Goal: Information Seeking & Learning: Check status

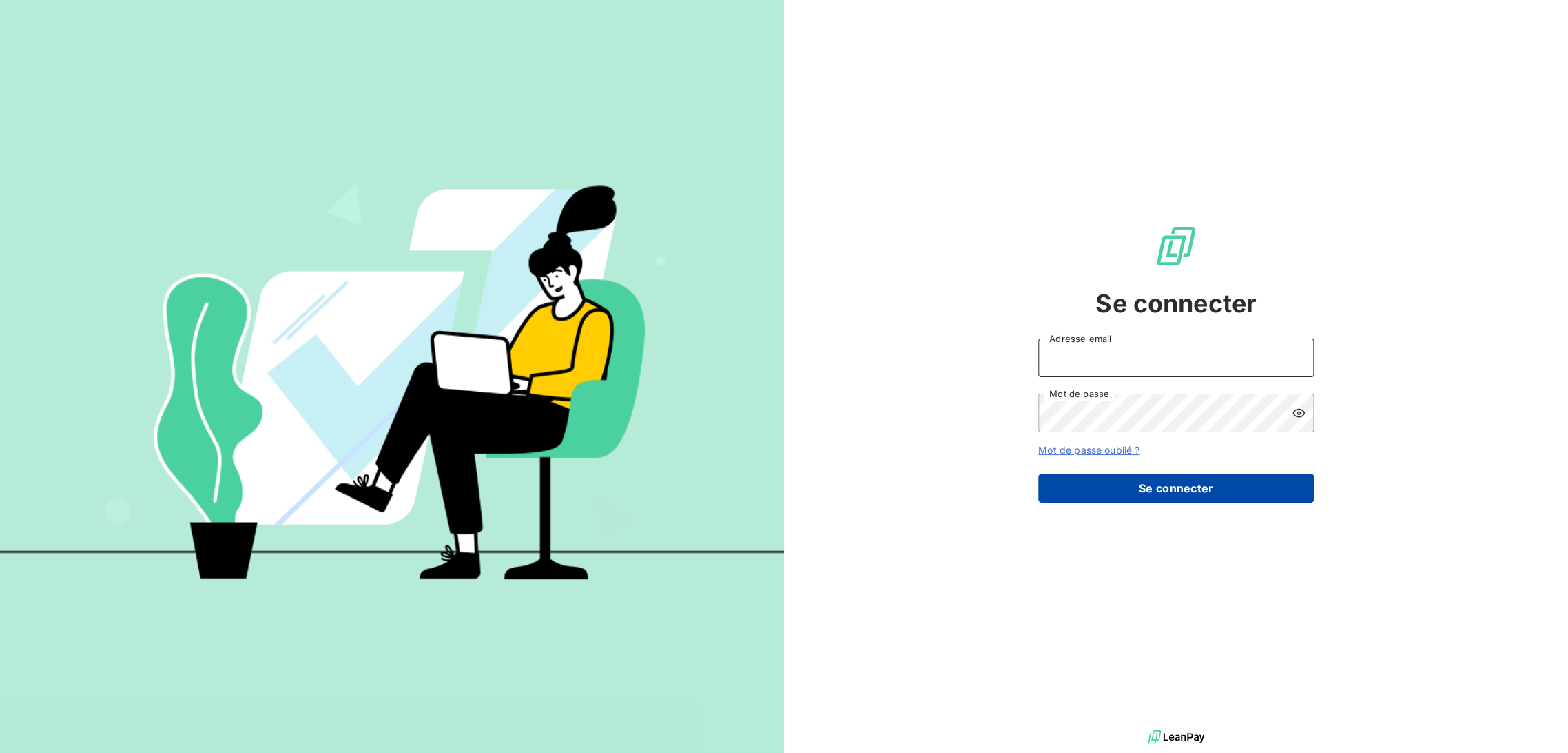
type input "olellouche@joffeassocies.com"
click at [1129, 484] on button "Se connecter" at bounding box center [1176, 488] width 276 height 29
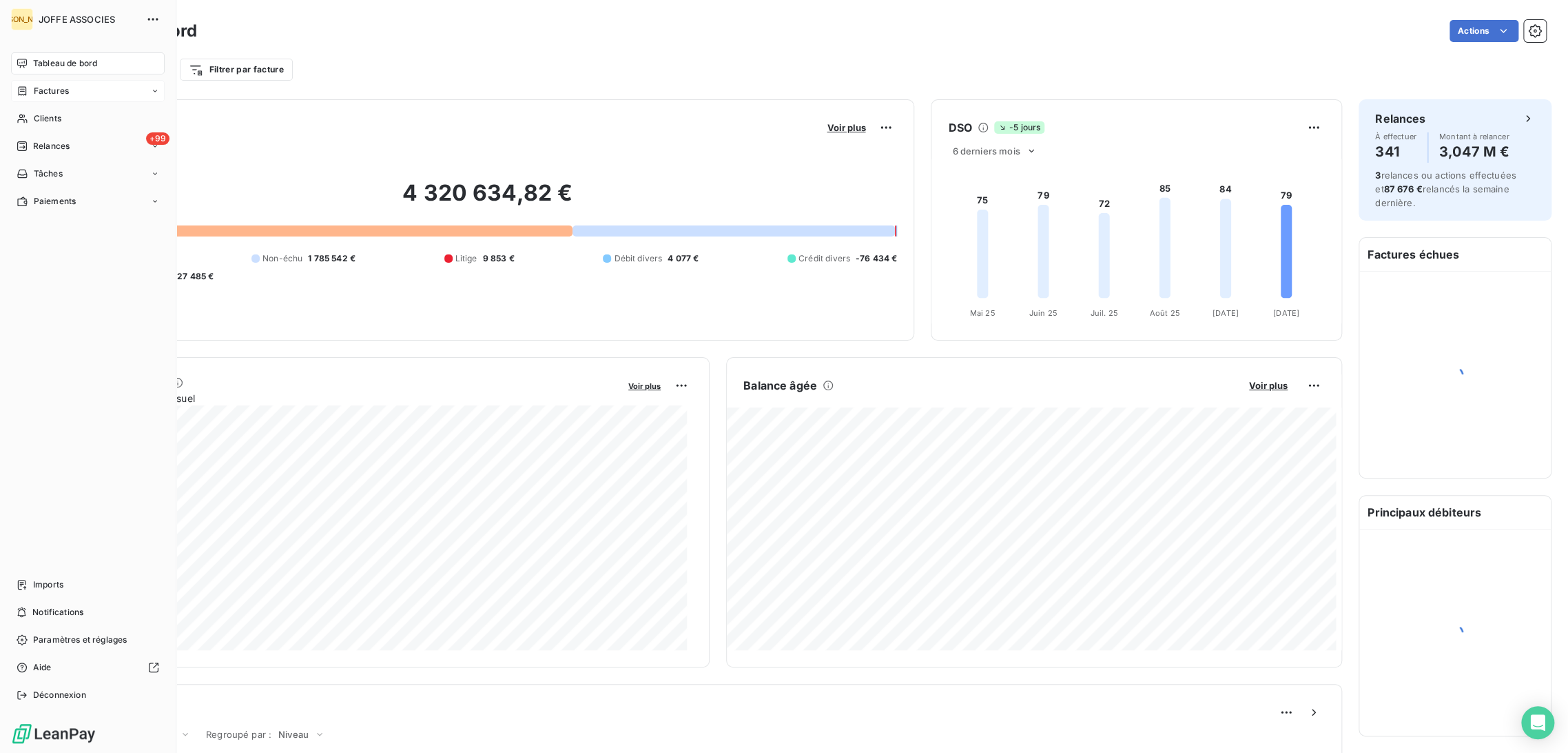
drag, startPoint x: 24, startPoint y: 94, endPoint x: 56, endPoint y: 100, distance: 32.6
click at [26, 94] on icon at bounding box center [22, 91] width 12 height 11
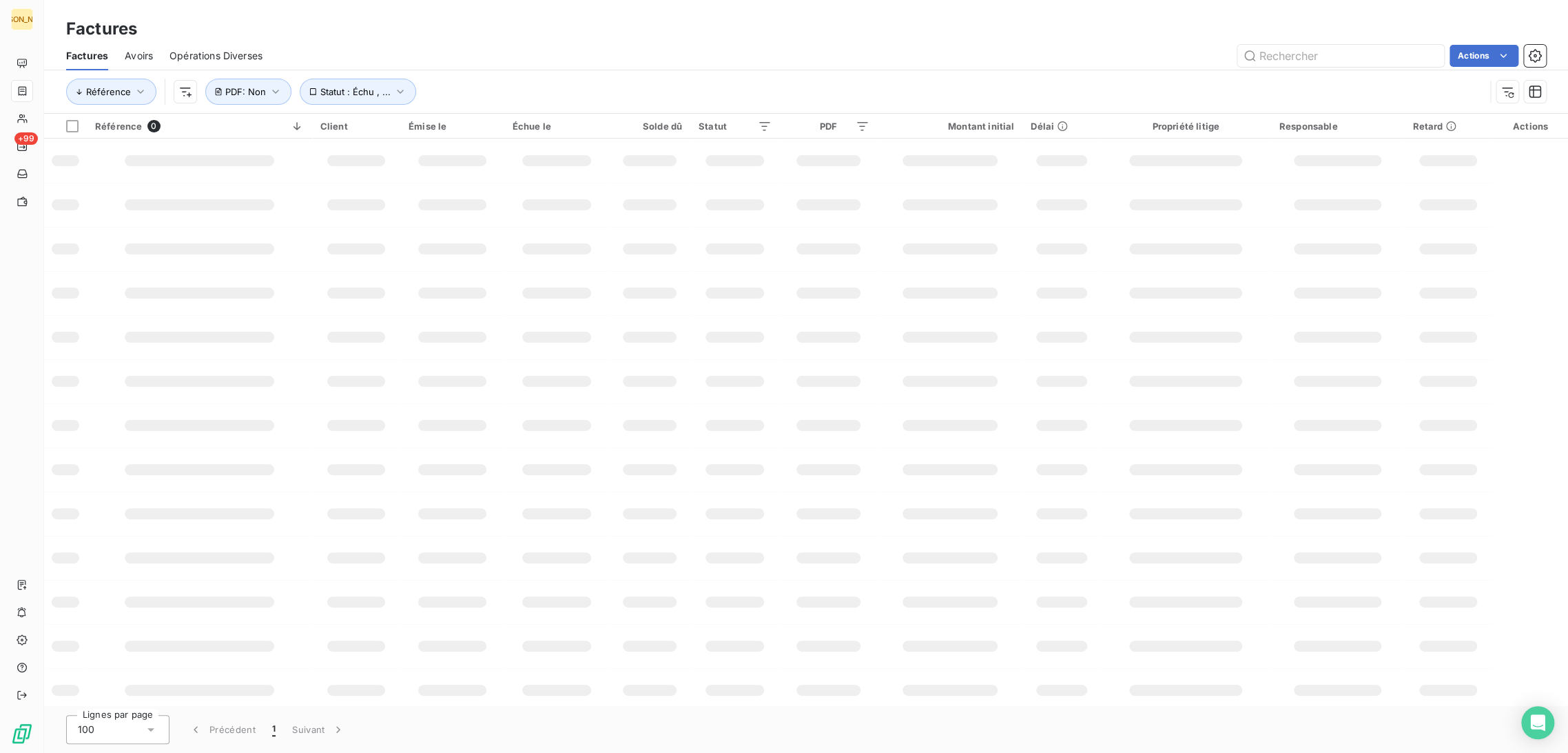
click at [504, 57] on div "Actions" at bounding box center [913, 56] width 1267 height 22
drag, startPoint x: 450, startPoint y: 54, endPoint x: 519, endPoint y: 70, distance: 70.8
click at [451, 54] on div "Actions" at bounding box center [913, 56] width 1267 height 22
click at [430, 25] on div "Factures" at bounding box center [806, 28] width 1524 height 25
click at [482, 47] on div "Actions" at bounding box center [913, 56] width 1267 height 22
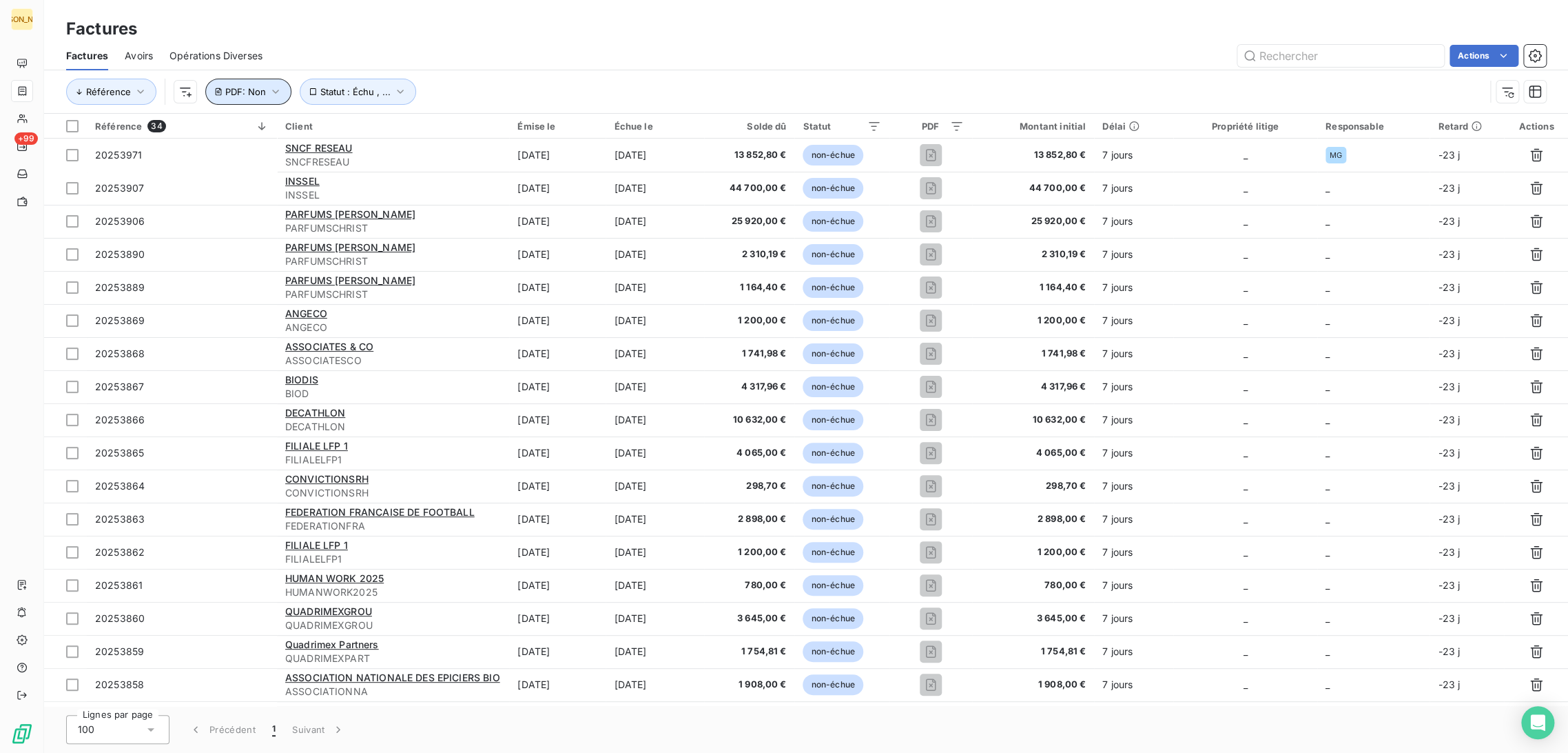
click at [241, 81] on button "PDF : Non" at bounding box center [248, 91] width 86 height 26
click at [287, 129] on div "Non is_false" at bounding box center [301, 128] width 106 height 19
drag, startPoint x: 287, startPoint y: 164, endPoint x: 360, endPoint y: 176, distance: 74.0
click at [287, 163] on li "Oui" at bounding box center [308, 159] width 143 height 25
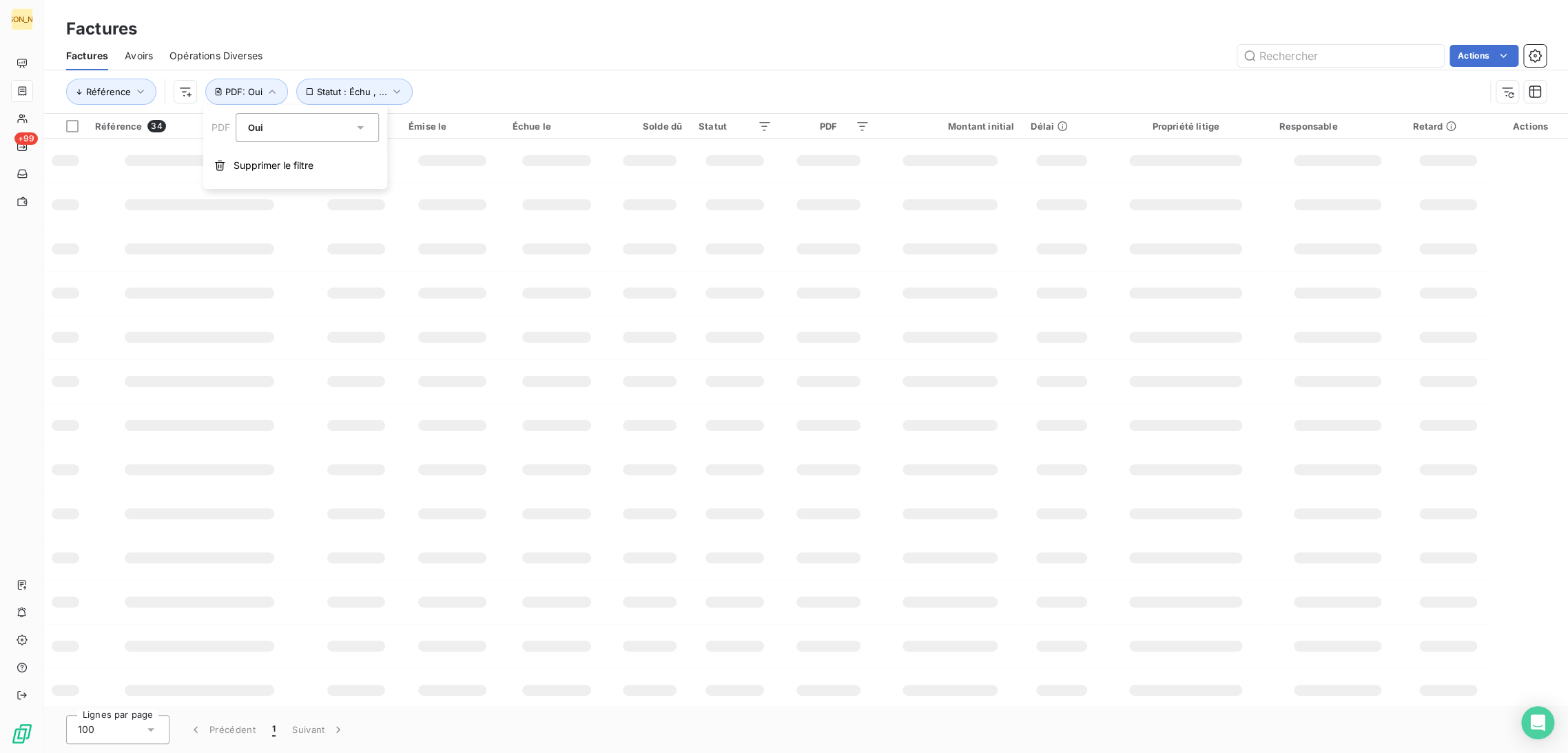
click at [516, 57] on div "Actions" at bounding box center [913, 56] width 1267 height 22
click at [502, 48] on div "Actions" at bounding box center [913, 56] width 1267 height 22
click at [467, 52] on div "Actions" at bounding box center [913, 56] width 1267 height 22
click at [143, 732] on div "100" at bounding box center [117, 729] width 103 height 29
click at [109, 651] on li "25" at bounding box center [117, 650] width 103 height 25
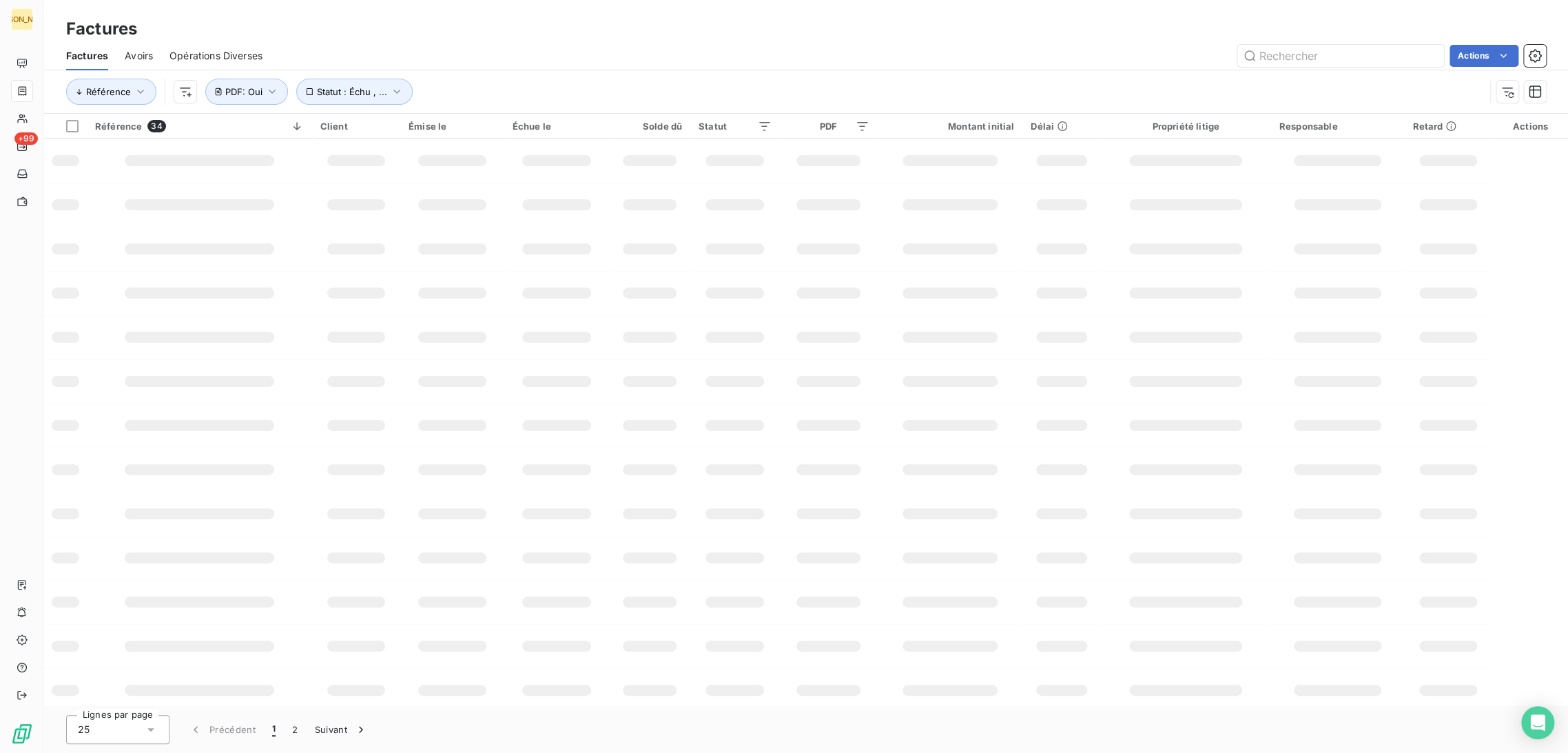
click at [488, 37] on div "Factures" at bounding box center [806, 28] width 1524 height 25
drag, startPoint x: 493, startPoint y: 59, endPoint x: 522, endPoint y: 79, distance: 35.2
click at [496, 59] on div "Actions" at bounding box center [913, 56] width 1267 height 22
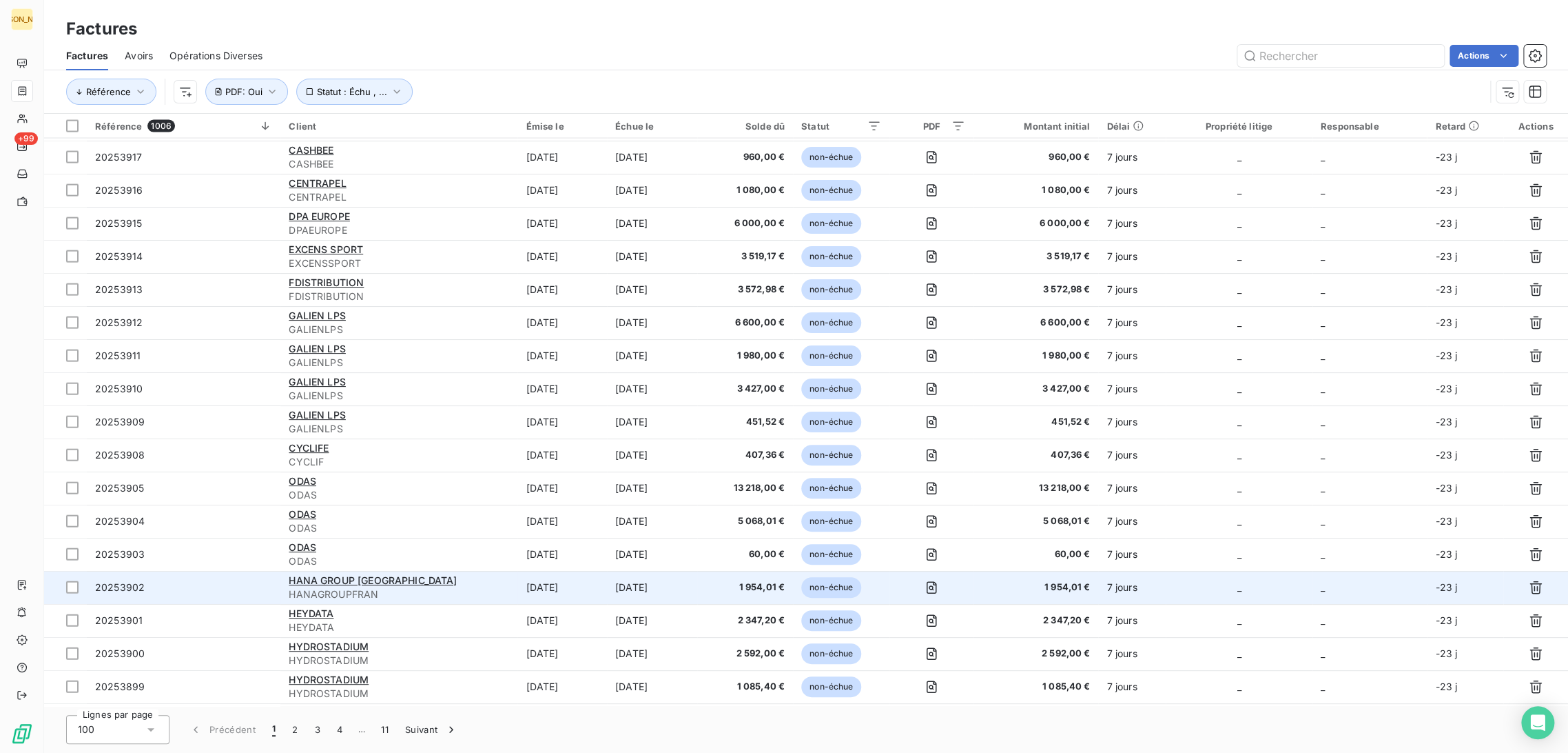
scroll to position [1761, 0]
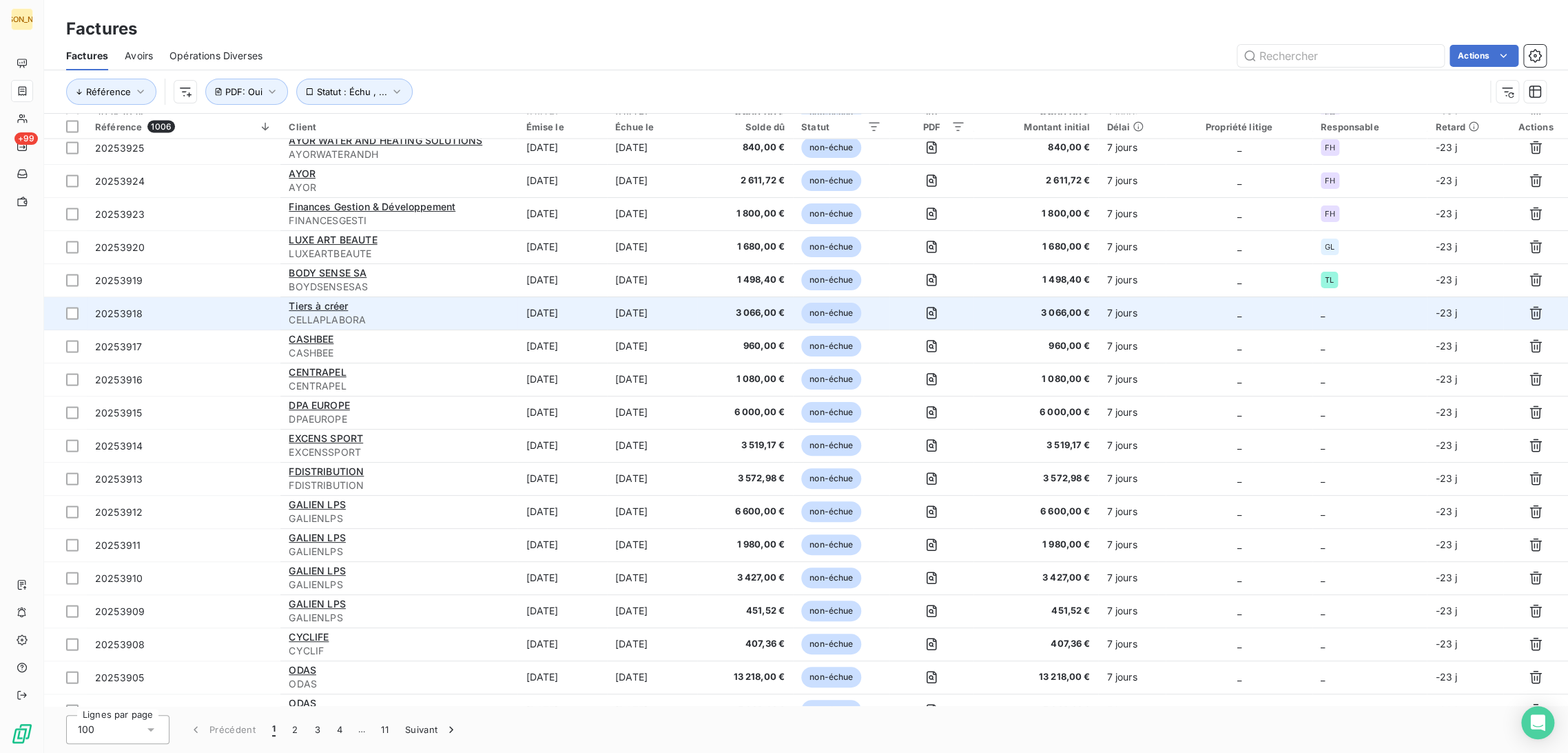
click at [419, 323] on span "CELLAPLABORA" at bounding box center [399, 320] width 221 height 14
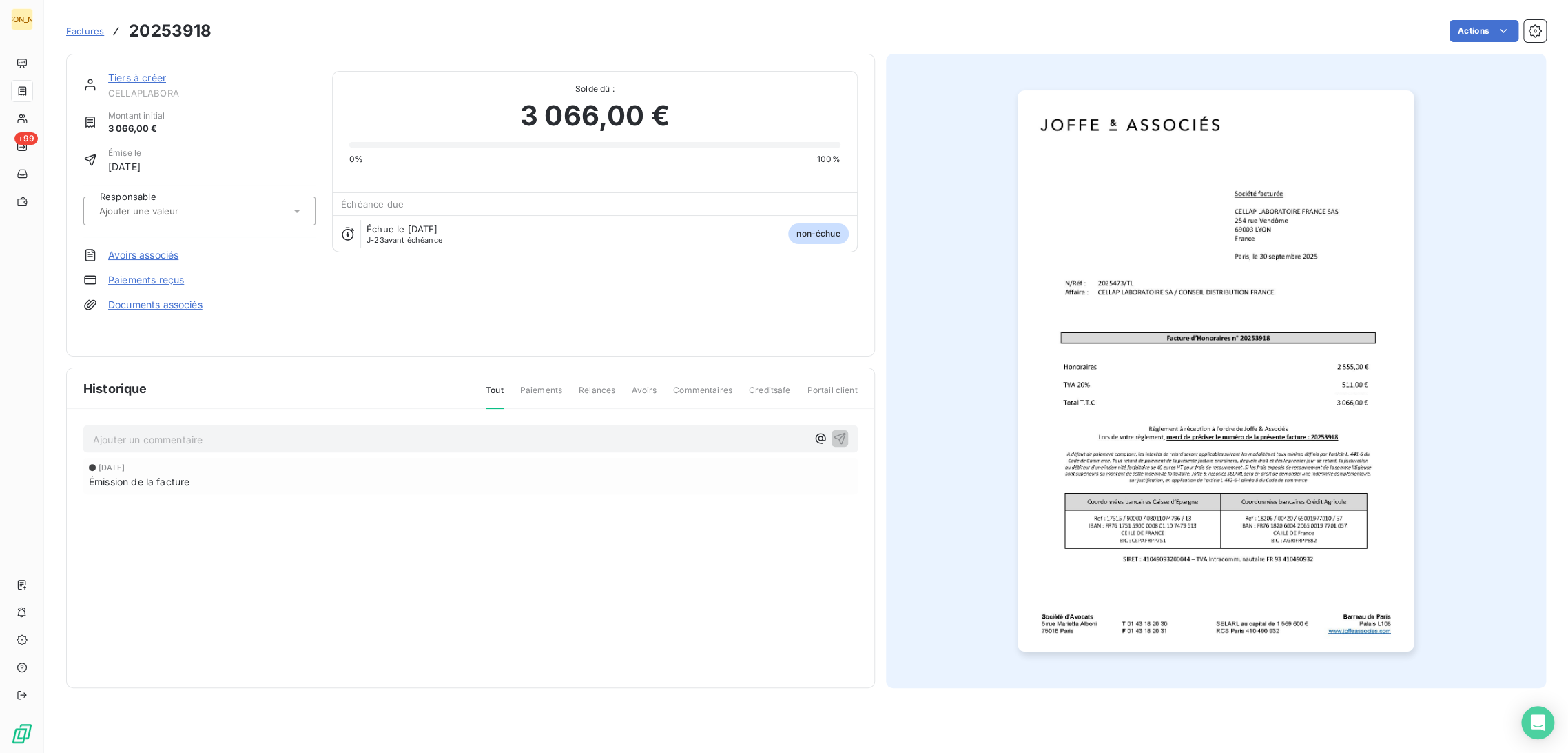
click at [204, 207] on input "text" at bounding box center [167, 210] width 138 height 13
type input "tl"
click at [171, 240] on div "TL" at bounding box center [207, 248] width 194 height 22
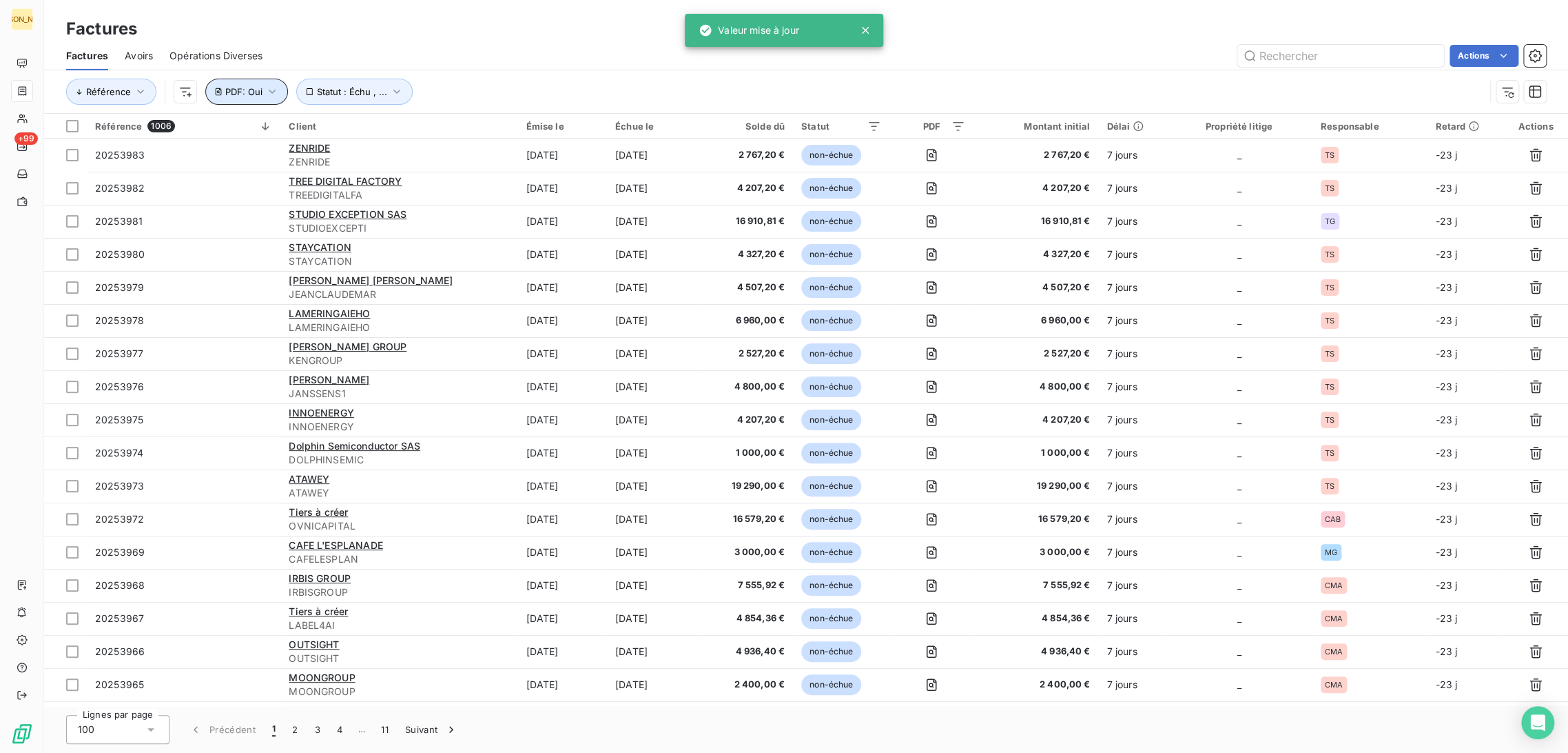
click at [259, 88] on span "PDF : Oui" at bounding box center [244, 91] width 37 height 11
click at [265, 133] on div "Oui is_true" at bounding box center [301, 128] width 106 height 19
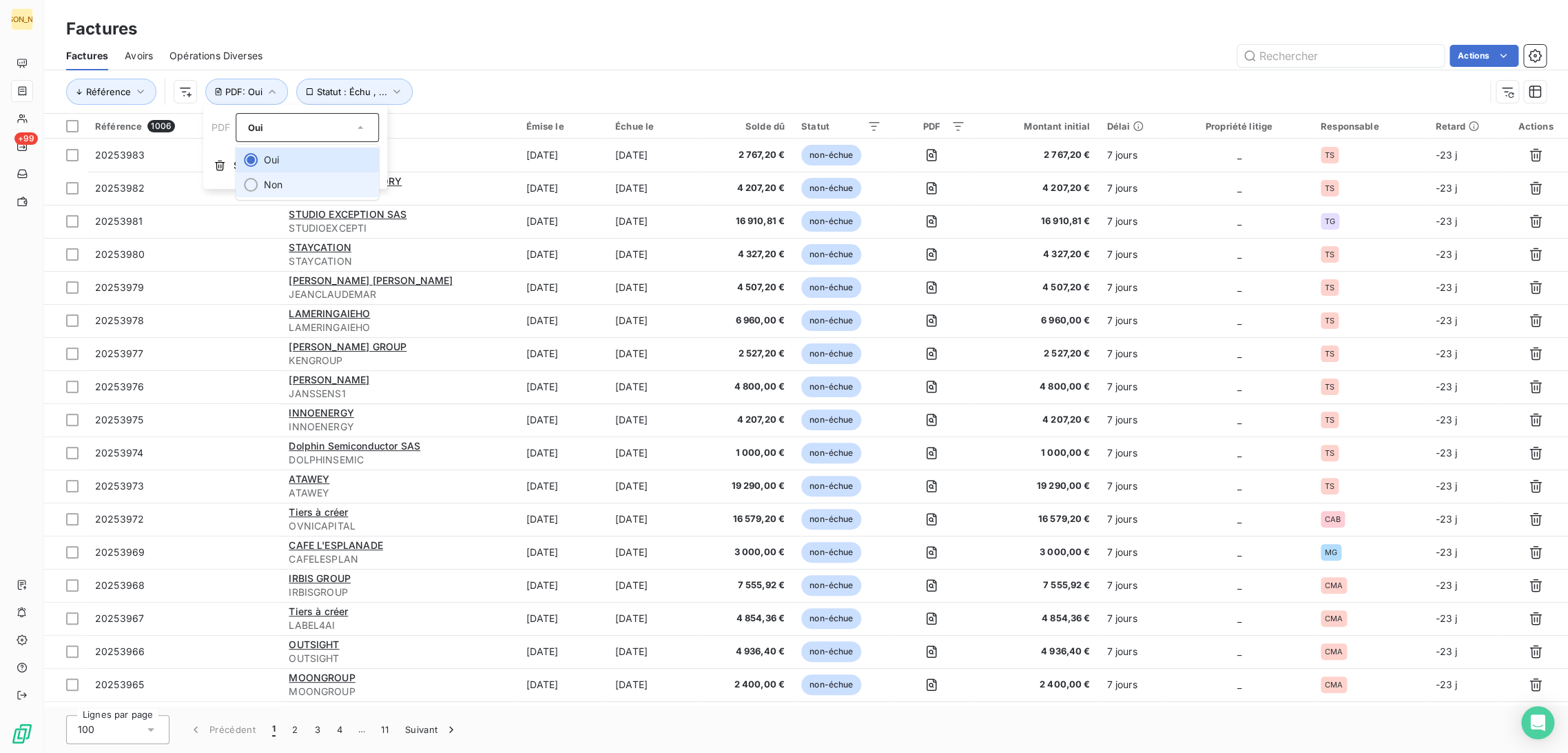
drag, startPoint x: 273, startPoint y: 181, endPoint x: 283, endPoint y: 178, distance: 10.4
click at [274, 181] on li "Non" at bounding box center [308, 184] width 143 height 25
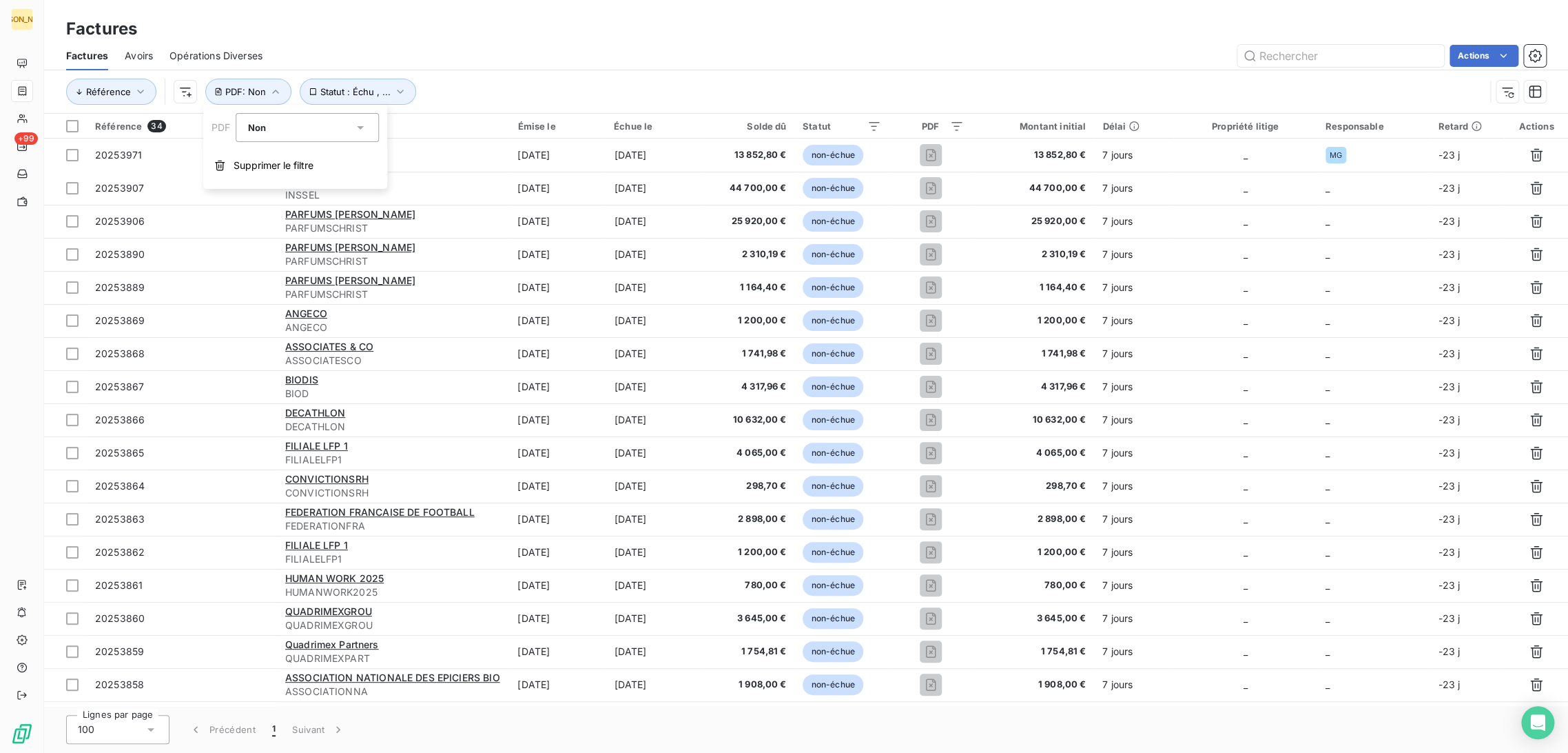
click at [421, 40] on div "Factures" at bounding box center [806, 28] width 1524 height 25
click at [246, 87] on span "PDF : Non" at bounding box center [245, 91] width 41 height 11
click at [259, 165] on span "Supprimer le filtre" at bounding box center [273, 165] width 80 height 14
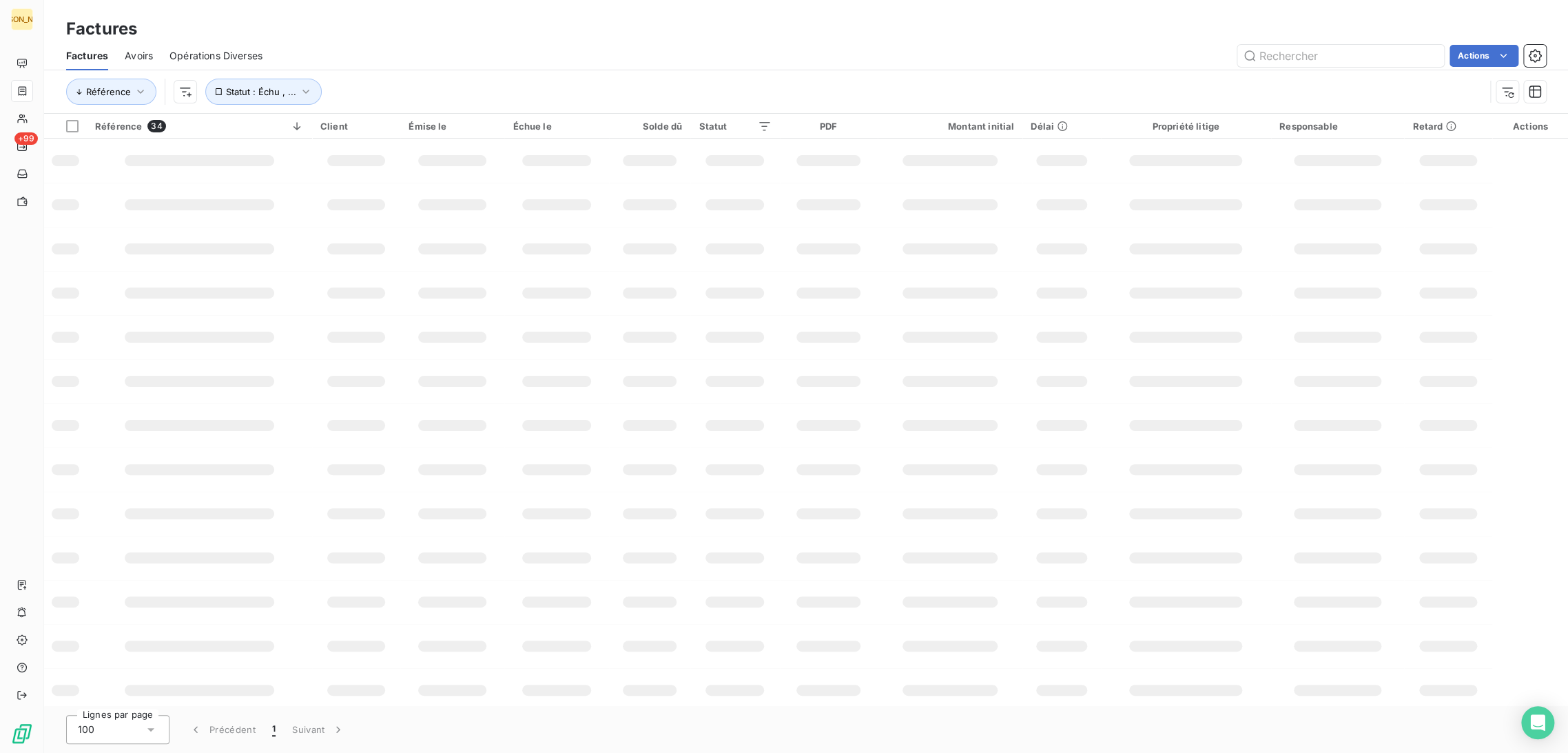
click at [496, 59] on div "Actions" at bounding box center [913, 56] width 1267 height 22
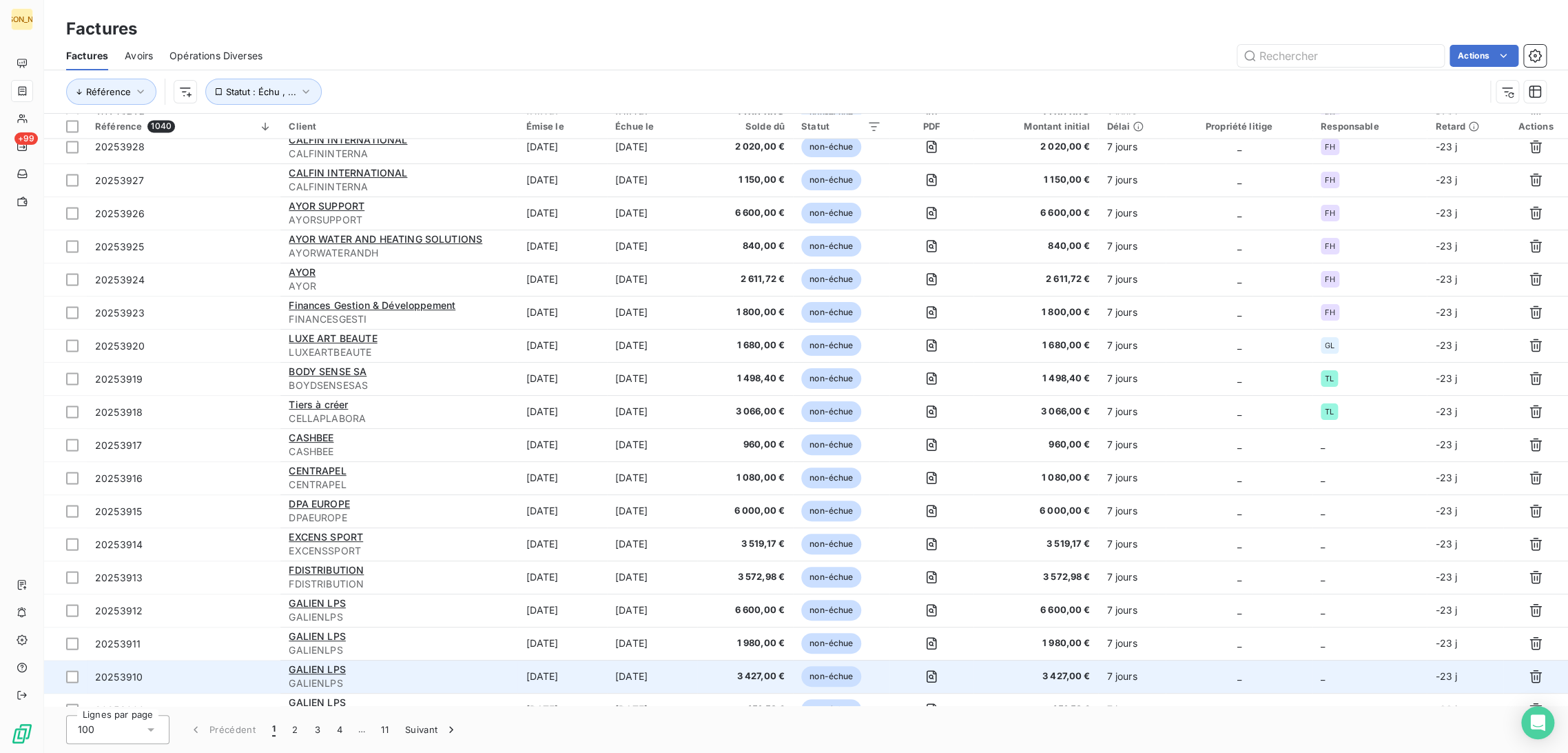
scroll to position [1838, 0]
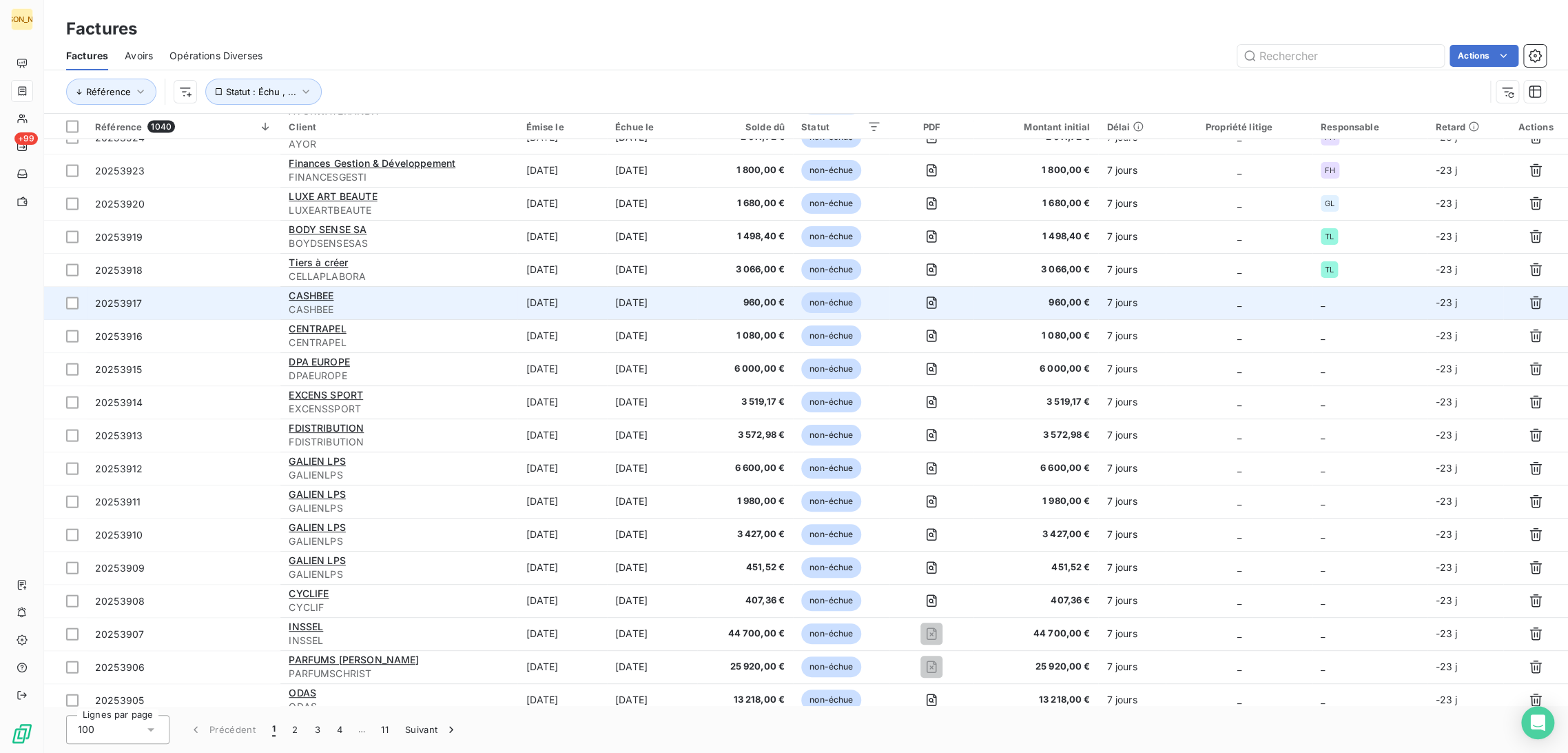
drag, startPoint x: 473, startPoint y: 297, endPoint x: 325, endPoint y: 298, distance: 148.0
click at [473, 297] on div "CASHBEE" at bounding box center [399, 296] width 221 height 14
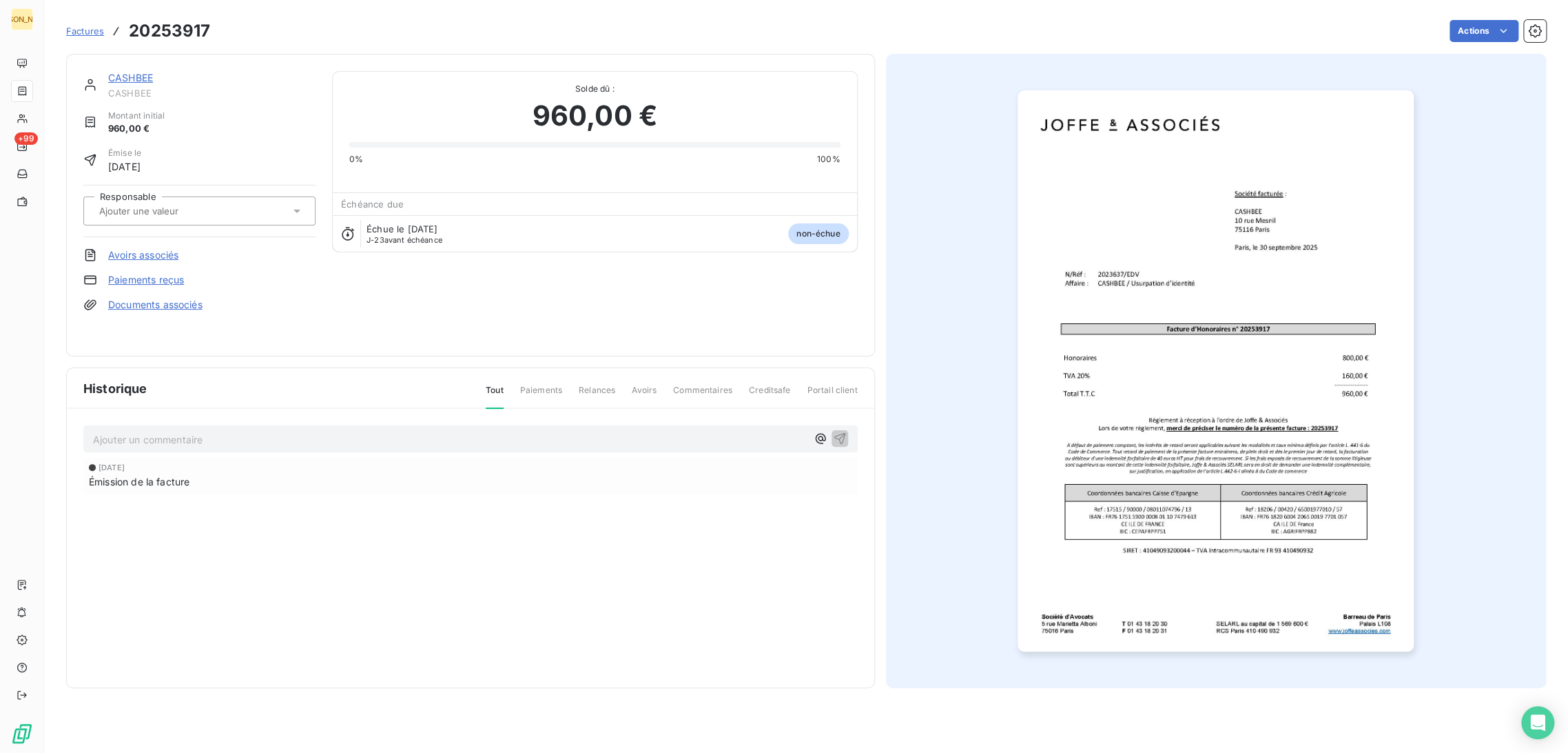
click at [198, 210] on input "text" at bounding box center [167, 210] width 138 height 13
type input "edv"
click at [178, 248] on div "EDV" at bounding box center [207, 248] width 194 height 22
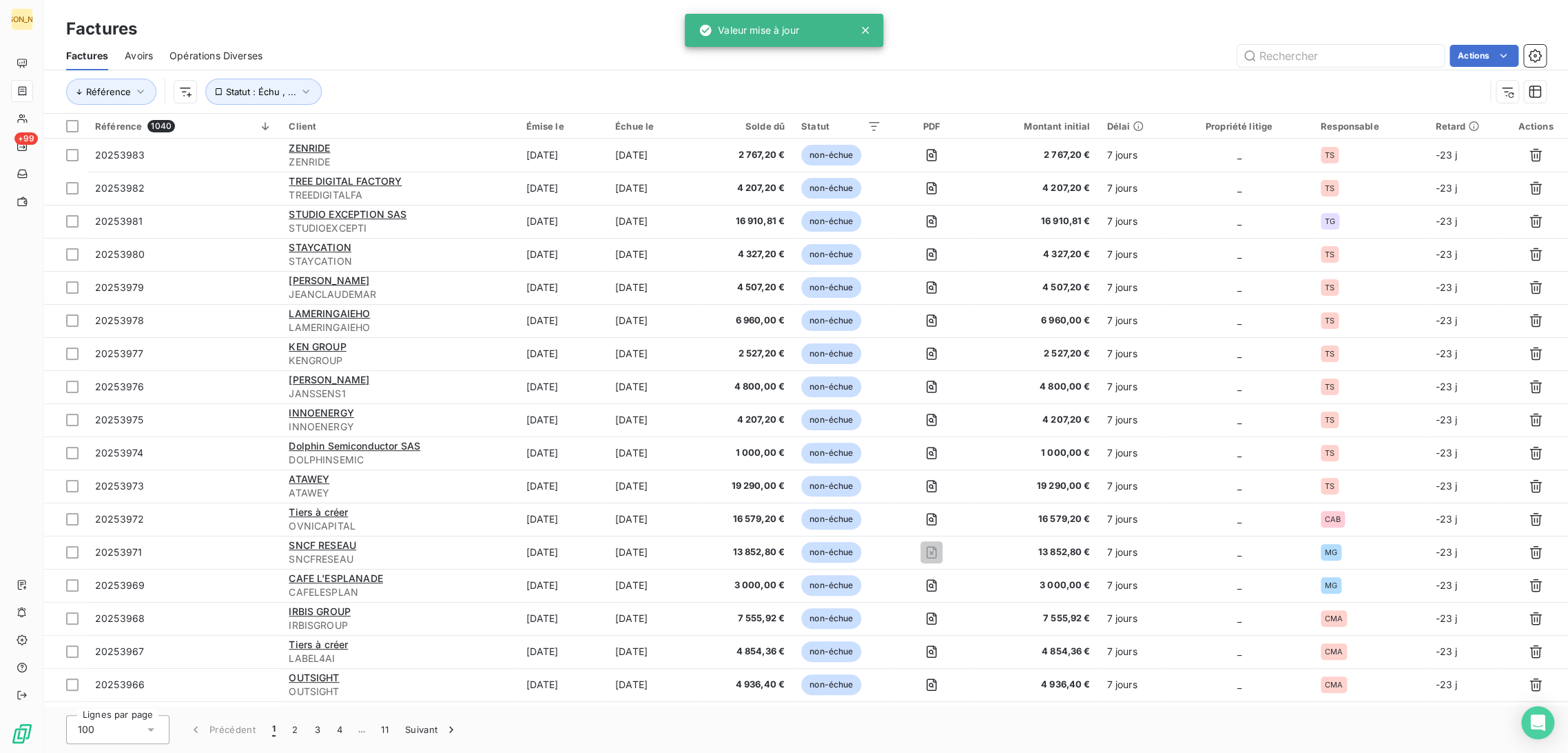
click at [147, 723] on icon at bounding box center [151, 729] width 14 height 14
click at [122, 672] on li "50" at bounding box center [117, 674] width 103 height 25
drag, startPoint x: 129, startPoint y: 730, endPoint x: 126, endPoint y: 716, distance: 14.3
click at [129, 729] on div "50" at bounding box center [117, 729] width 103 height 29
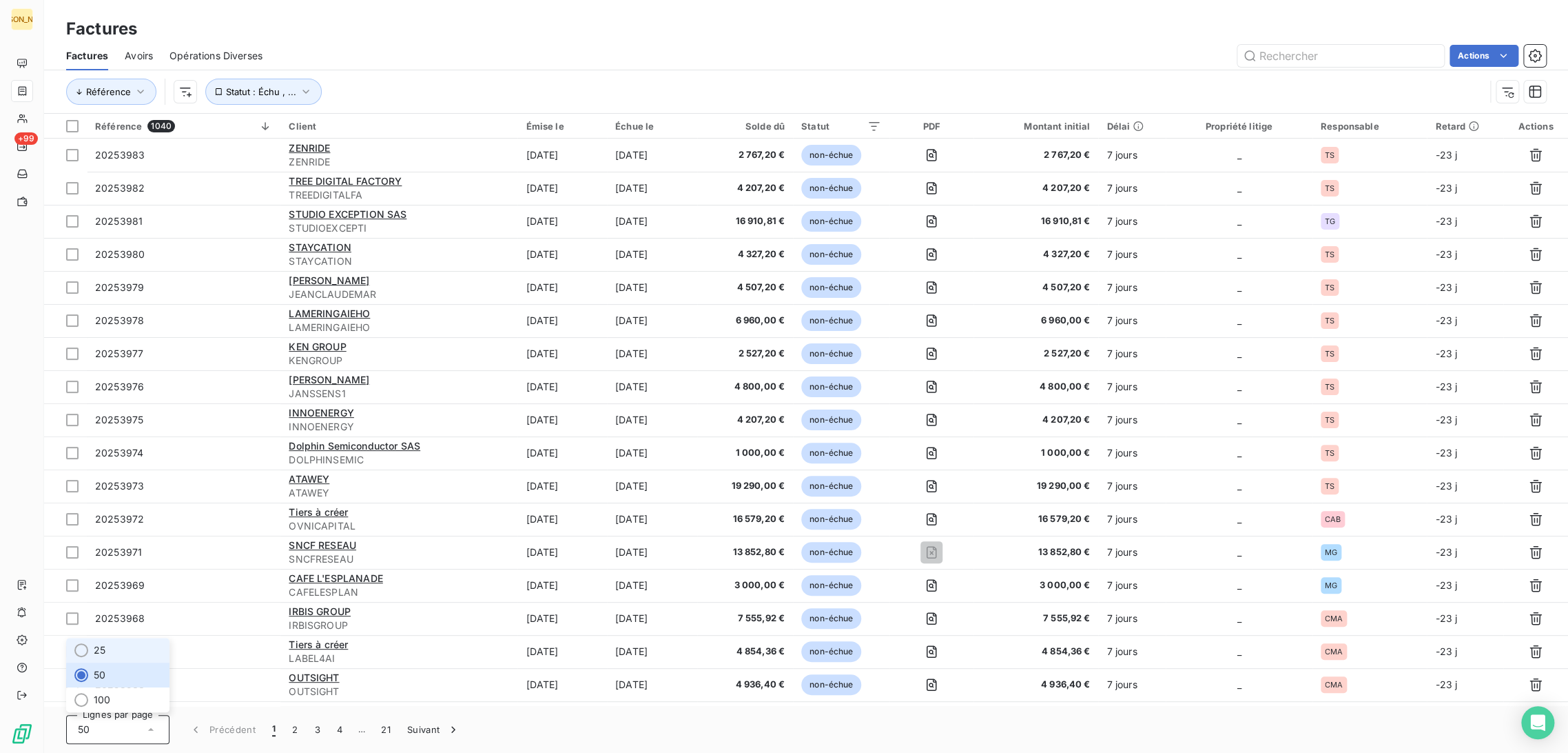
click at [110, 651] on li "25" at bounding box center [117, 650] width 103 height 25
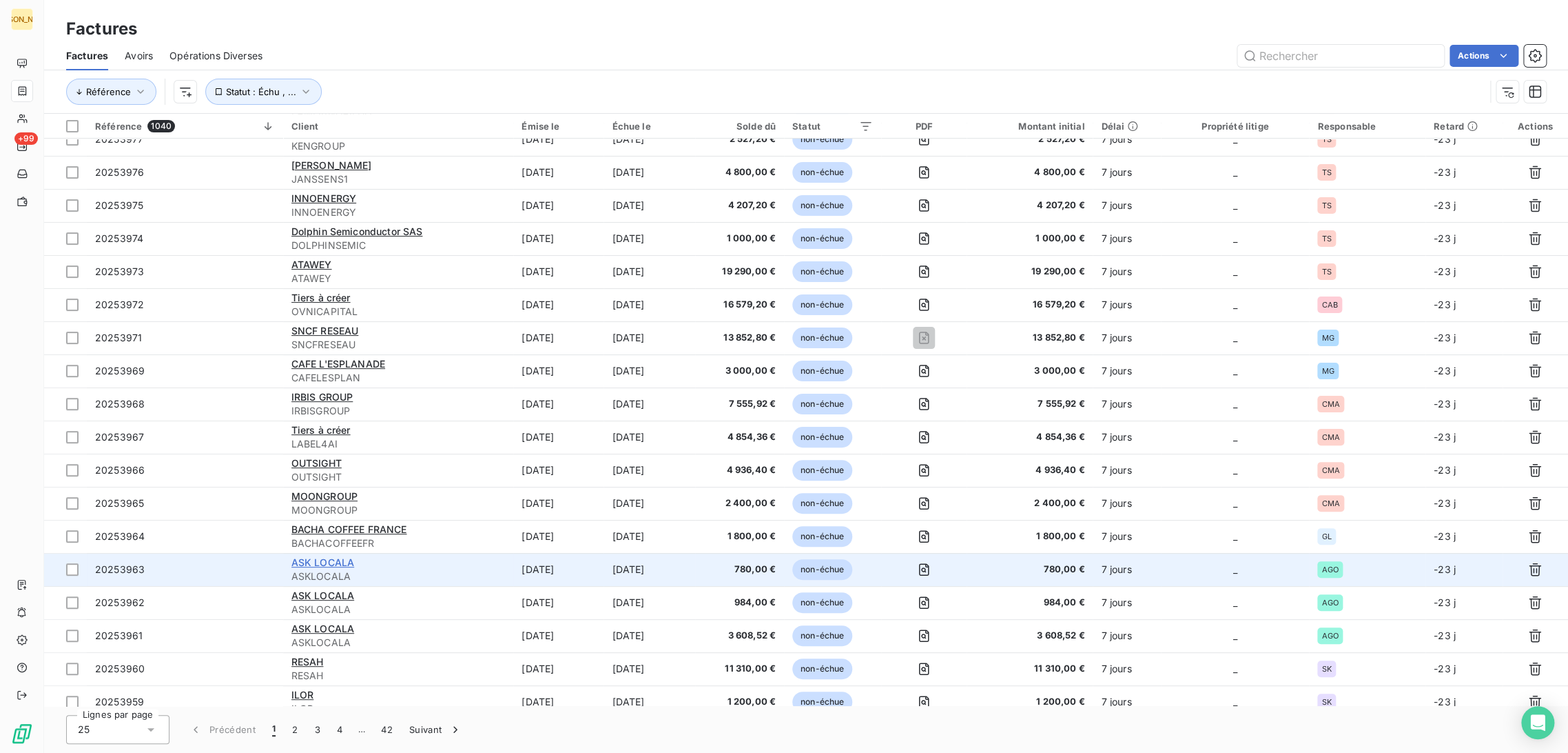
scroll to position [259, 0]
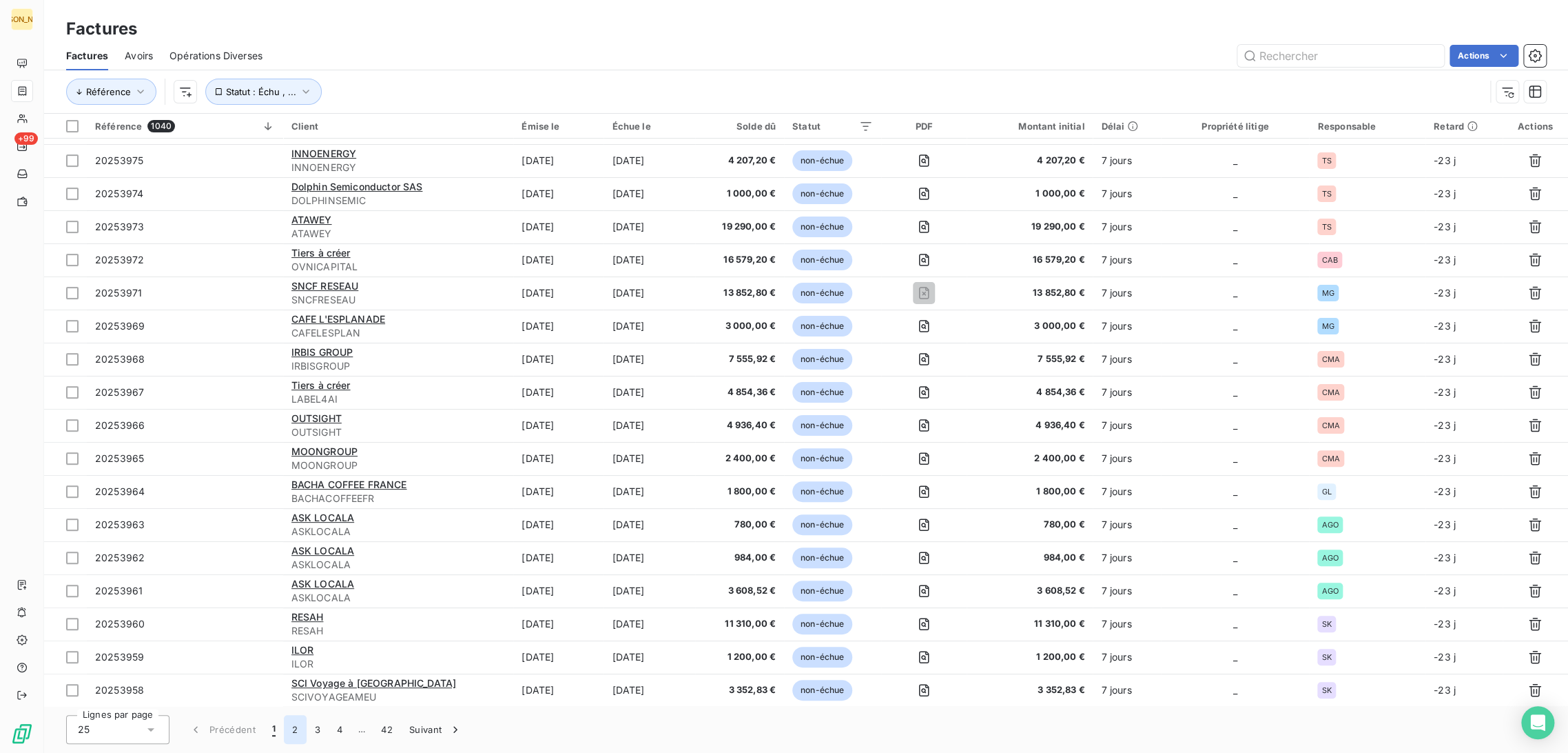
click at [291, 730] on button "2" at bounding box center [295, 729] width 22 height 29
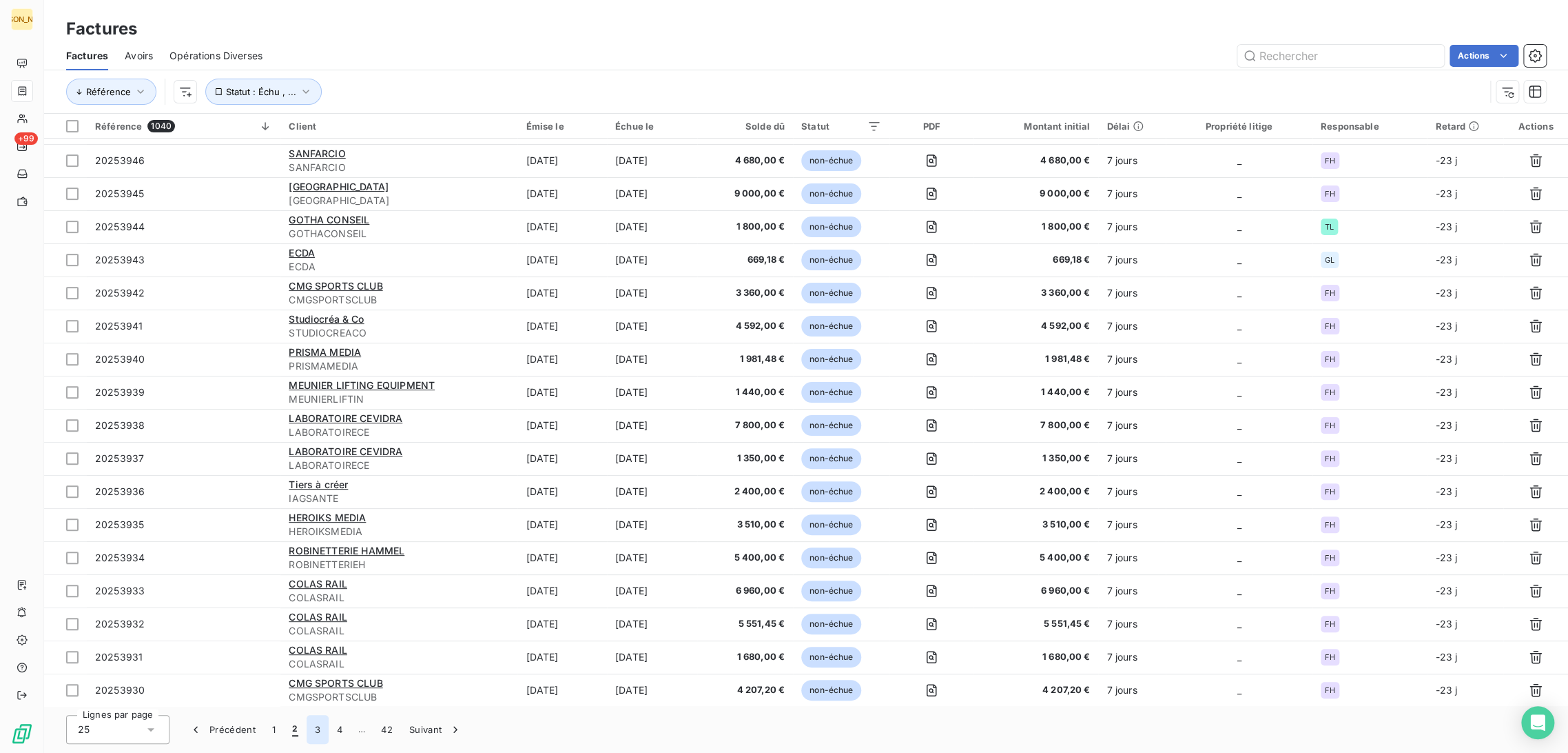
click at [317, 737] on button "3" at bounding box center [318, 729] width 22 height 29
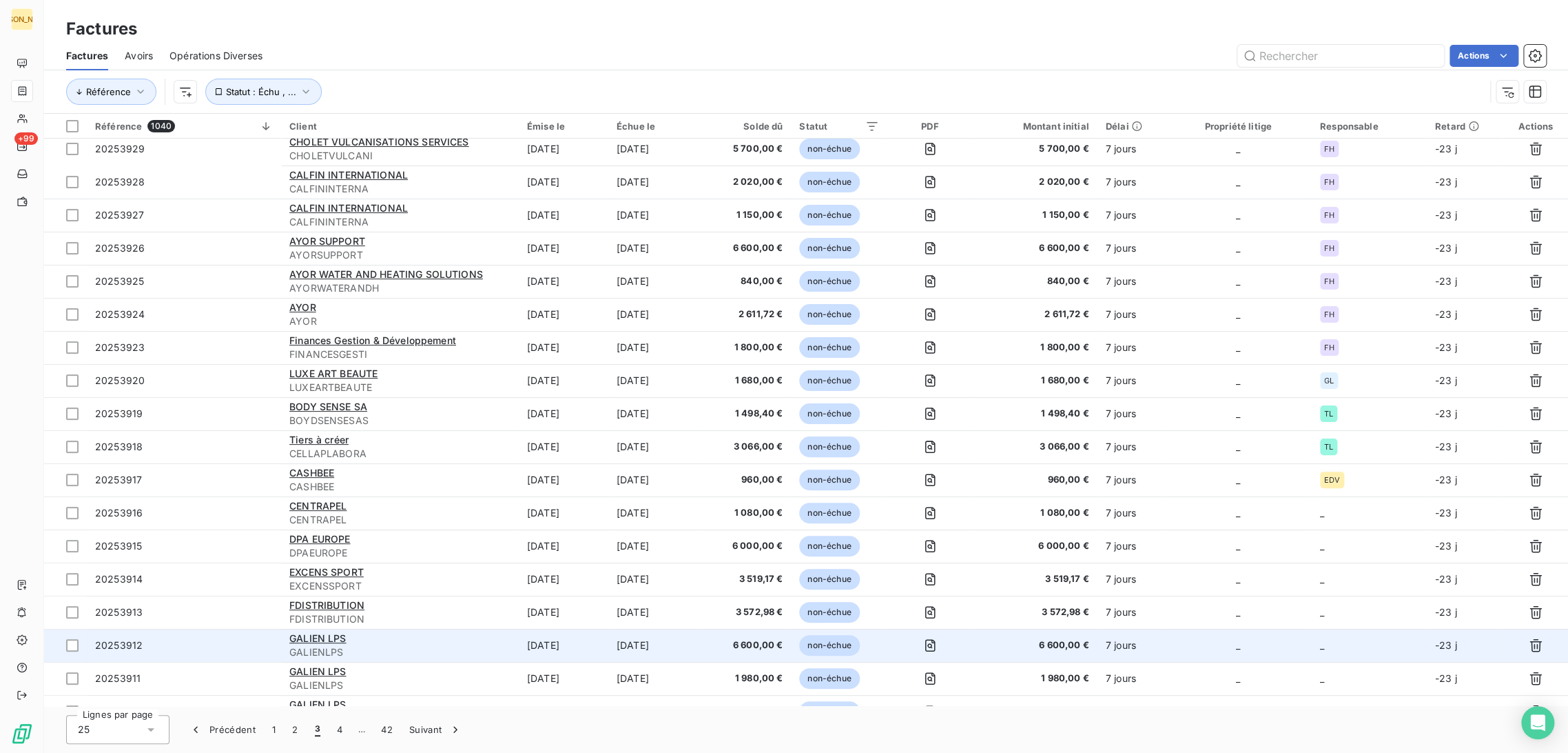
scroll to position [0, 0]
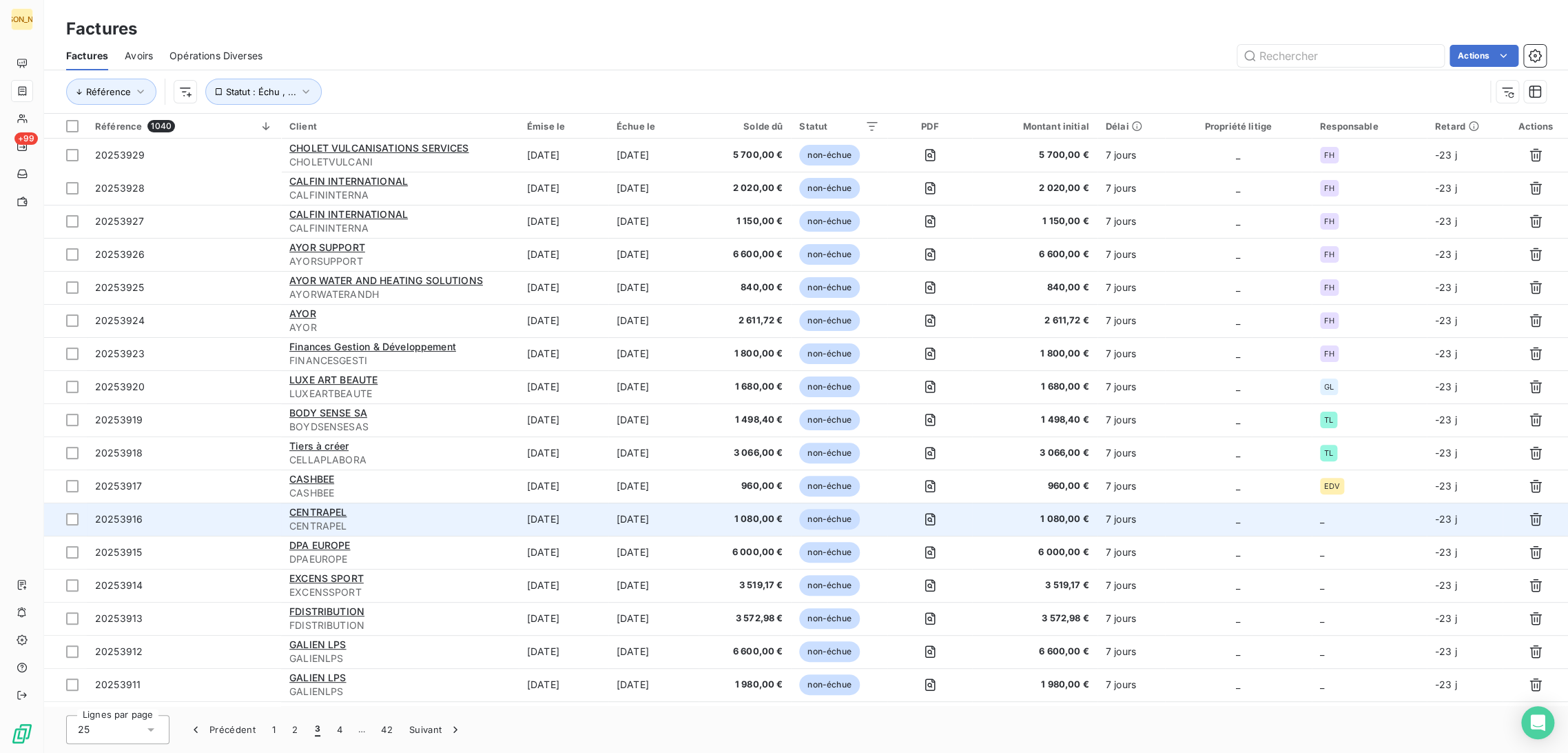
click at [511, 518] on td "CENTRAPEL CENTRAPEL" at bounding box center [400, 519] width 238 height 33
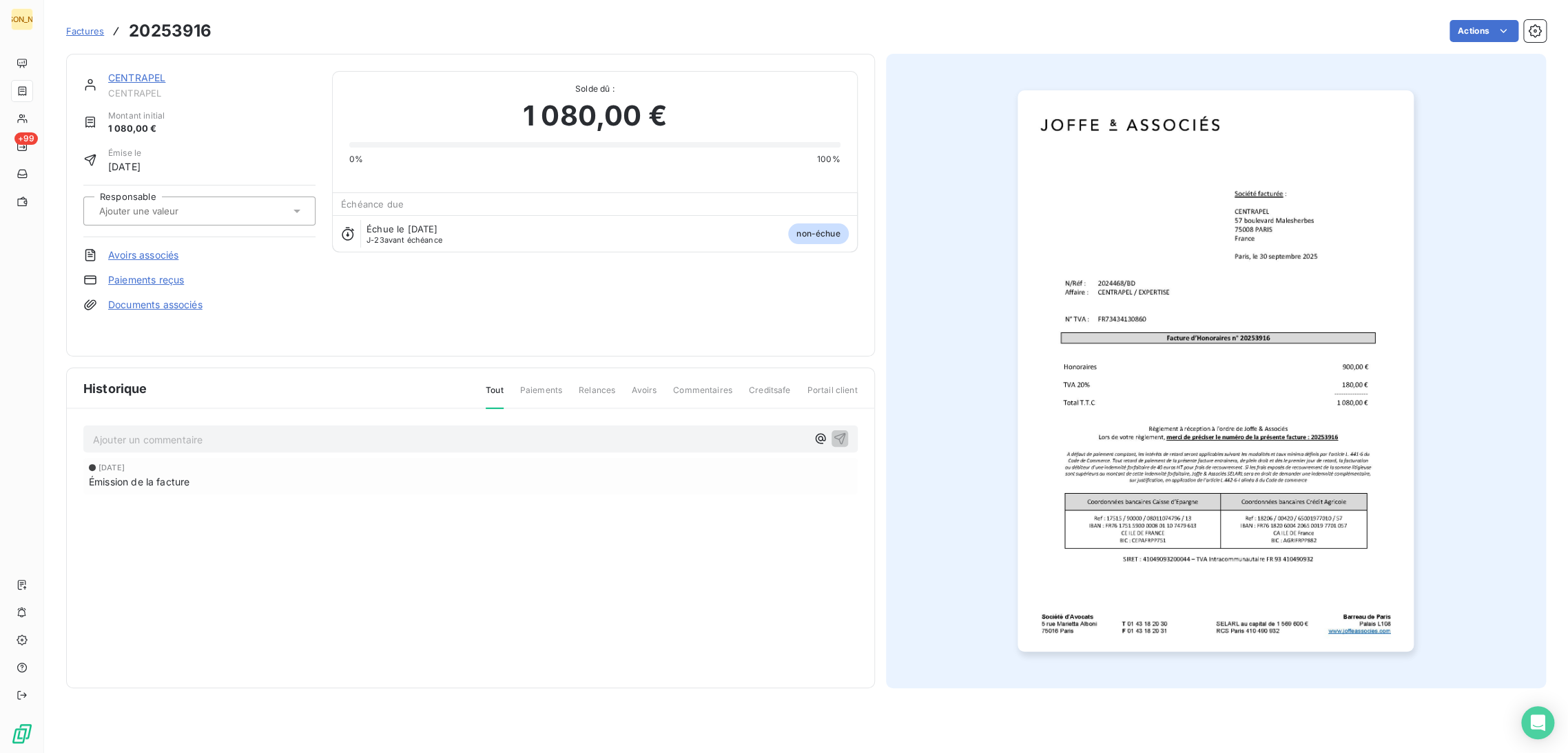
click at [191, 203] on div at bounding box center [192, 211] width 195 height 18
type input "bd"
click at [178, 242] on div "BD" at bounding box center [207, 248] width 194 height 22
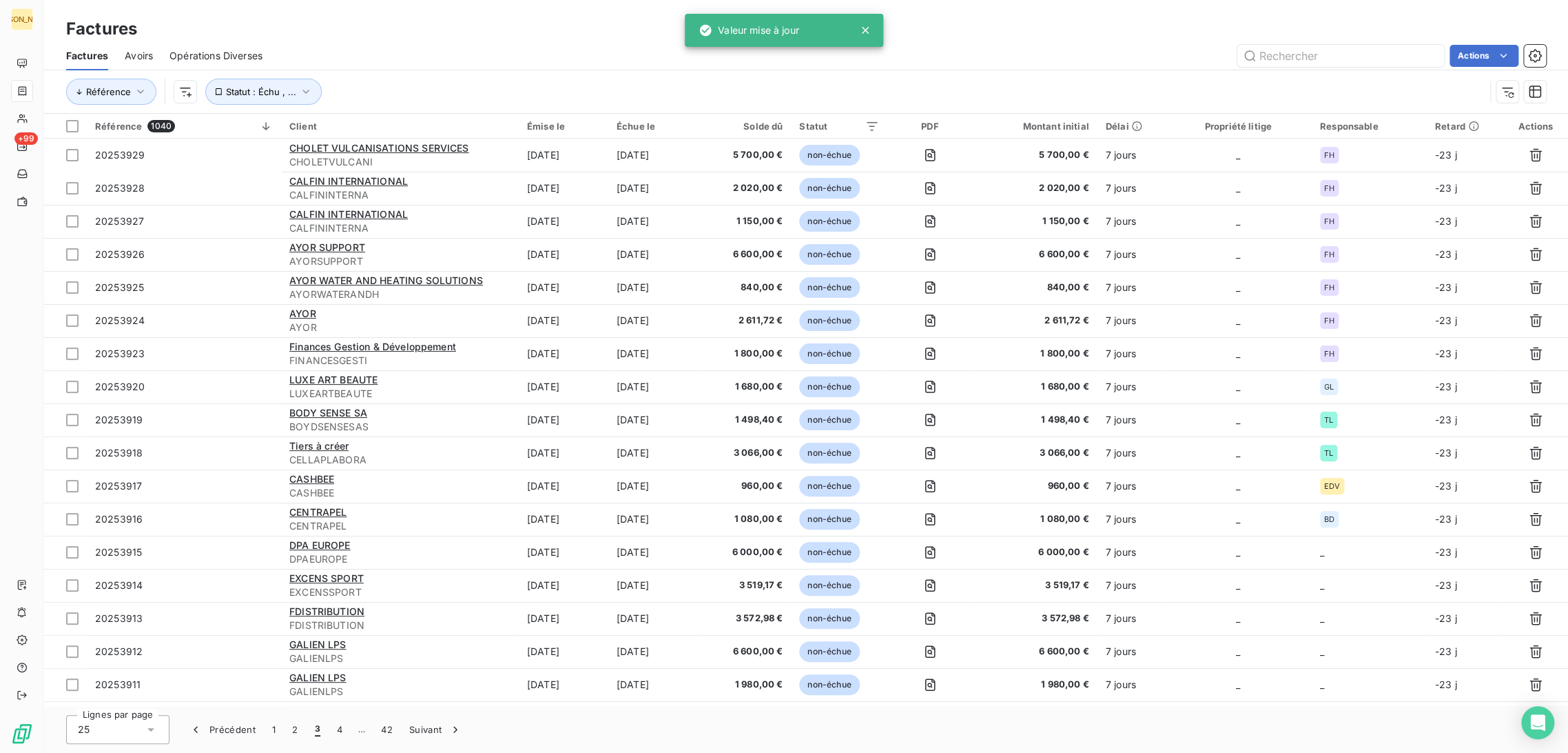
scroll to position [259, 0]
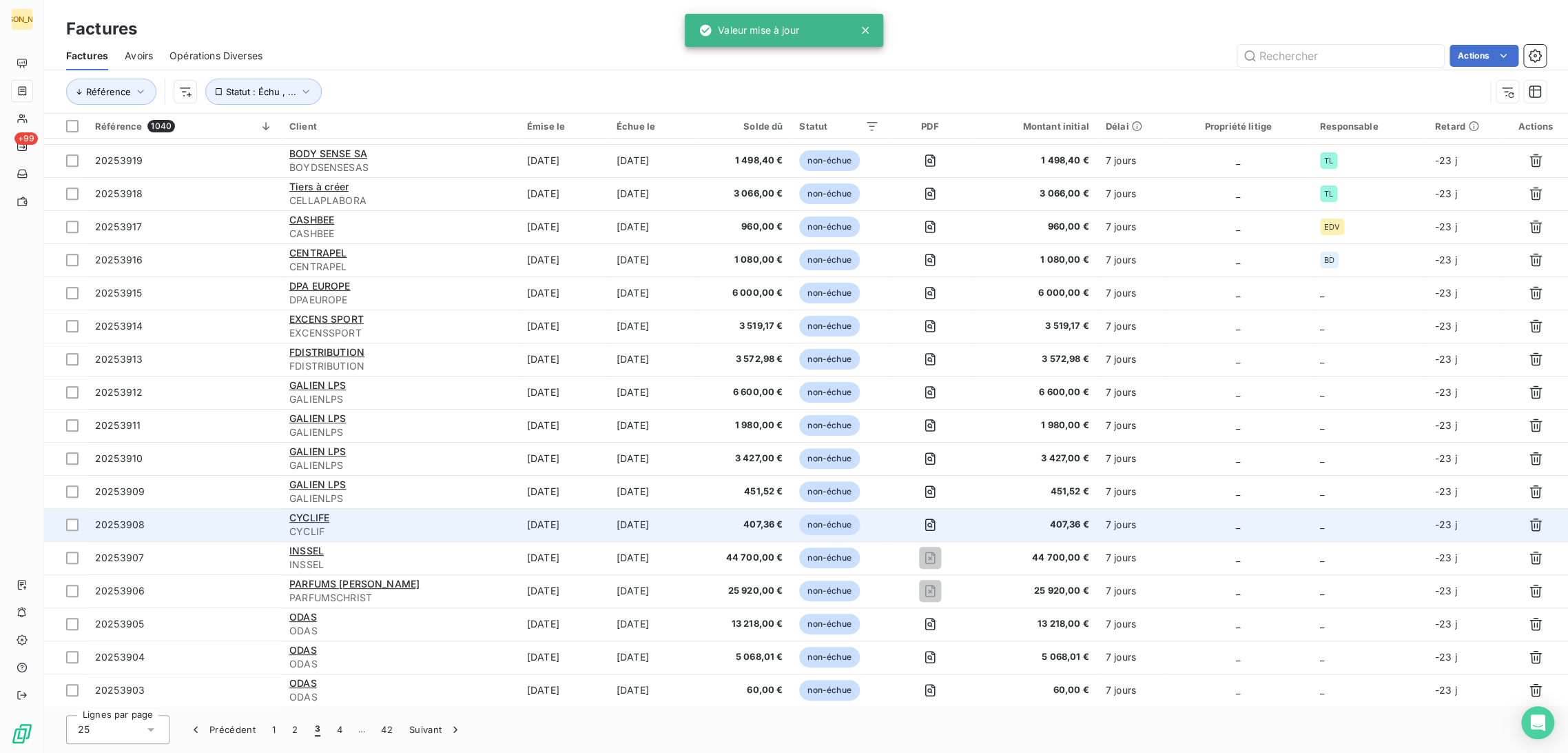
click at [464, 526] on span "CYCLIF" at bounding box center [400, 531] width 221 height 14
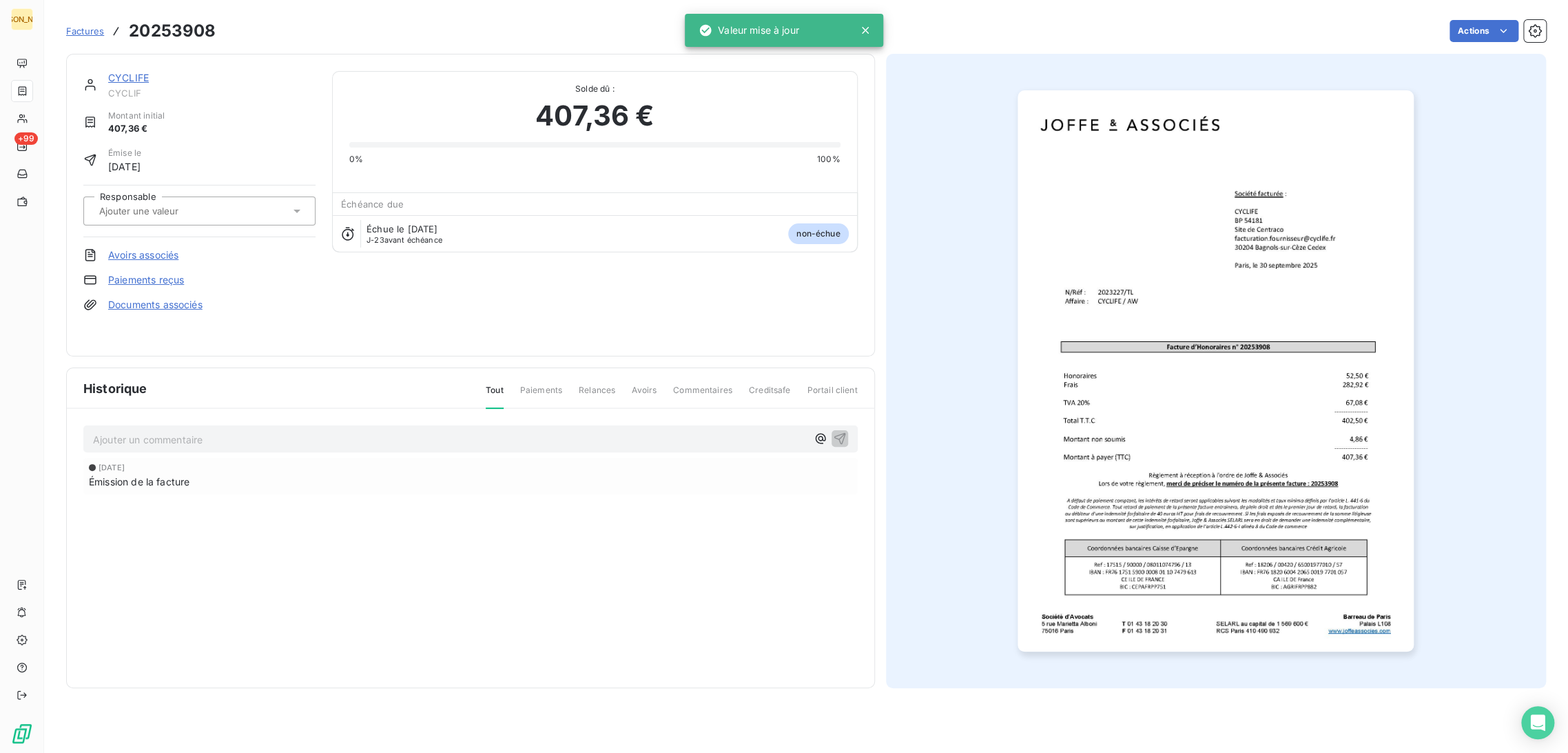
click at [164, 178] on div "CYCLIFE CYCLIF Montant initial 407,36 € Émise le [DATE] Responsable Avoirs asso…" at bounding box center [199, 205] width 232 height 268
click at [184, 210] on input "text" at bounding box center [167, 210] width 138 height 13
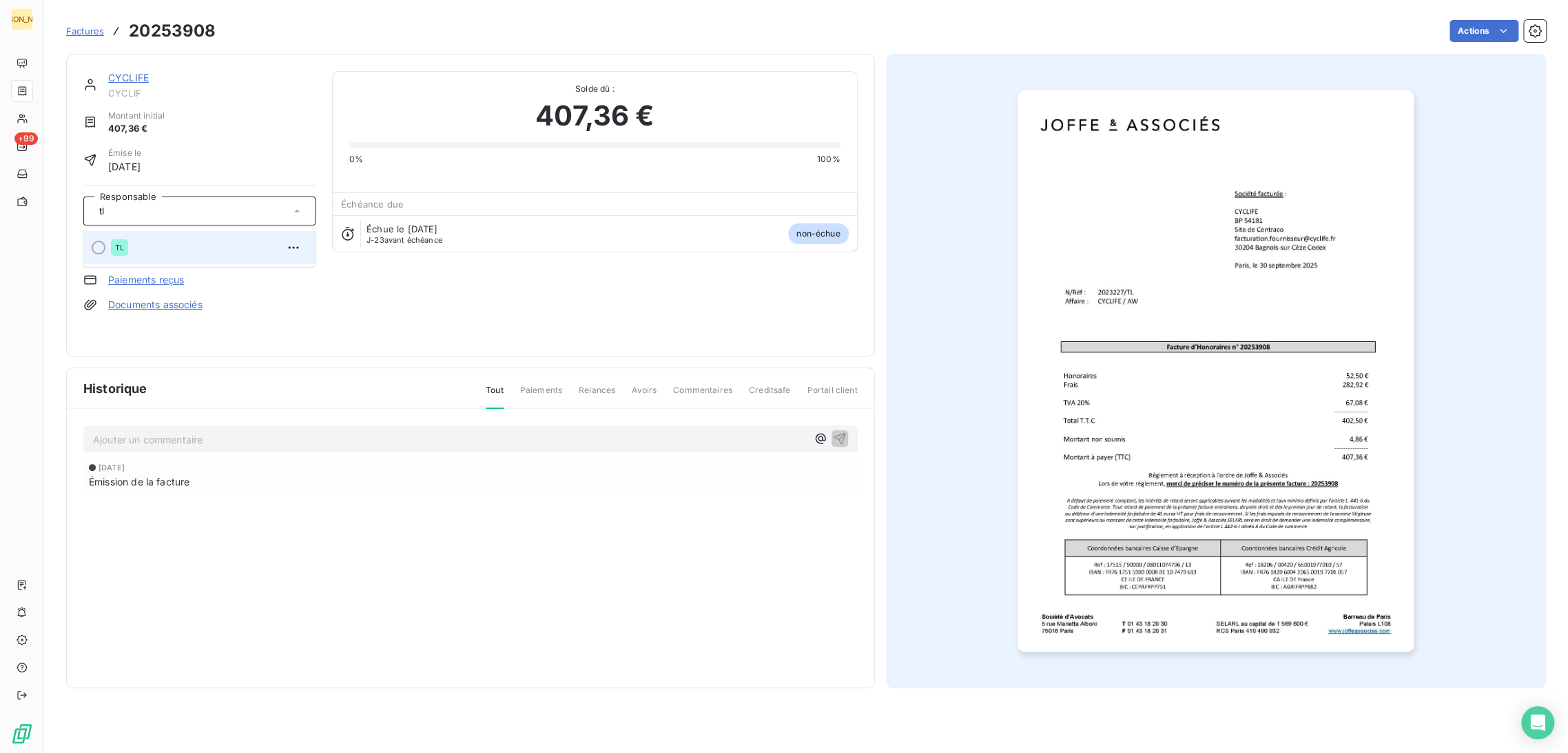
type input "tl"
click at [182, 242] on div "TL" at bounding box center [207, 248] width 194 height 22
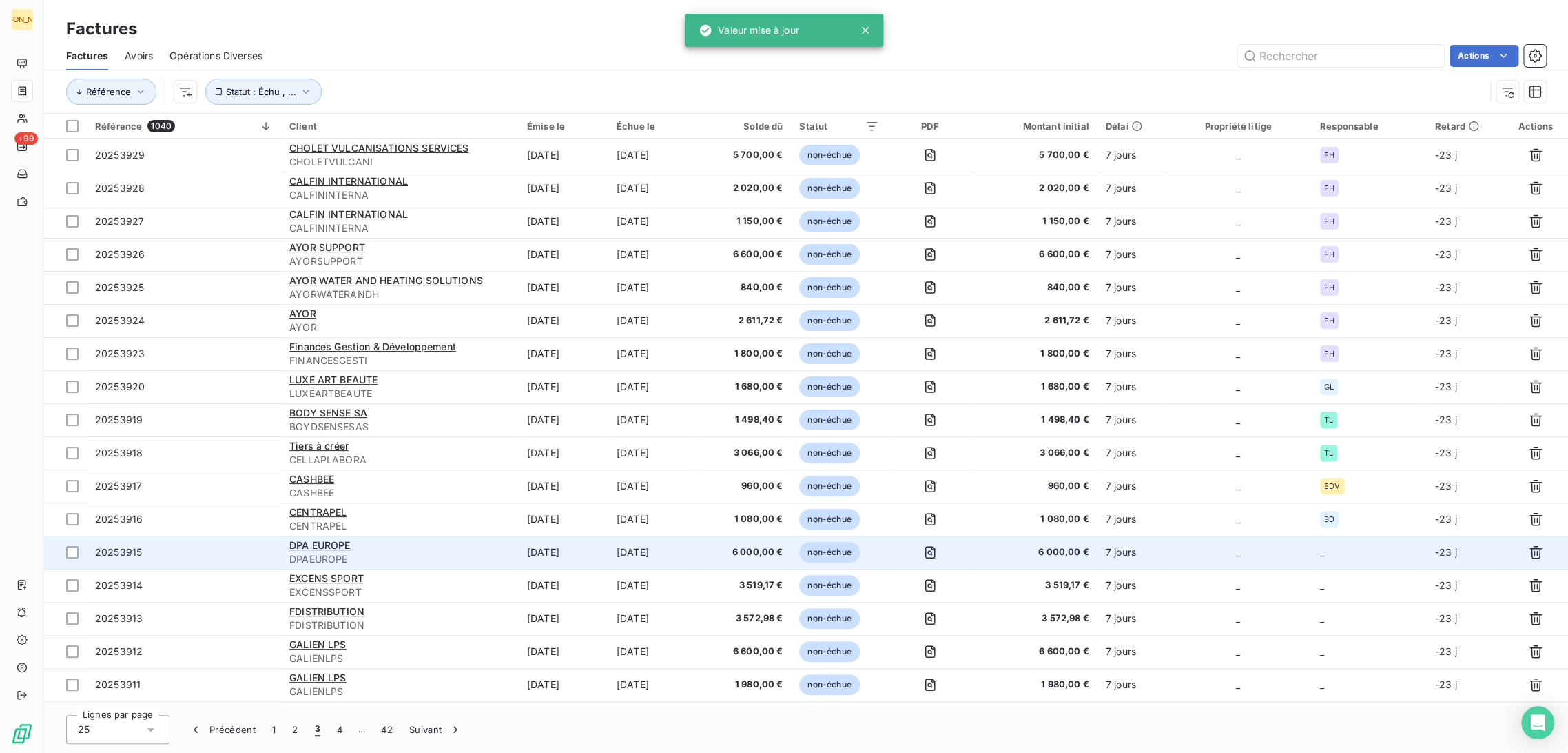
click at [597, 566] on td "[DATE]" at bounding box center [563, 552] width 90 height 33
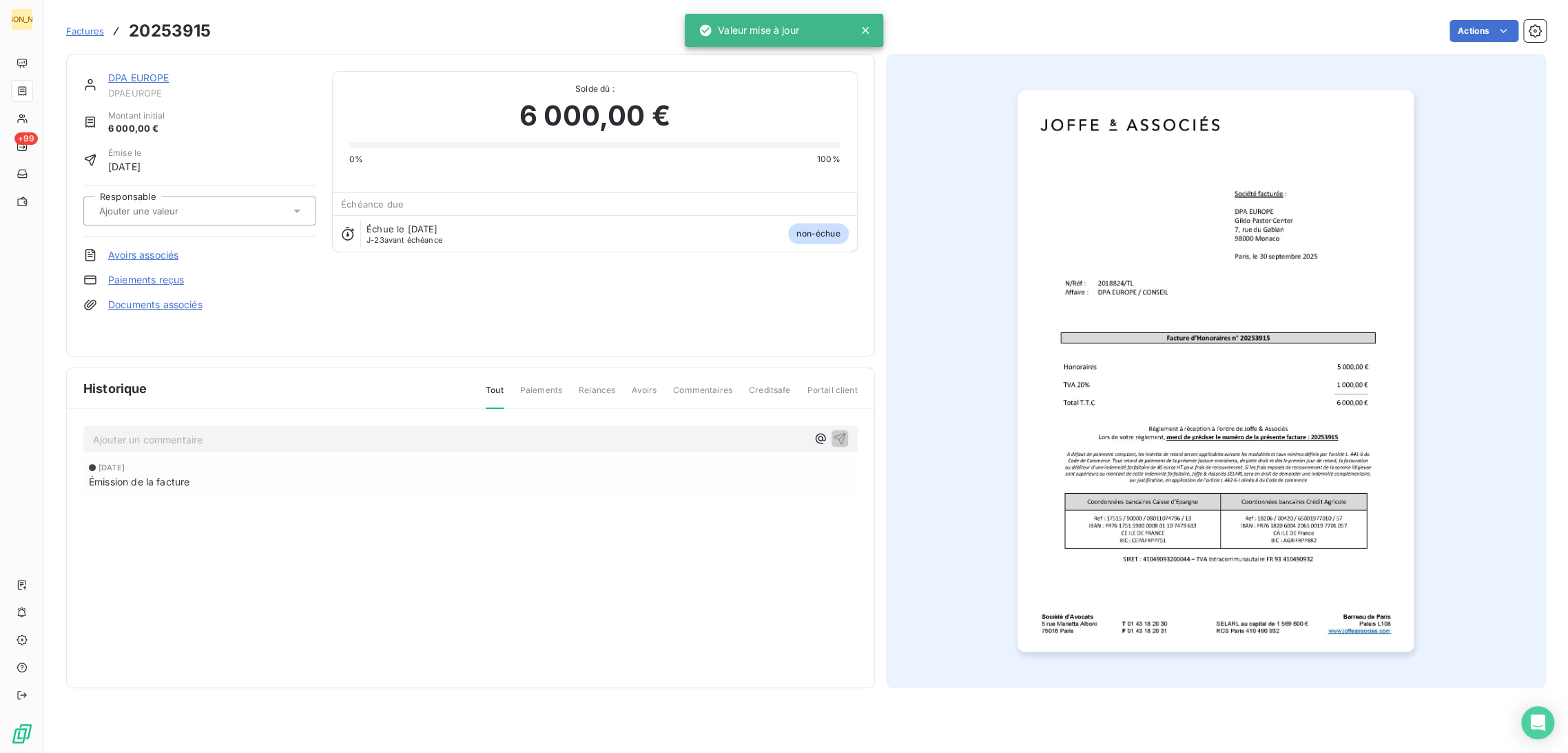
click at [179, 202] on div at bounding box center [192, 211] width 195 height 18
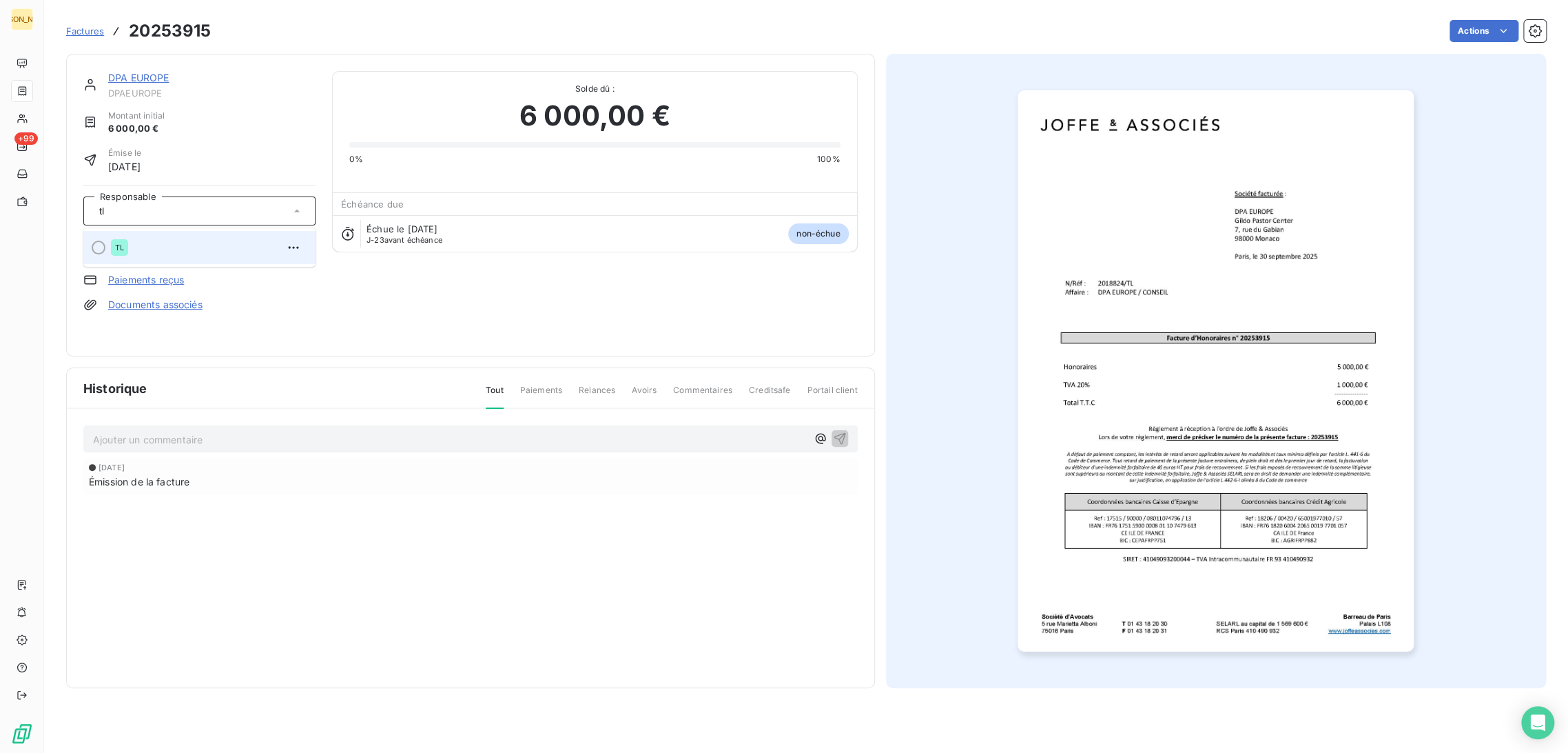
type input "tl"
click at [178, 262] on li "TL" at bounding box center [199, 248] width 232 height 33
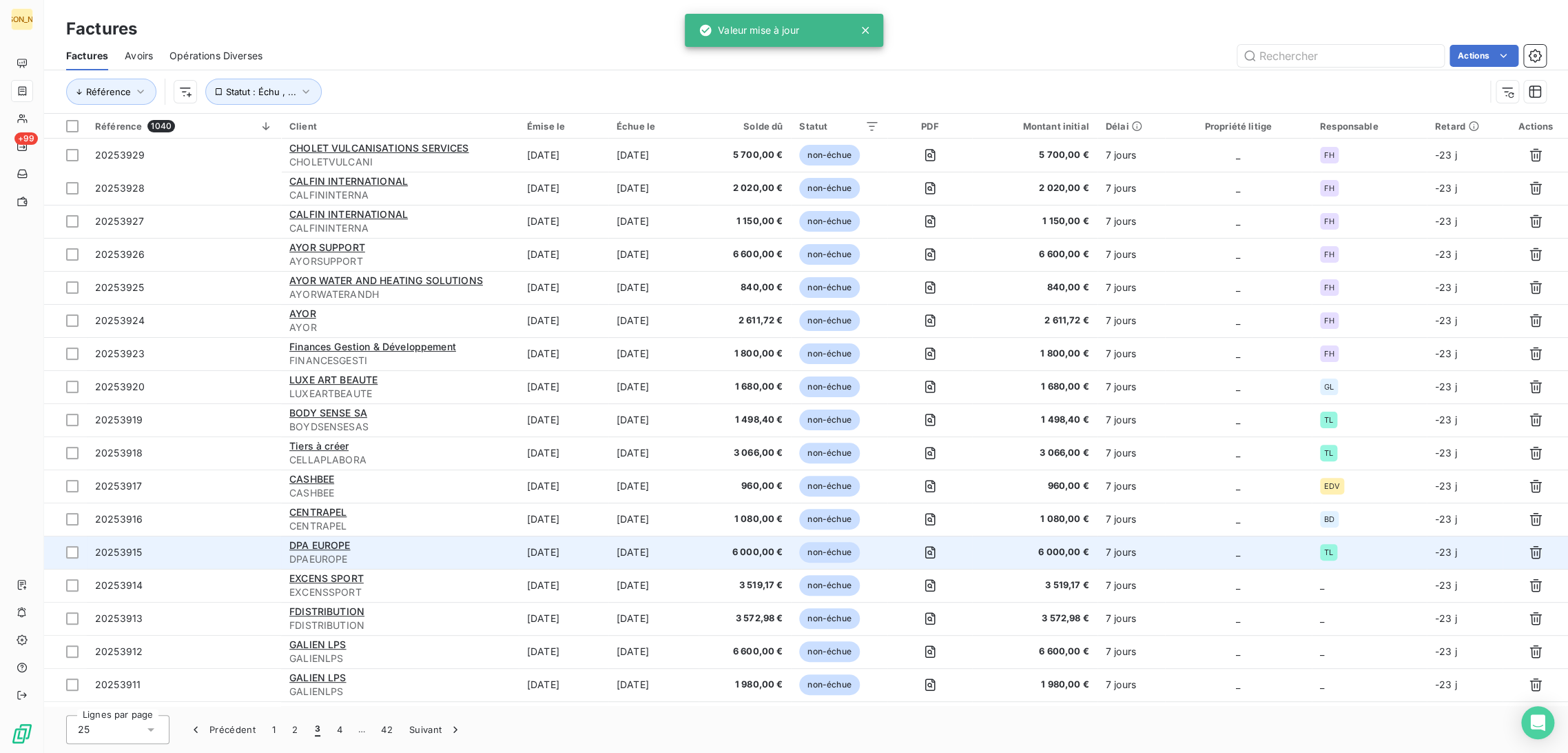
click at [678, 566] on td "[DATE]" at bounding box center [653, 552] width 90 height 33
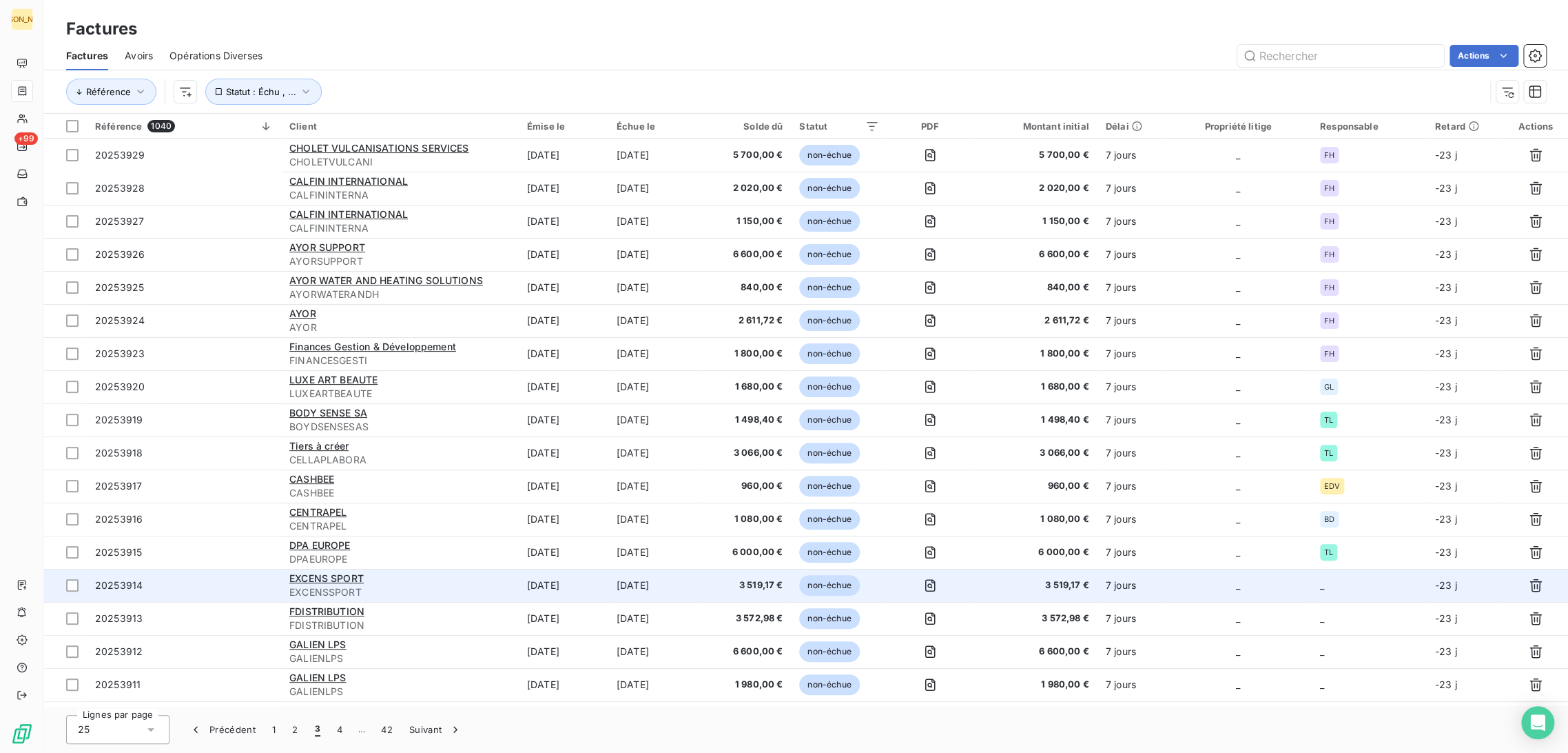
click at [699, 589] on td "[DATE]" at bounding box center [653, 585] width 90 height 33
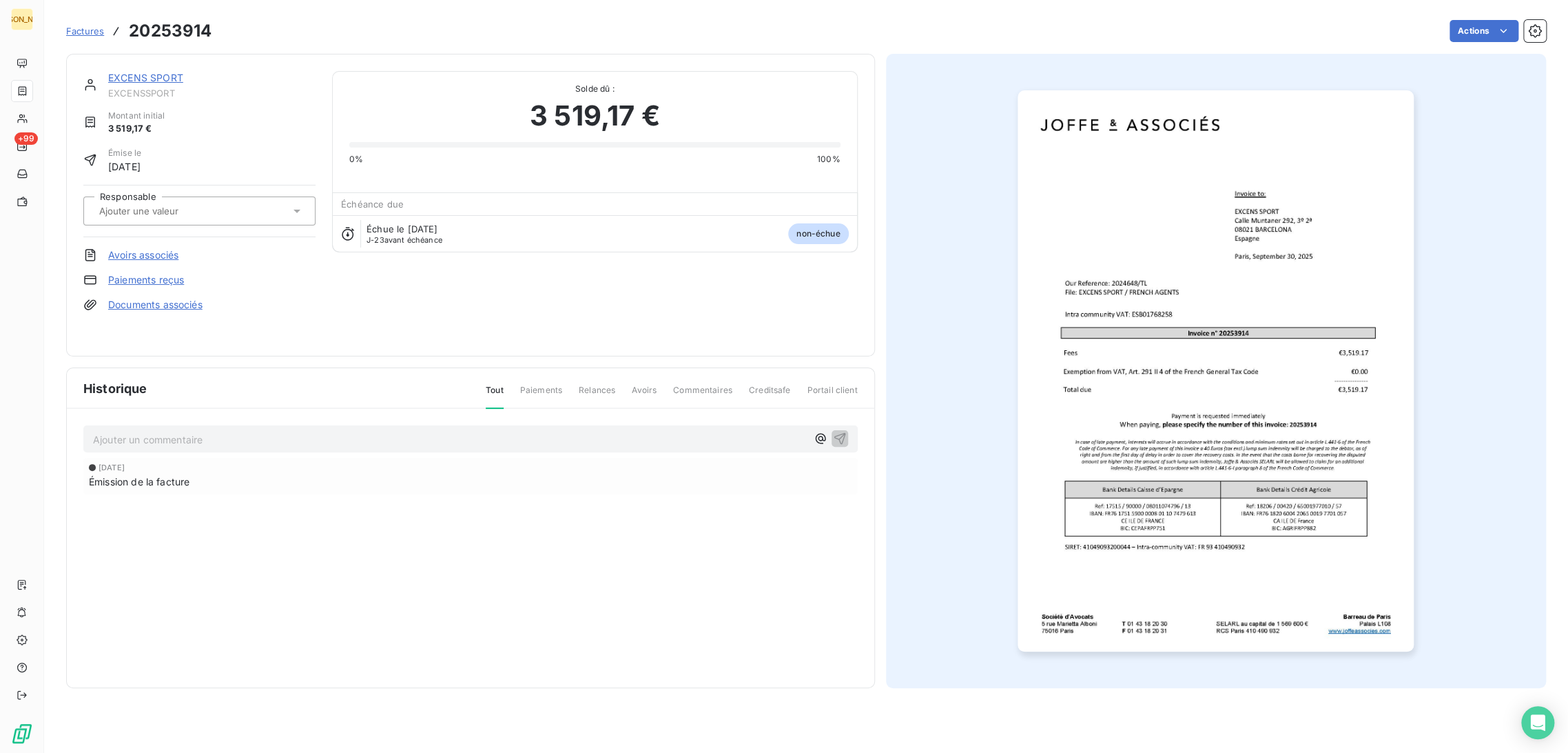
click at [177, 204] on input "text" at bounding box center [167, 210] width 138 height 13
type input "tl"
click at [186, 271] on div "EXCENS SPORT EXCENSSPORT Montant initial 3 519,17 € Émise le [DATE] Responsable…" at bounding box center [199, 205] width 232 height 268
click at [166, 204] on input "text" at bounding box center [167, 210] width 138 height 13
type input "tl"
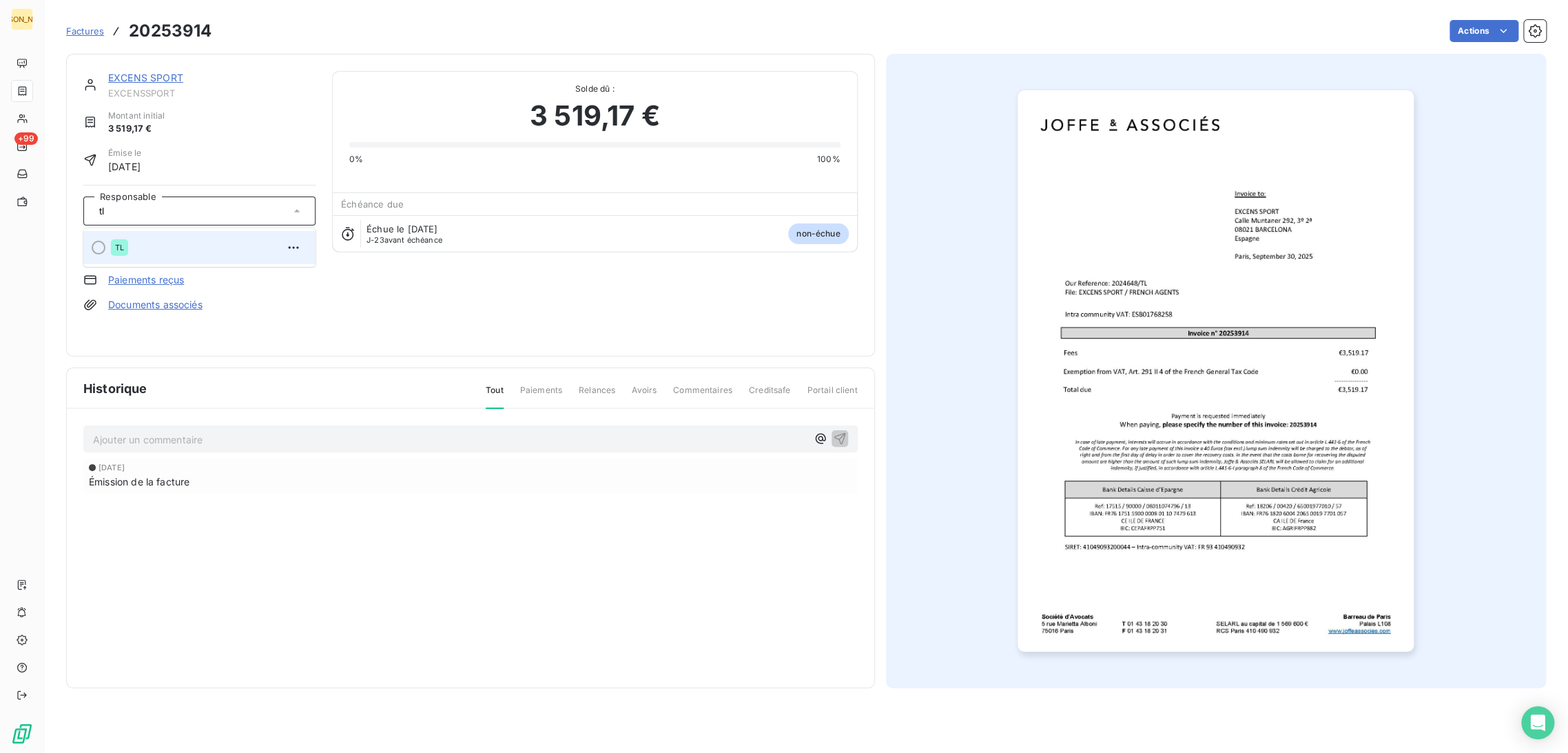
click at [175, 236] on div "TL" at bounding box center [207, 248] width 194 height 22
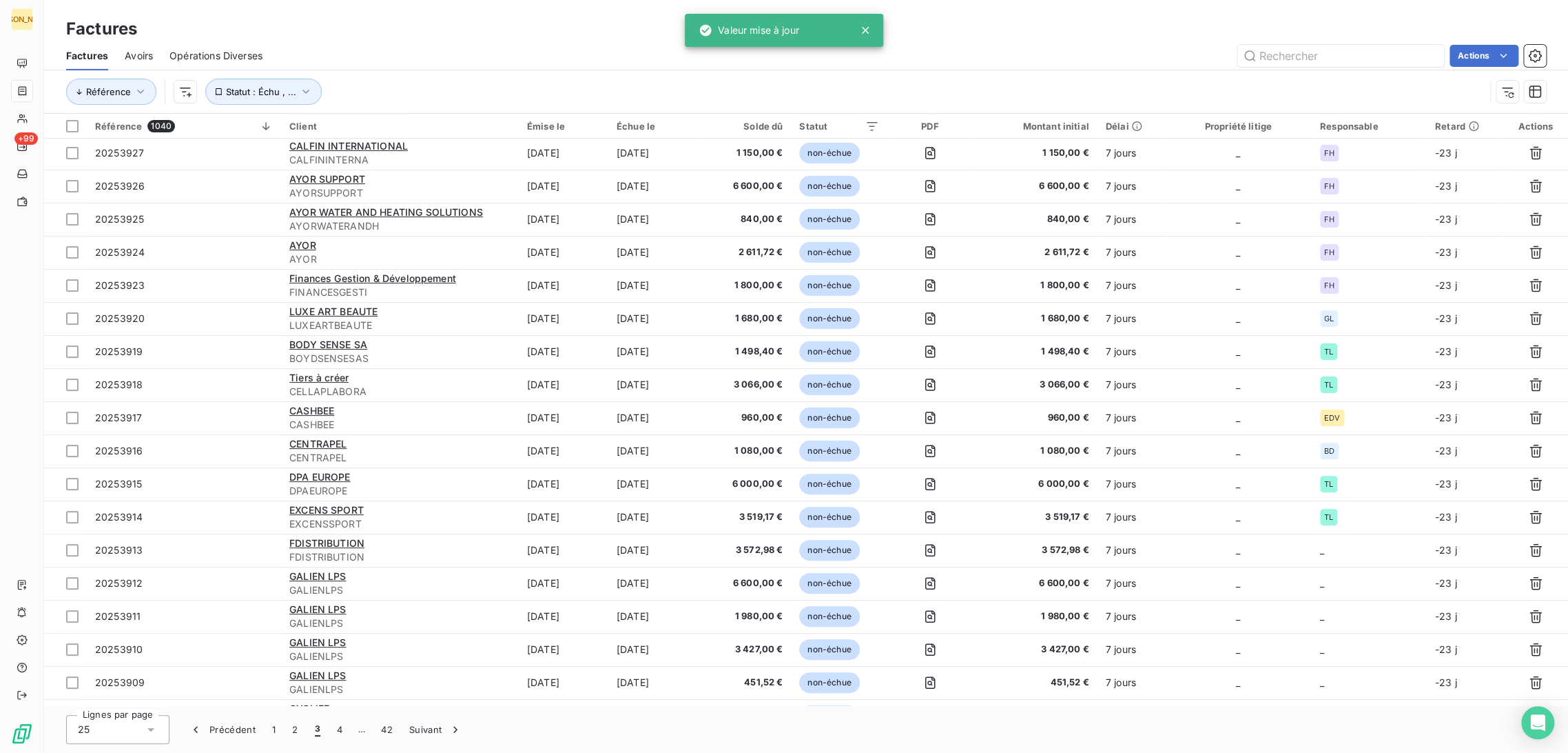
scroll to position [230, 0]
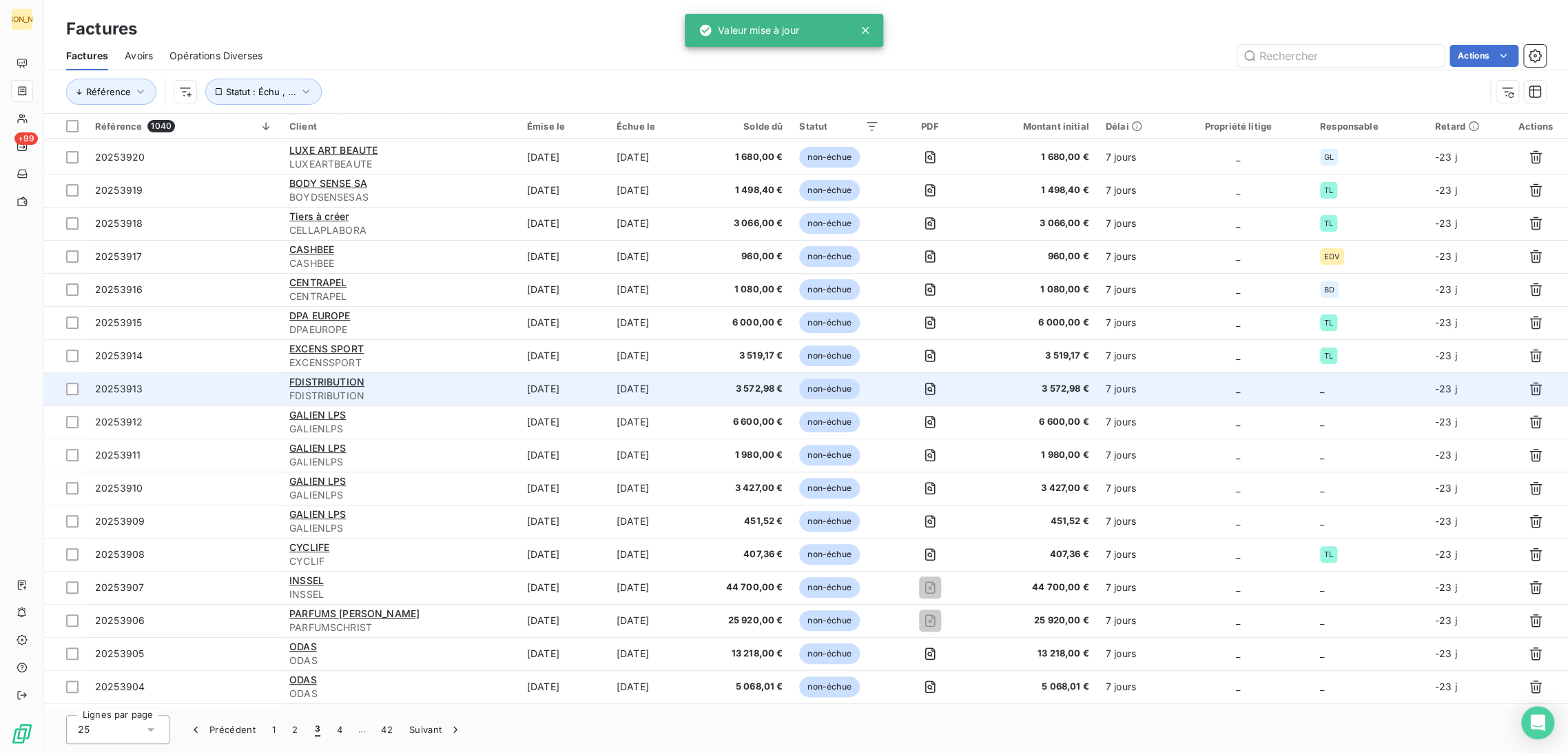
click at [583, 388] on td "[DATE]" at bounding box center [563, 389] width 90 height 33
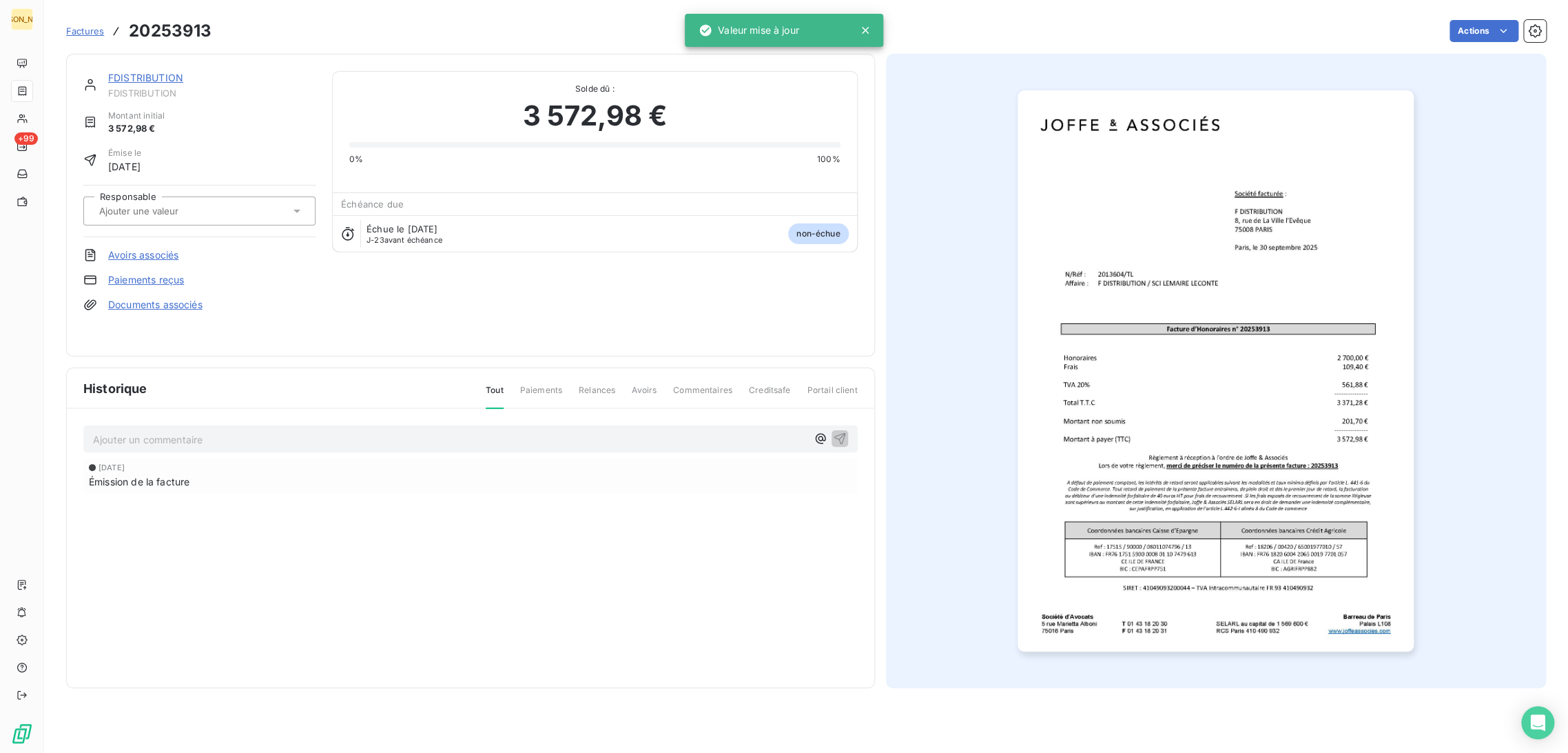
click at [170, 211] on input "text" at bounding box center [167, 210] width 138 height 13
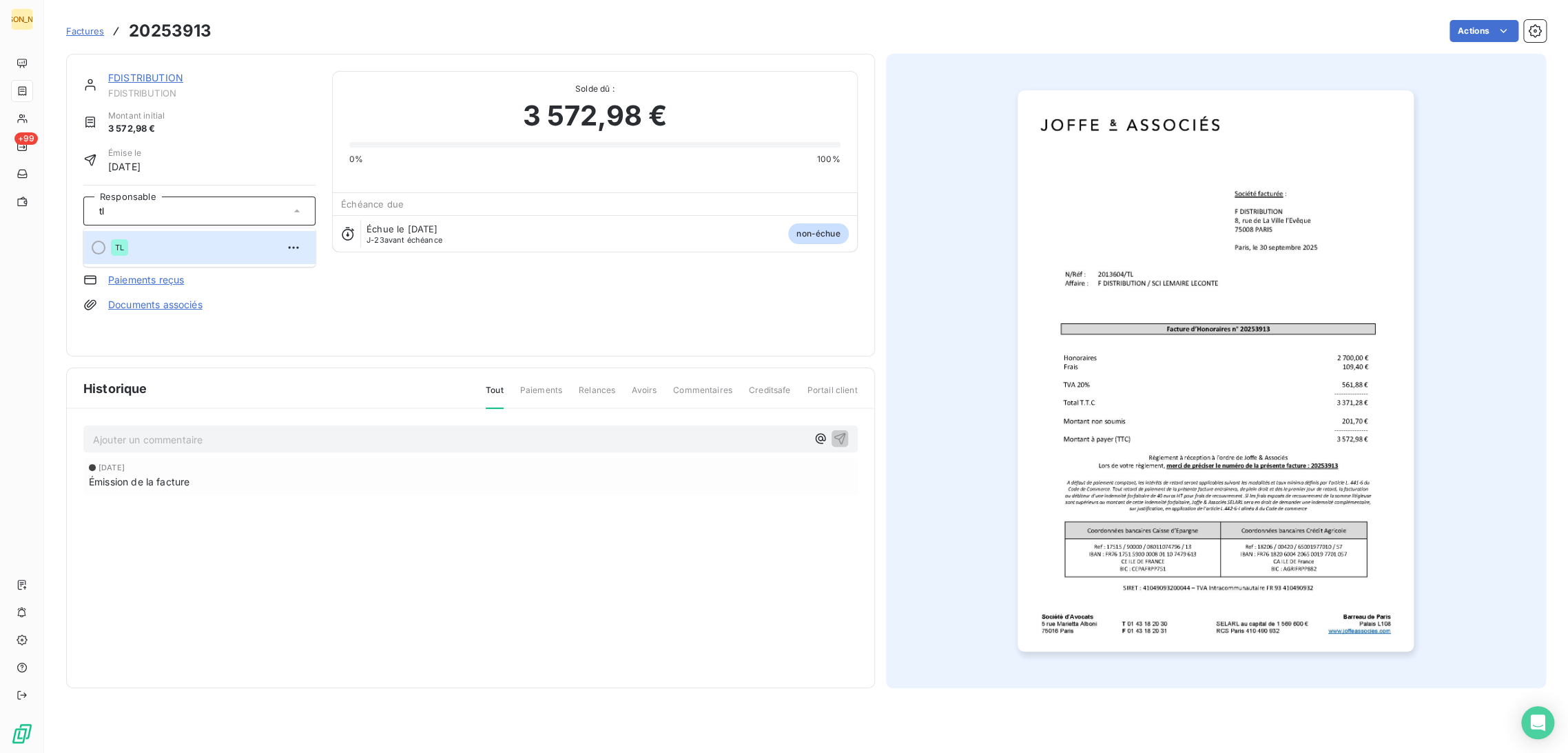
type input "tl"
click at [207, 251] on div "TL" at bounding box center [207, 248] width 194 height 22
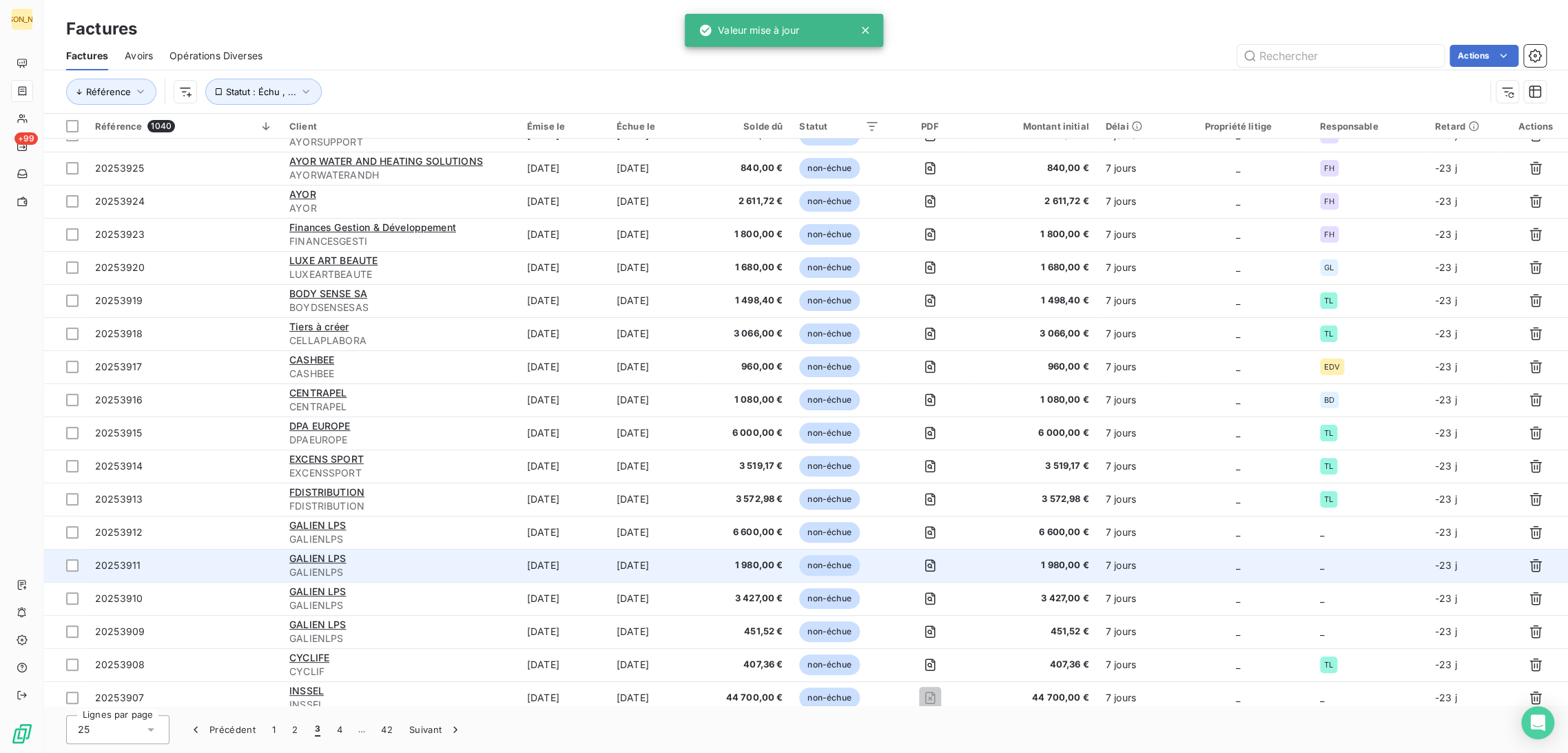
scroll to position [259, 0]
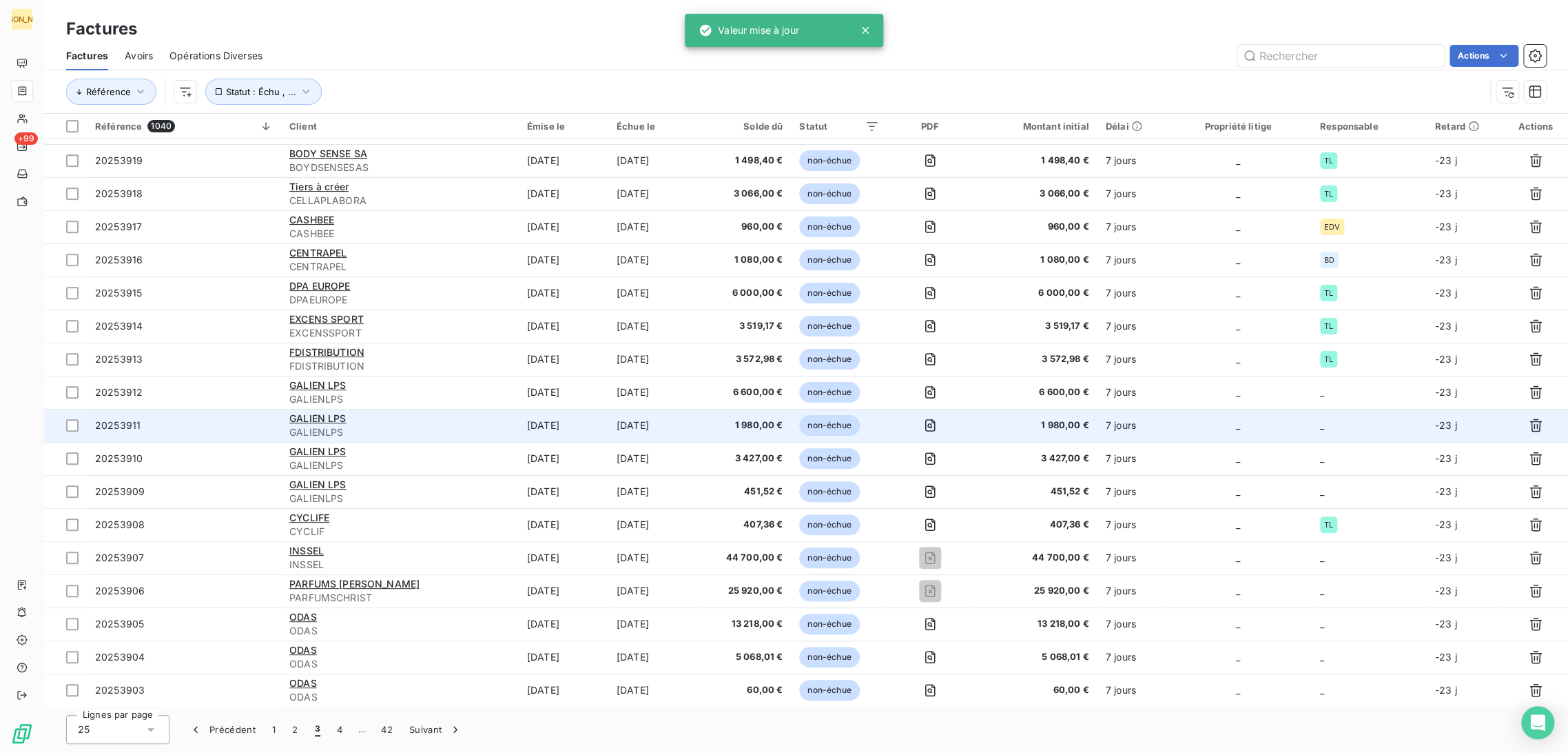
click at [545, 427] on td "[DATE]" at bounding box center [563, 425] width 90 height 33
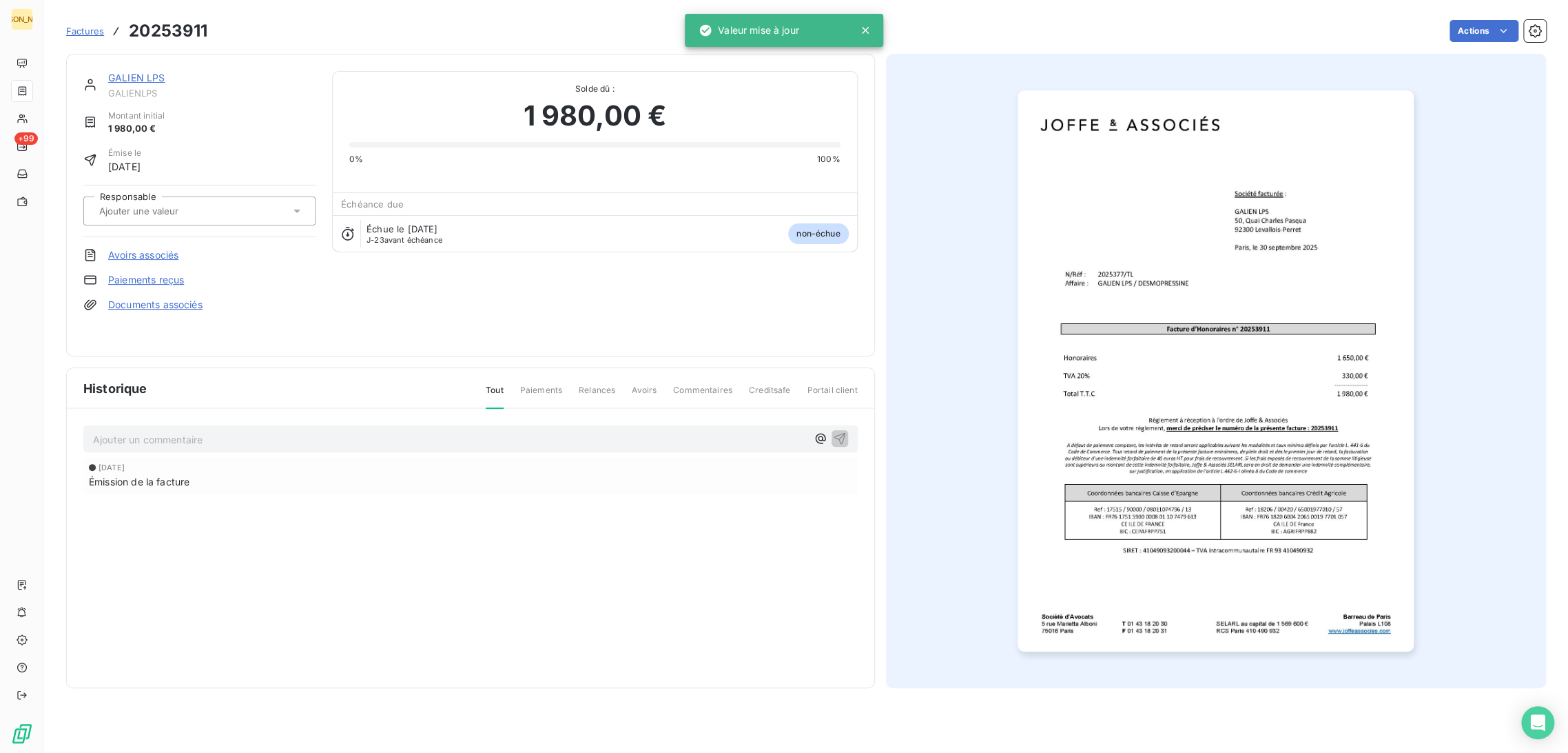
click at [140, 219] on div at bounding box center [192, 211] width 195 height 18
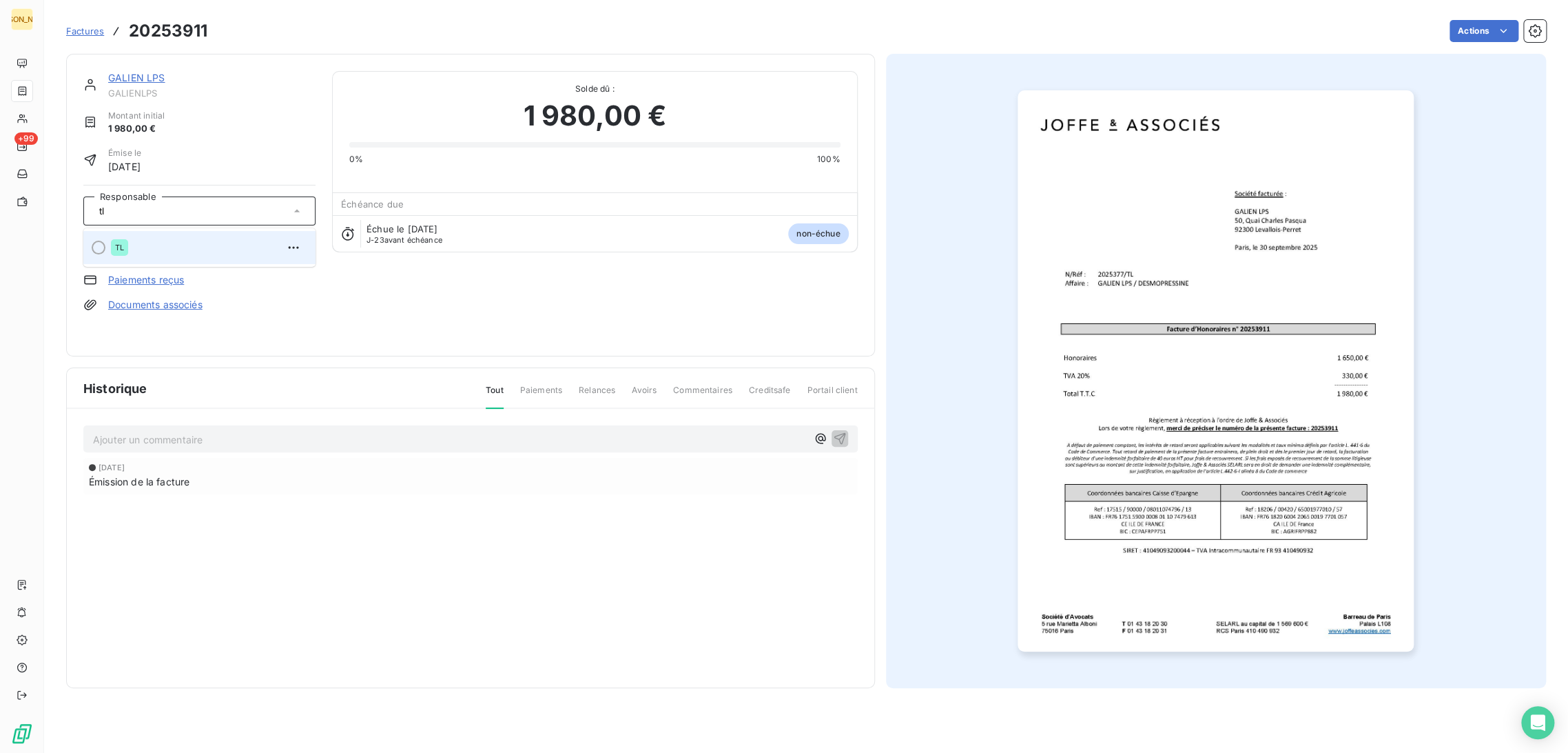
type input "tl"
click at [149, 231] on li "TL" at bounding box center [199, 248] width 232 height 33
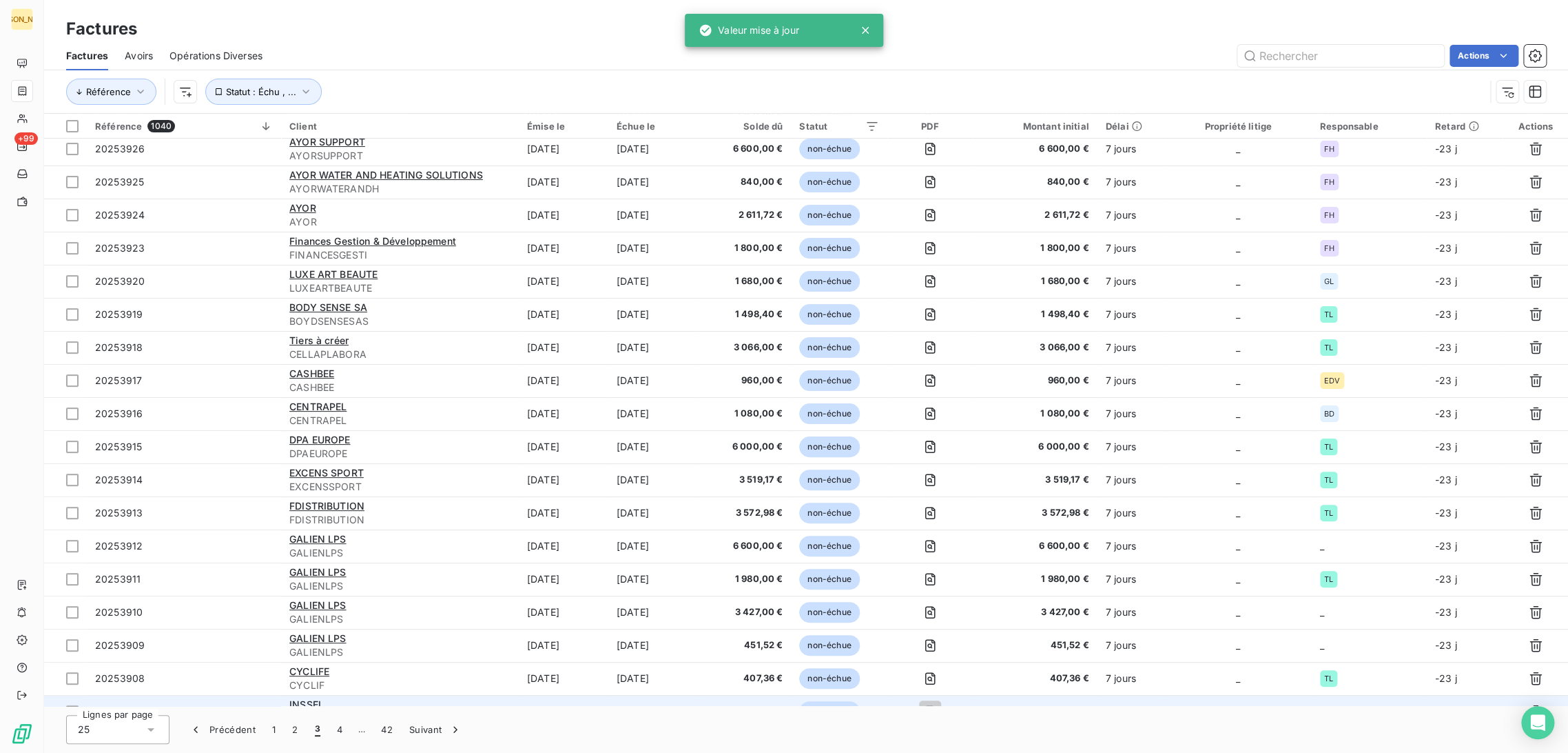
scroll to position [230, 0]
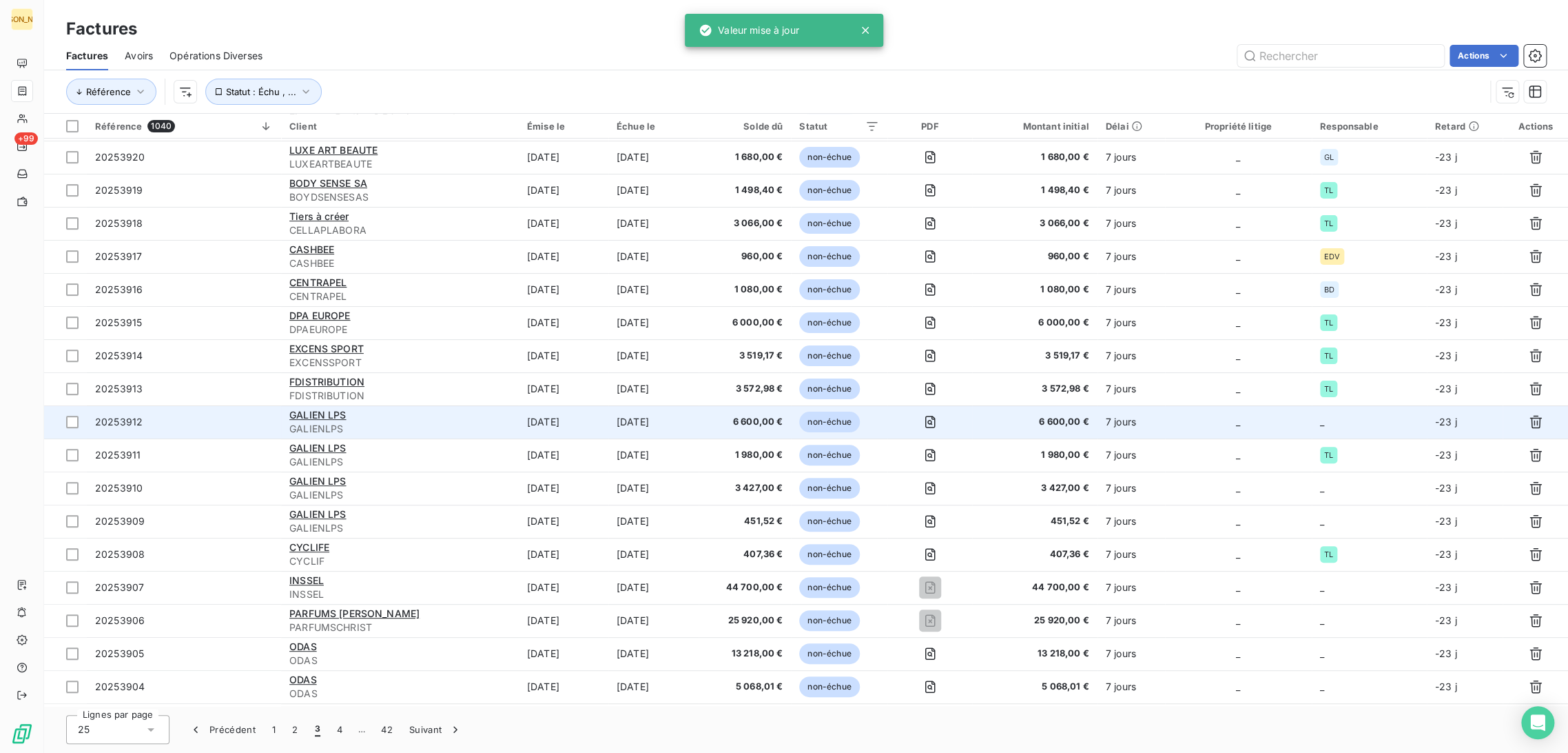
click at [631, 437] on td "[DATE]" at bounding box center [653, 421] width 90 height 33
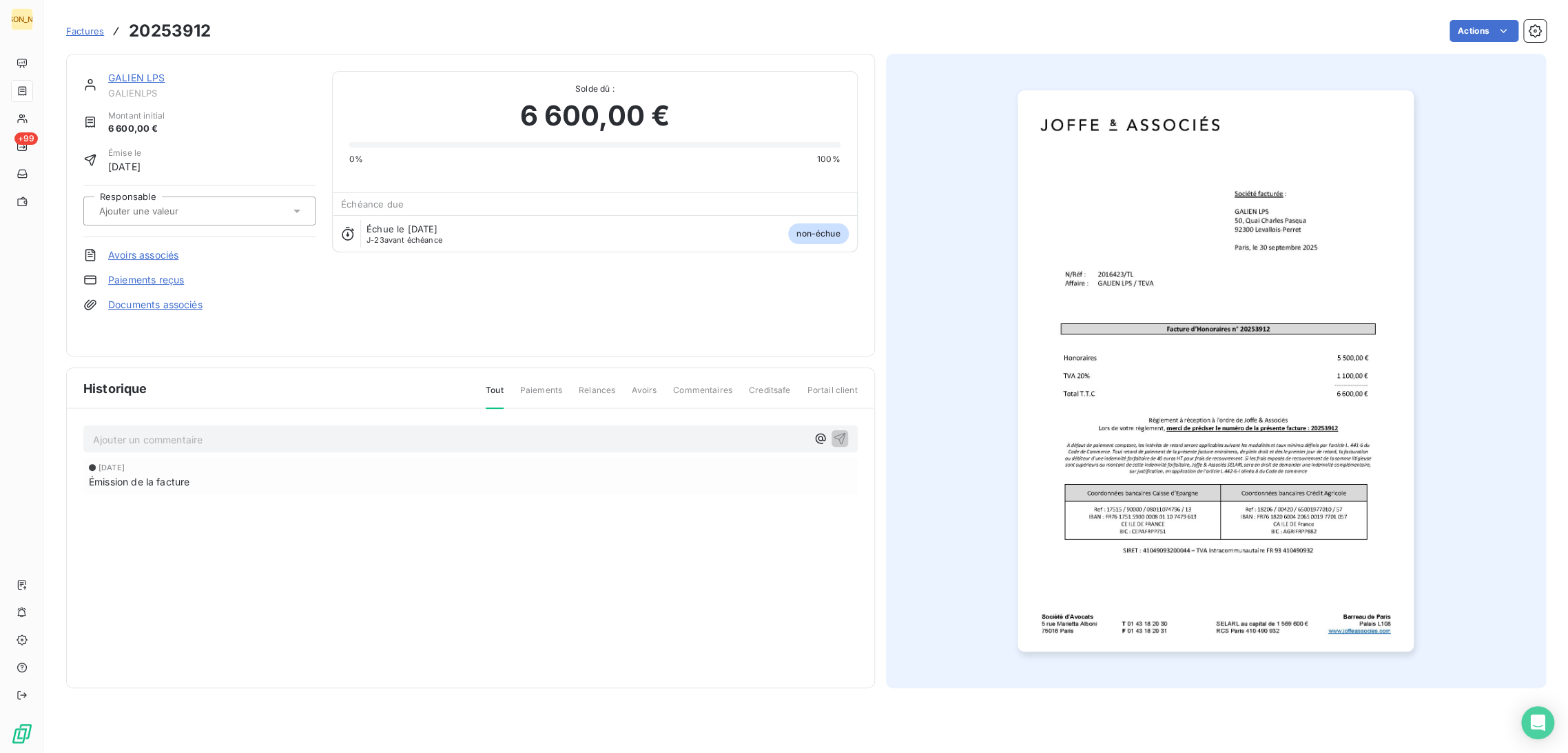
click at [172, 202] on div at bounding box center [192, 211] width 195 height 18
type input "tl"
click at [149, 247] on div "TL" at bounding box center [207, 248] width 194 height 22
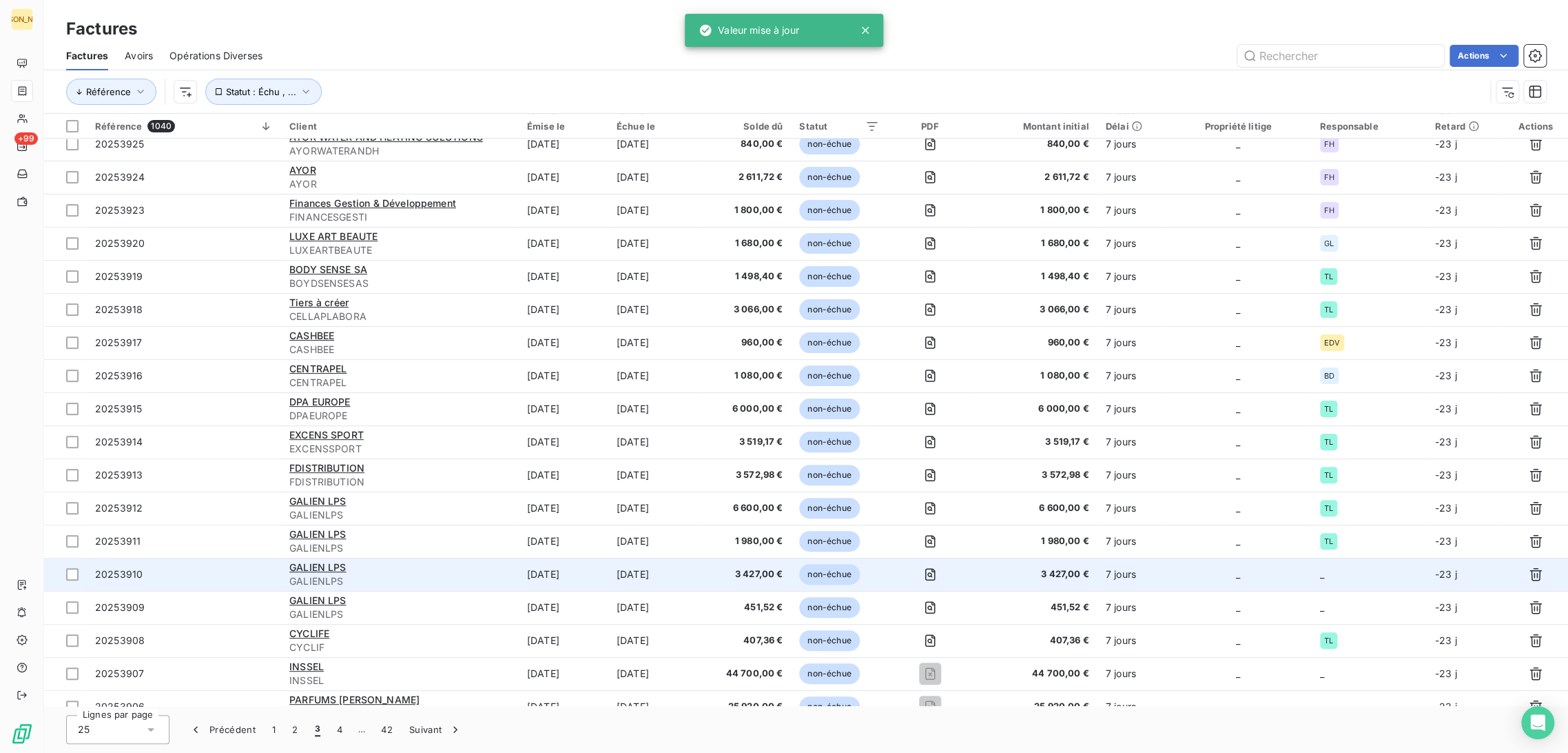
scroll to position [153, 0]
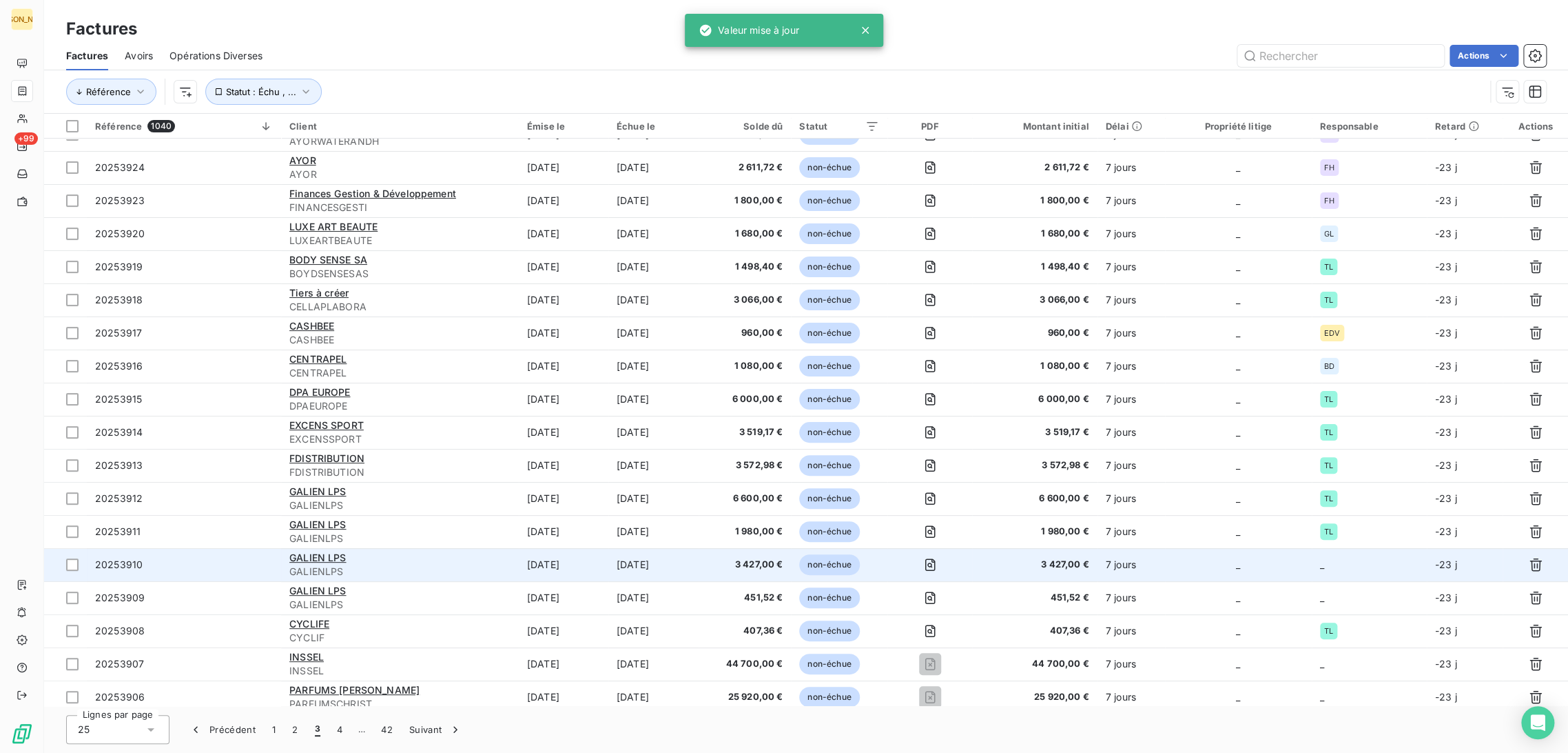
click at [655, 565] on td "[DATE]" at bounding box center [653, 564] width 90 height 33
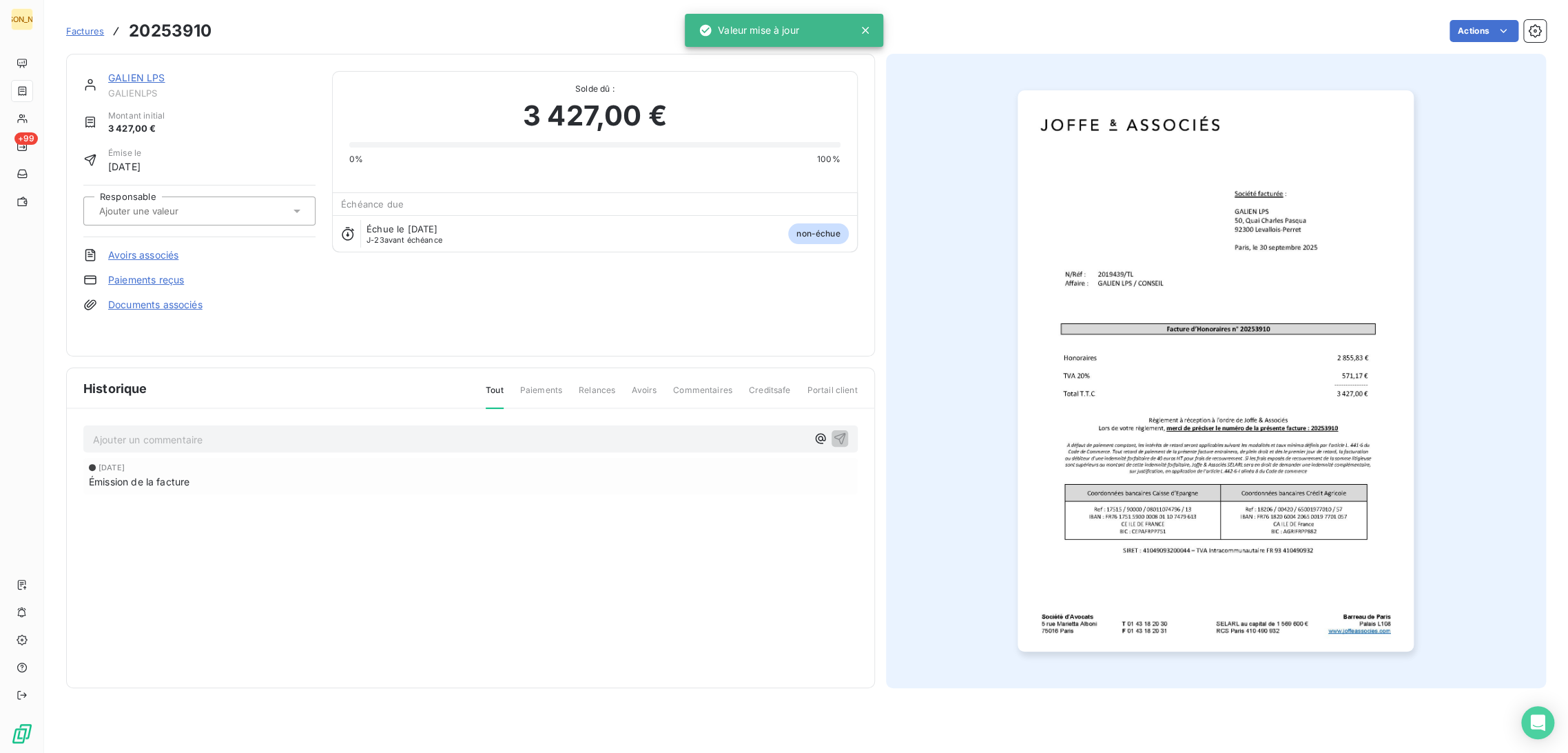
click at [217, 213] on div at bounding box center [192, 211] width 195 height 18
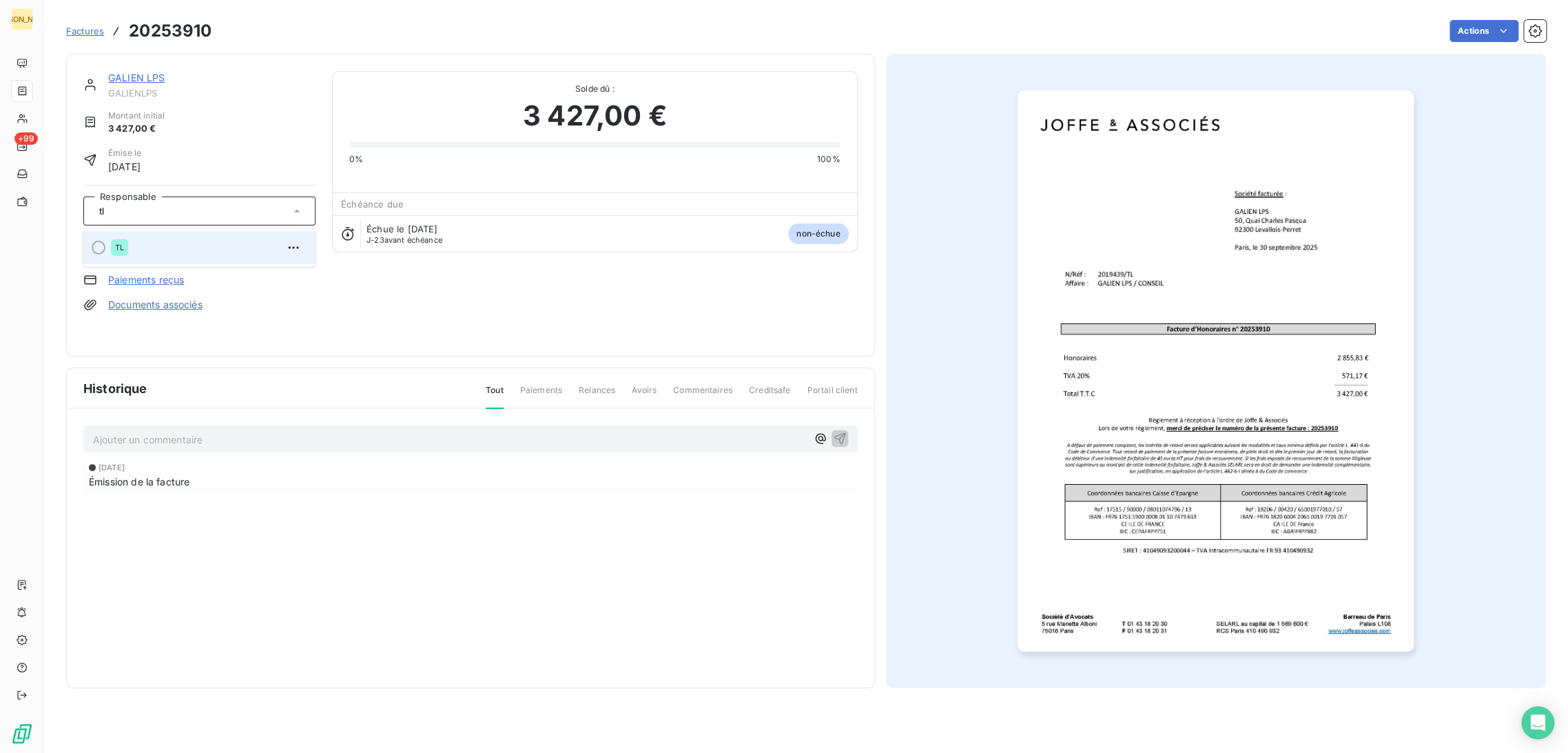
type input "tl"
click at [213, 242] on div "TL" at bounding box center [207, 248] width 194 height 22
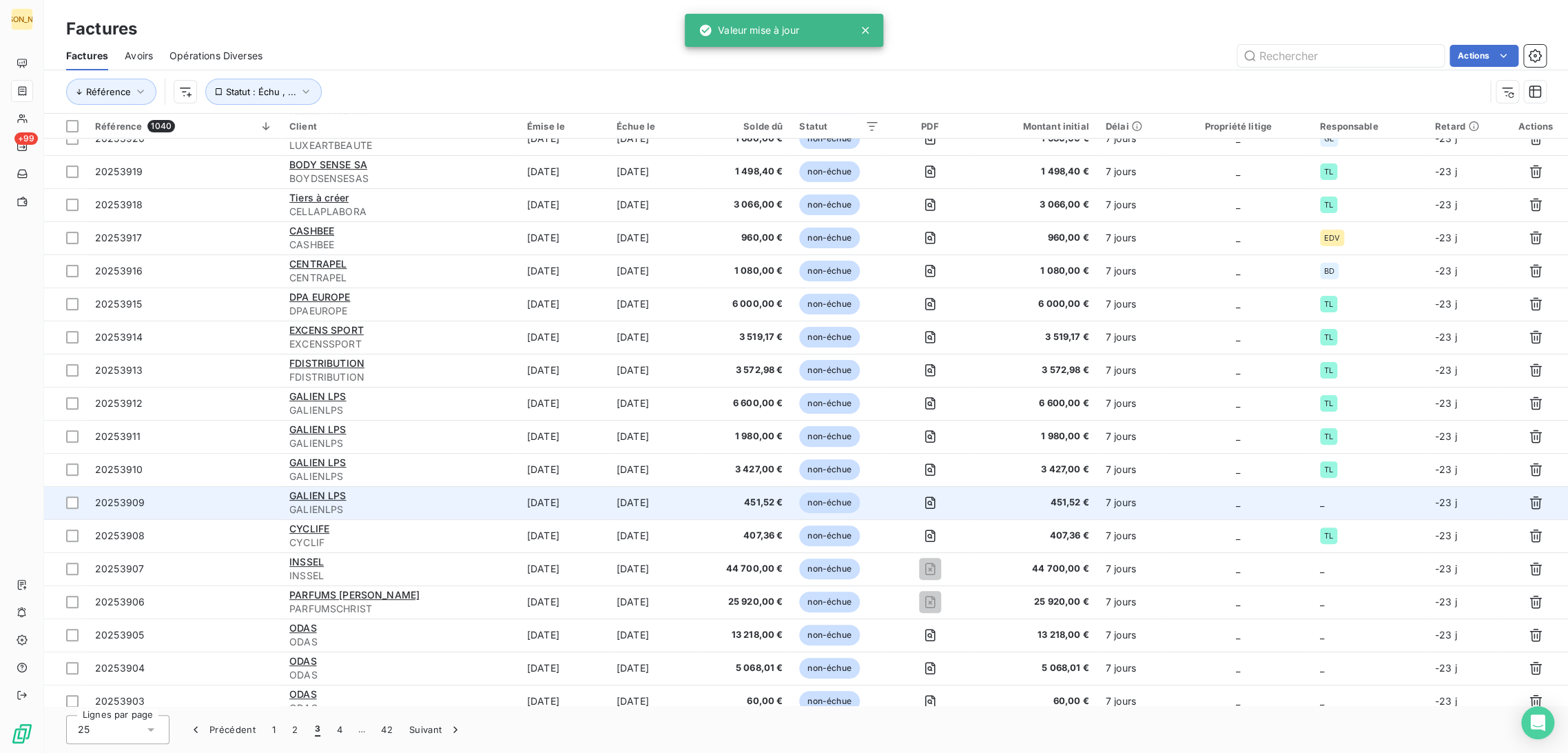
scroll to position [259, 0]
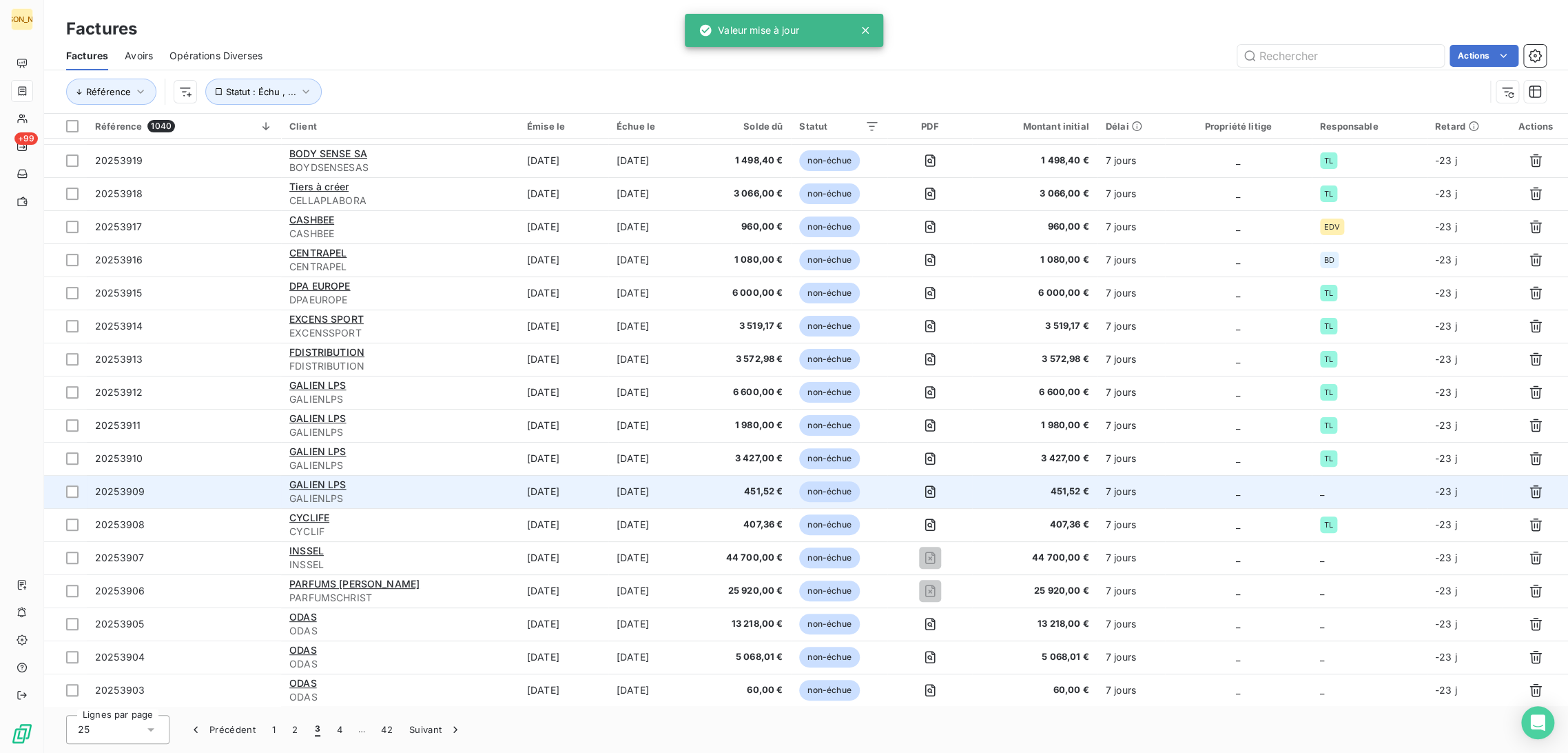
click at [609, 488] on td "[DATE]" at bounding box center [563, 491] width 90 height 33
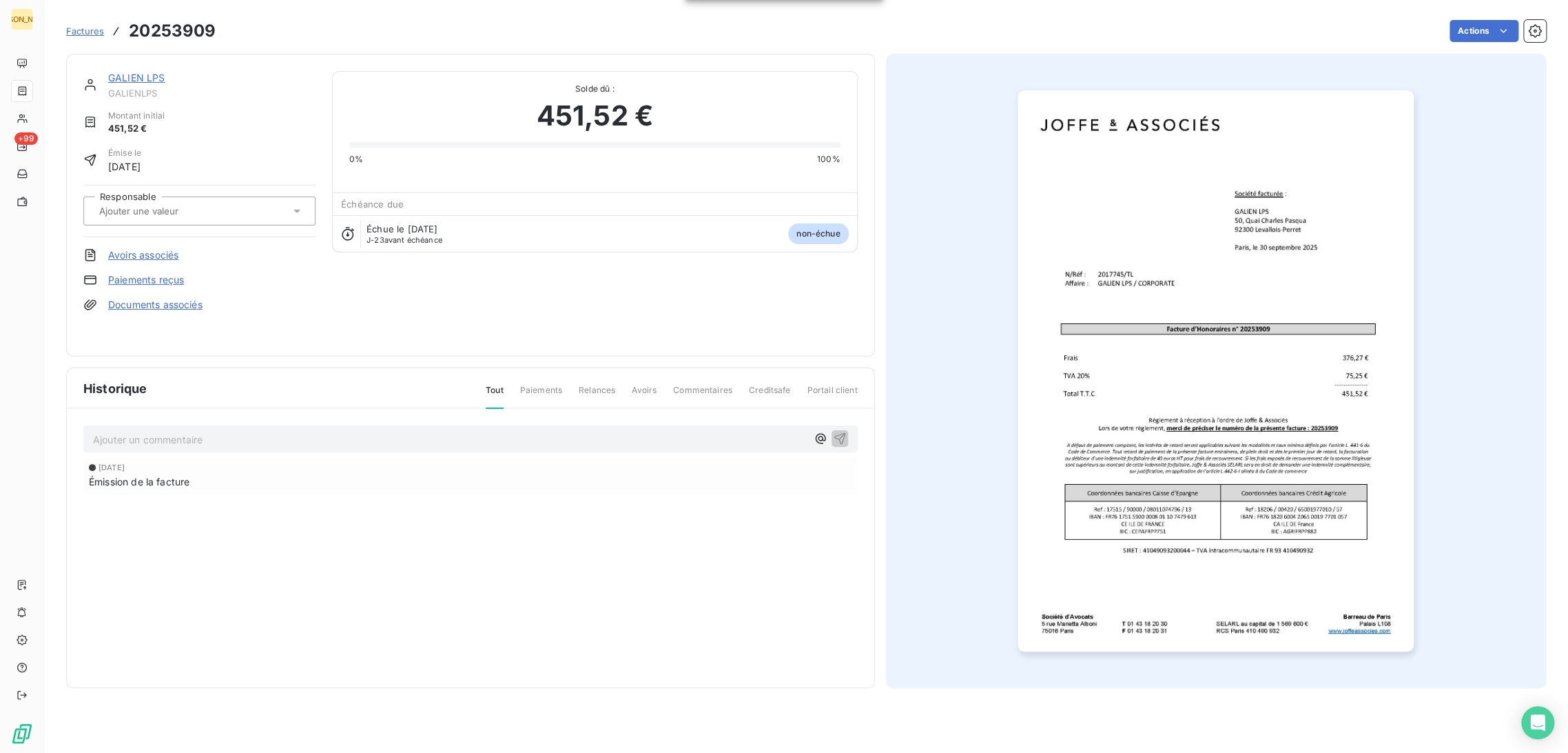
click at [149, 213] on input "text" at bounding box center [167, 210] width 138 height 13
type input "tl"
click at [126, 255] on div "TL" at bounding box center [207, 248] width 194 height 22
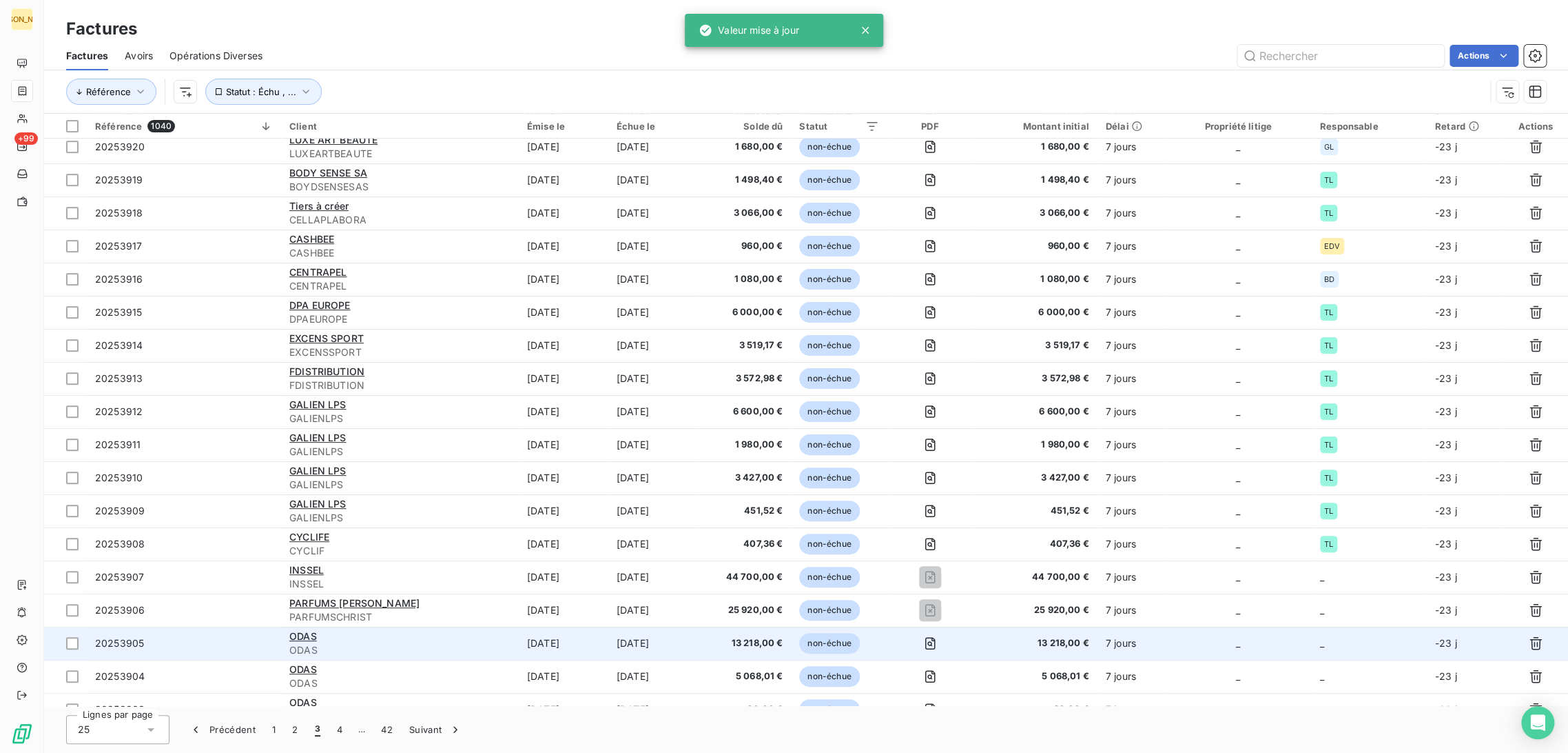
scroll to position [259, 0]
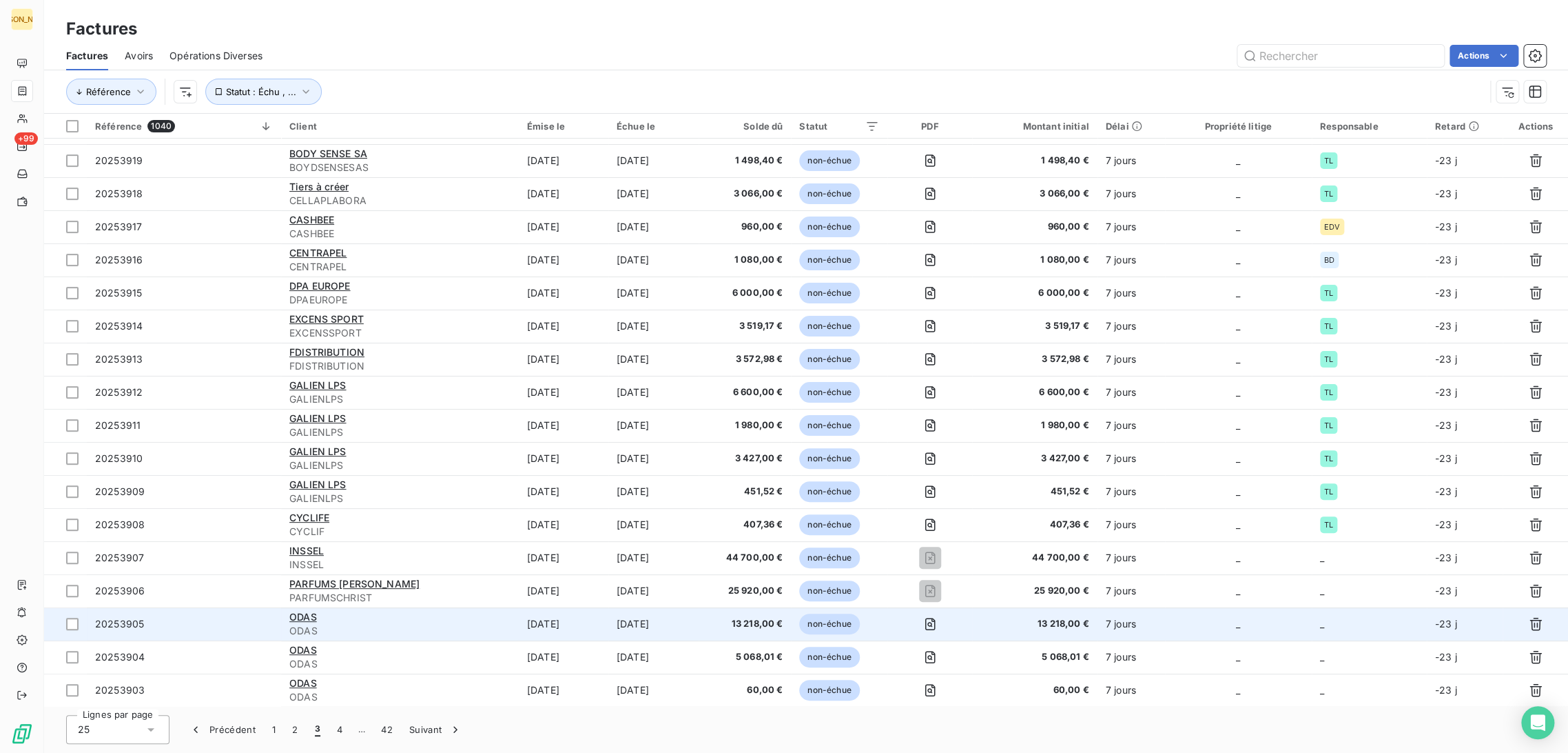
click at [456, 621] on div "ODAS" at bounding box center [400, 617] width 221 height 14
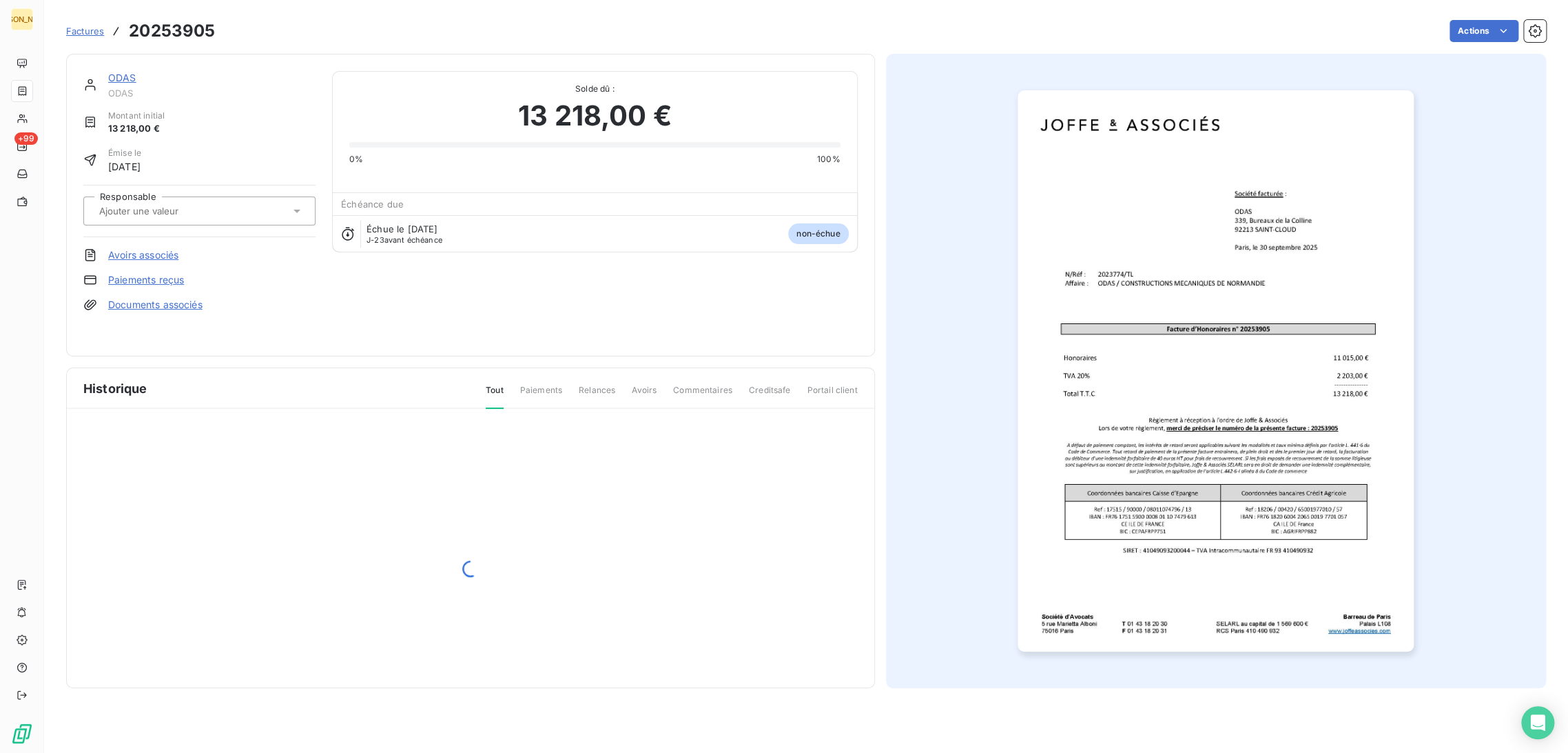
click at [191, 192] on div "Responsable" at bounding box center [199, 211] width 232 height 52
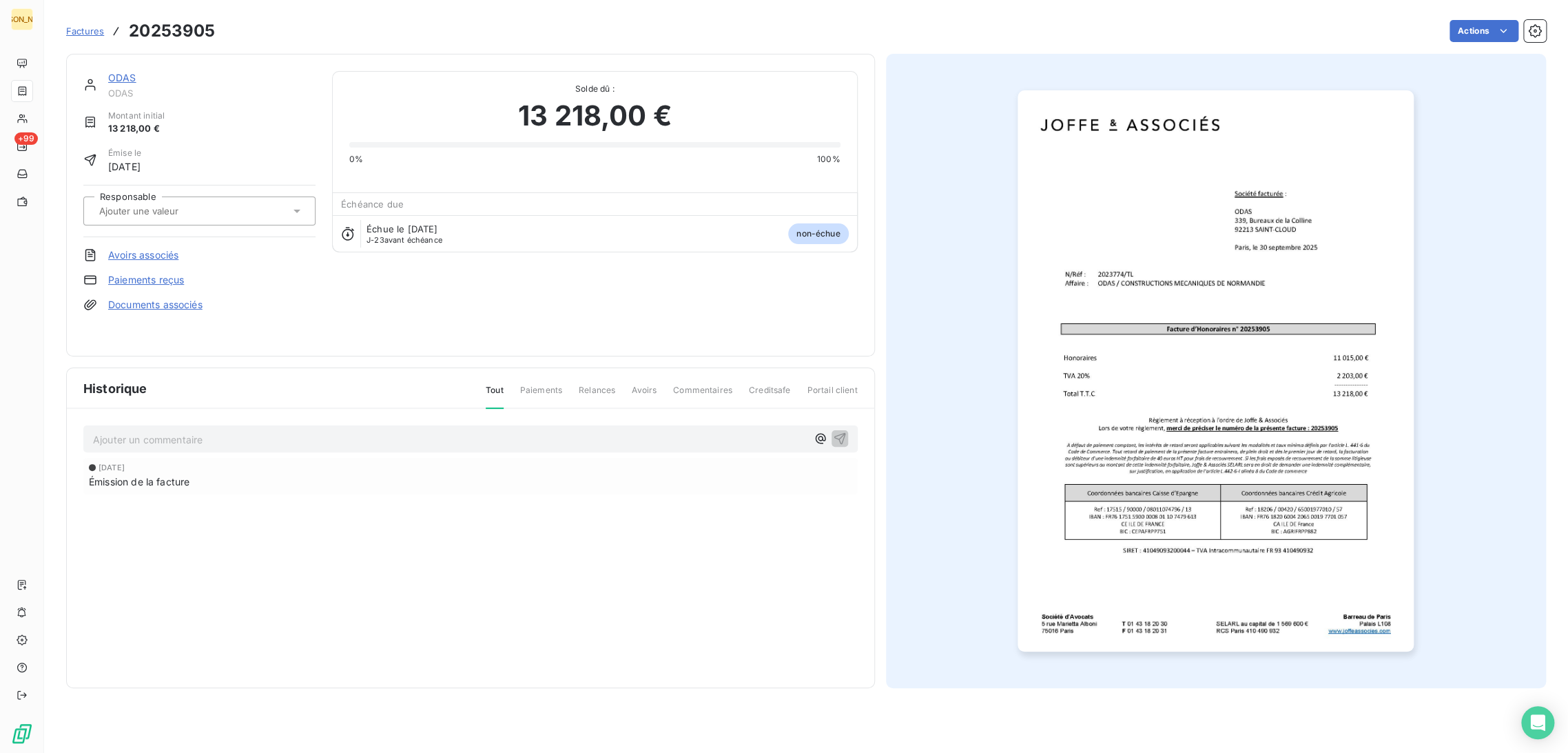
click at [149, 213] on input "text" at bounding box center [167, 210] width 138 height 13
type input "tl"
click at [162, 265] on ul "TL" at bounding box center [199, 248] width 232 height 39
click at [163, 252] on div "TL" at bounding box center [207, 248] width 194 height 22
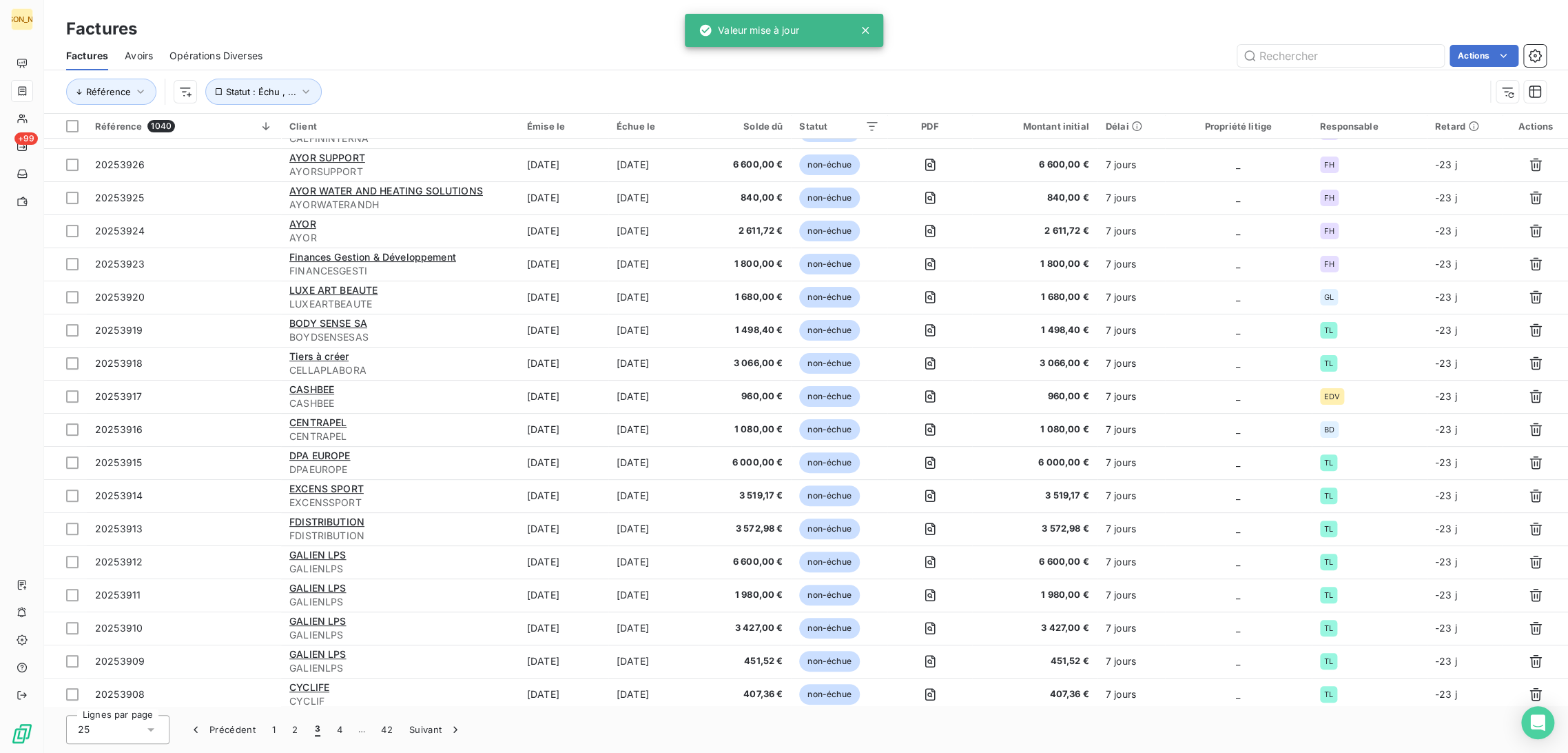
scroll to position [259, 0]
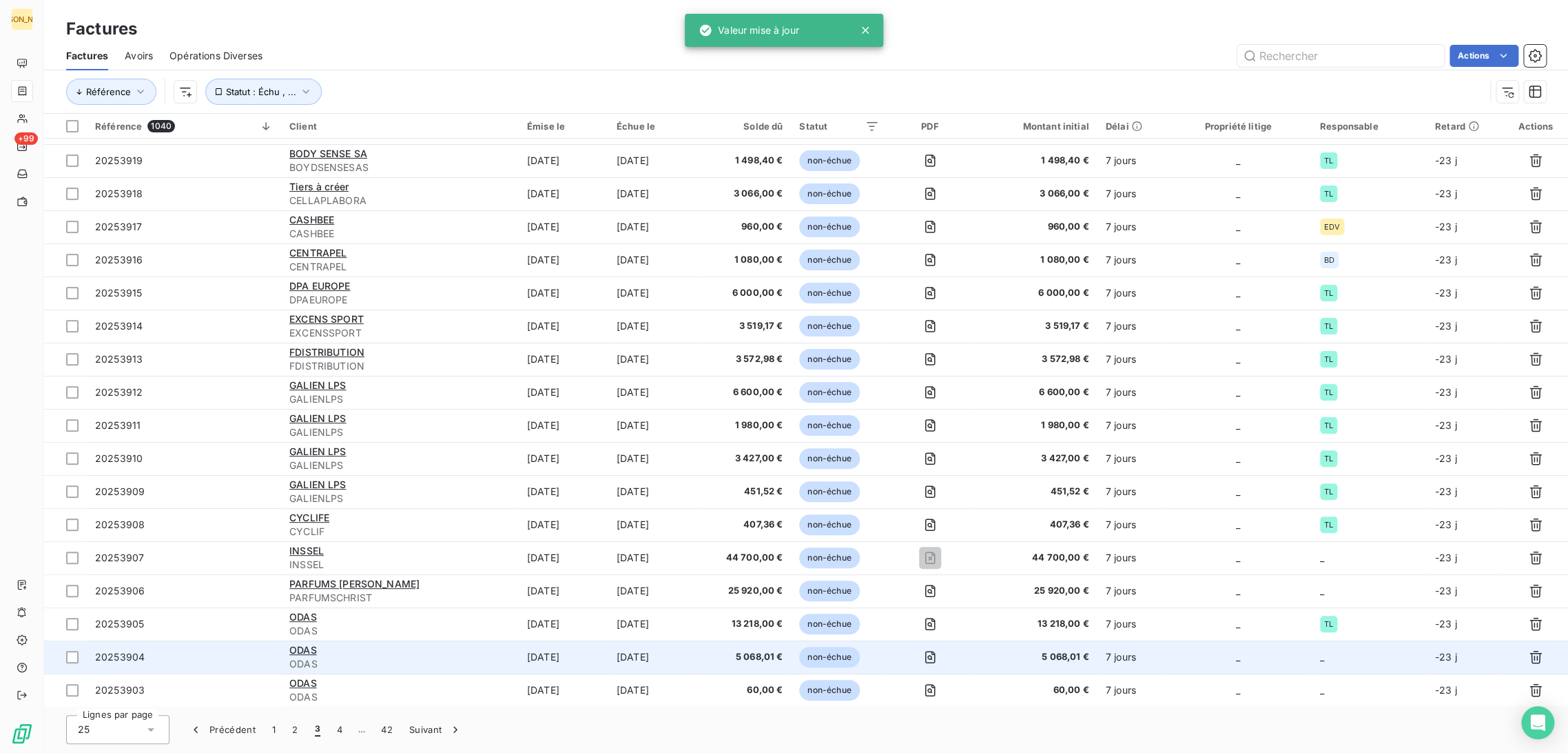
click at [563, 665] on td "[DATE]" at bounding box center [563, 656] width 90 height 33
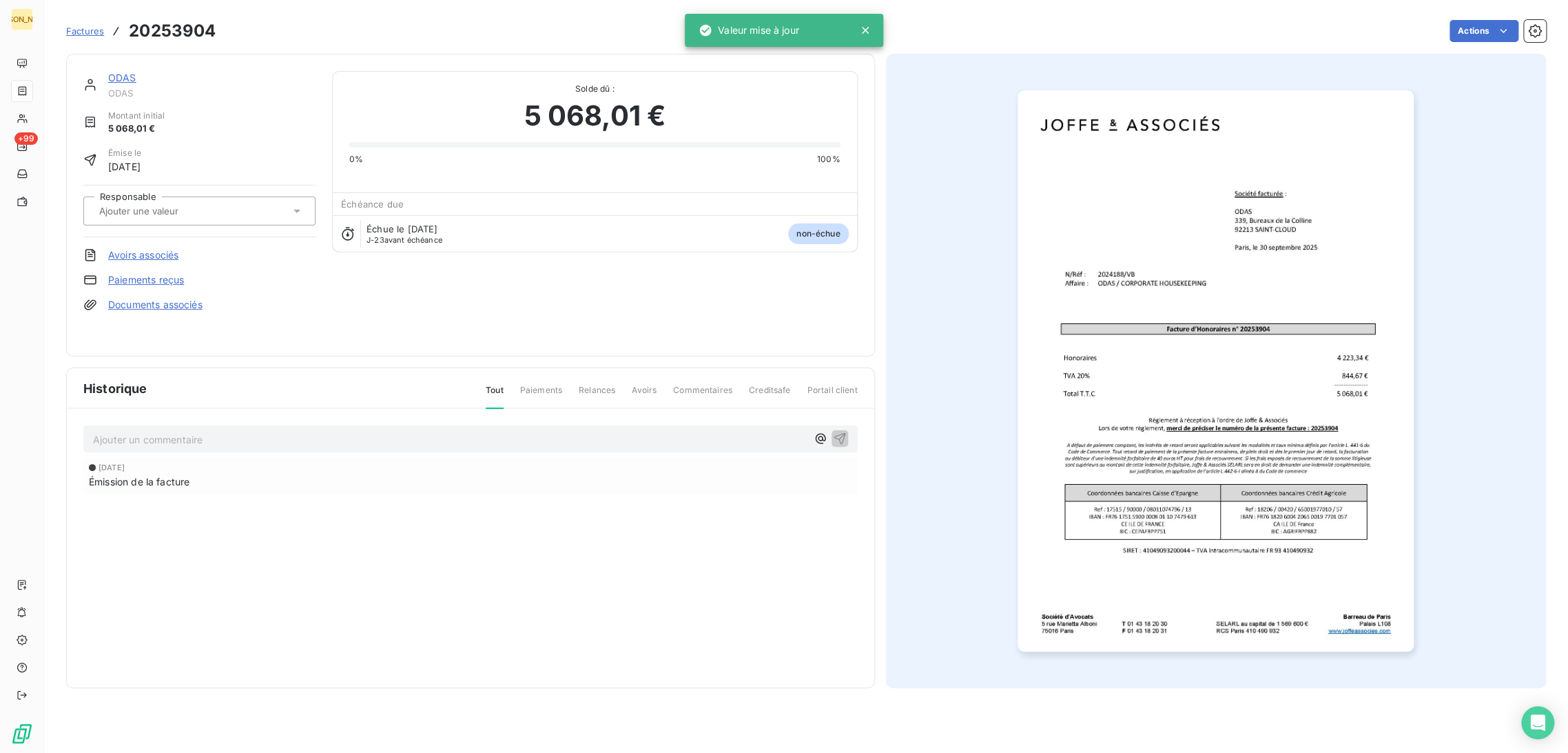
click at [166, 213] on input "text" at bounding box center [167, 210] width 138 height 13
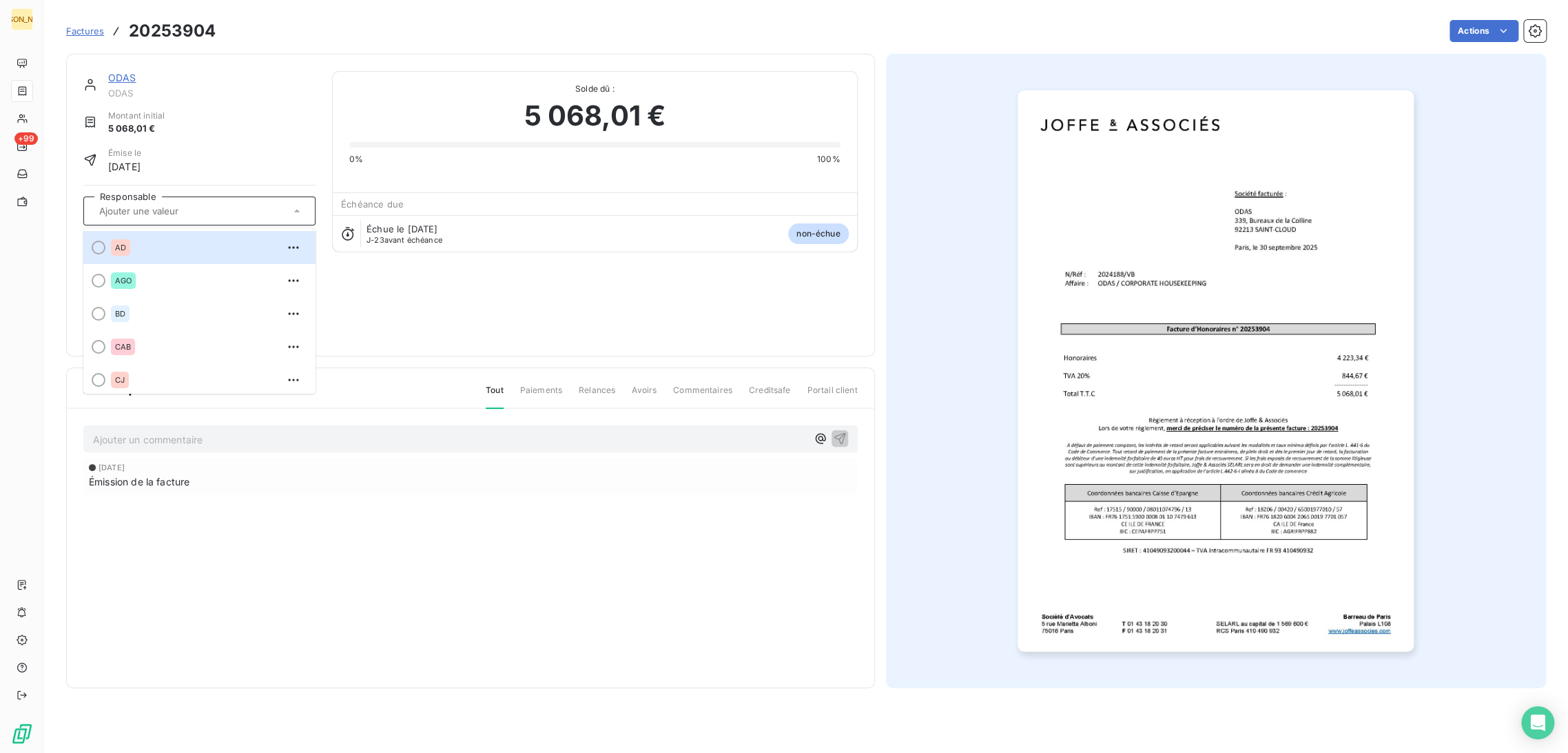
type input "t"
type input "vb"
click at [172, 249] on div "VB" at bounding box center [207, 248] width 194 height 22
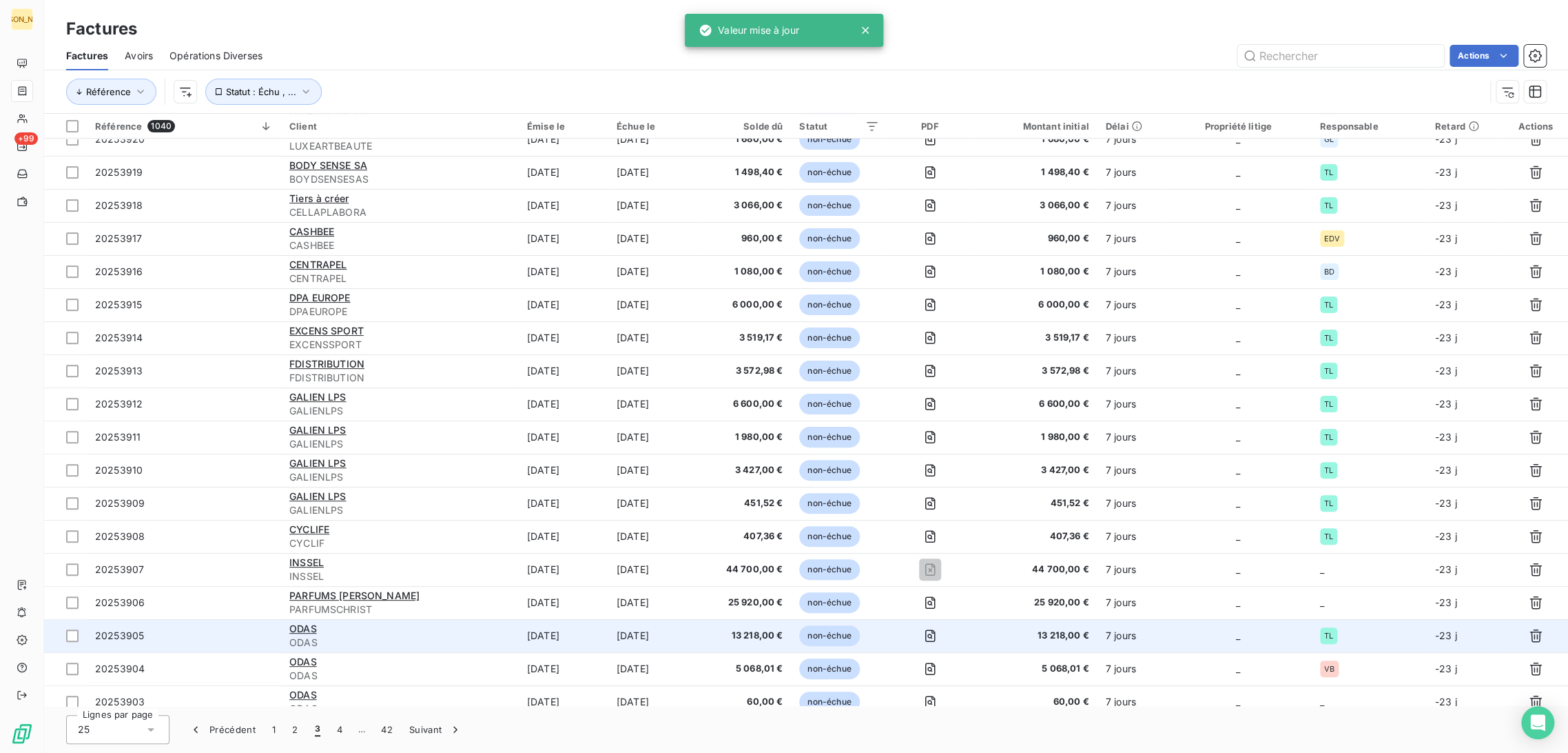
scroll to position [259, 0]
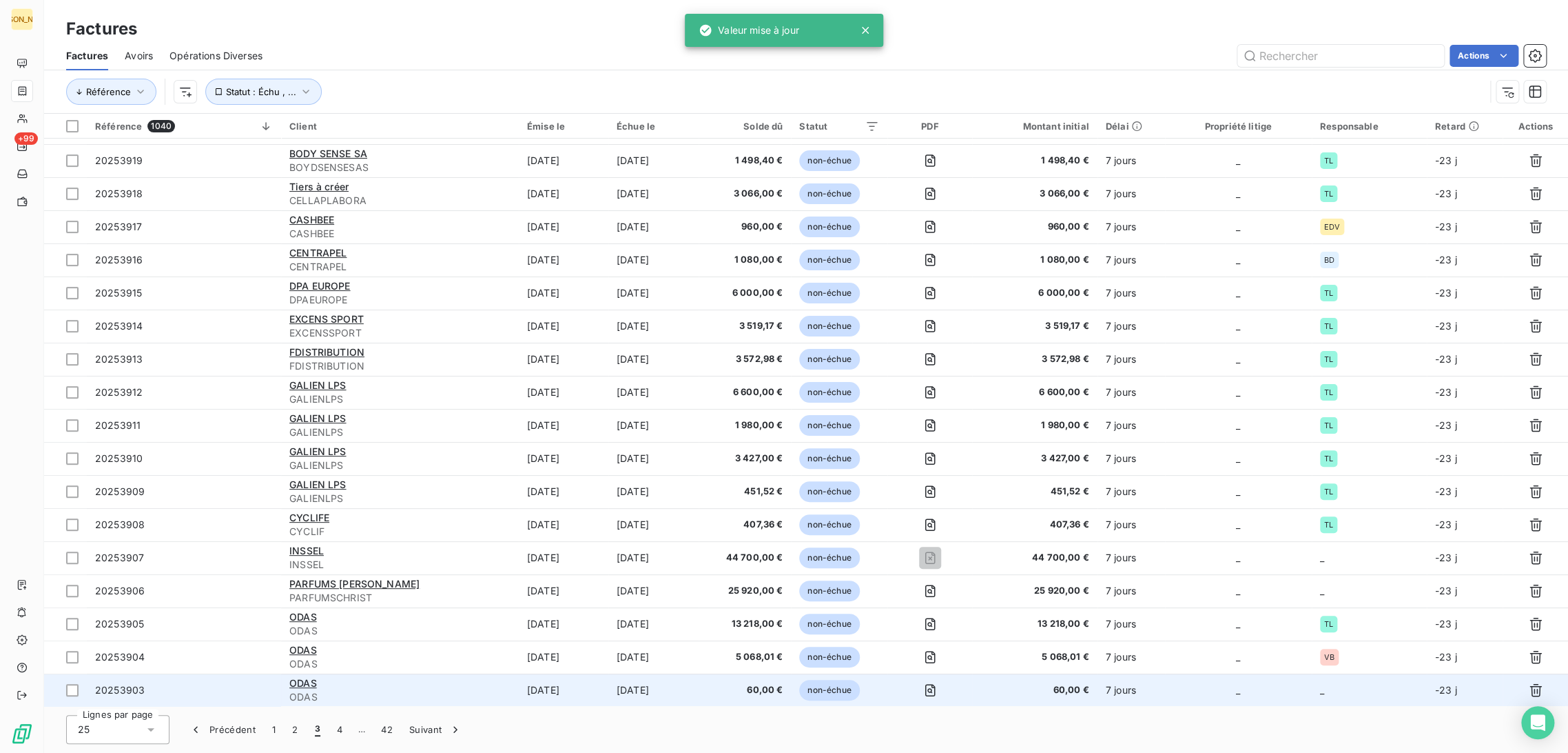
click at [513, 690] on td "ODAS ODAS" at bounding box center [400, 690] width 238 height 33
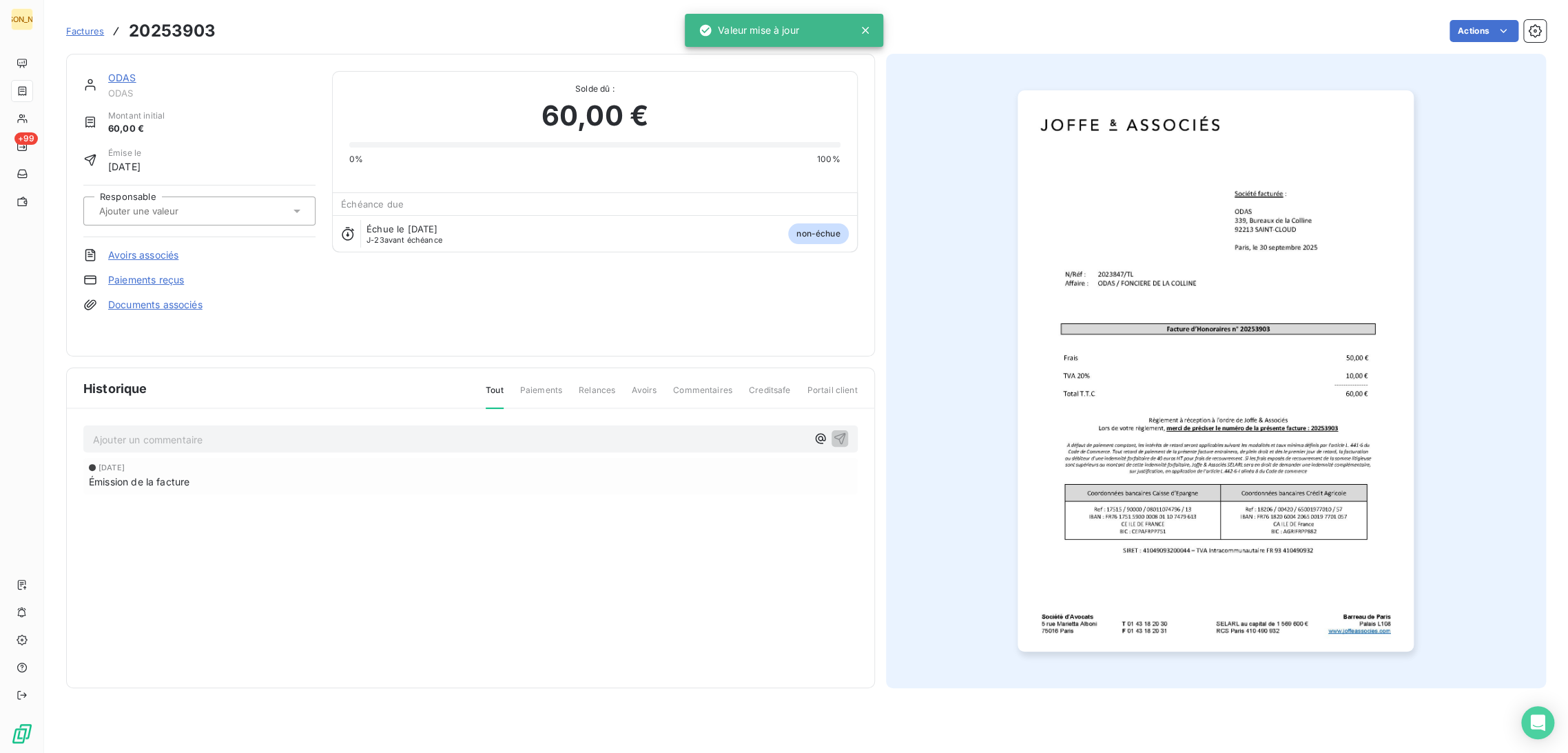
click at [182, 210] on input "text" at bounding box center [167, 210] width 138 height 13
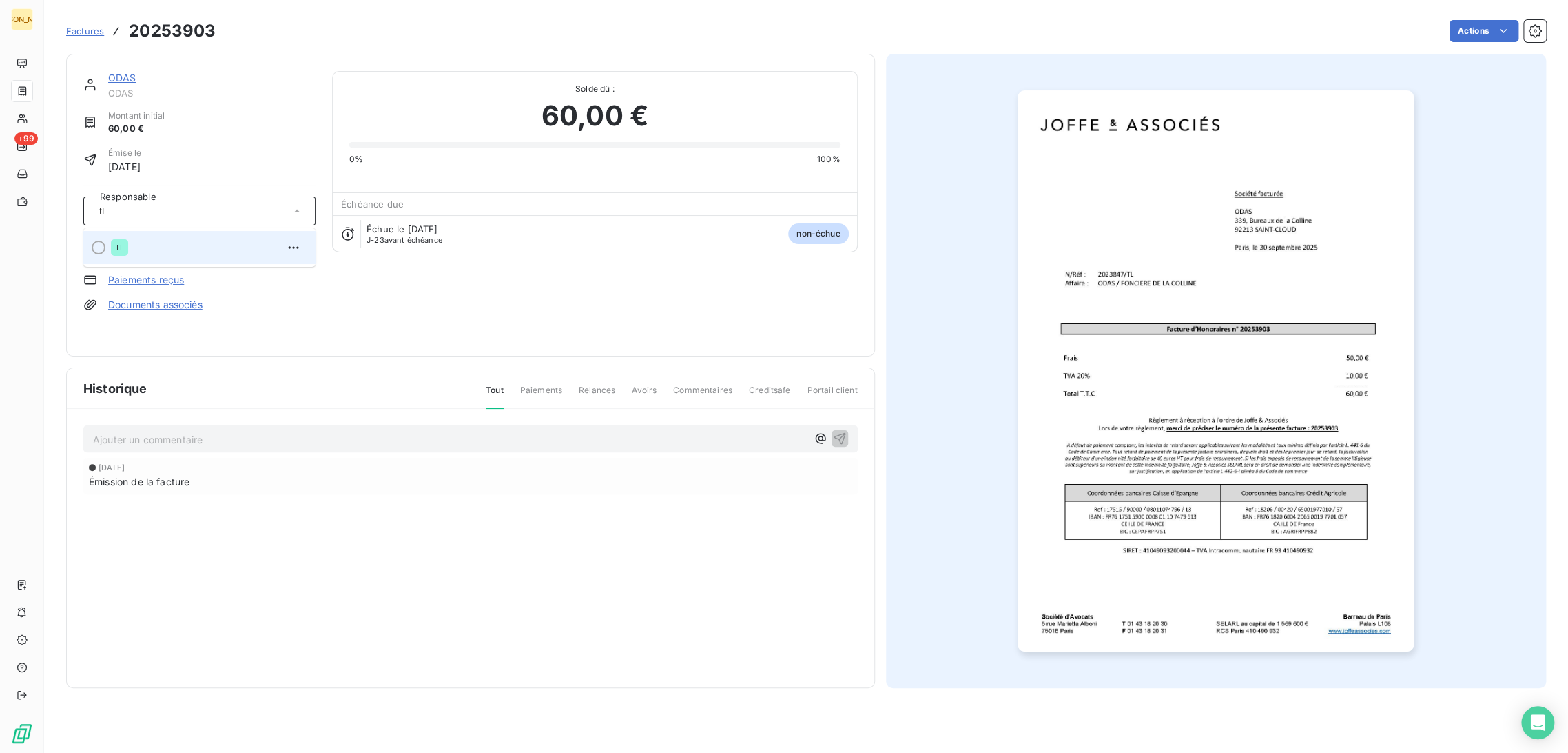
type input "tl"
click at [175, 251] on div "TL" at bounding box center [207, 248] width 194 height 22
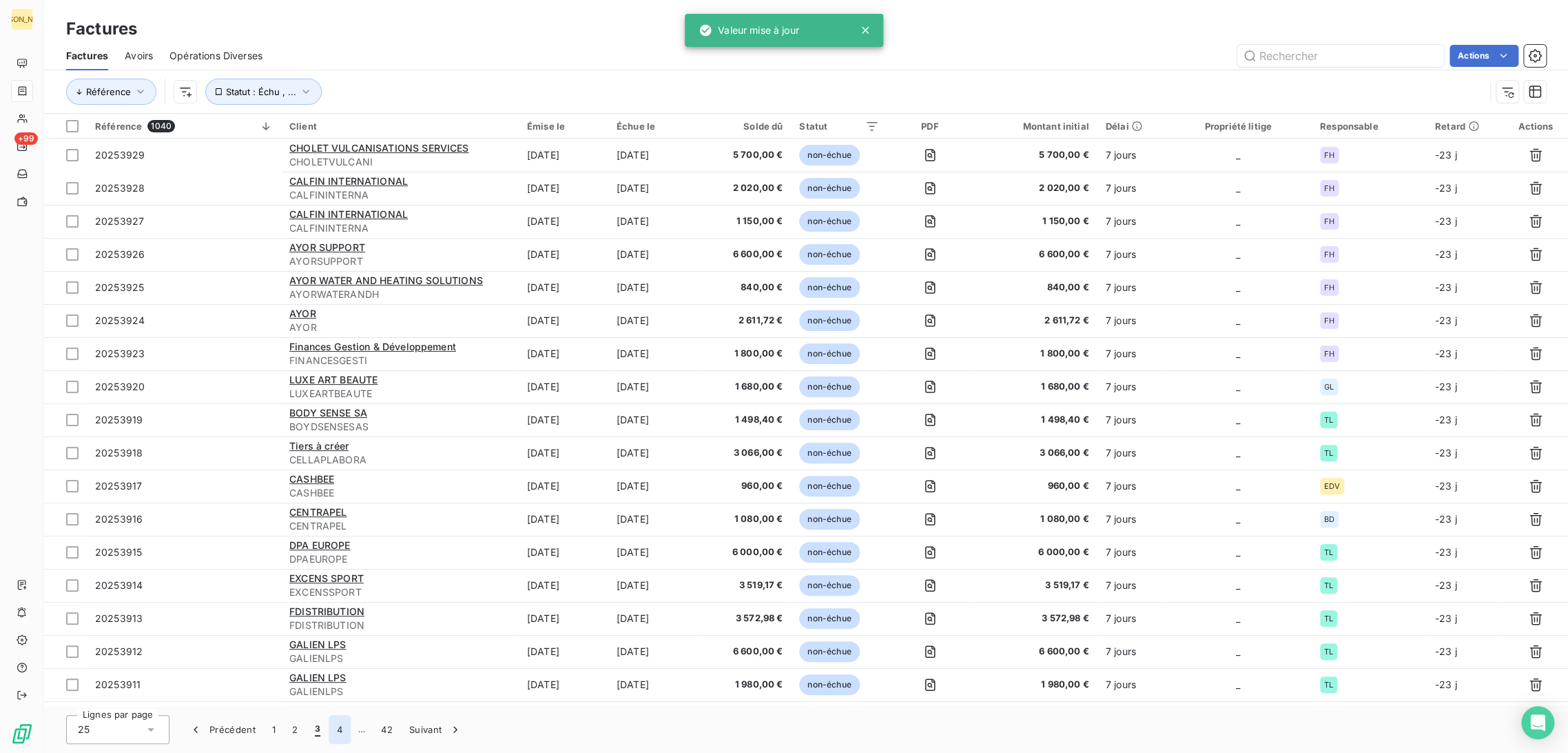
click at [339, 734] on button "4" at bounding box center [340, 729] width 22 height 29
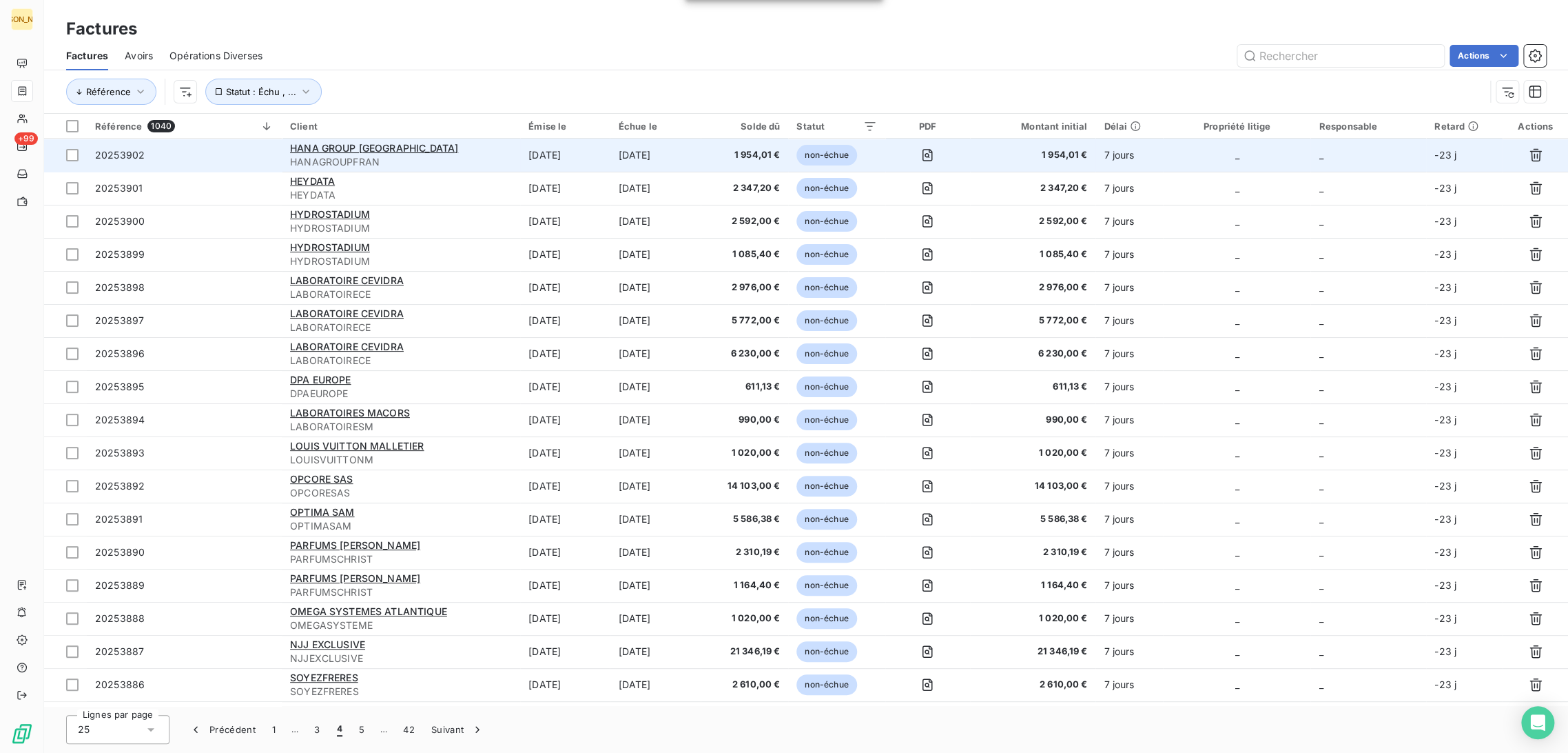
click at [398, 158] on span "HANAGROUPFRAN" at bounding box center [401, 162] width 222 height 14
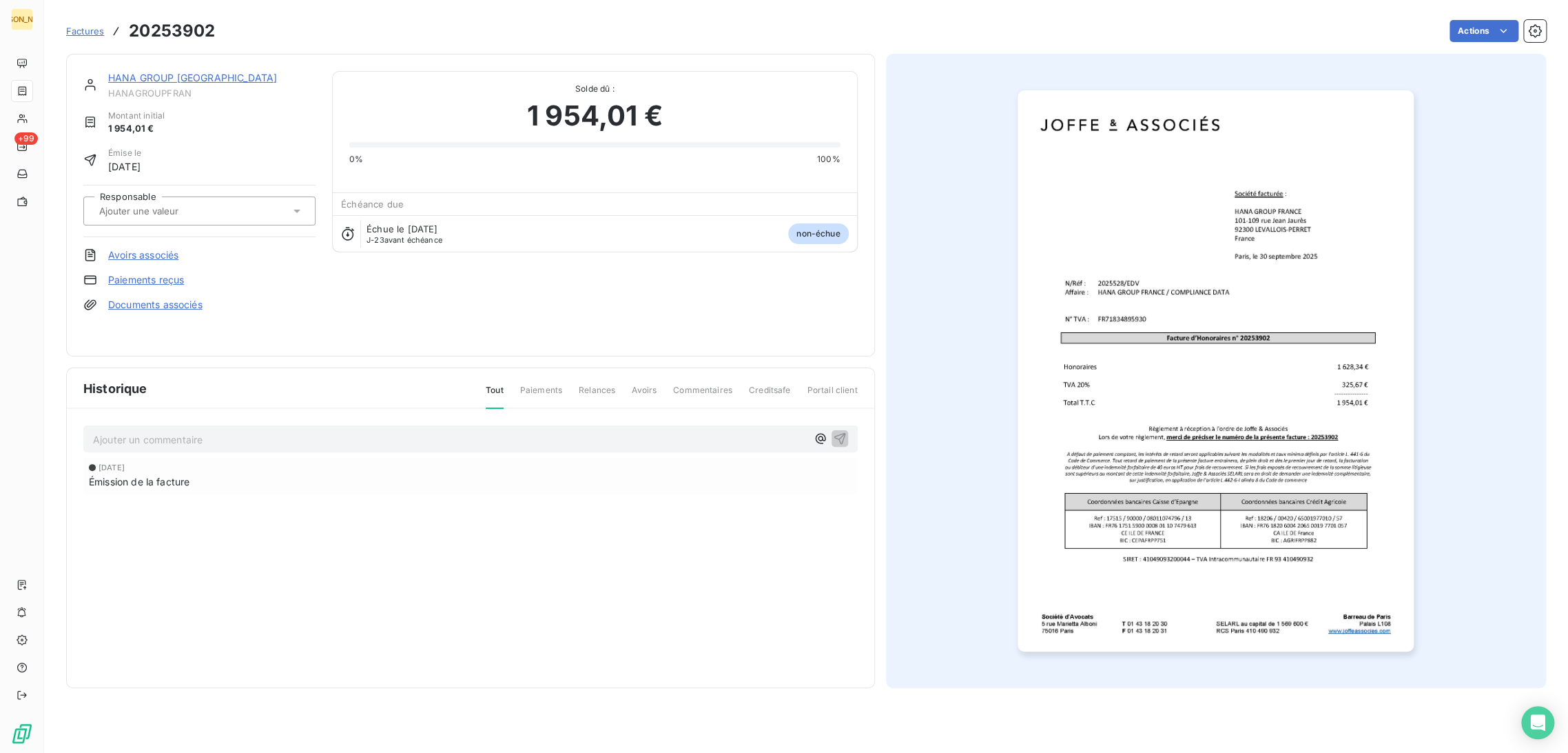
click at [158, 203] on div at bounding box center [192, 211] width 195 height 18
type input "edv"
click at [140, 225] on div "Responsable EDV" at bounding box center [199, 211] width 232 height 52
click at [132, 210] on input "text" at bounding box center [167, 210] width 138 height 13
type input "ed"
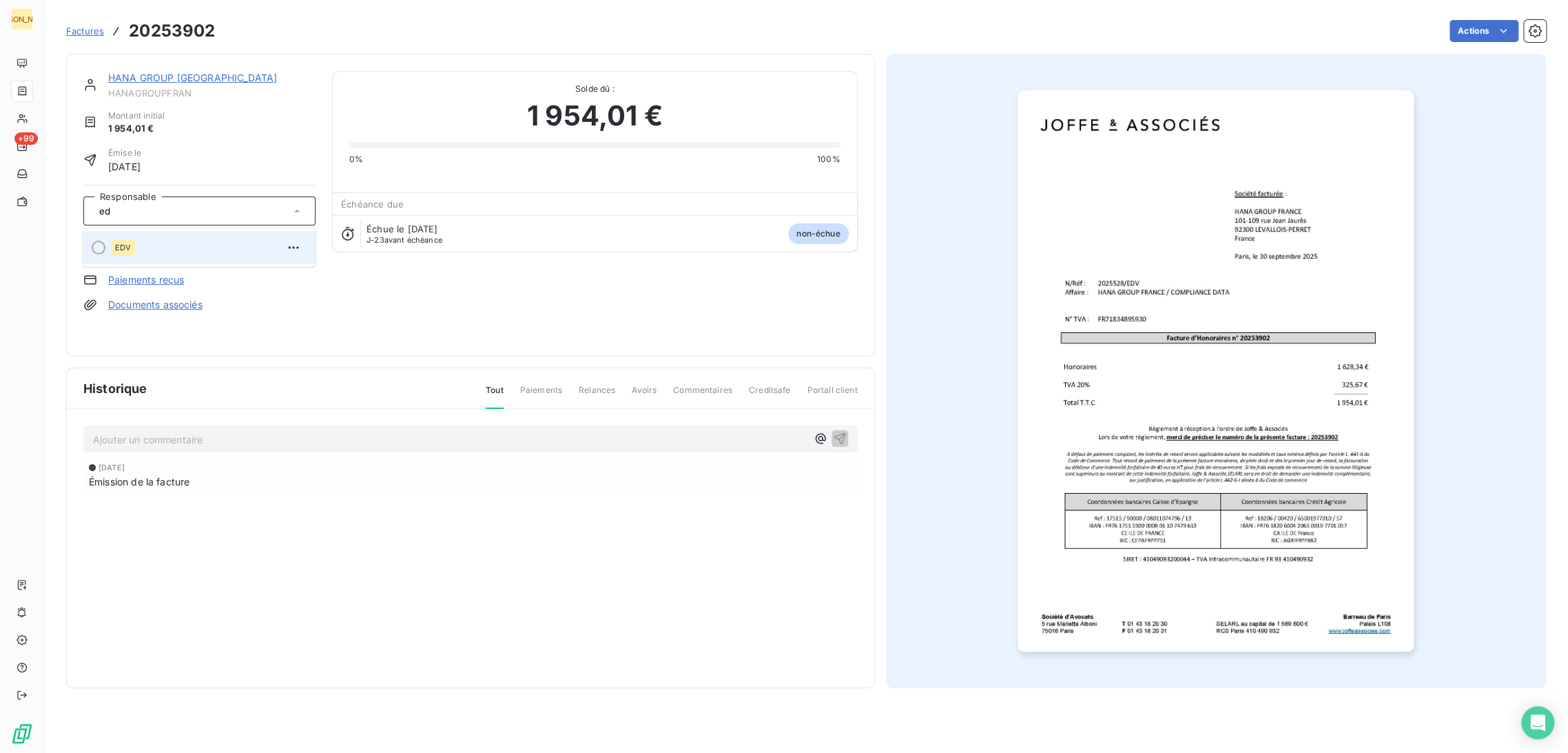
click at [135, 251] on div "EDV" at bounding box center [207, 248] width 194 height 22
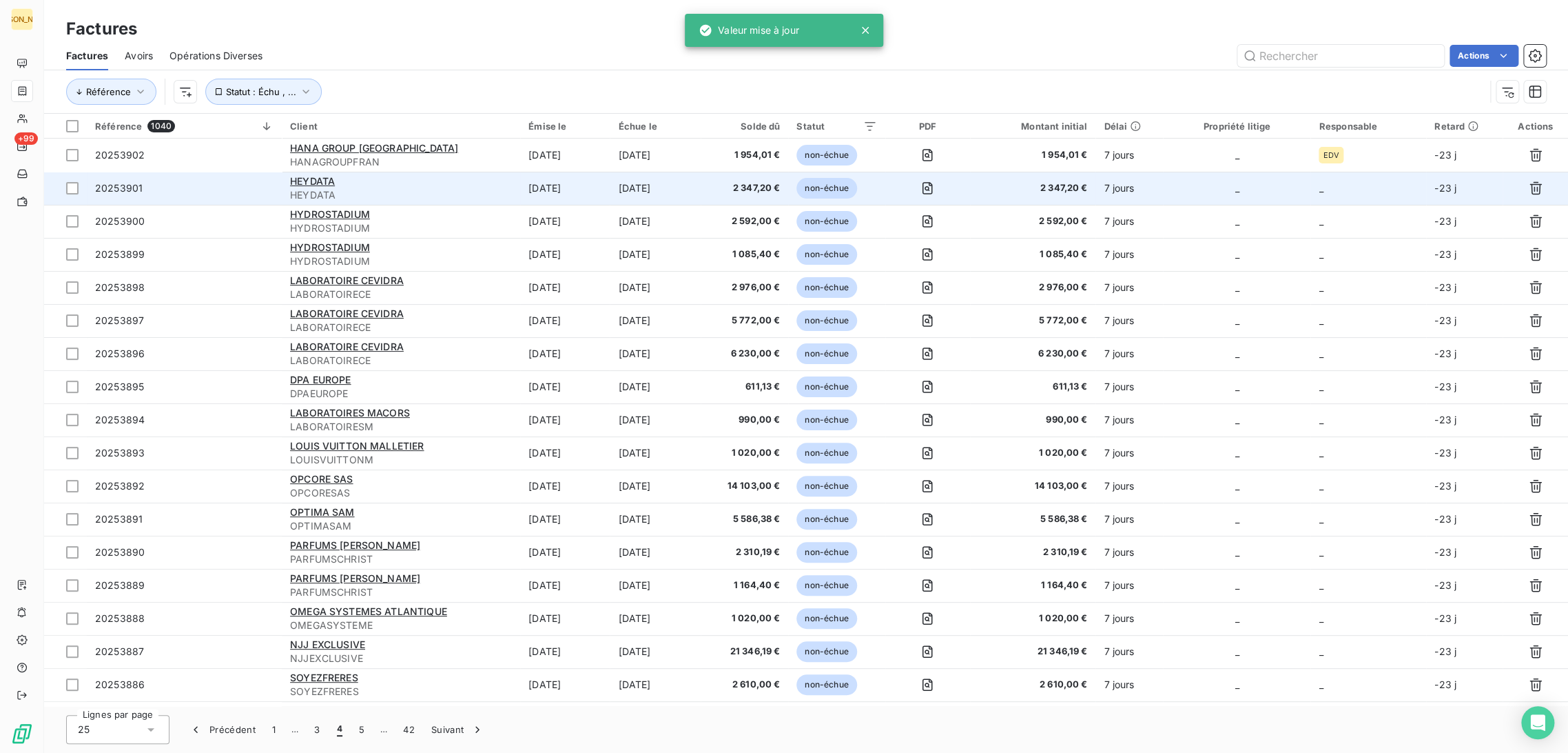
click at [590, 185] on td "[DATE]" at bounding box center [565, 188] width 90 height 33
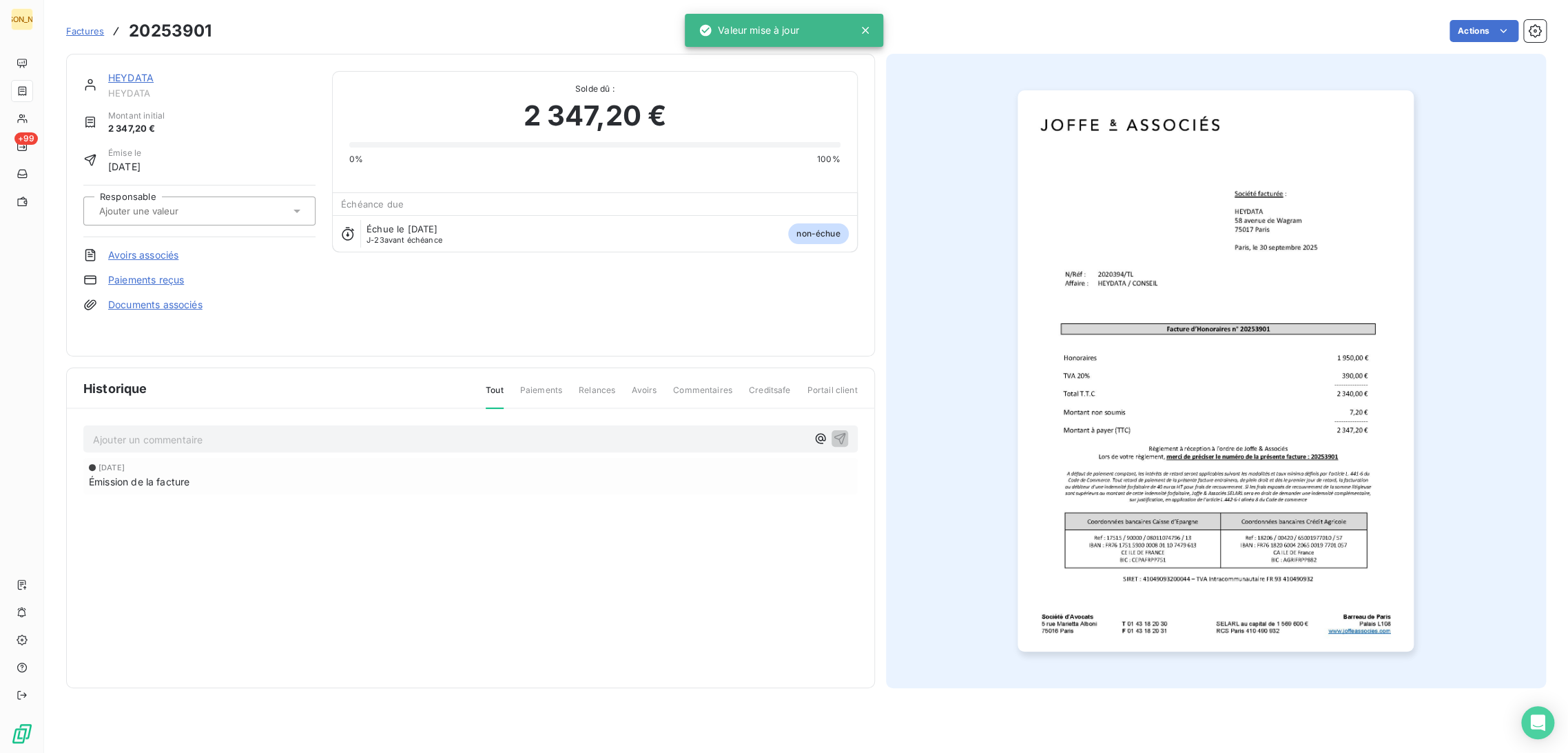
click at [200, 222] on div at bounding box center [199, 210] width 232 height 29
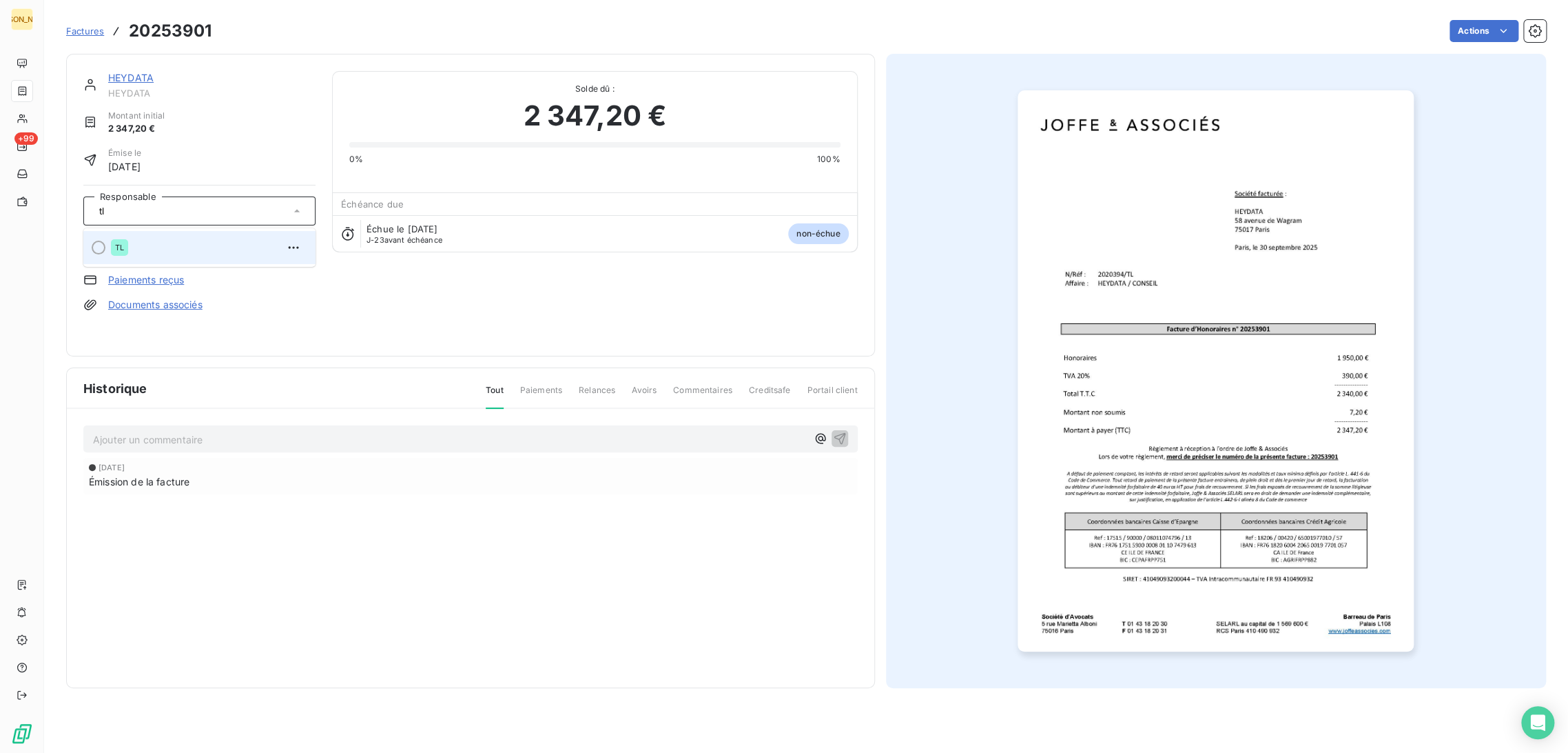
type input "tl"
drag, startPoint x: 167, startPoint y: 253, endPoint x: 198, endPoint y: 299, distance: 55.5
click at [167, 253] on div "TL" at bounding box center [207, 248] width 194 height 22
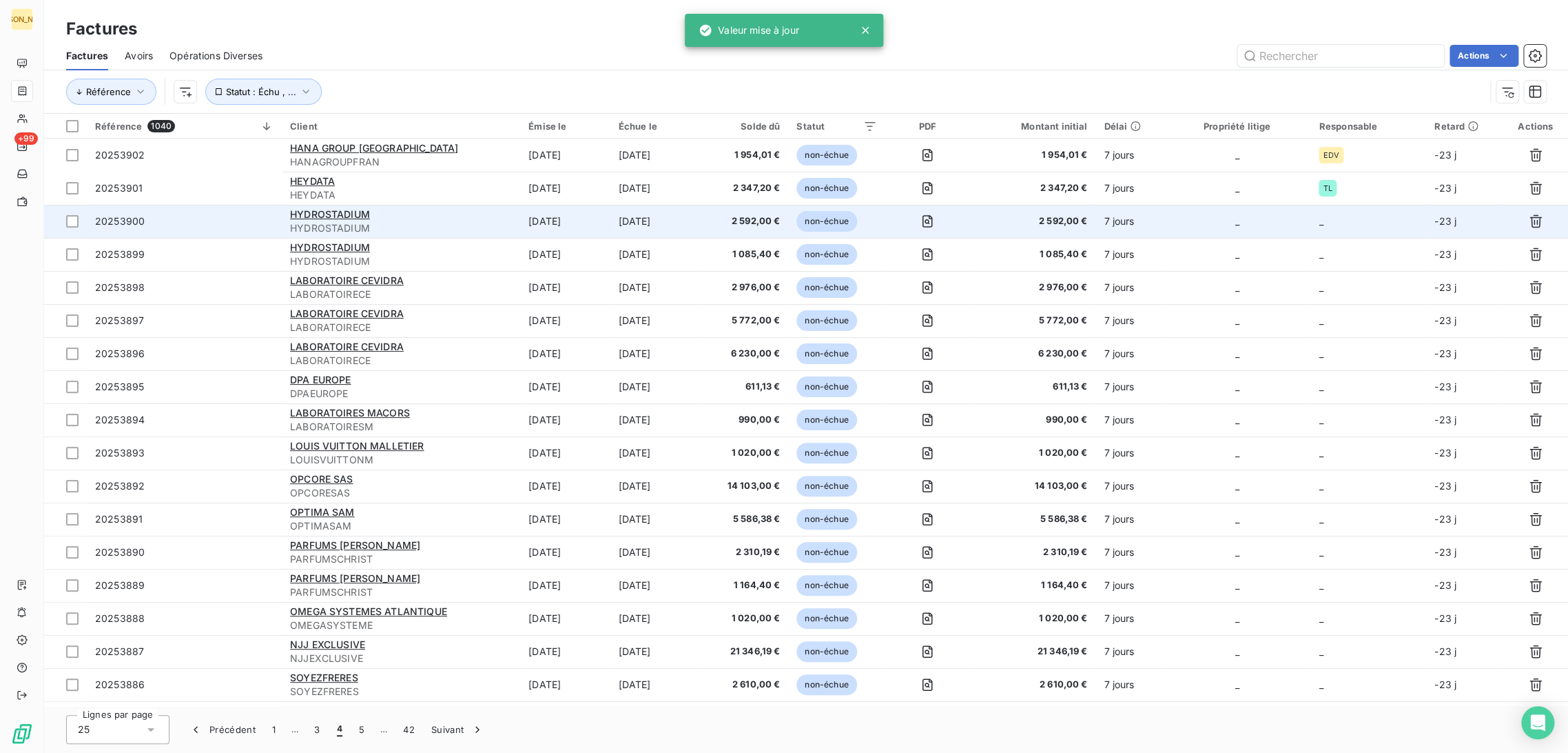
click at [571, 232] on td "[DATE]" at bounding box center [565, 221] width 90 height 33
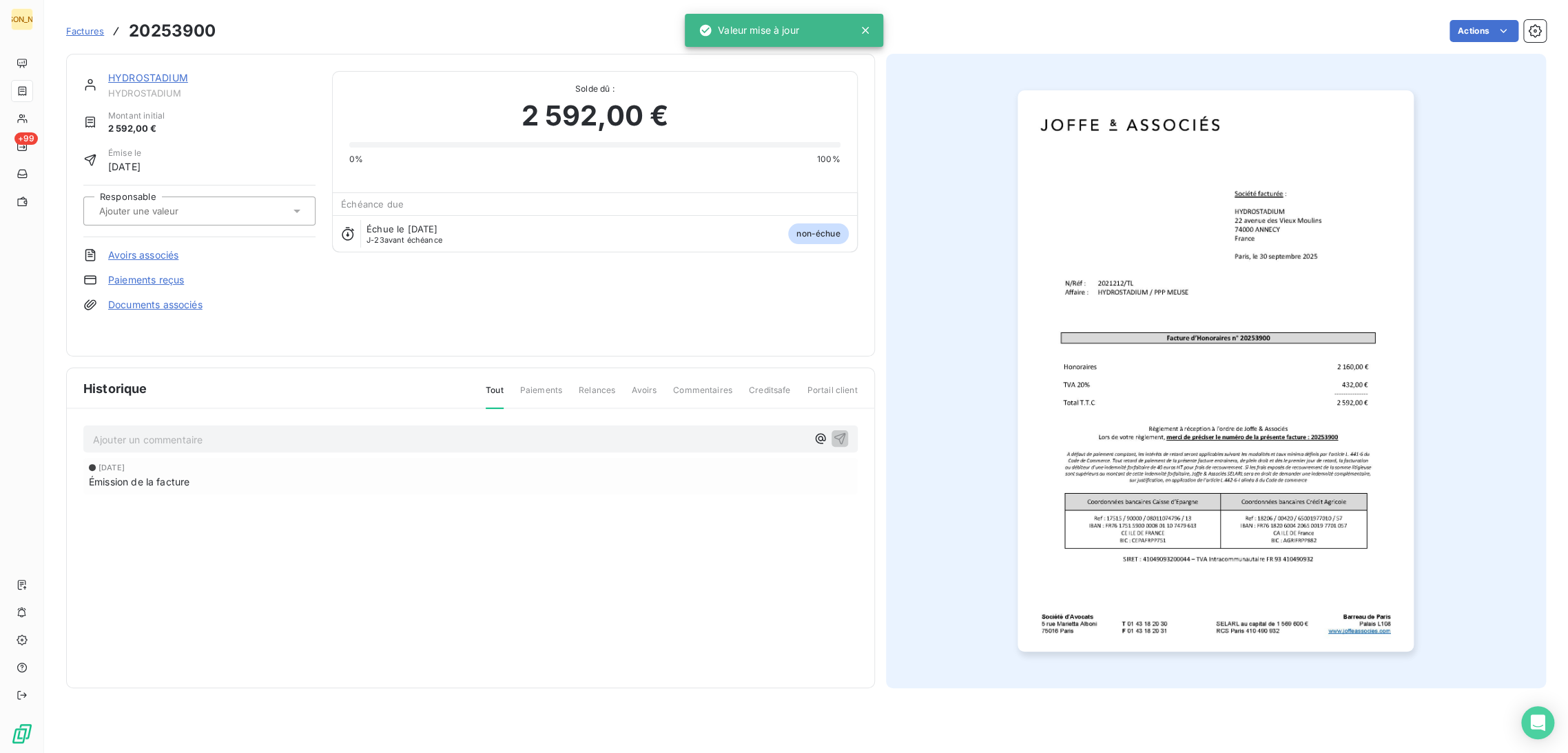
click at [161, 228] on div "Responsable" at bounding box center [199, 211] width 232 height 52
click at [161, 213] on input "text" at bounding box center [167, 210] width 138 height 13
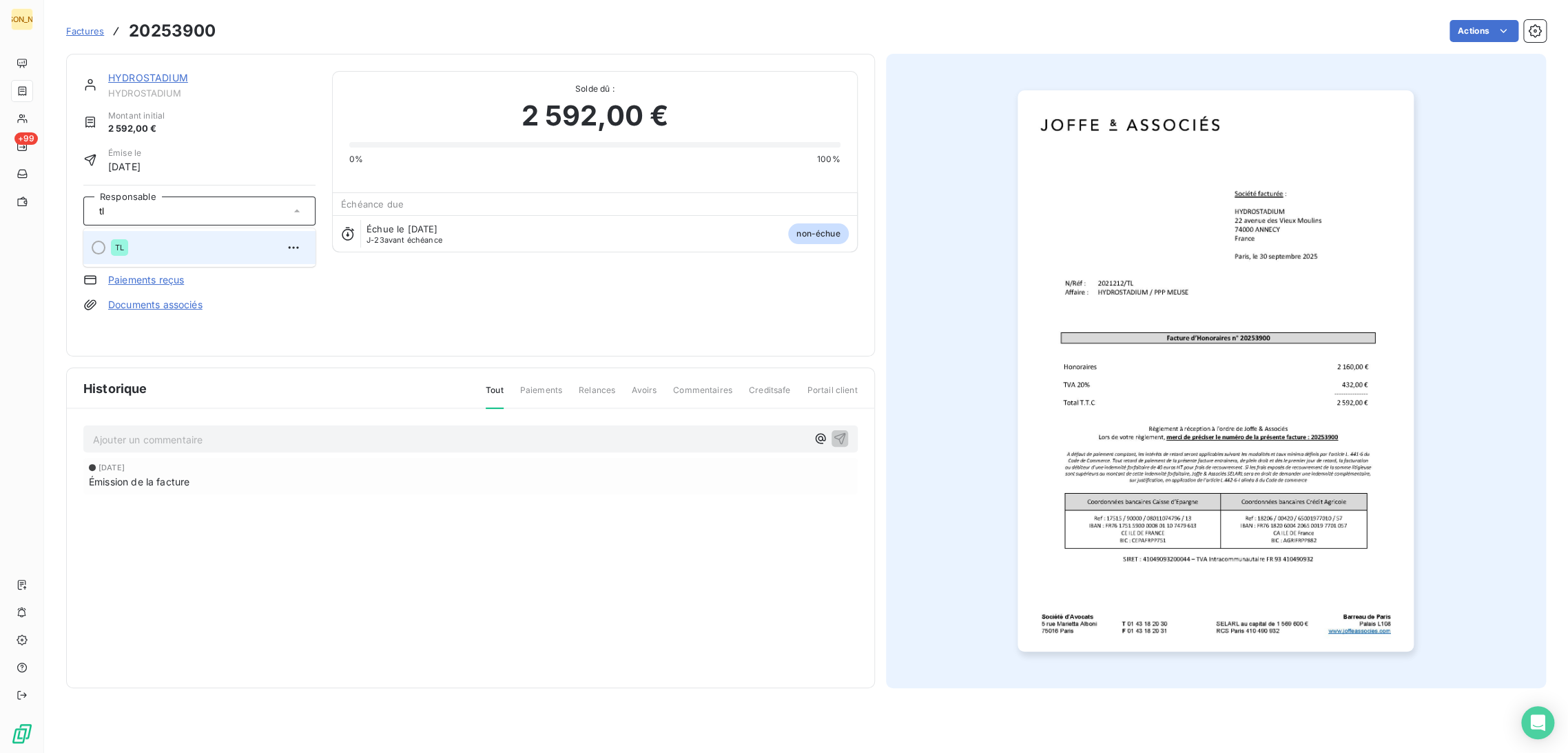
type input "tl"
click at [142, 251] on div "TL" at bounding box center [207, 248] width 194 height 22
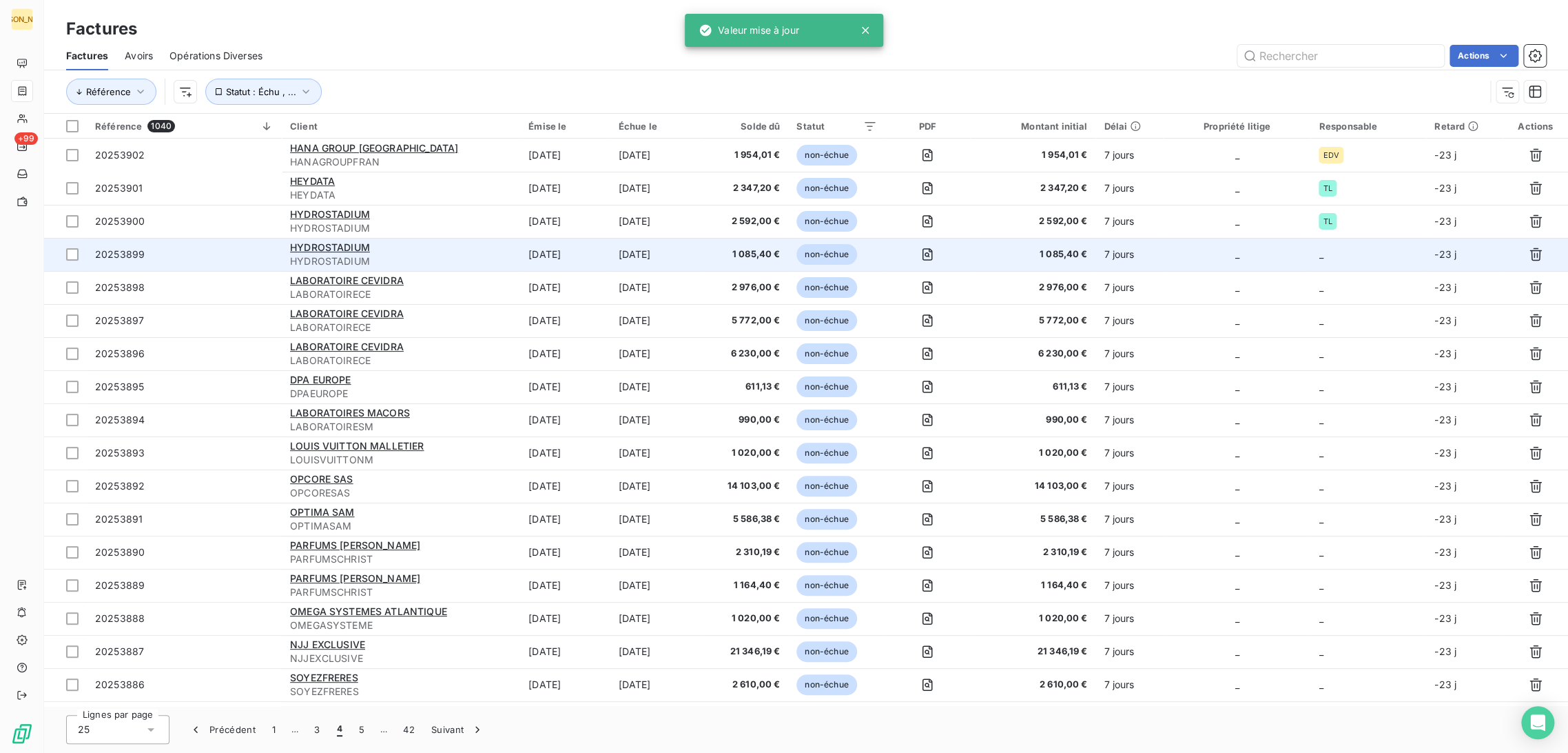
click at [606, 261] on td "[DATE]" at bounding box center [565, 254] width 90 height 33
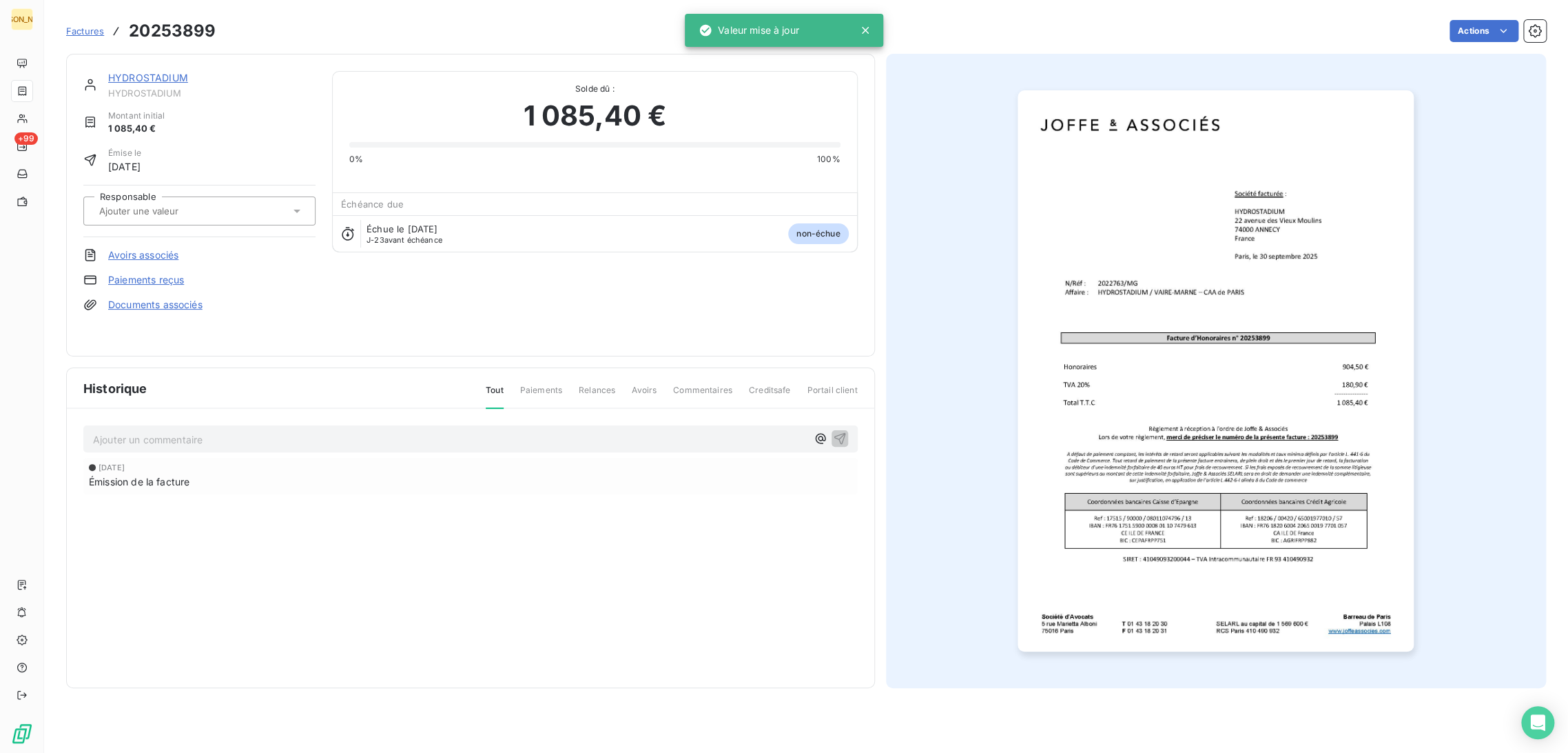
click at [175, 205] on input "text" at bounding box center [167, 210] width 138 height 13
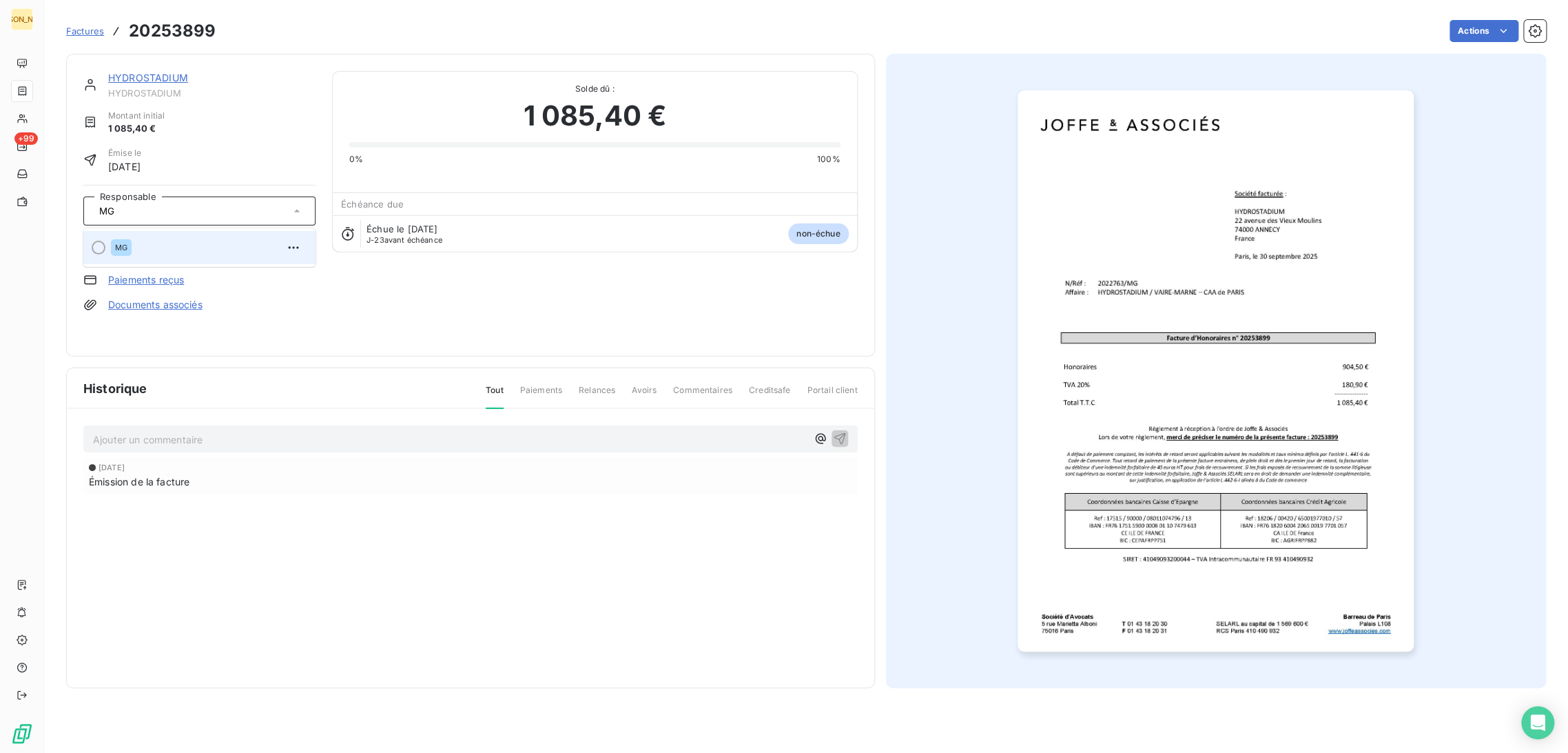
type input "MG"
click at [152, 260] on li "MG" at bounding box center [199, 248] width 232 height 33
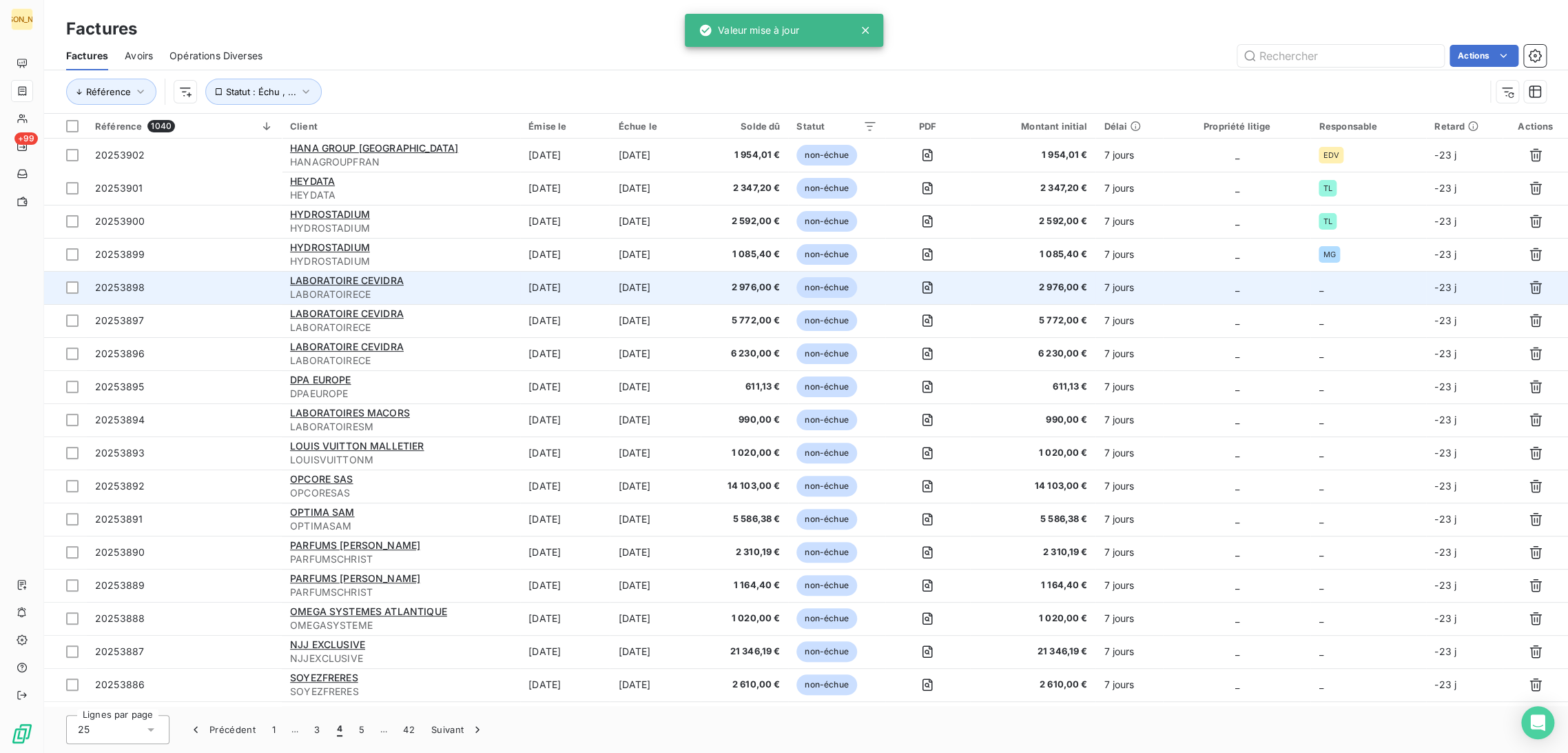
click at [632, 289] on td "[DATE]" at bounding box center [655, 287] width 91 height 33
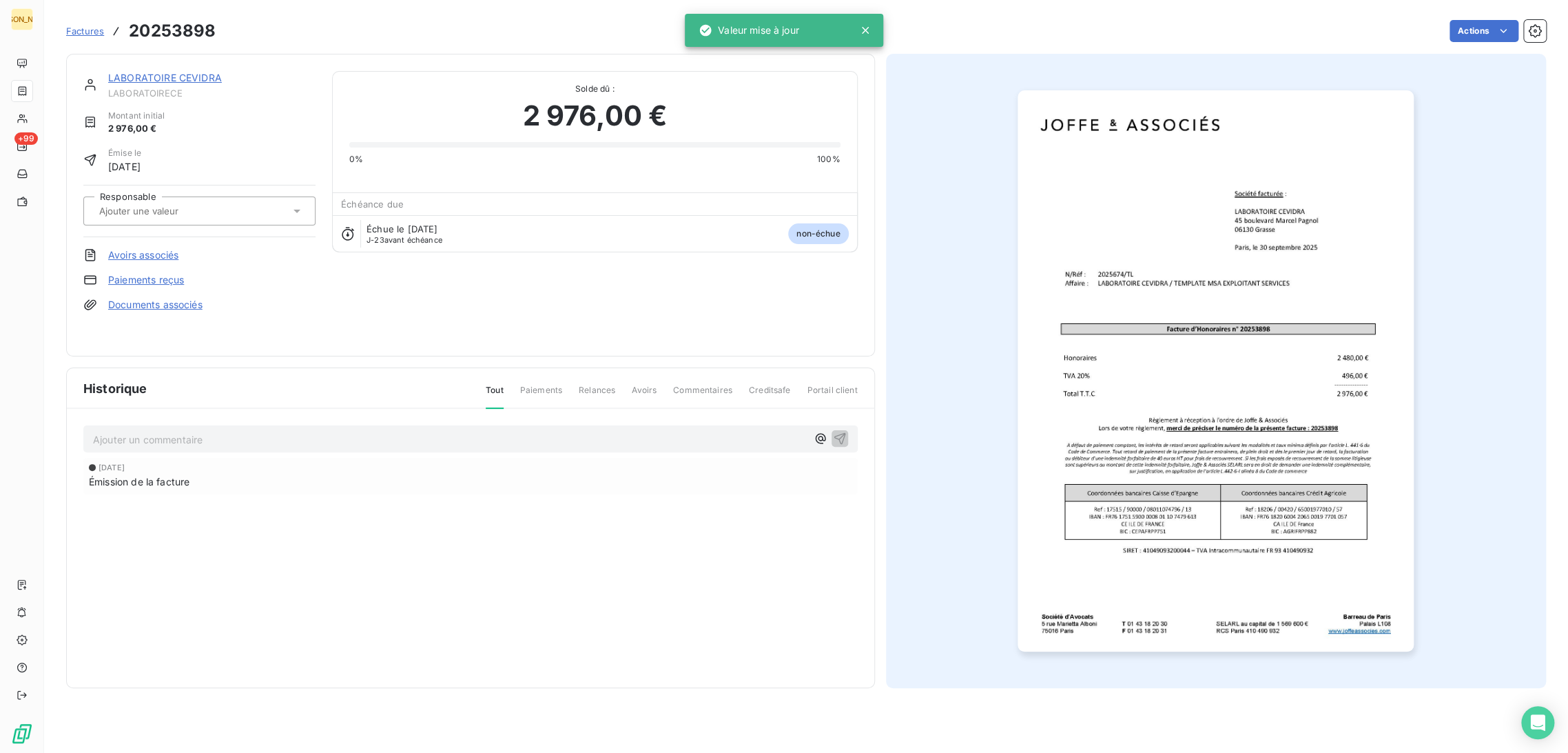
click at [172, 204] on input "text" at bounding box center [167, 210] width 138 height 13
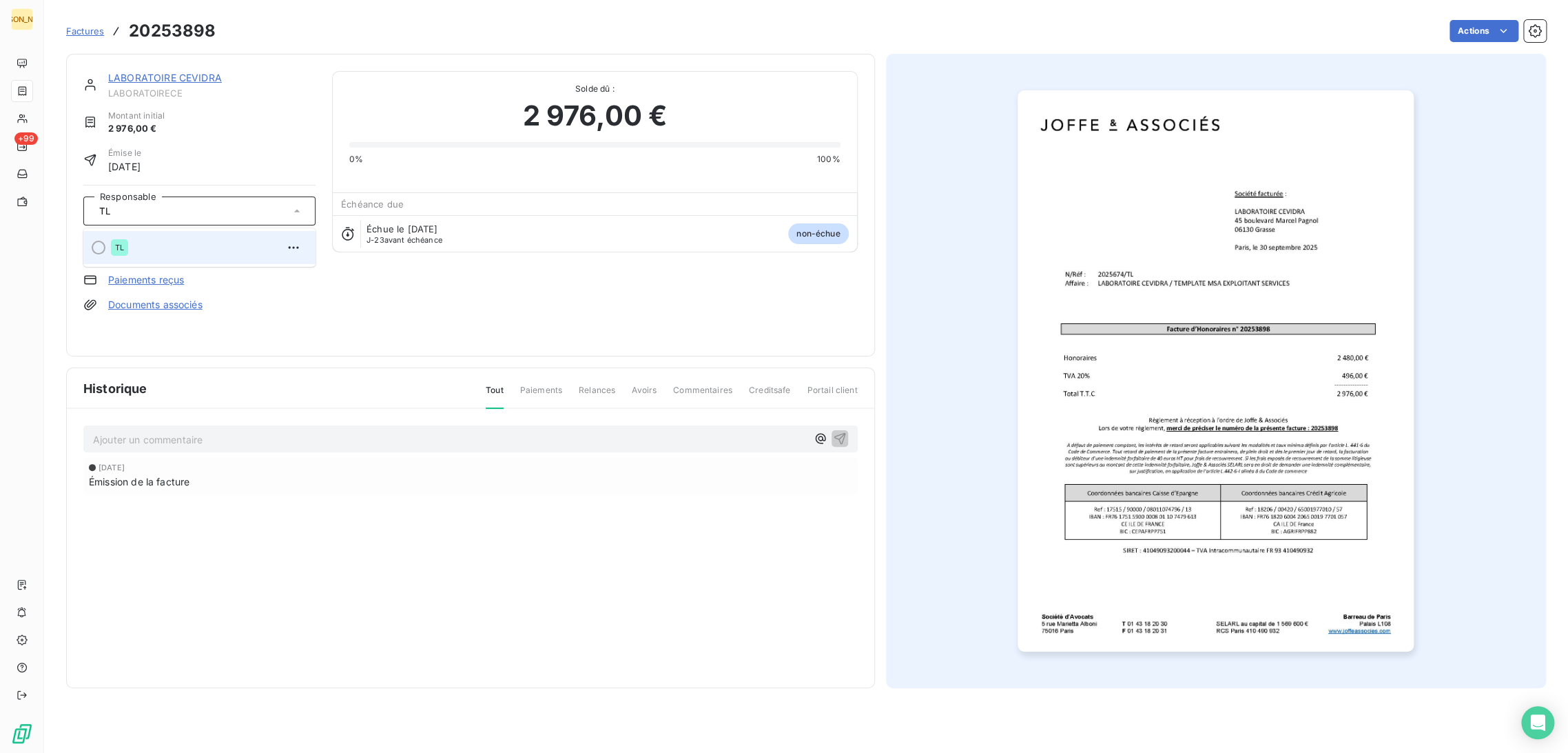
type input "TL"
click at [140, 256] on div "TL" at bounding box center [207, 248] width 194 height 22
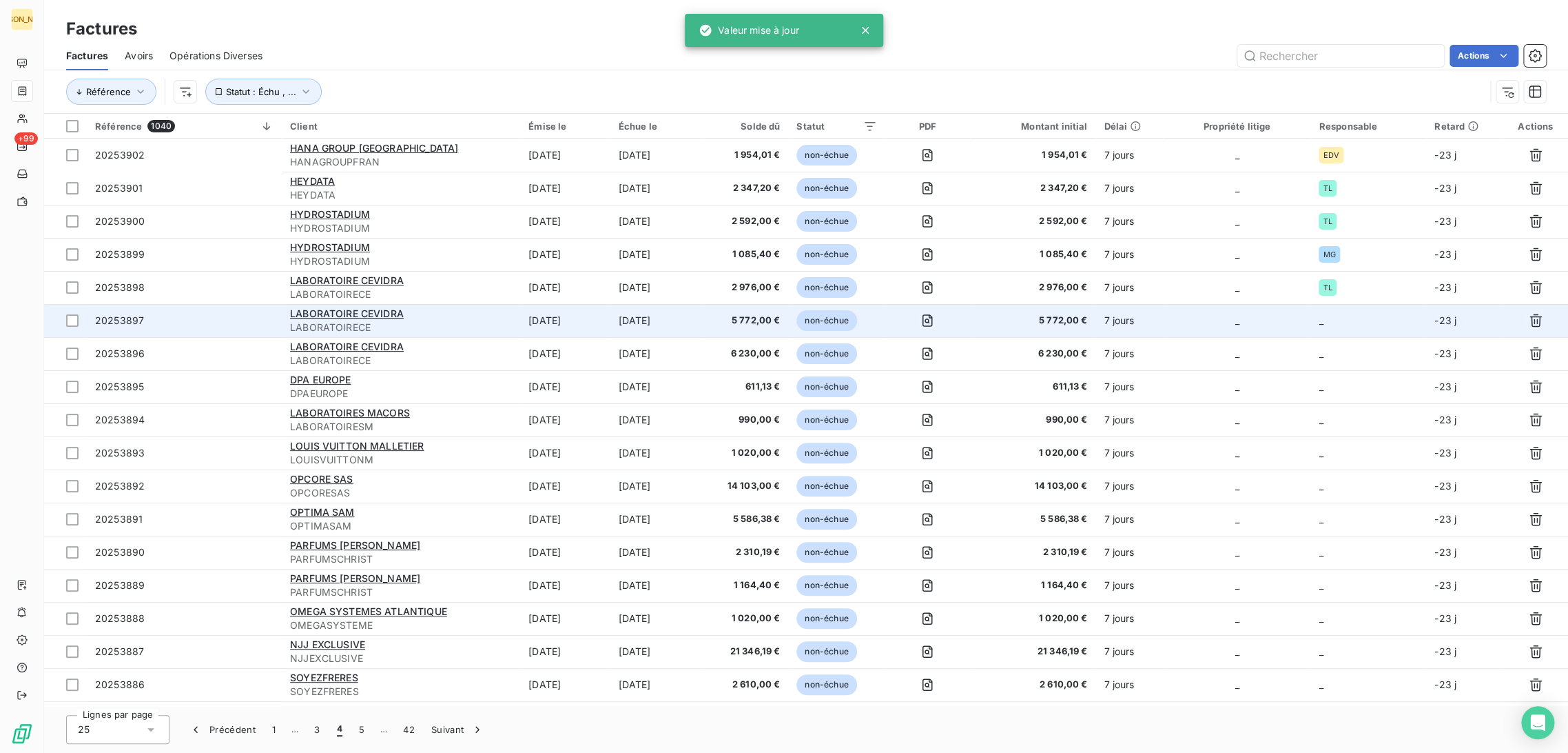
click at [686, 326] on td "[DATE]" at bounding box center [655, 320] width 91 height 33
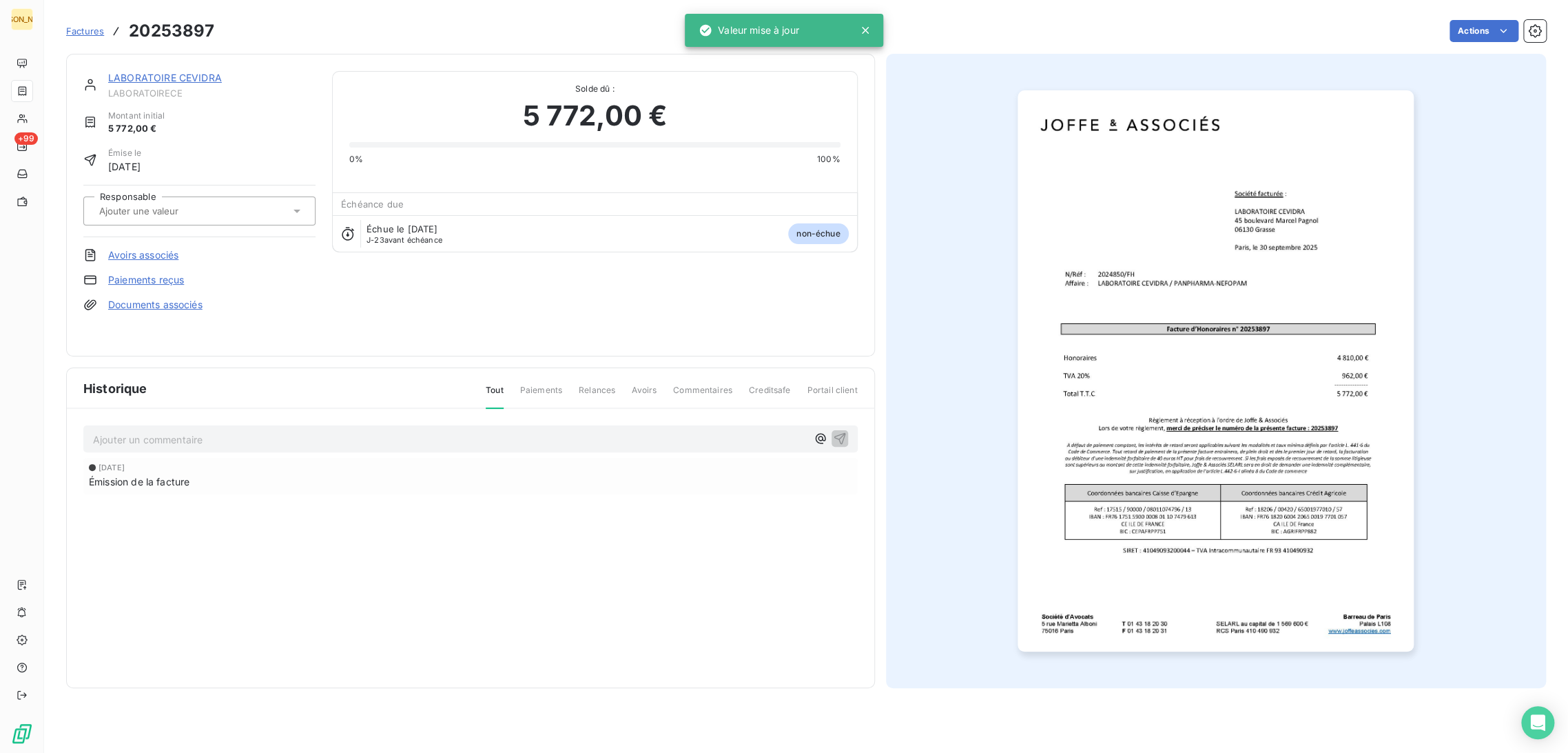
click at [232, 199] on div at bounding box center [199, 210] width 232 height 29
type input "T"
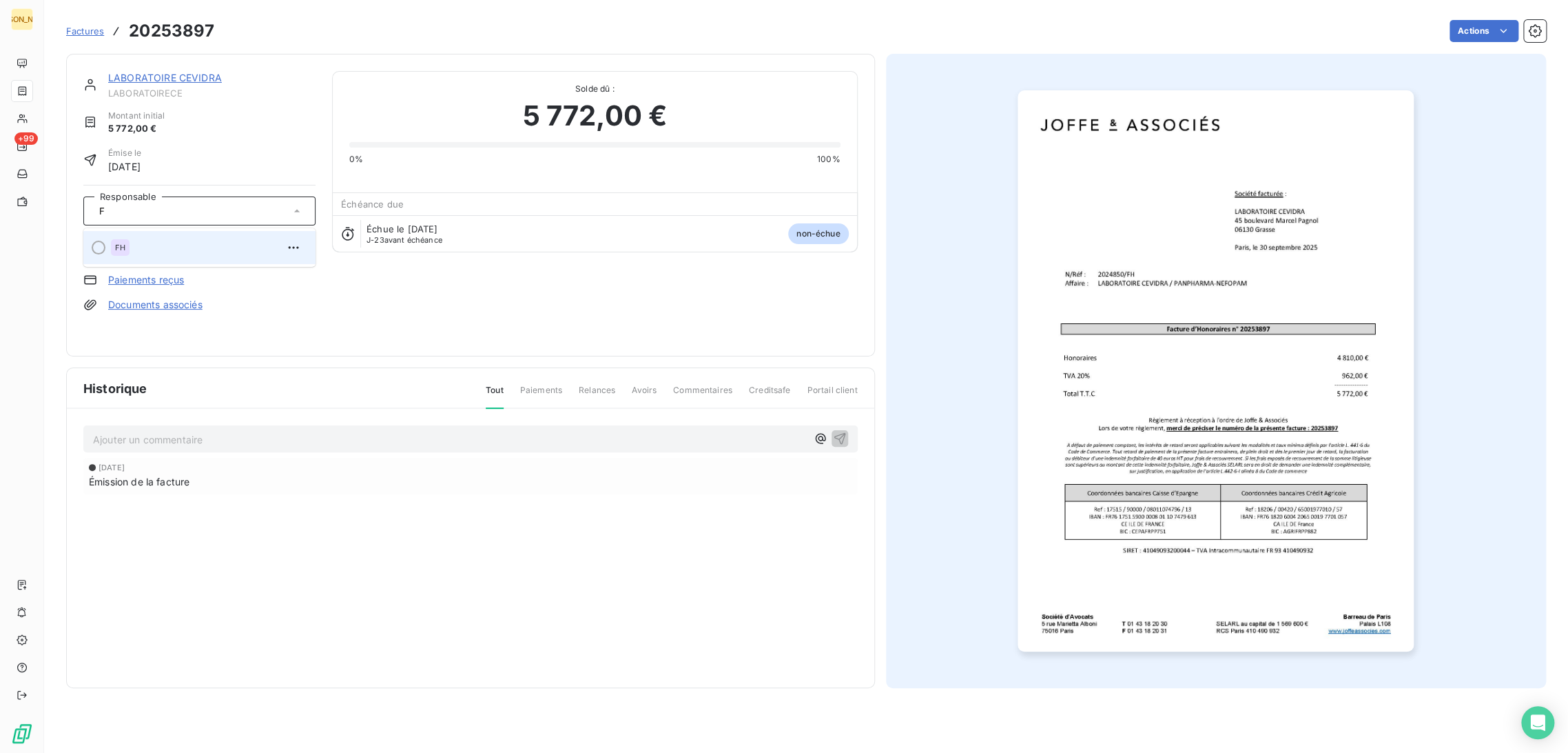
type input "F"
click at [166, 253] on div "FH" at bounding box center [207, 248] width 194 height 22
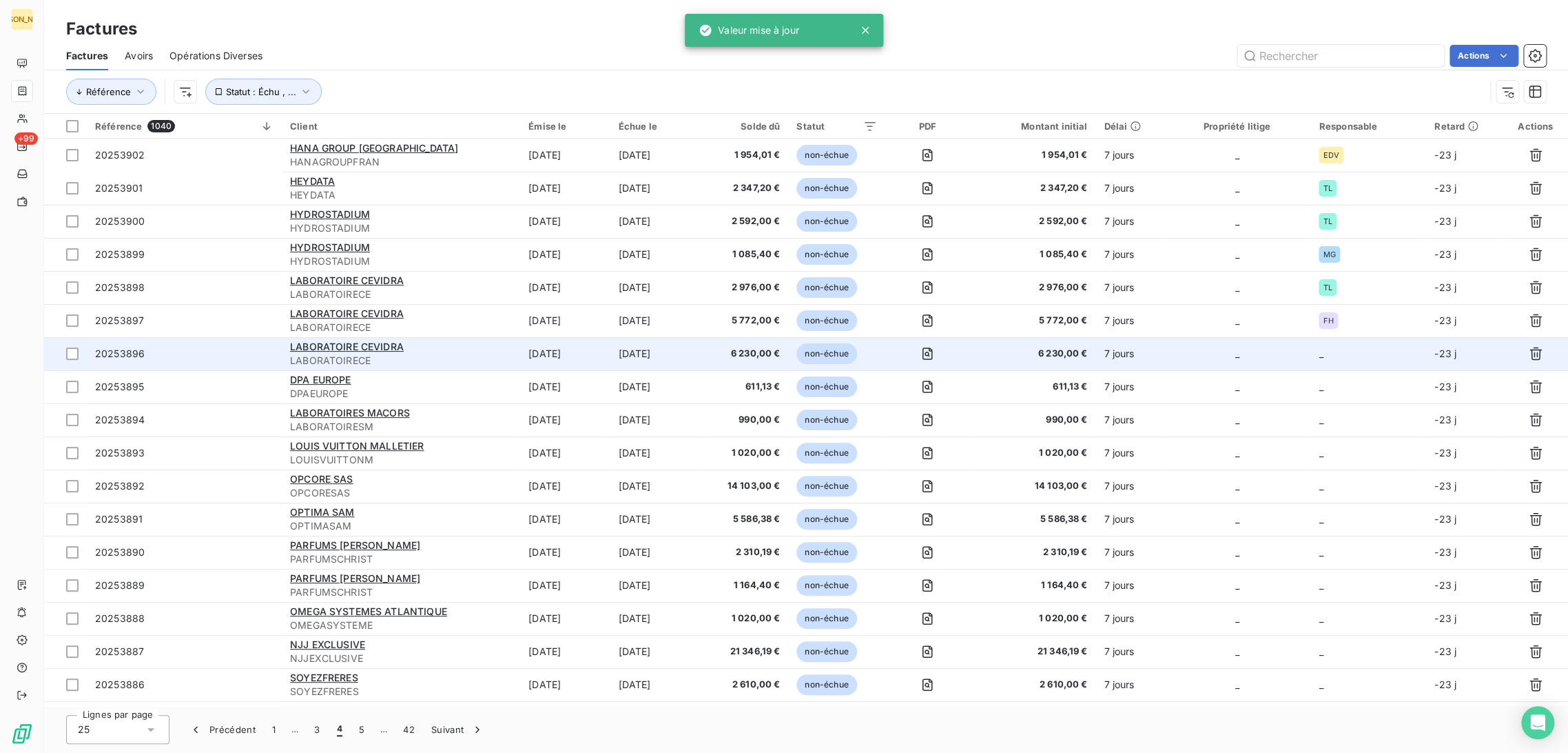
click at [573, 355] on td "[DATE]" at bounding box center [565, 353] width 90 height 33
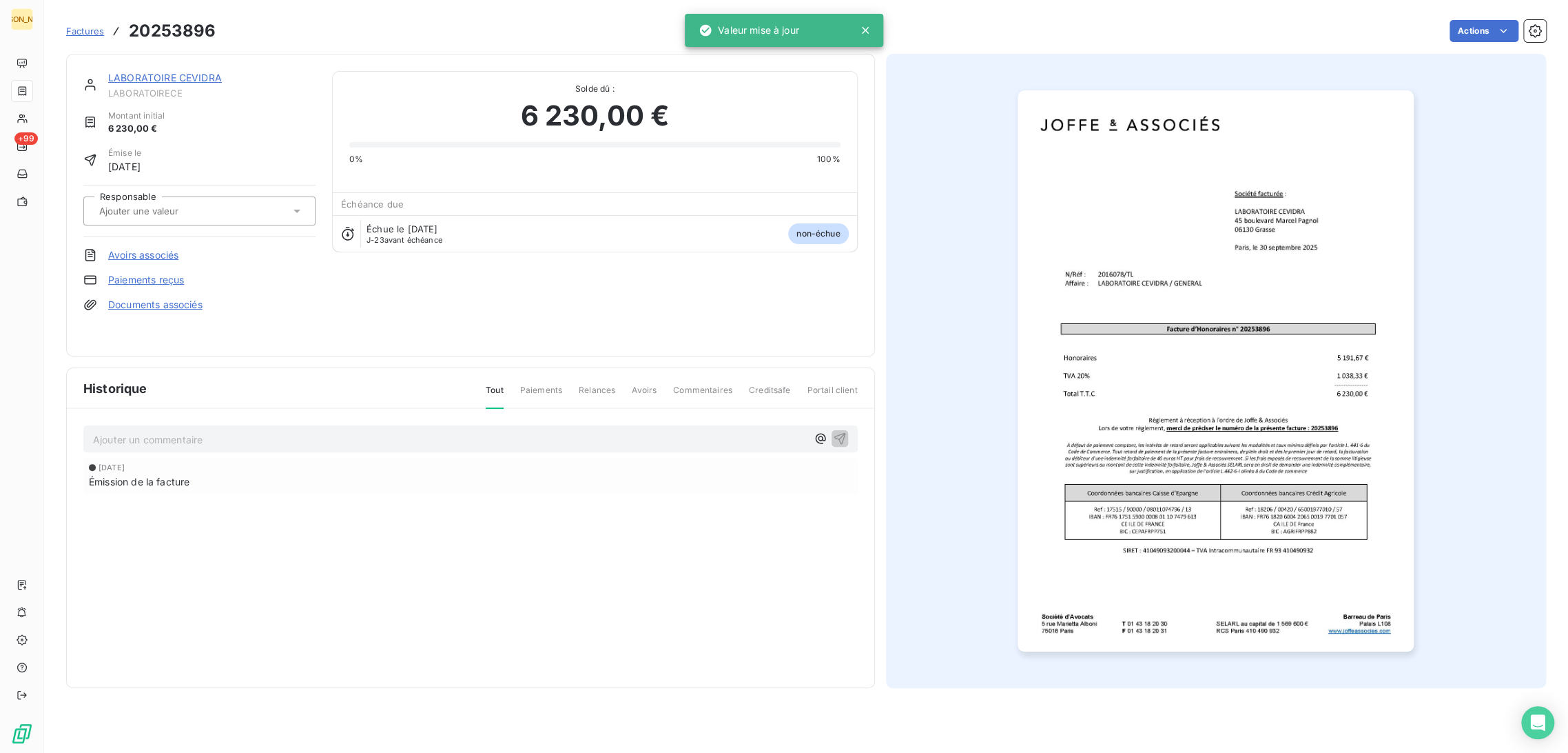
click at [217, 204] on div at bounding box center [192, 211] width 195 height 18
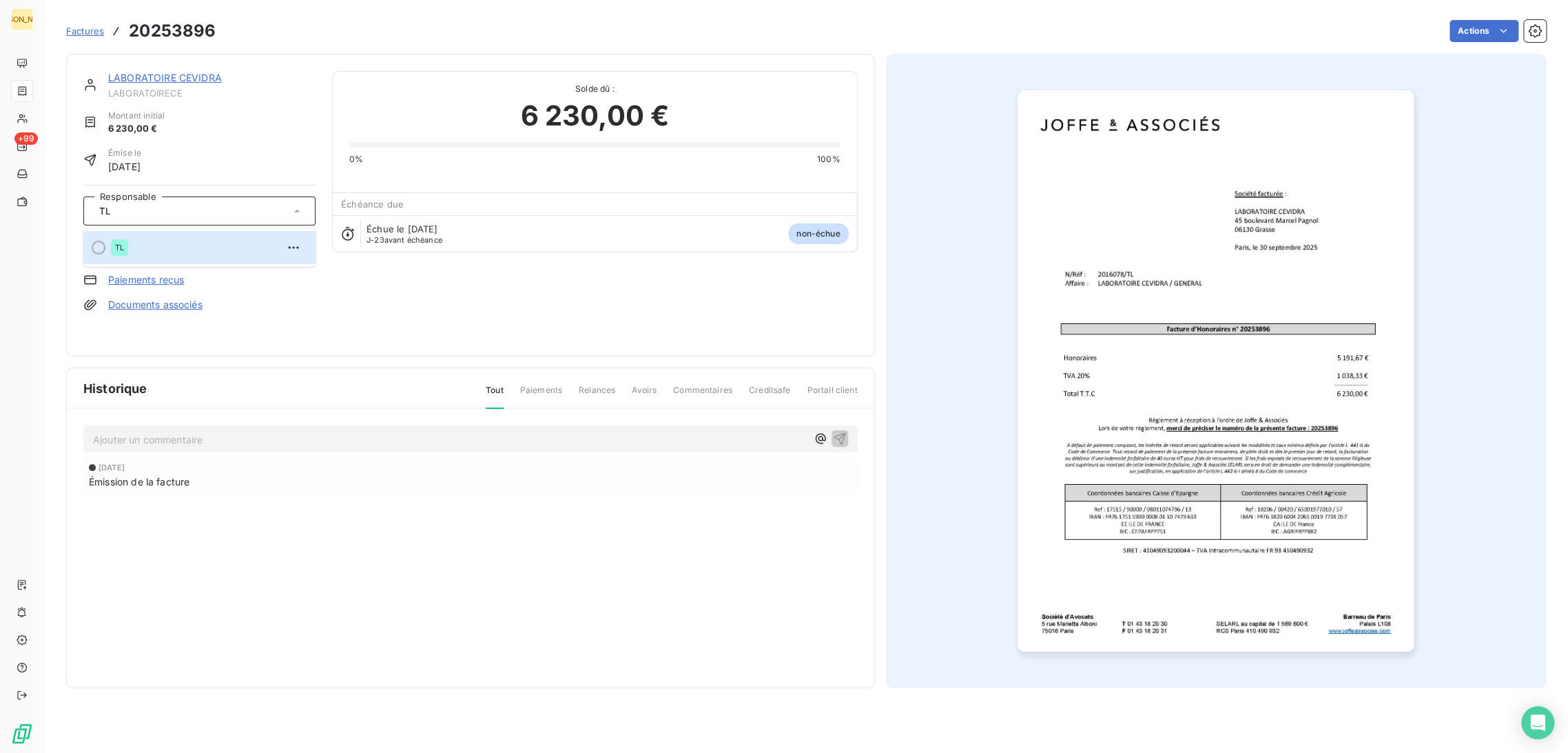
type input "TL"
click at [176, 242] on div "TL" at bounding box center [207, 248] width 194 height 22
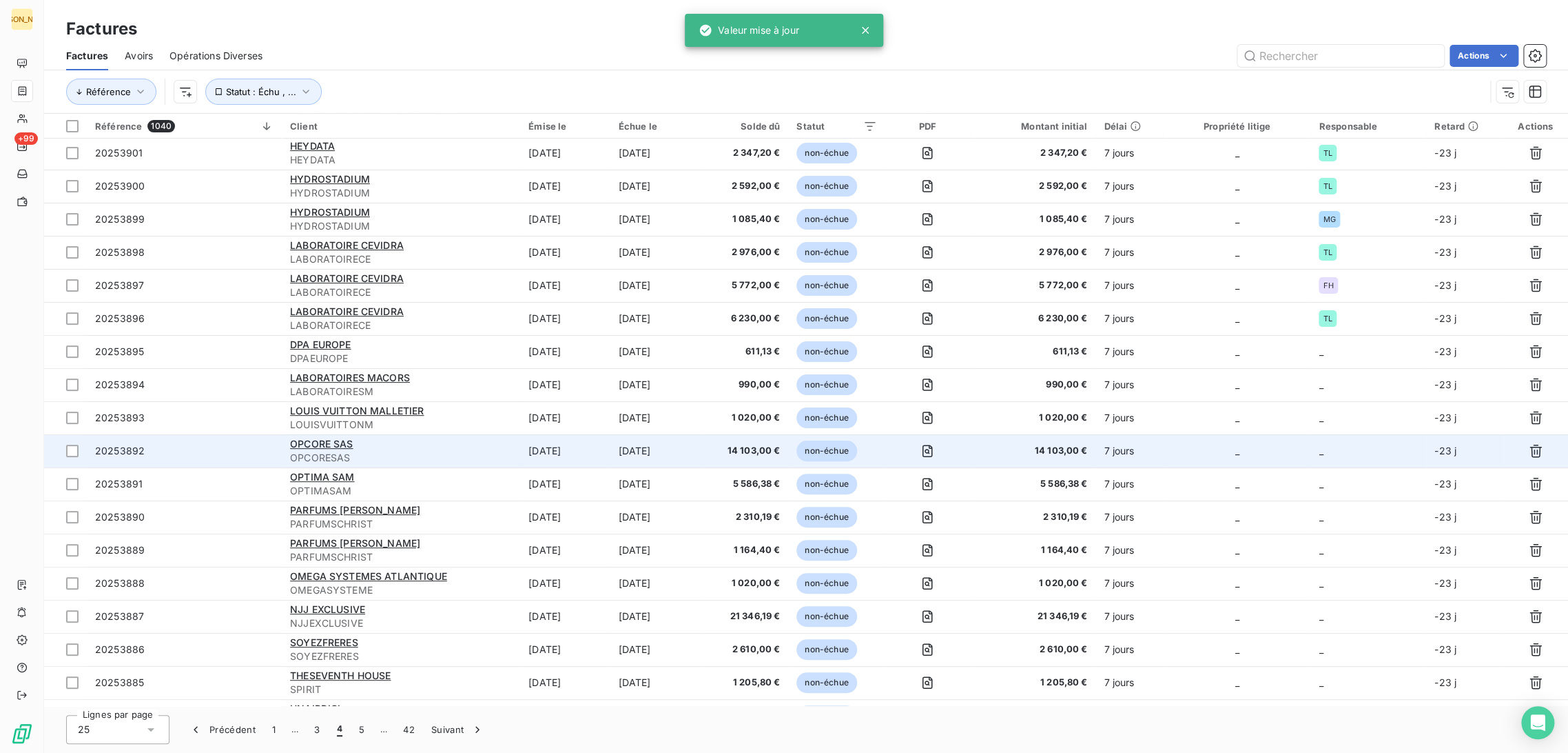
scroll to position [77, 0]
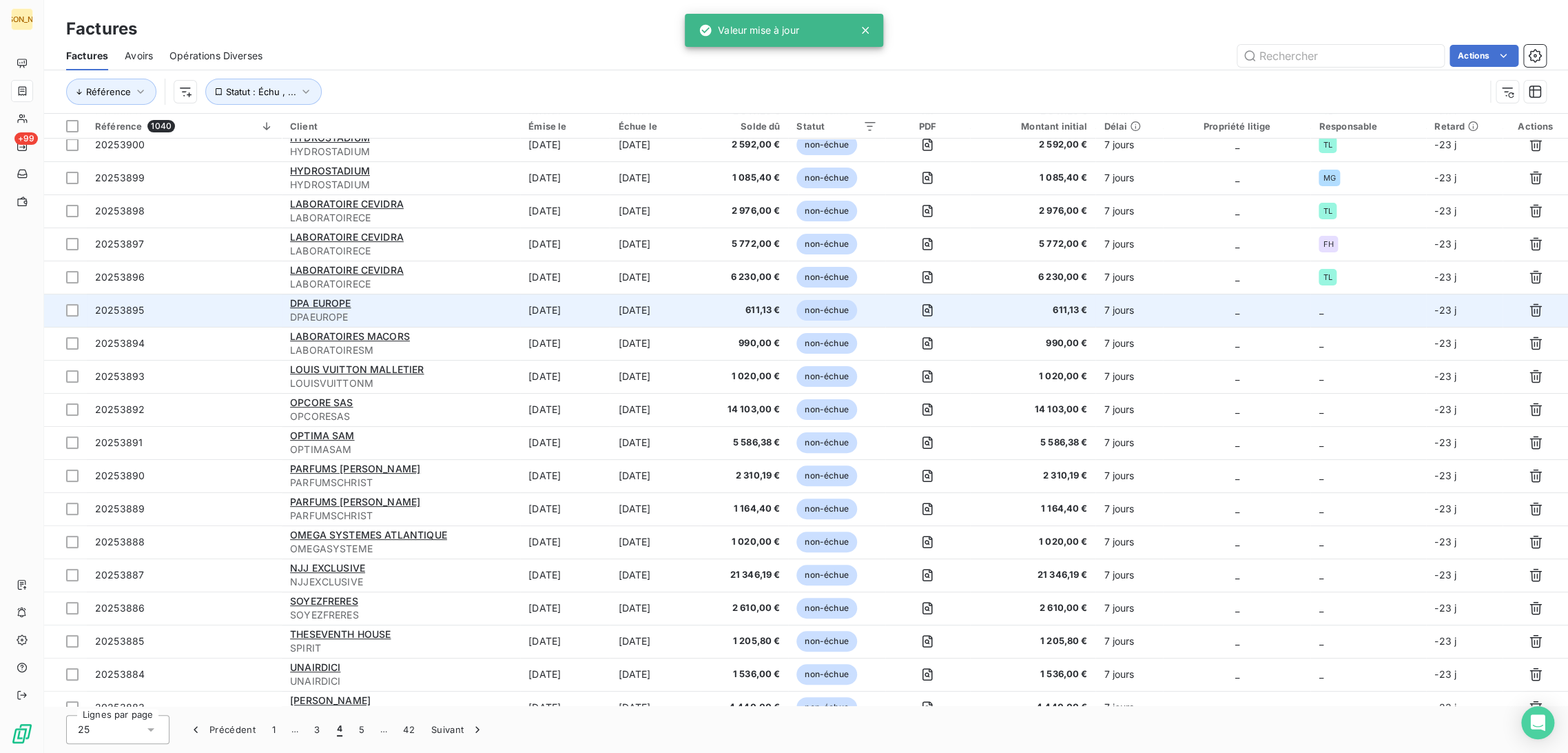
click at [580, 317] on td "[DATE]" at bounding box center [565, 310] width 90 height 33
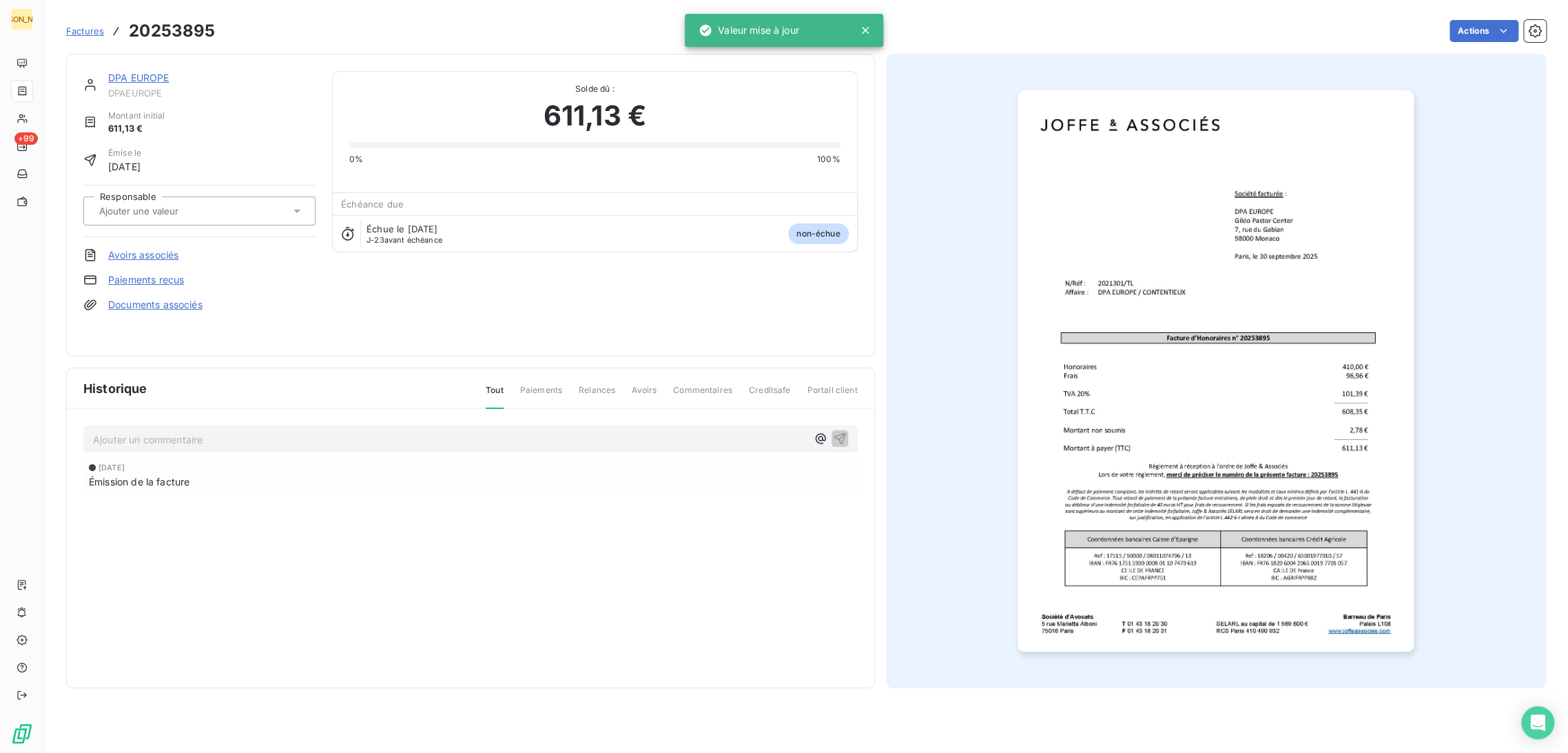
click at [176, 198] on div at bounding box center [199, 210] width 232 height 29
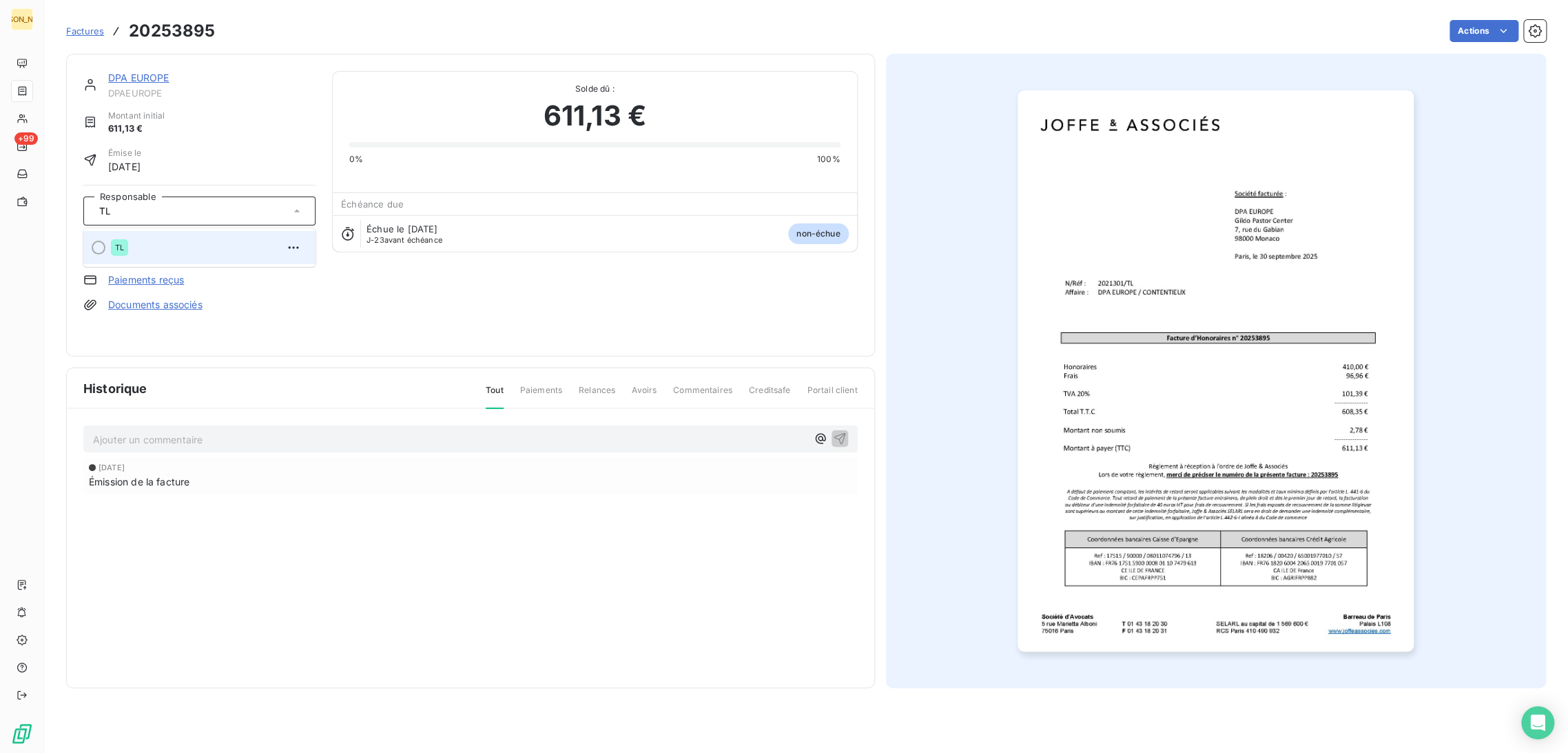
type input "TL"
click at [145, 242] on div "TL" at bounding box center [207, 248] width 194 height 22
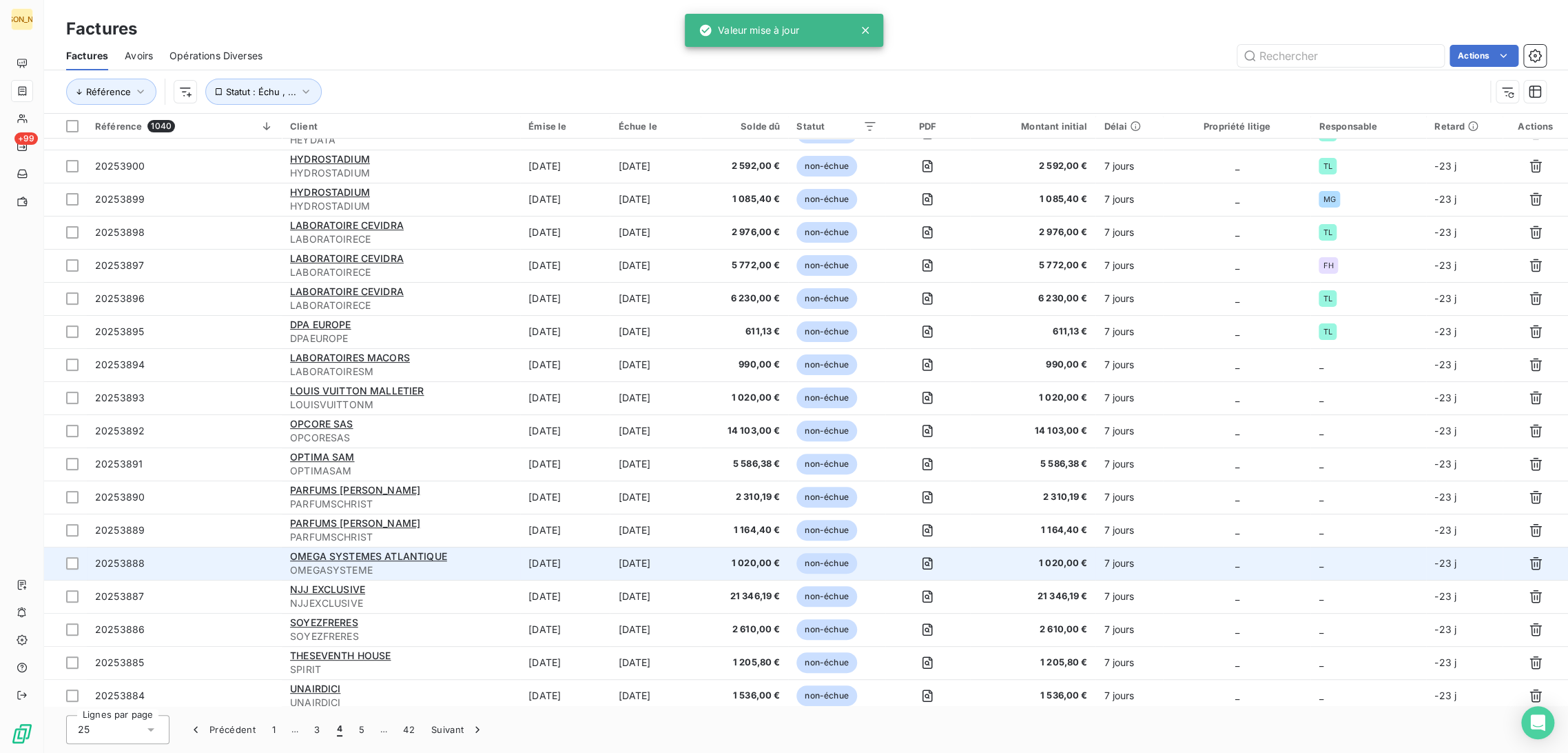
scroll to position [153, 0]
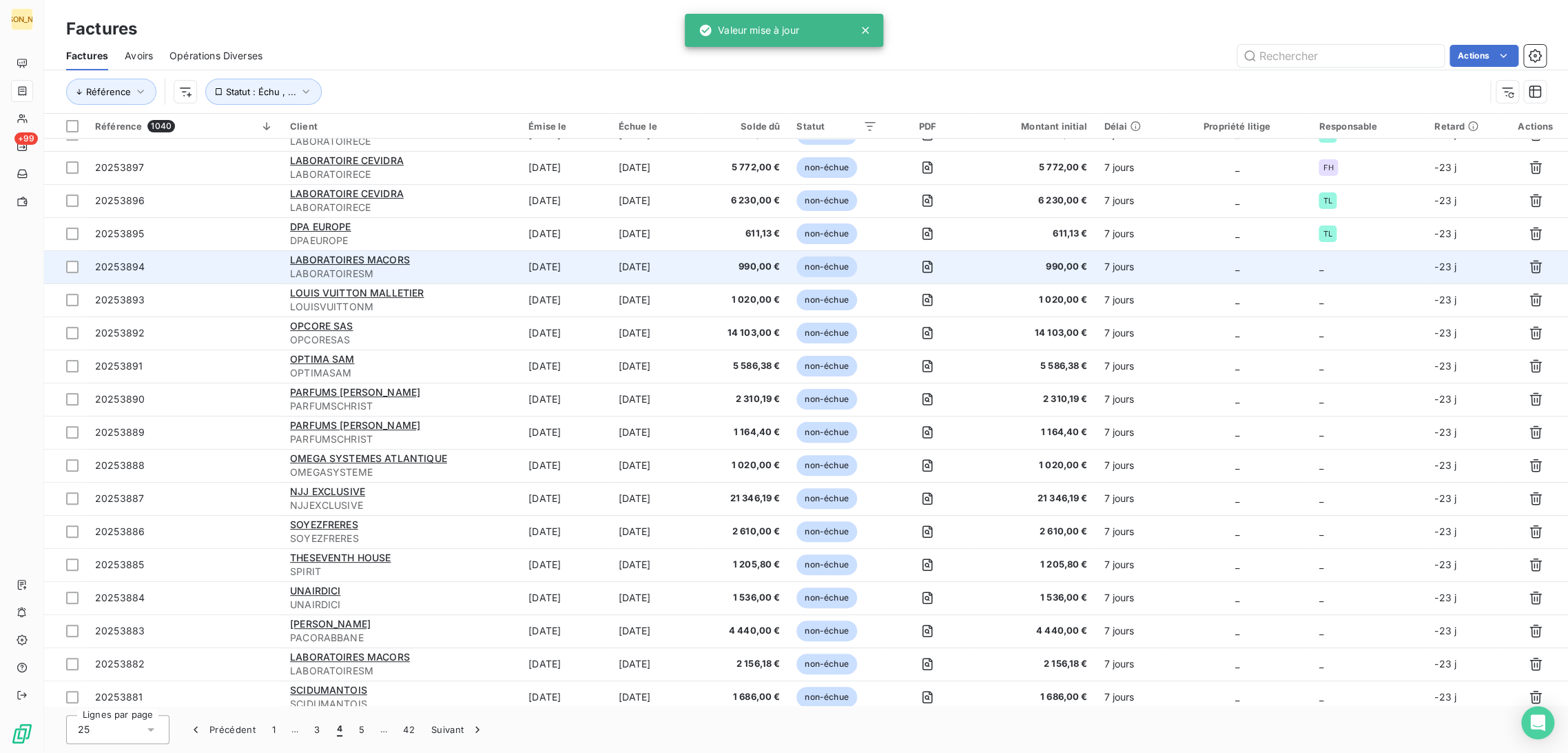
click at [558, 272] on td "[DATE]" at bounding box center [565, 267] width 90 height 33
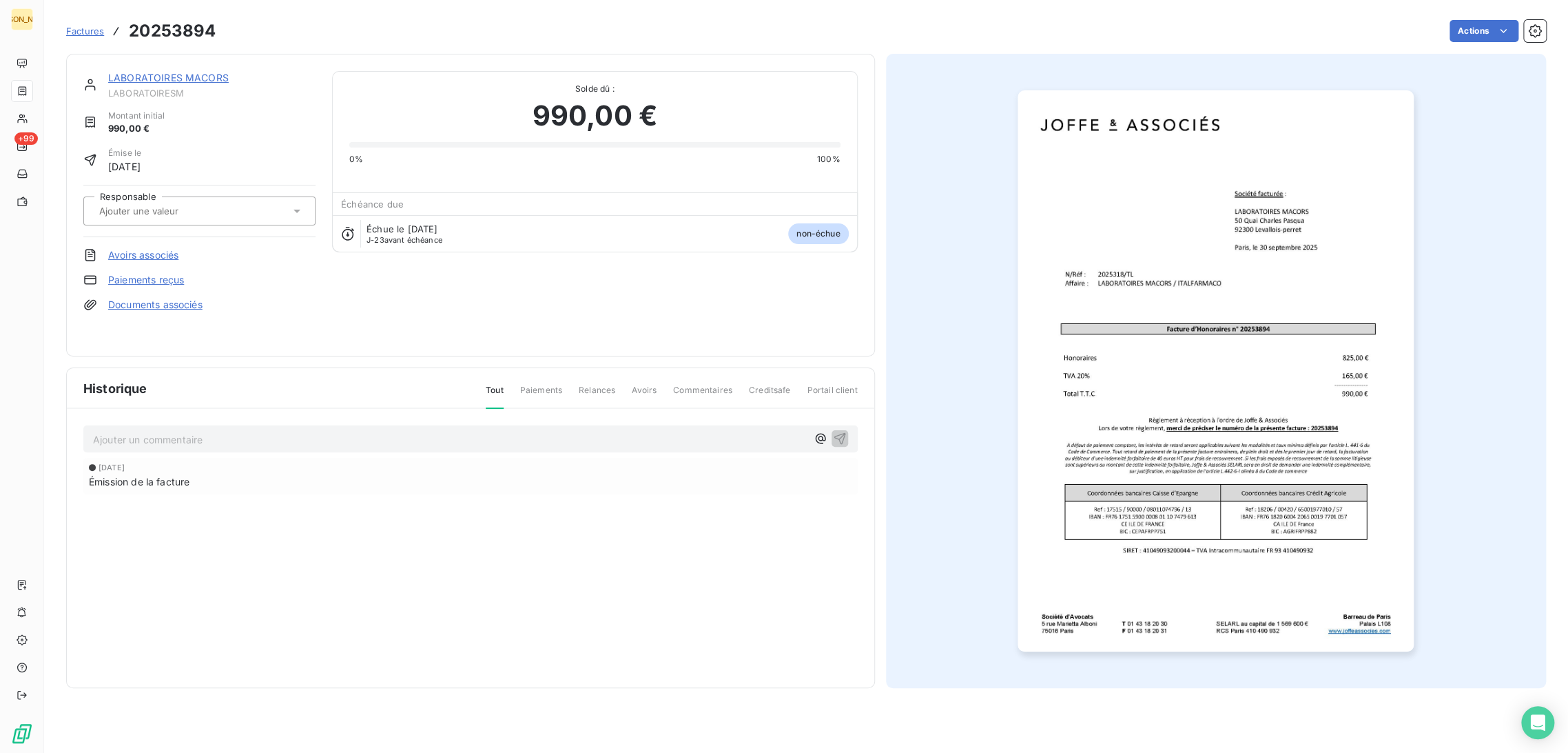
click at [188, 208] on input "text" at bounding box center [167, 210] width 138 height 13
type input "TL"
click at [143, 237] on div "TL" at bounding box center [207, 248] width 194 height 22
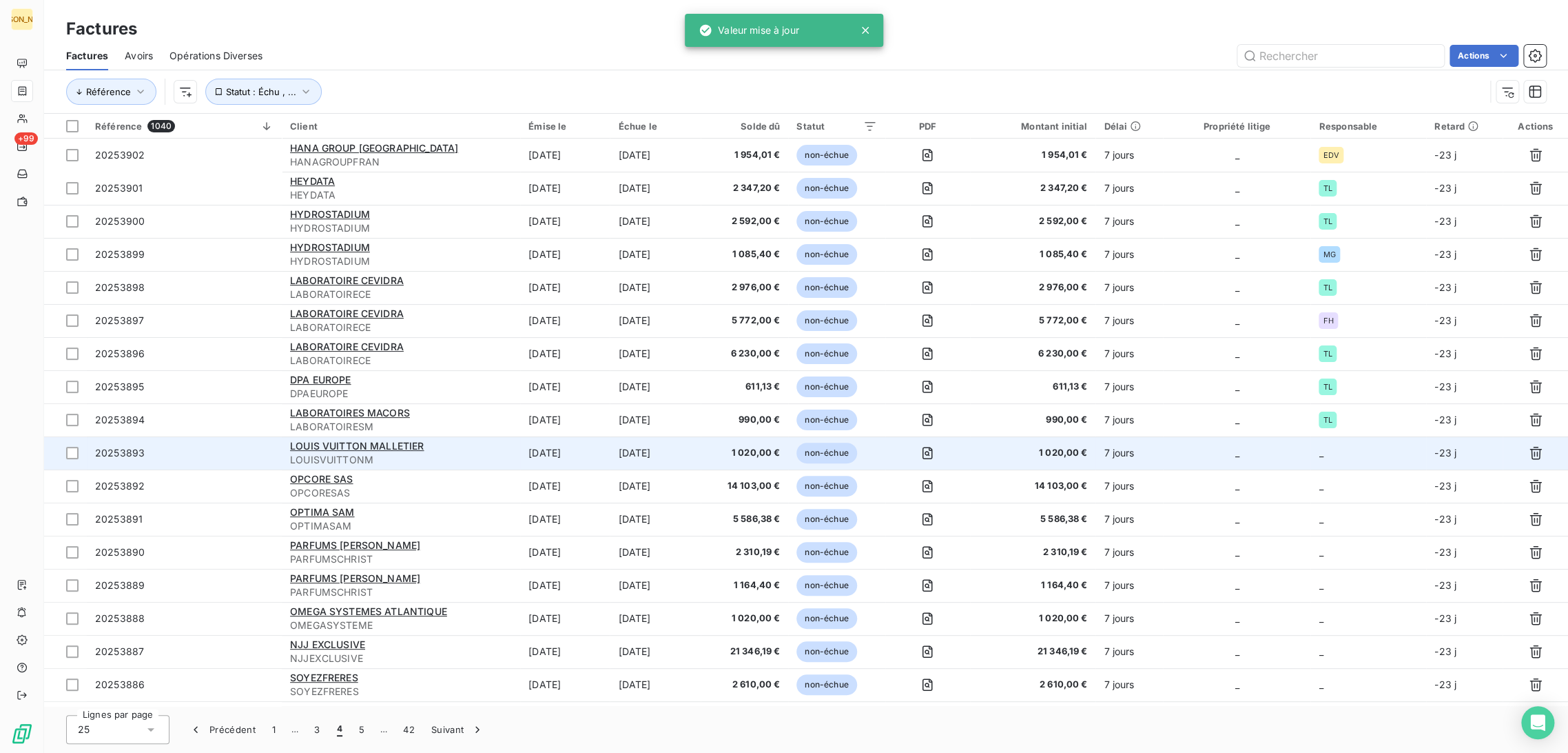
click at [596, 437] on td "[DATE]" at bounding box center [565, 453] width 90 height 33
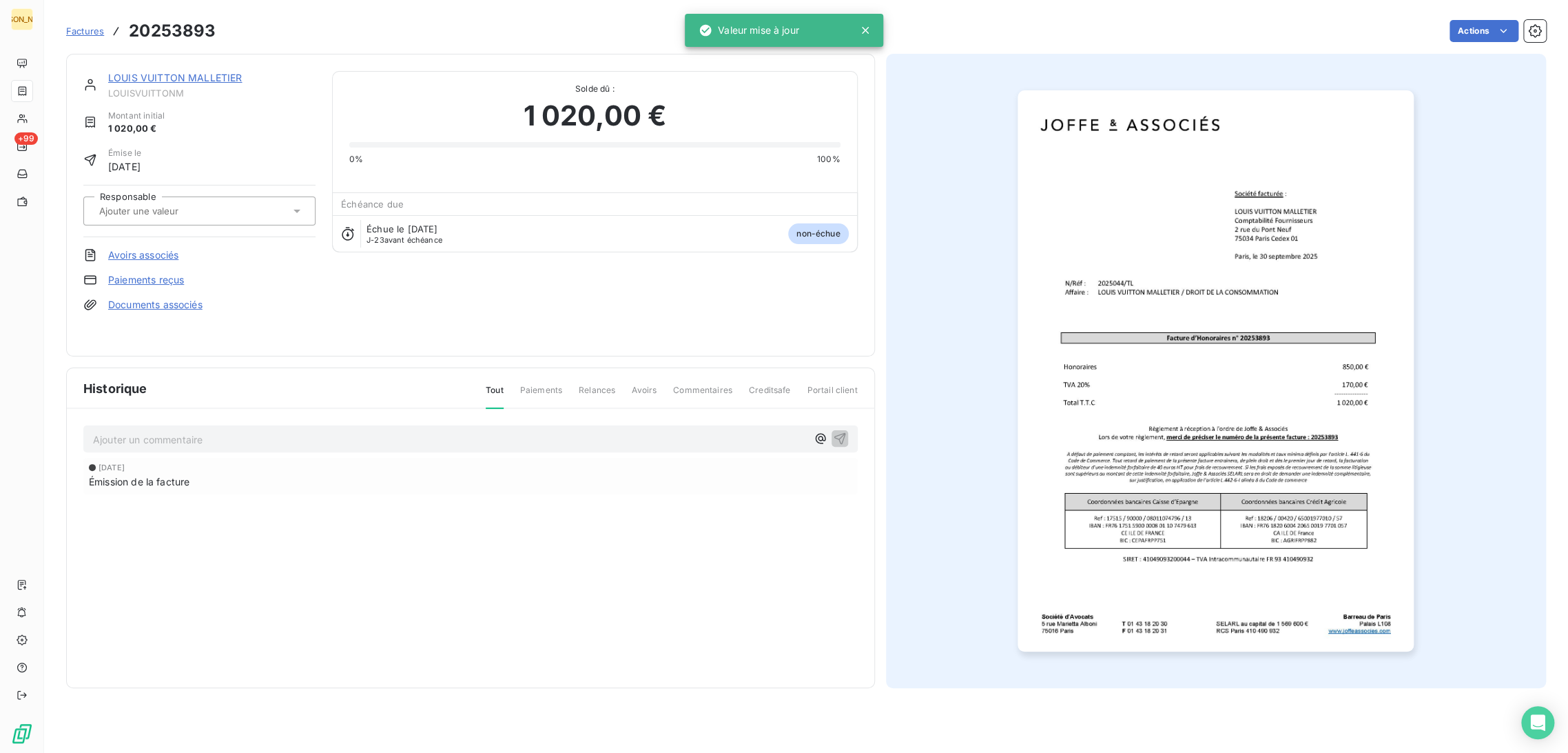
click at [229, 211] on div at bounding box center [192, 211] width 195 height 18
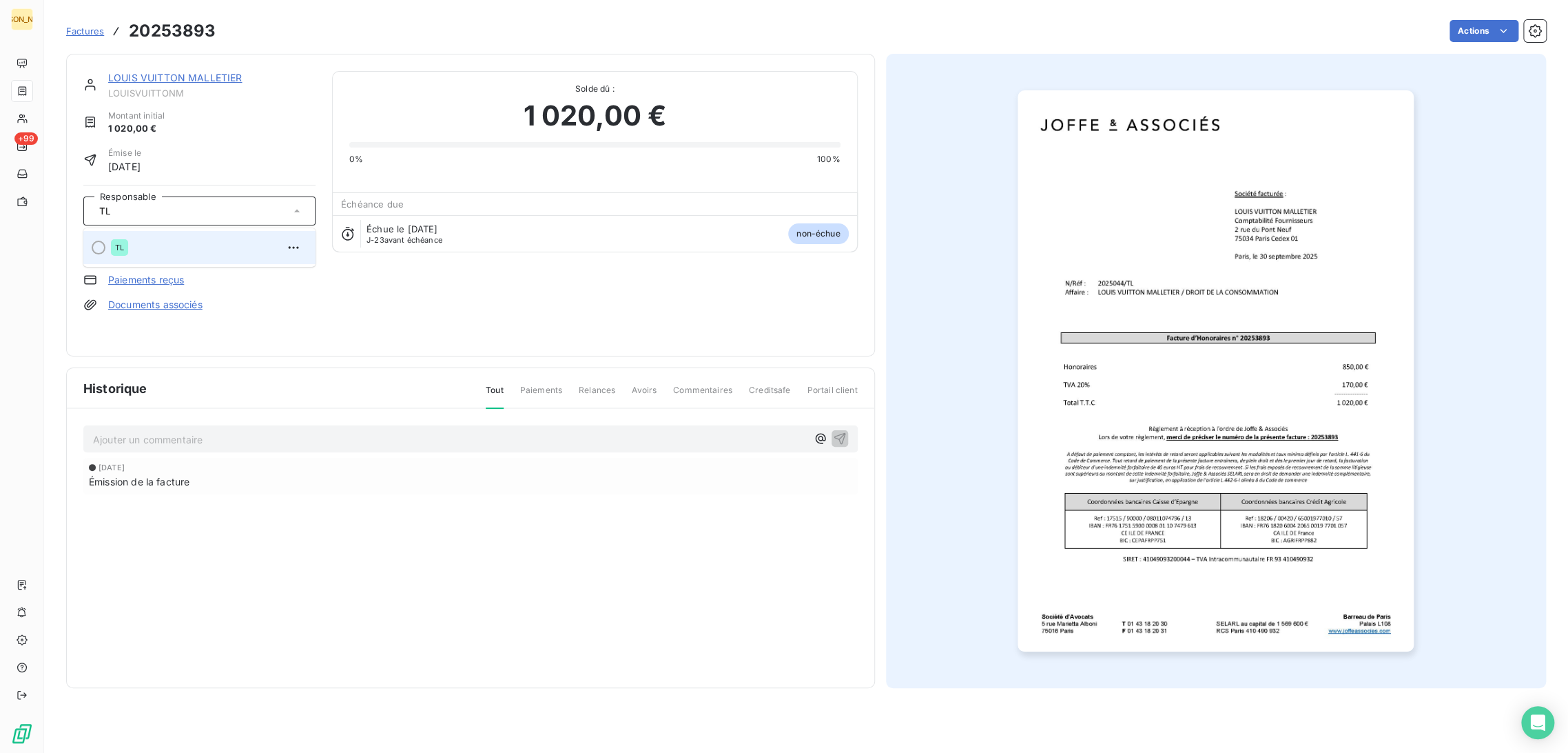
type input "TL"
click at [181, 241] on div "TL" at bounding box center [207, 248] width 194 height 22
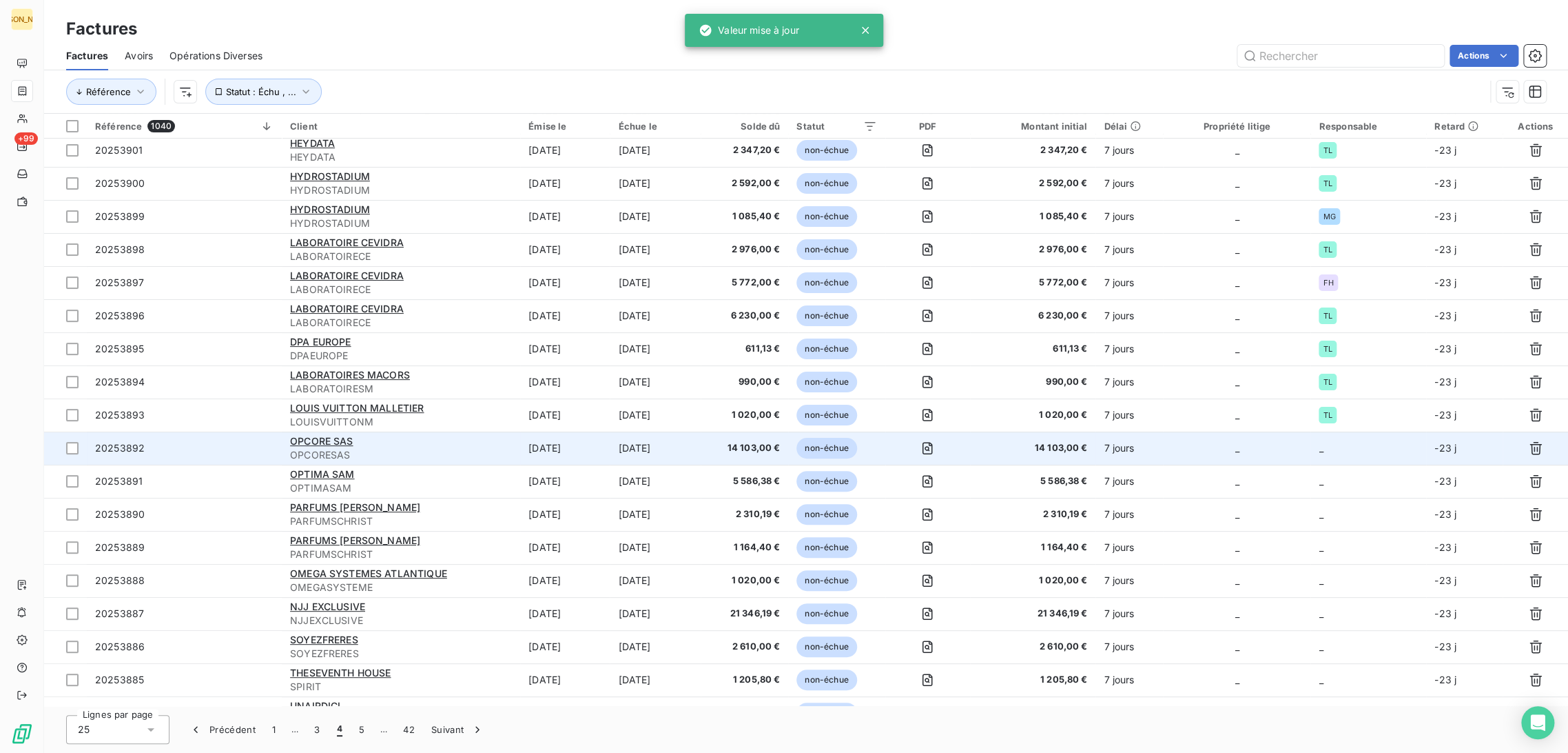
scroll to position [77, 0]
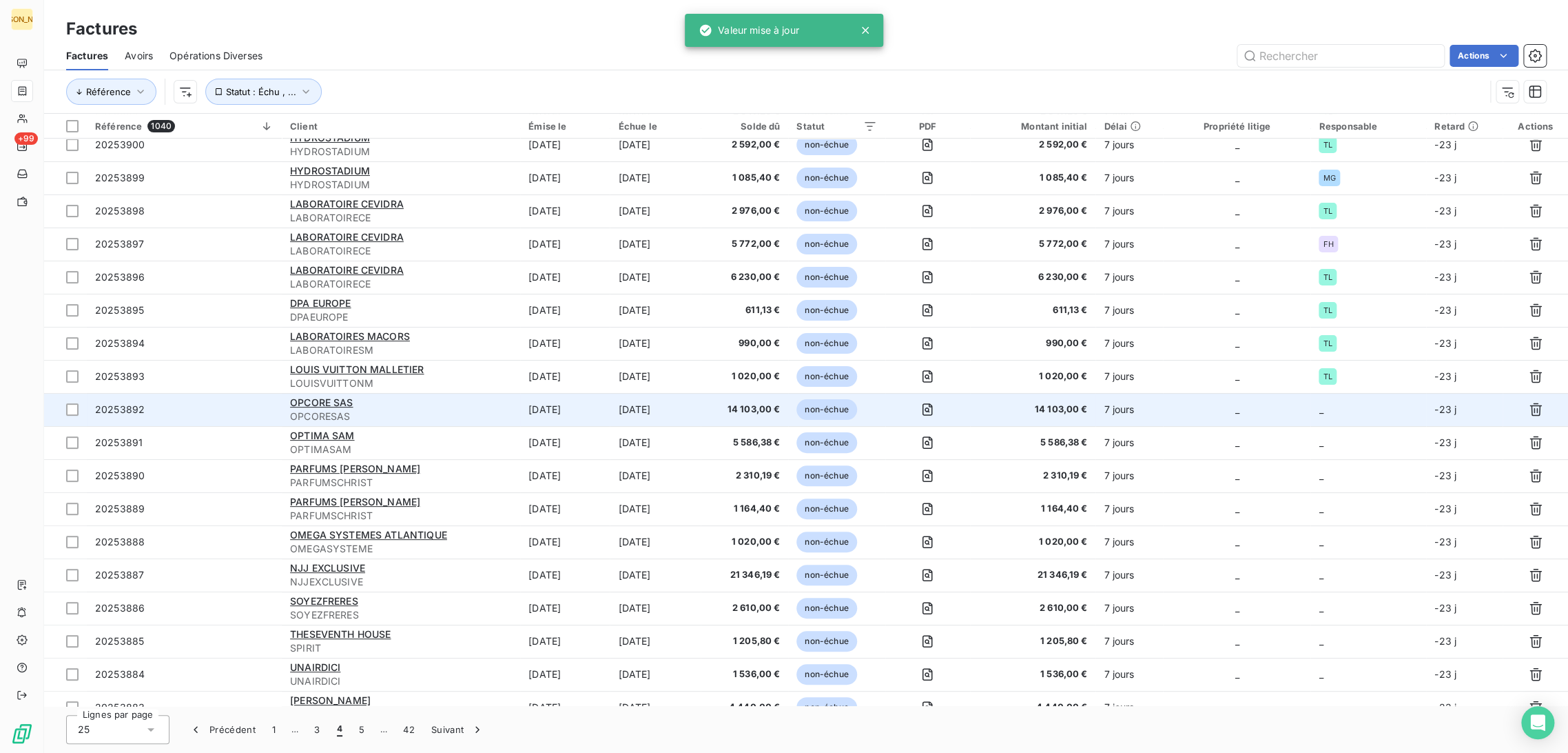
click at [605, 411] on td "[DATE]" at bounding box center [565, 410] width 90 height 33
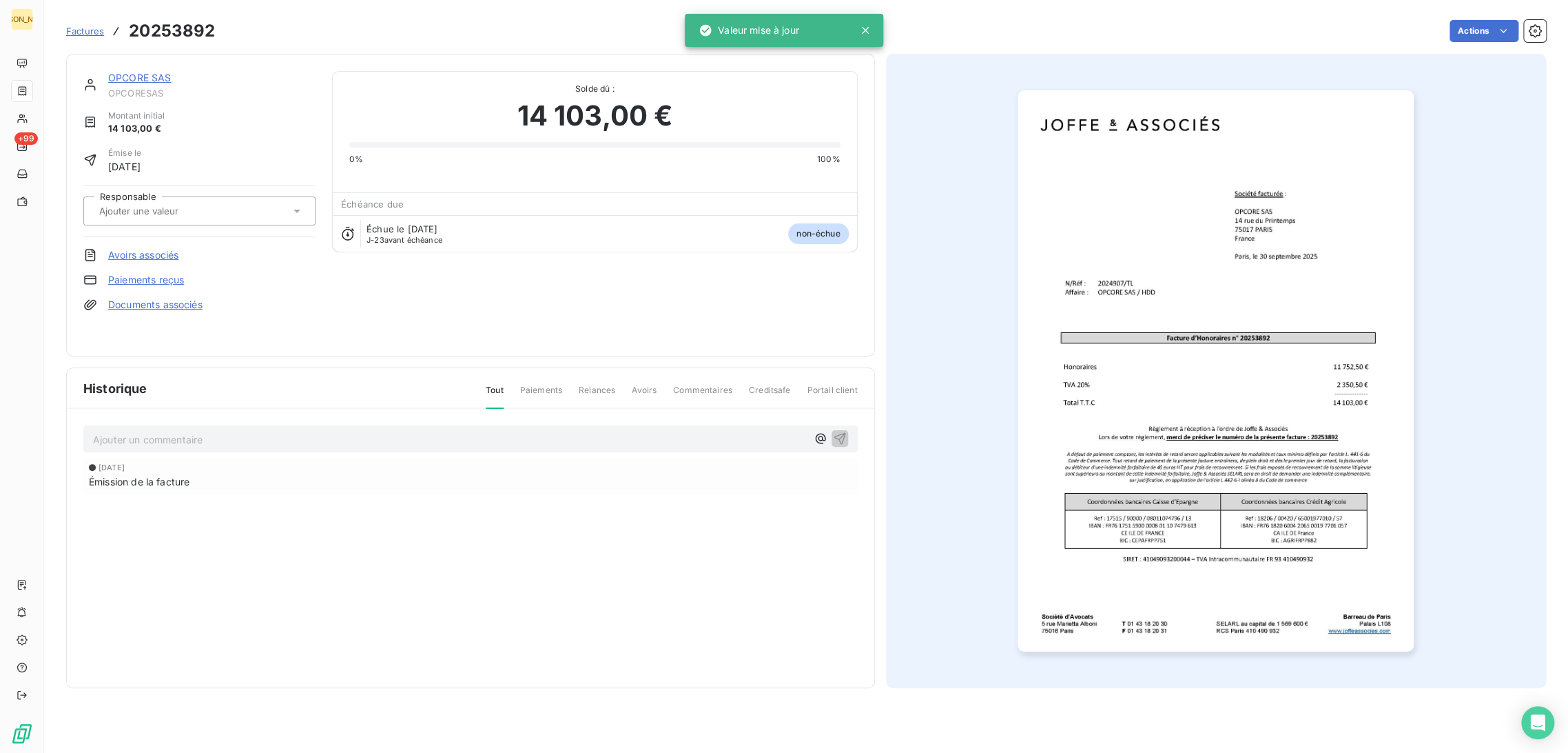
click at [145, 224] on div "Responsable" at bounding box center [199, 211] width 232 height 52
click at [151, 217] on div at bounding box center [192, 211] width 195 height 18
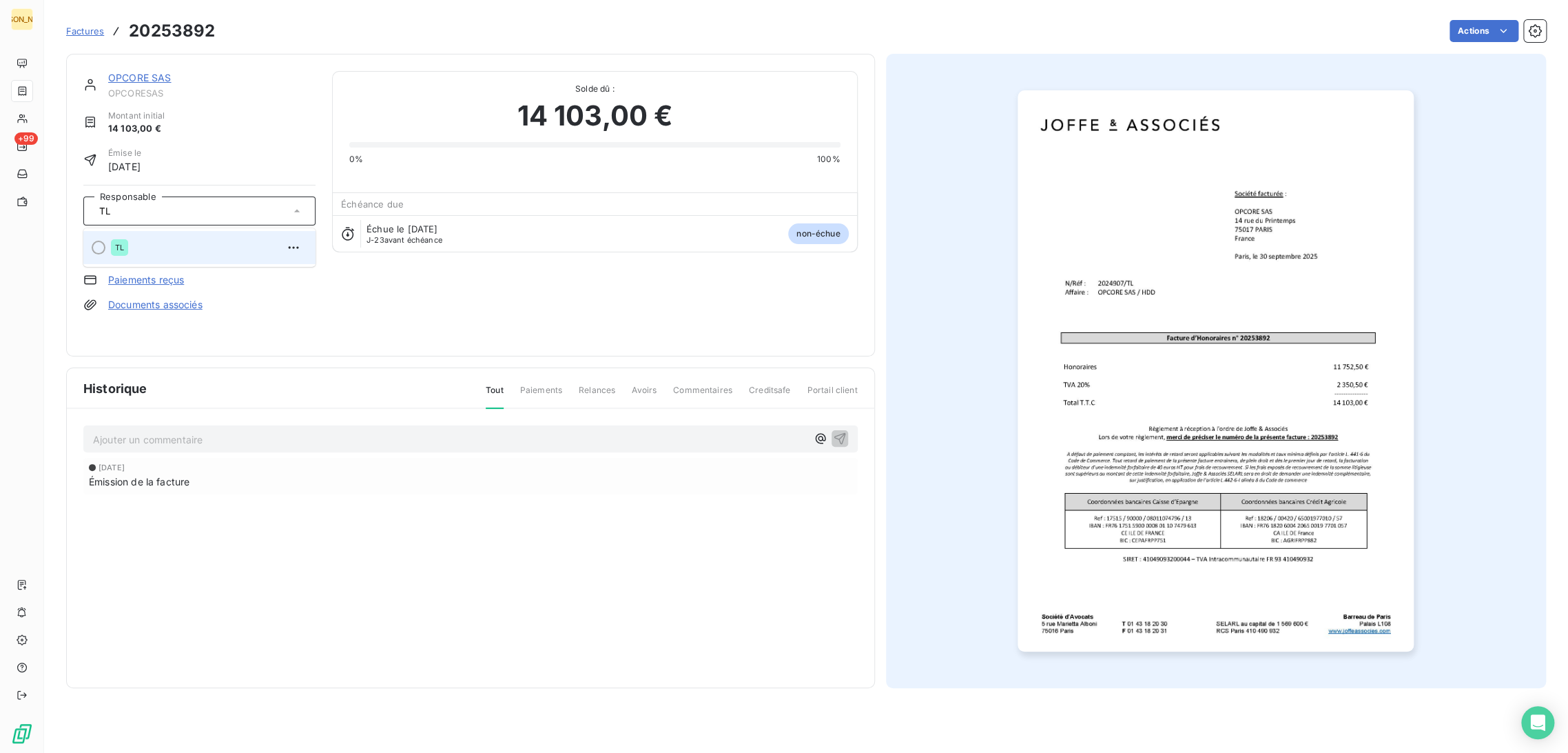
type input "TL"
click at [140, 246] on div "TL" at bounding box center [207, 248] width 194 height 22
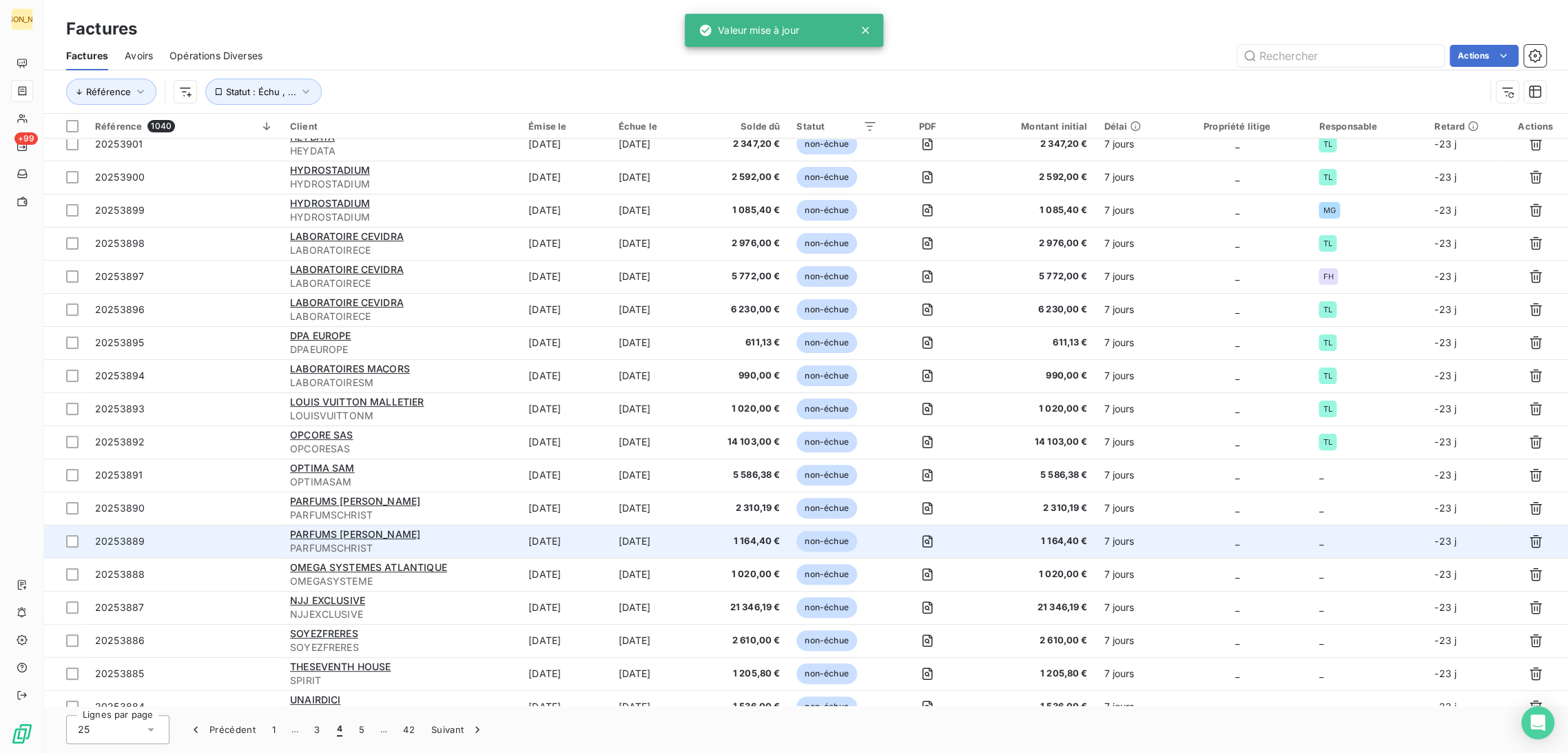
scroll to position [77, 0]
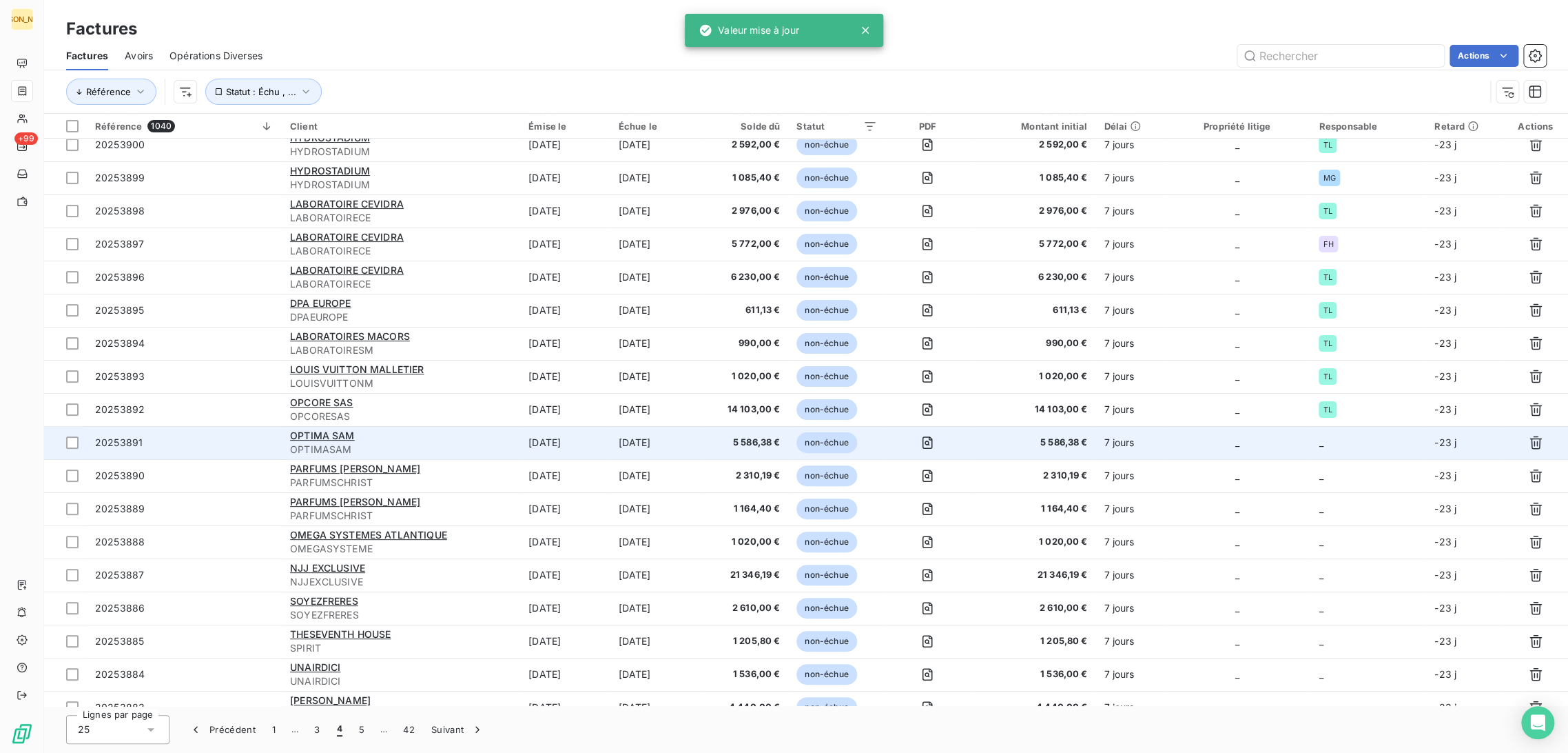
click at [602, 447] on td "[DATE]" at bounding box center [565, 442] width 90 height 33
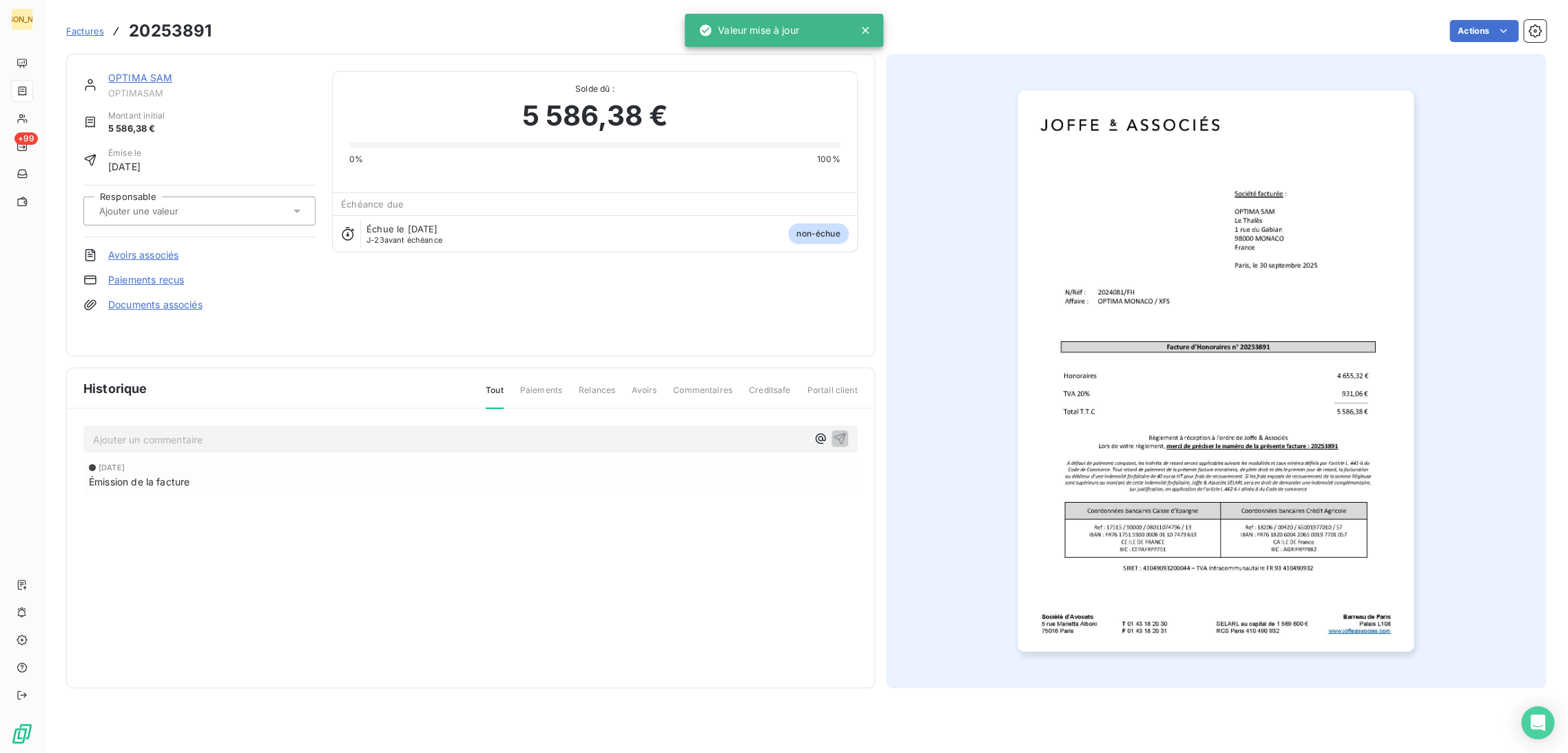
click at [158, 207] on input "text" at bounding box center [167, 210] width 138 height 13
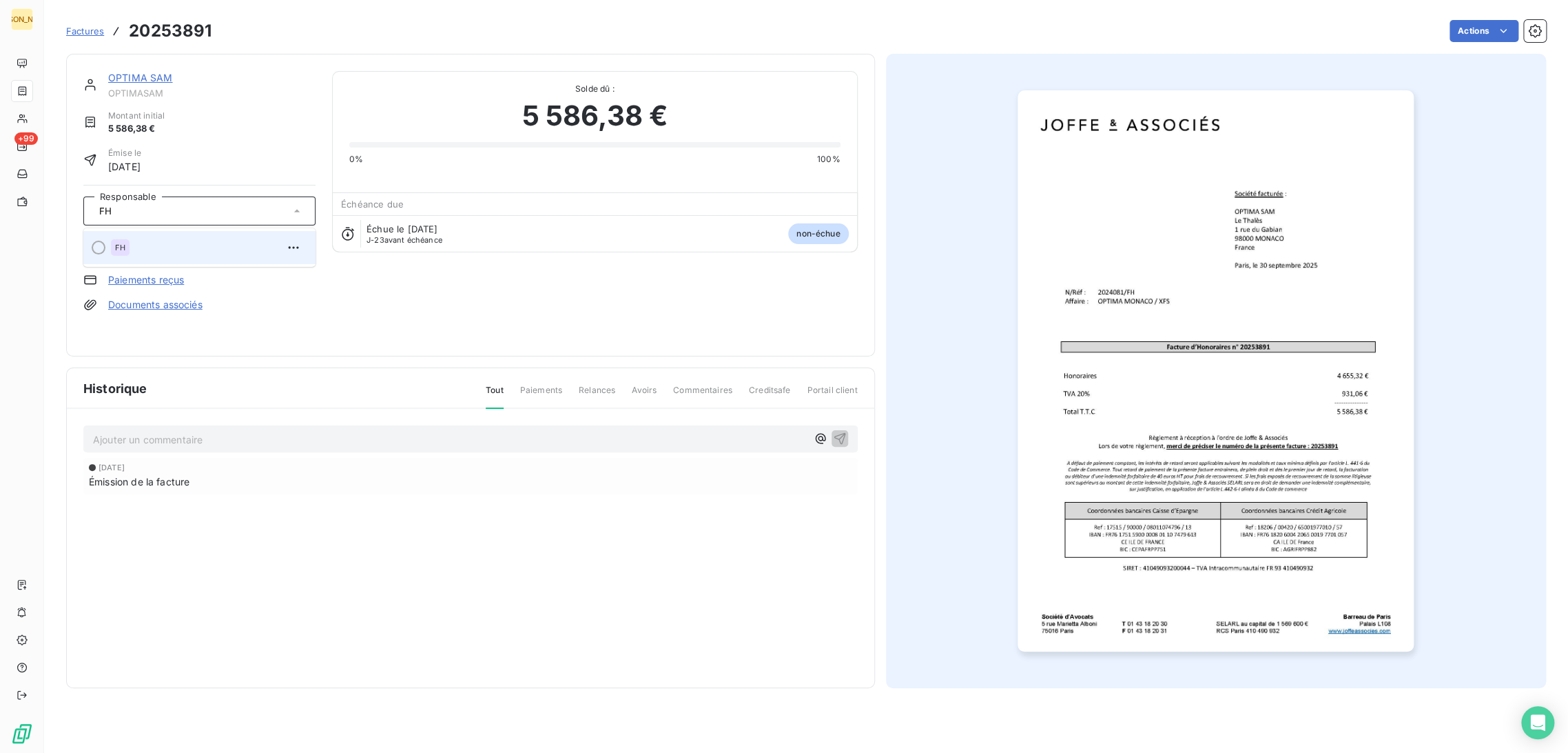
type input "FH"
click at [150, 247] on div "FH" at bounding box center [207, 248] width 194 height 22
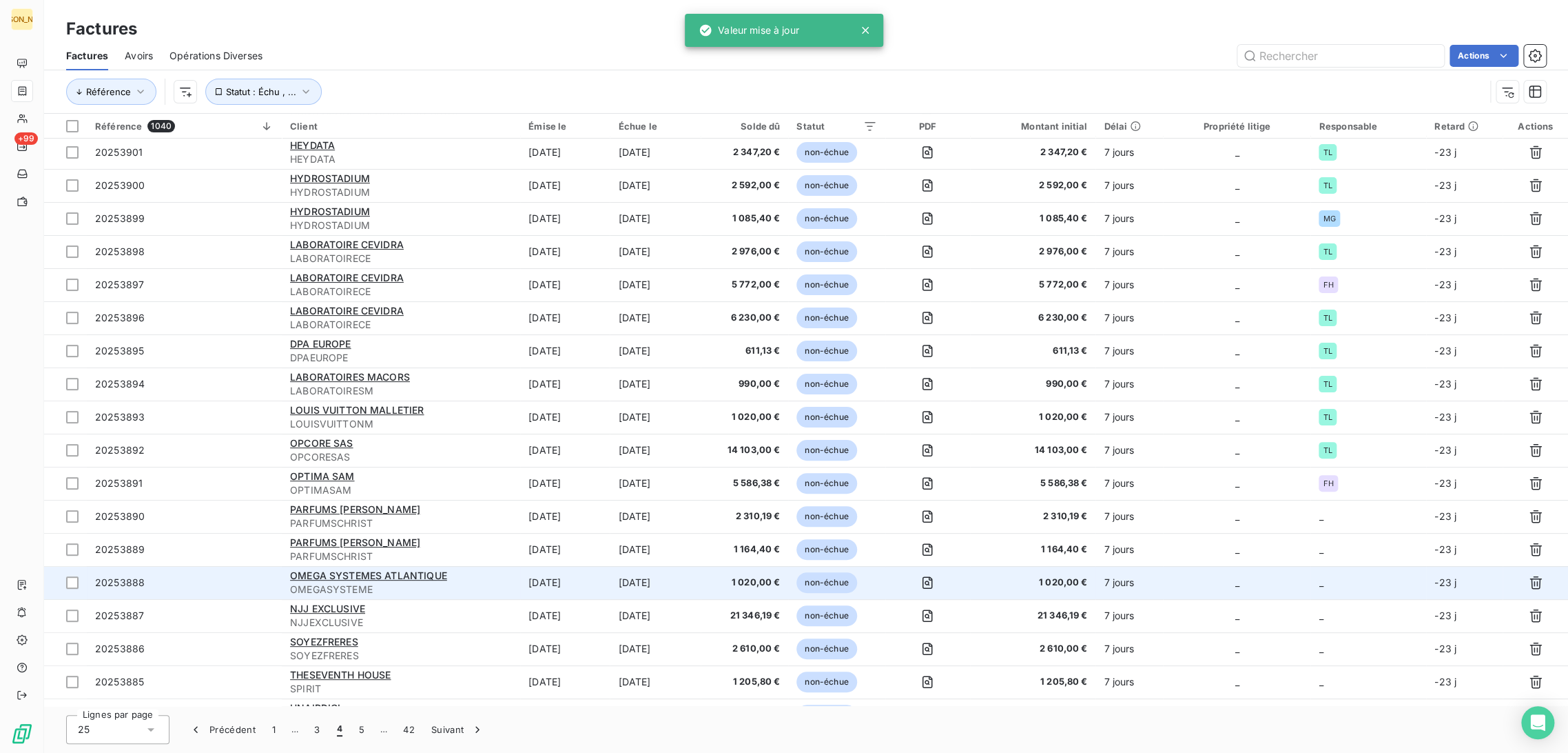
scroll to position [77, 0]
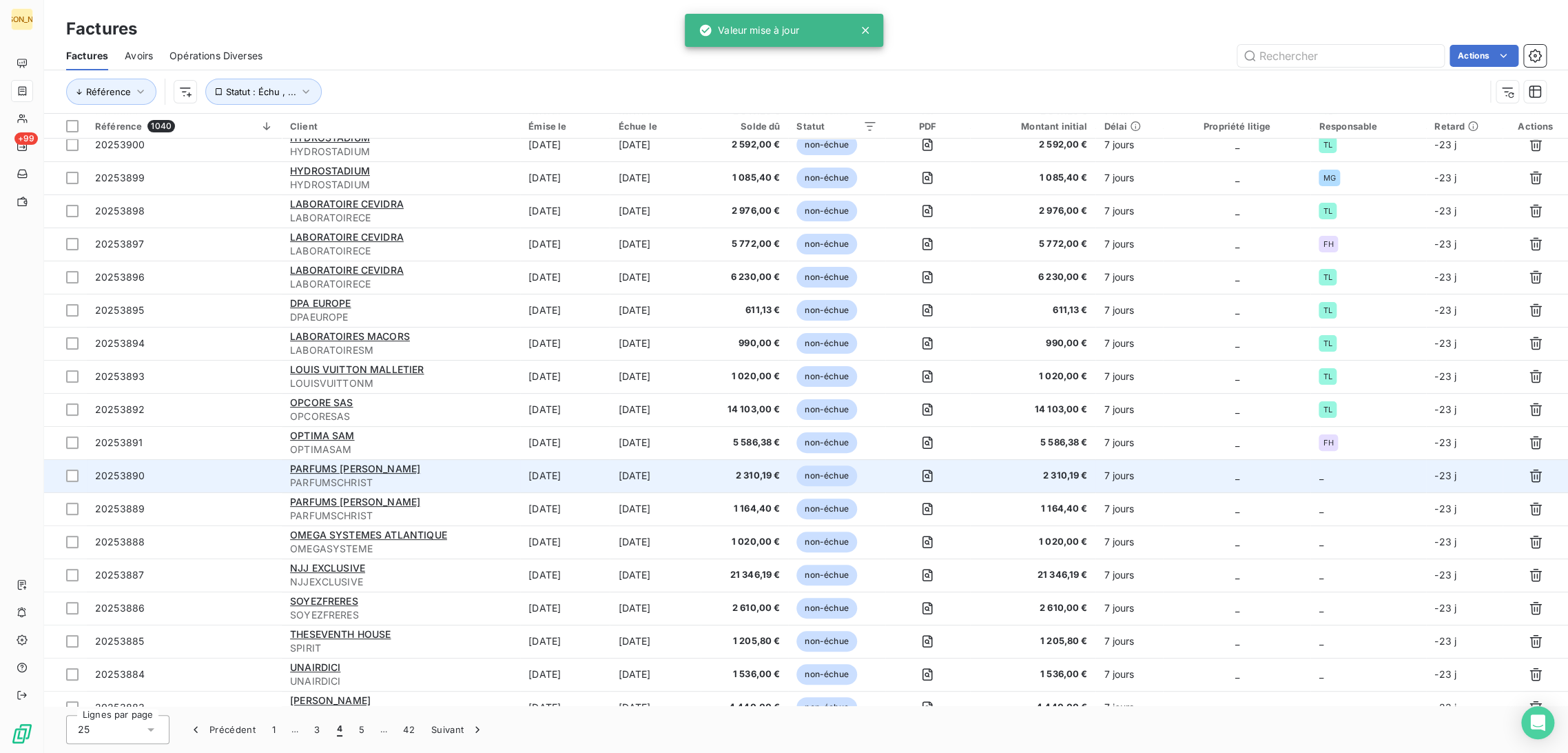
click at [592, 477] on td "[DATE]" at bounding box center [565, 476] width 90 height 33
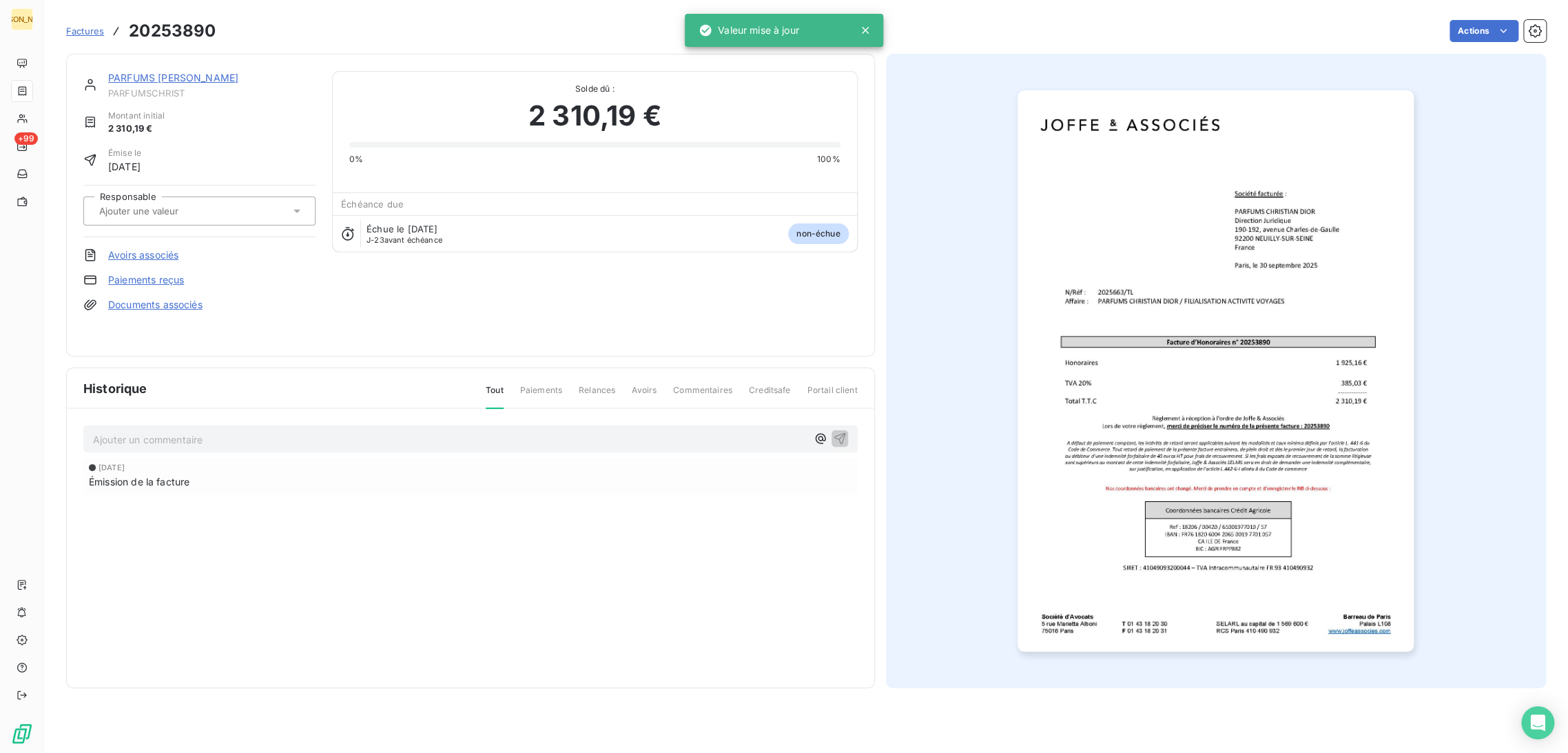
click at [160, 204] on input "text" at bounding box center [167, 210] width 138 height 13
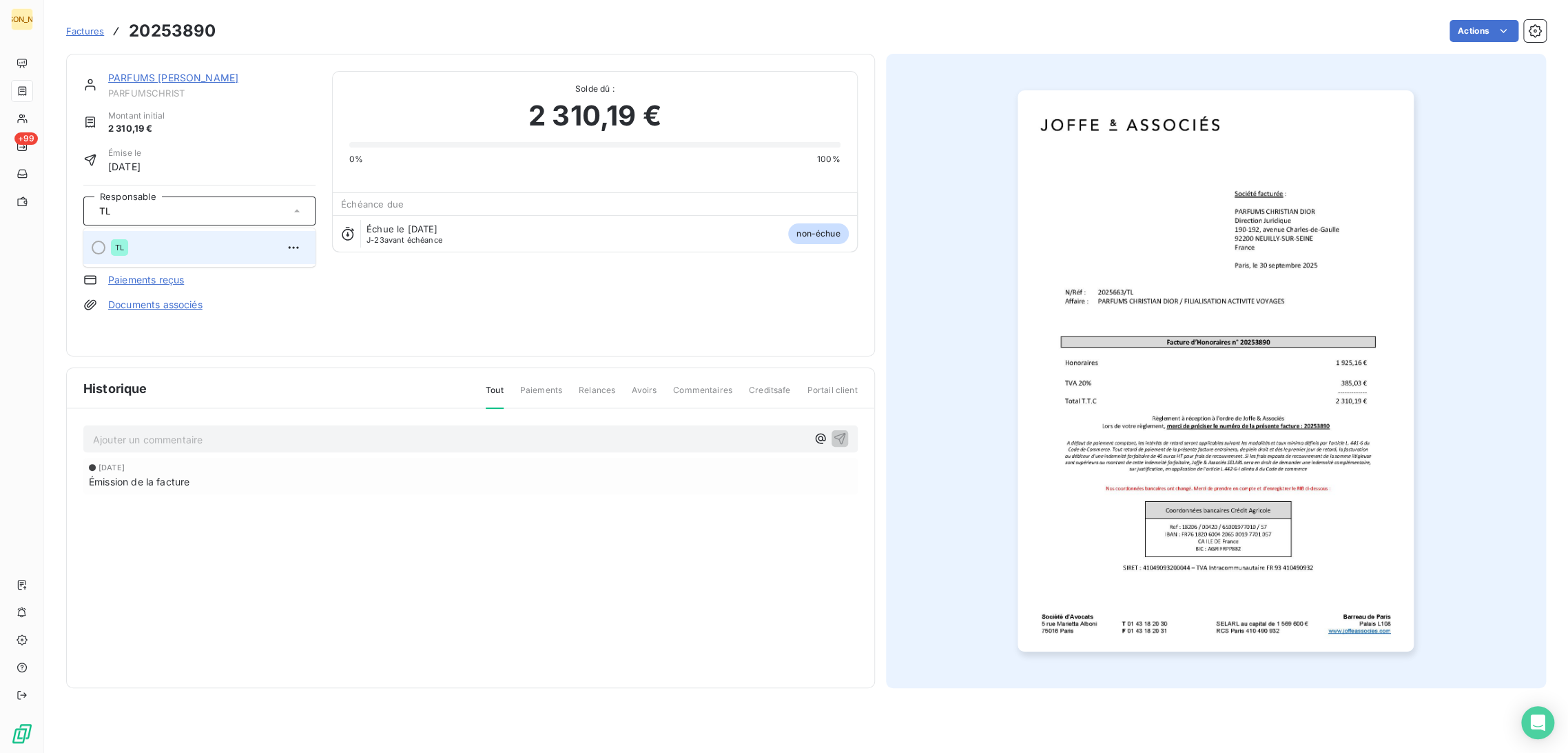
type input "TL"
drag, startPoint x: 203, startPoint y: 238, endPoint x: 227, endPoint y: 311, distance: 76.8
click at [203, 238] on div "TL" at bounding box center [207, 248] width 194 height 22
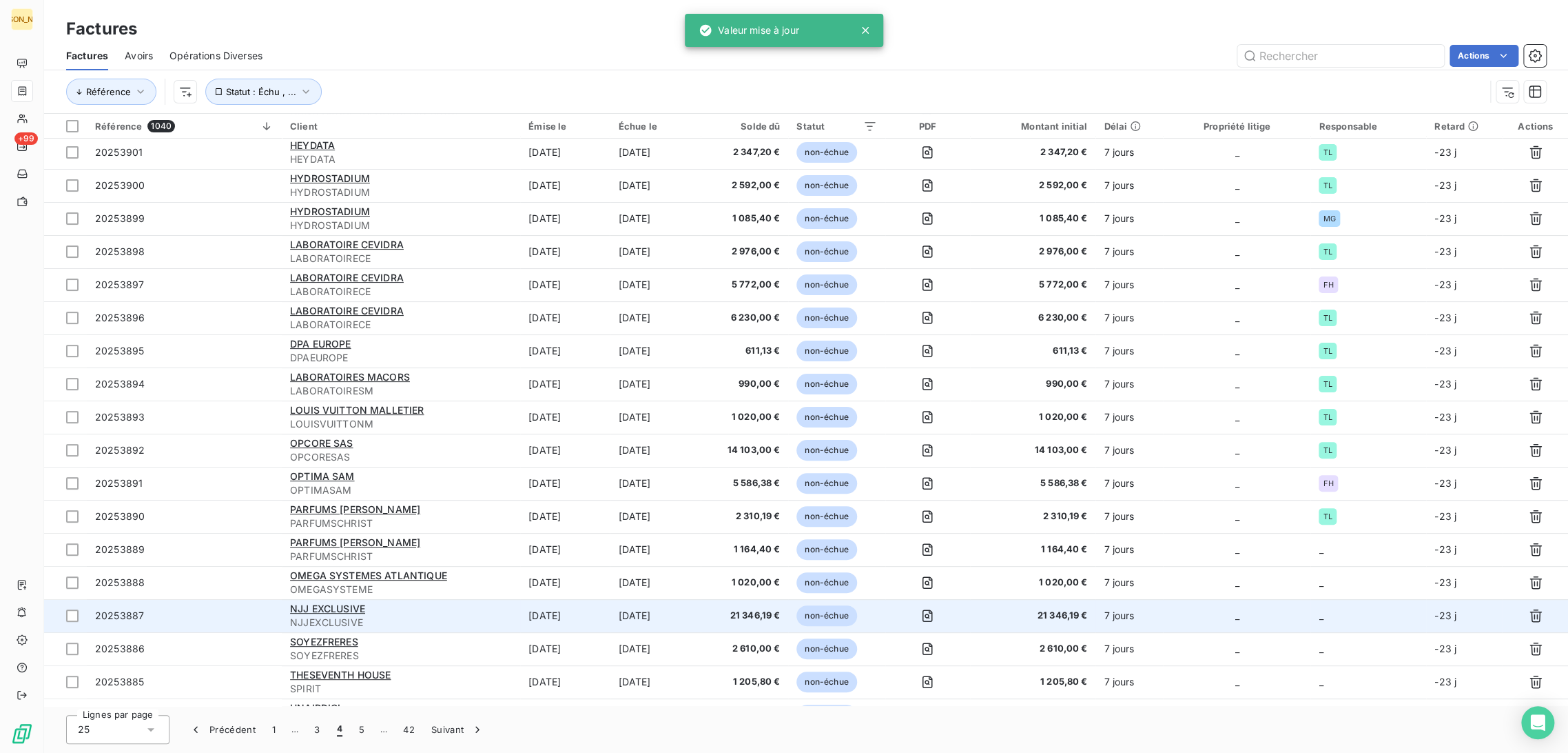
scroll to position [77, 0]
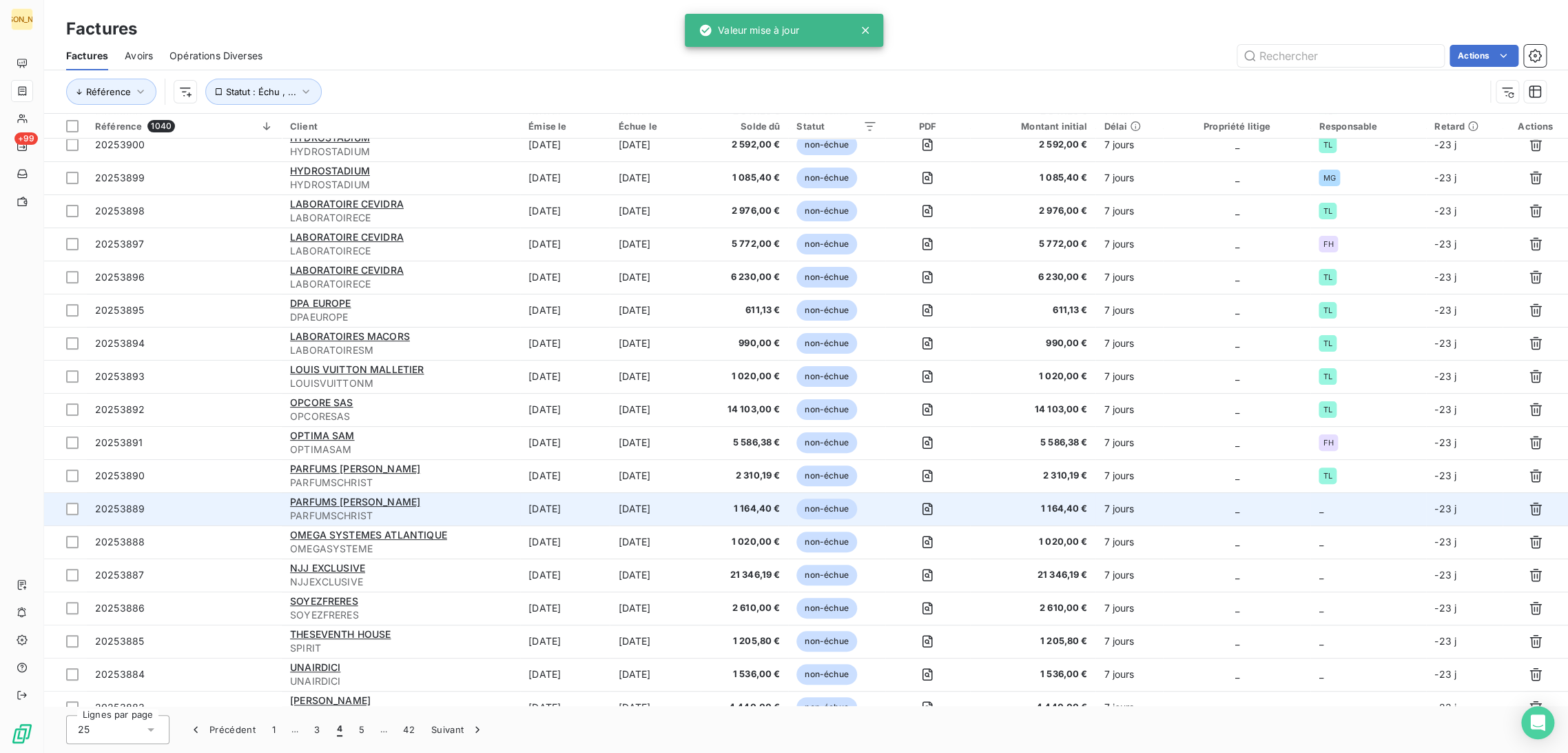
click at [667, 508] on td "[DATE]" at bounding box center [655, 508] width 91 height 33
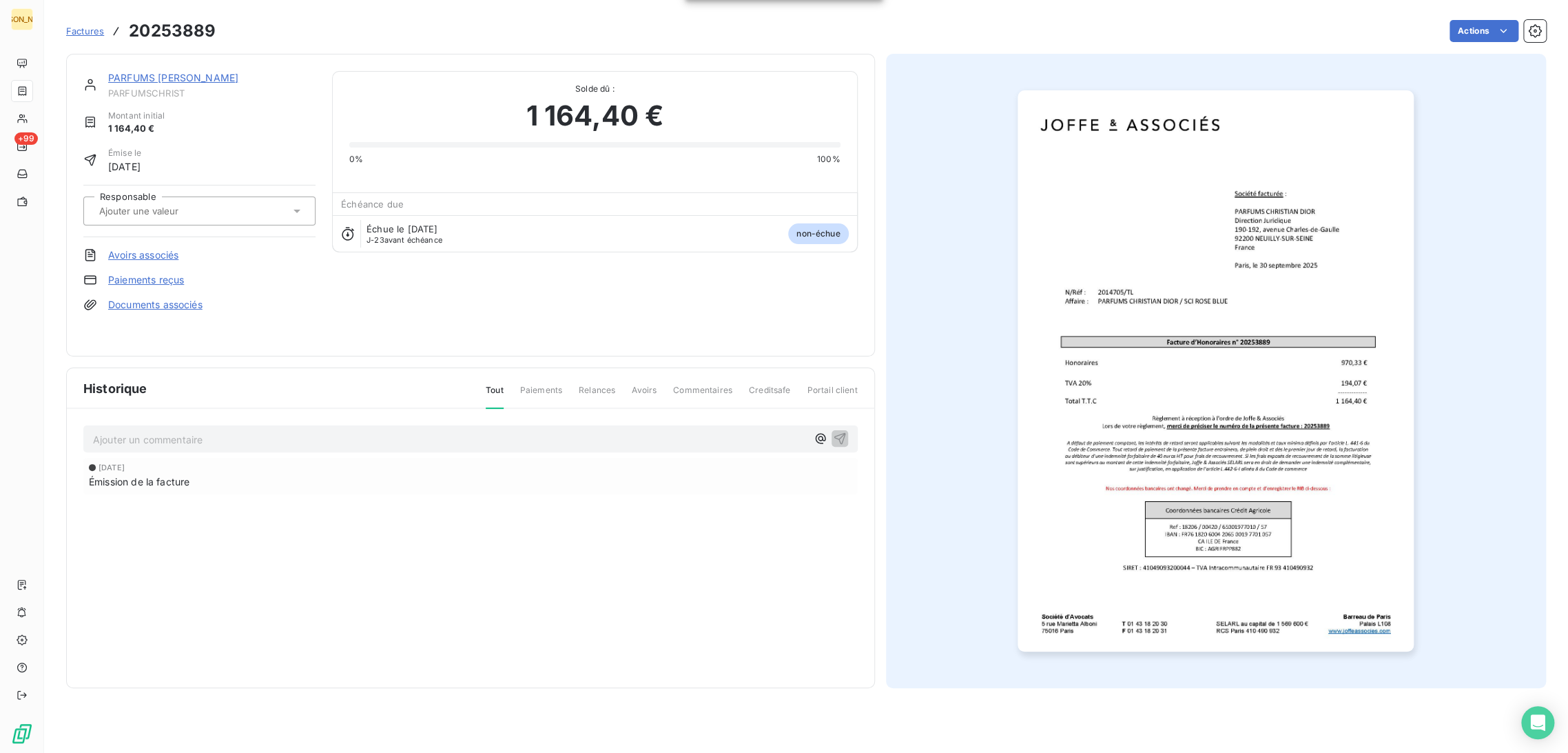
click at [205, 206] on input "text" at bounding box center [167, 210] width 138 height 13
type input "T"
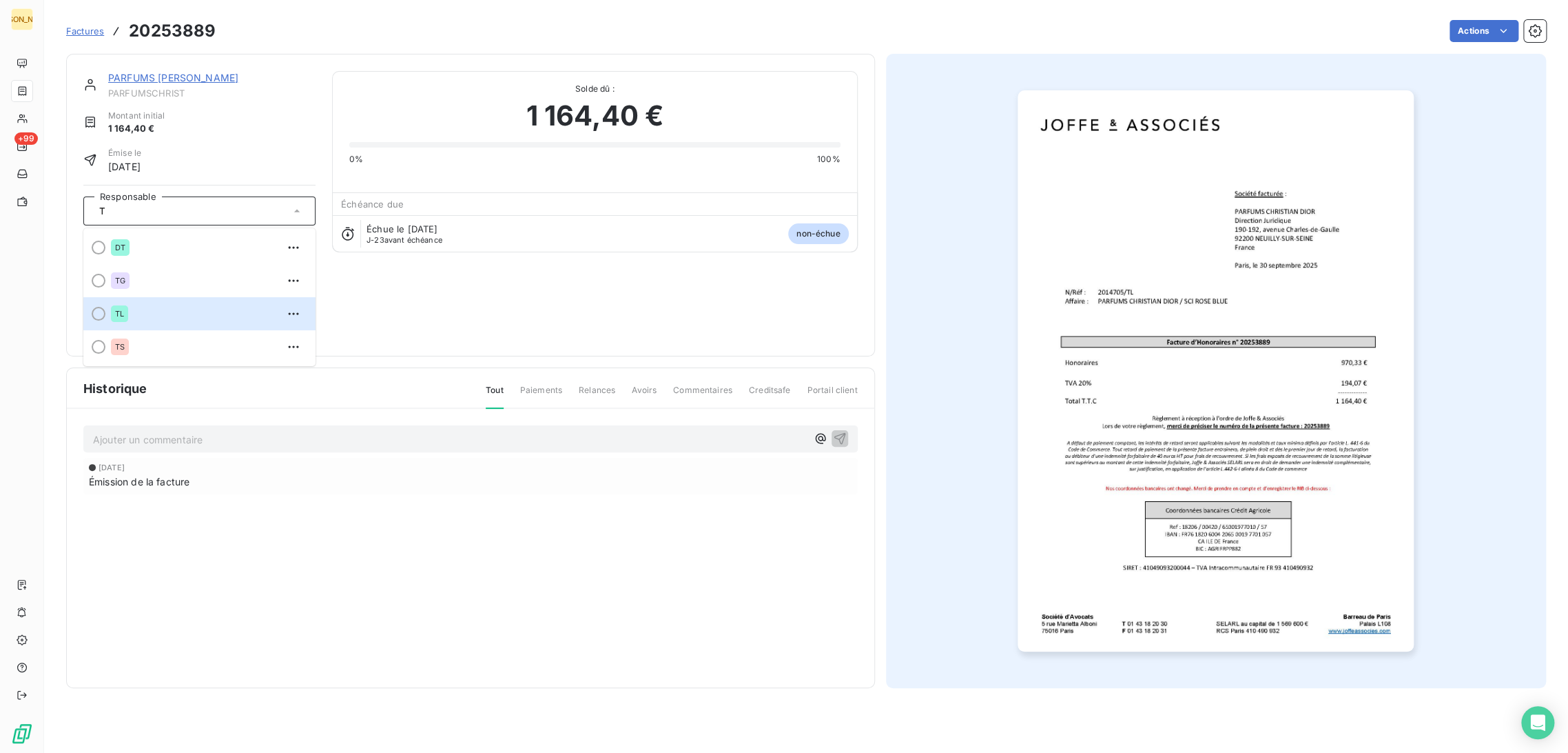
drag, startPoint x: 166, startPoint y: 324, endPoint x: 175, endPoint y: 336, distance: 15.0
click at [166, 323] on div "TL" at bounding box center [207, 314] width 194 height 22
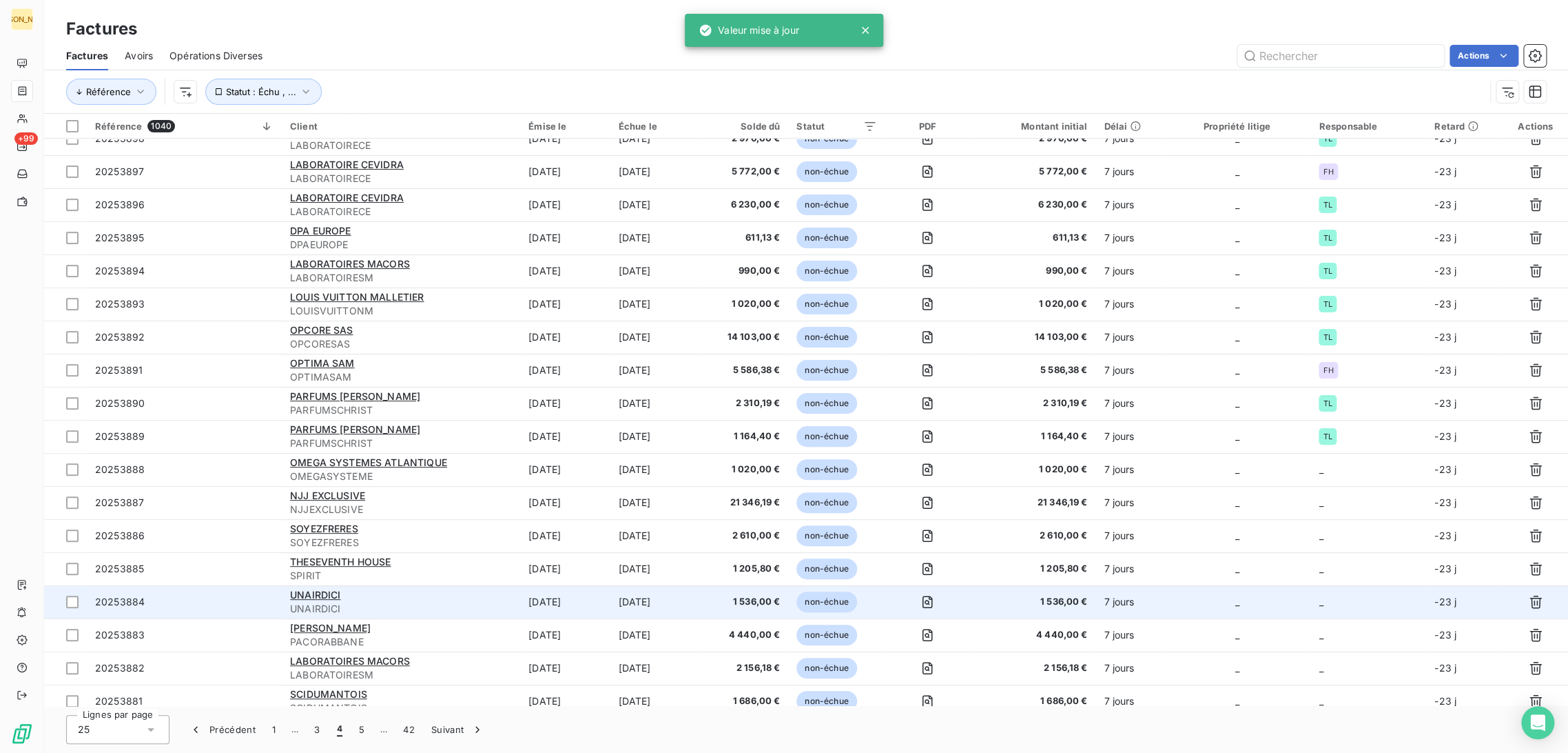
scroll to position [153, 0]
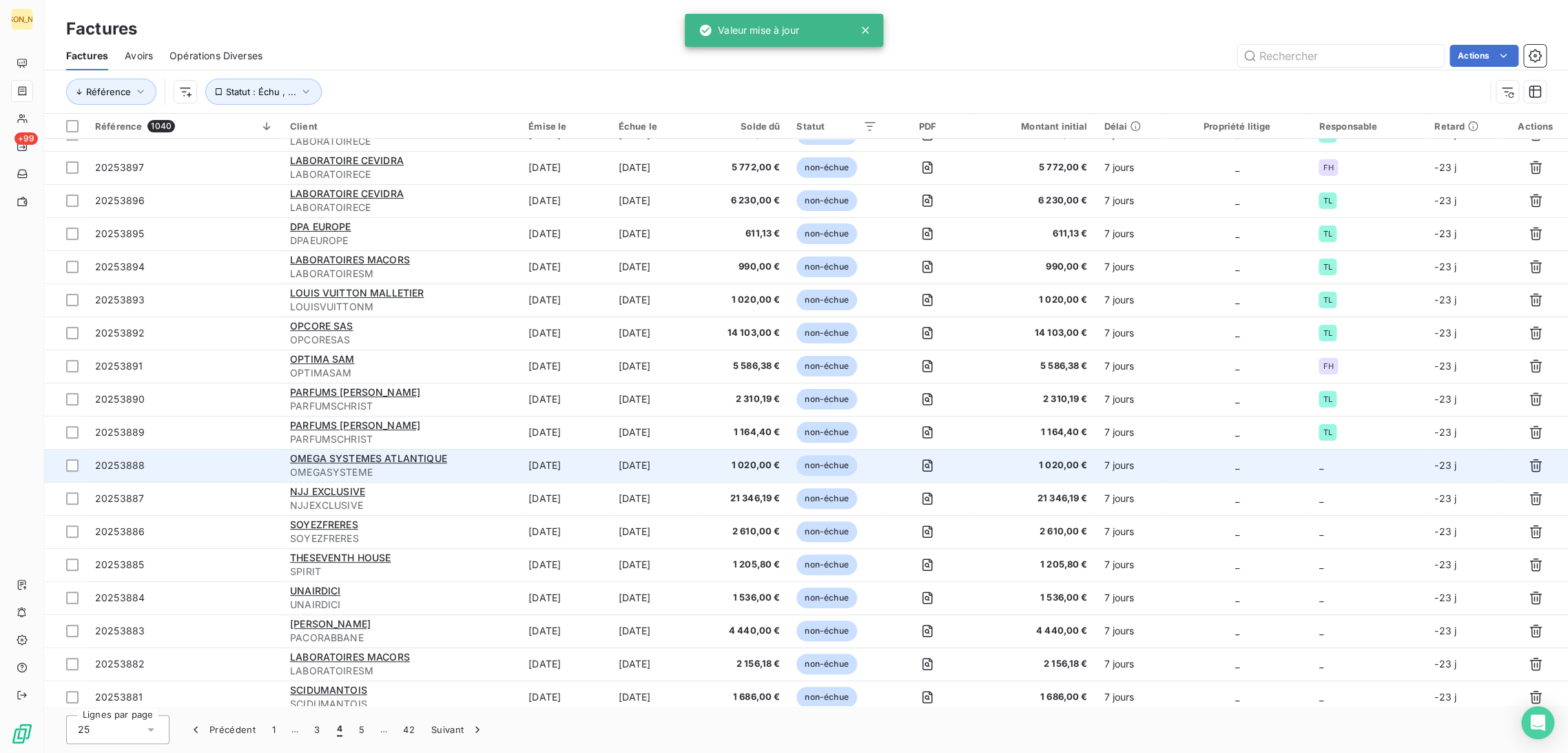
click at [534, 471] on td "[DATE]" at bounding box center [565, 465] width 90 height 33
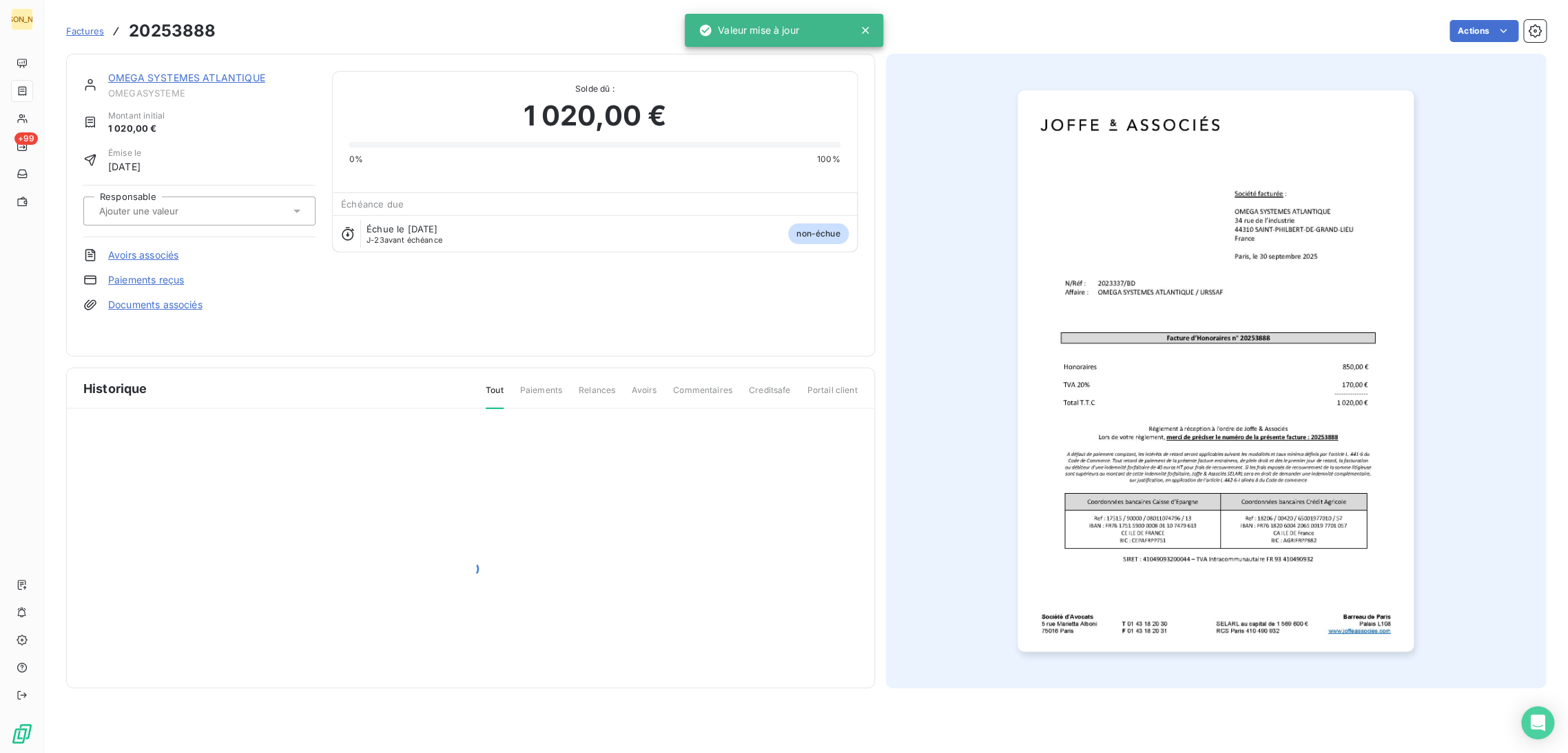
click at [177, 209] on input "text" at bounding box center [167, 210] width 138 height 13
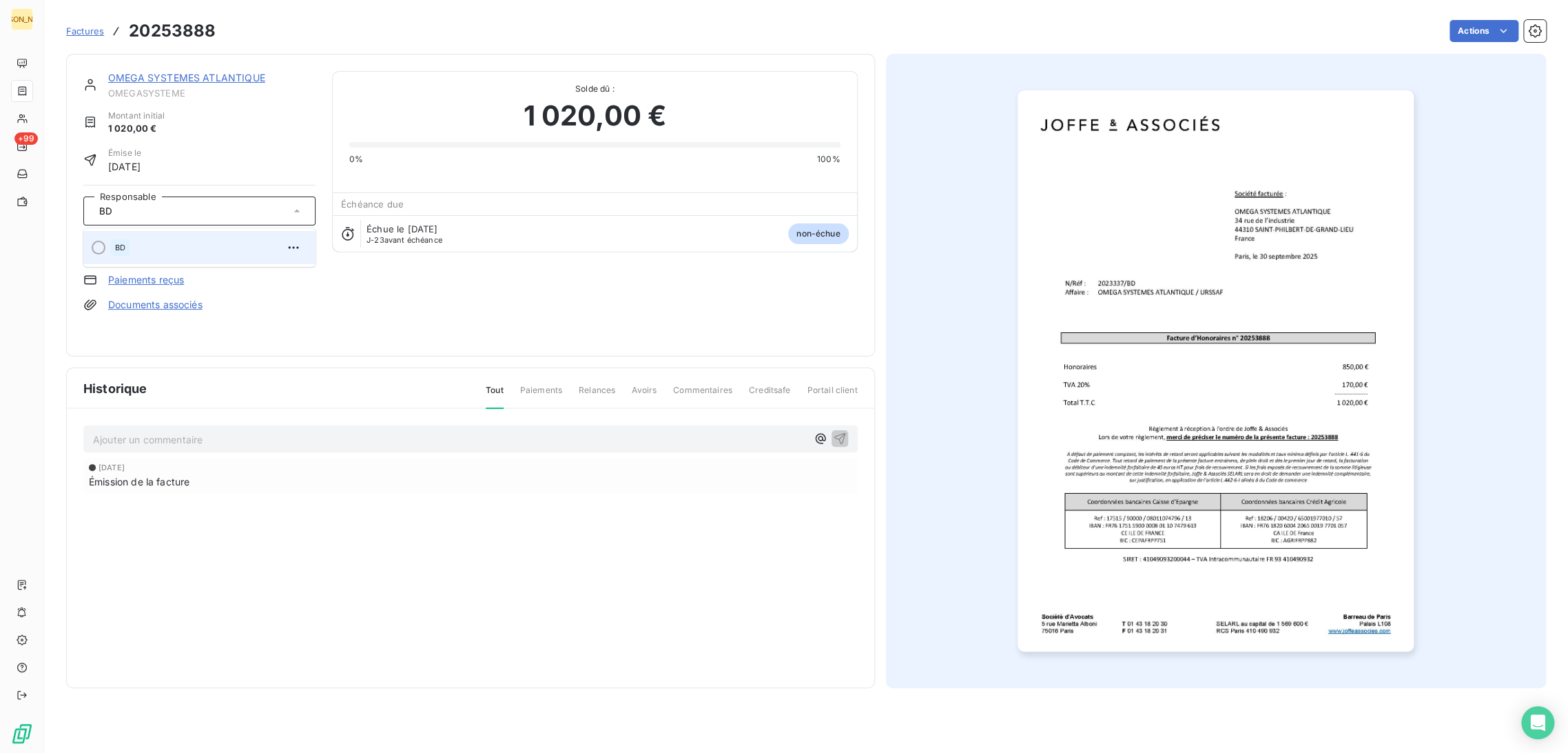
type input "BD"
click at [176, 254] on div "BD" at bounding box center [207, 248] width 194 height 22
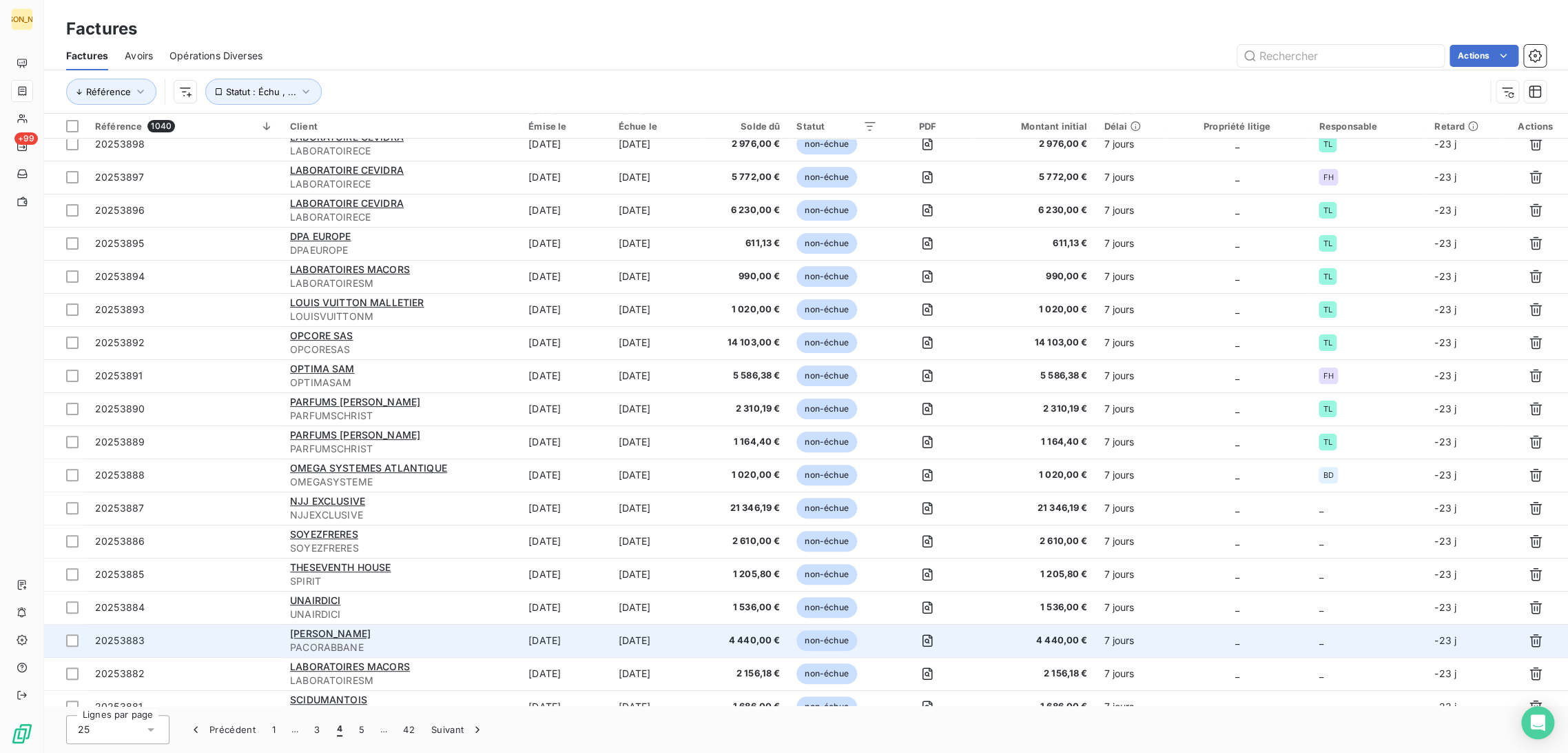
scroll to position [153, 0]
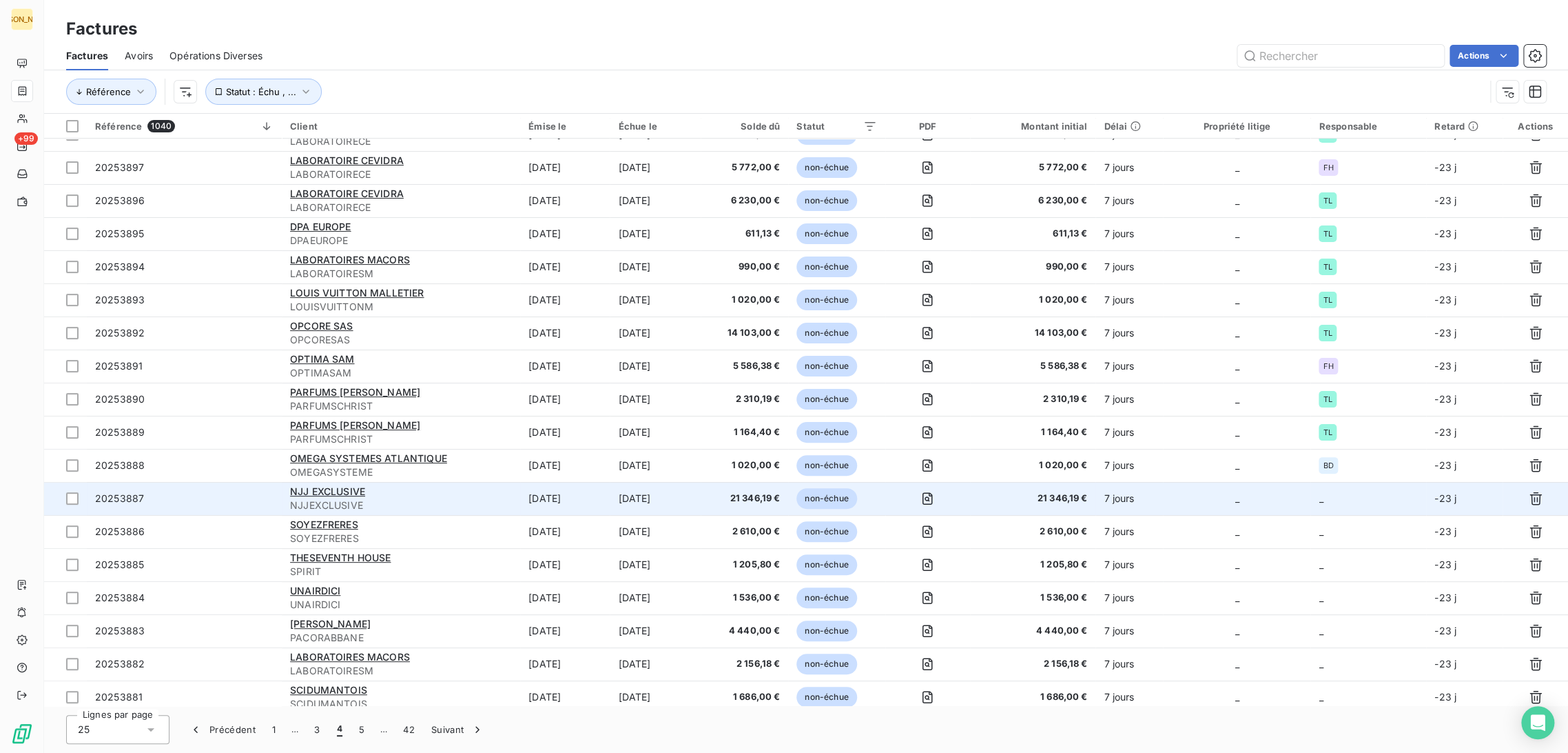
click at [620, 501] on td "[DATE]" at bounding box center [655, 498] width 91 height 33
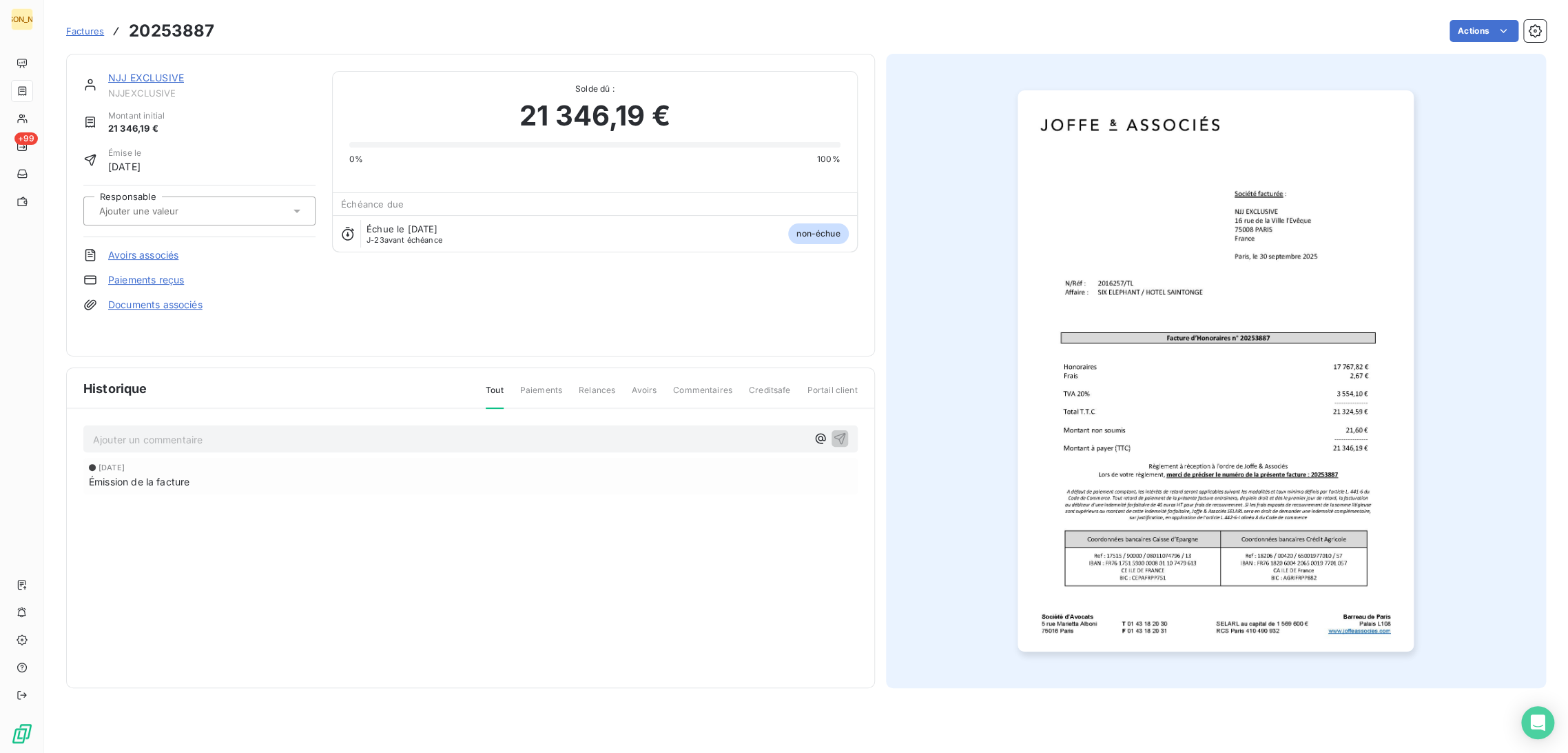
click at [161, 205] on input "text" at bounding box center [167, 210] width 138 height 13
type input "TL"
drag, startPoint x: 126, startPoint y: 245, endPoint x: 200, endPoint y: 367, distance: 142.7
click at [127, 245] on div "TL" at bounding box center [119, 248] width 17 height 16
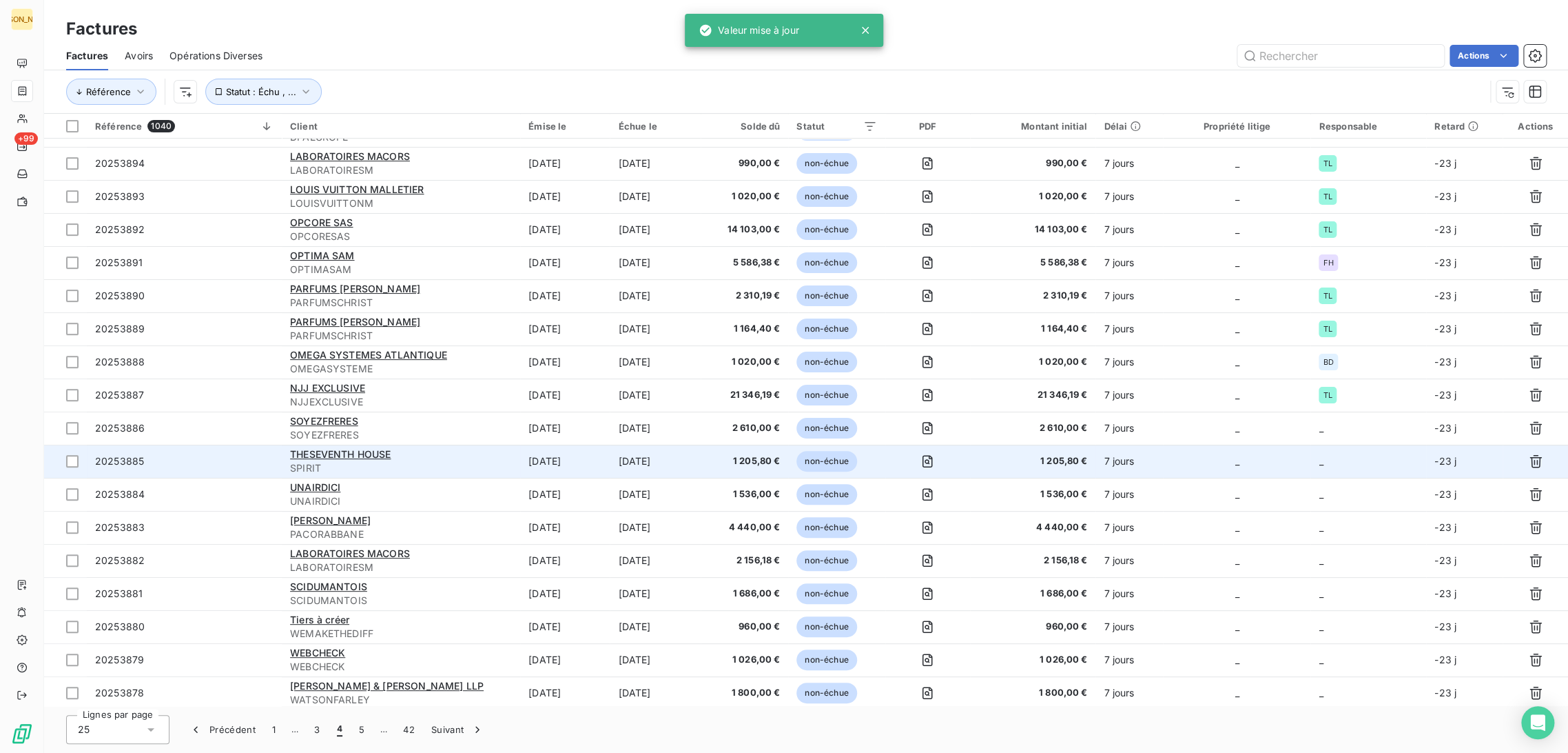
scroll to position [259, 0]
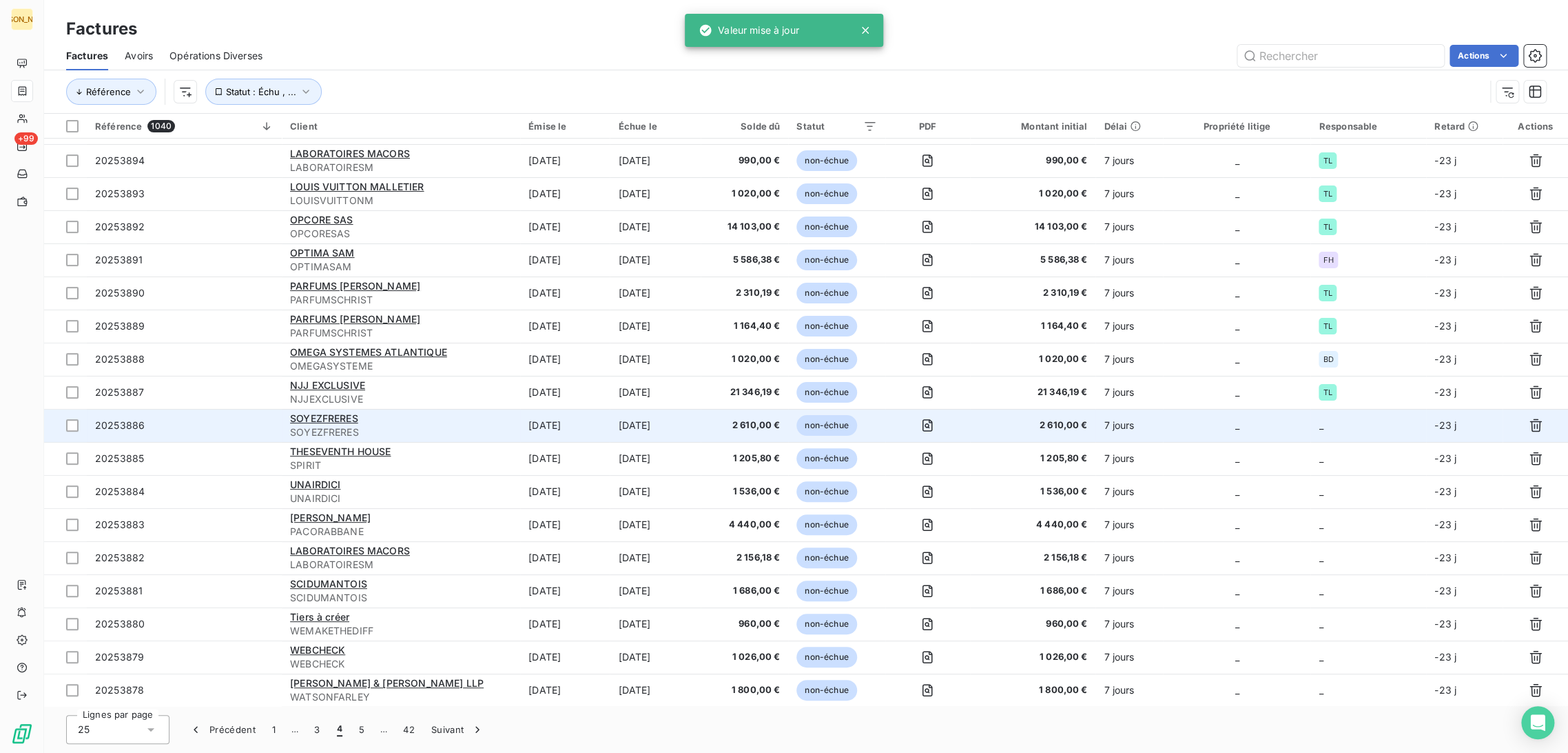
click at [557, 426] on td "[DATE]" at bounding box center [565, 425] width 90 height 33
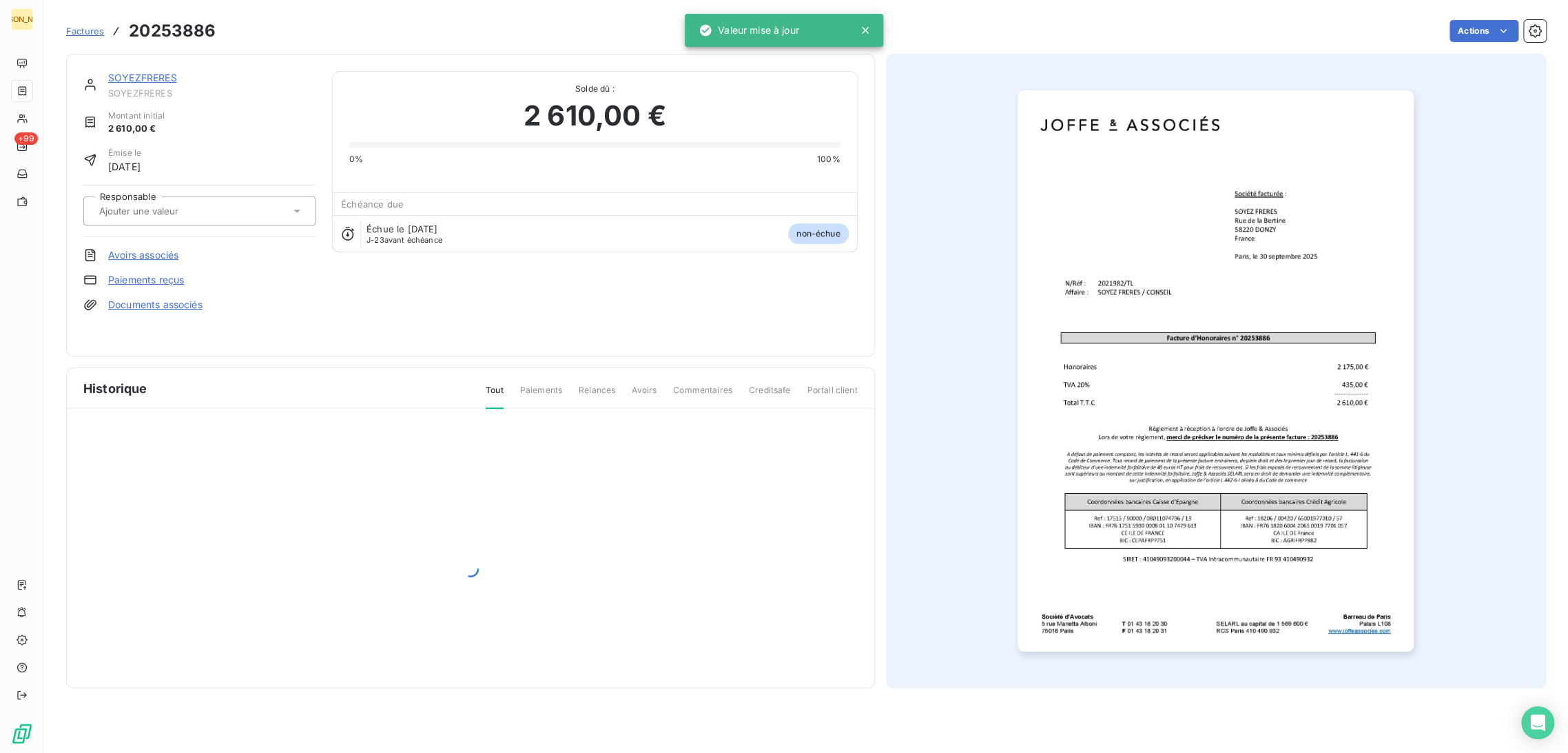
click at [162, 207] on input "text" at bounding box center [167, 210] width 138 height 13
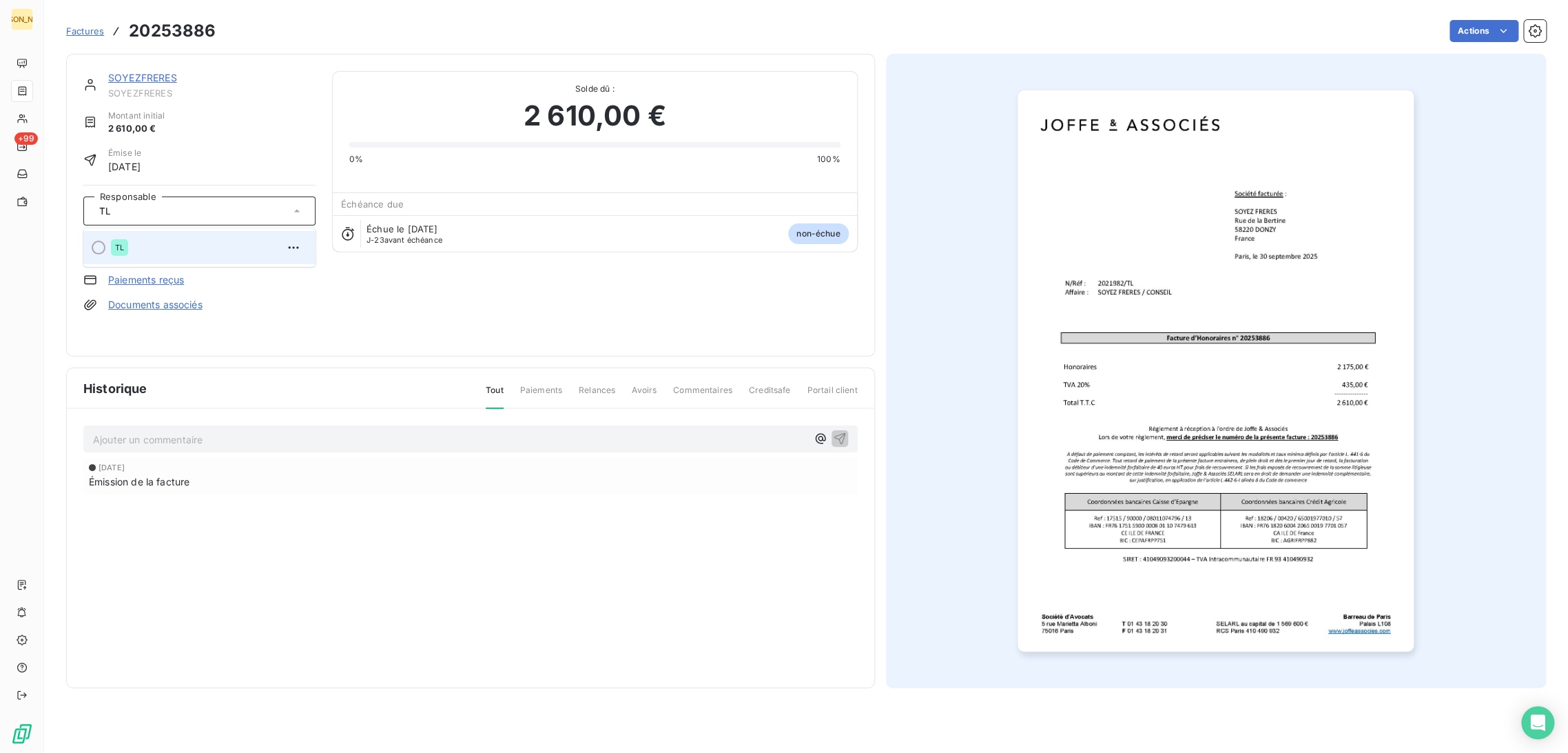
type input "TL"
click at [136, 247] on div "TL" at bounding box center [207, 248] width 194 height 22
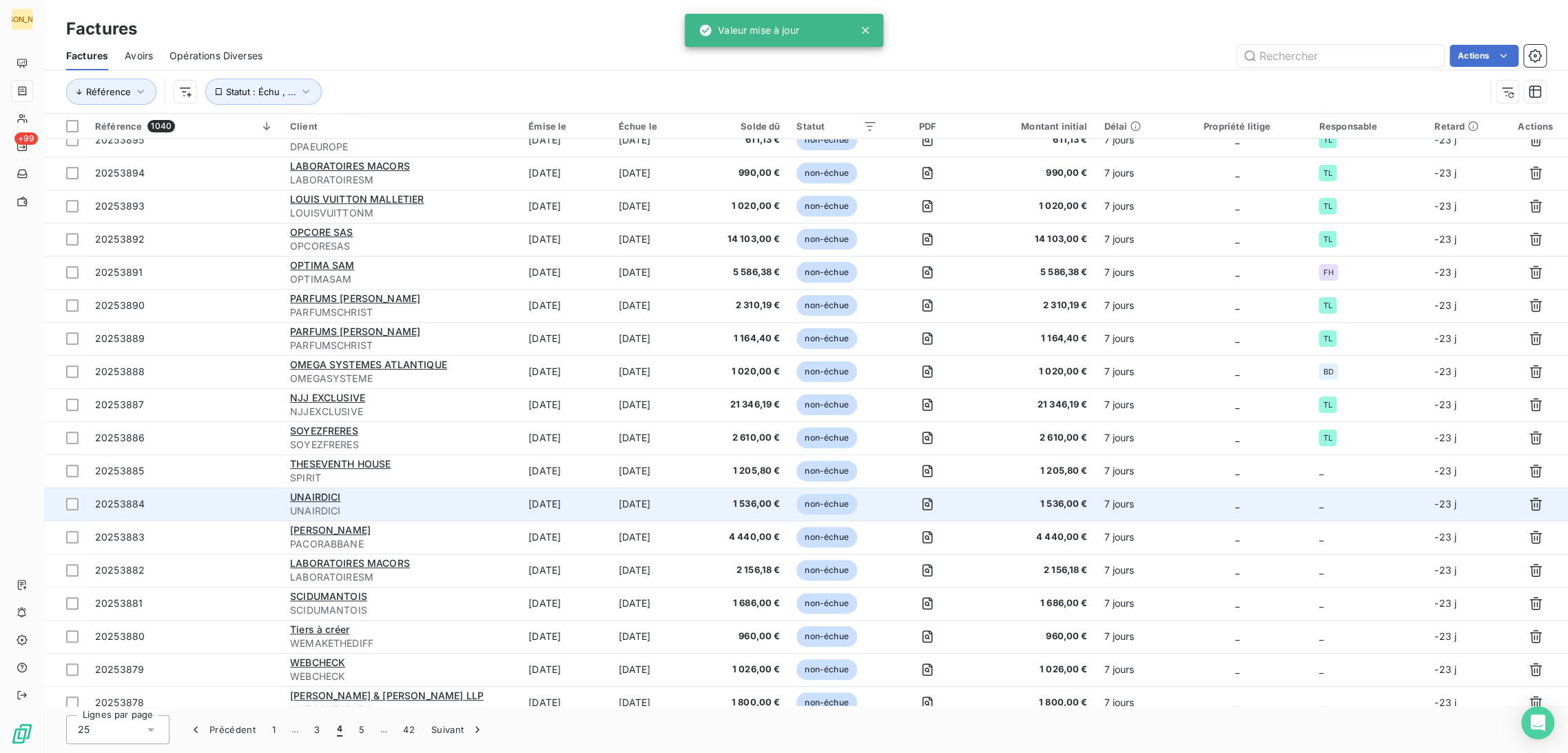
scroll to position [259, 0]
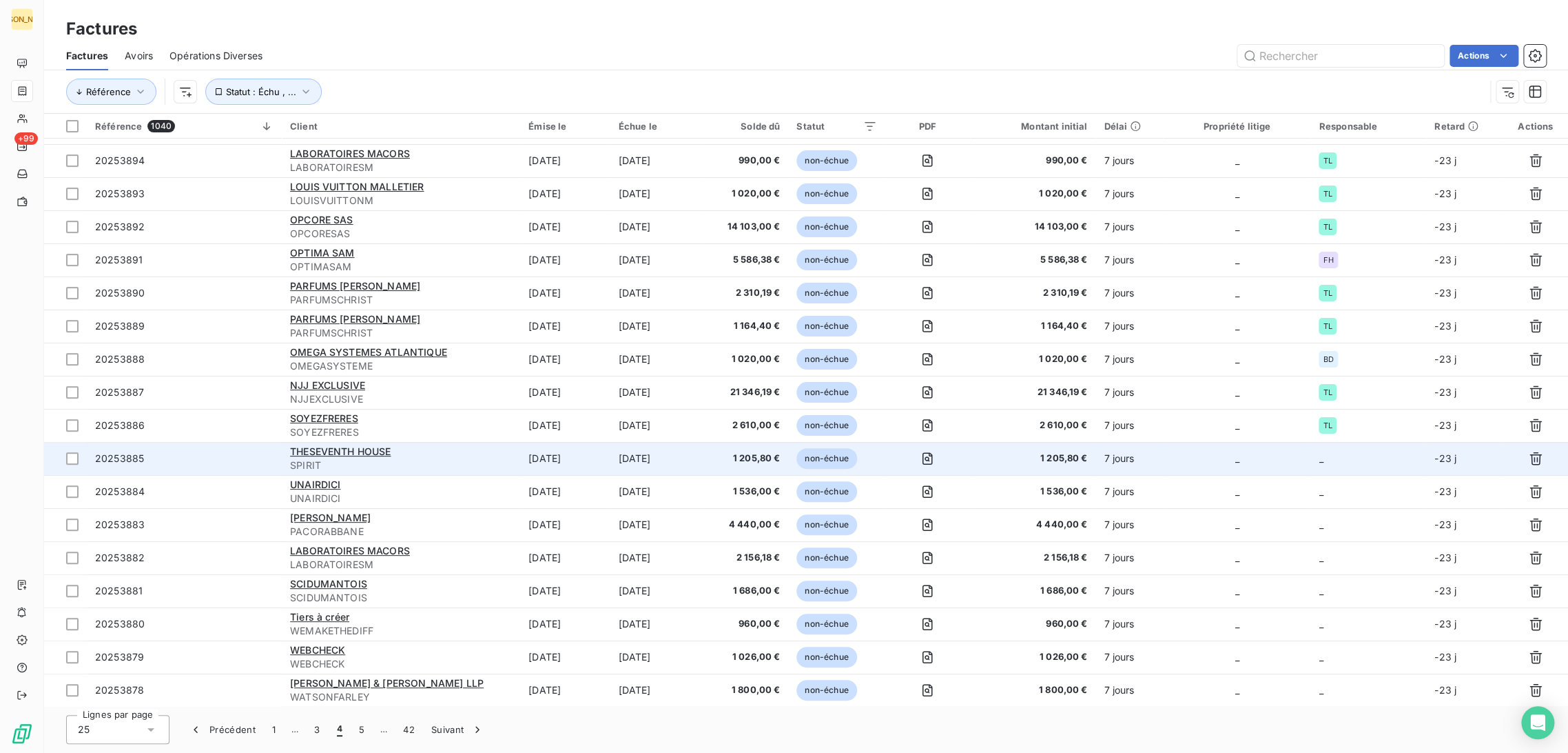
click at [667, 462] on td "[DATE]" at bounding box center [655, 458] width 91 height 33
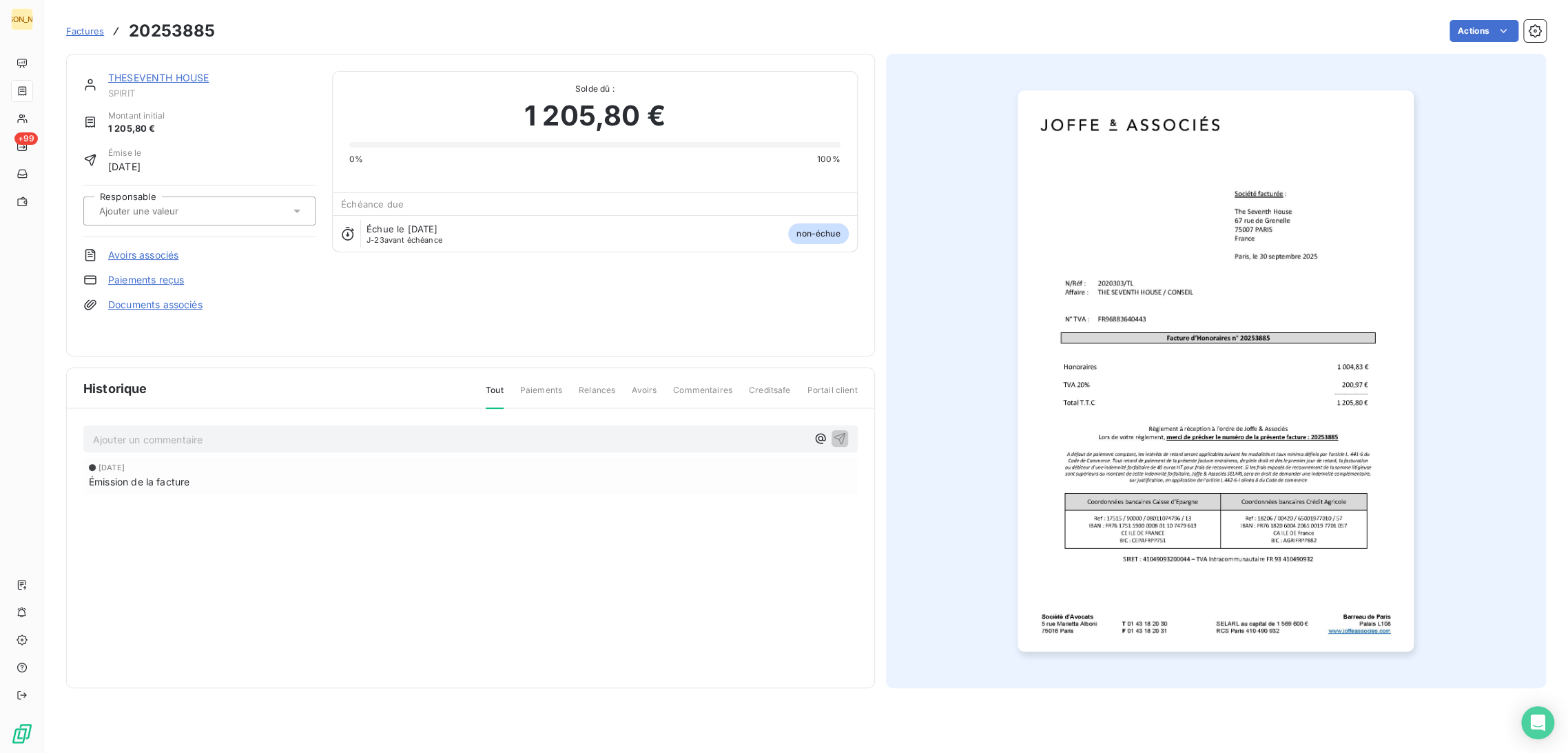
click at [170, 204] on input "text" at bounding box center [167, 210] width 138 height 13
type input "TL"
click at [137, 238] on div "TL" at bounding box center [207, 248] width 194 height 22
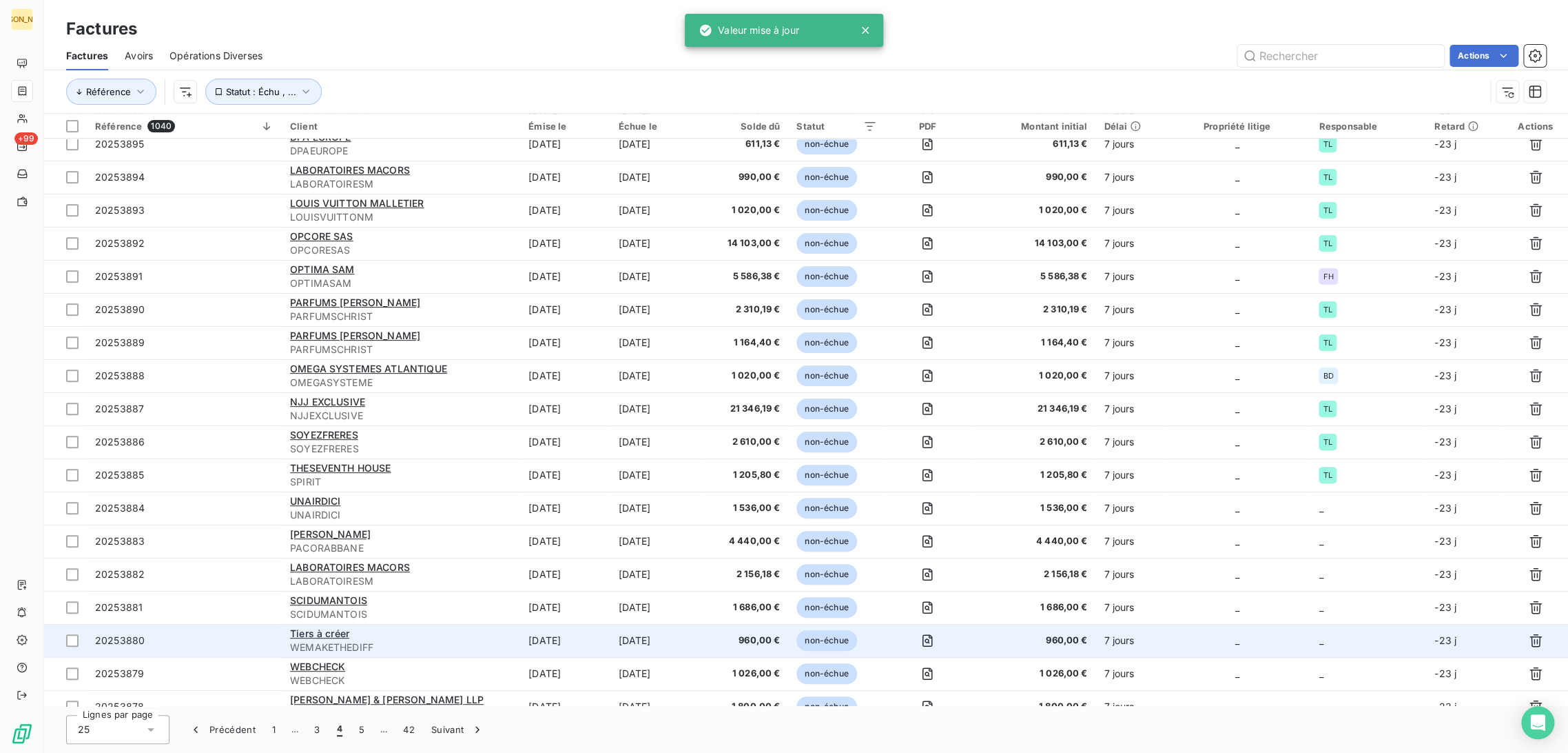
scroll to position [259, 0]
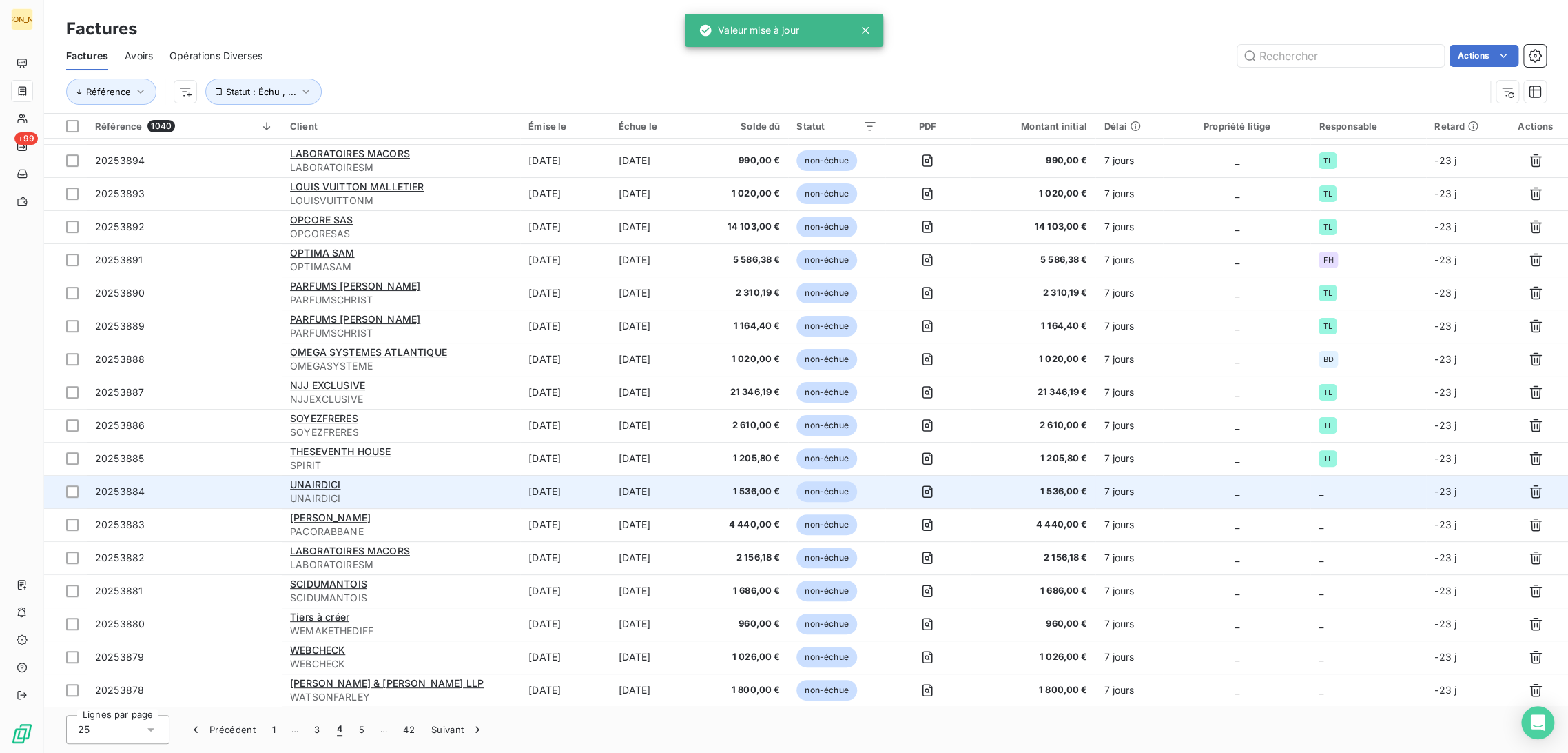
click at [618, 492] on td "[DATE]" at bounding box center [655, 491] width 91 height 33
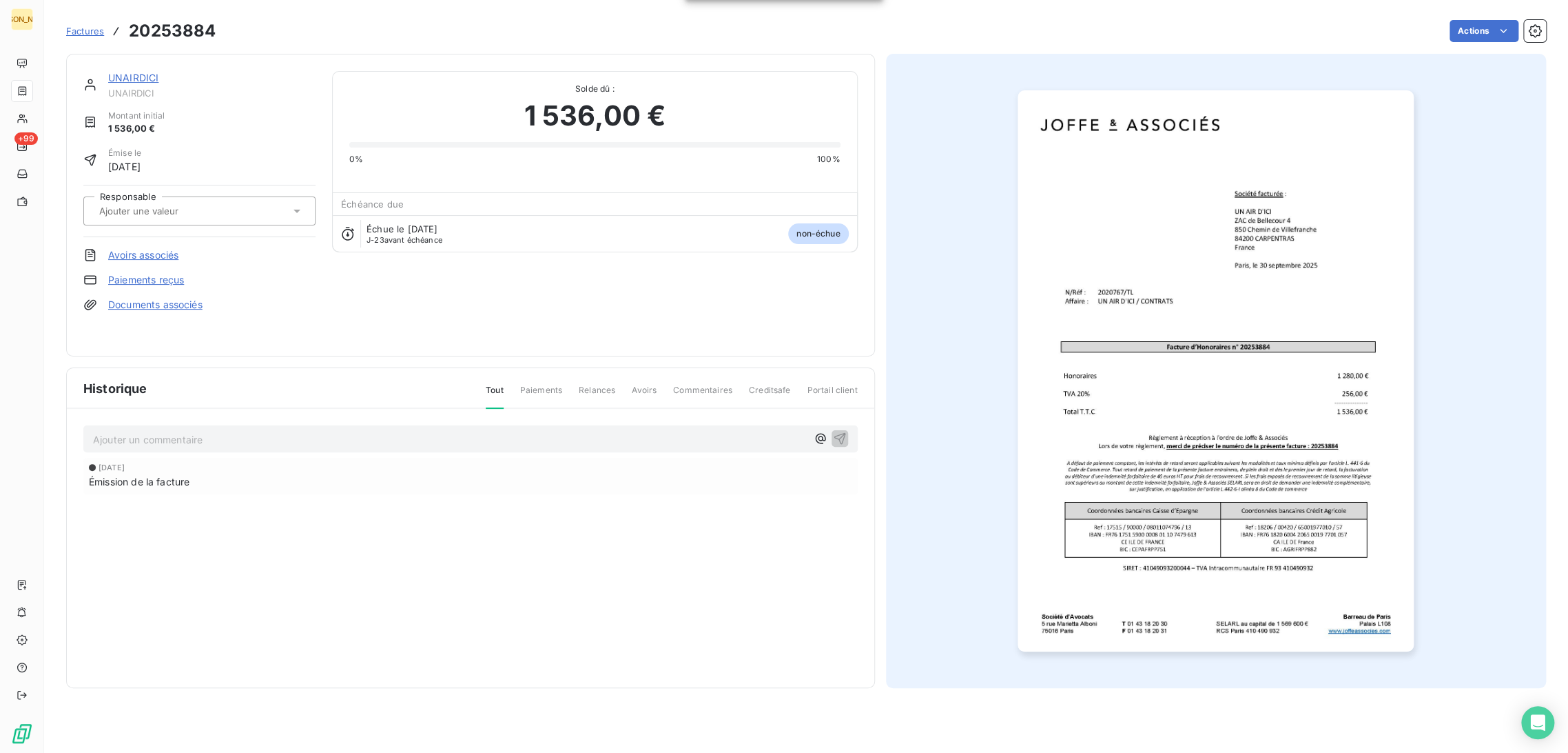
click at [143, 206] on input "text" at bounding box center [167, 210] width 138 height 13
type input "TL"
click at [140, 242] on div "TL" at bounding box center [207, 248] width 194 height 22
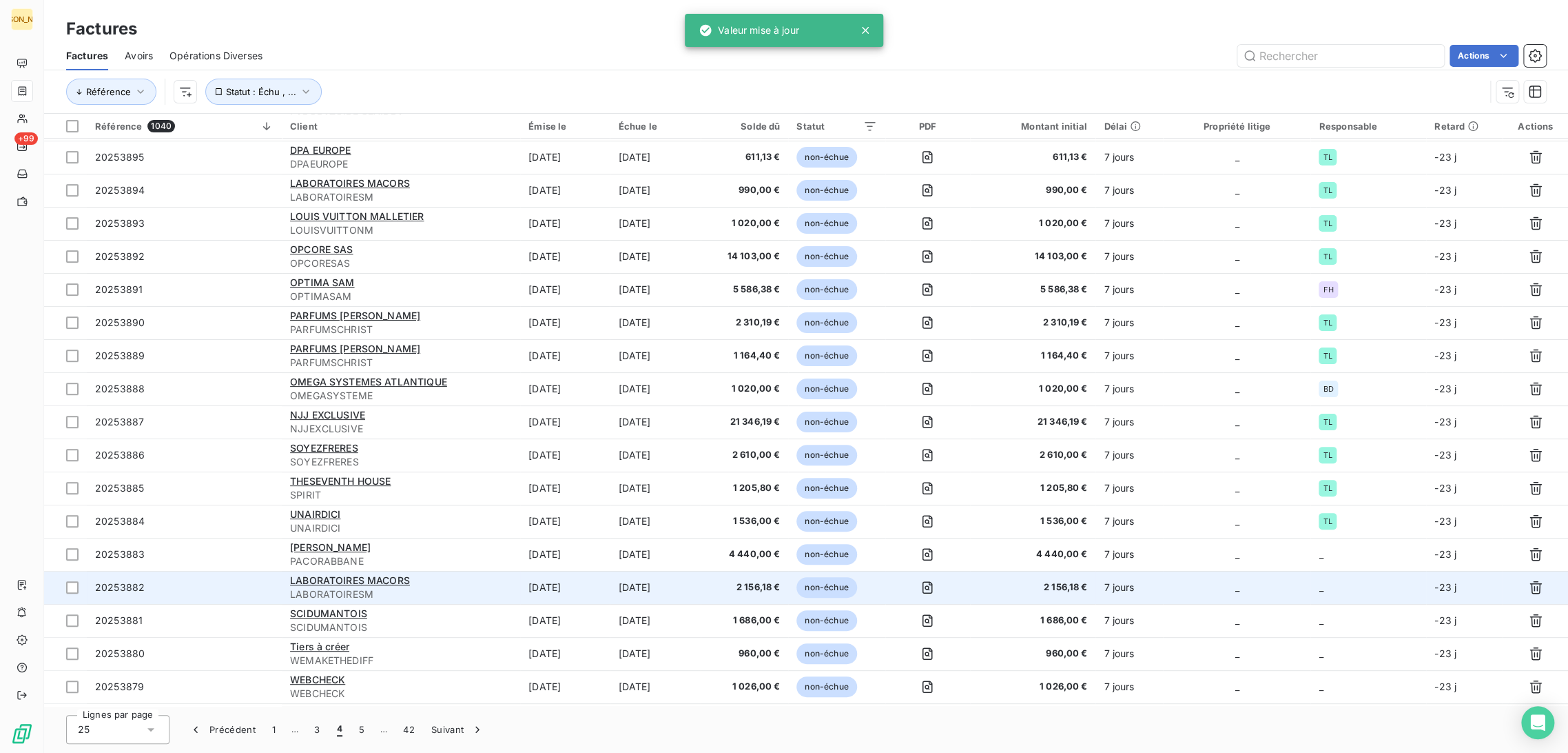
scroll to position [259, 0]
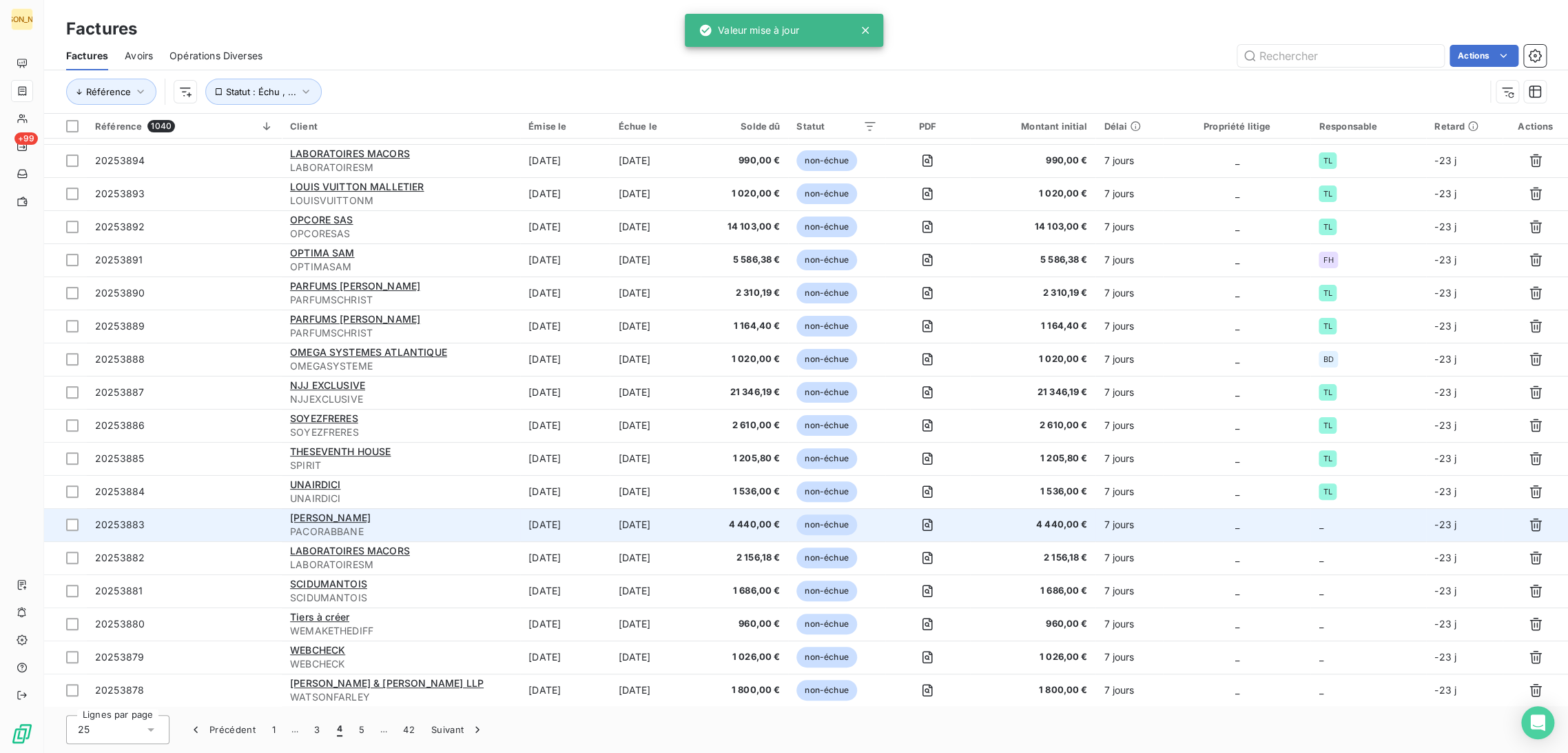
click at [610, 516] on td "[DATE]" at bounding box center [655, 524] width 91 height 33
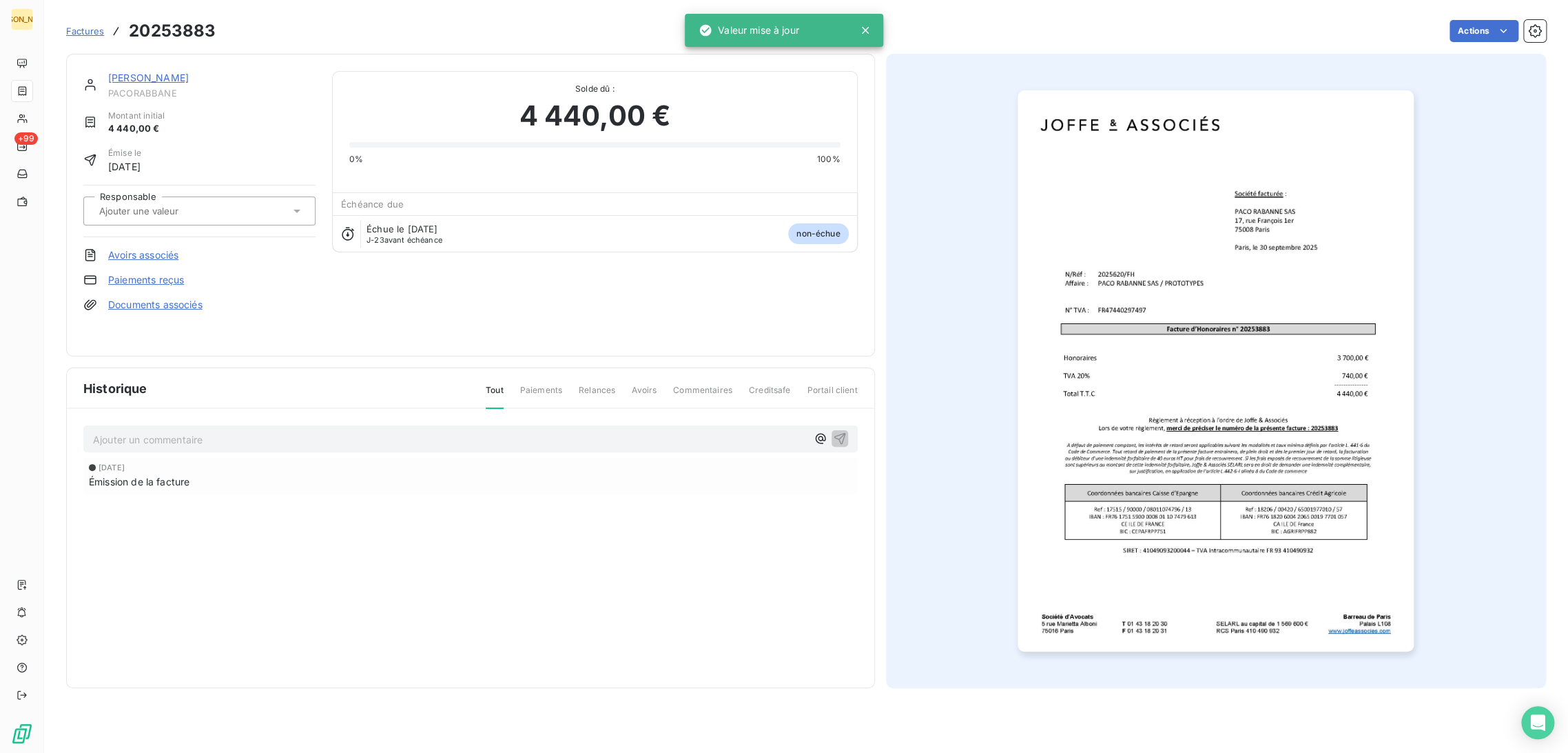
click at [142, 204] on input "text" at bounding box center [167, 210] width 138 height 13
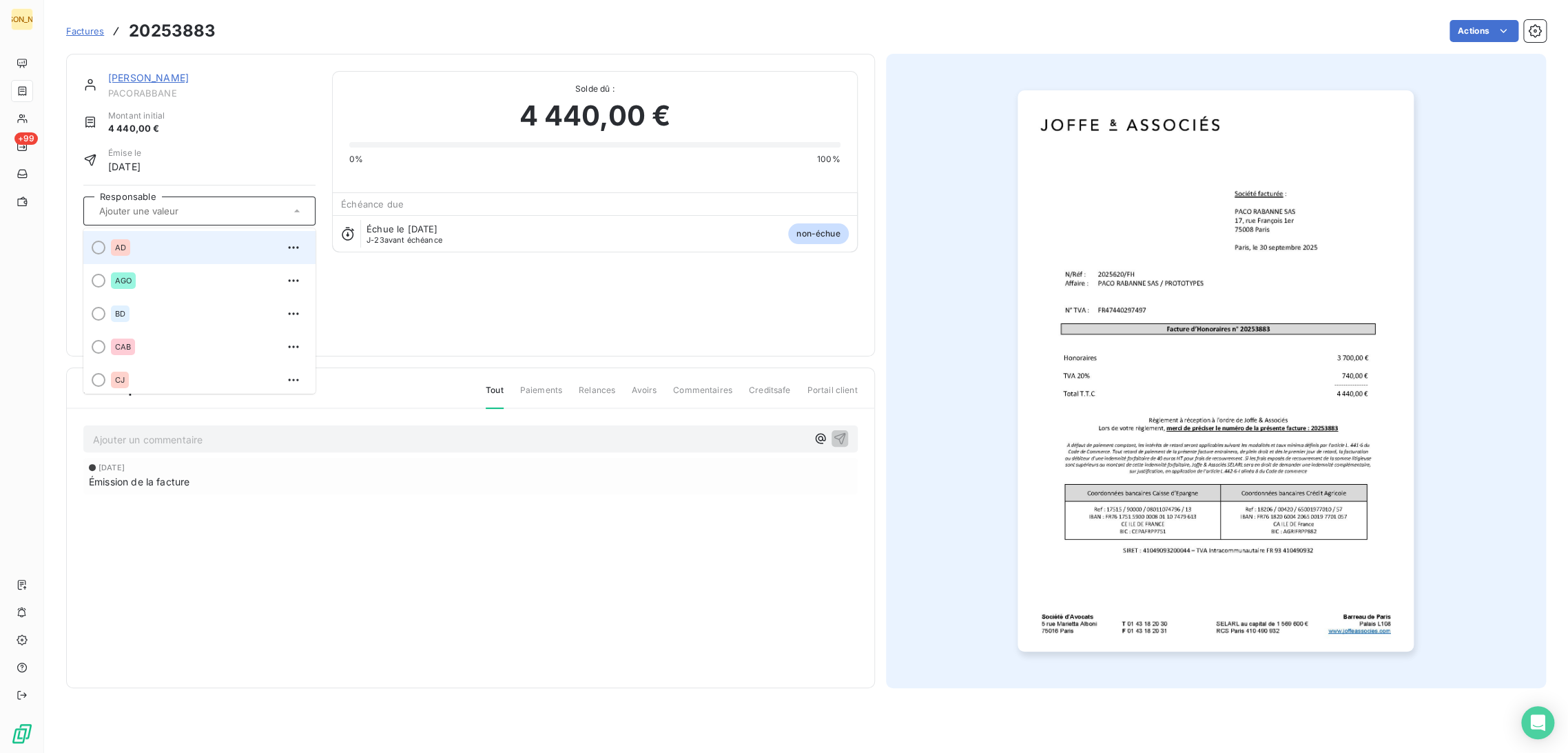
type input "T"
type input "D"
type input "FH"
click at [126, 244] on div "FH" at bounding box center [120, 248] width 19 height 16
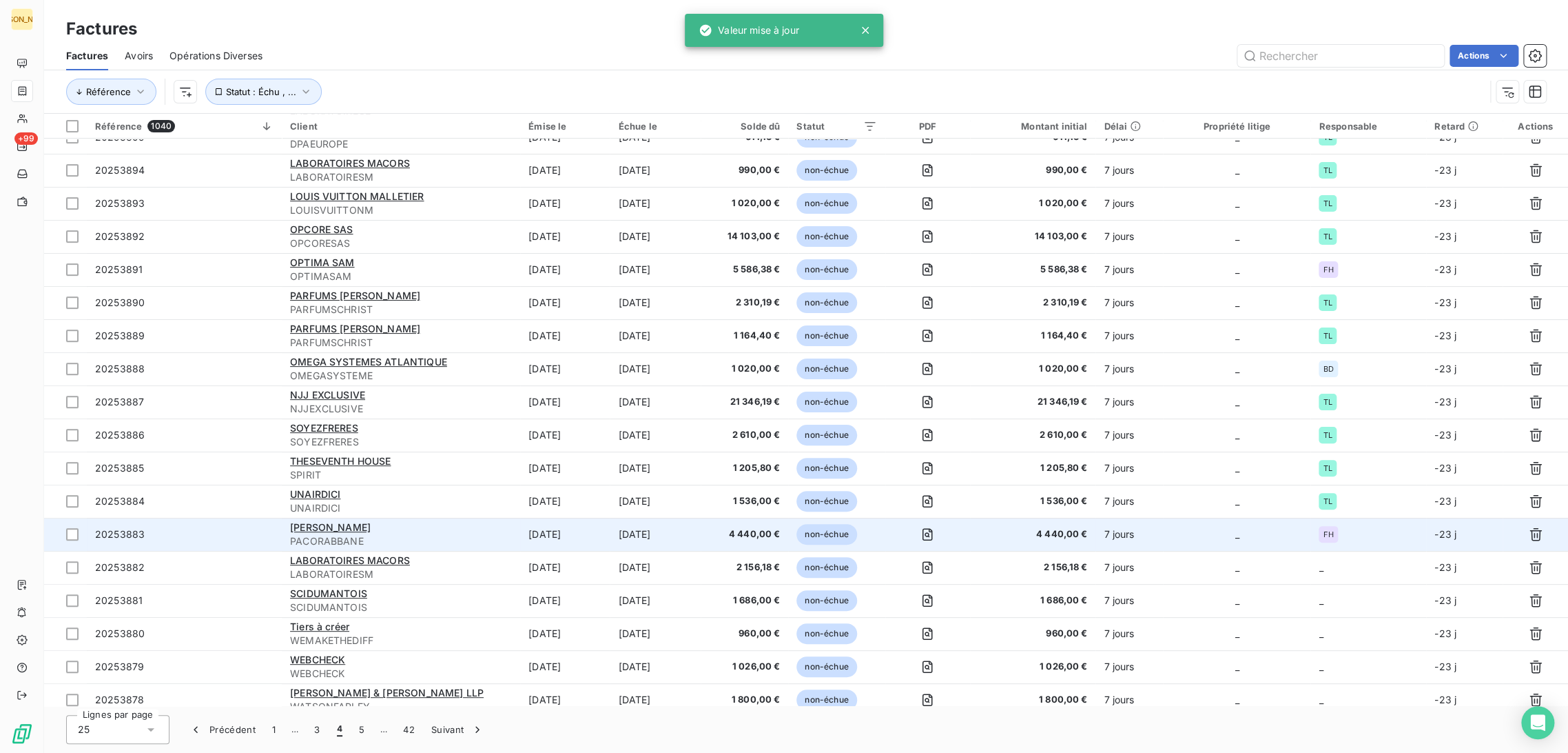
scroll to position [259, 0]
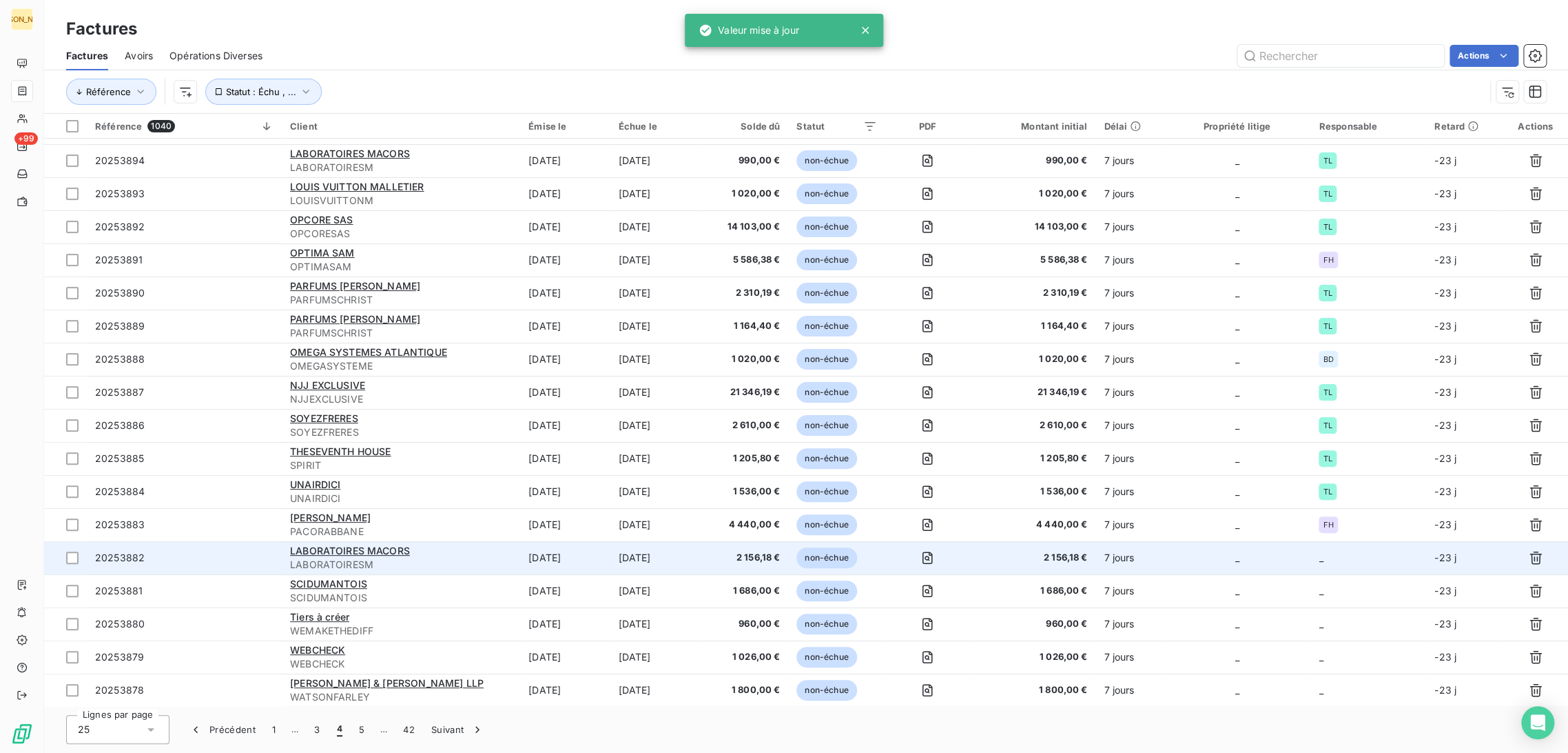
click at [581, 565] on td "[DATE]" at bounding box center [565, 558] width 90 height 33
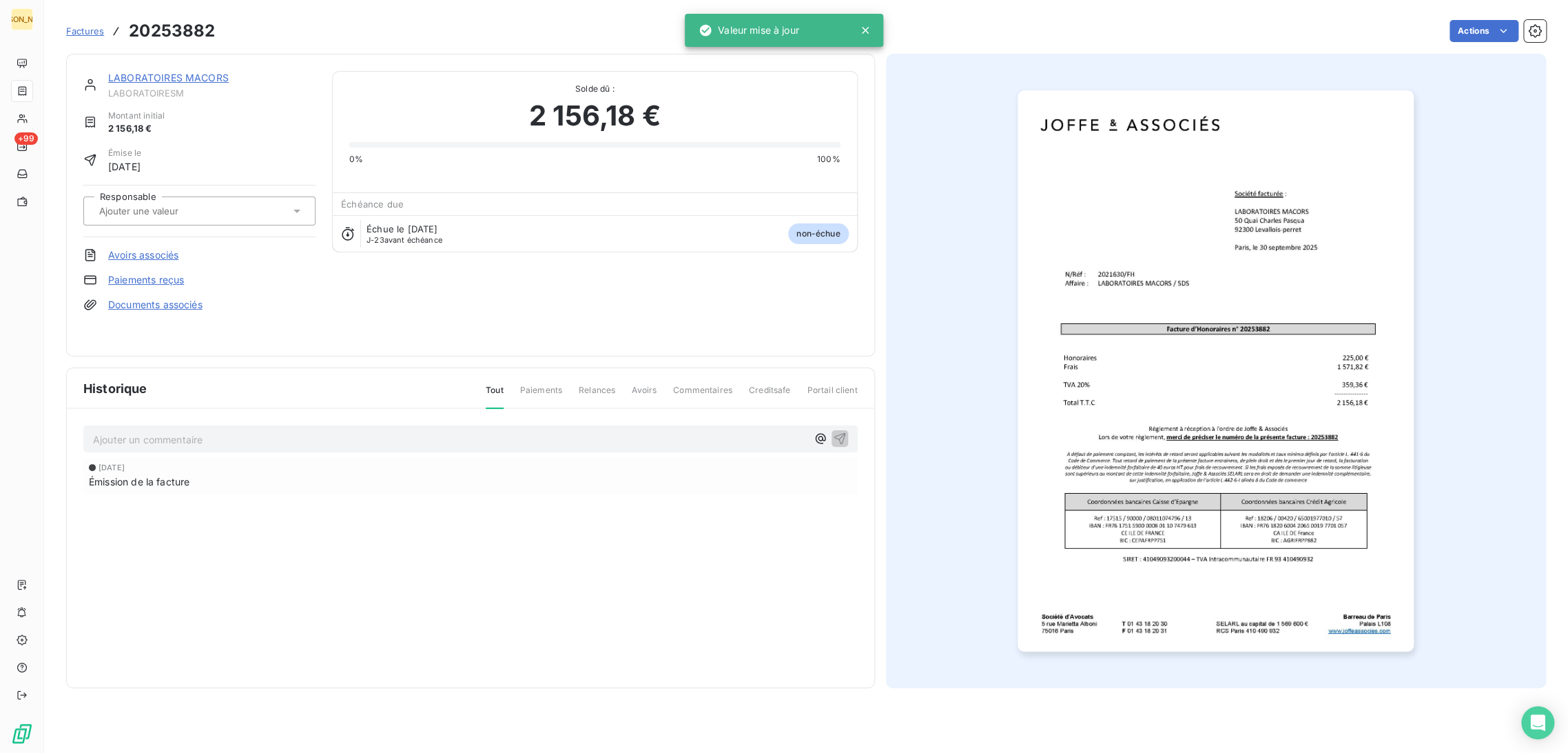
click at [193, 205] on input "text" at bounding box center [167, 210] width 138 height 13
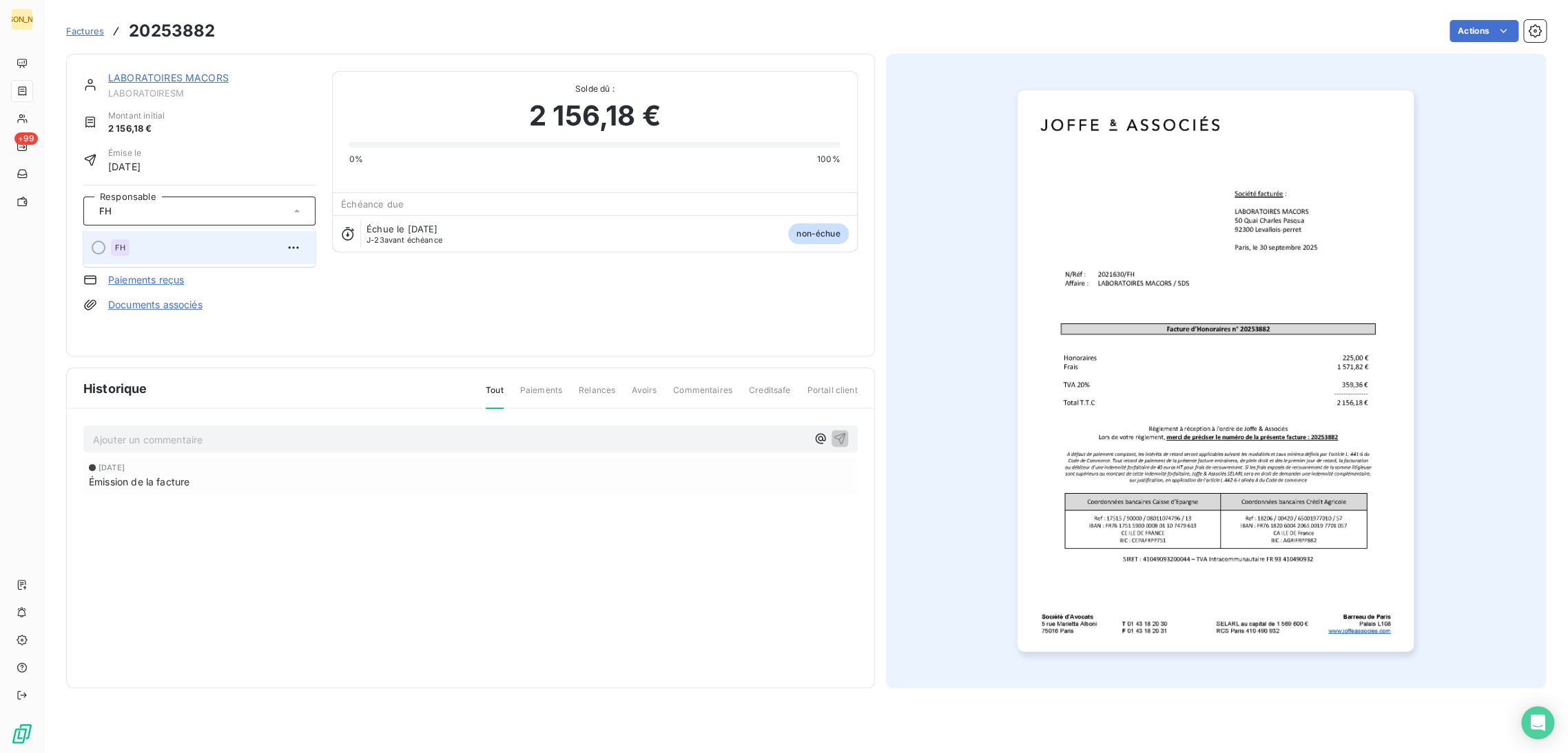
type input "FH"
click at [179, 248] on div "FH" at bounding box center [207, 248] width 194 height 22
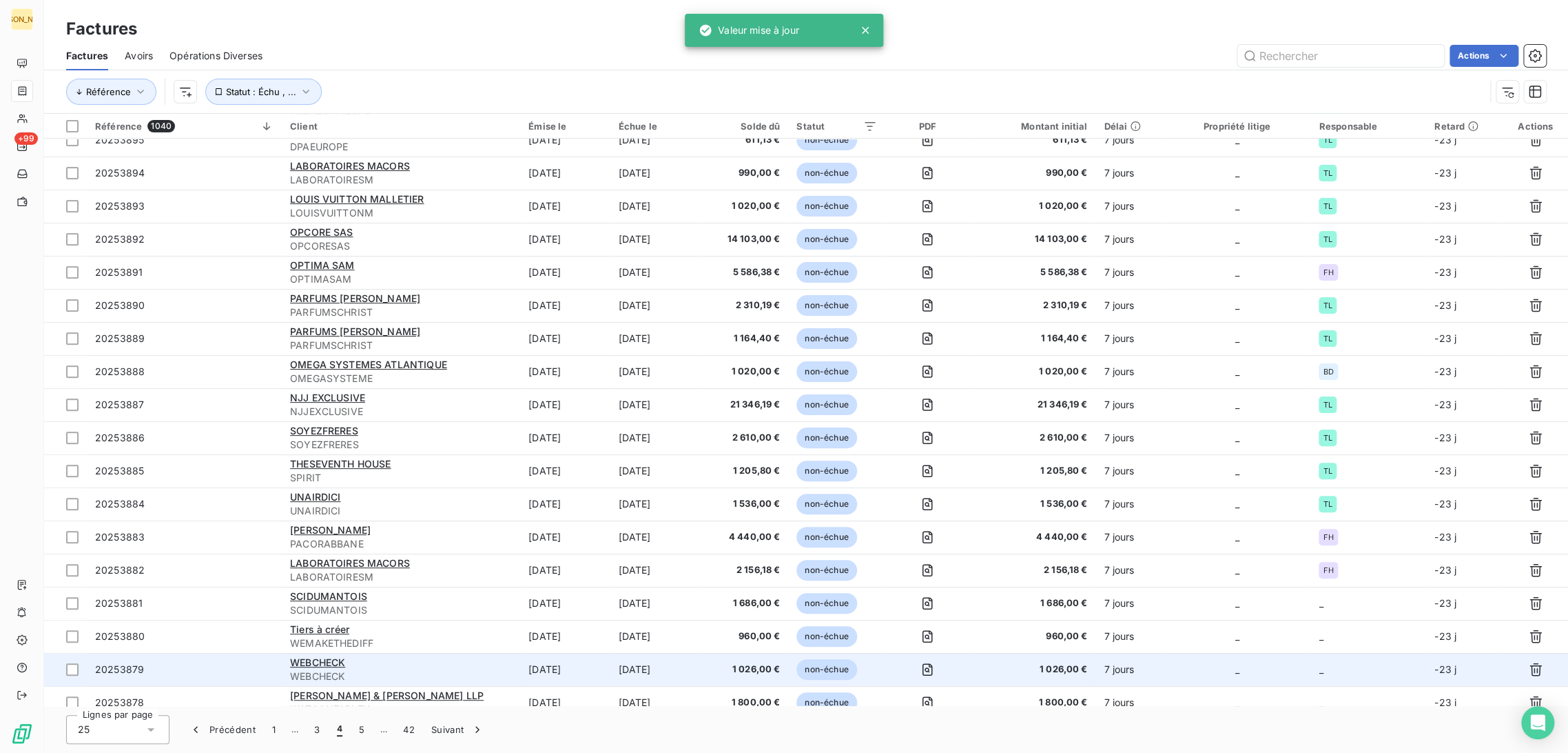
scroll to position [259, 0]
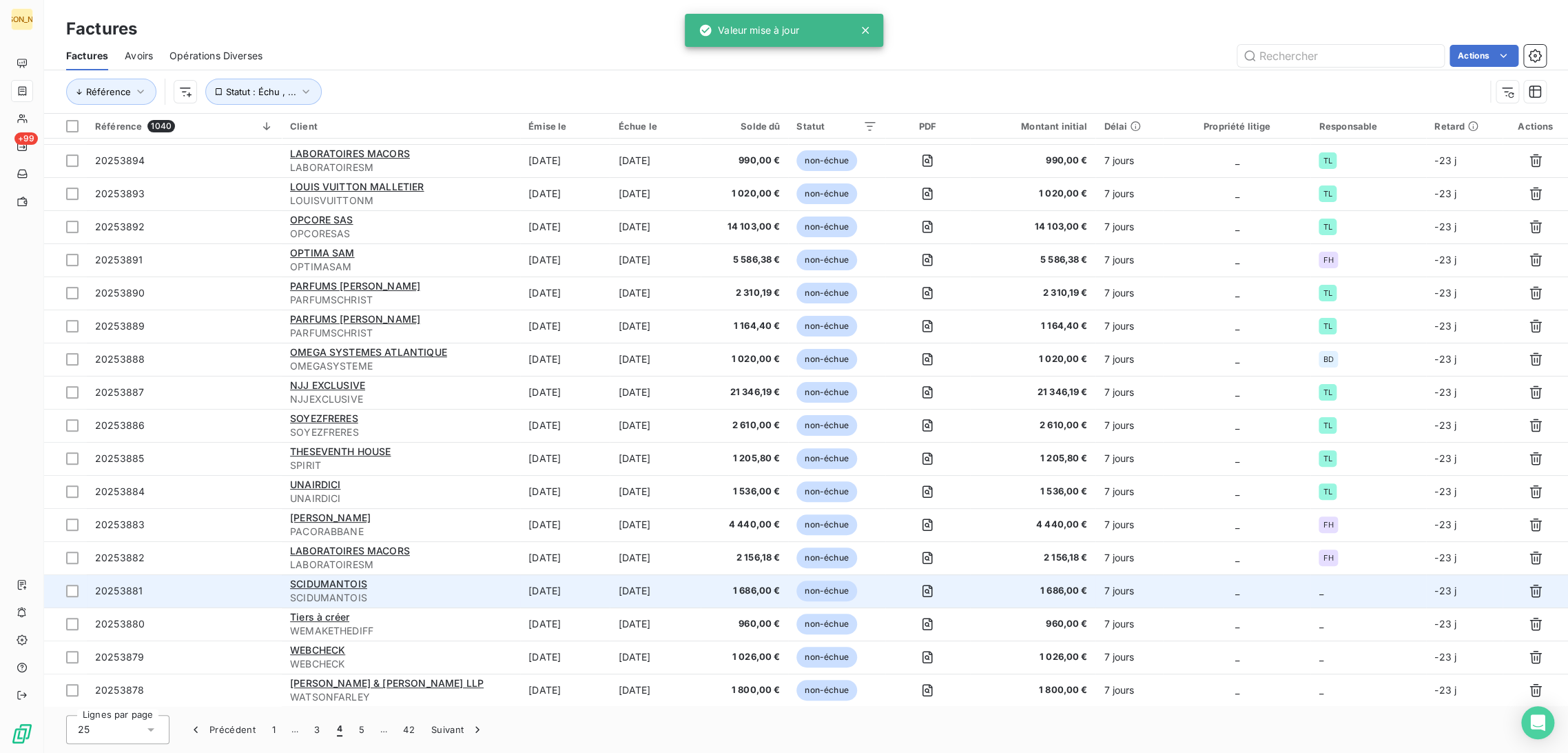
click at [586, 601] on td "[DATE]" at bounding box center [565, 590] width 90 height 33
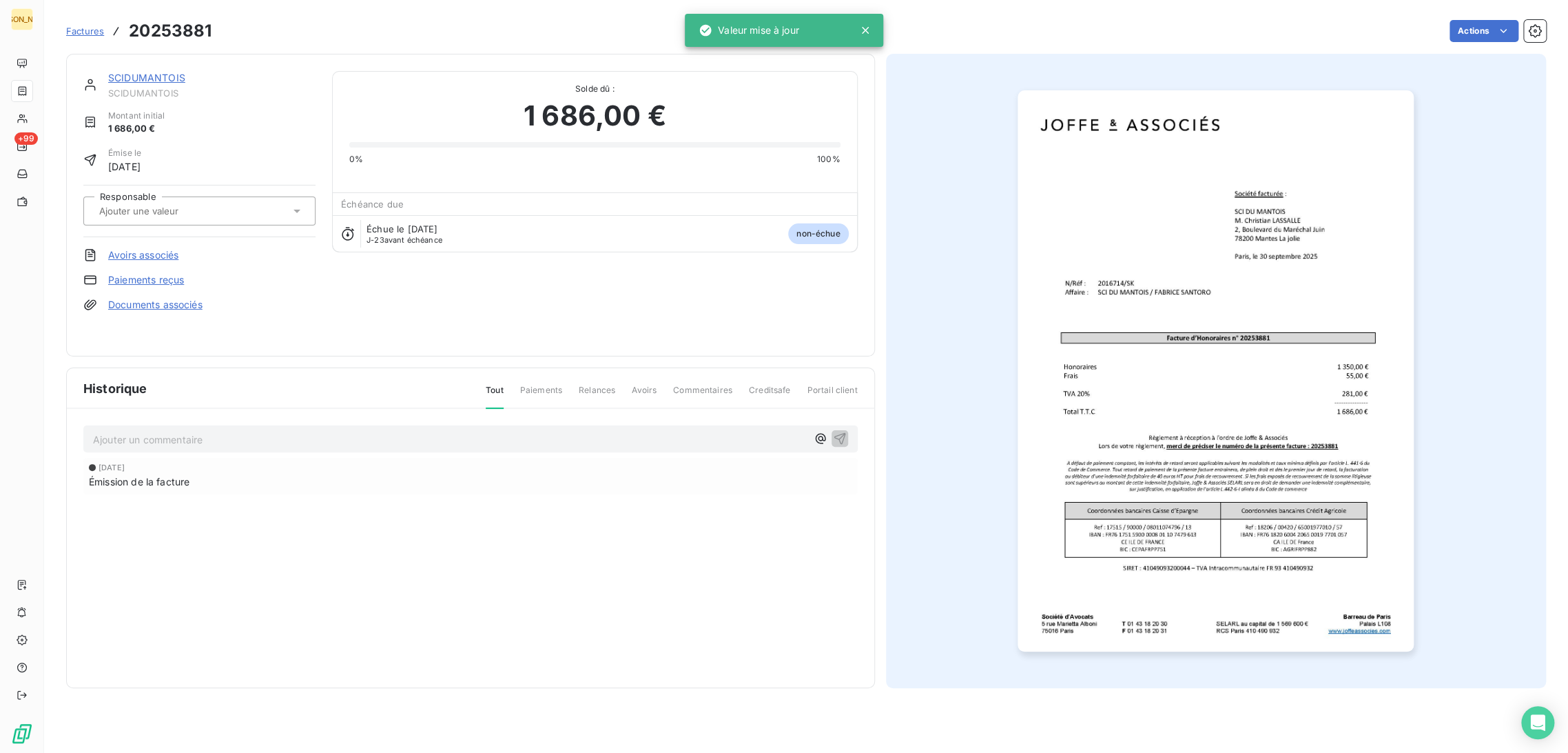
click at [156, 189] on div "Responsable" at bounding box center [199, 211] width 232 height 52
click at [163, 219] on div at bounding box center [199, 210] width 232 height 29
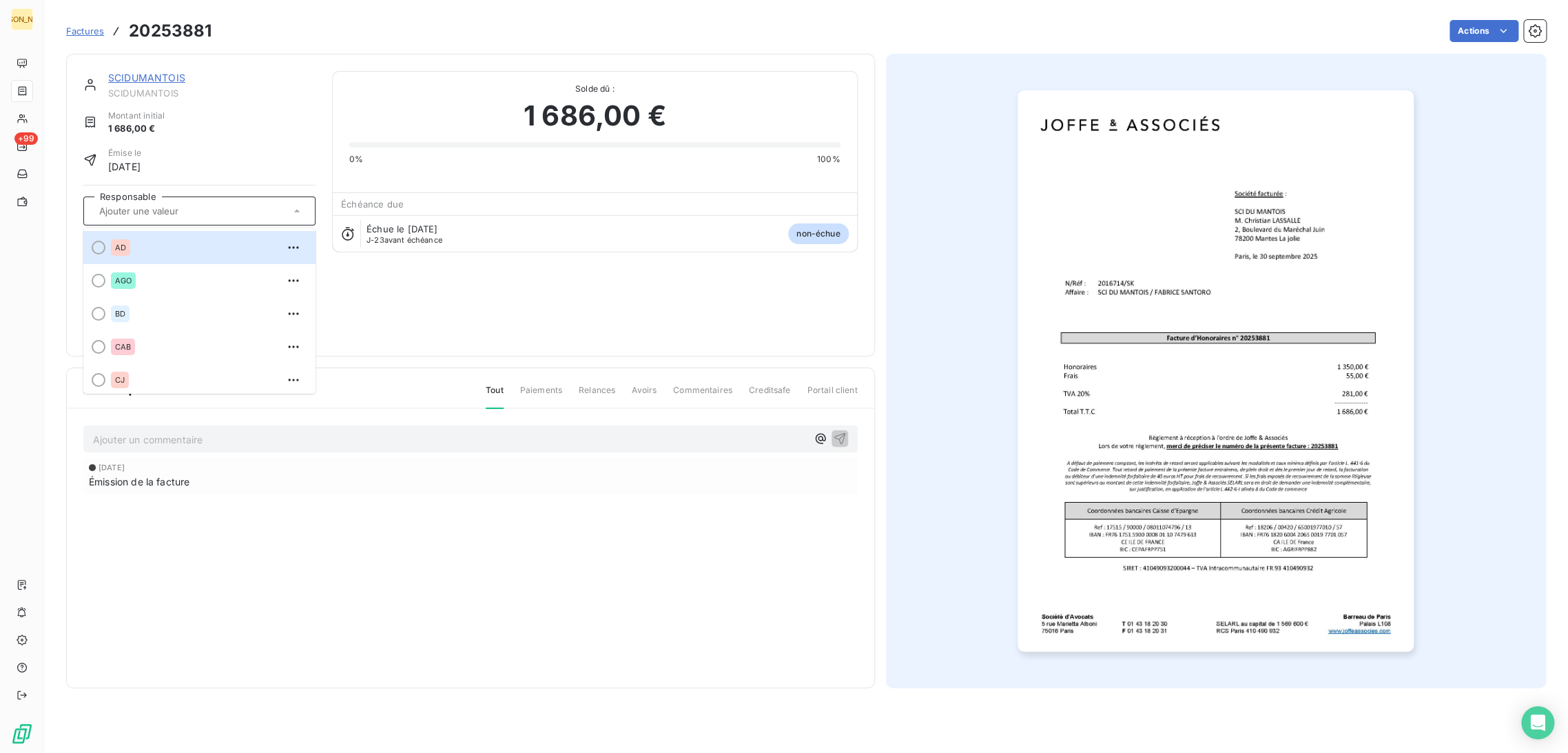
click at [155, 210] on input "text" at bounding box center [167, 210] width 138 height 13
type input "S"
type input "K"
click at [146, 245] on div "SK" at bounding box center [207, 248] width 194 height 22
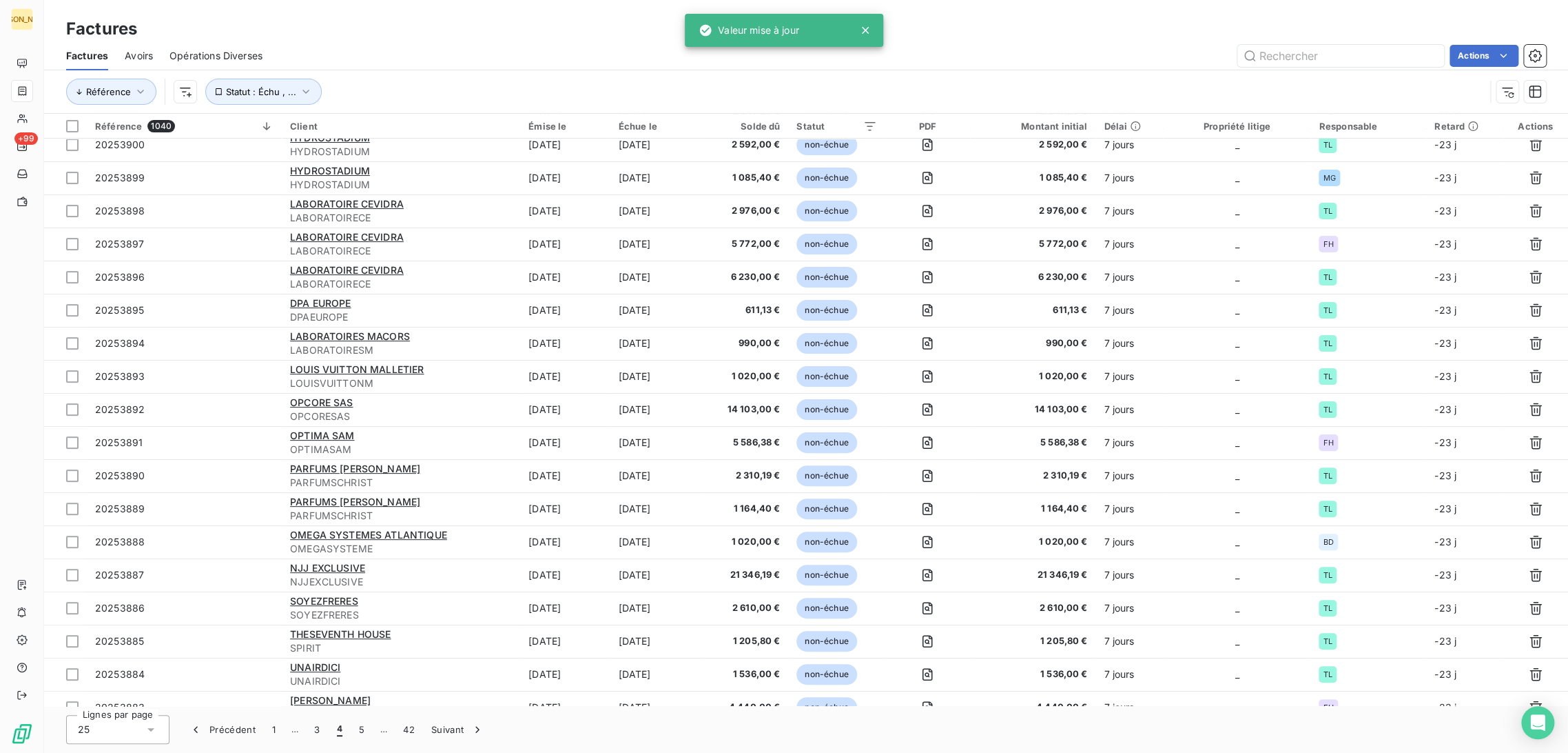
scroll to position [259, 0]
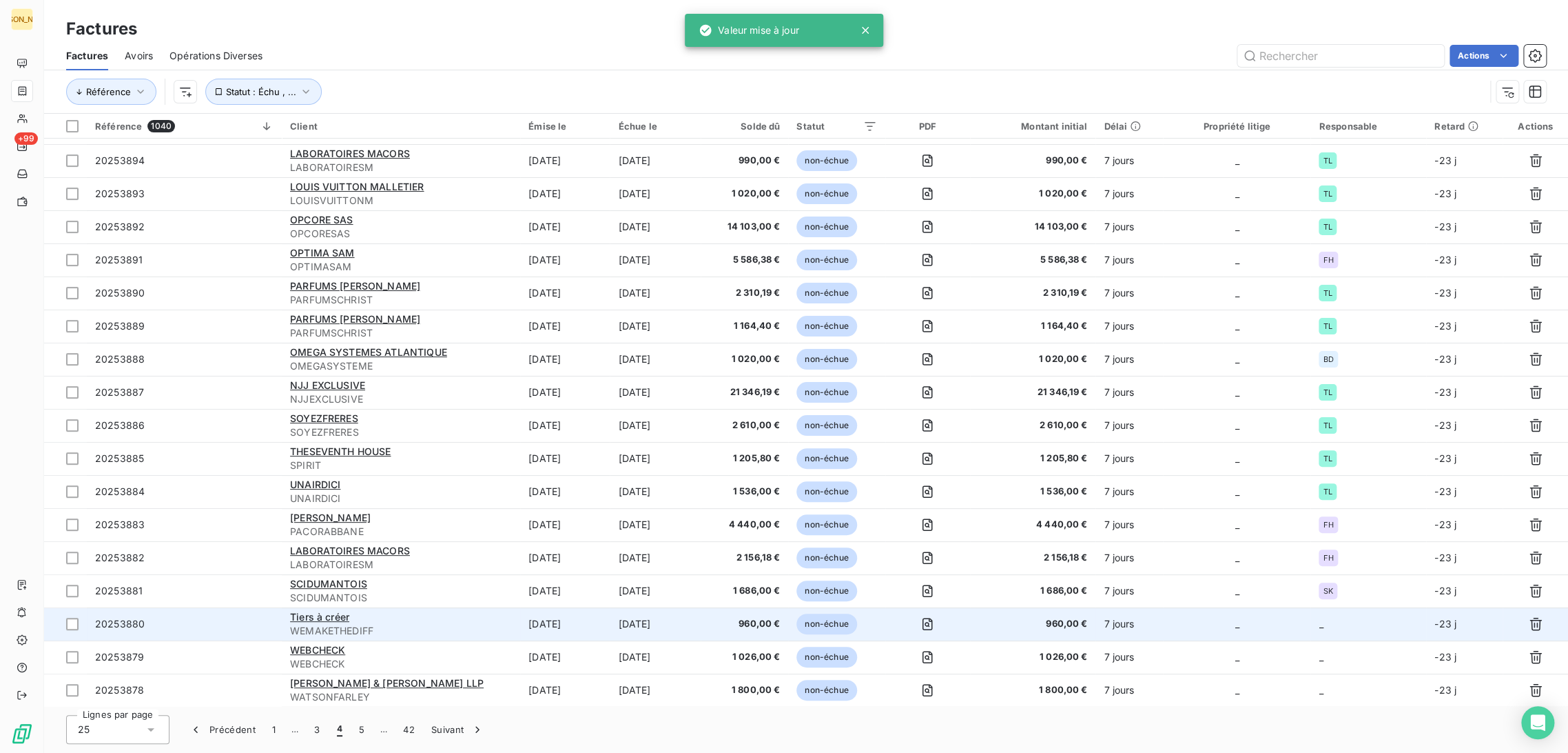
click at [545, 625] on td "[DATE]" at bounding box center [565, 624] width 90 height 33
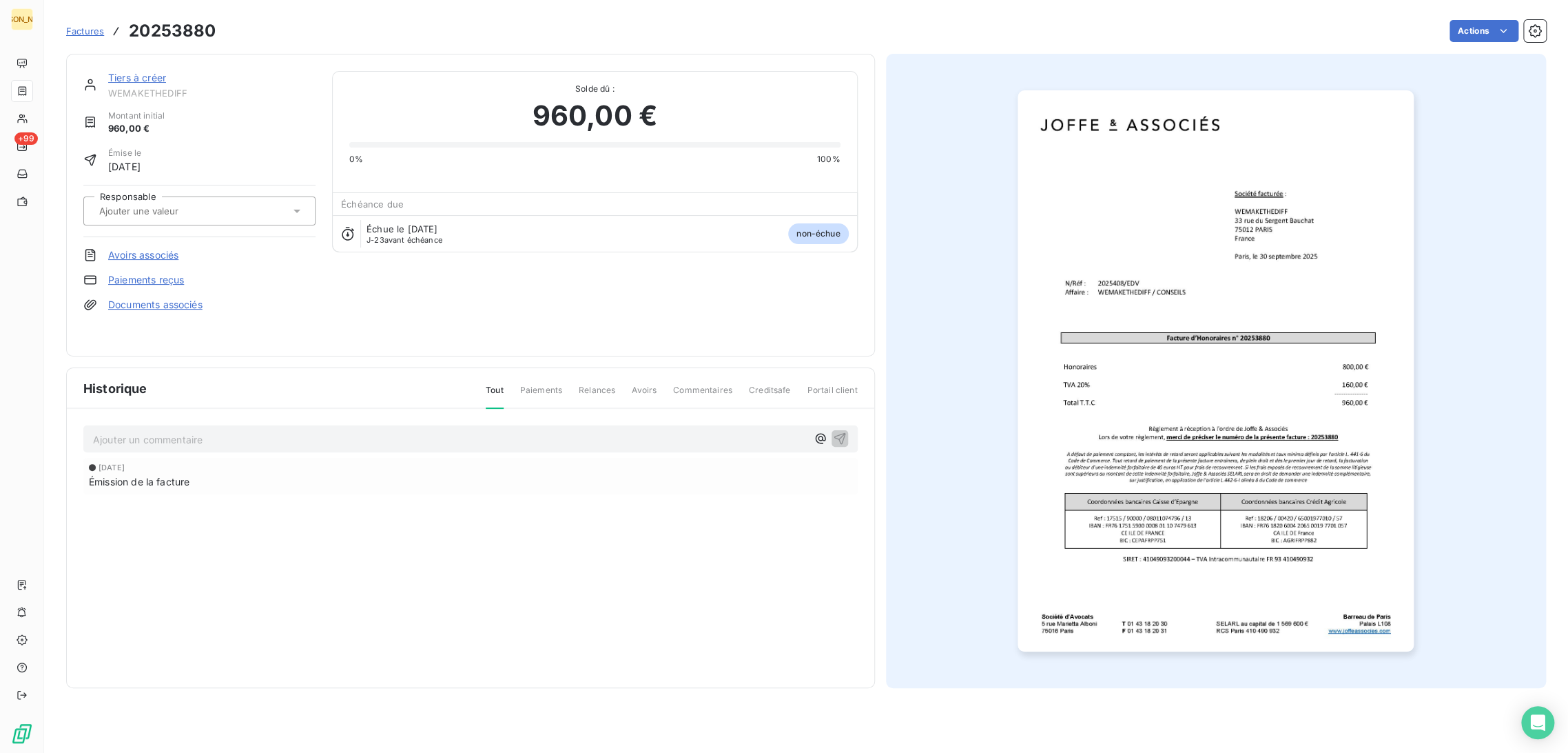
click at [183, 203] on div at bounding box center [192, 211] width 195 height 18
type input "ED"
click at [166, 258] on div "EDV" at bounding box center [207, 248] width 194 height 22
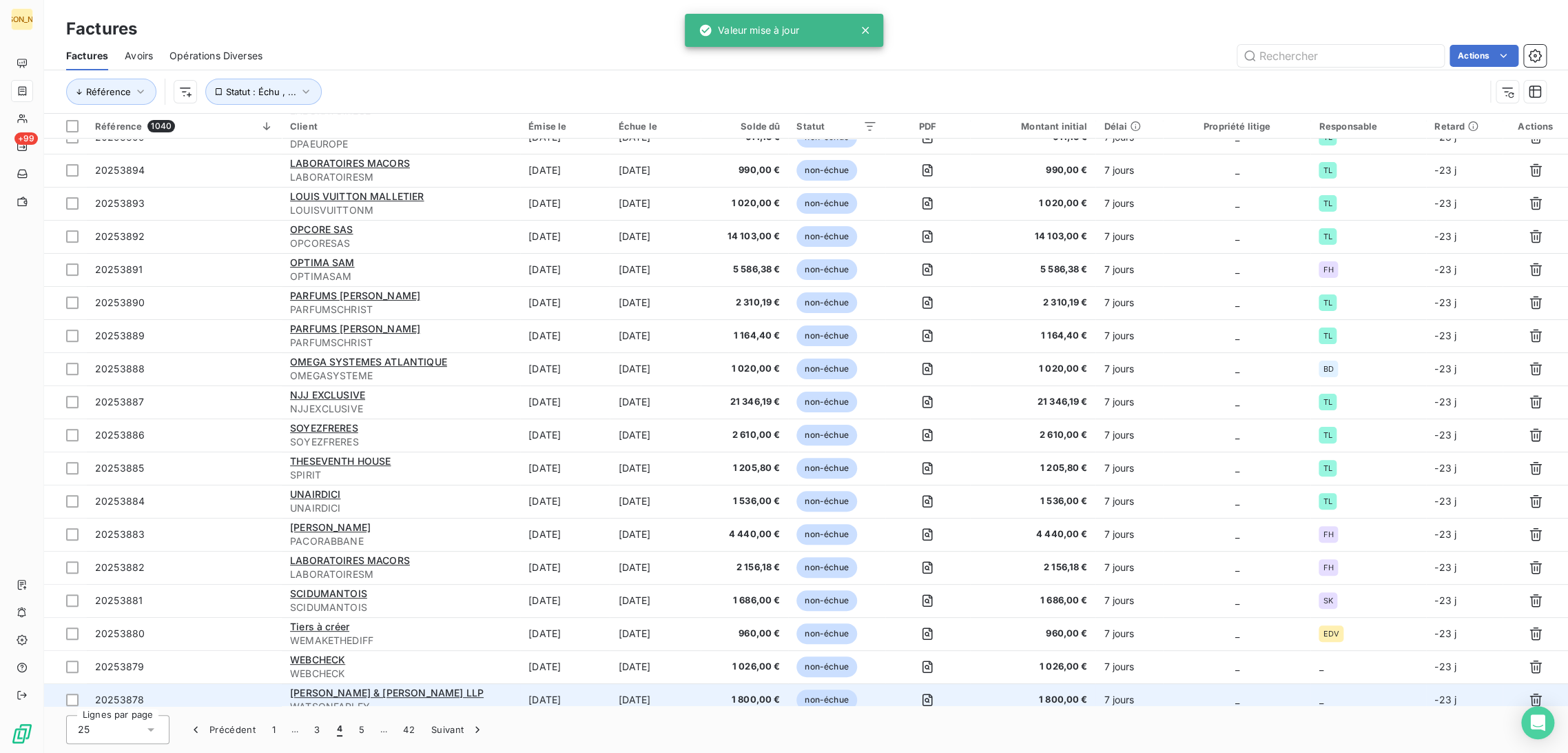
scroll to position [259, 0]
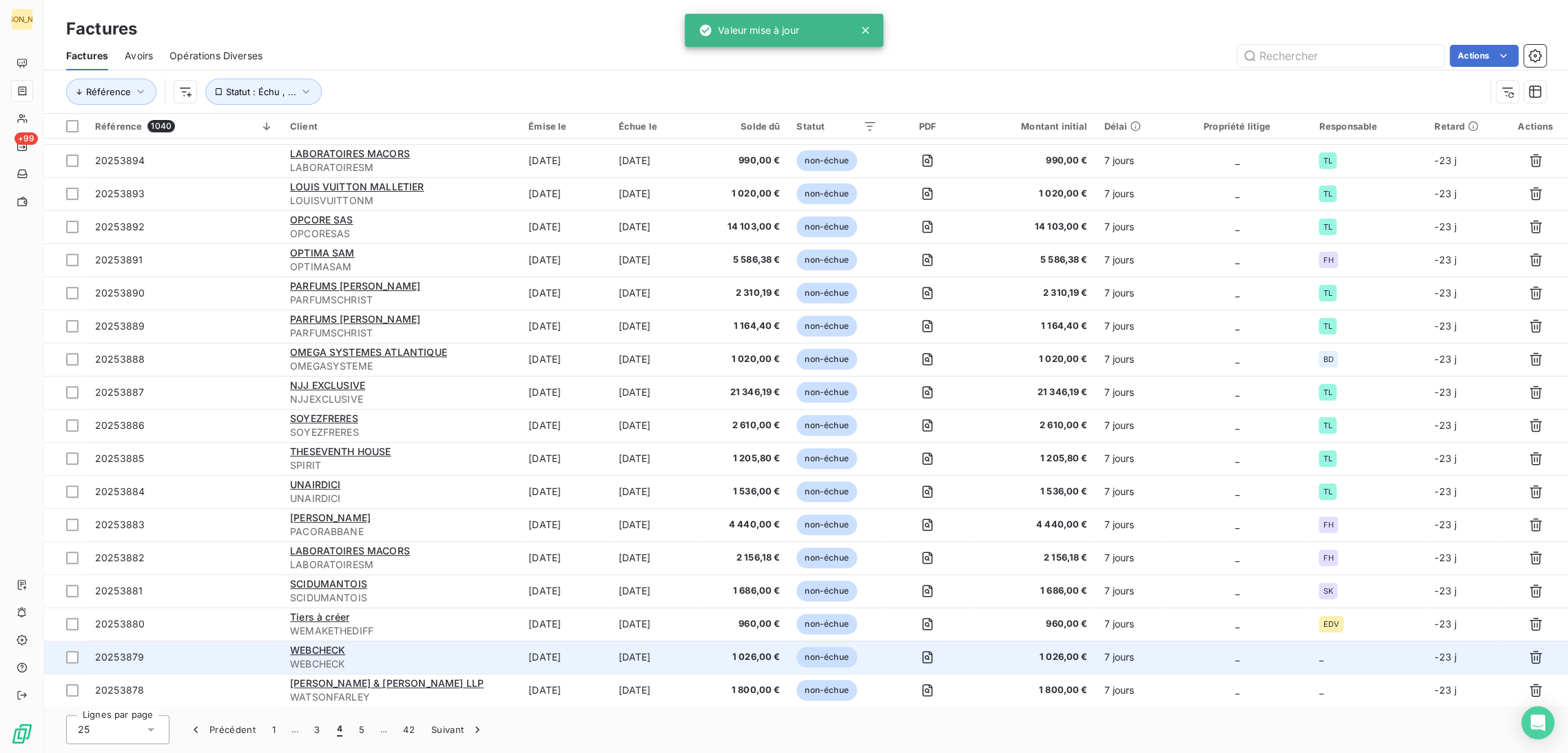
click at [641, 667] on td "[DATE]" at bounding box center [655, 656] width 91 height 33
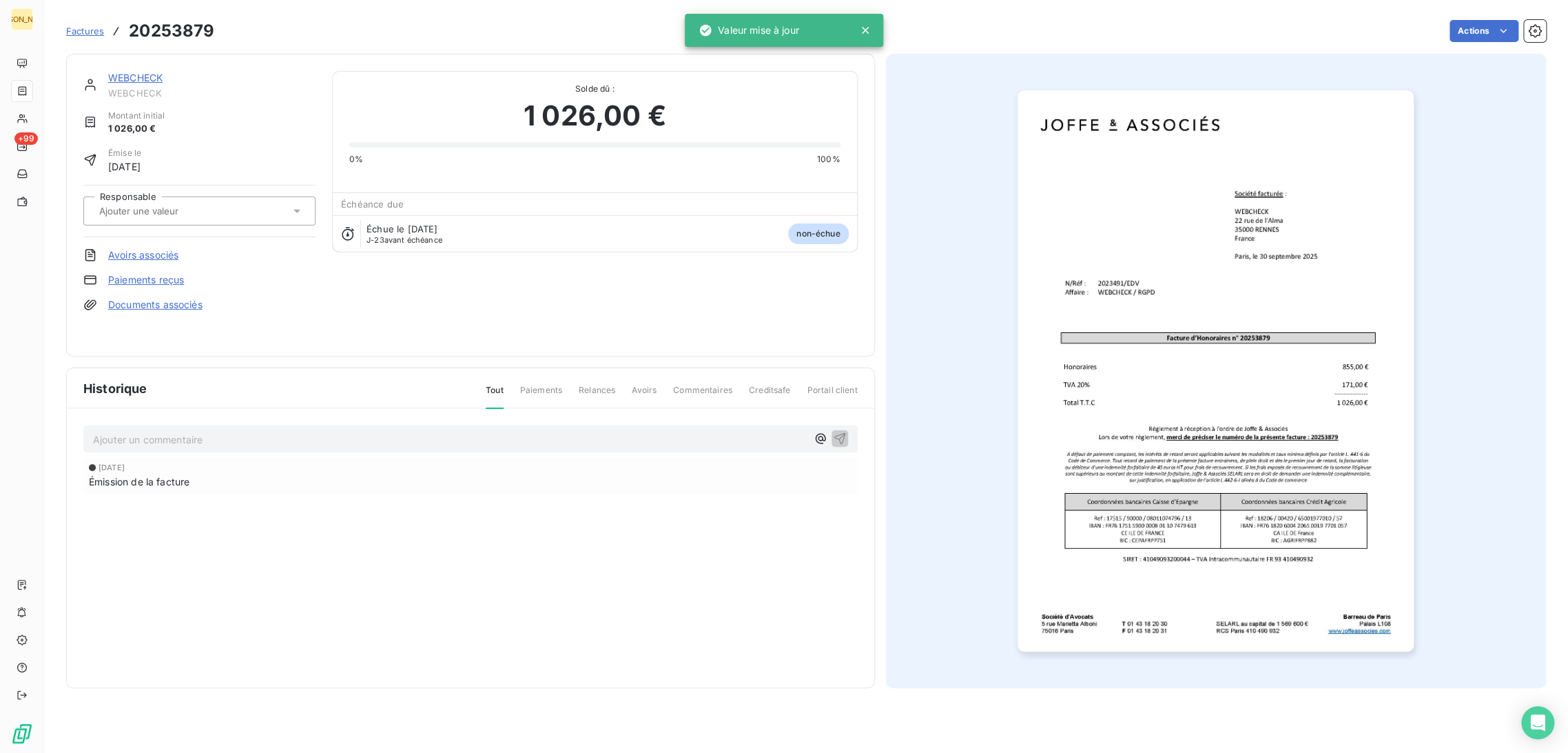
click at [194, 204] on input "text" at bounding box center [167, 210] width 138 height 13
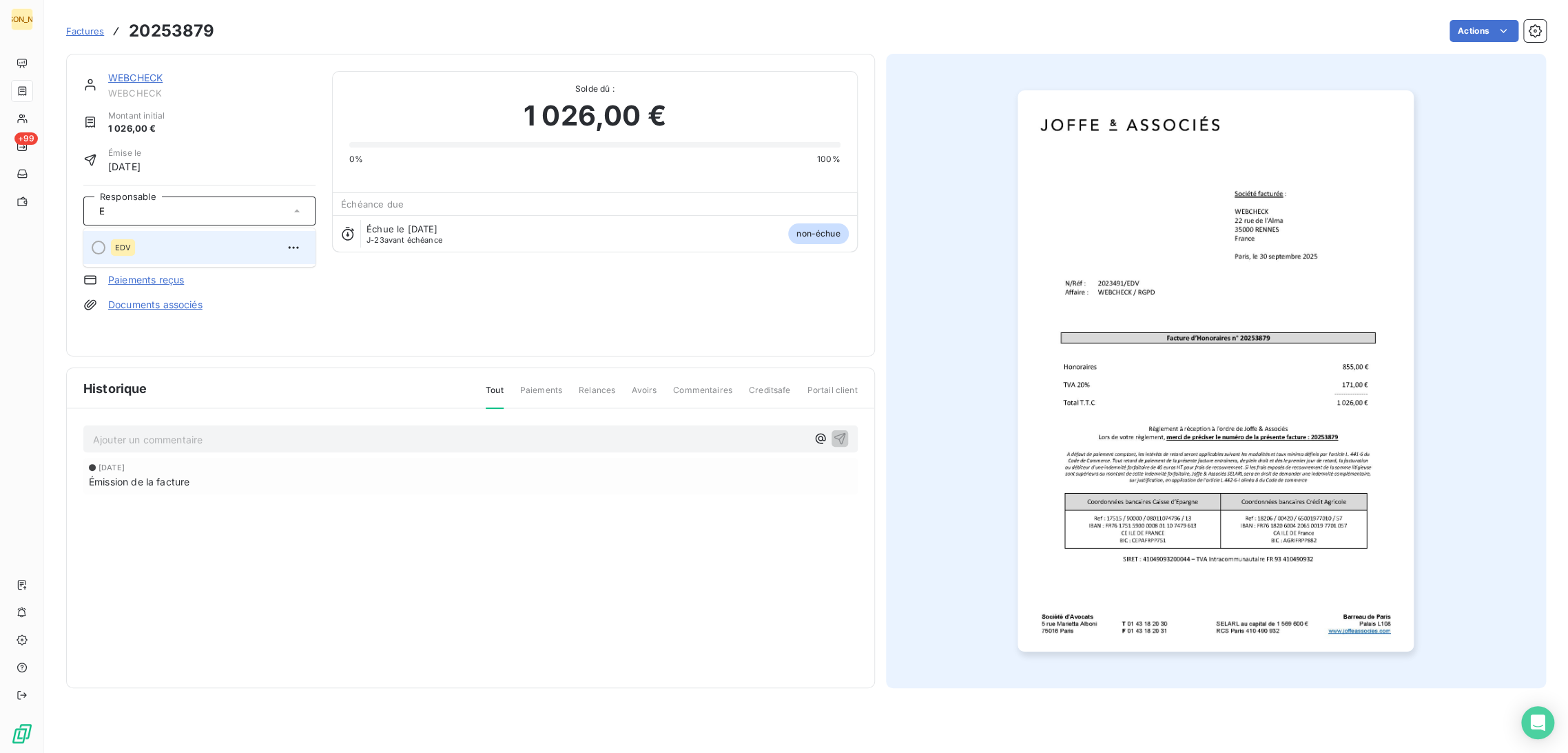
type input "E"
click at [172, 248] on div "EDV" at bounding box center [207, 248] width 194 height 22
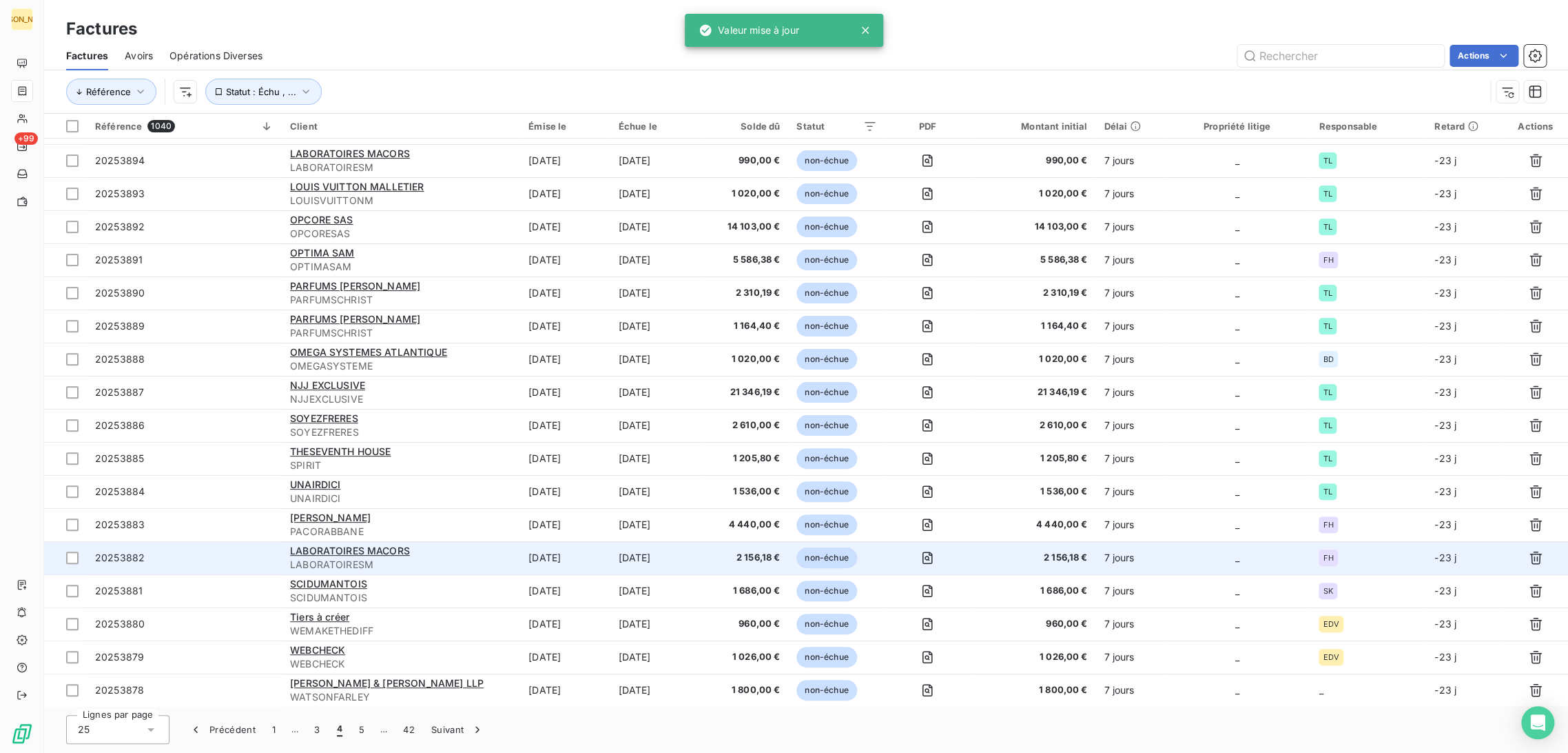
scroll to position [259, 0]
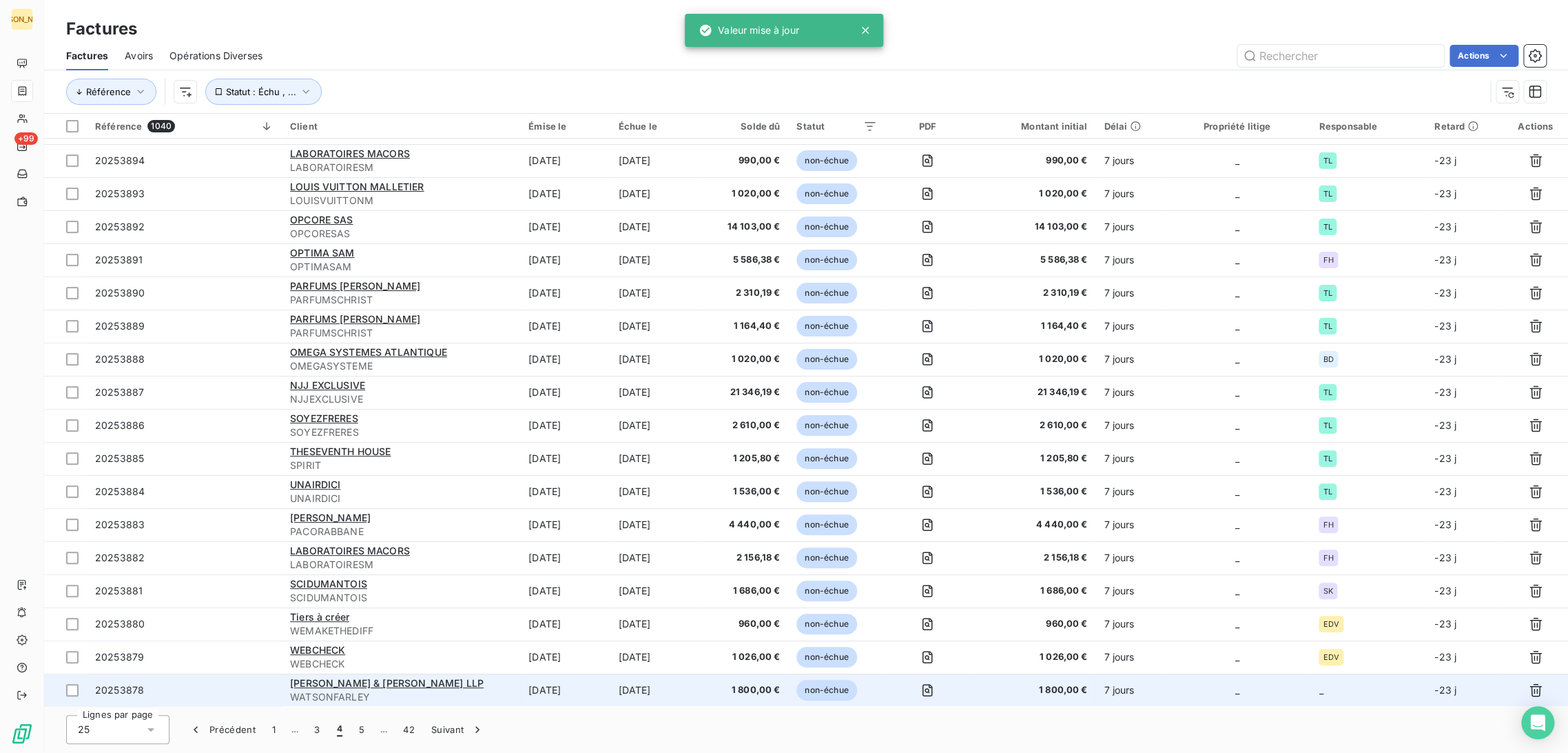
click at [563, 688] on td "[DATE]" at bounding box center [565, 690] width 90 height 33
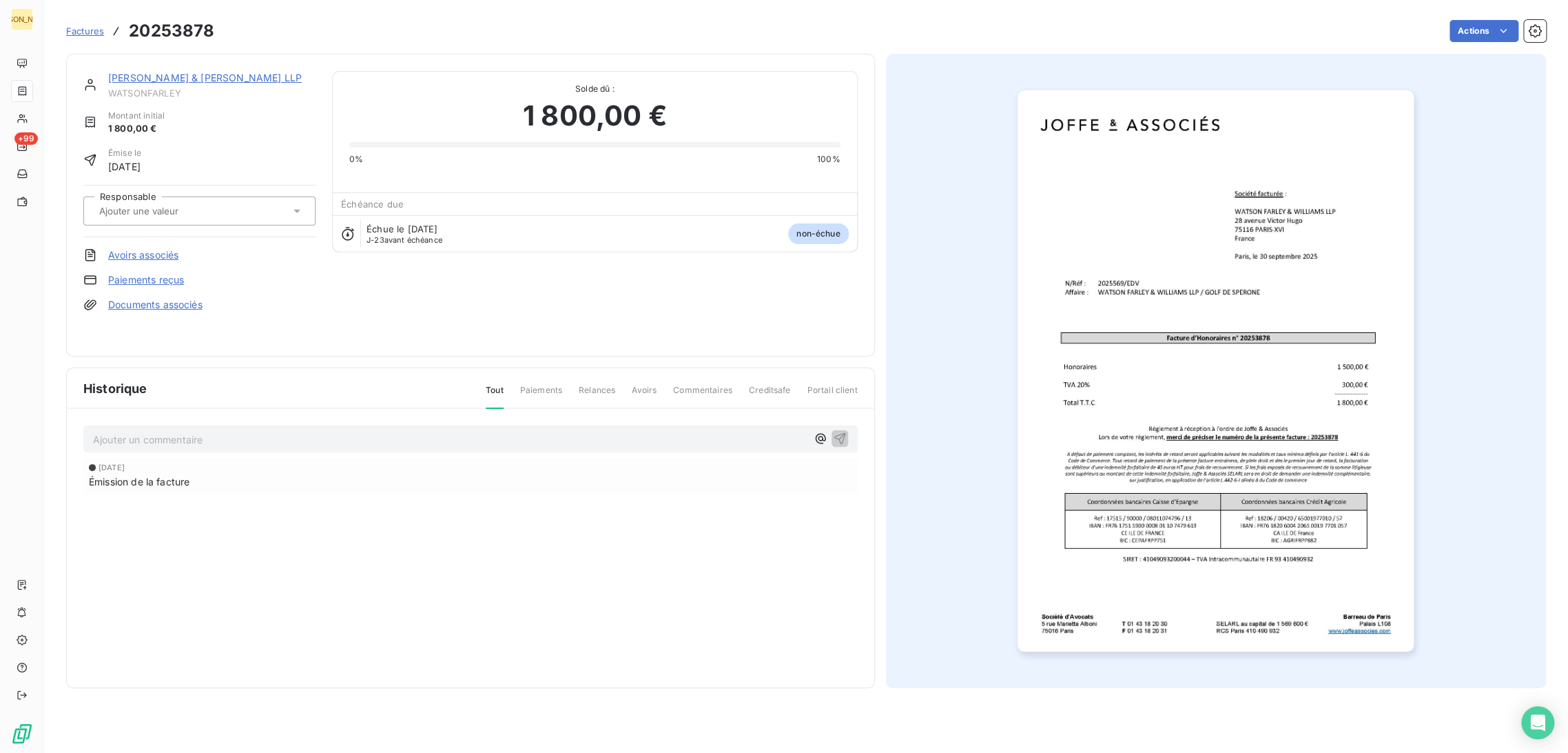
click at [210, 210] on input "text" at bounding box center [167, 210] width 138 height 13
type input "E"
click at [150, 244] on div "EDV" at bounding box center [207, 248] width 194 height 22
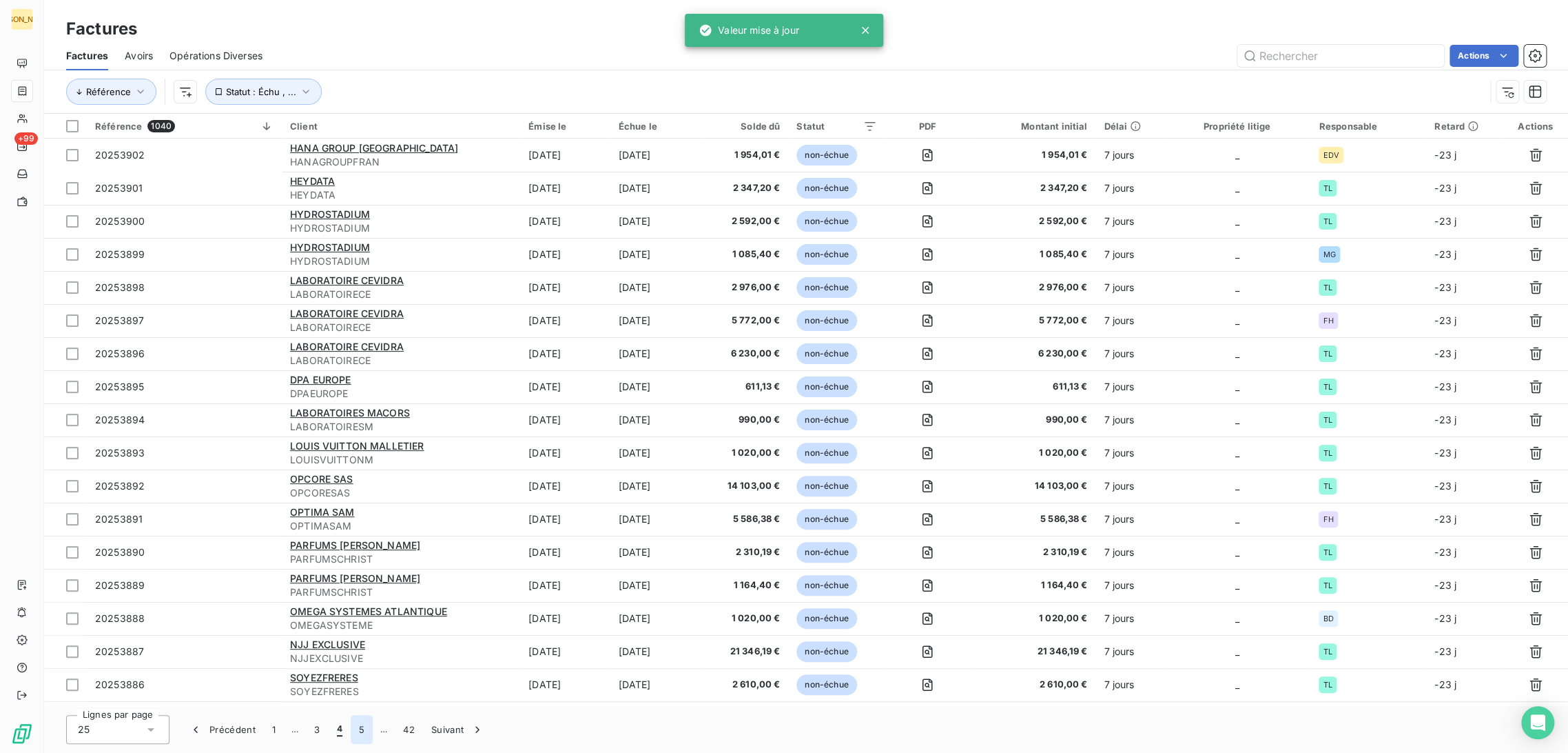
click at [357, 727] on button "5" at bounding box center [362, 729] width 22 height 29
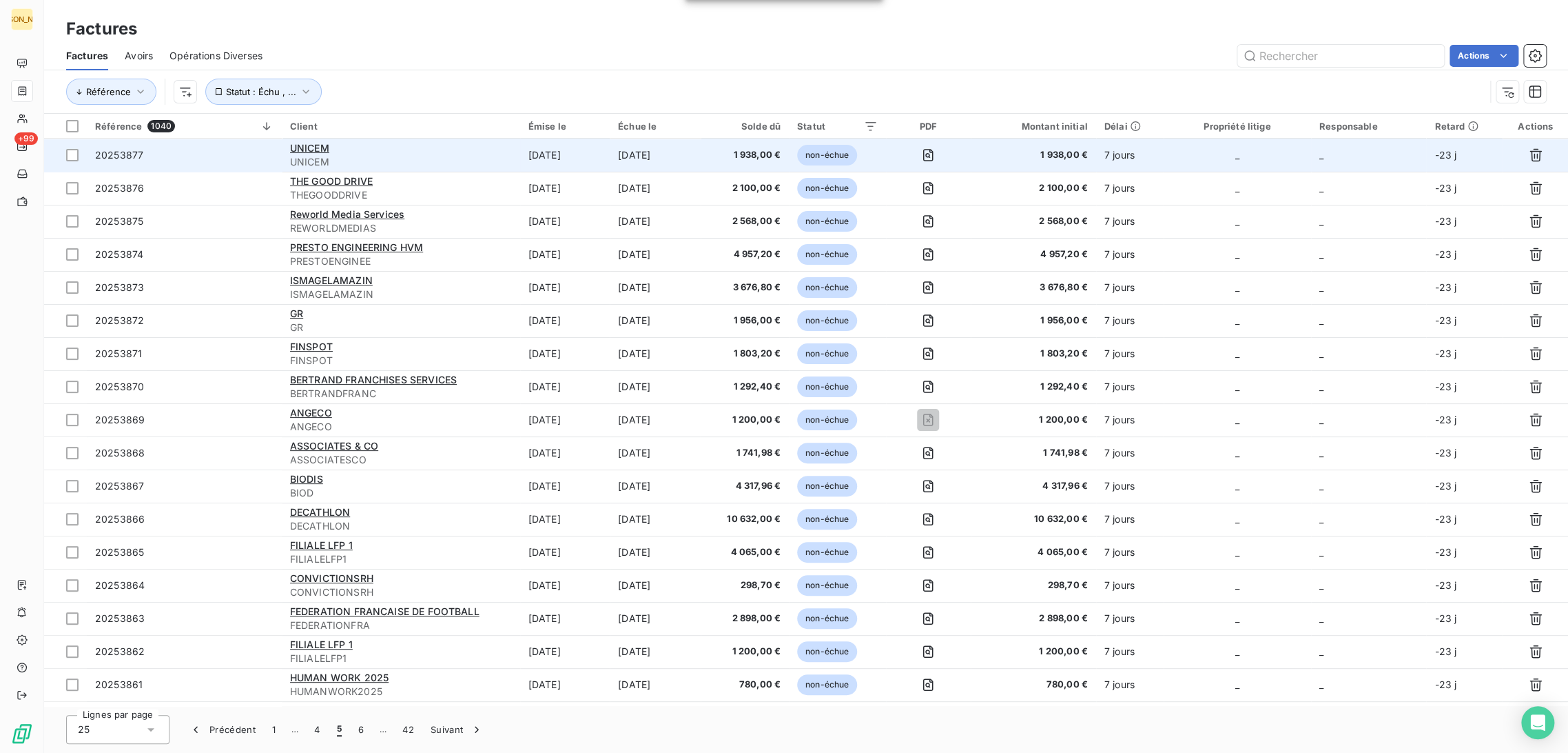
click at [470, 156] on span "UNICEM" at bounding box center [401, 162] width 222 height 14
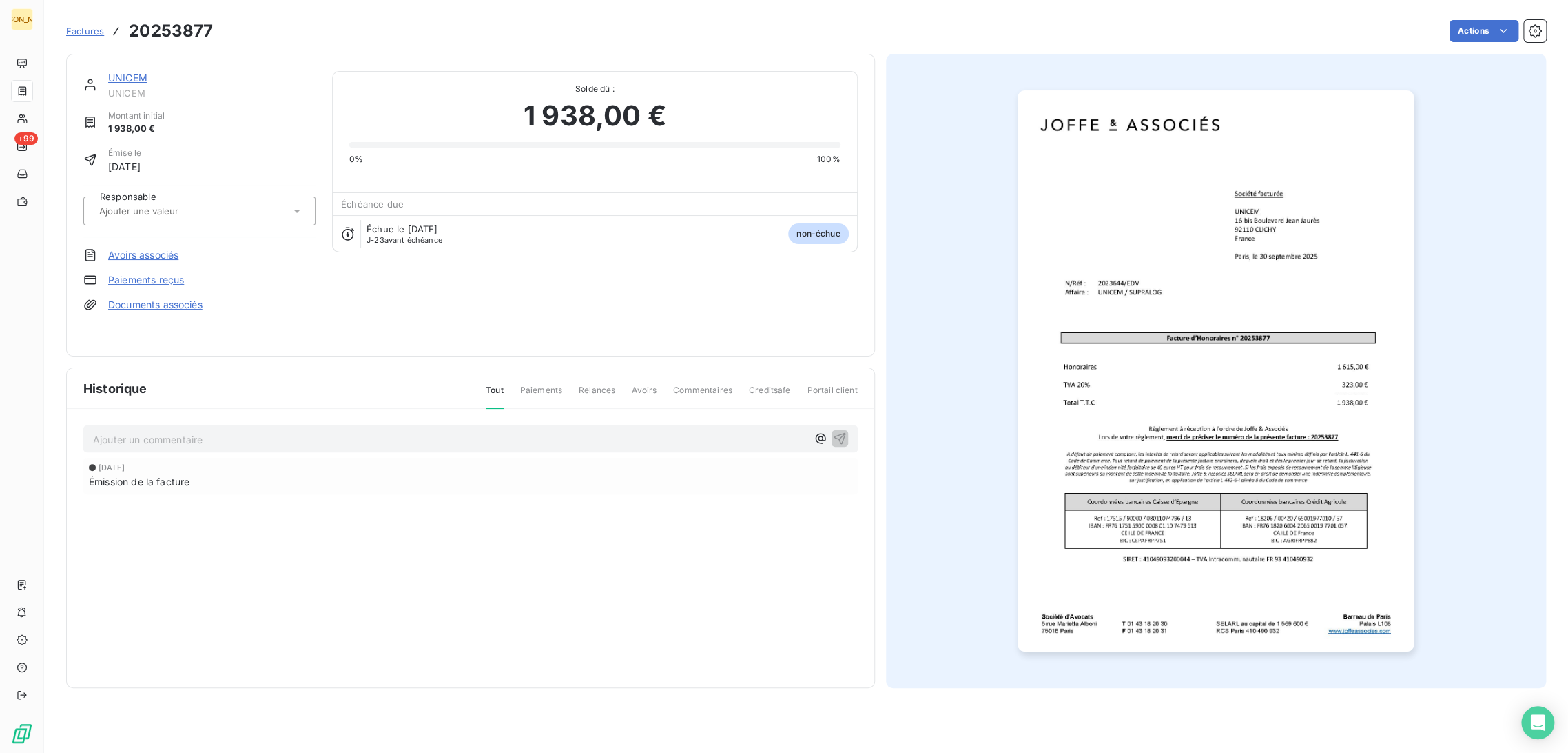
click at [149, 202] on div at bounding box center [192, 211] width 195 height 18
type input "E"
click at [120, 243] on span "EDV" at bounding box center [123, 247] width 16 height 8
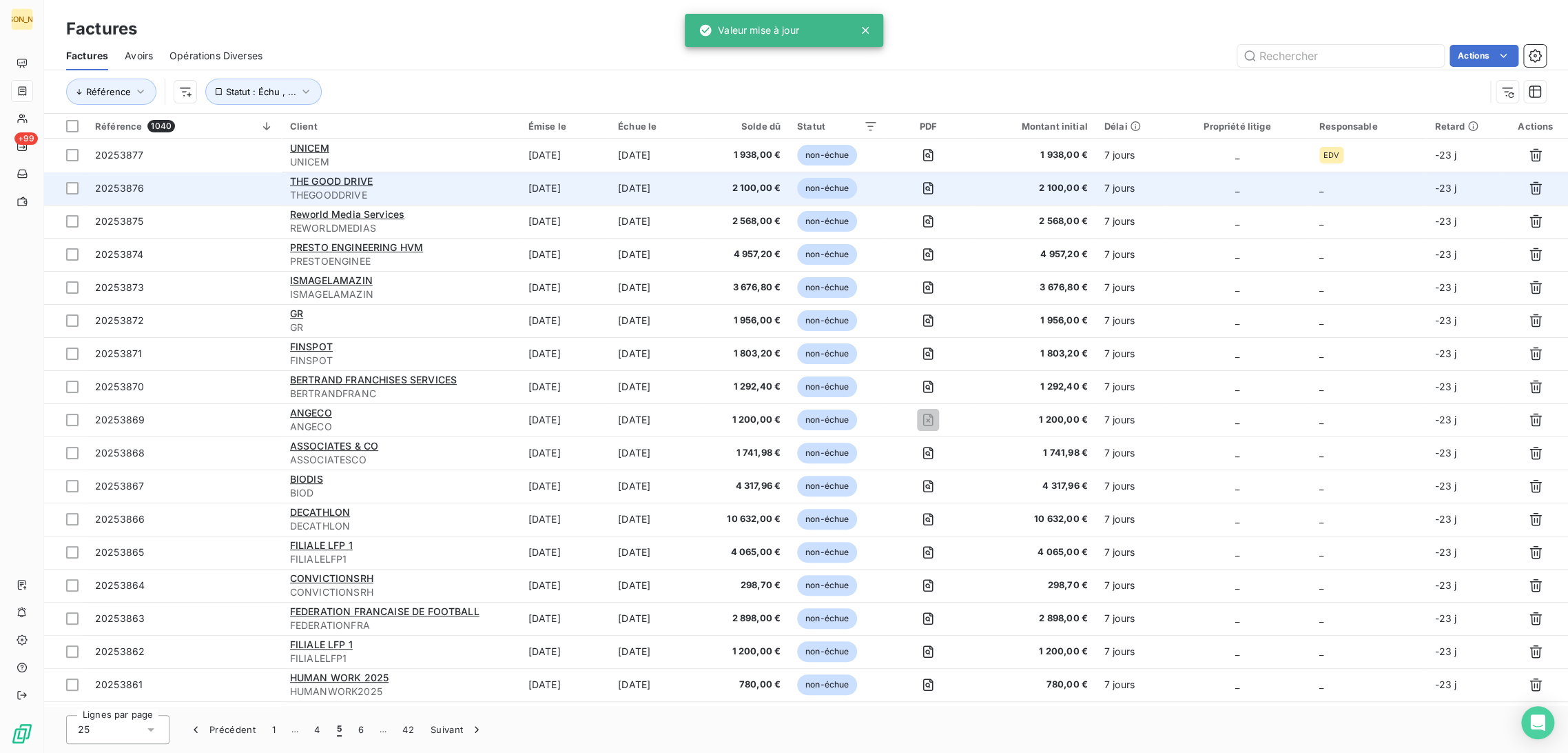
click at [500, 186] on div "THE GOOD DRIVE" at bounding box center [401, 181] width 222 height 14
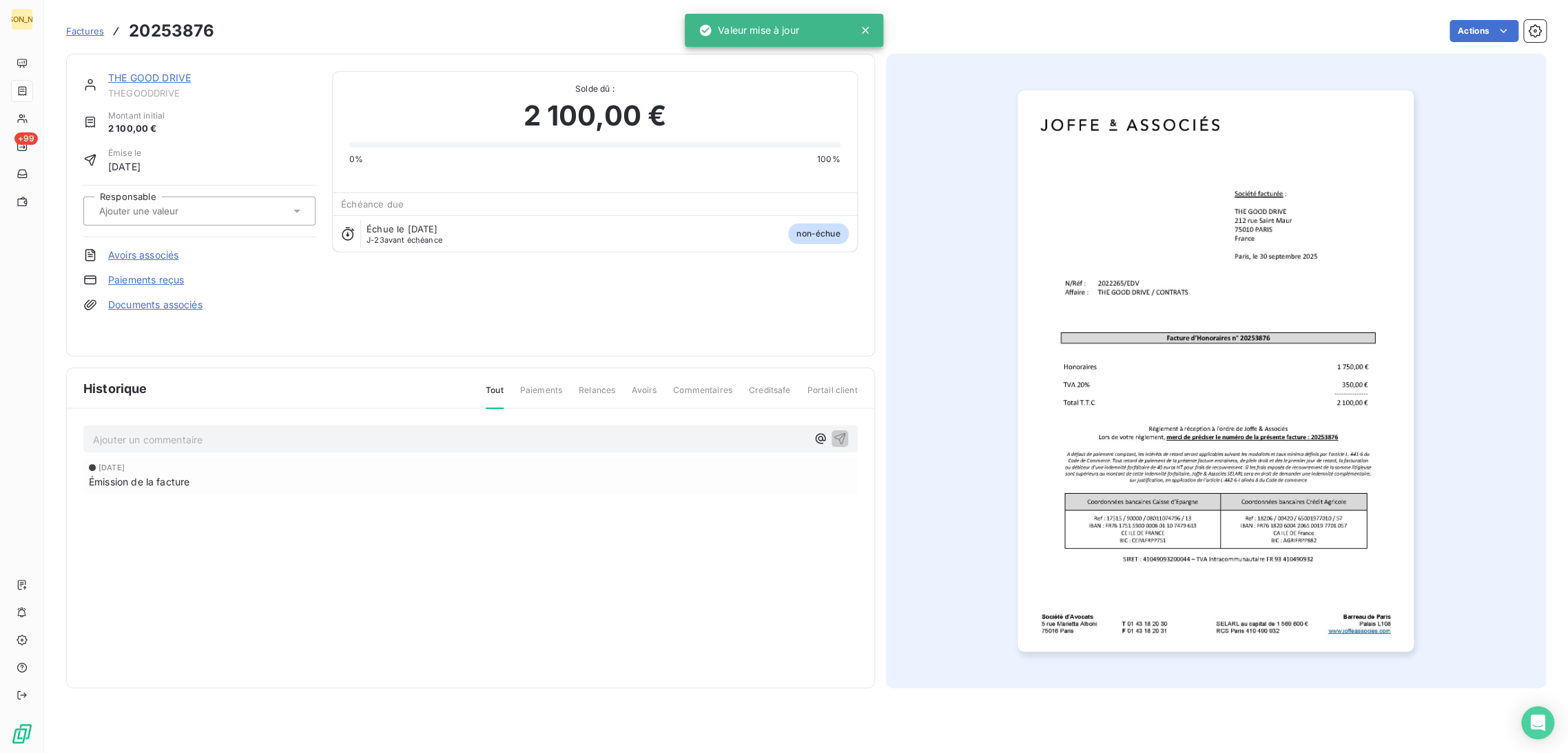
click at [189, 204] on input "text" at bounding box center [167, 210] width 138 height 13
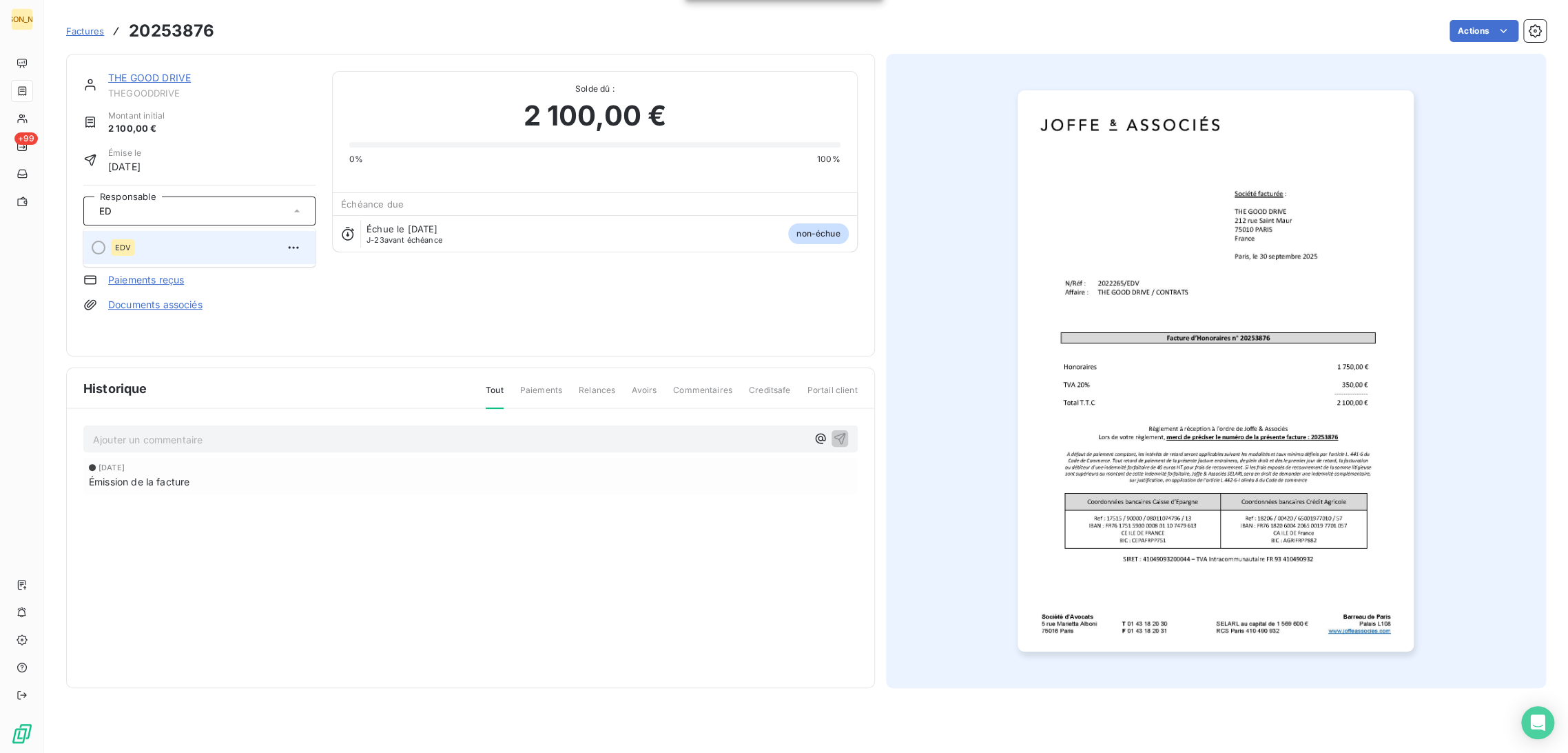
type input "ED"
click at [177, 239] on div "EDV" at bounding box center [207, 248] width 194 height 22
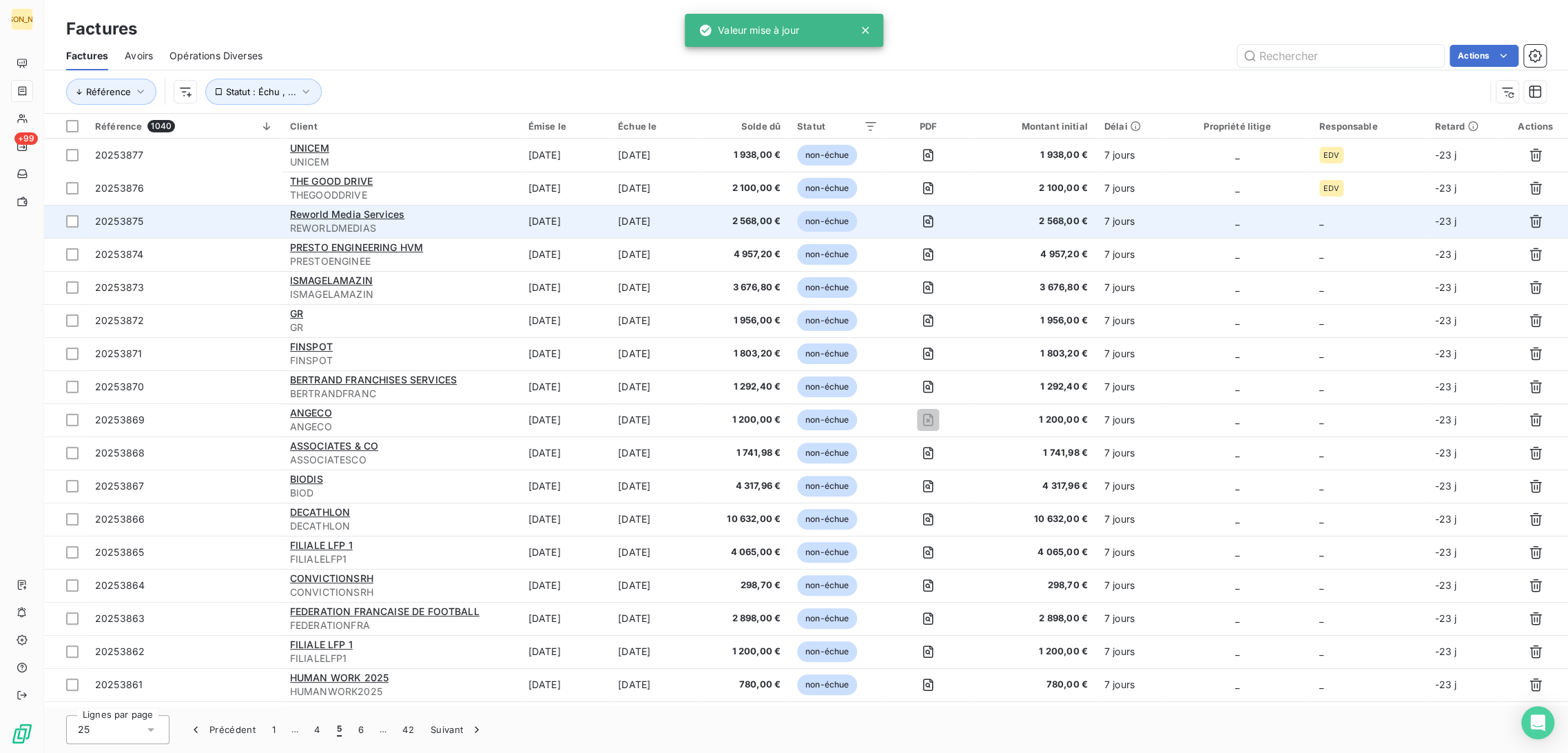
click at [567, 214] on td "[DATE]" at bounding box center [565, 221] width 90 height 33
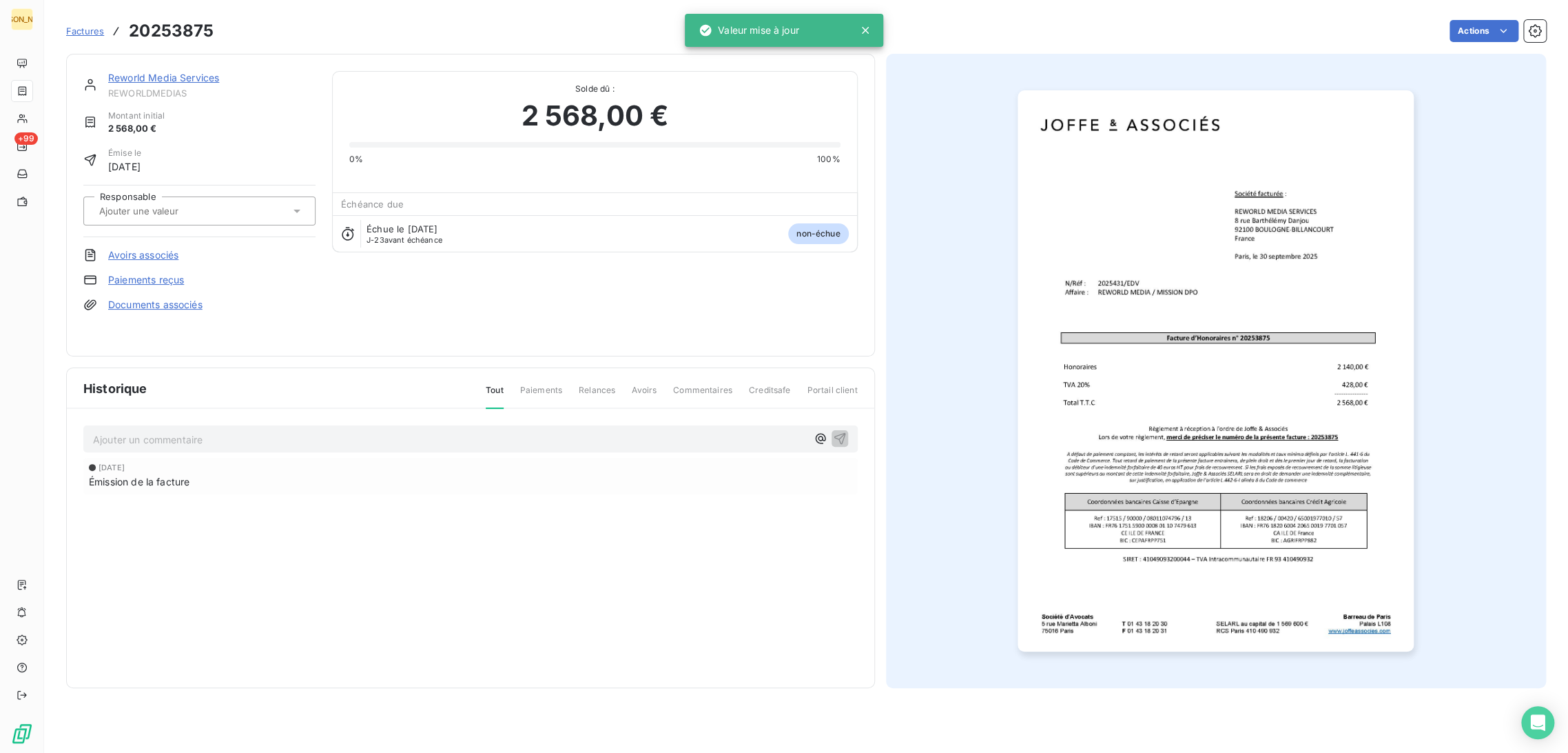
click at [157, 216] on input "text" at bounding box center [167, 210] width 138 height 13
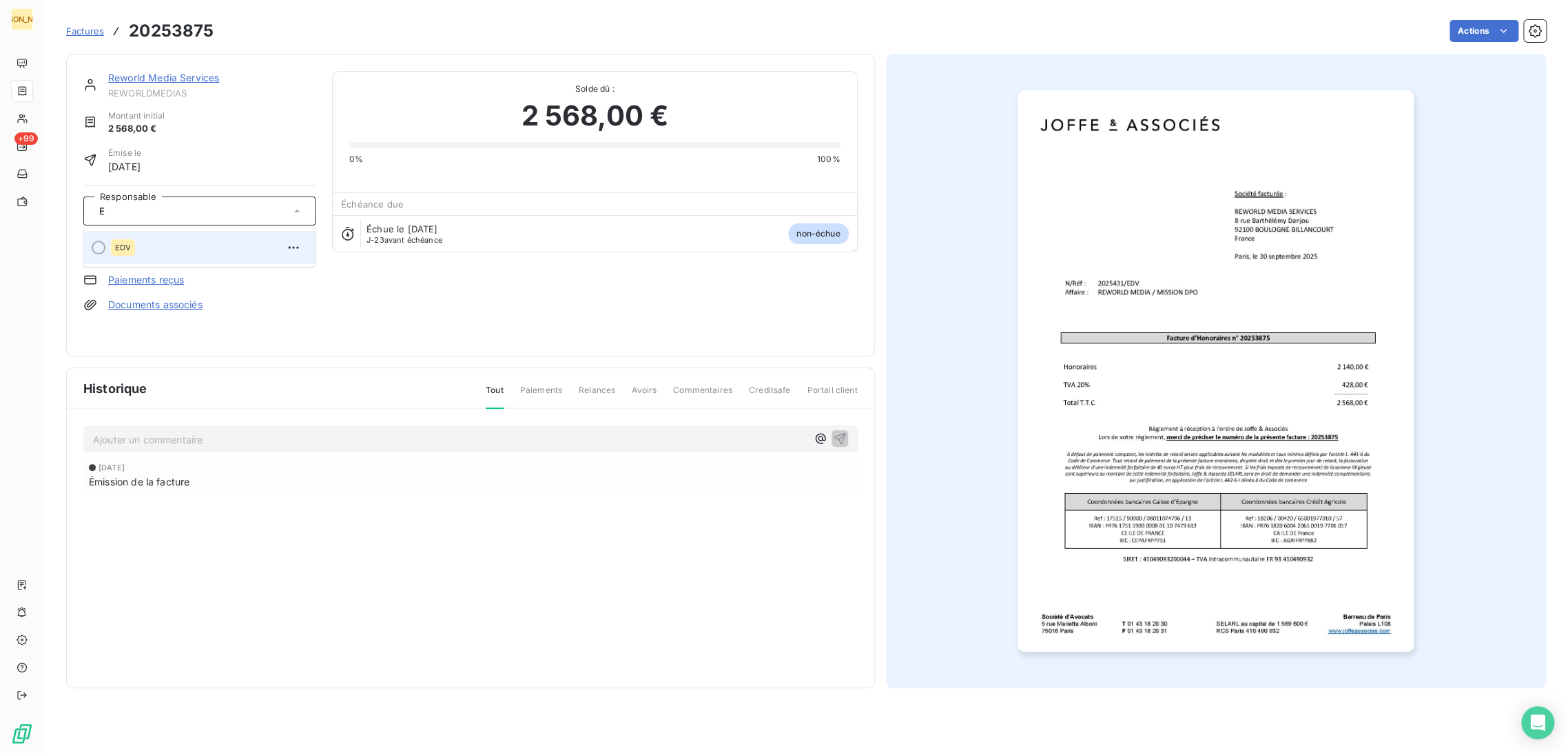
type input "E"
drag, startPoint x: 158, startPoint y: 242, endPoint x: 128, endPoint y: 181, distance: 68.0
click at [157, 242] on div "EDV" at bounding box center [207, 248] width 194 height 22
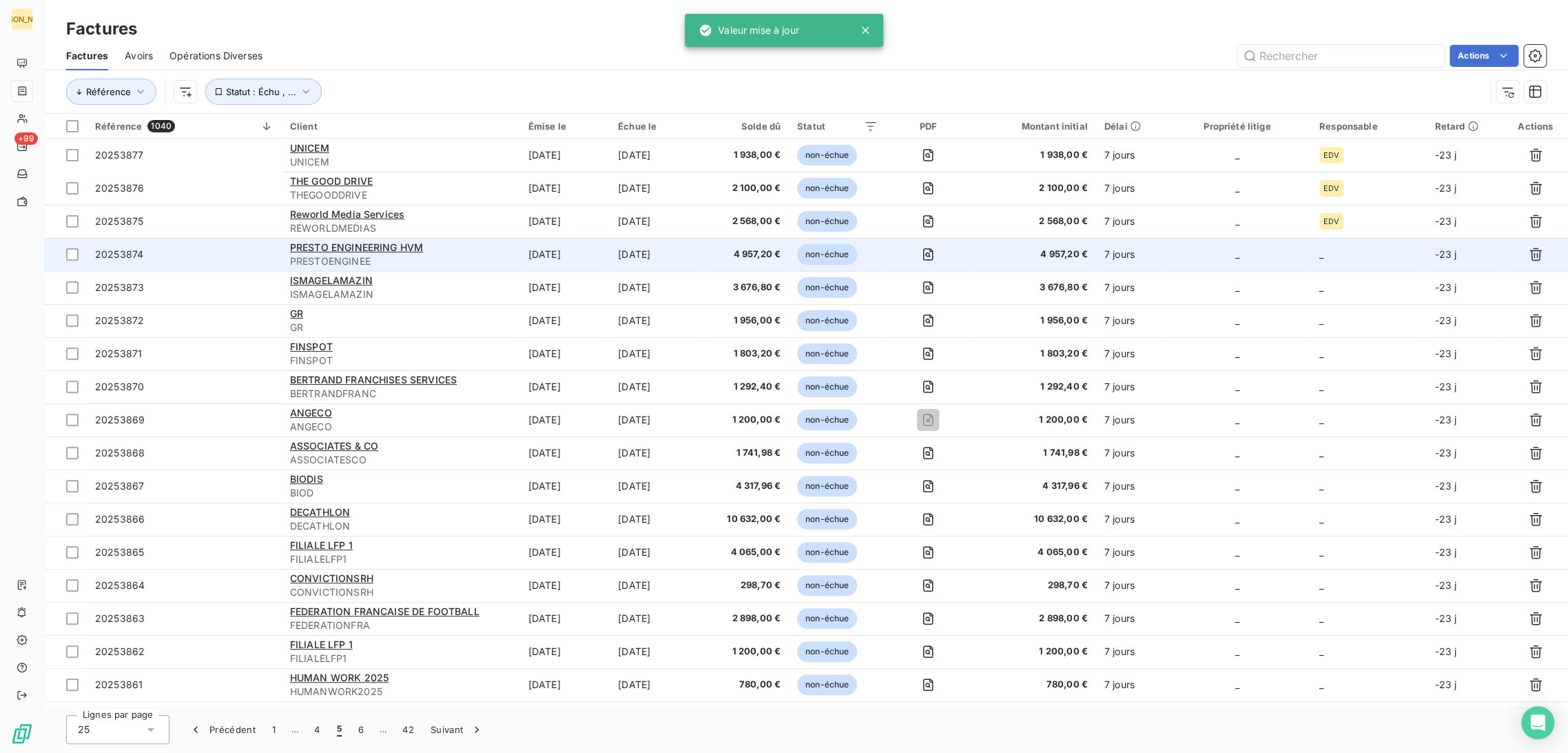
click at [623, 256] on td "[DATE]" at bounding box center [655, 254] width 91 height 33
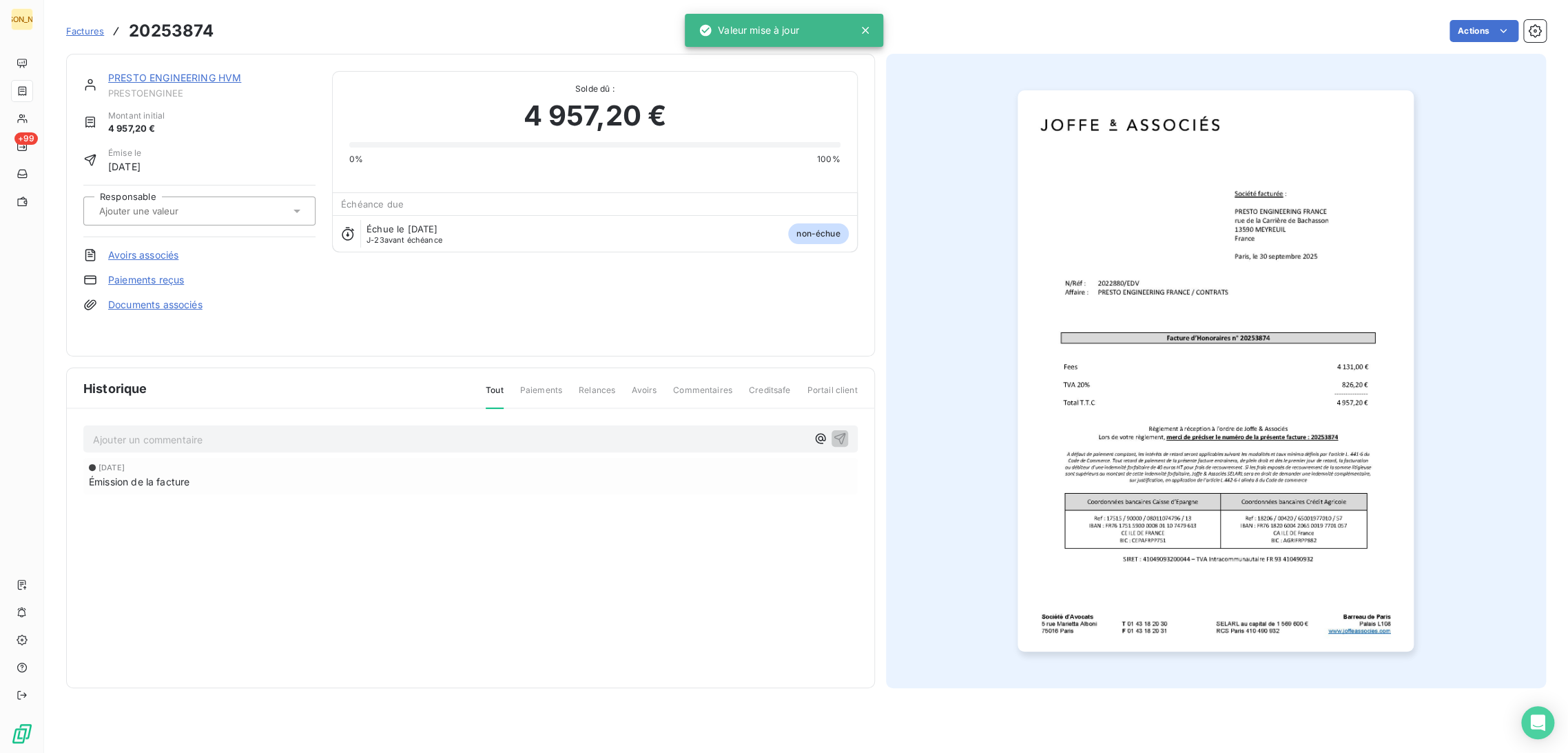
click at [201, 200] on div at bounding box center [199, 210] width 232 height 29
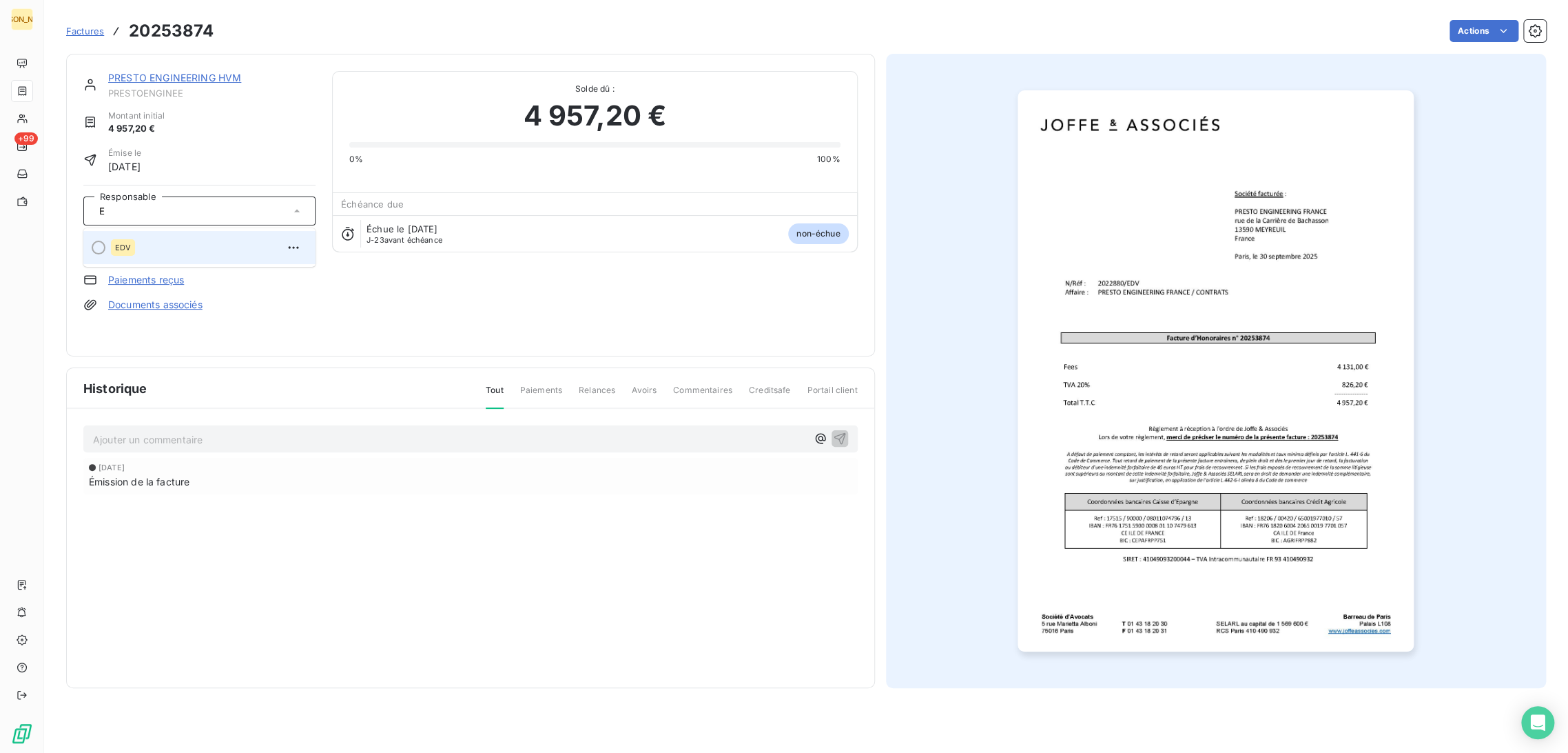
type input "E"
click at [177, 239] on div "EDV" at bounding box center [207, 248] width 194 height 22
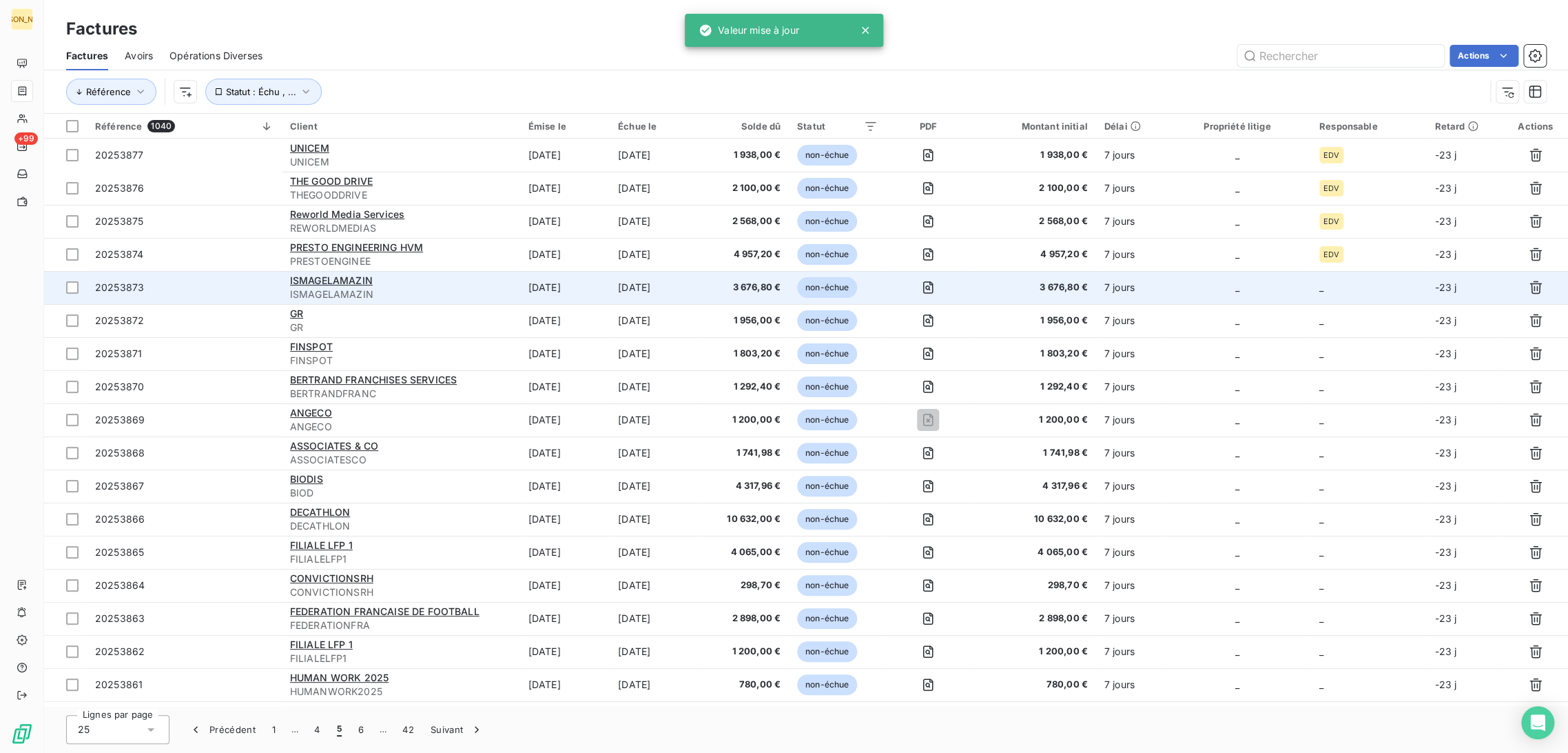
click at [629, 288] on td "[DATE]" at bounding box center [655, 287] width 91 height 33
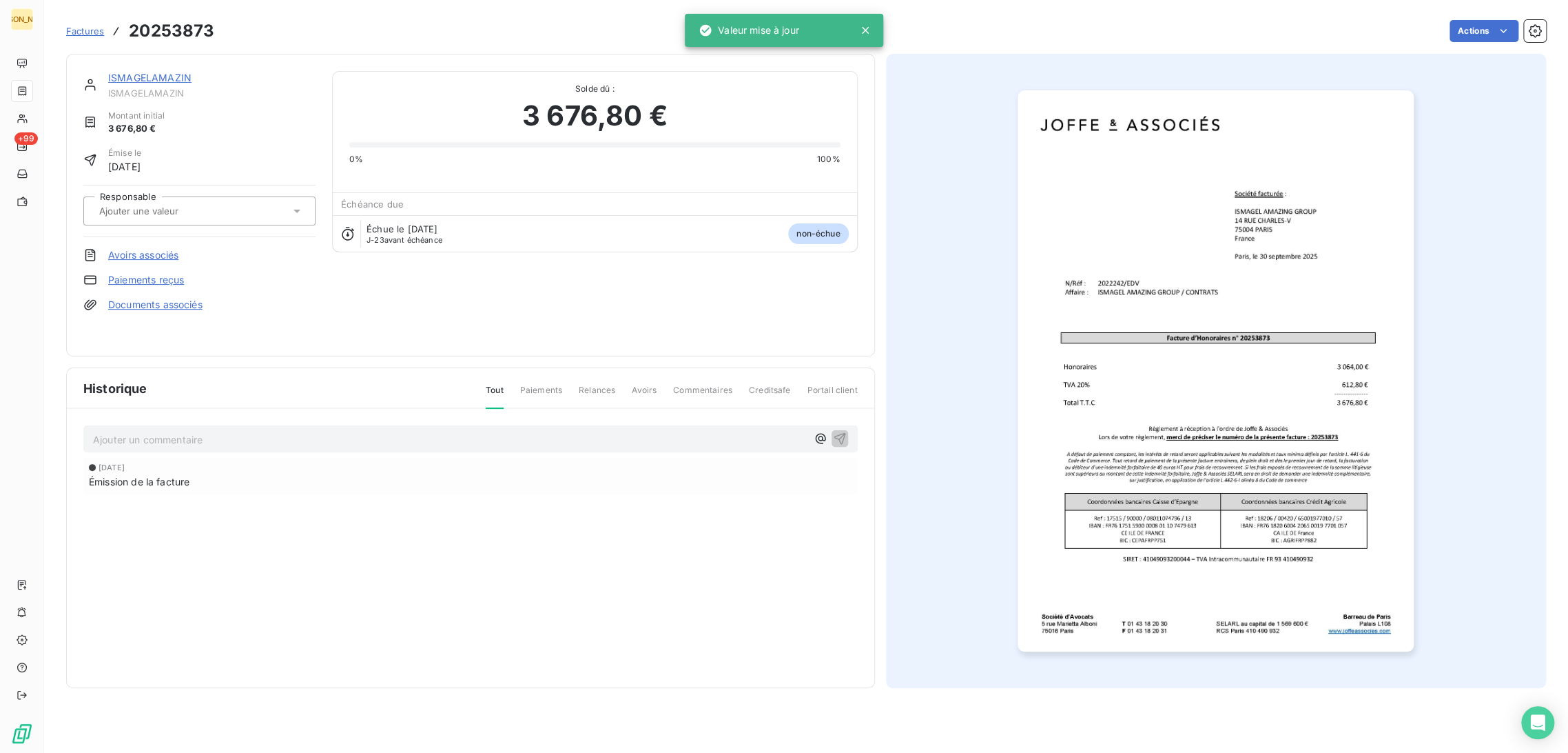
click at [202, 224] on div at bounding box center [199, 210] width 232 height 29
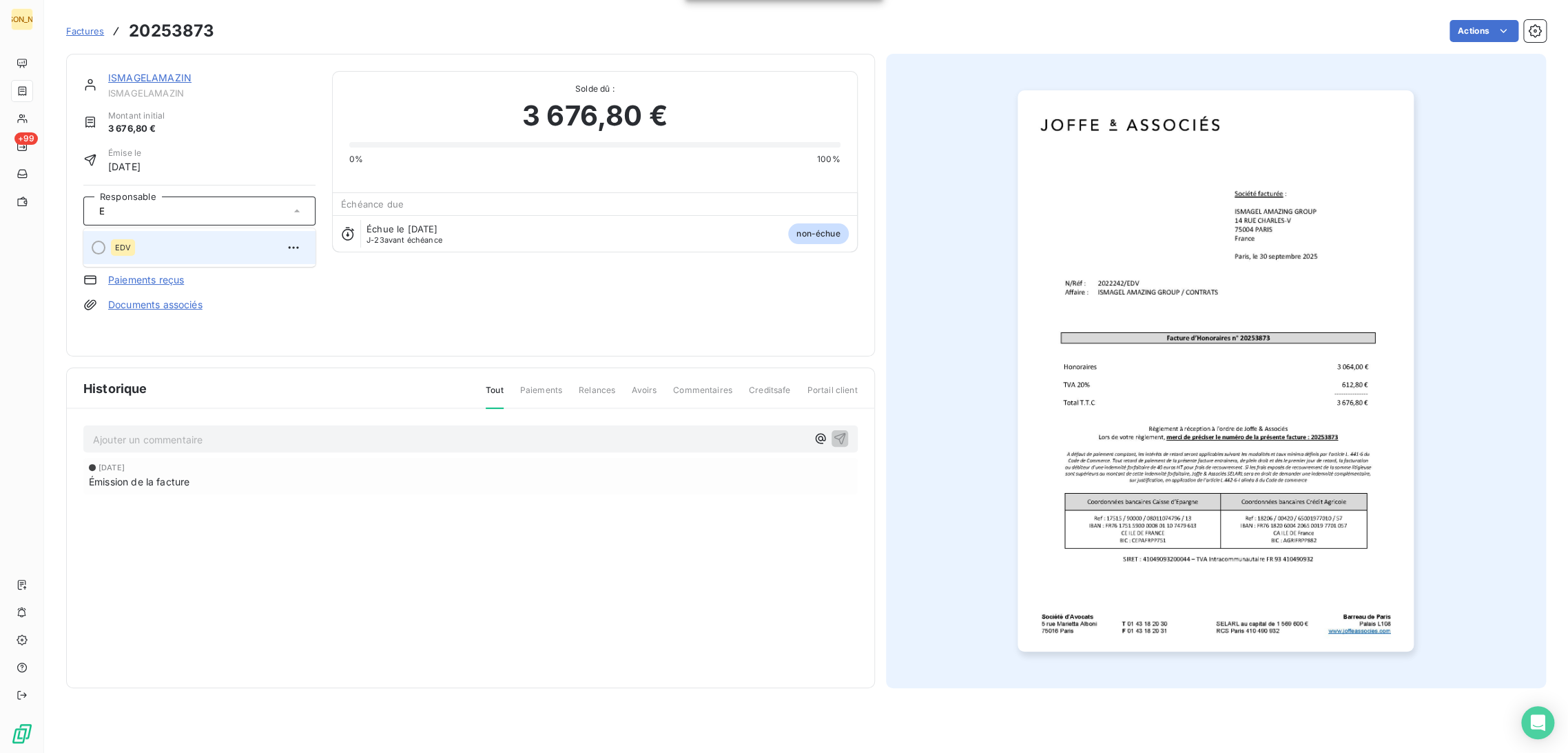
type input "E"
click at [188, 244] on div "EDV" at bounding box center [207, 248] width 194 height 22
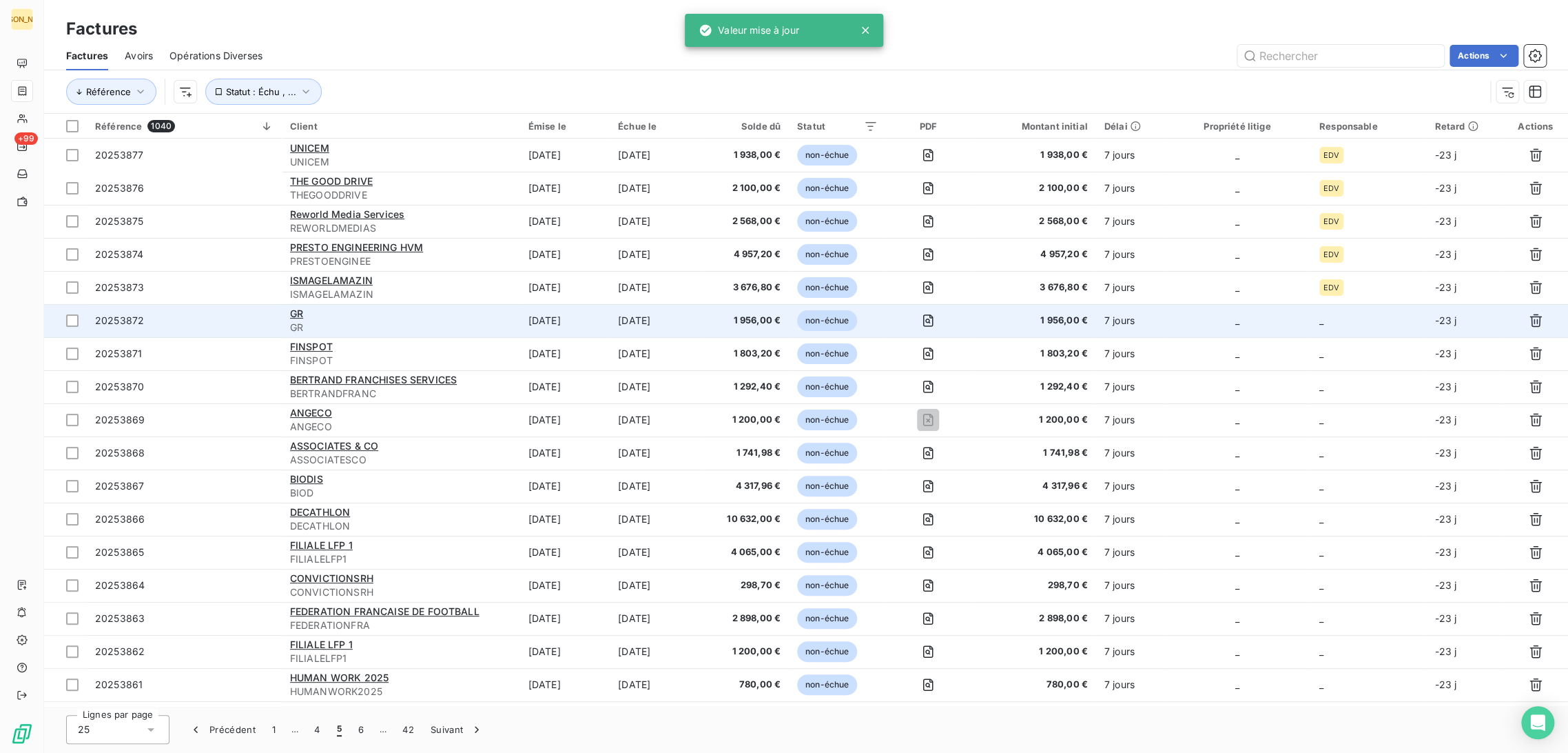
click at [701, 318] on td "[DATE]" at bounding box center [655, 320] width 91 height 33
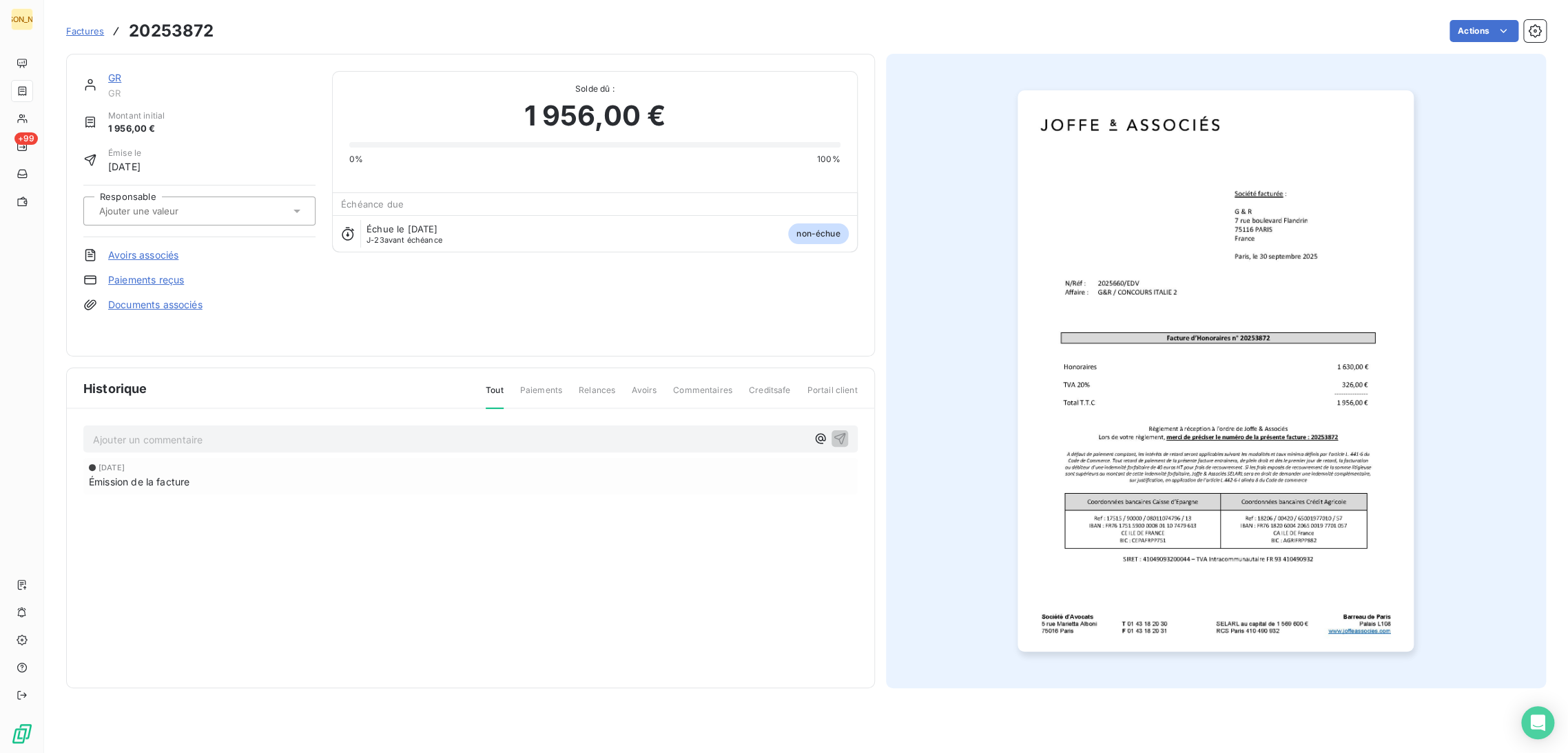
click at [116, 219] on div at bounding box center [192, 211] width 195 height 18
type input "E"
click at [128, 250] on span "EDV" at bounding box center [123, 247] width 16 height 8
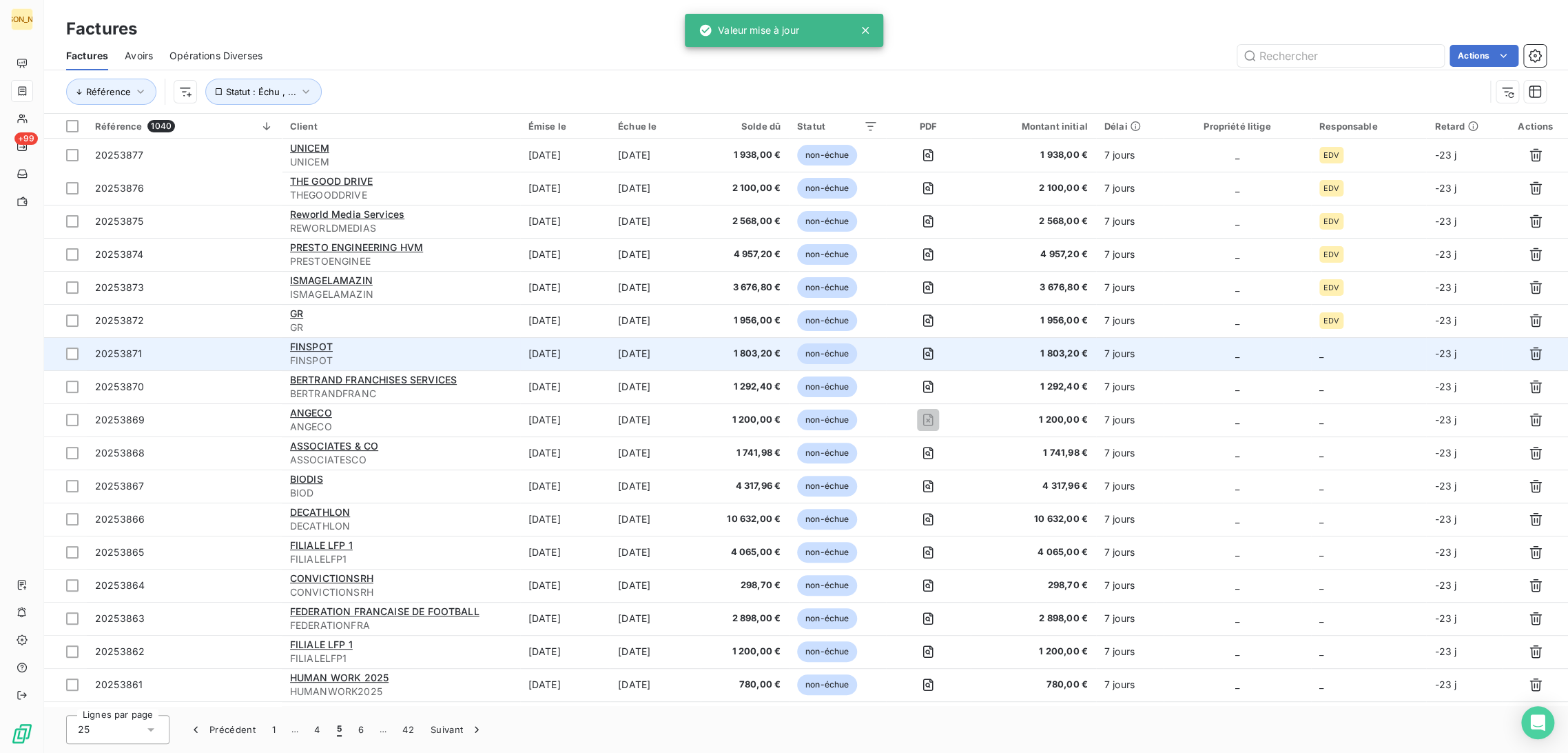
click at [590, 352] on td "[DATE]" at bounding box center [565, 353] width 90 height 33
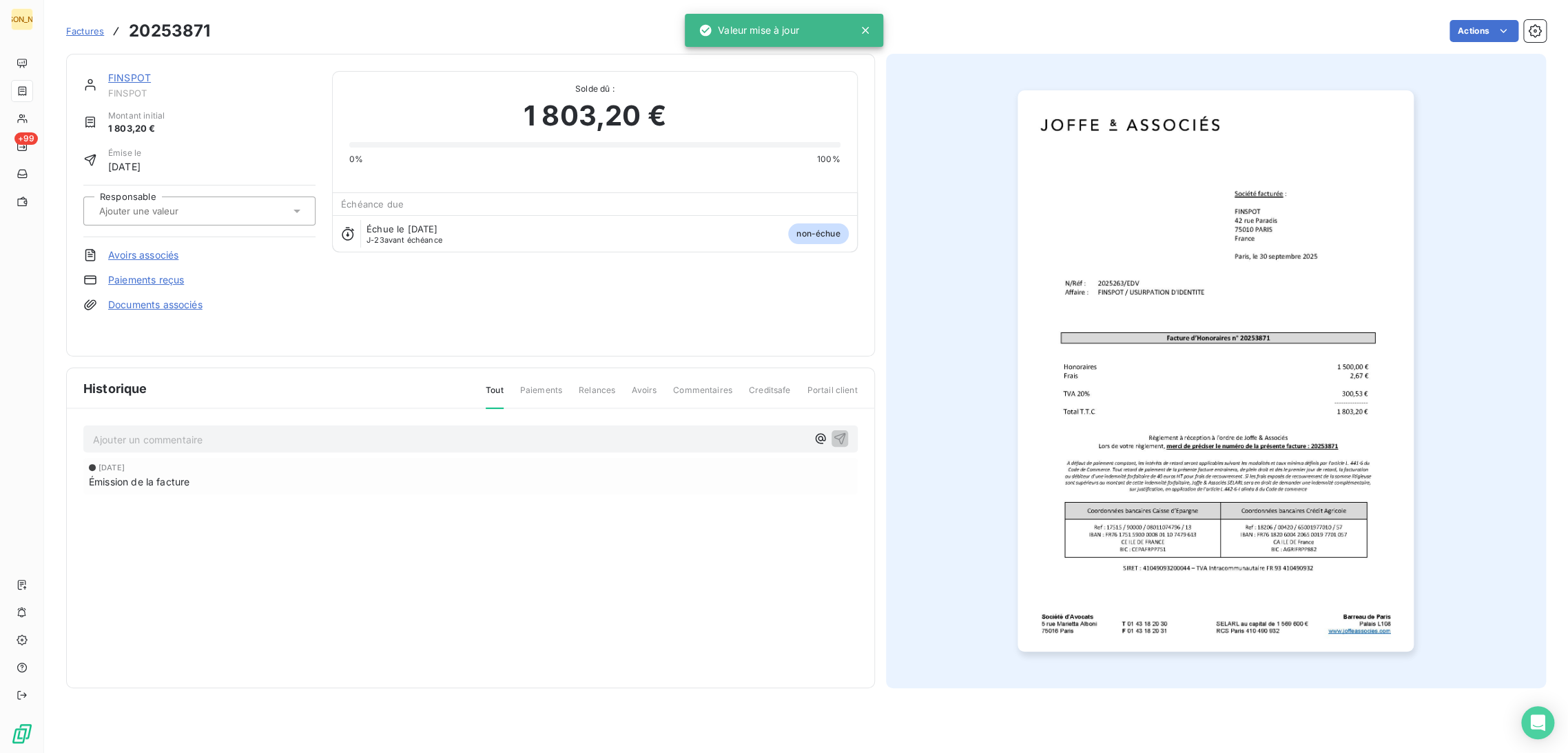
click at [183, 212] on input "text" at bounding box center [167, 210] width 138 height 13
type input "E"
click at [156, 248] on div "EDV" at bounding box center [207, 248] width 194 height 22
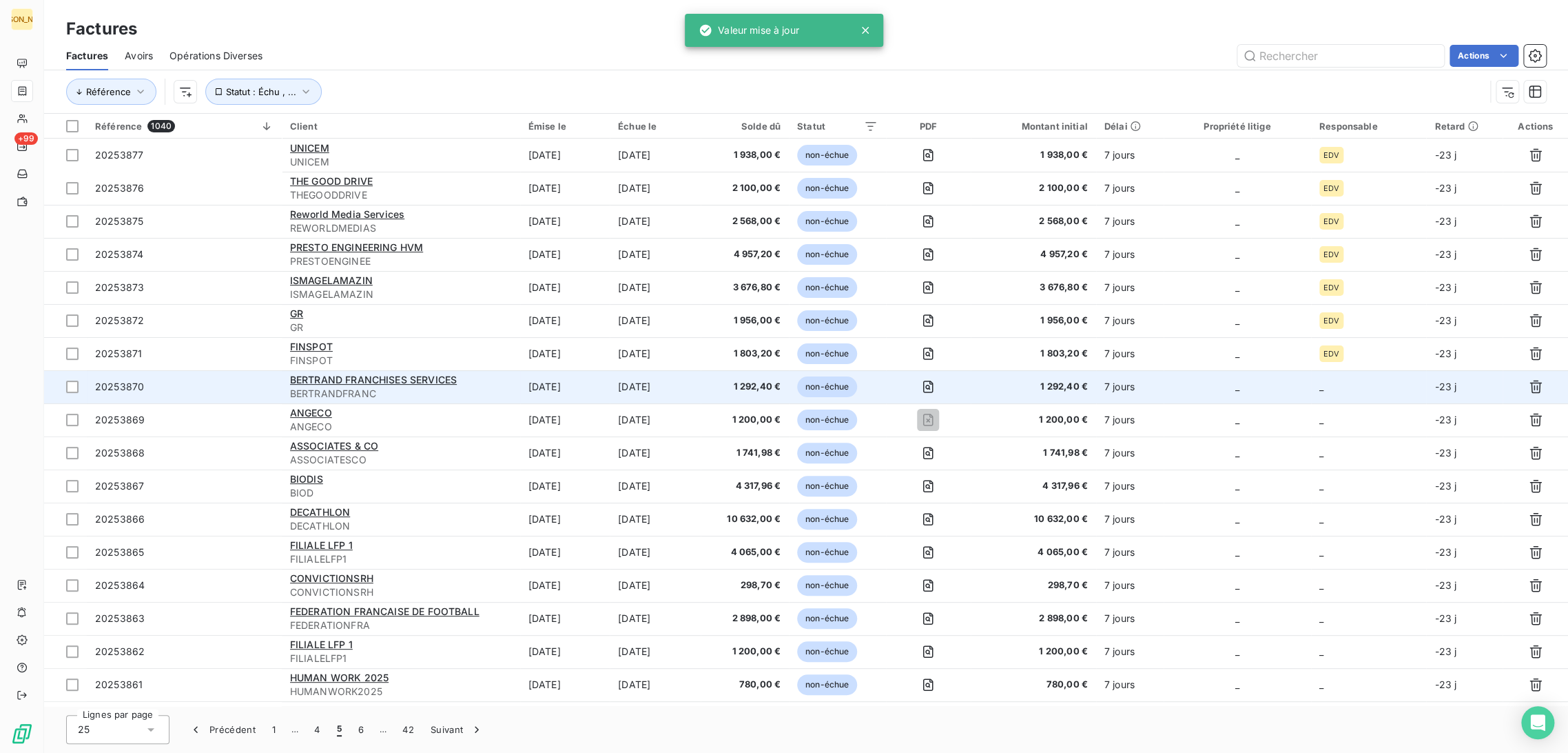
click at [583, 391] on td "[DATE]" at bounding box center [565, 387] width 90 height 33
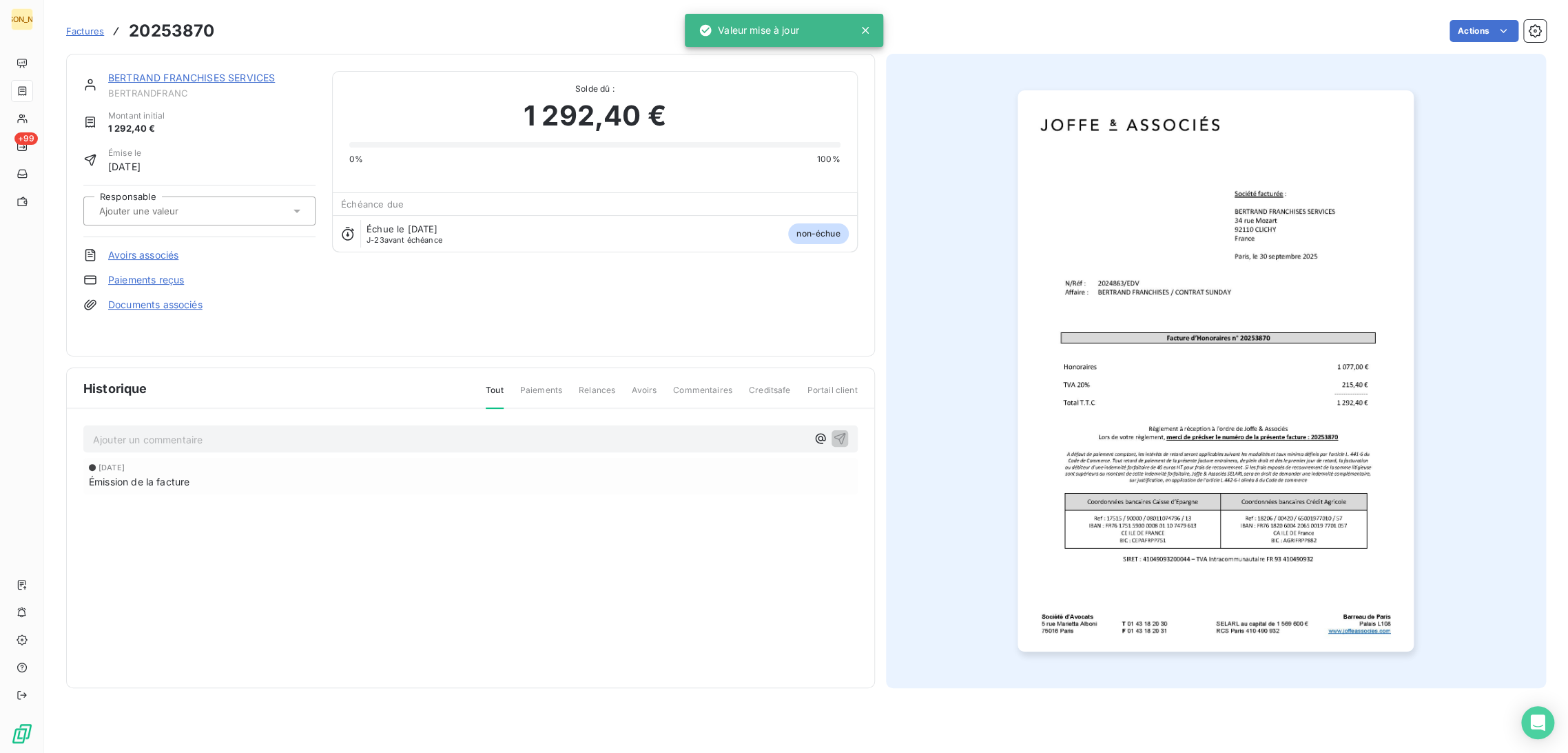
click at [174, 209] on input "text" at bounding box center [167, 210] width 138 height 13
type input "E"
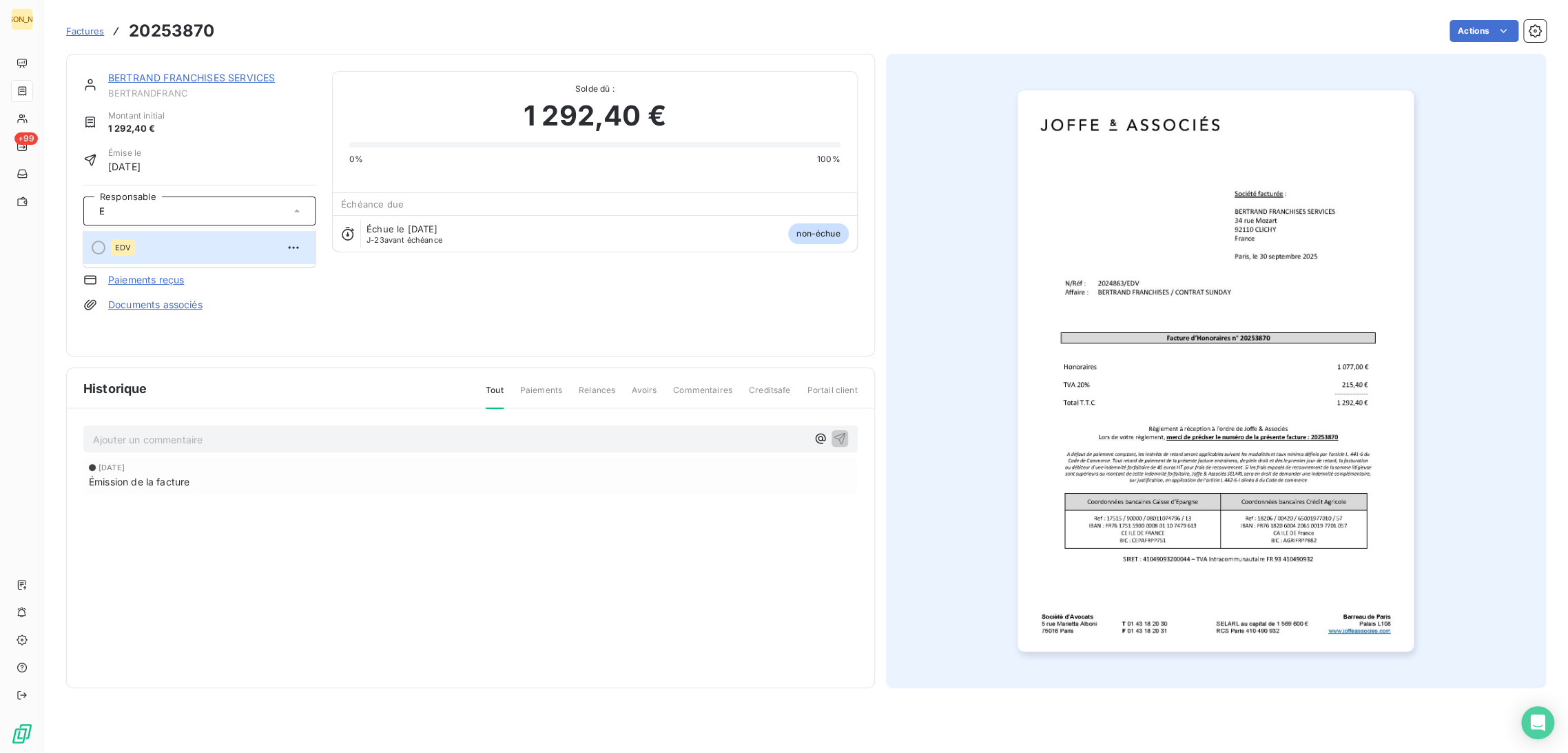
drag, startPoint x: 170, startPoint y: 243, endPoint x: 175, endPoint y: 311, distance: 68.2
click at [171, 243] on div "EDV" at bounding box center [207, 248] width 194 height 22
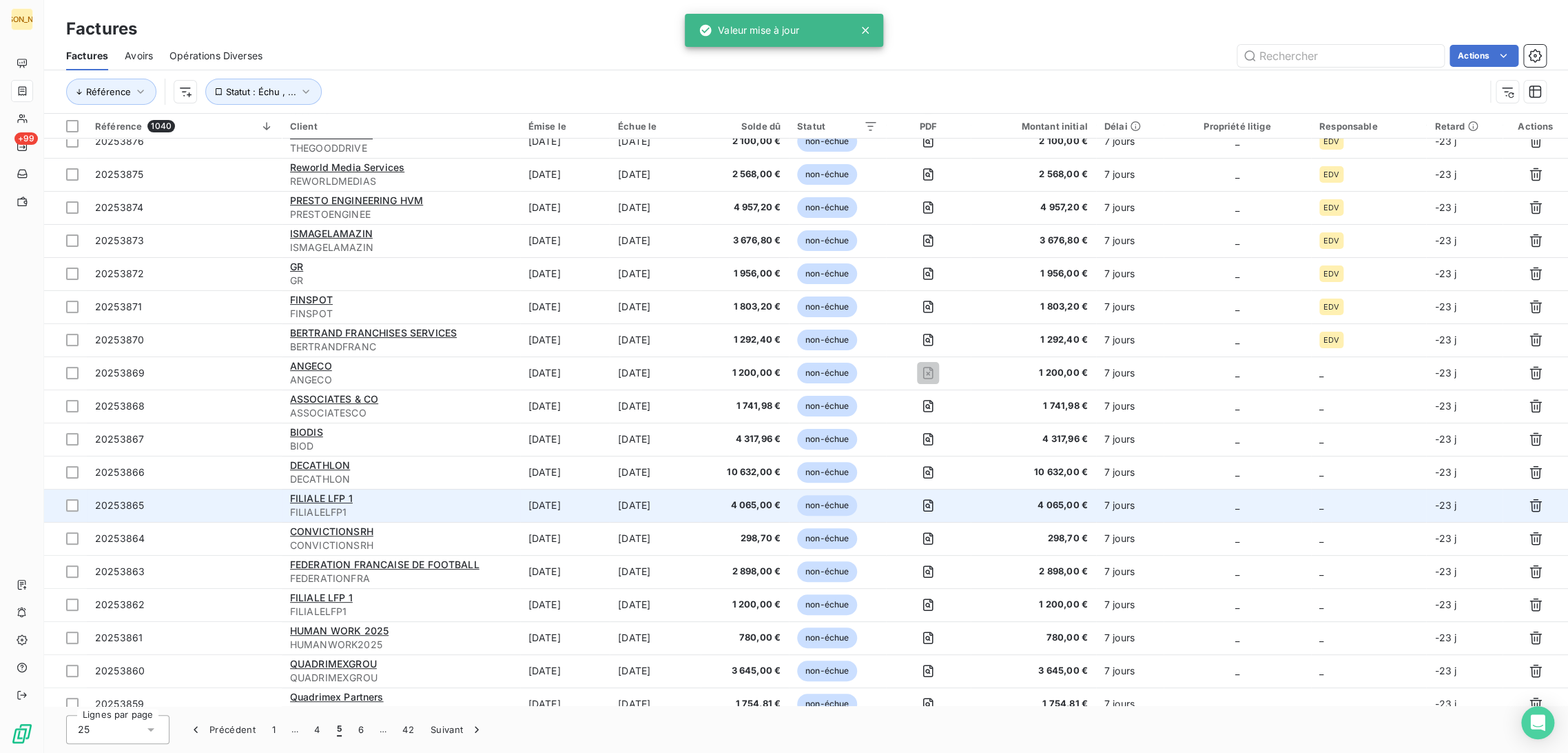
scroll to position [77, 0]
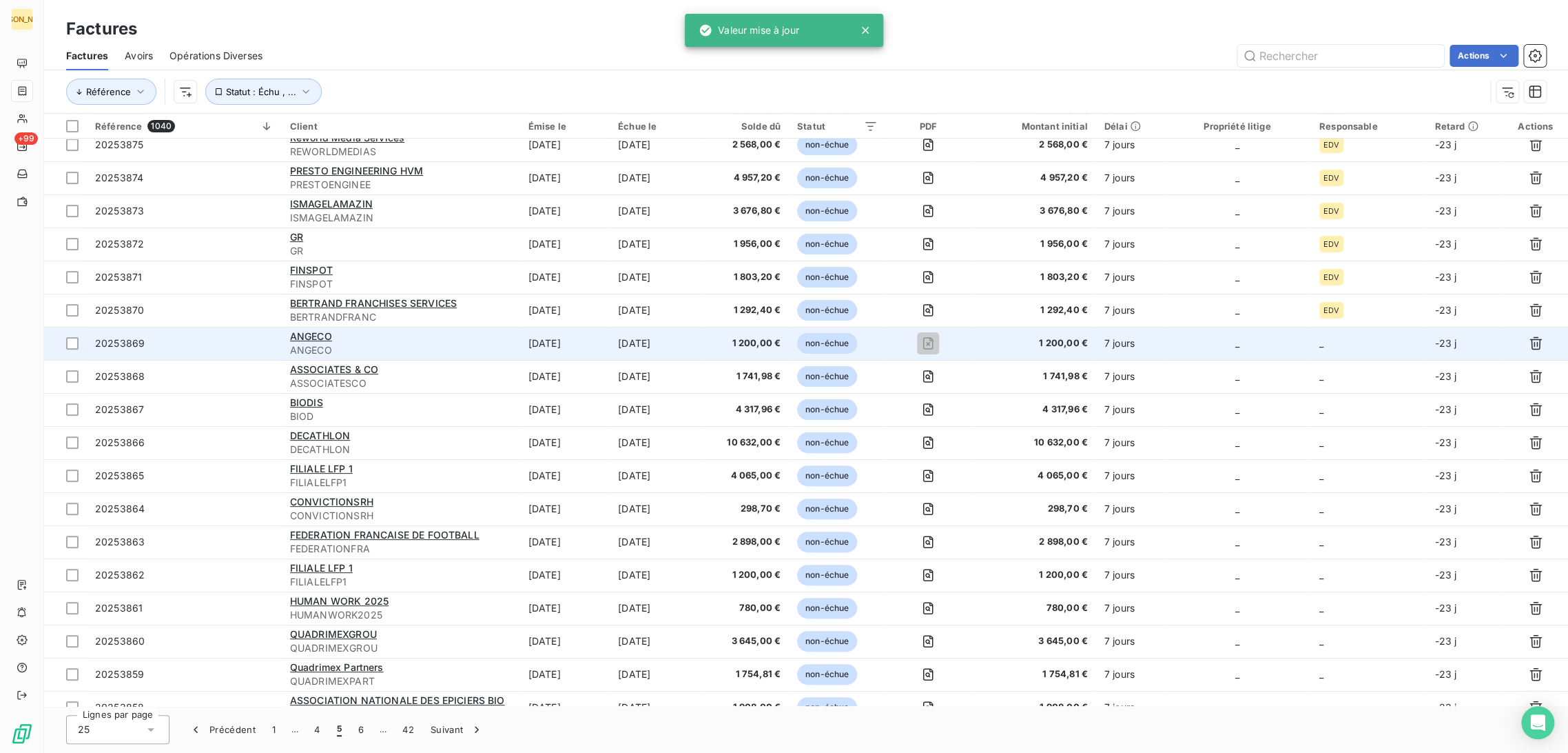
click at [592, 345] on td "[DATE]" at bounding box center [565, 343] width 90 height 33
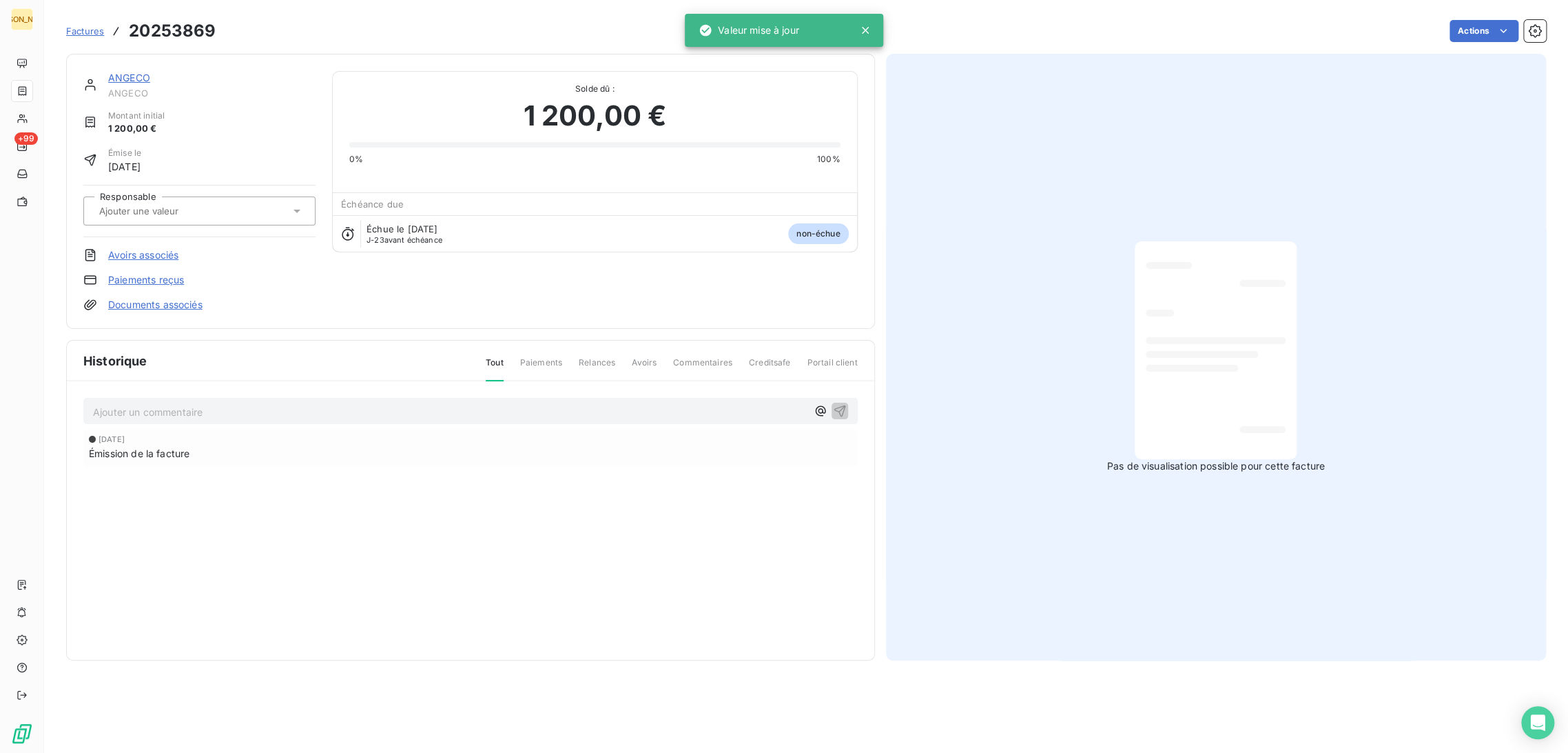
click at [202, 217] on div at bounding box center [192, 211] width 195 height 18
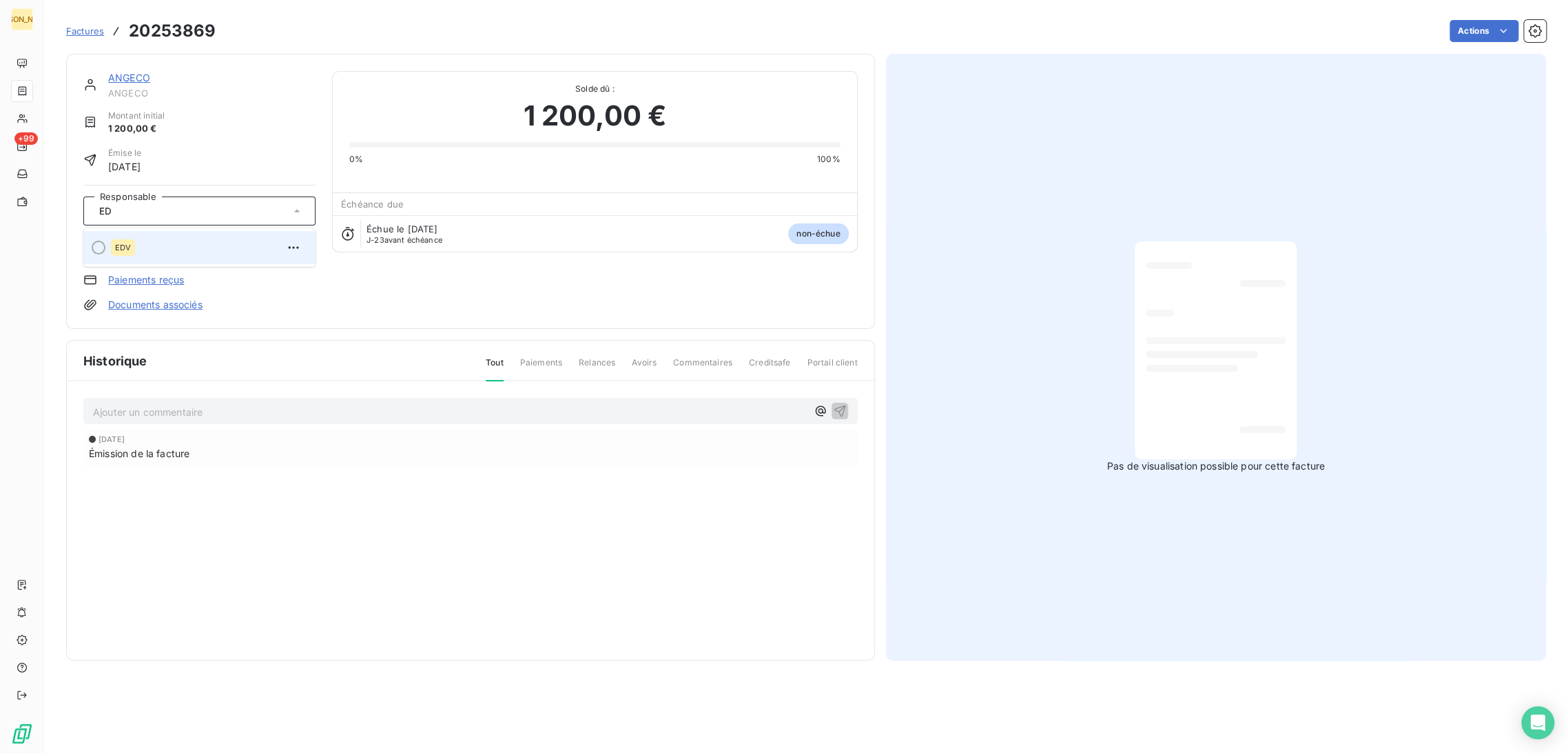
type input "ED"
click at [161, 245] on div "EDV" at bounding box center [207, 248] width 194 height 22
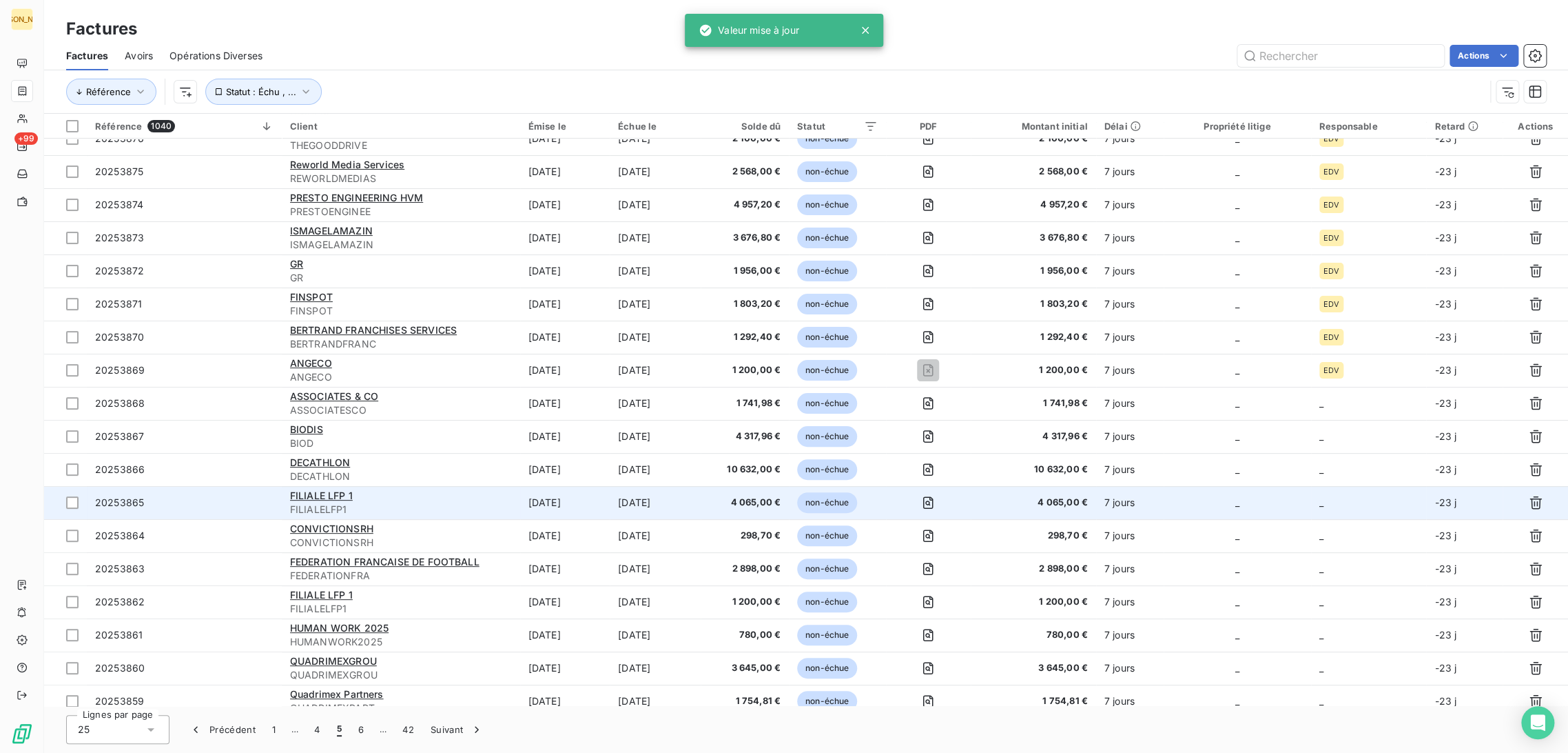
scroll to position [153, 0]
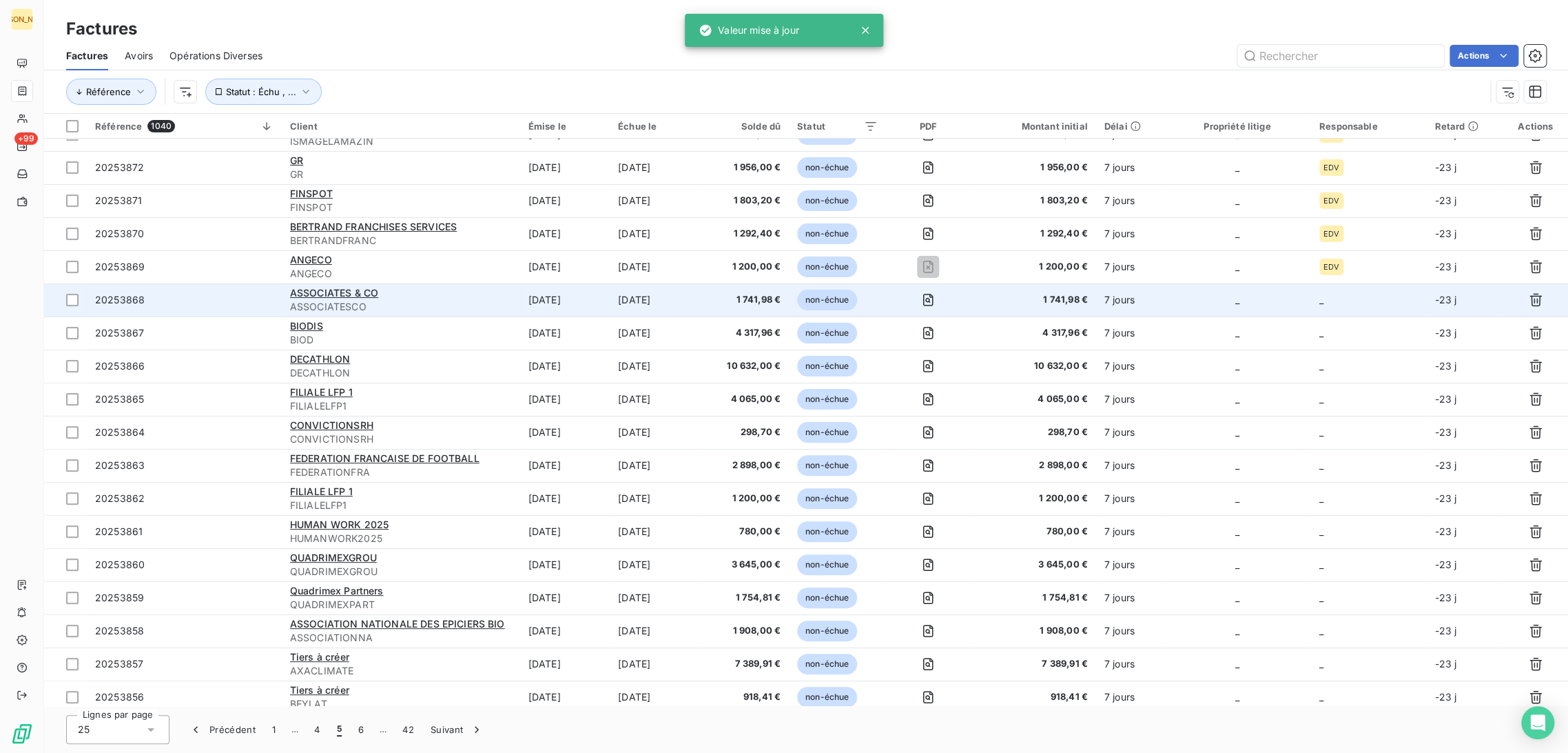
click at [582, 283] on tbody "20253877 UNICEM UNICEM [DATE] [DATE] 1 938,00 € non-échue 1 938,00 € 7 jours _ …" at bounding box center [806, 399] width 1524 height 827
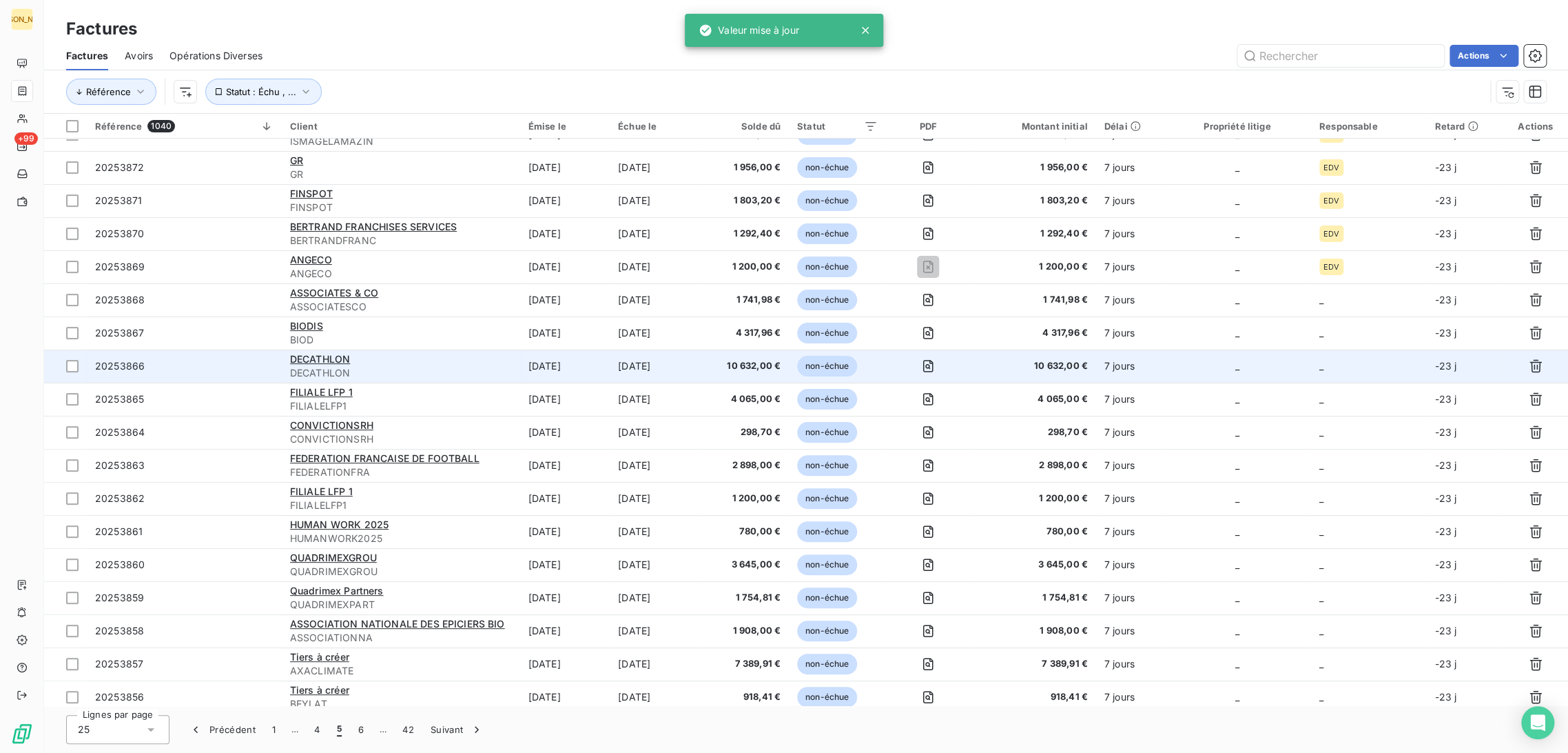
click at [451, 355] on div "DECATHLON" at bounding box center [401, 359] width 222 height 14
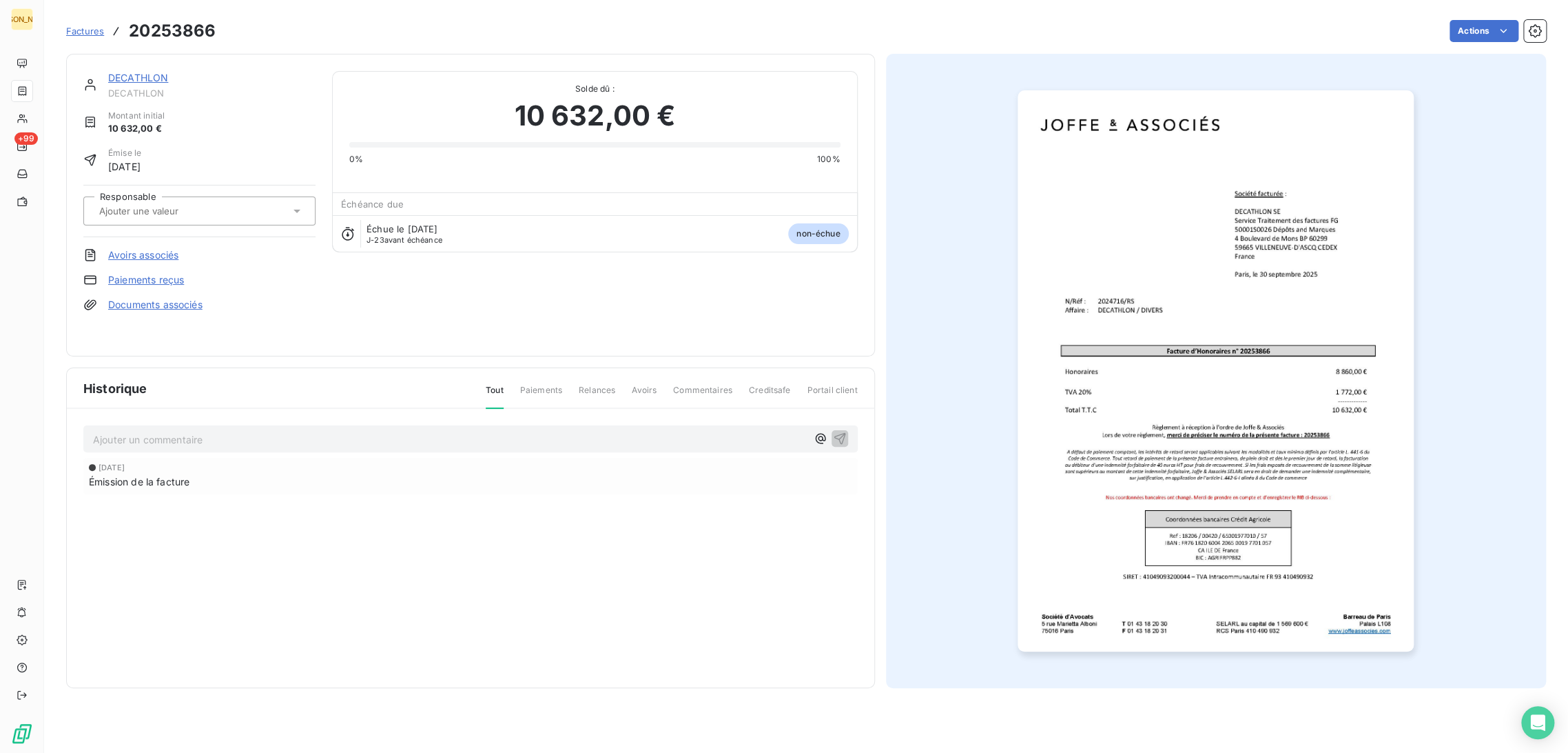
click at [149, 206] on input "text" at bounding box center [167, 210] width 138 height 13
type input "E"
type input "RS"
click at [157, 236] on li "RS" at bounding box center [199, 248] width 232 height 33
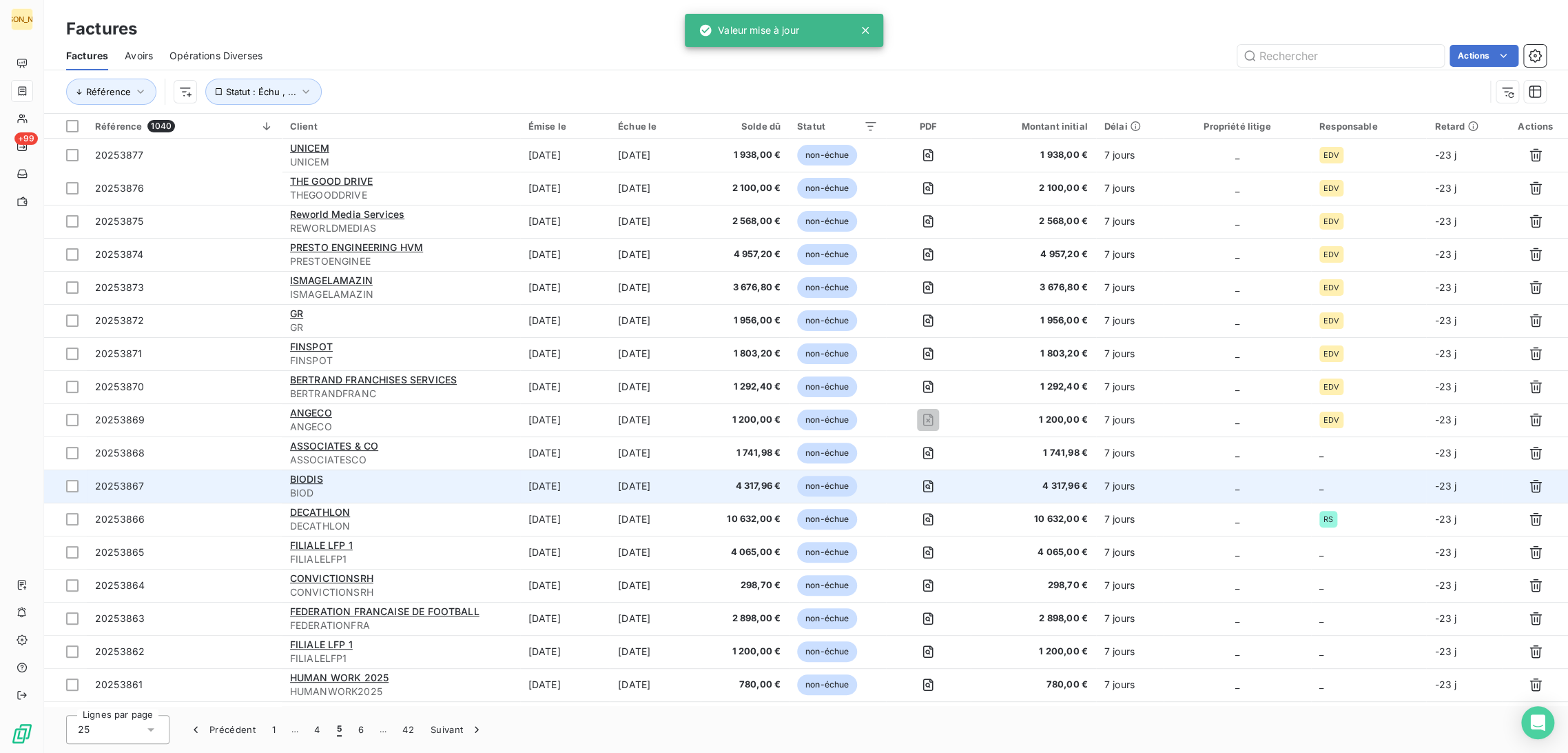
click at [607, 484] on td "[DATE]" at bounding box center [565, 485] width 90 height 33
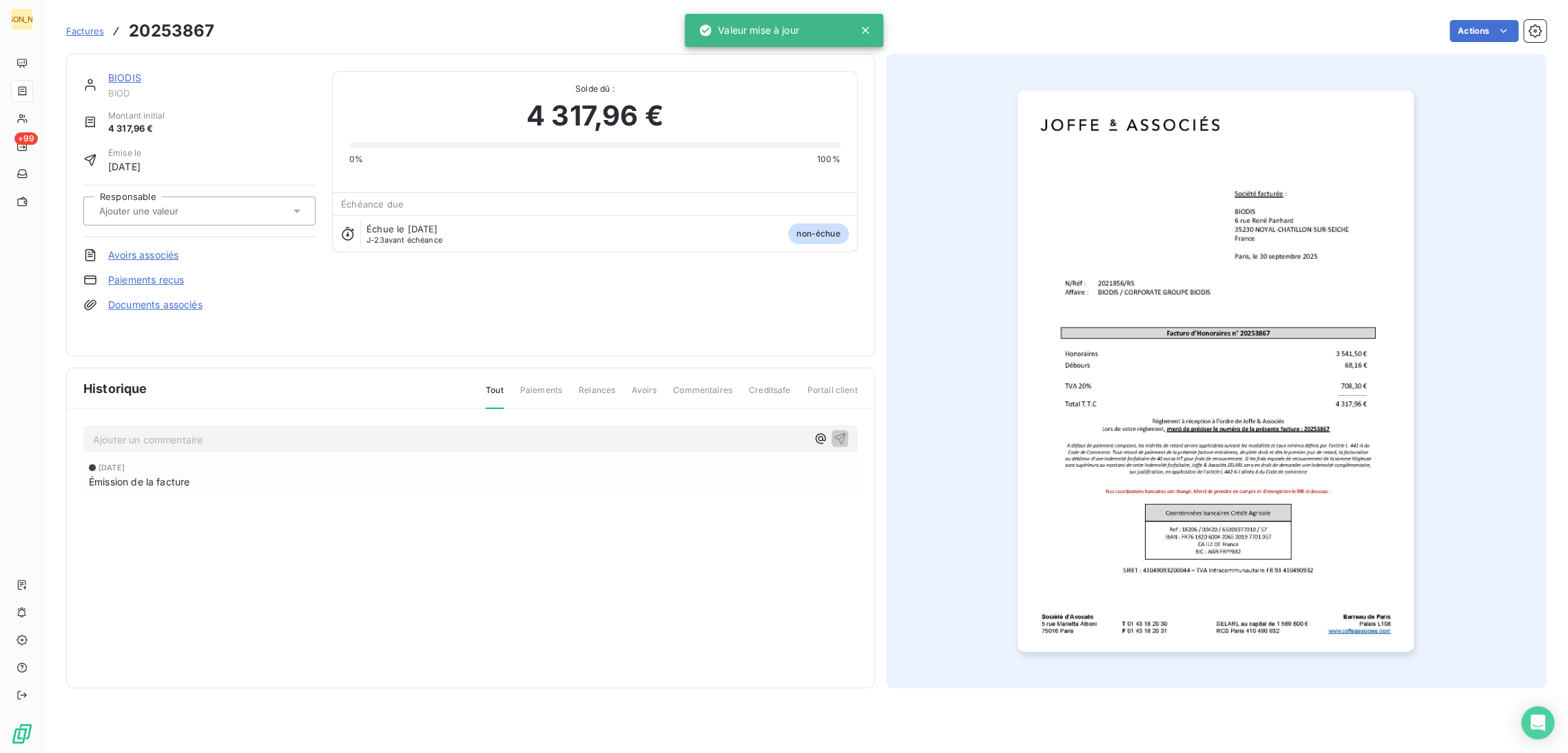
click at [189, 210] on input "text" at bounding box center [167, 210] width 138 height 13
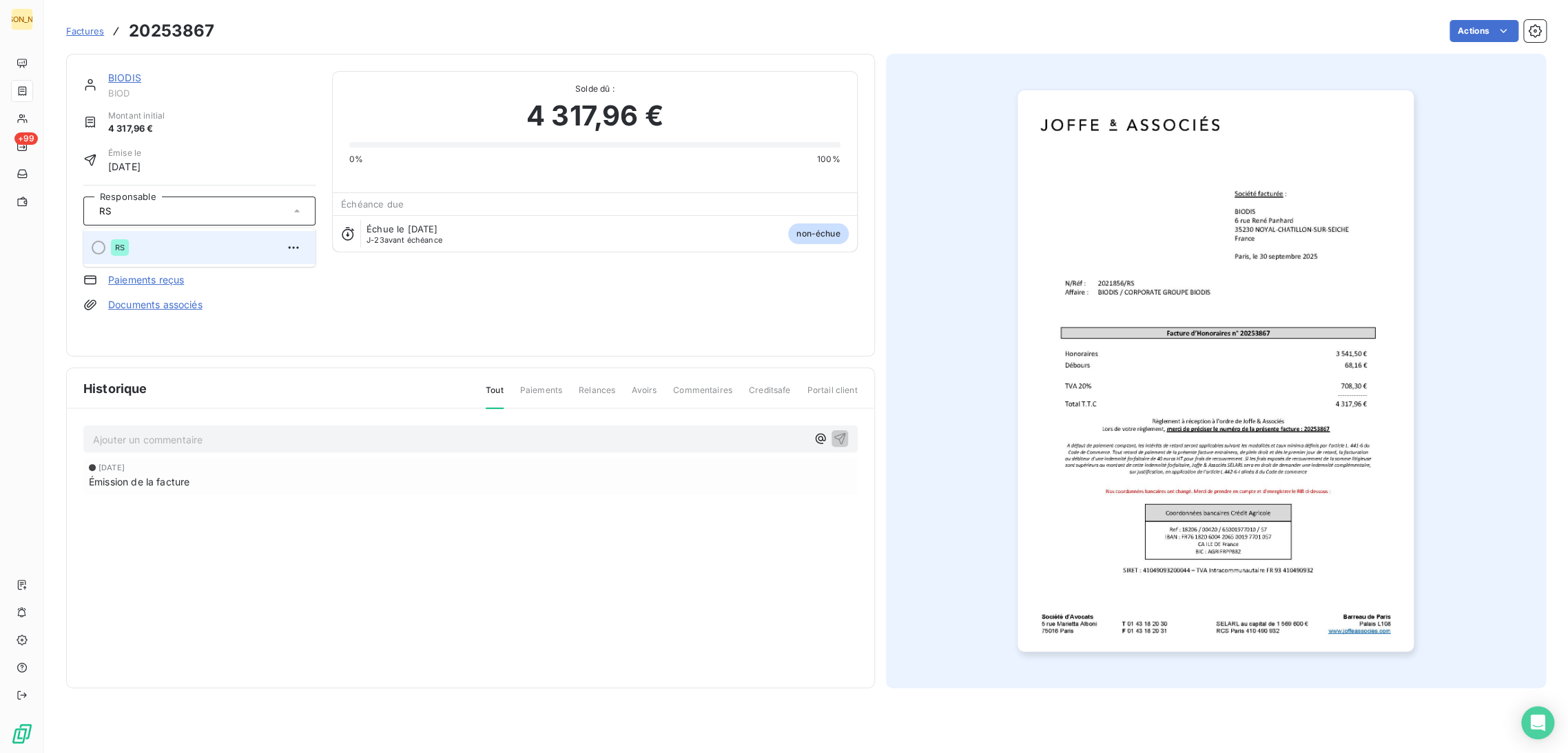
type input "RS"
click at [166, 248] on div "RS" at bounding box center [207, 248] width 194 height 22
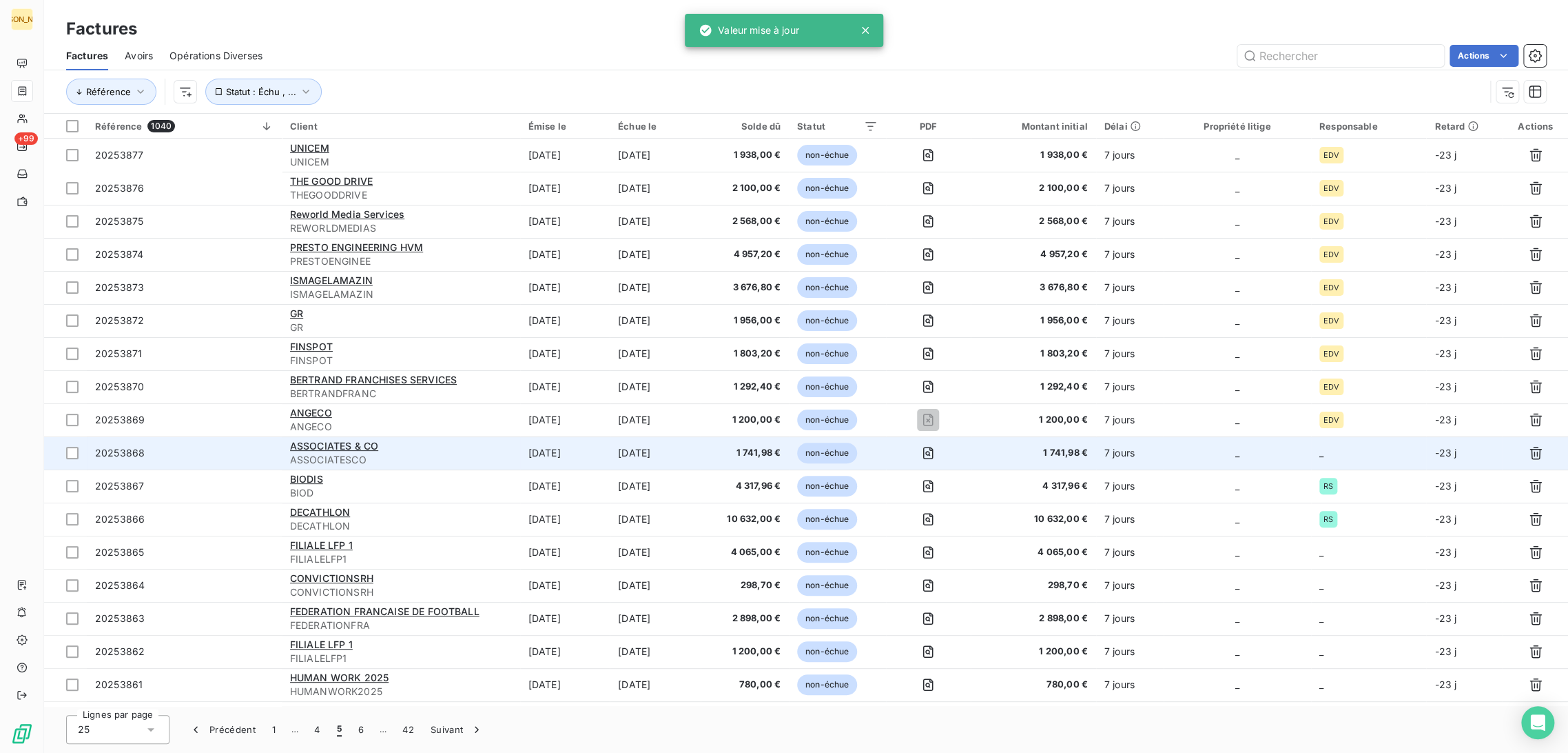
click at [511, 456] on td "ASSOCIATES & CO ASSOCIATESCO" at bounding box center [401, 453] width 239 height 33
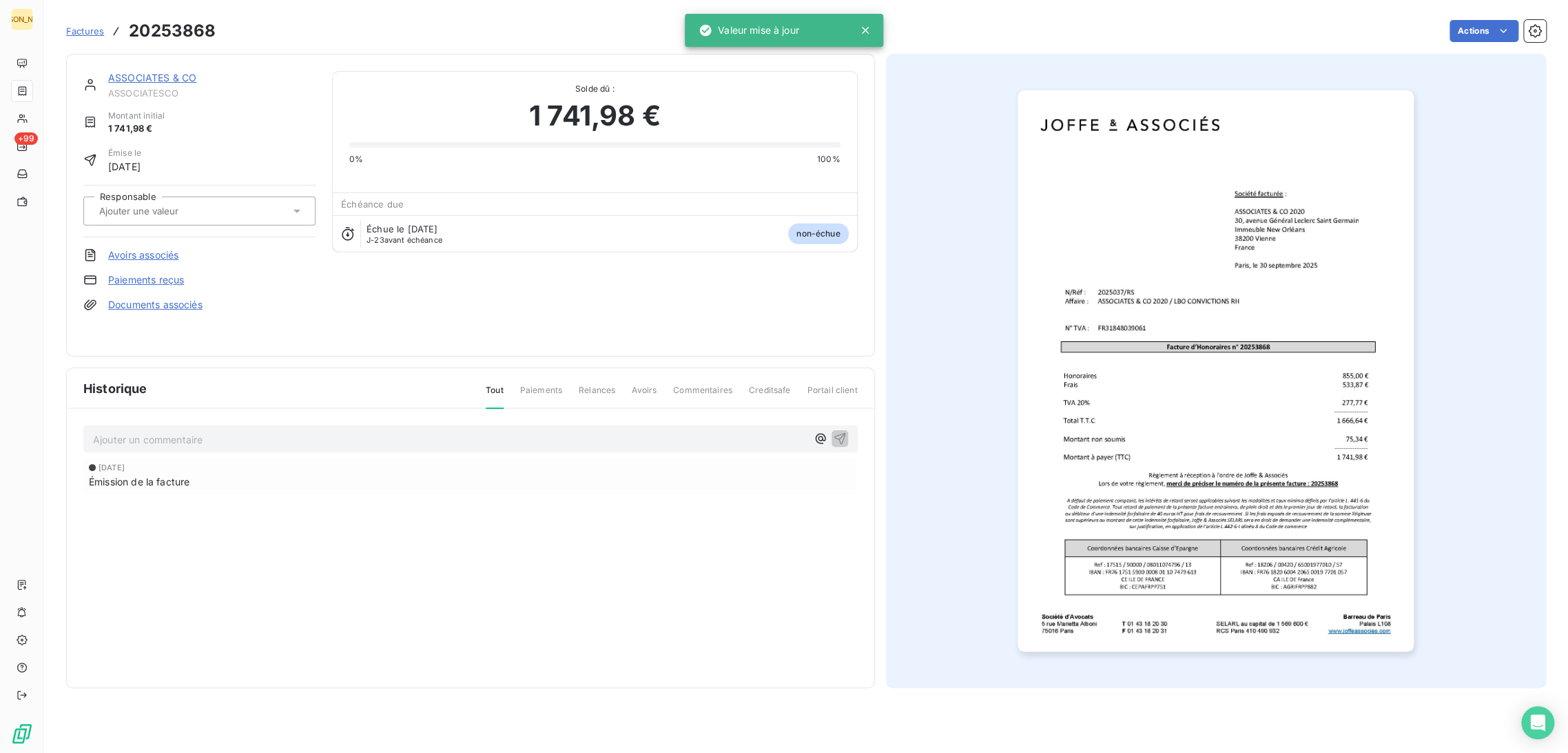
click at [178, 203] on div at bounding box center [192, 211] width 195 height 18
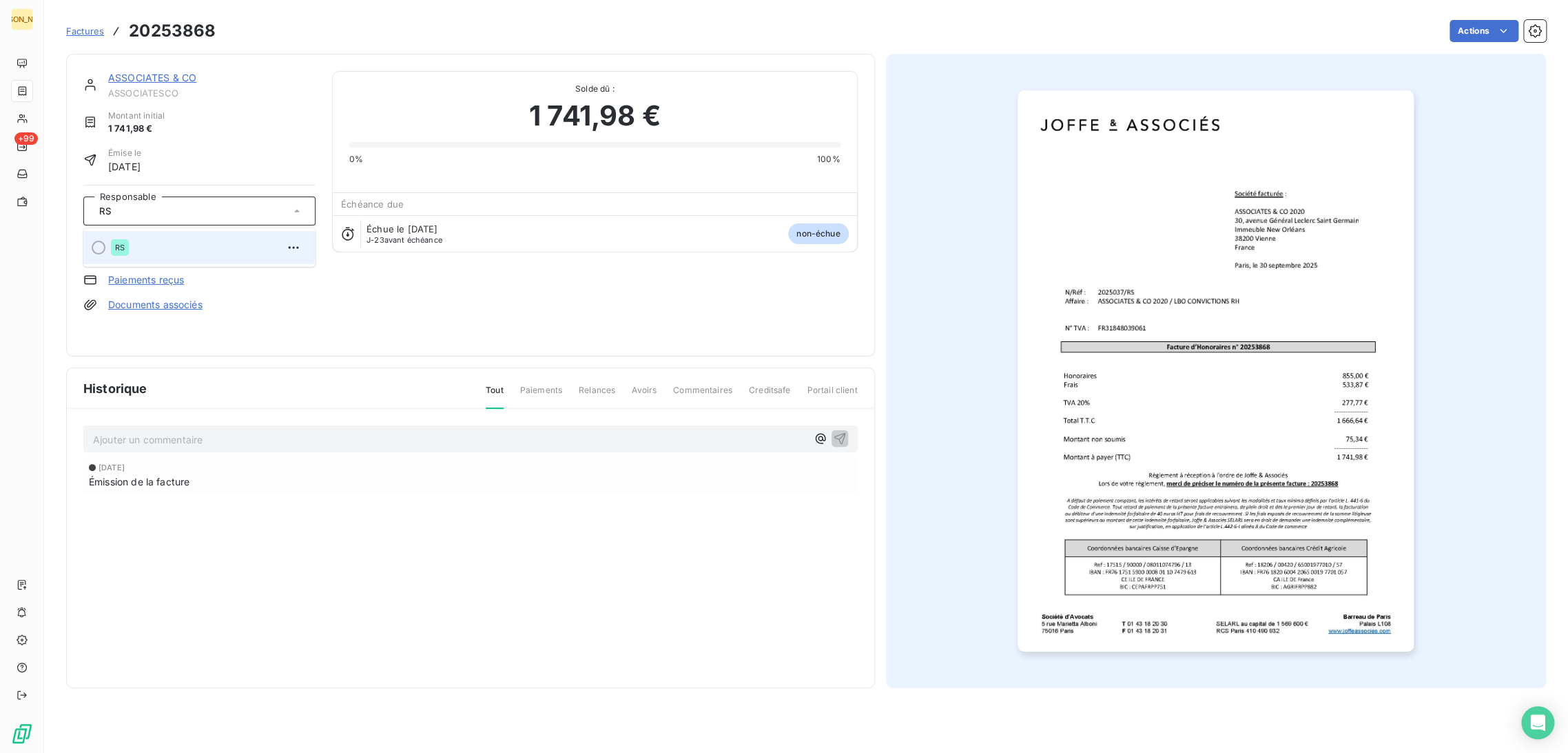
type input "RS"
click at [163, 236] on div "RS" at bounding box center [207, 248] width 194 height 22
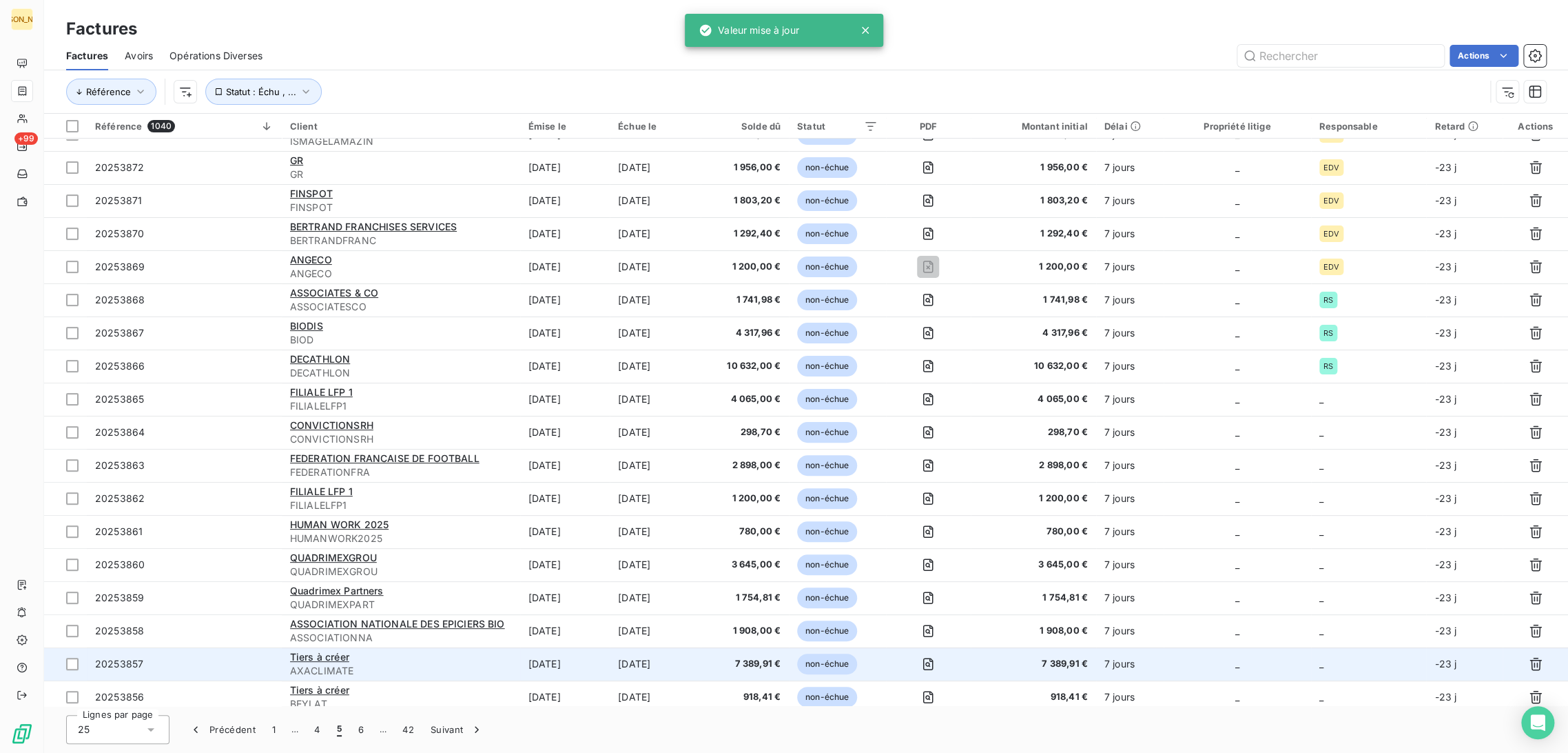
scroll to position [230, 0]
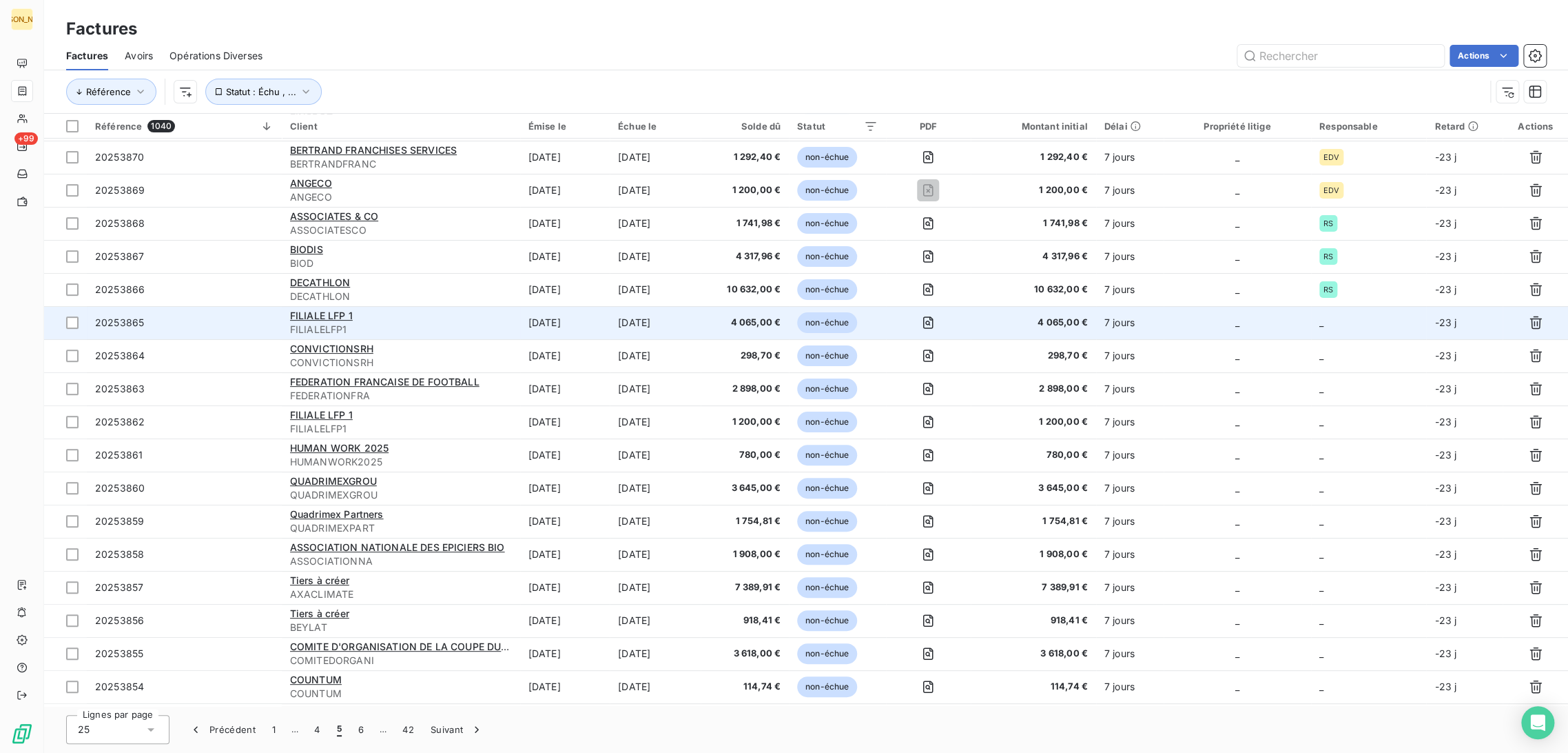
click at [601, 325] on td "[DATE]" at bounding box center [565, 323] width 90 height 33
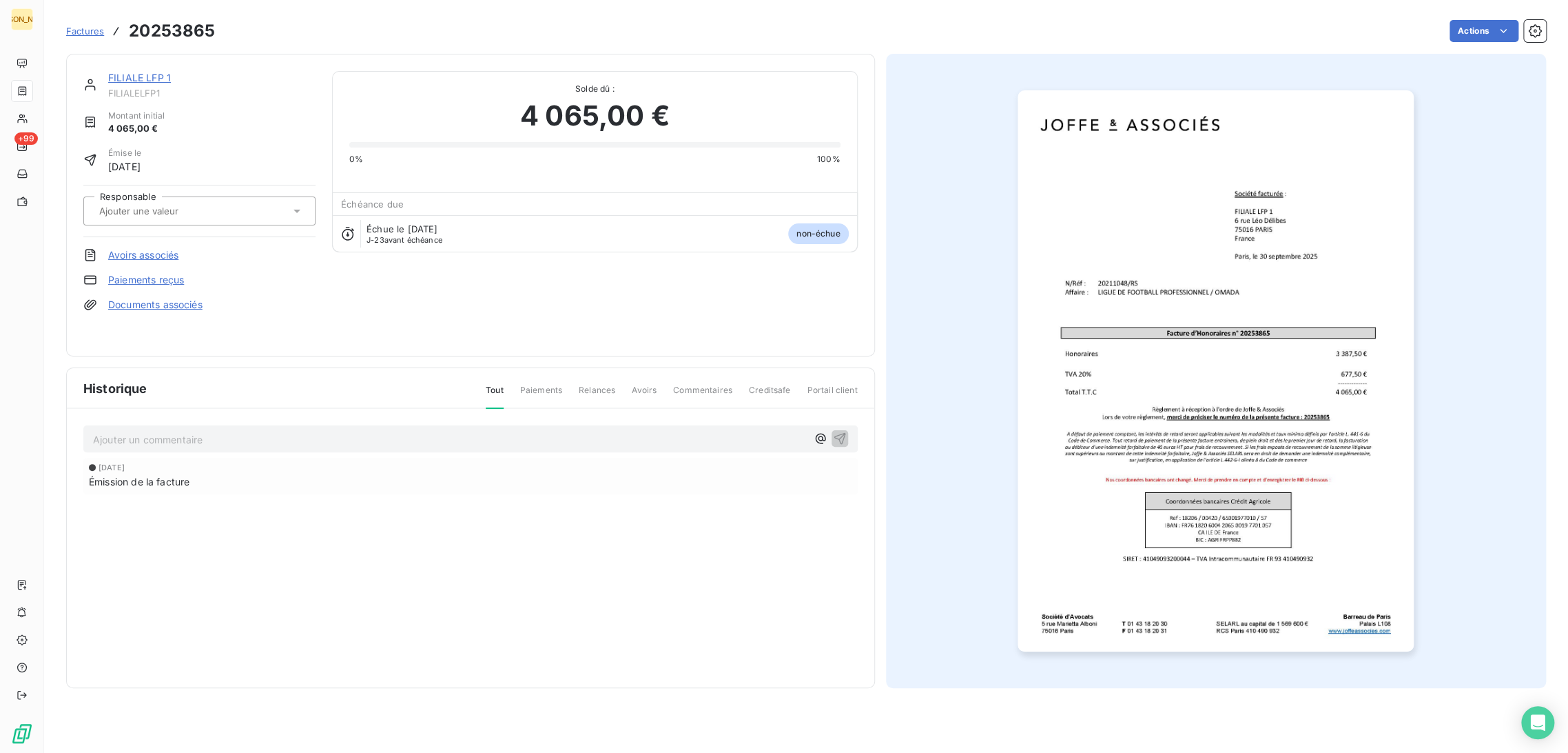
click at [148, 222] on div at bounding box center [199, 210] width 232 height 29
type input "RS"
click at [138, 251] on div "RS" at bounding box center [207, 248] width 194 height 22
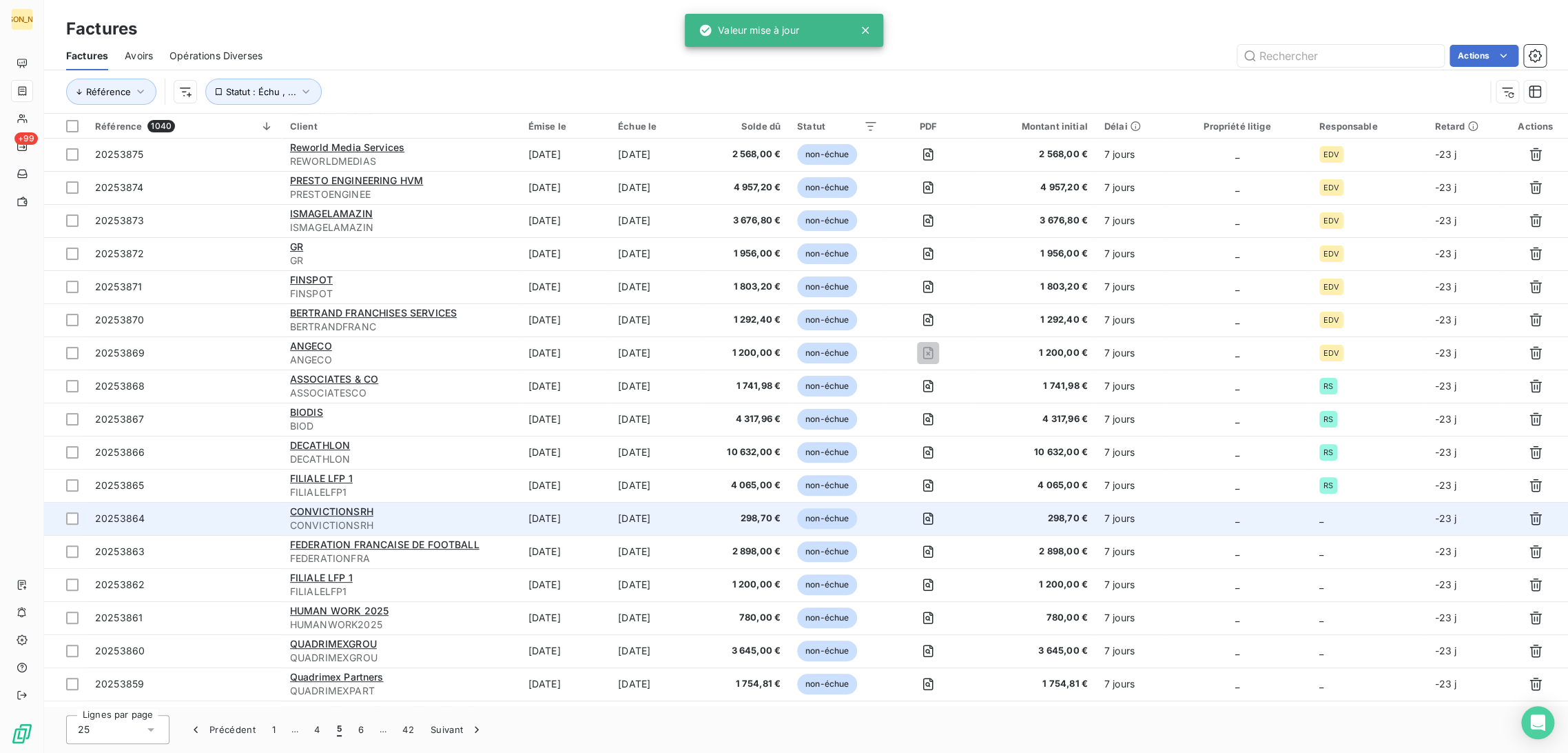
scroll to position [153, 0]
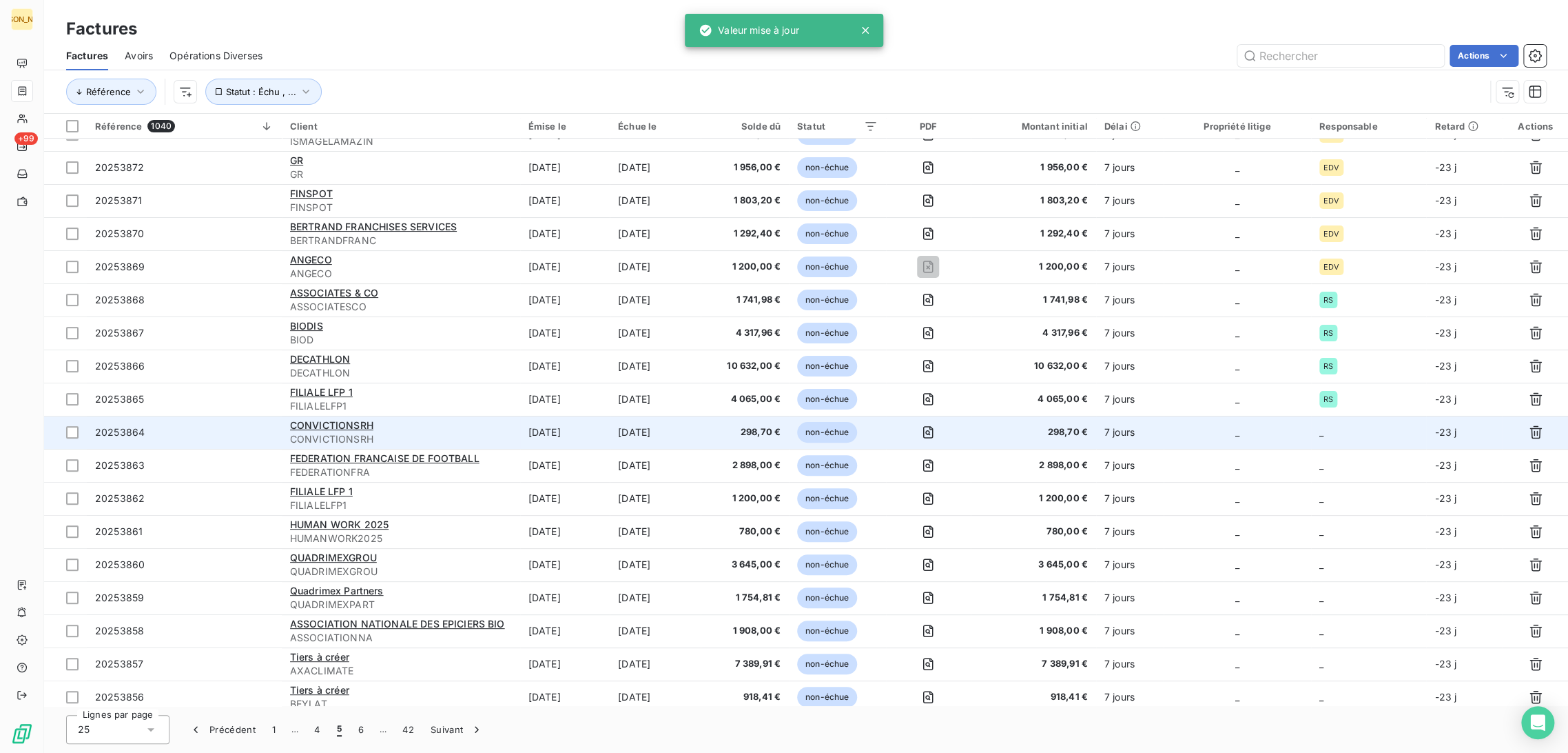
click at [504, 431] on div "CONVICTIONSRH" at bounding box center [401, 425] width 222 height 14
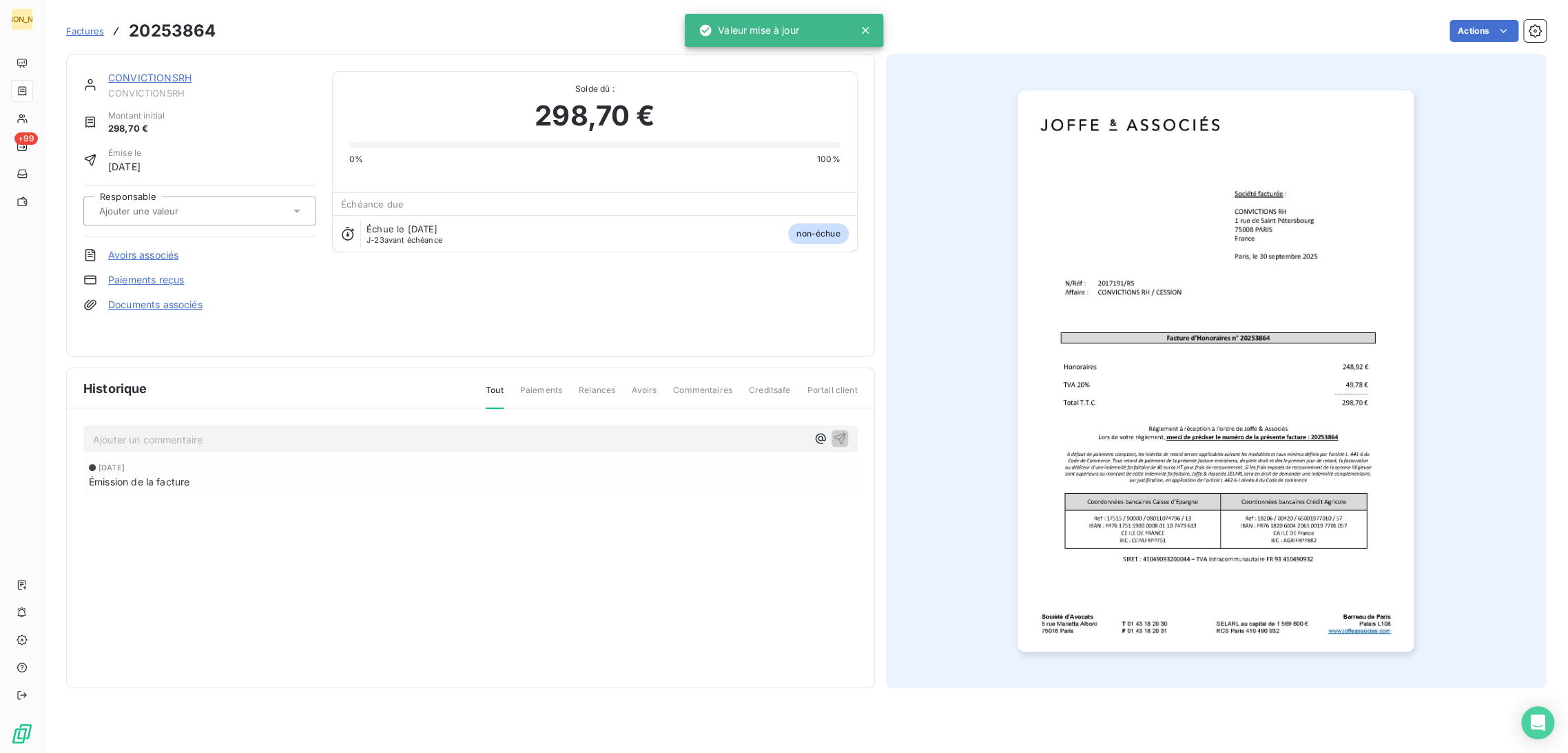
click at [187, 198] on div at bounding box center [199, 210] width 232 height 29
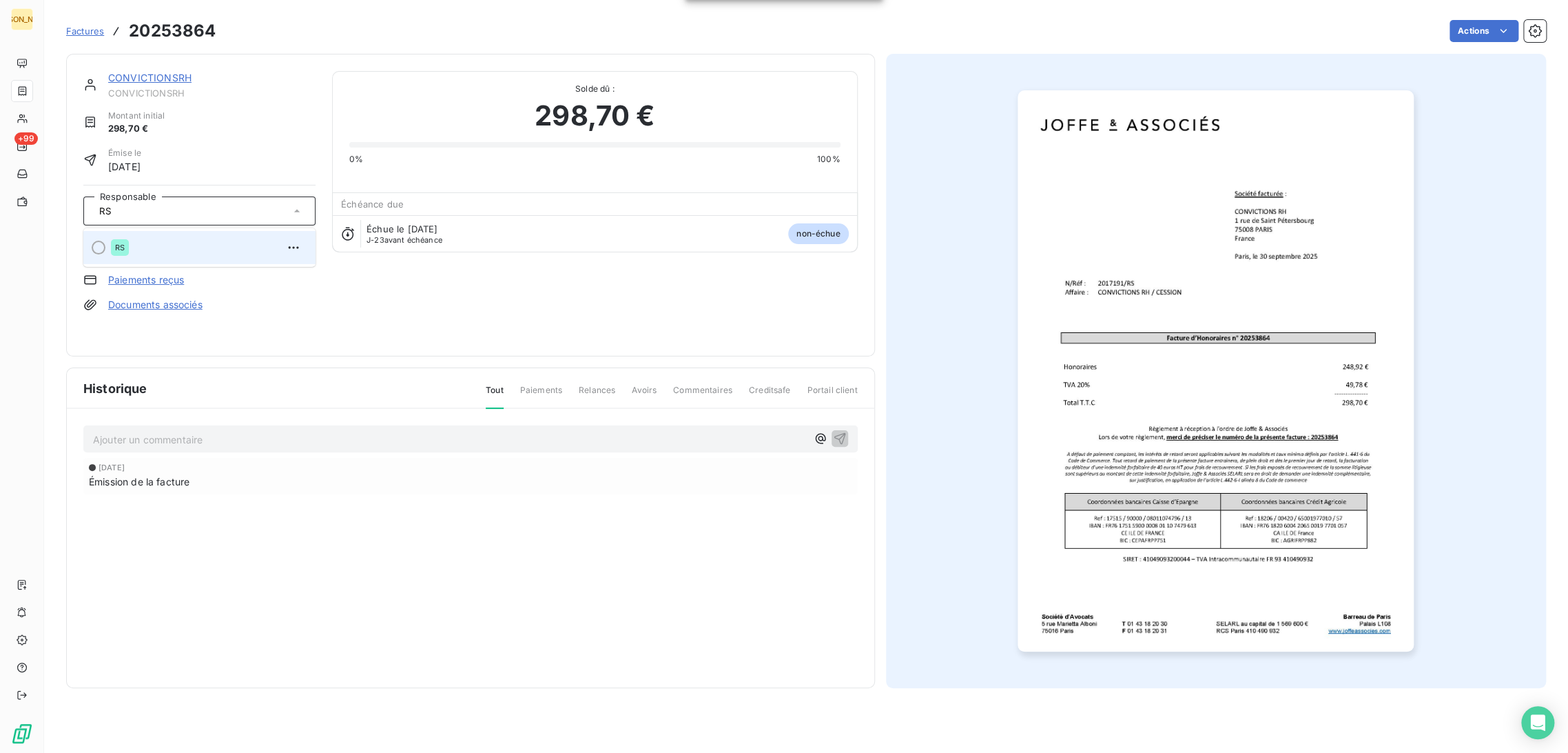
type input "RS"
drag, startPoint x: 171, startPoint y: 237, endPoint x: 150, endPoint y: 252, distance: 25.8
click at [171, 239] on div "RS" at bounding box center [207, 248] width 194 height 22
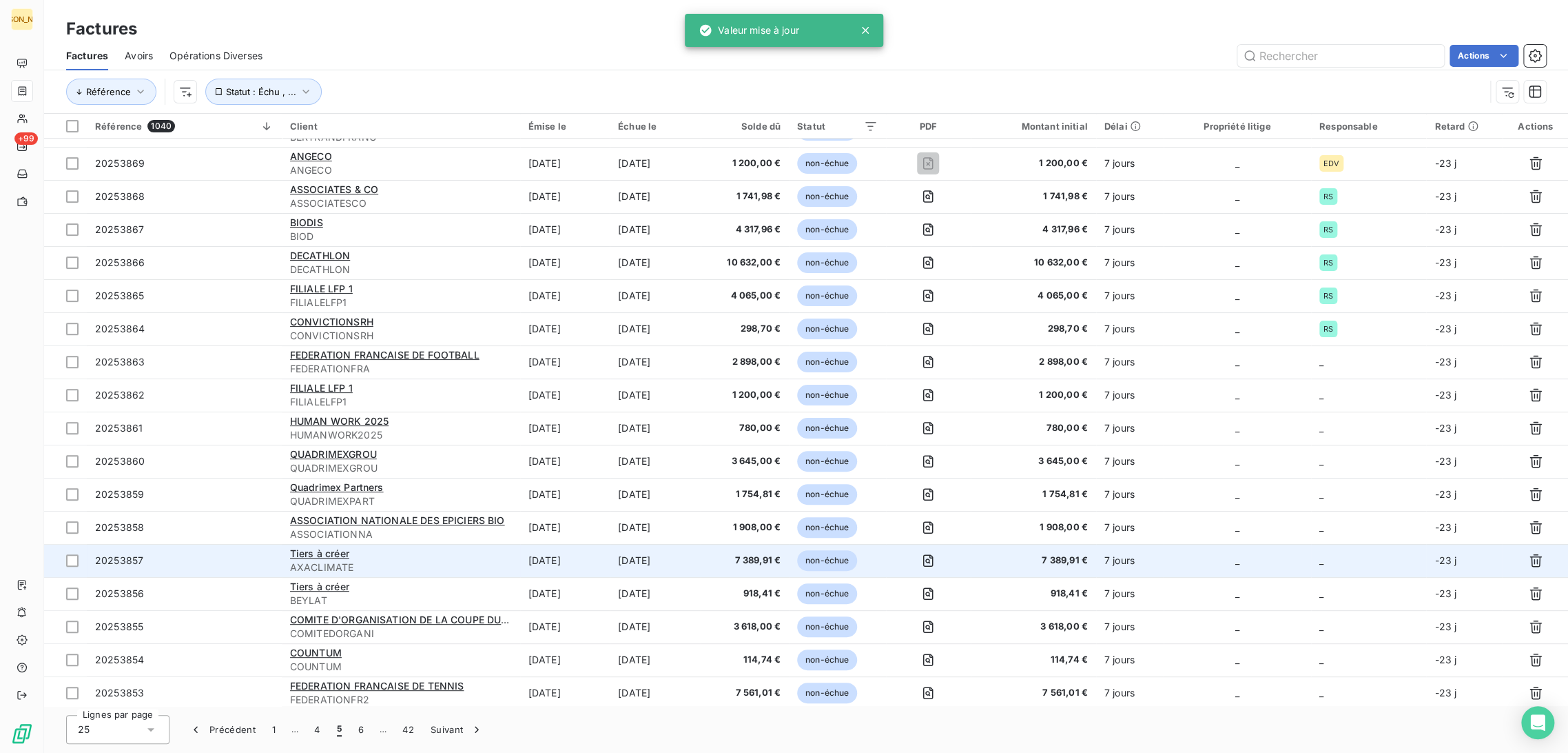
scroll to position [259, 0]
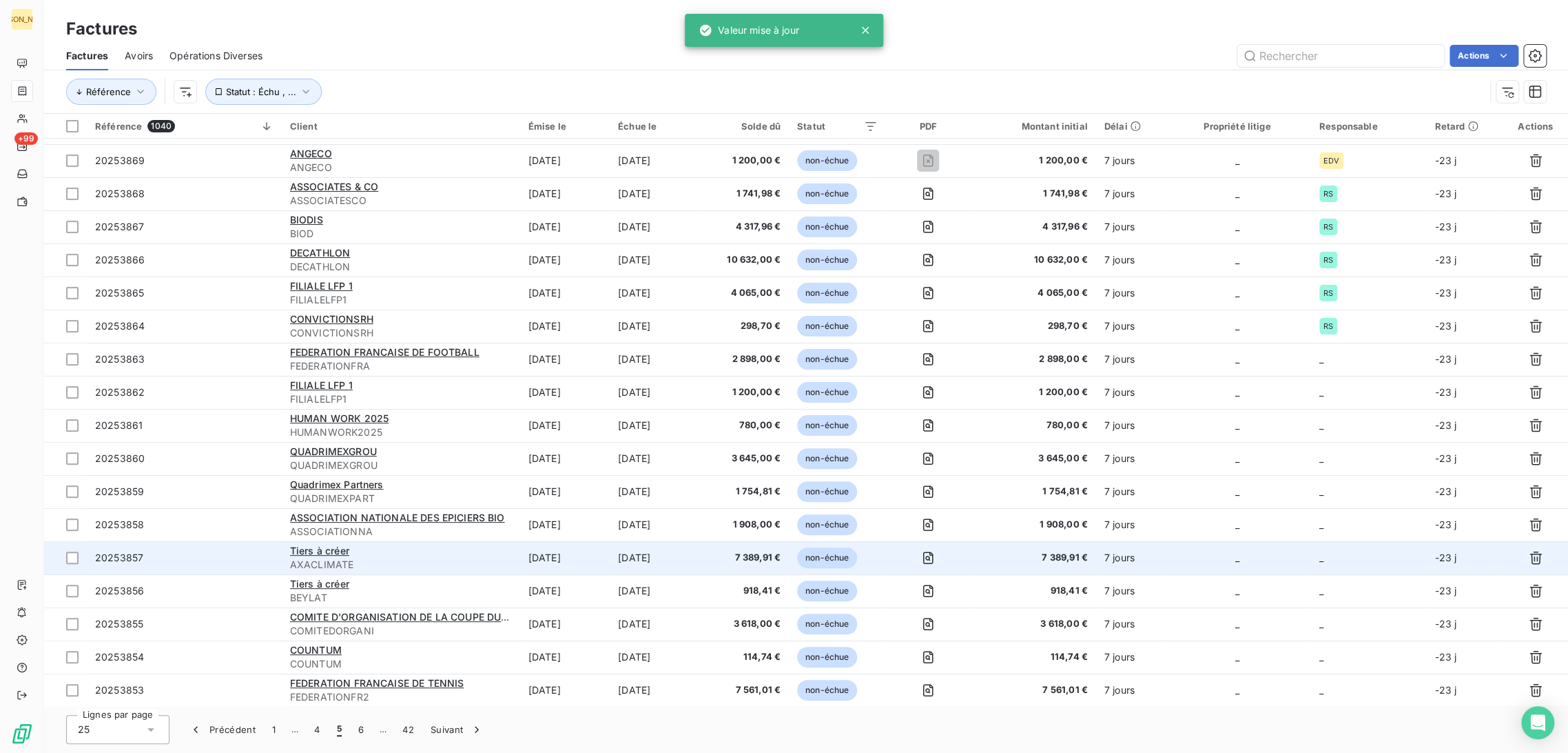
click at [511, 555] on td "Tiers à créer AXACLIMATE" at bounding box center [401, 558] width 239 height 33
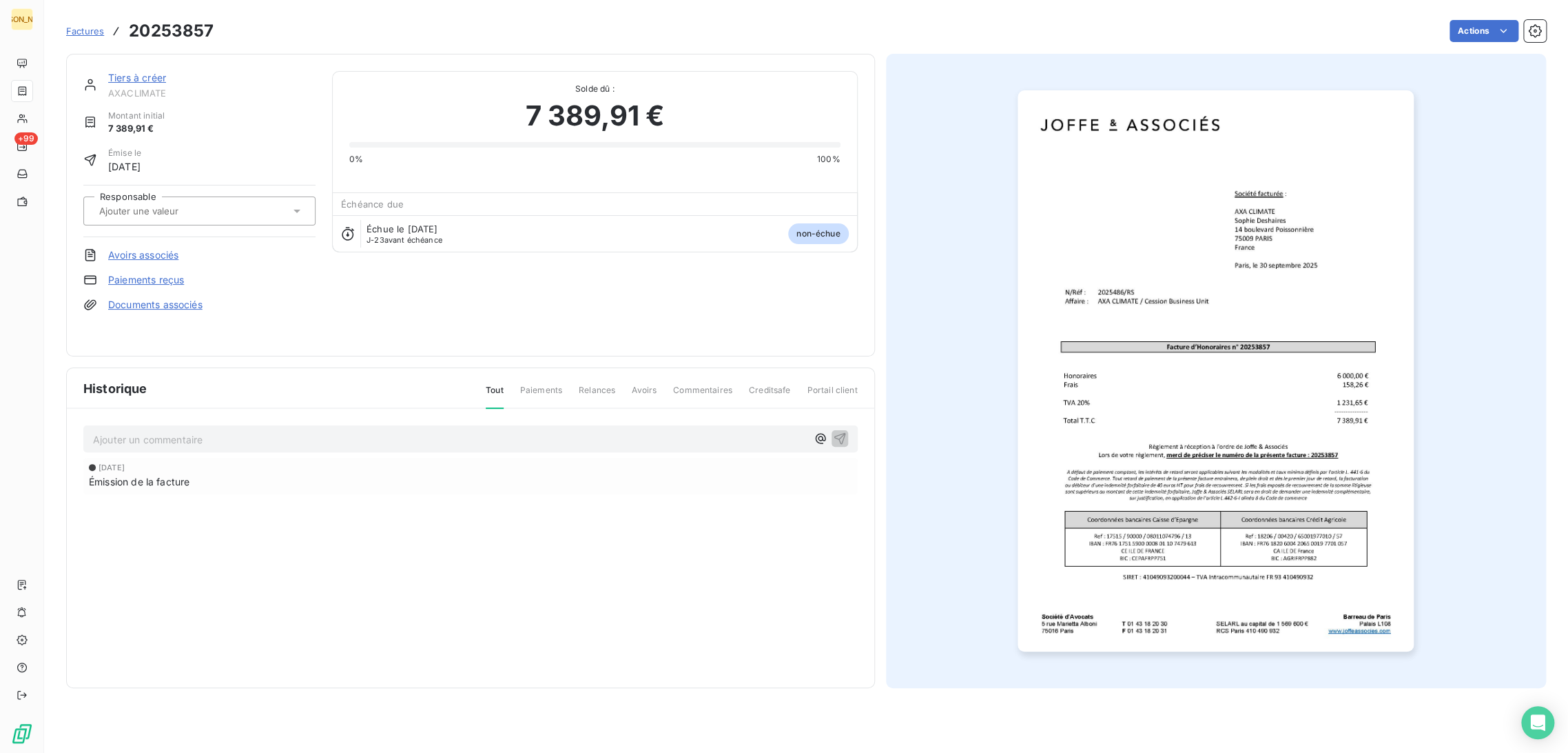
click at [189, 193] on div "Responsable" at bounding box center [199, 211] width 232 height 52
click at [165, 199] on div at bounding box center [199, 210] width 232 height 29
type input "RS"
drag, startPoint x: 163, startPoint y: 244, endPoint x: 171, endPoint y: 216, distance: 29.1
click at [163, 245] on div "RS" at bounding box center [207, 248] width 194 height 22
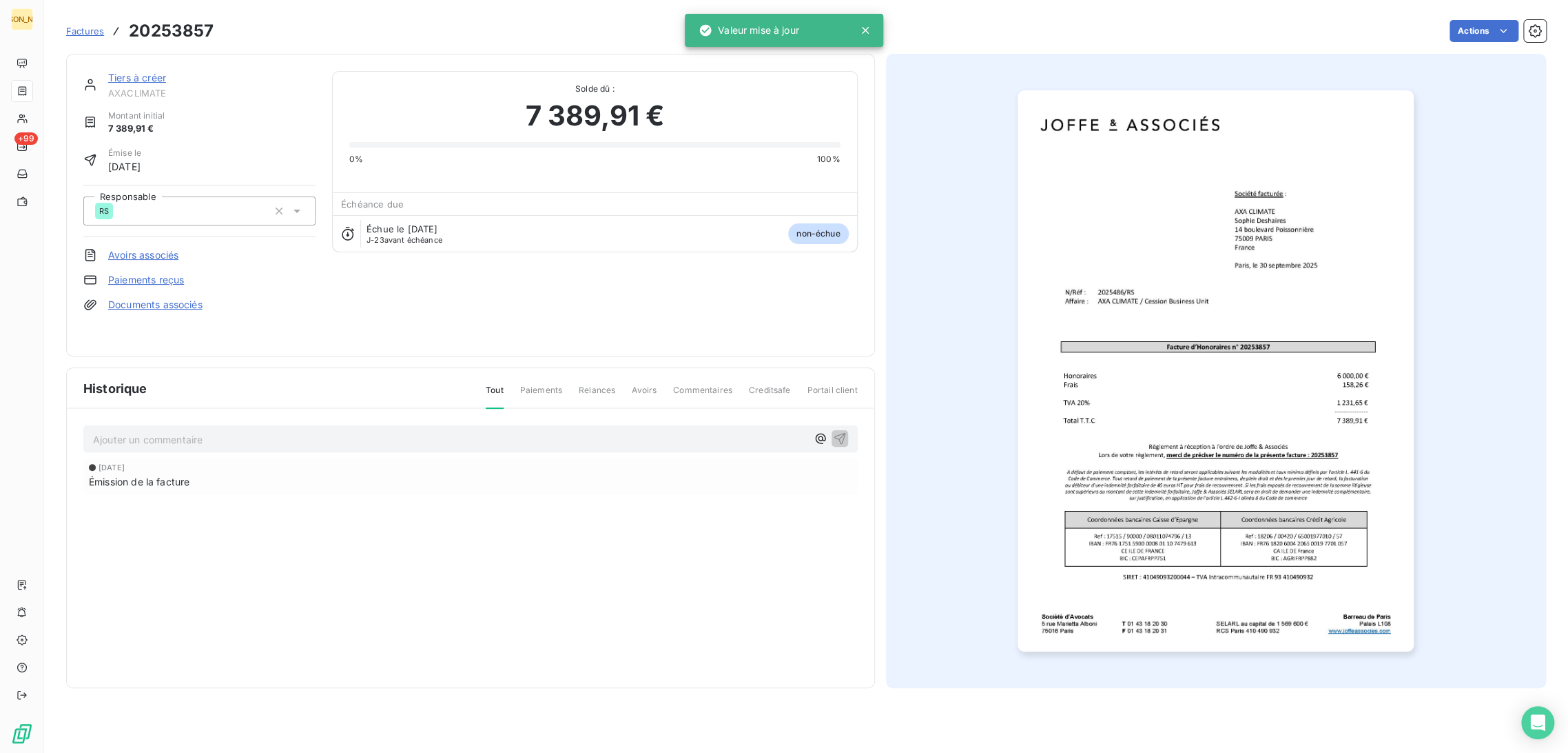
click at [149, 77] on link "Tiers à créer" at bounding box center [137, 77] width 58 height 12
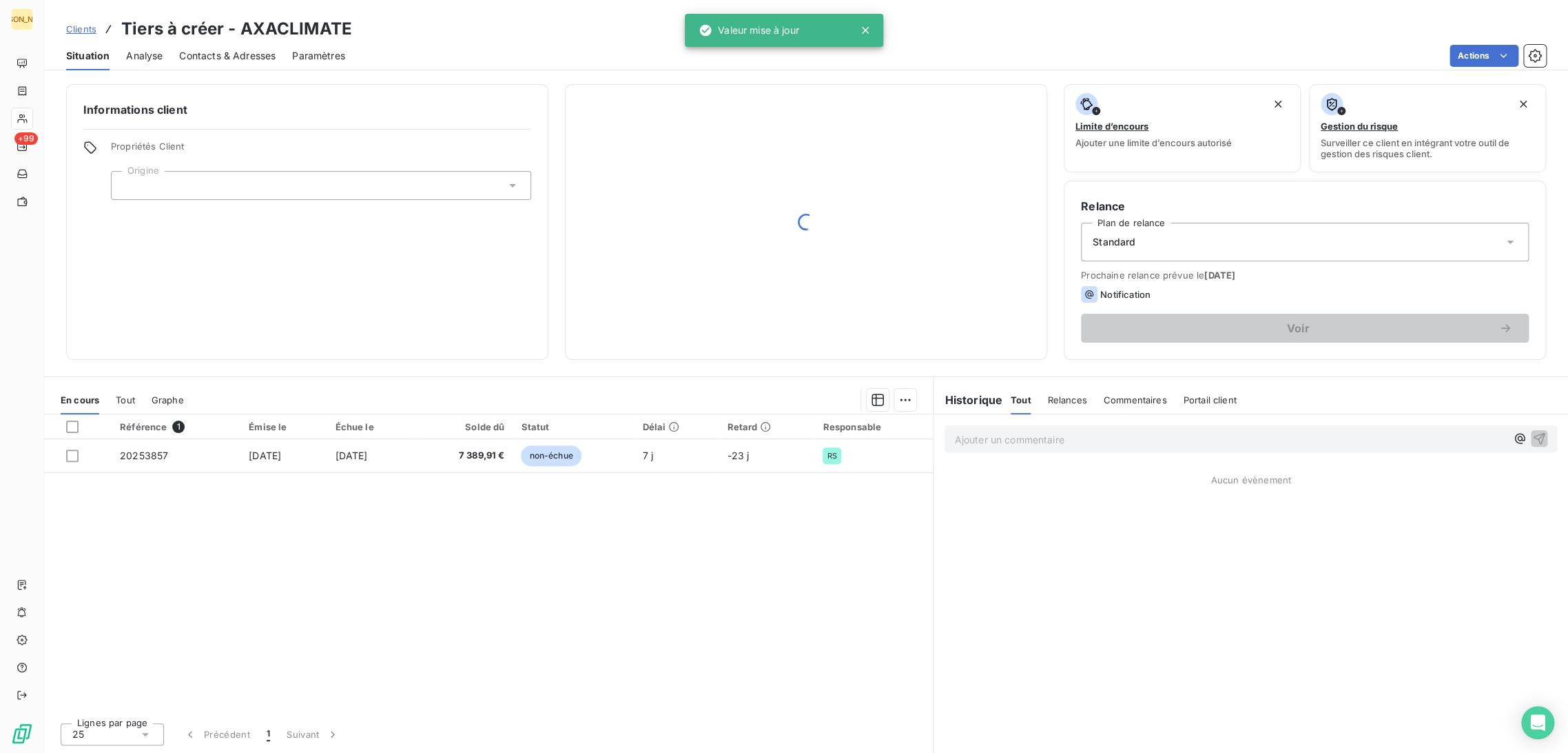
drag, startPoint x: 163, startPoint y: 192, endPoint x: 163, endPoint y: 184, distance: 8.0
click at [163, 191] on div at bounding box center [321, 185] width 421 height 29
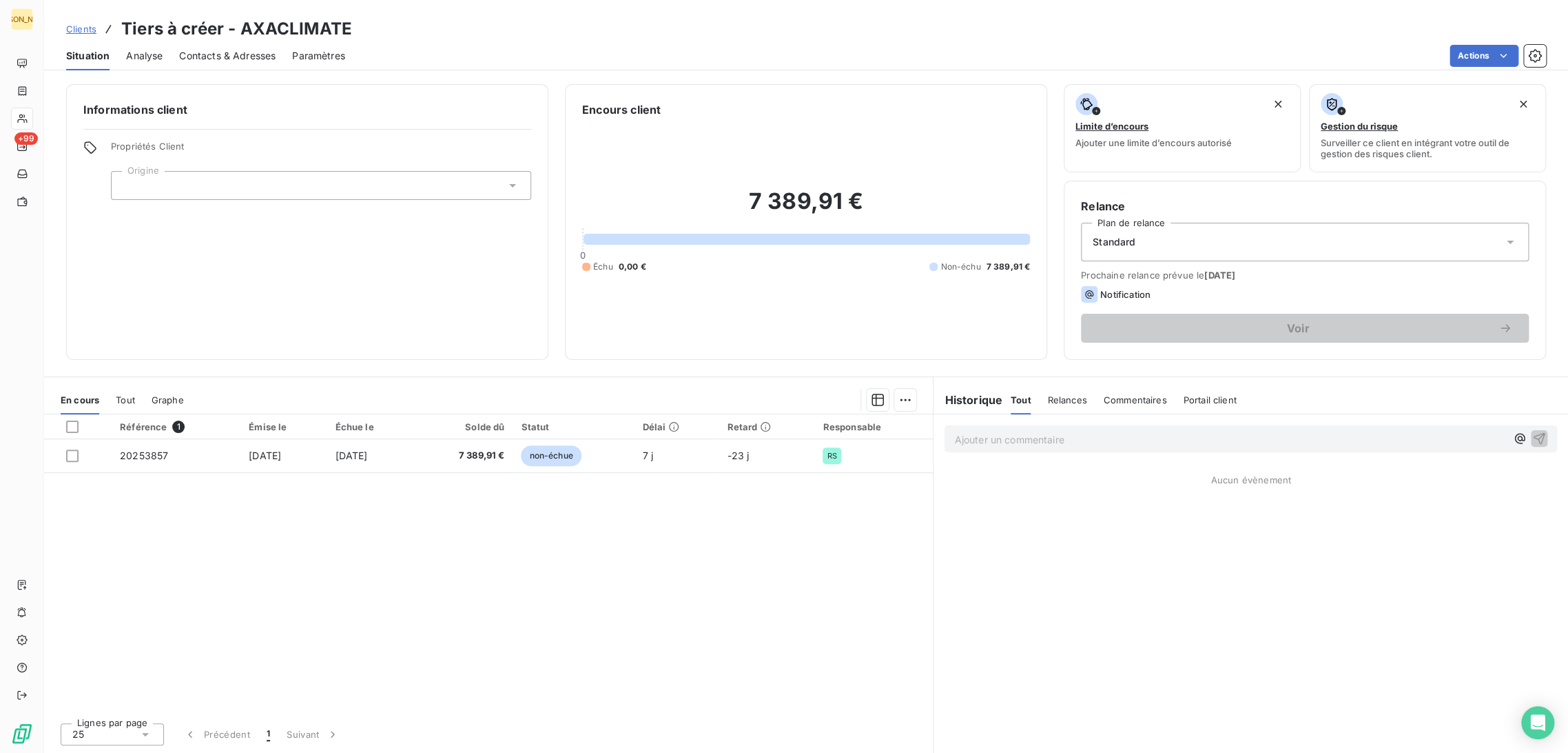
click at [150, 179] on div "RS" at bounding box center [321, 185] width 421 height 29
type input "RS"
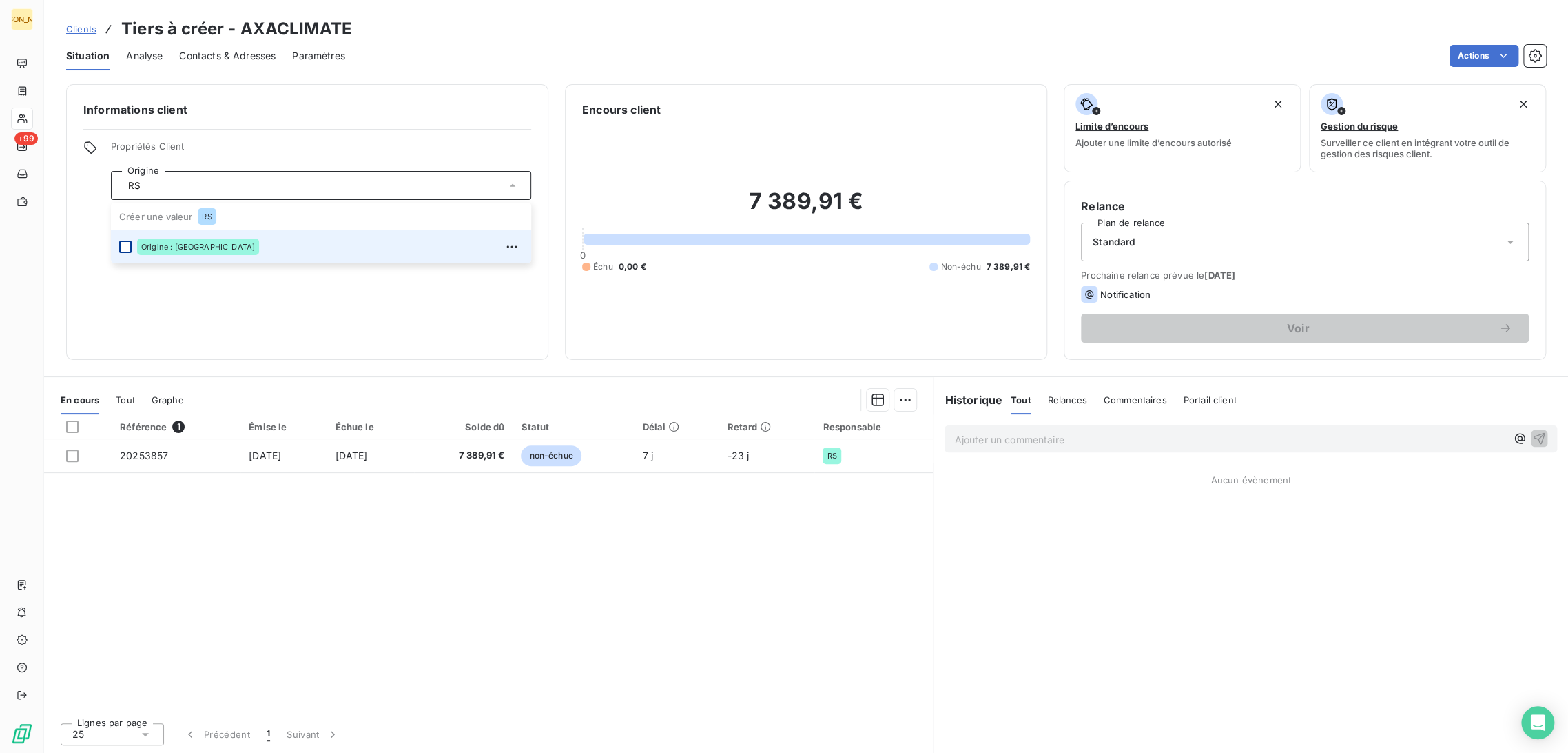
click at [125, 245] on div at bounding box center [125, 247] width 13 height 13
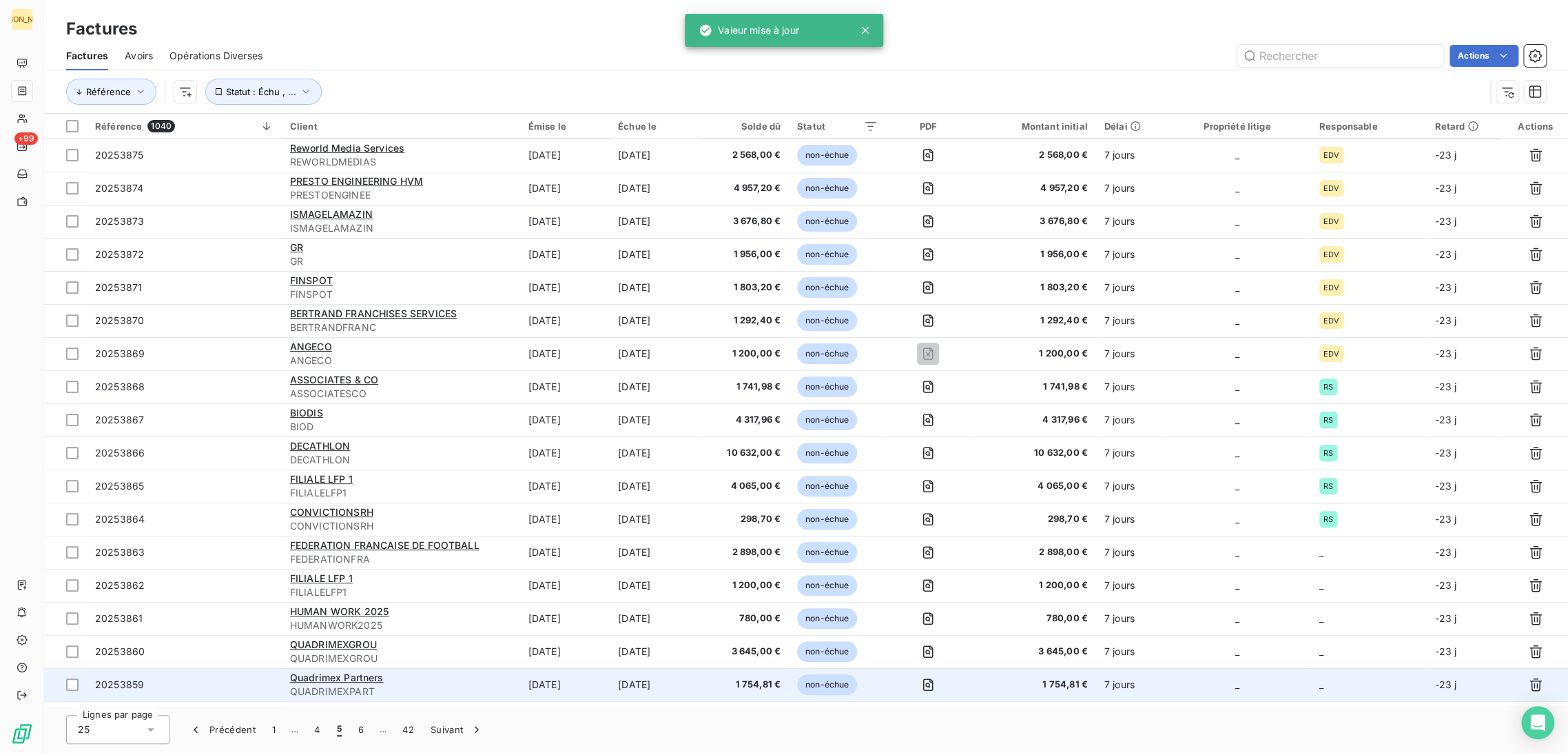
scroll to position [153, 0]
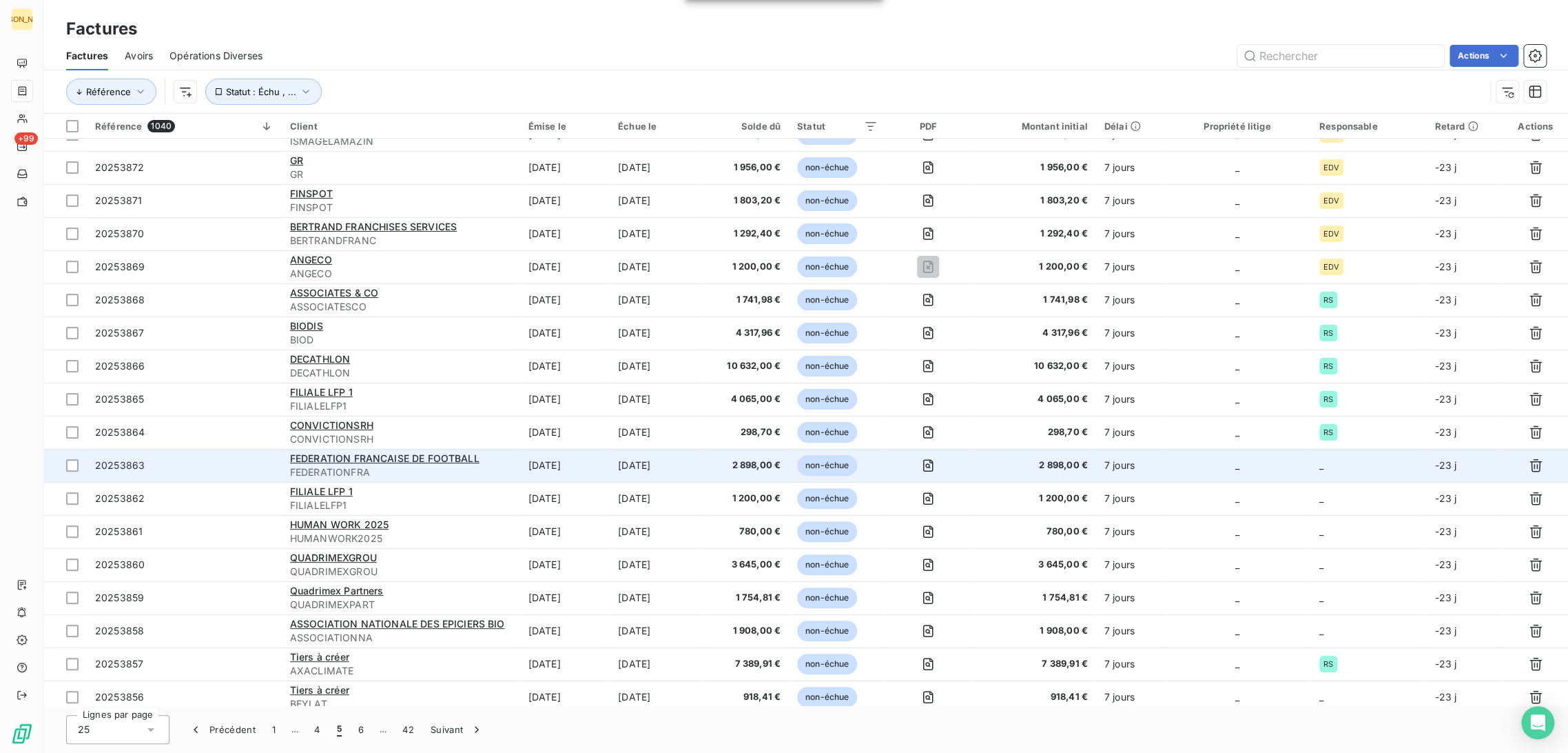
click at [560, 472] on td "[DATE]" at bounding box center [565, 465] width 90 height 33
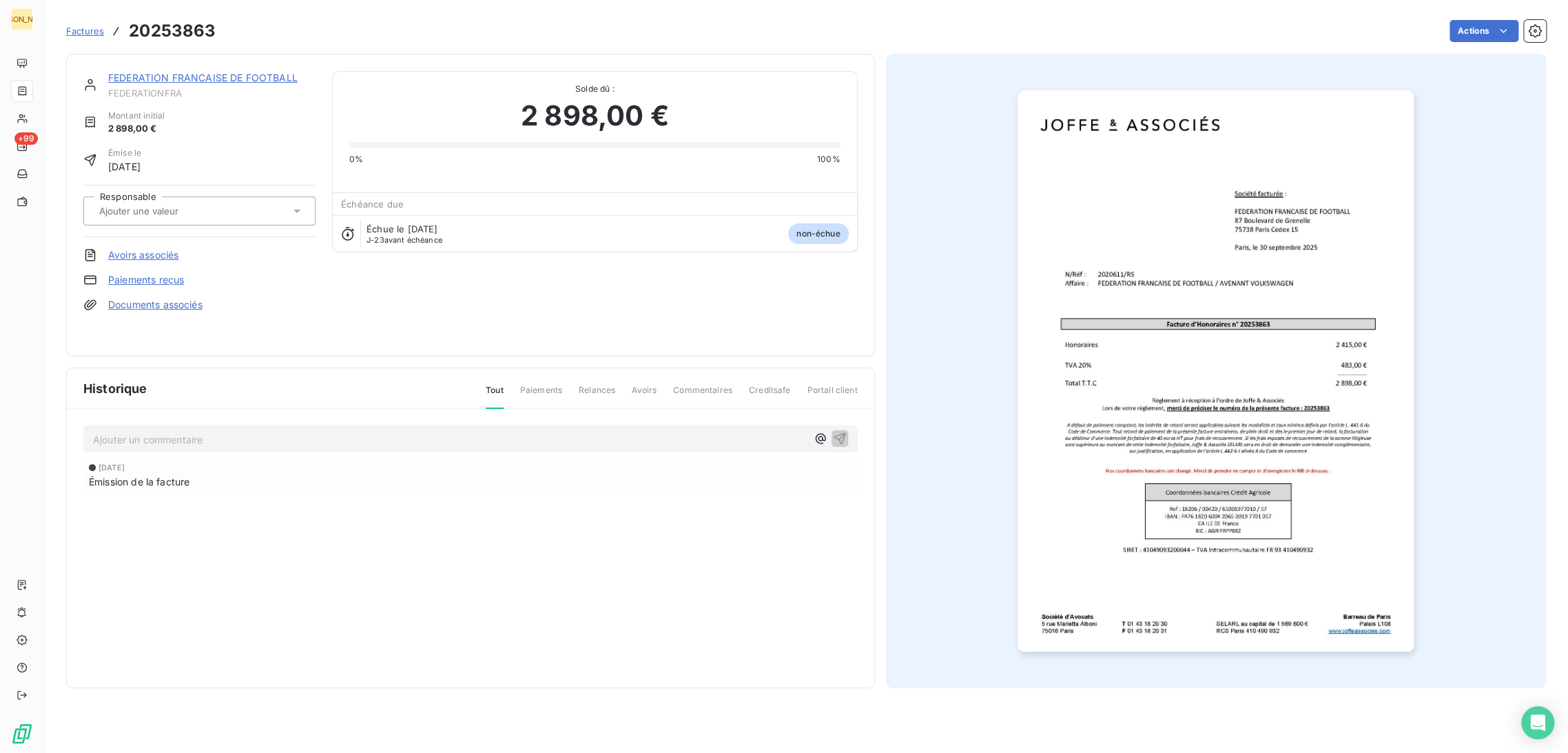
click at [168, 208] on input "text" at bounding box center [167, 210] width 138 height 13
type input "RS"
click at [169, 246] on div "RS" at bounding box center [207, 248] width 194 height 22
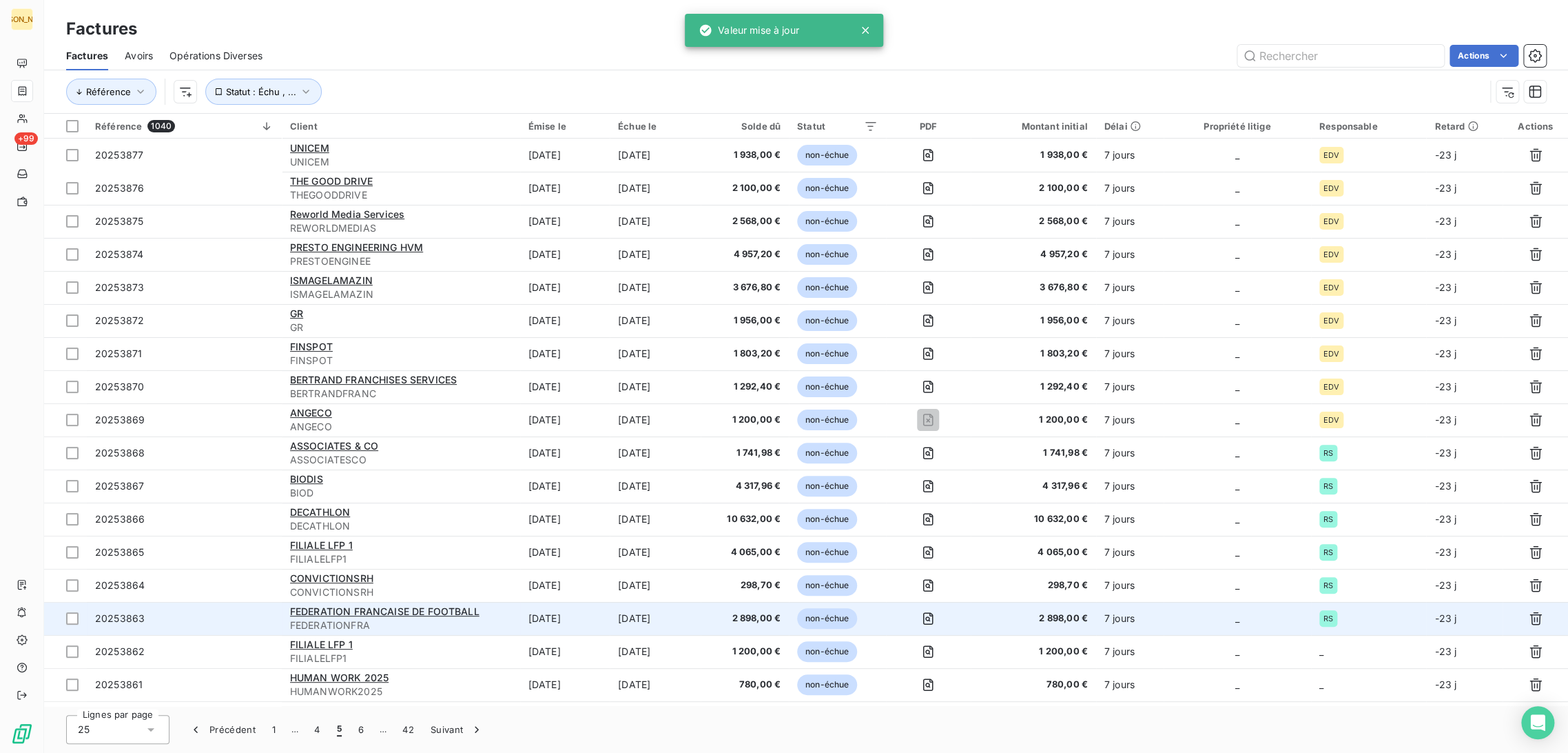
scroll to position [153, 0]
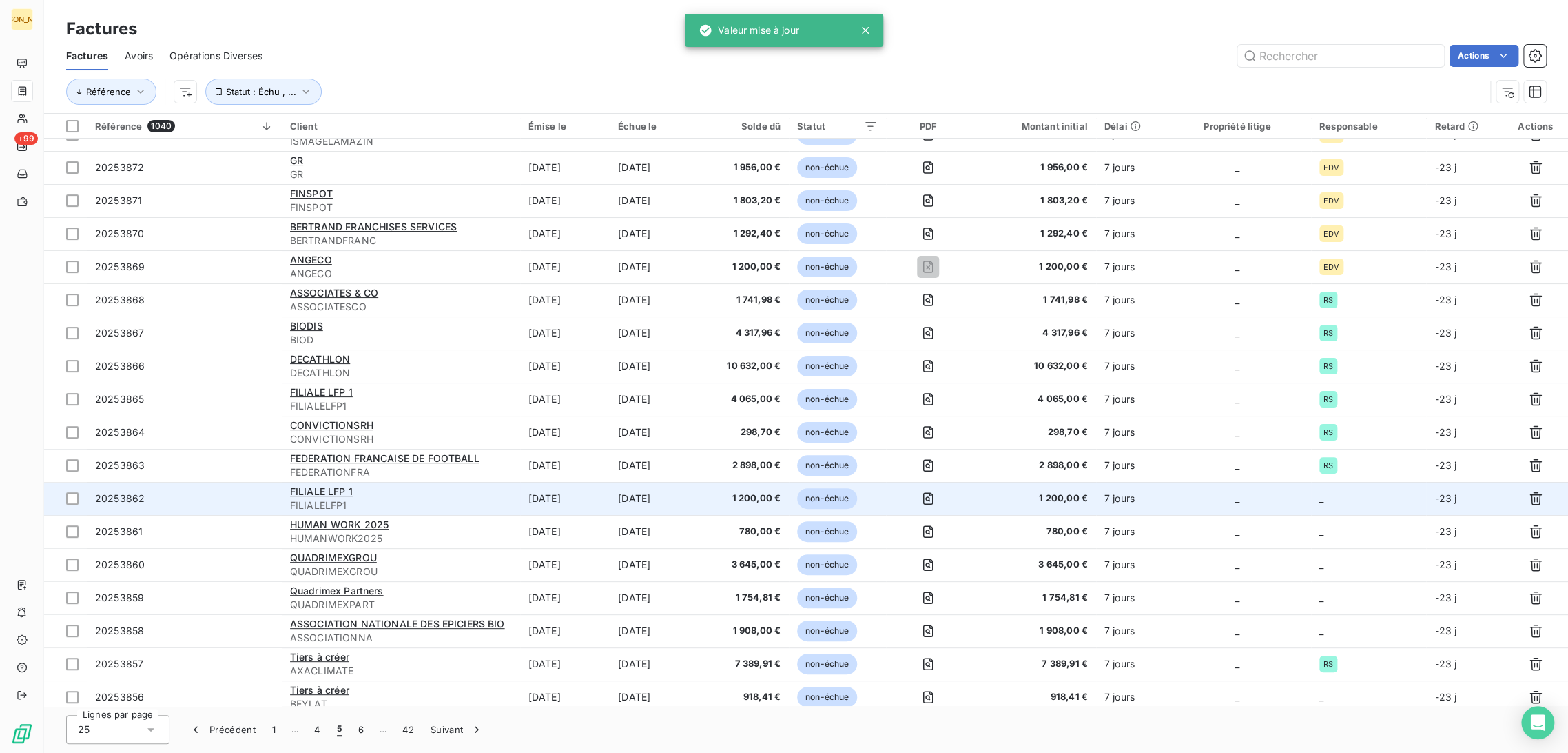
click at [498, 500] on span "FILIALELFP1" at bounding box center [401, 505] width 222 height 14
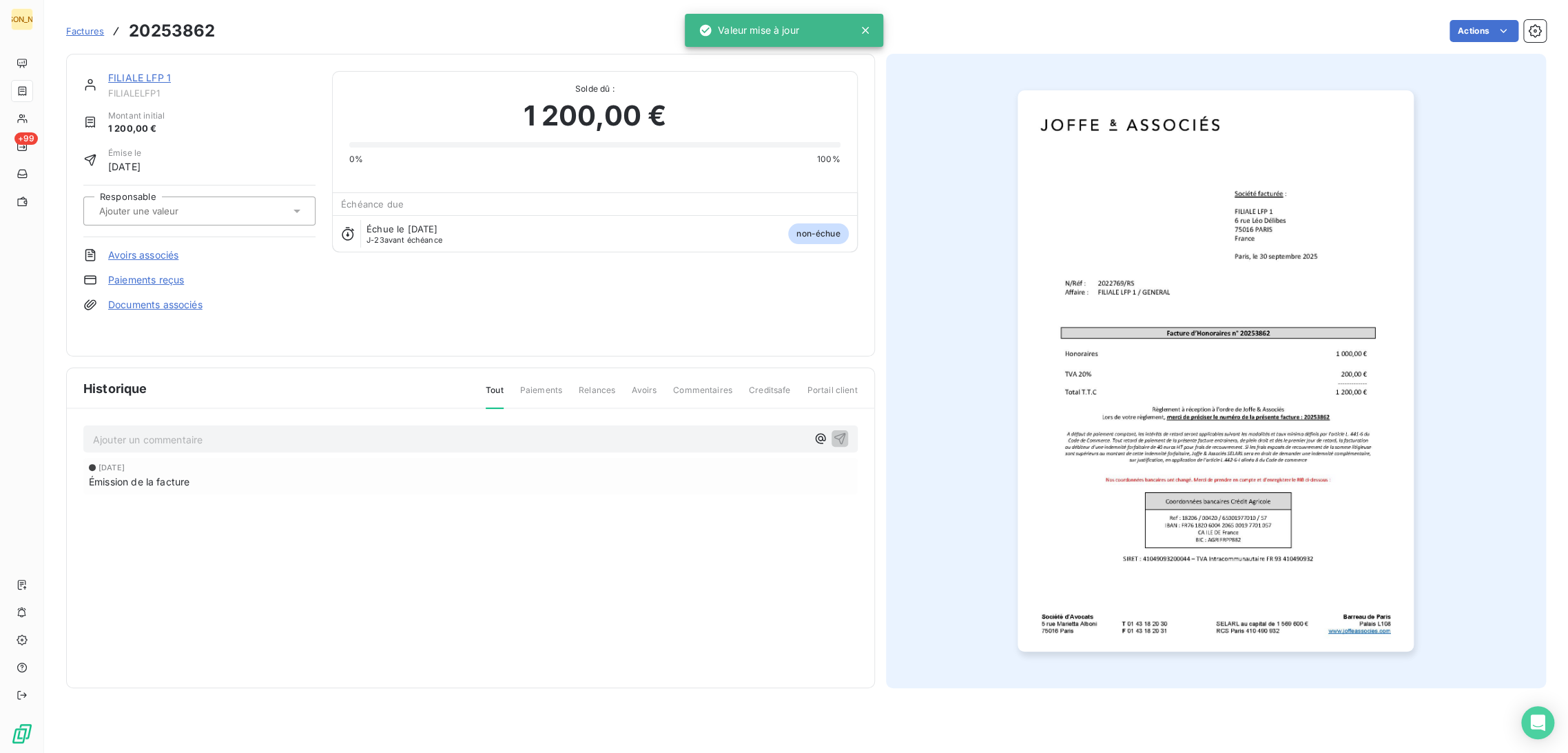
click at [189, 210] on input "text" at bounding box center [167, 210] width 138 height 13
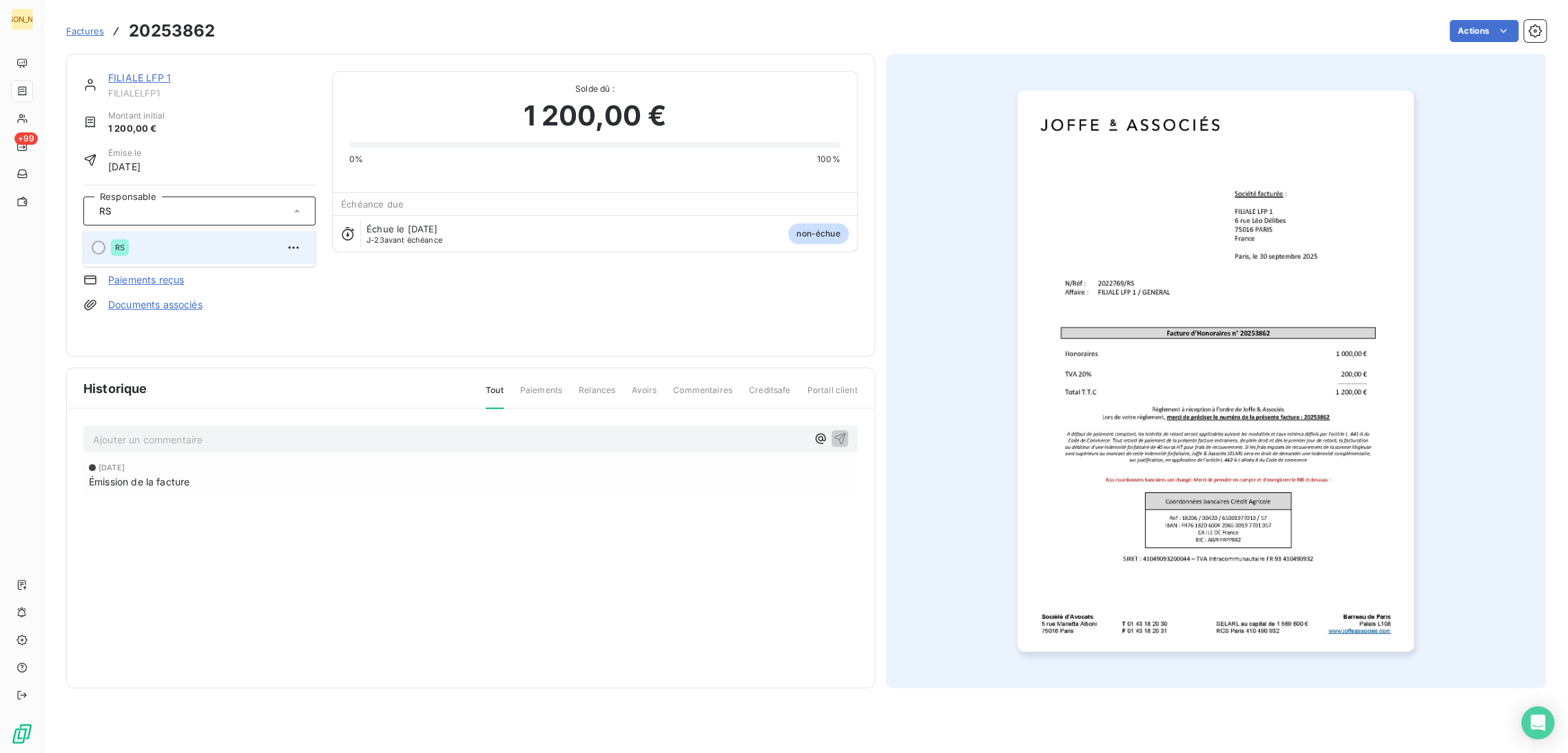
type input "RS"
click at [166, 248] on div "RS" at bounding box center [207, 248] width 194 height 22
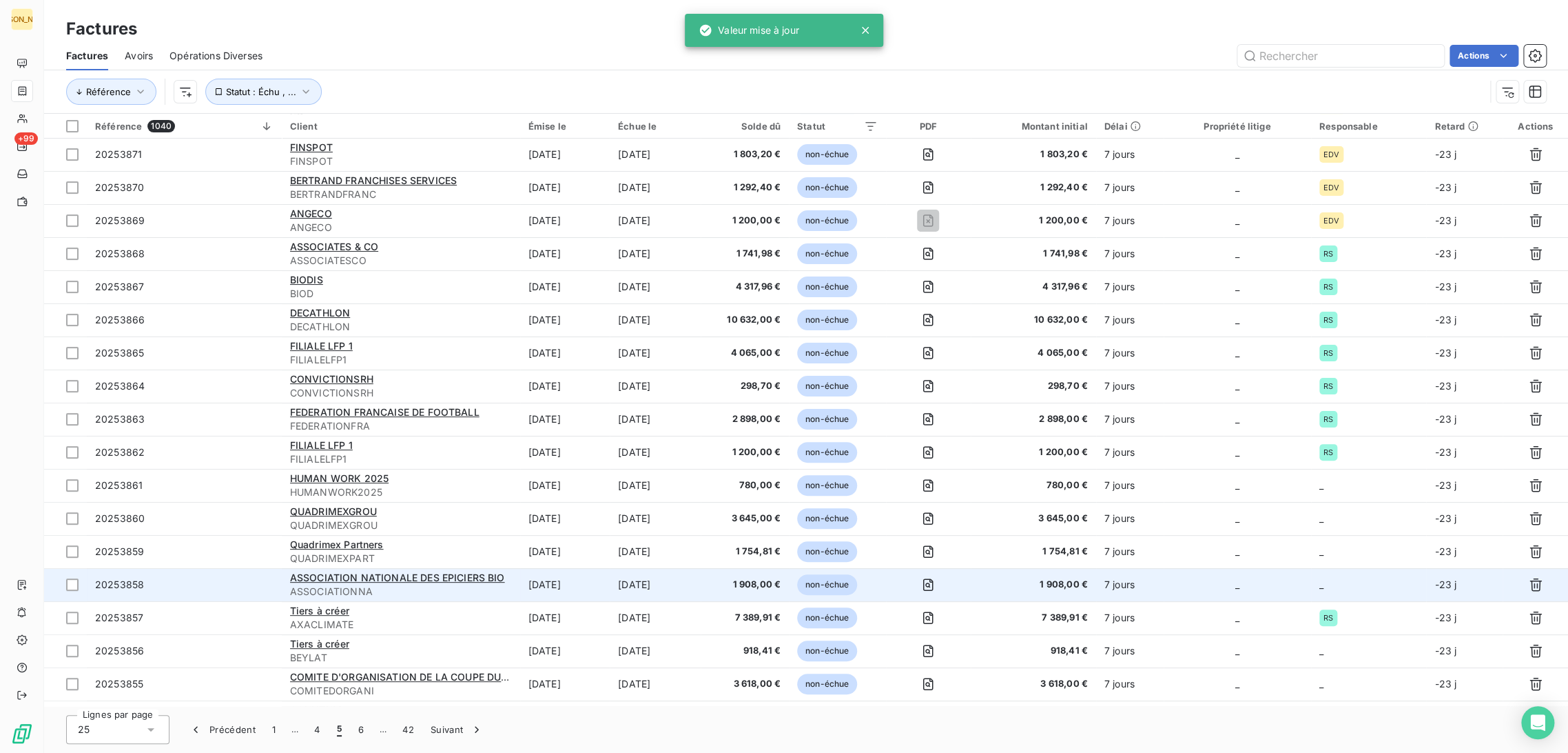
scroll to position [230, 0]
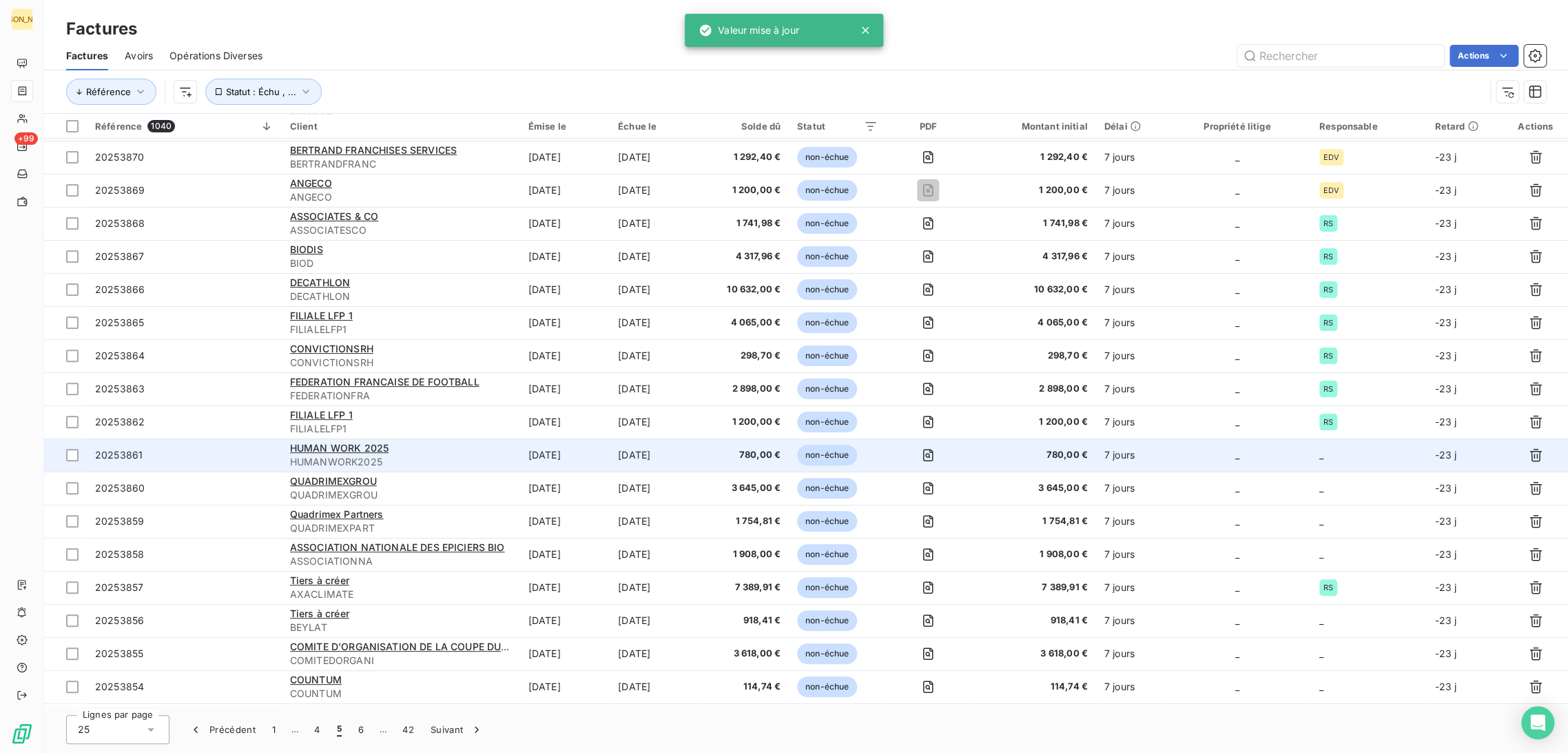
click at [629, 456] on td "[DATE]" at bounding box center [655, 455] width 91 height 33
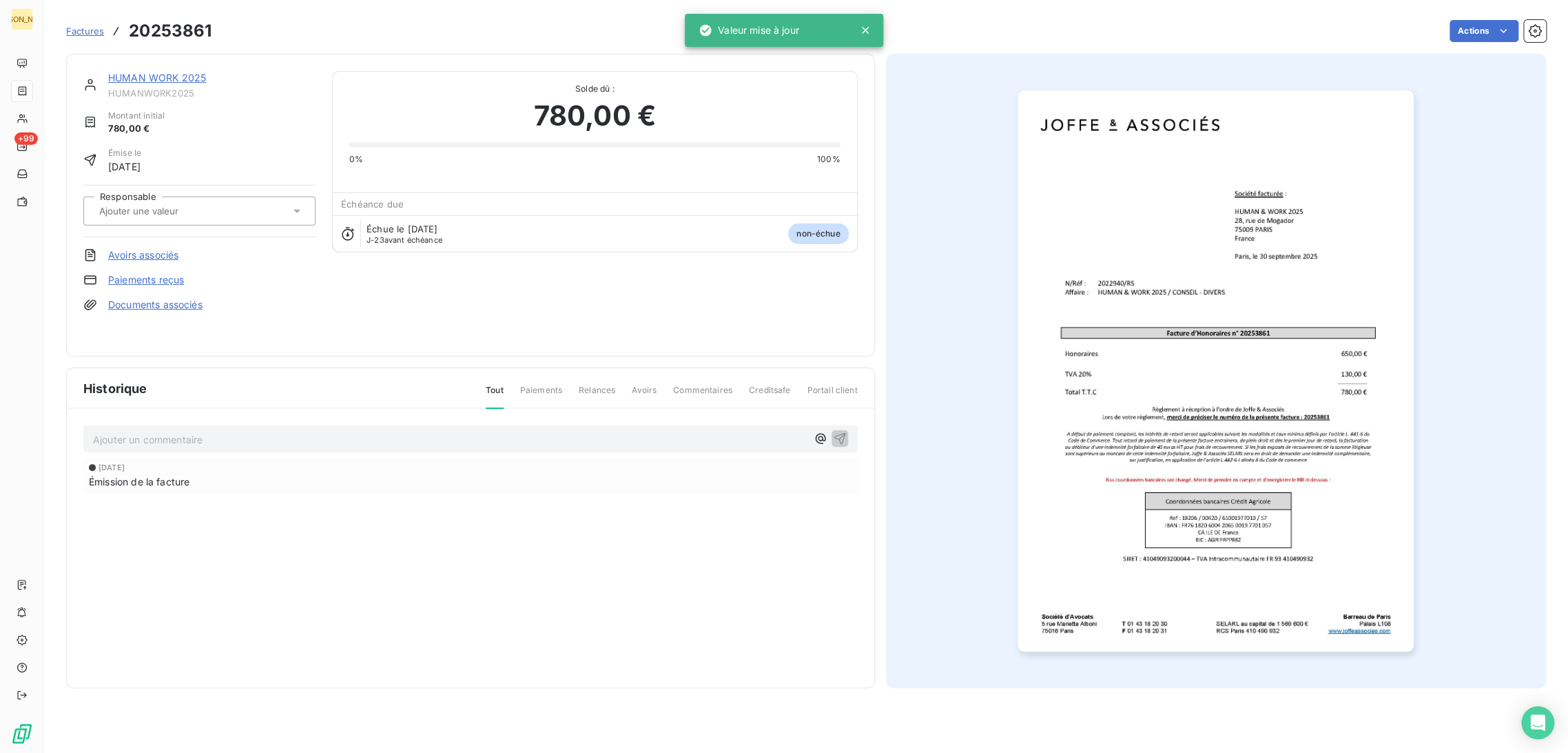
click at [205, 208] on input "text" at bounding box center [167, 210] width 138 height 13
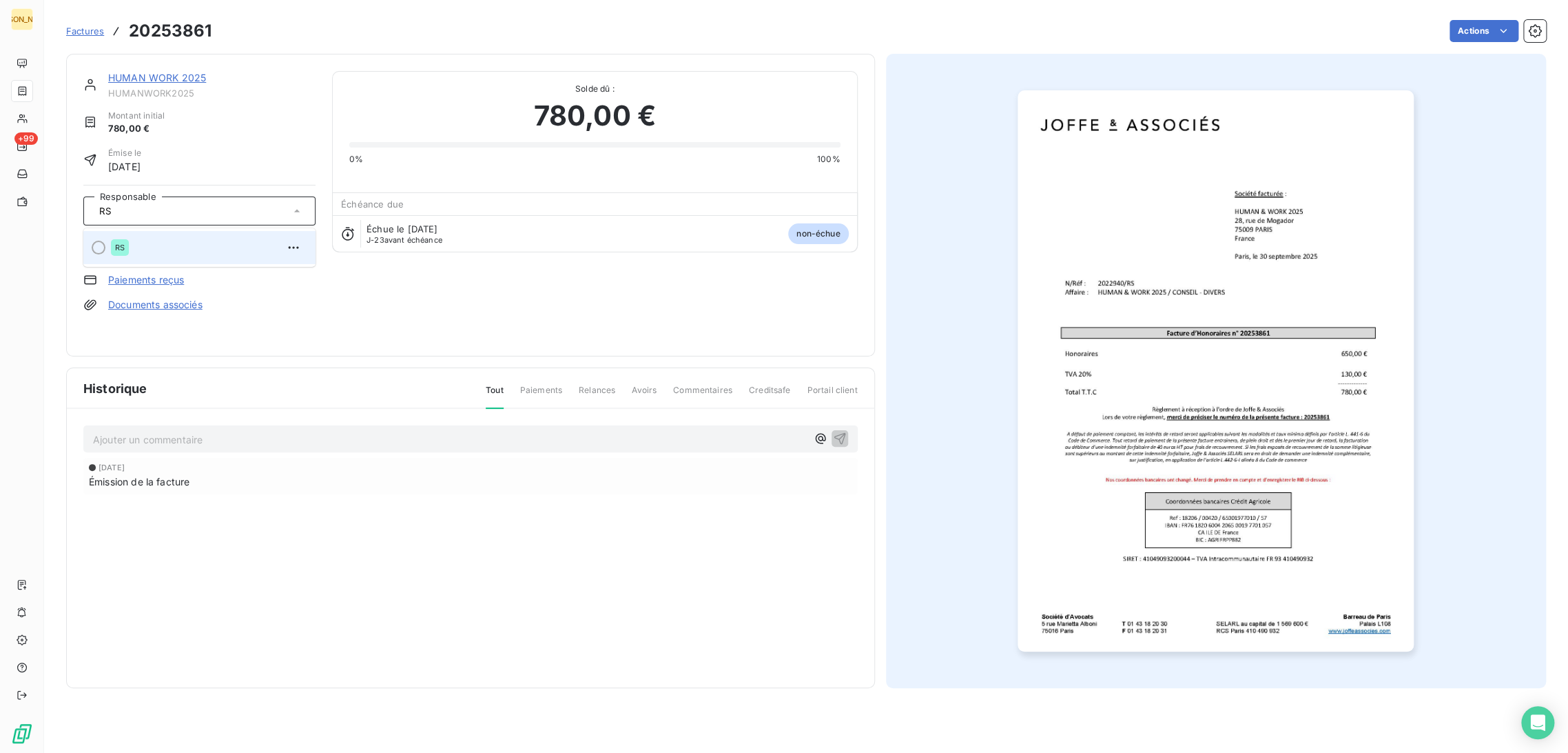
type input "RS"
click at [184, 251] on div "RS" at bounding box center [207, 248] width 194 height 22
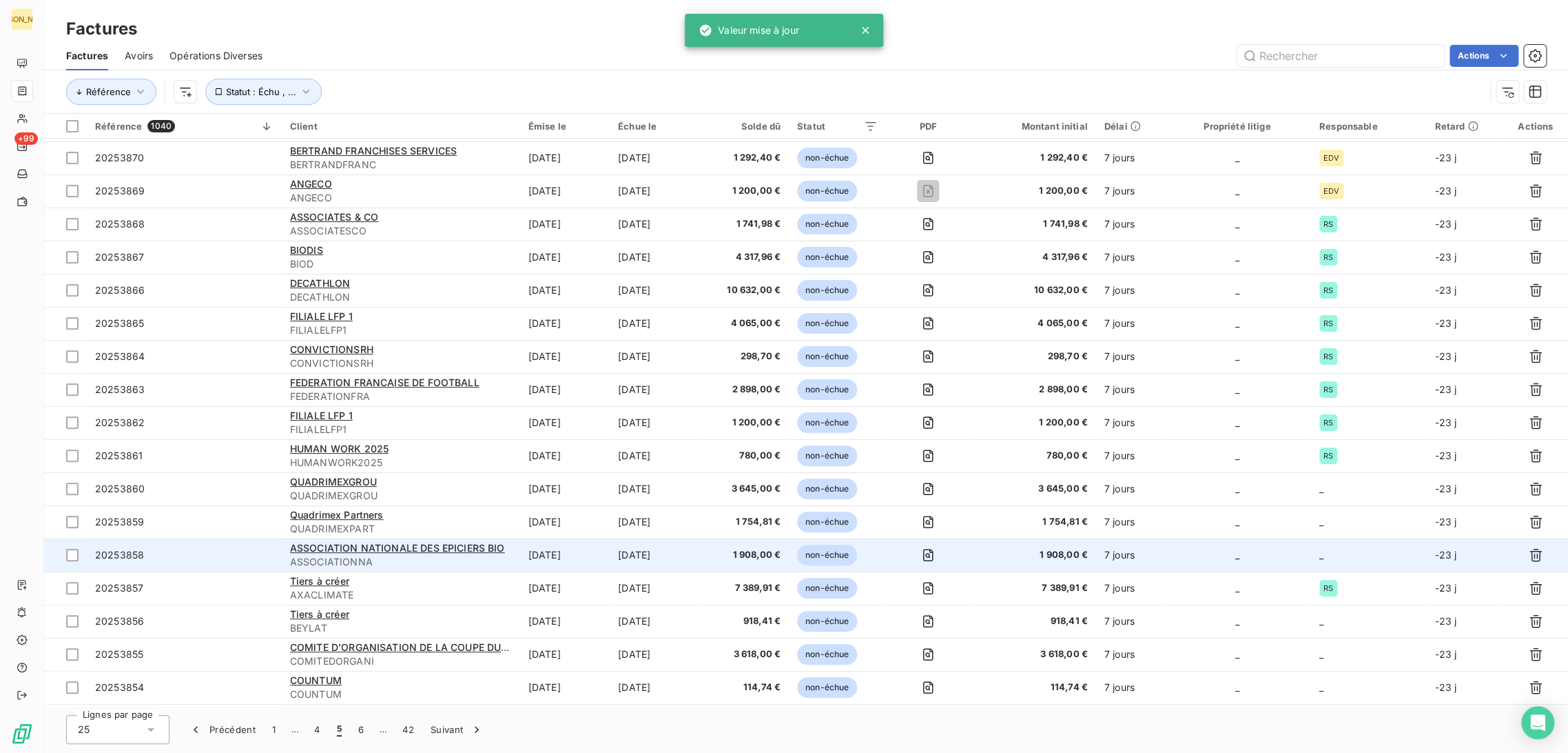
scroll to position [230, 0]
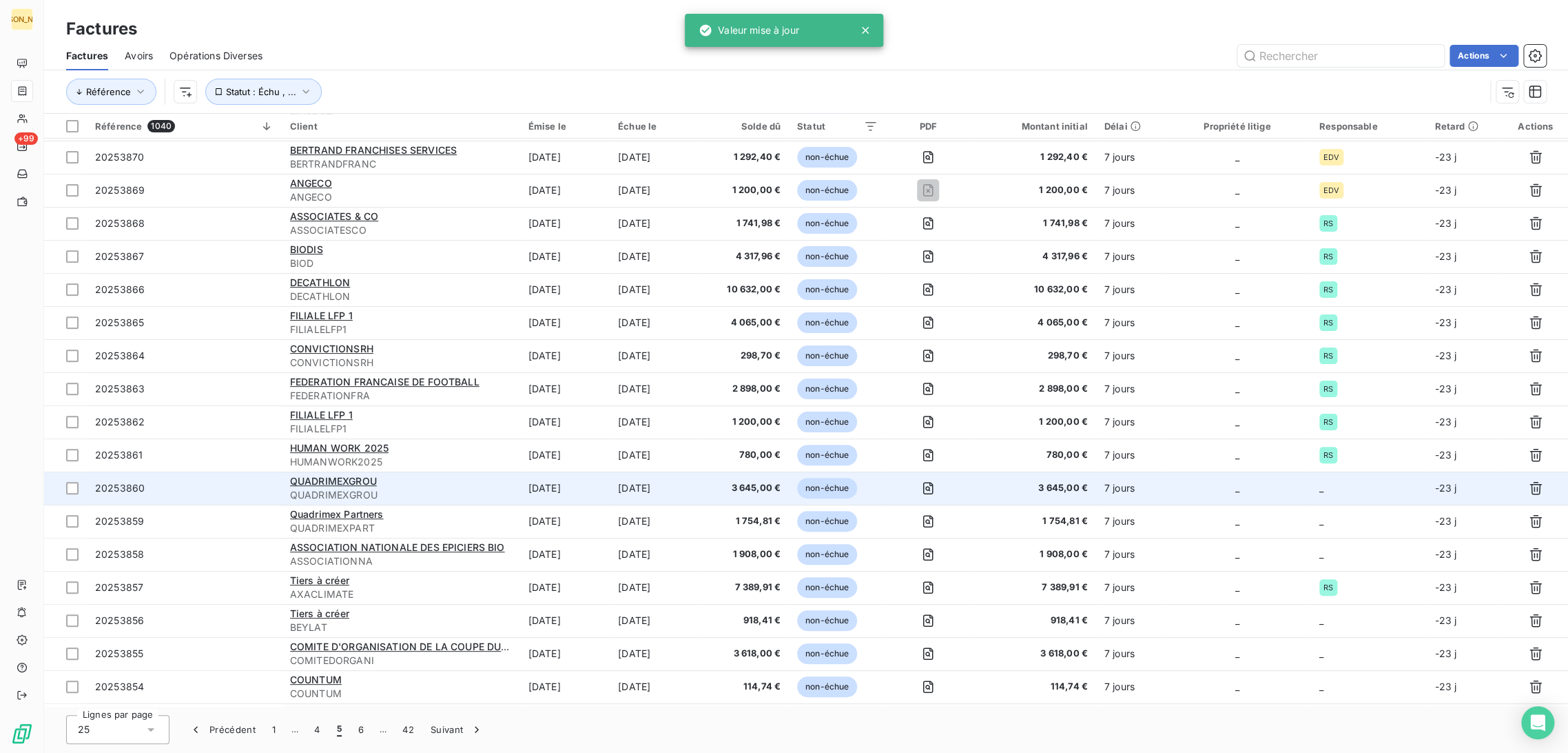
click at [564, 480] on td "[DATE]" at bounding box center [565, 488] width 90 height 33
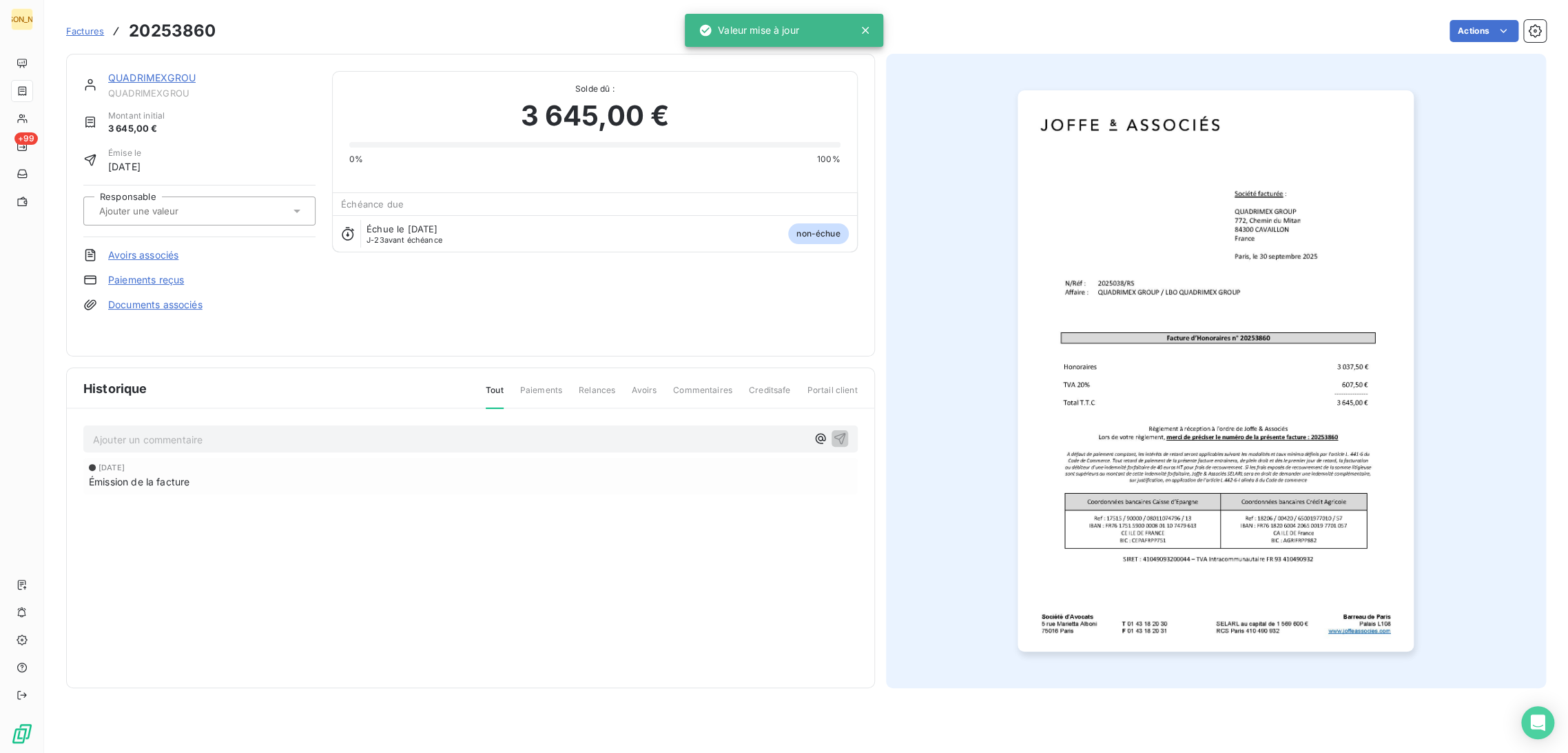
click at [211, 198] on div at bounding box center [199, 210] width 232 height 29
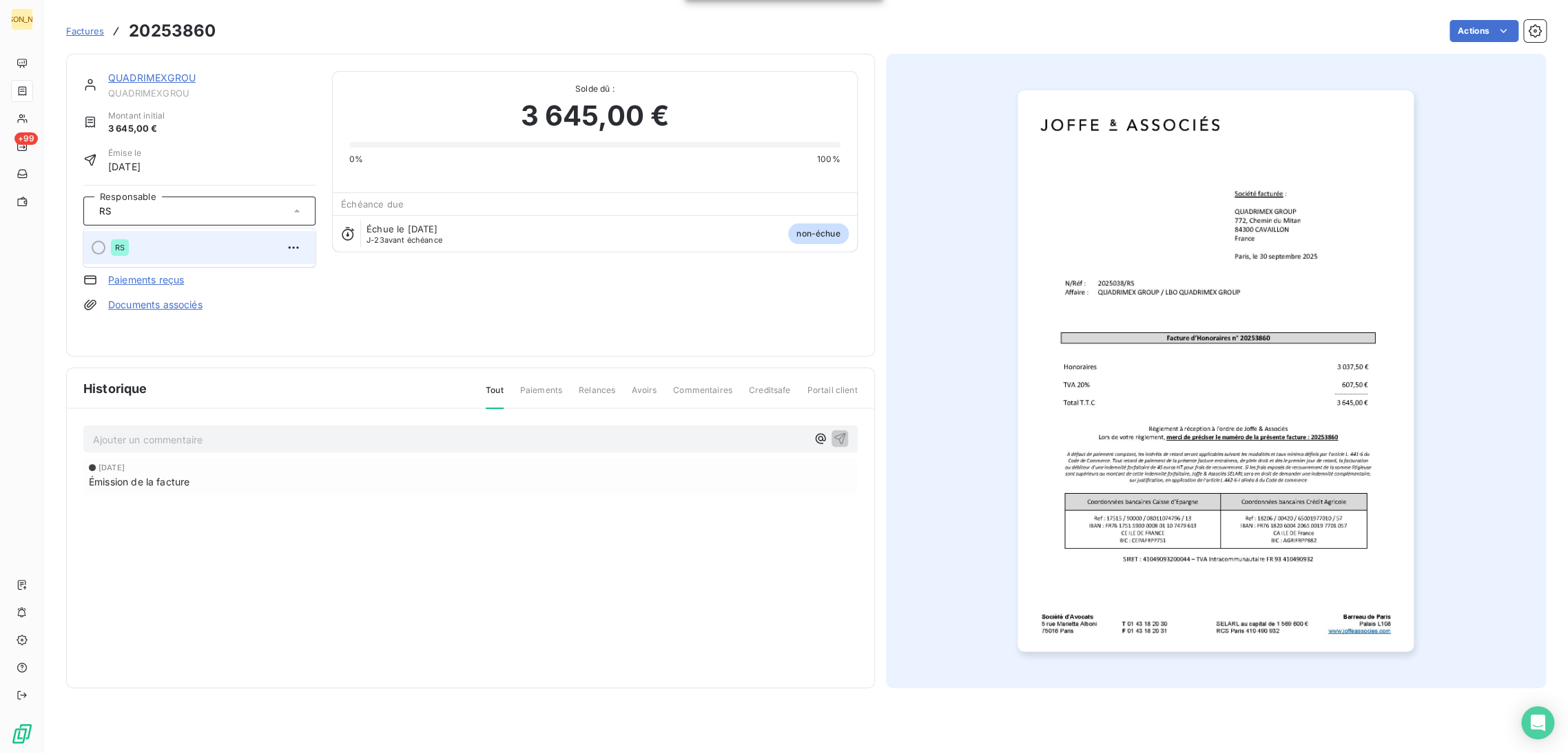
type input "RS"
click at [199, 249] on div "RS" at bounding box center [207, 248] width 194 height 22
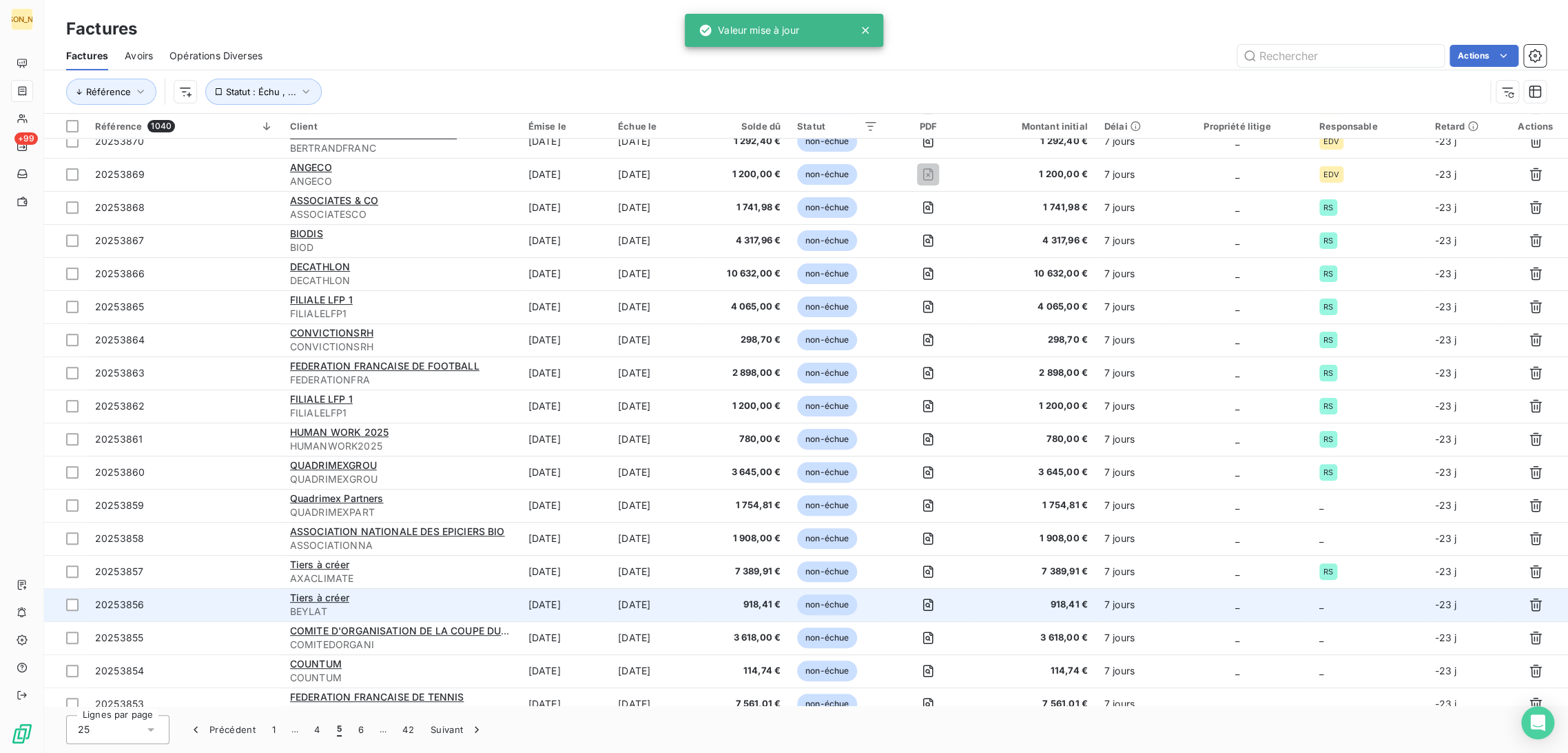
scroll to position [248, 0]
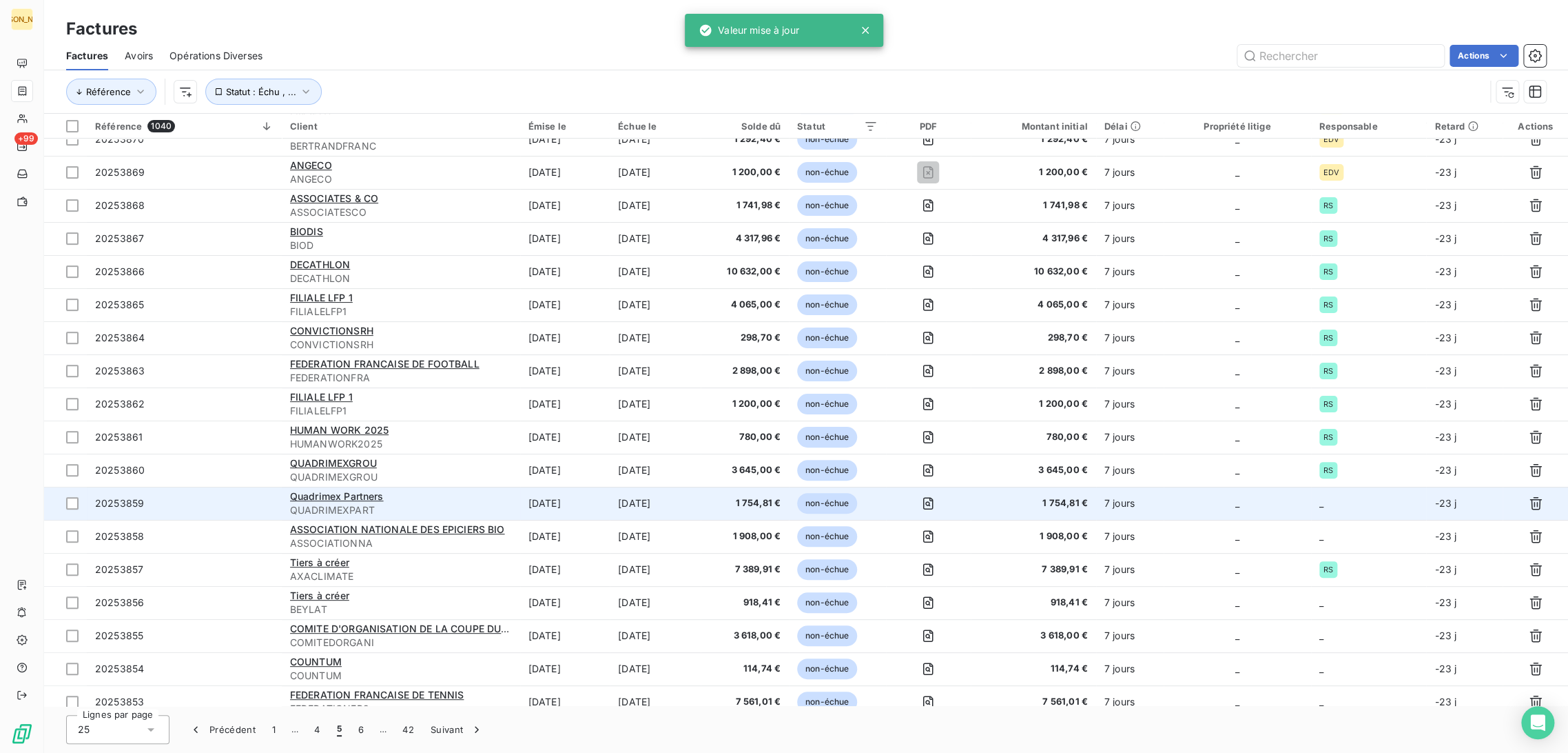
click at [566, 506] on td "[DATE]" at bounding box center [565, 503] width 90 height 33
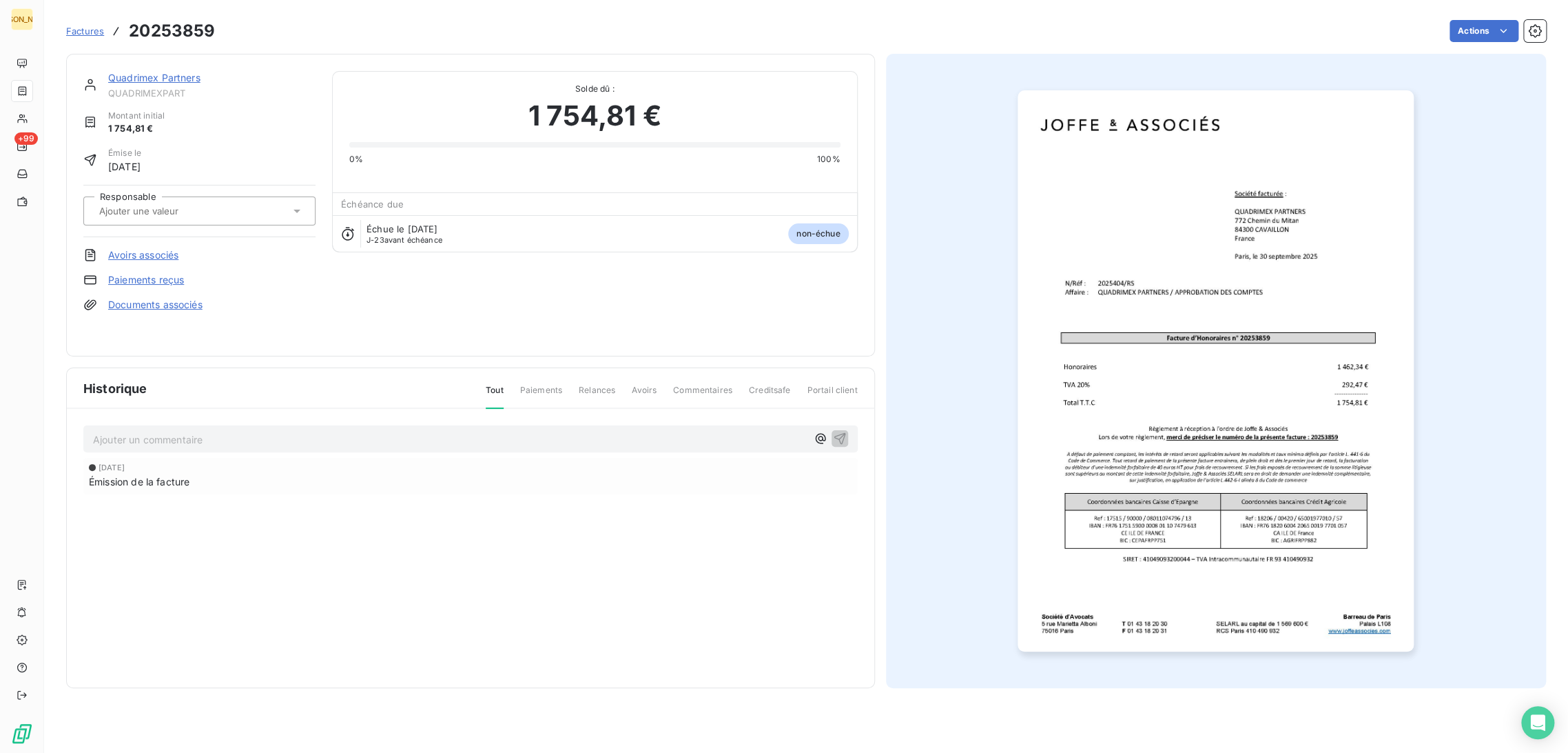
click at [221, 207] on div at bounding box center [192, 211] width 195 height 18
type input "RS"
click at [215, 243] on div "RS" at bounding box center [207, 248] width 194 height 22
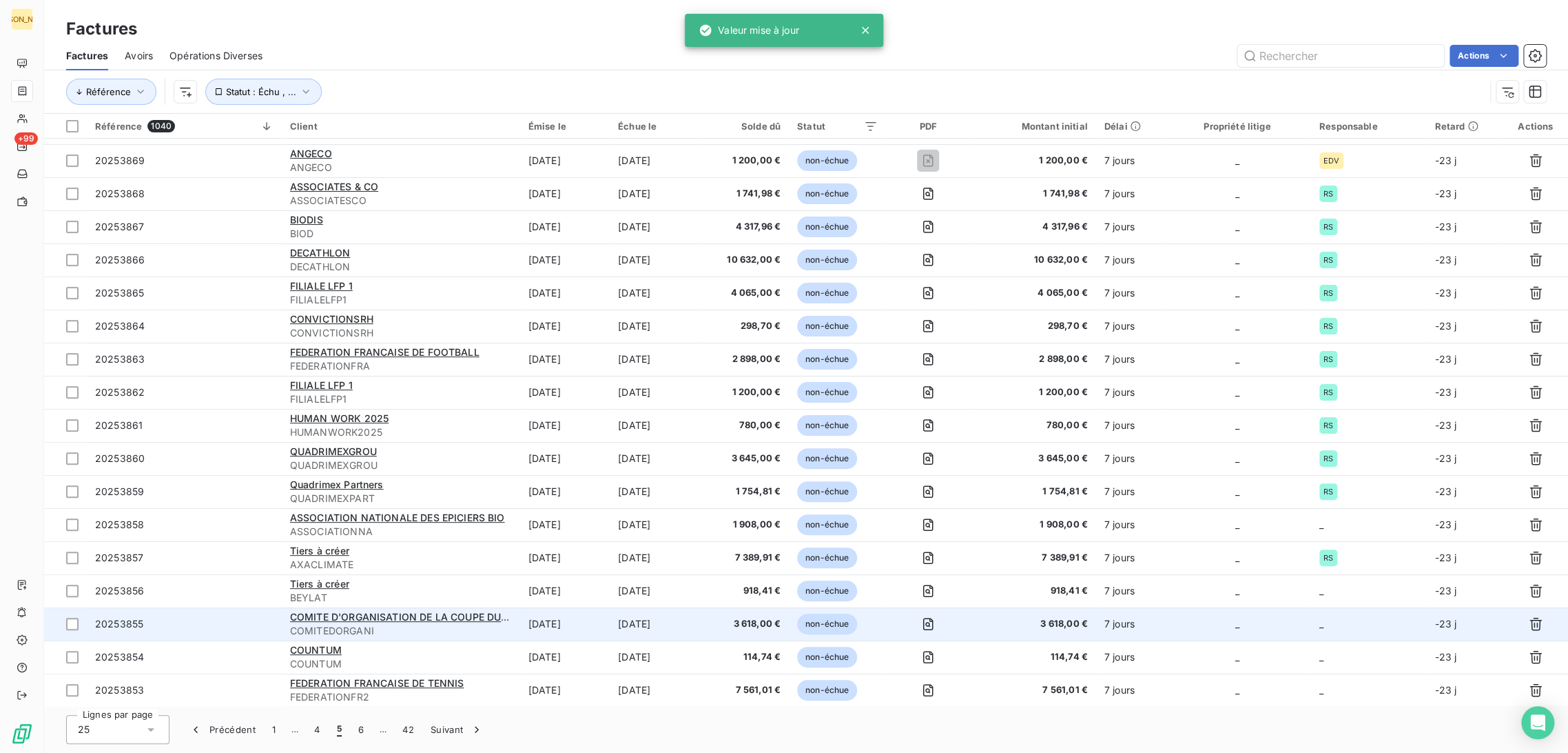
scroll to position [259, 0]
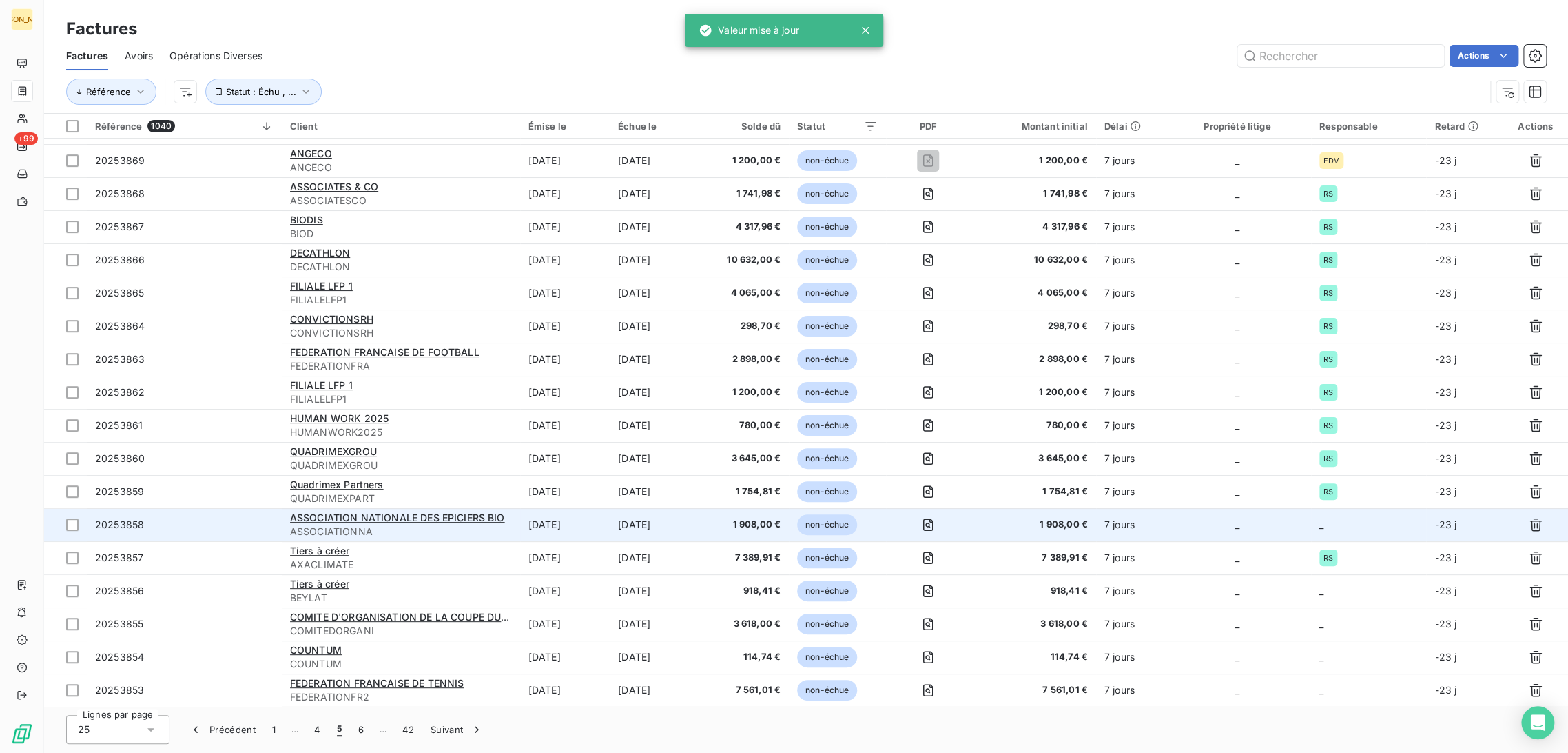
click at [658, 526] on td "[DATE]" at bounding box center [655, 524] width 91 height 33
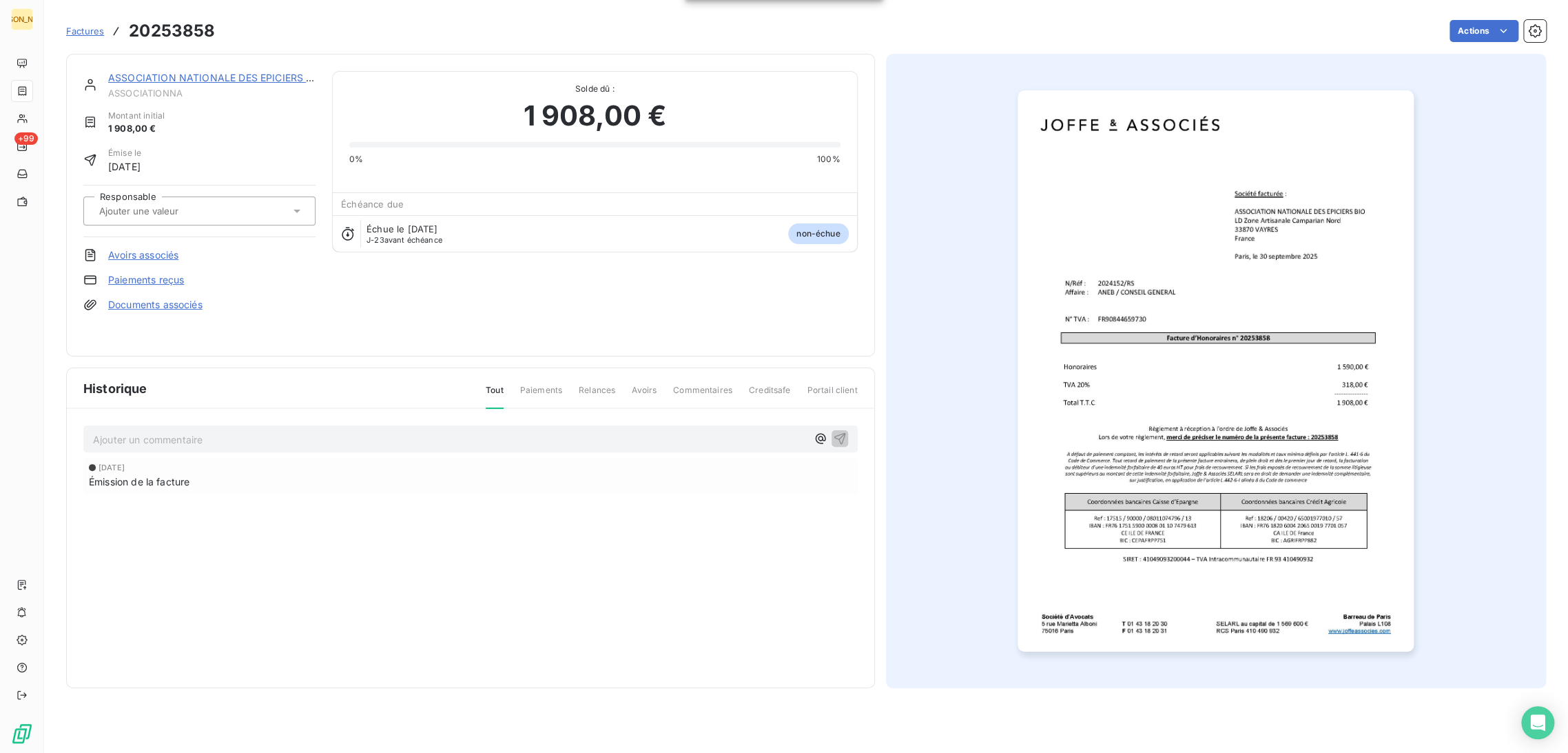
click at [187, 207] on input "text" at bounding box center [167, 210] width 138 height 13
type input "RS"
click at [176, 251] on div "RS" at bounding box center [207, 248] width 194 height 22
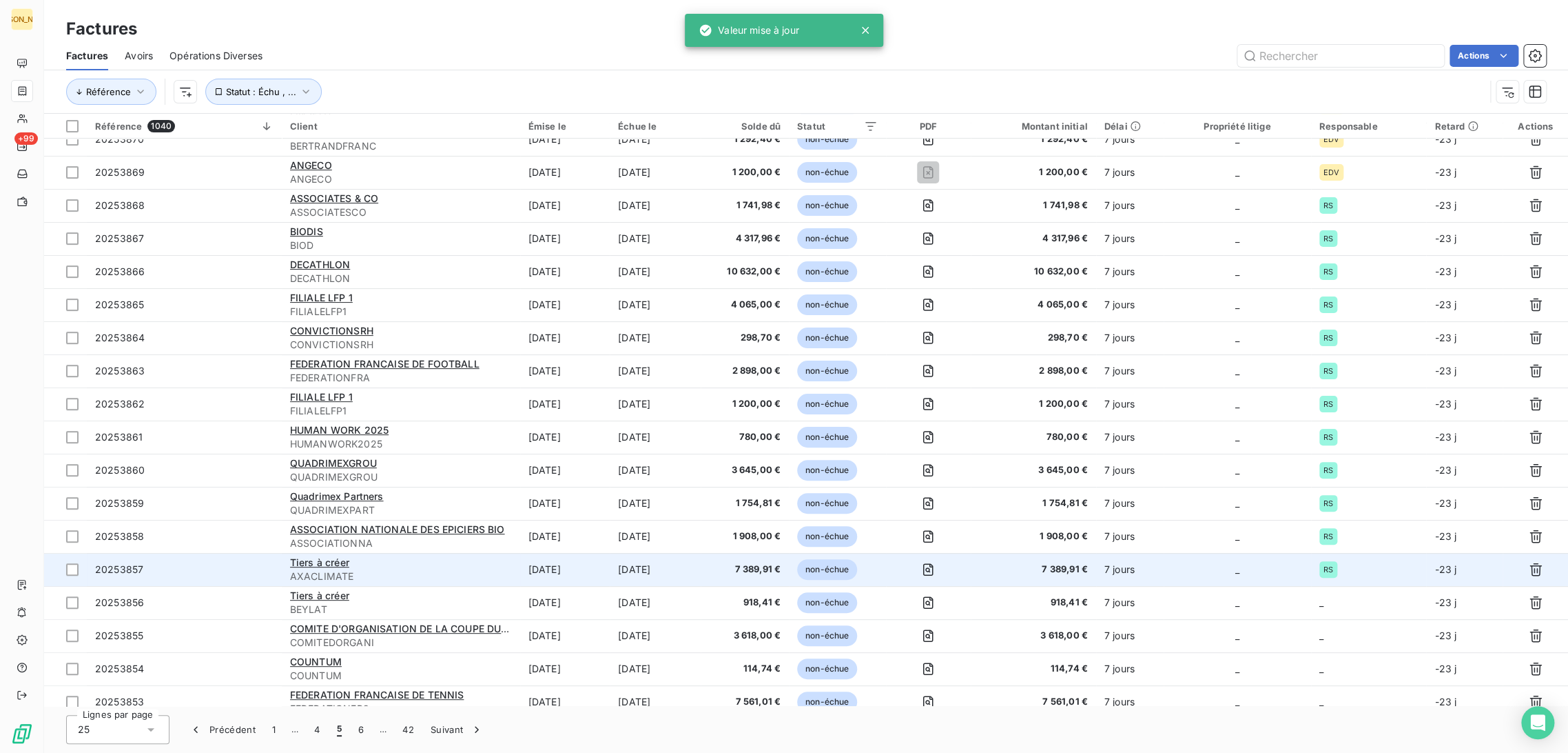
scroll to position [259, 0]
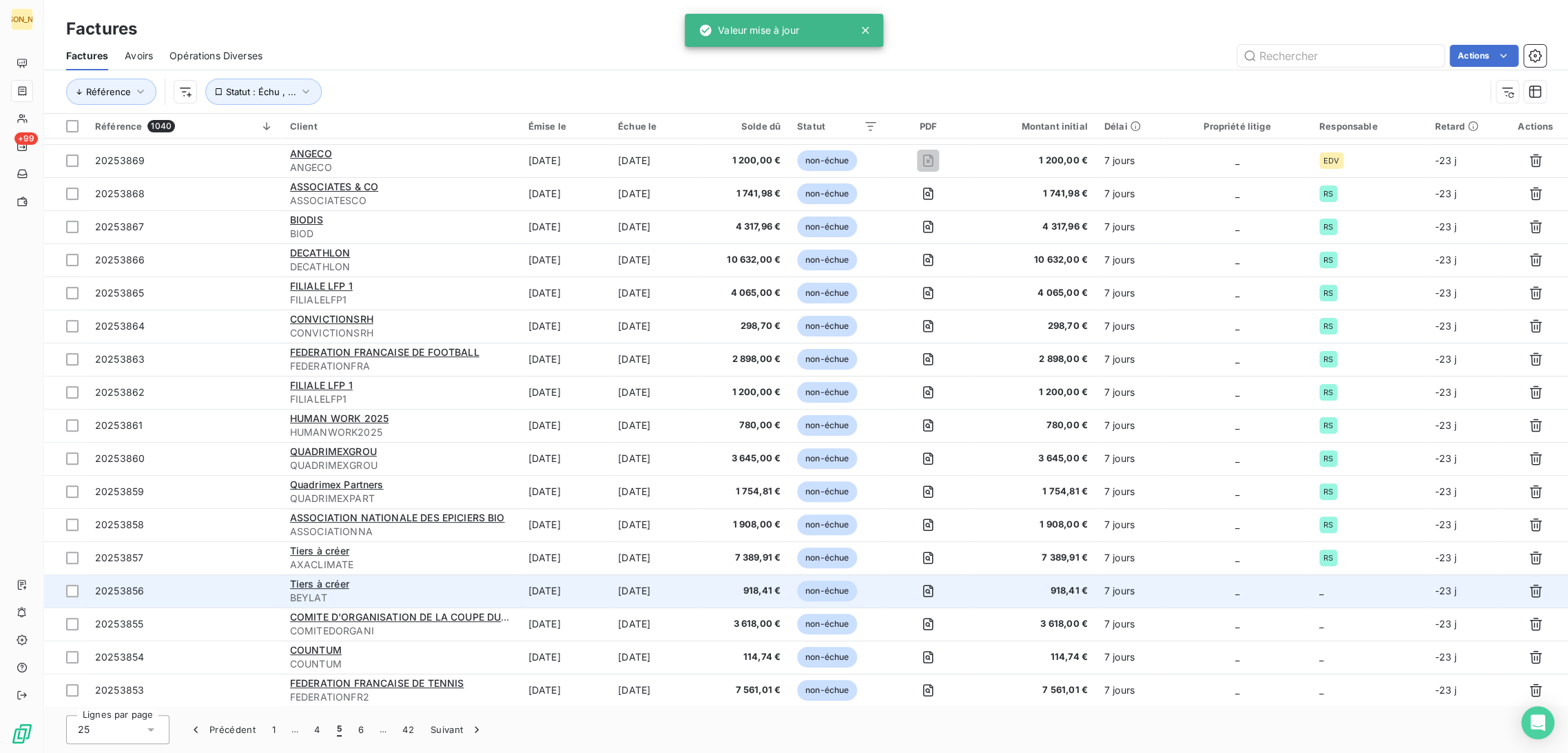
click at [506, 600] on span "BEYLAT" at bounding box center [401, 598] width 222 height 14
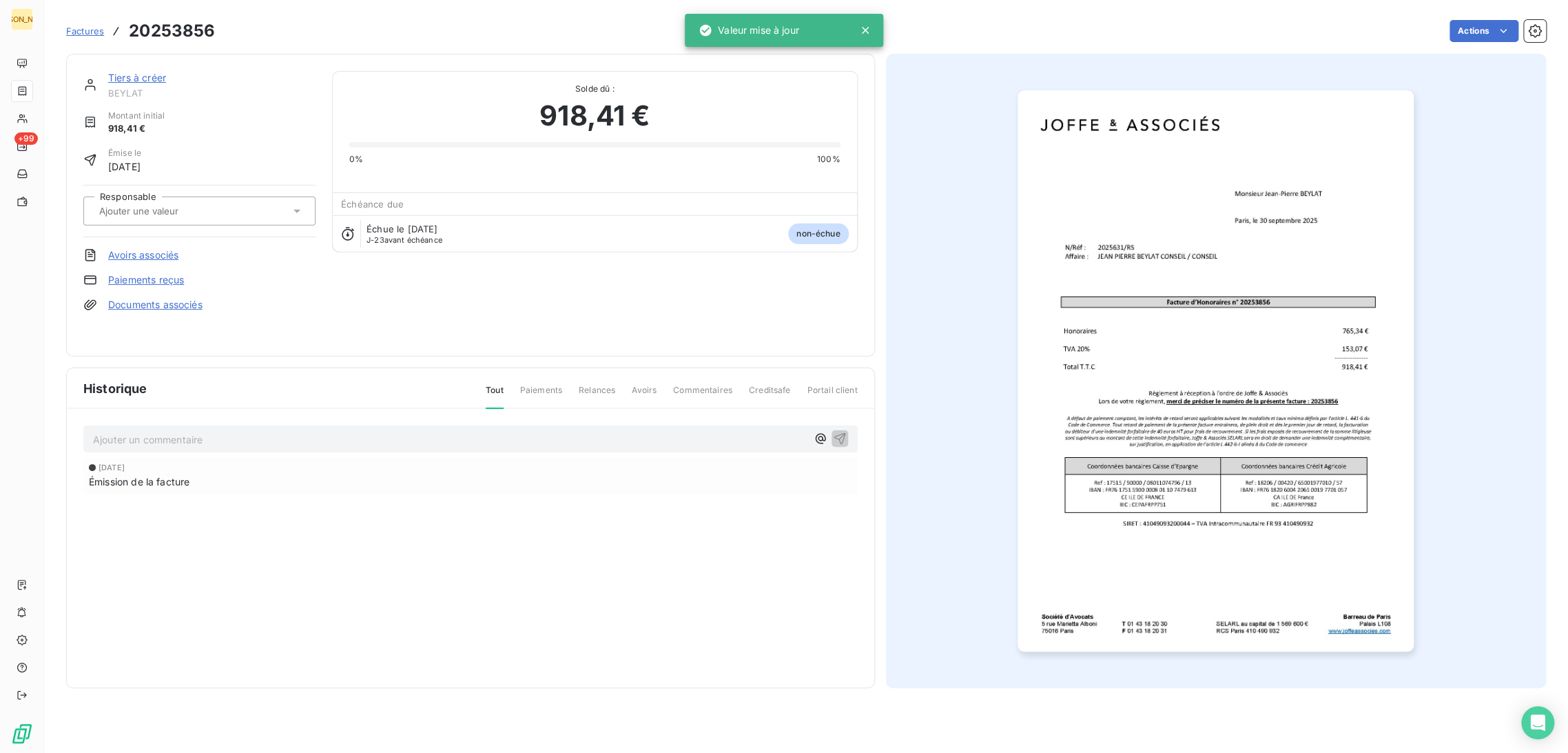
click at [166, 197] on div at bounding box center [199, 210] width 232 height 29
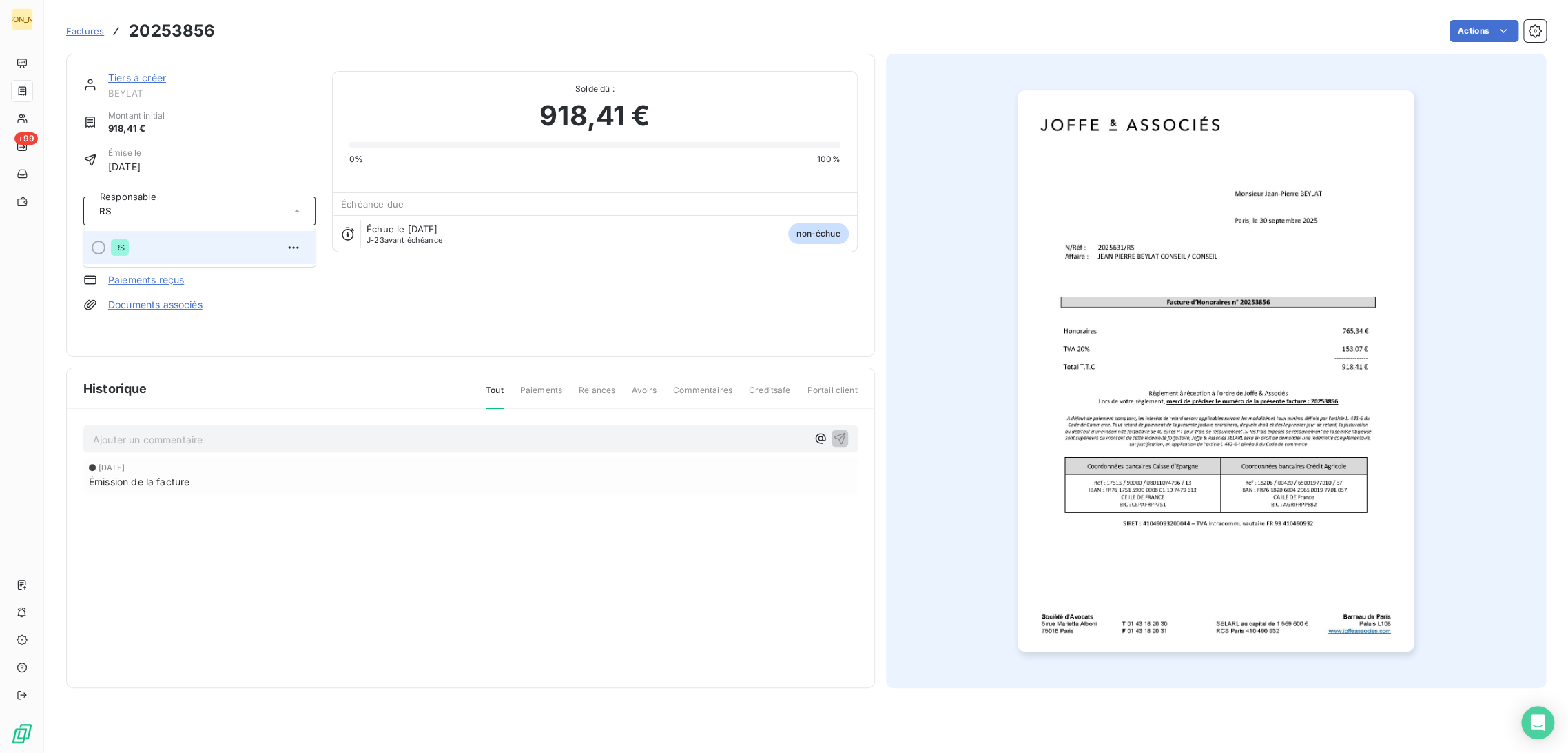
type input "RS"
click at [150, 243] on div "RS" at bounding box center [207, 248] width 194 height 22
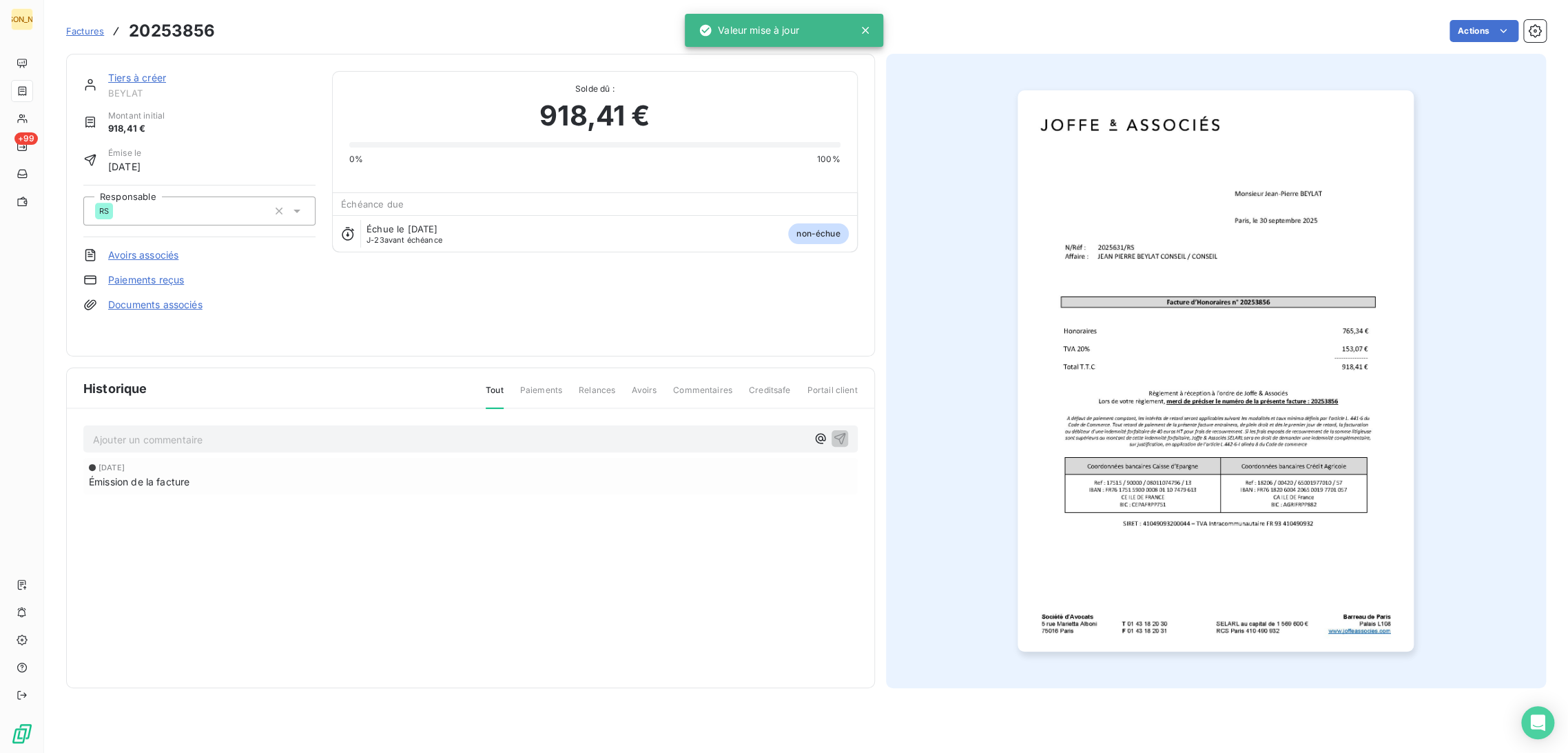
click at [143, 71] on link "Tiers à créer" at bounding box center [137, 77] width 58 height 12
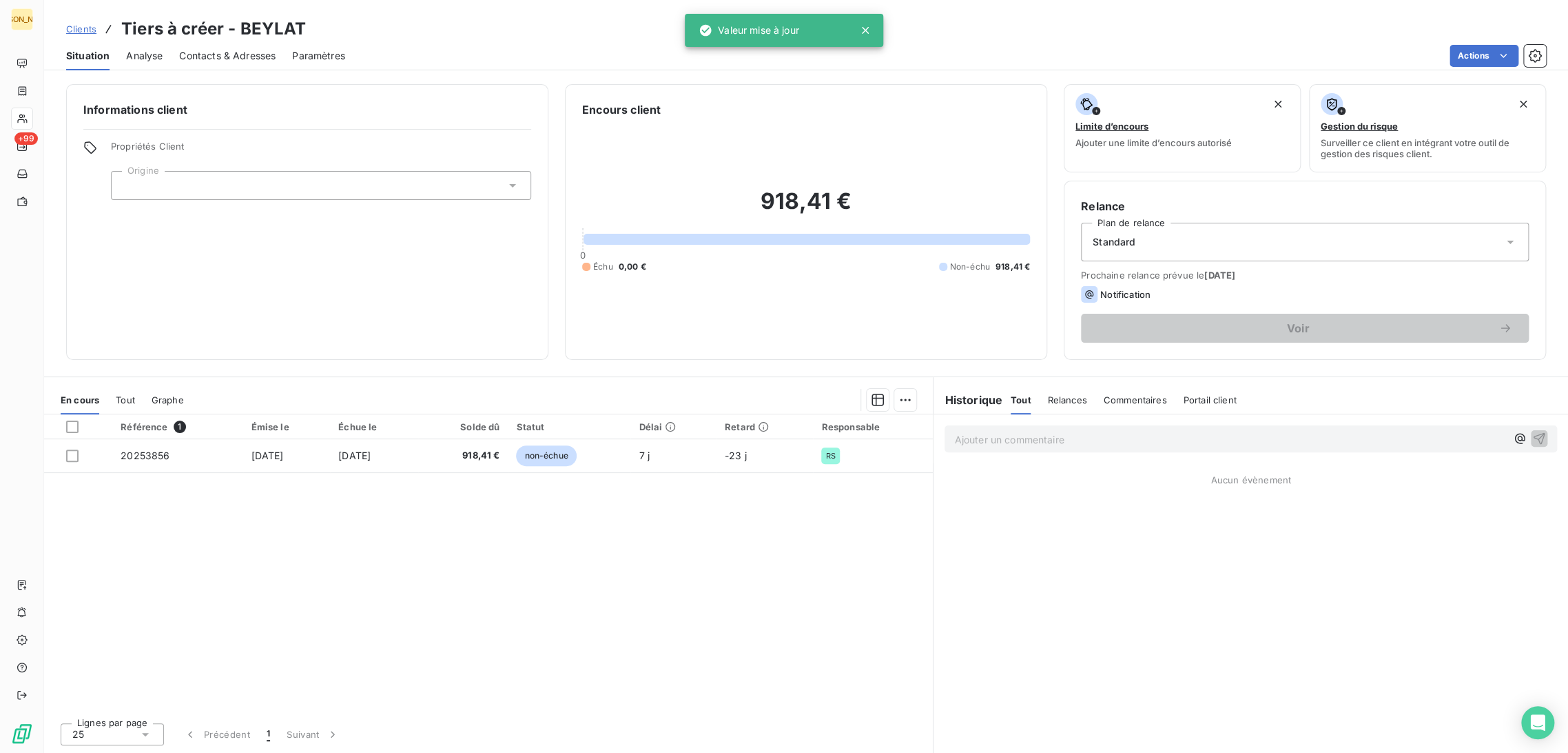
click at [171, 185] on div at bounding box center [321, 185] width 421 height 29
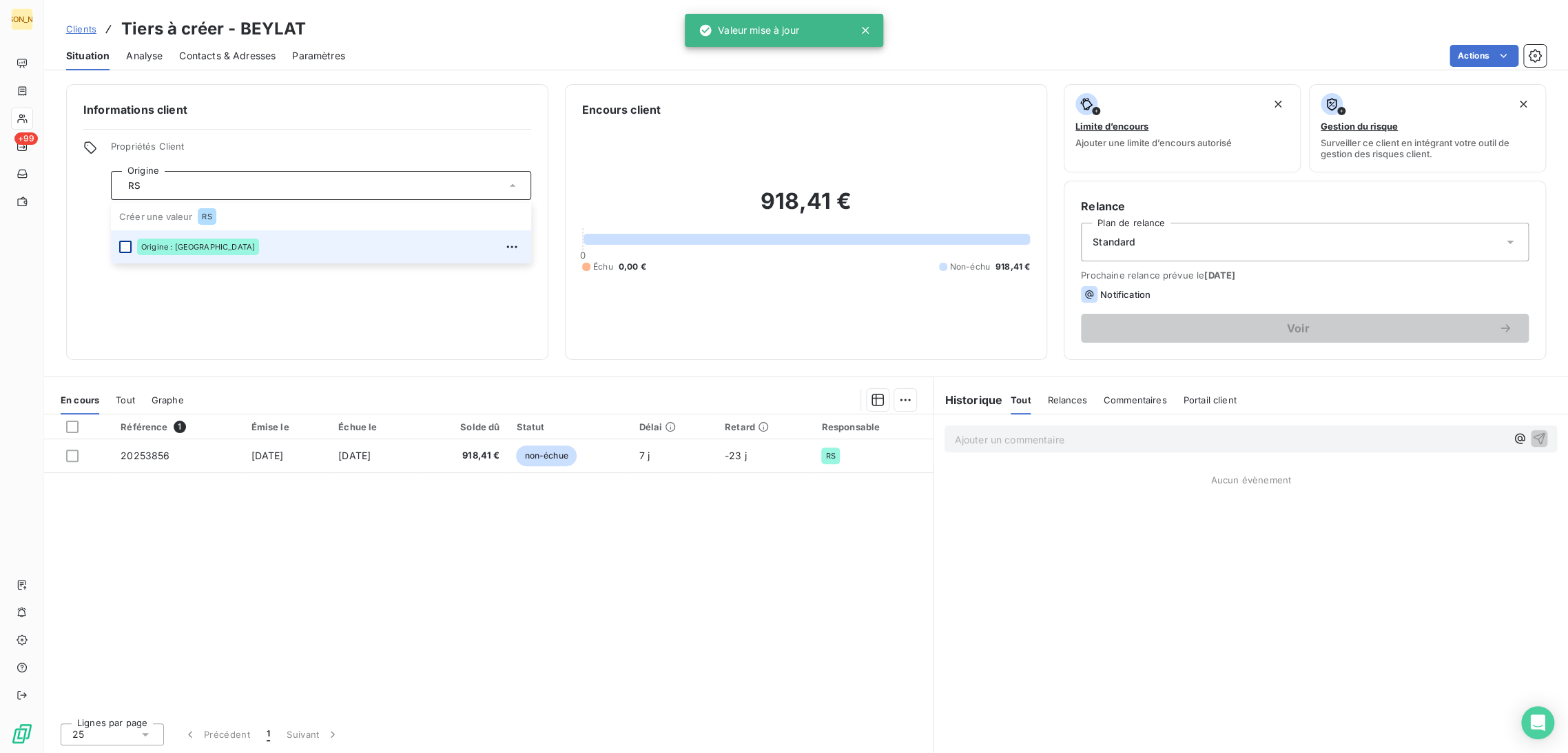
type input "RS"
click at [128, 247] on div at bounding box center [125, 247] width 13 height 13
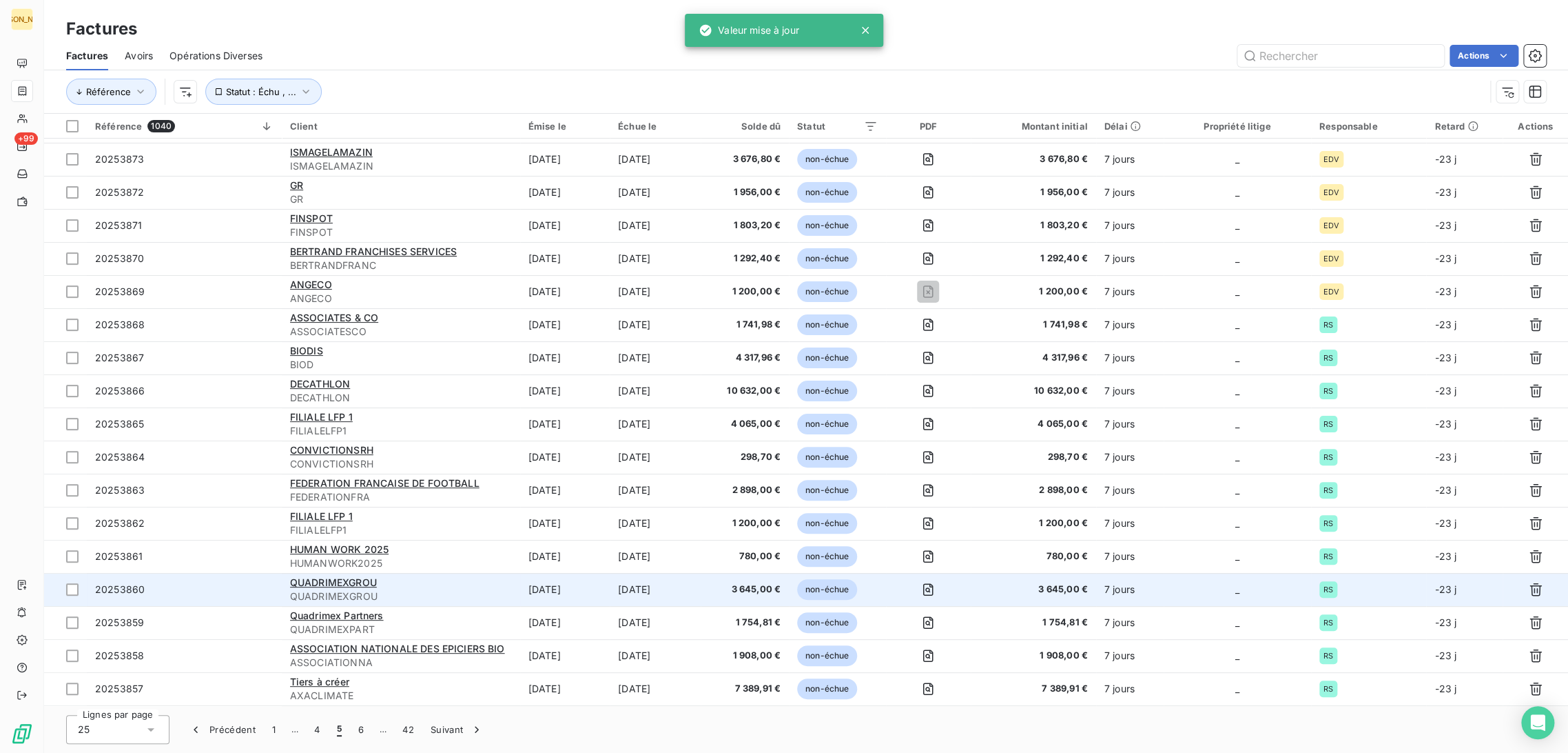
scroll to position [259, 0]
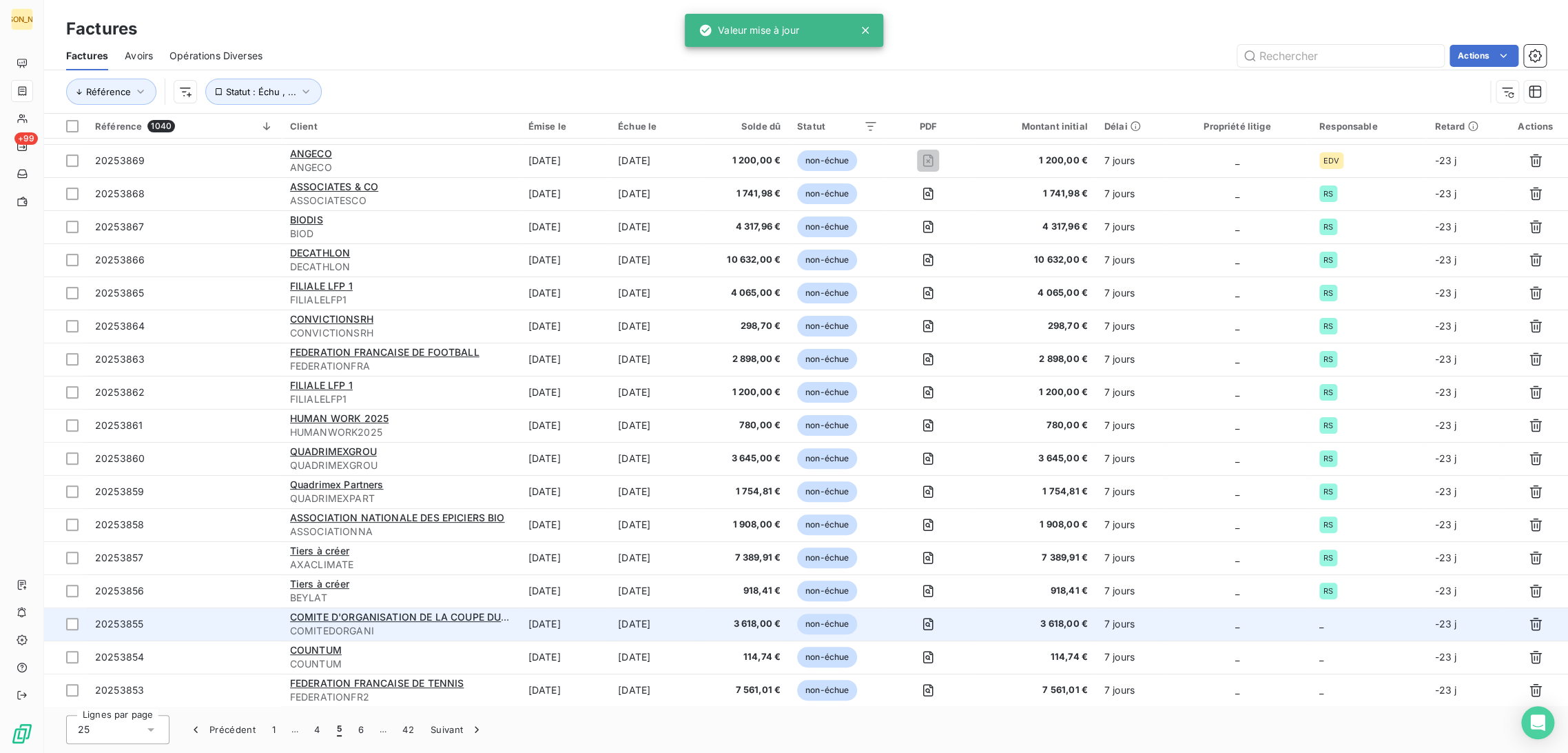
click at [461, 624] on span "COMITEDORGANI" at bounding box center [401, 630] width 222 height 14
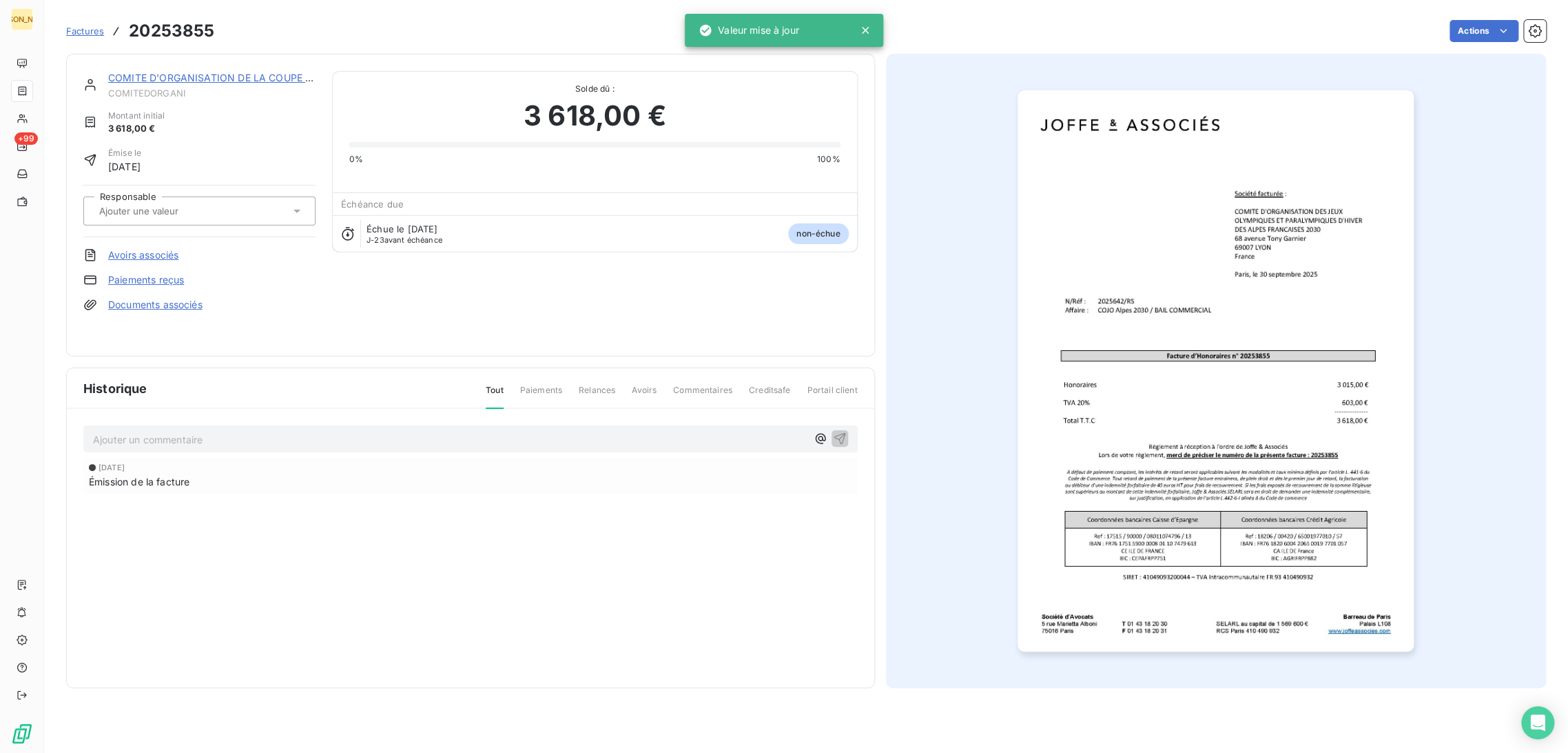
click at [194, 208] on input "text" at bounding box center [167, 210] width 138 height 13
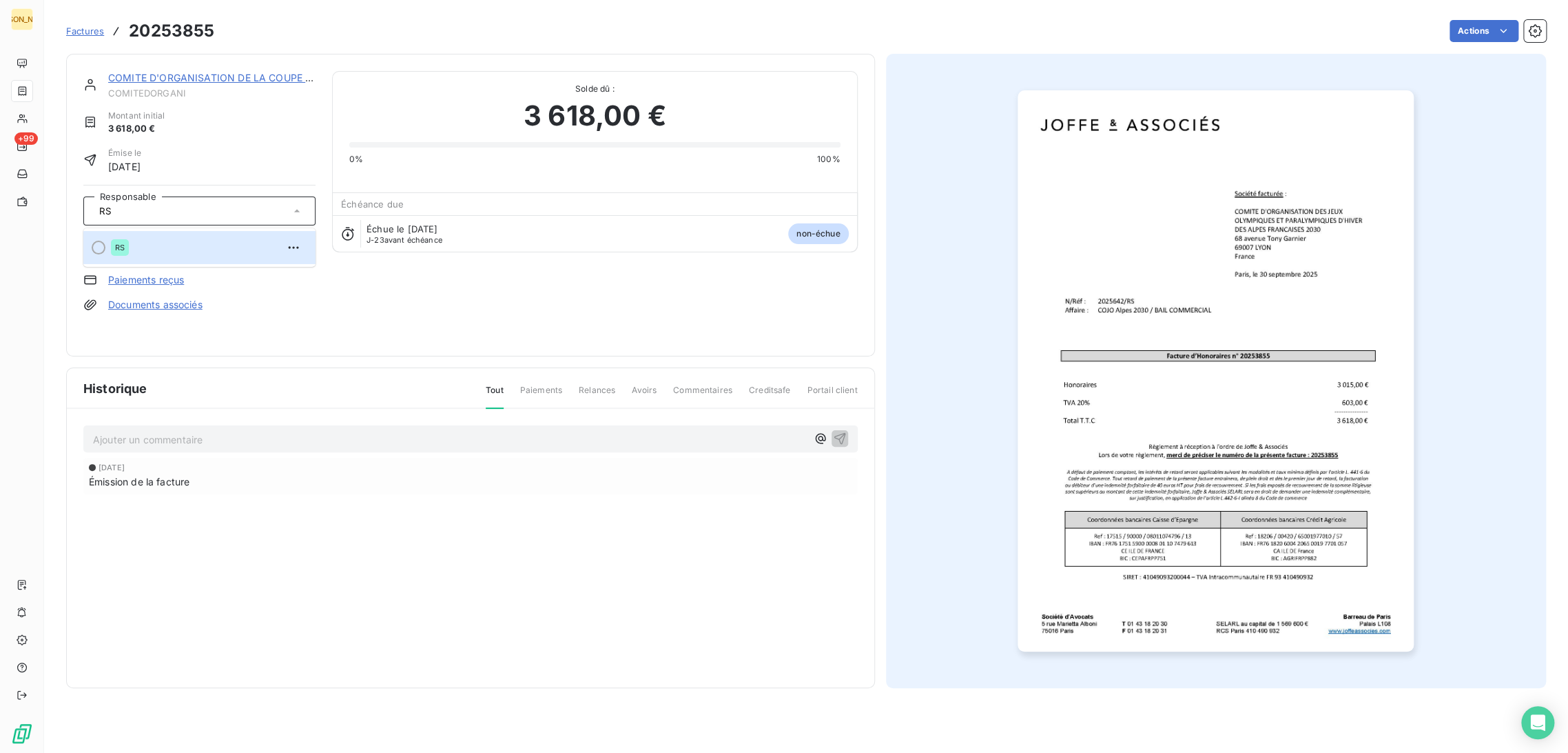
type input "RS"
click at [172, 239] on div "RS" at bounding box center [207, 248] width 194 height 22
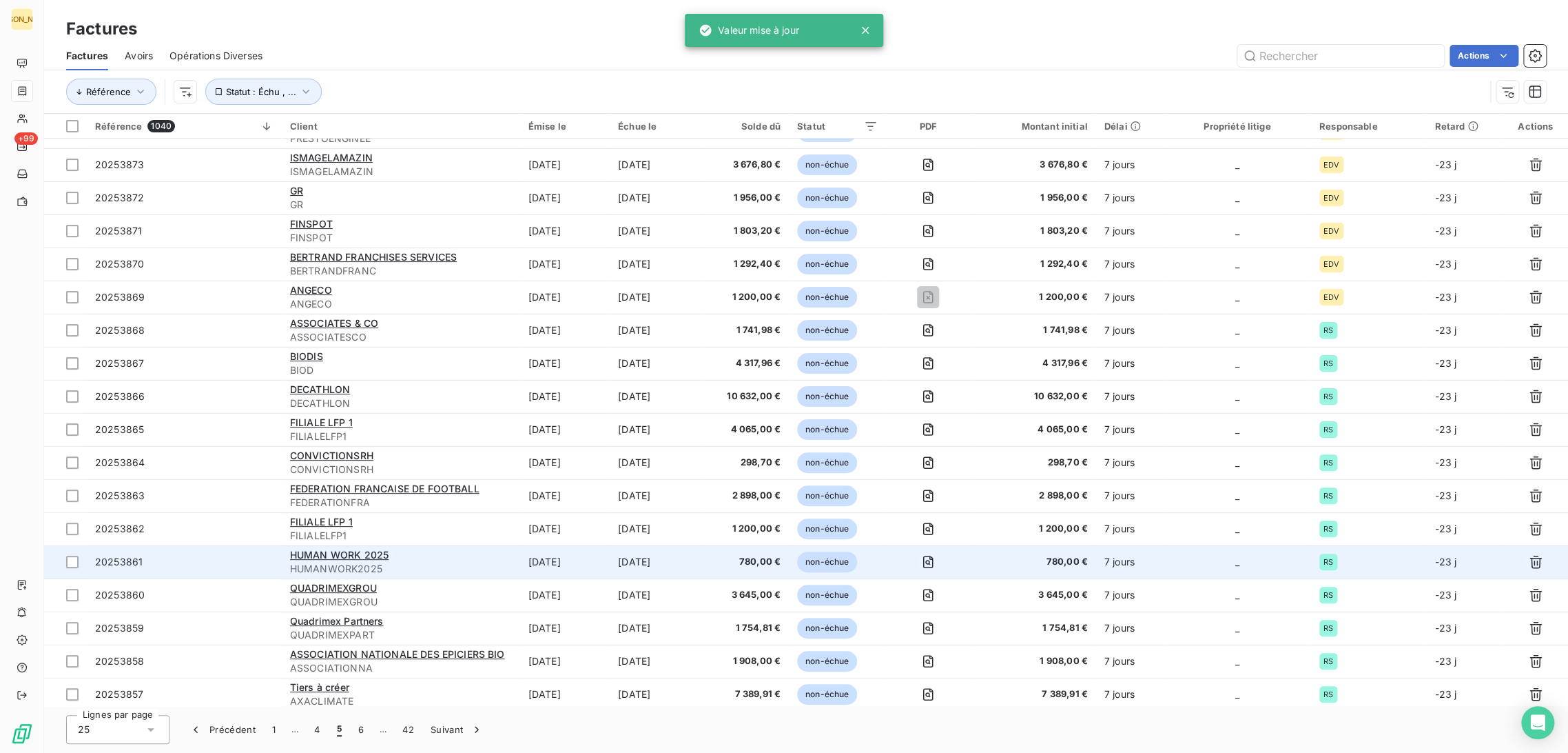
scroll to position [259, 0]
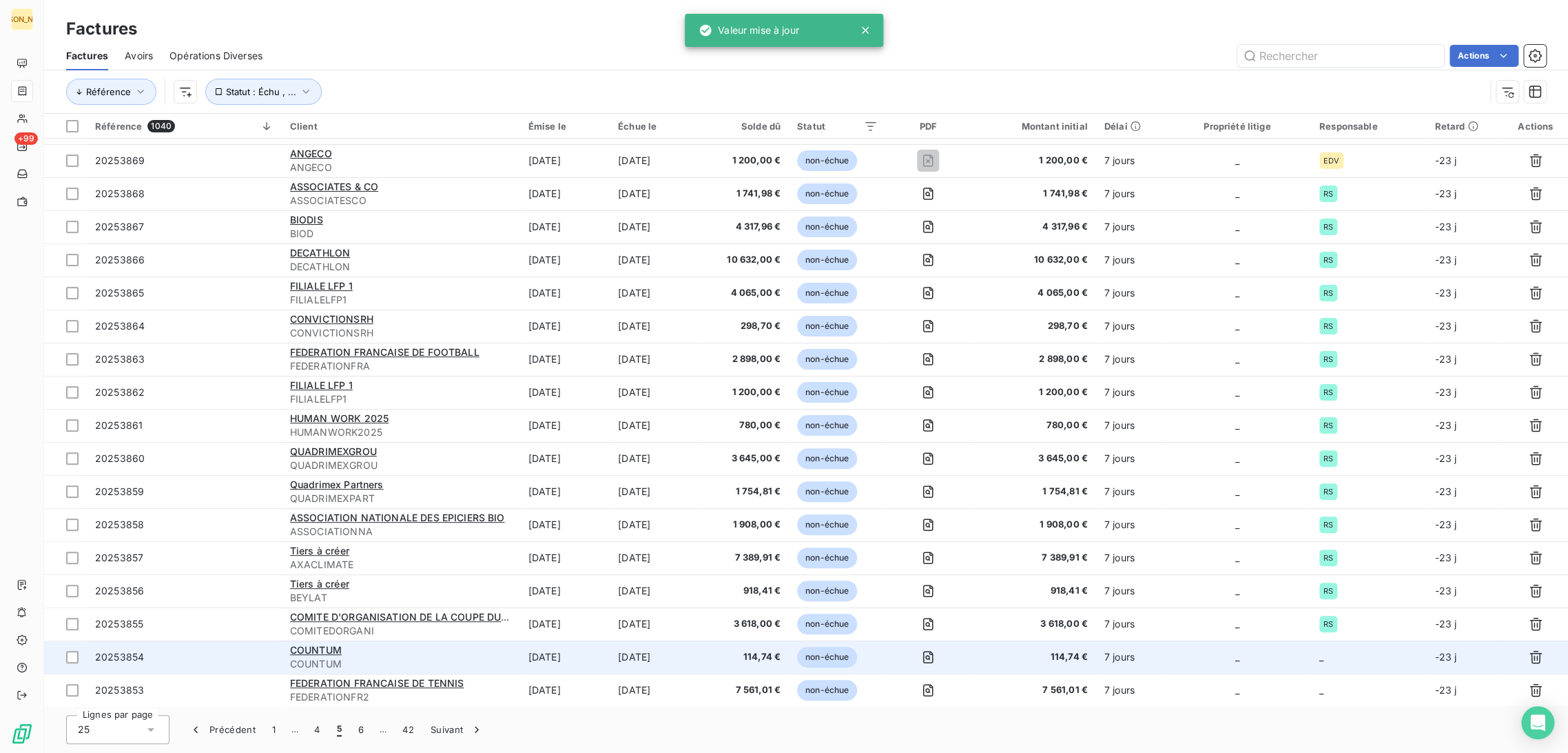
click at [447, 659] on span "COUNTUM" at bounding box center [401, 664] width 222 height 14
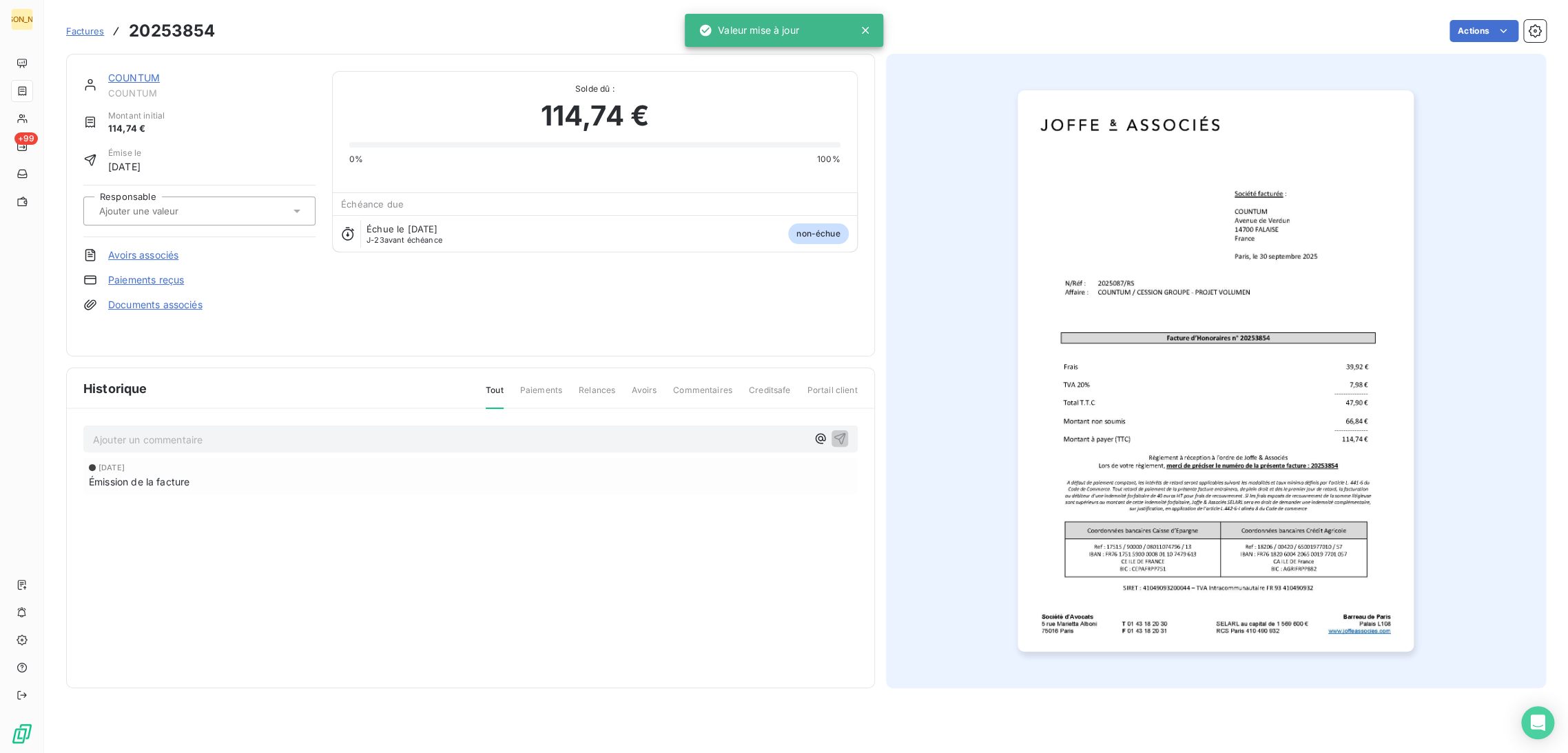
click at [182, 205] on input "text" at bounding box center [167, 210] width 138 height 13
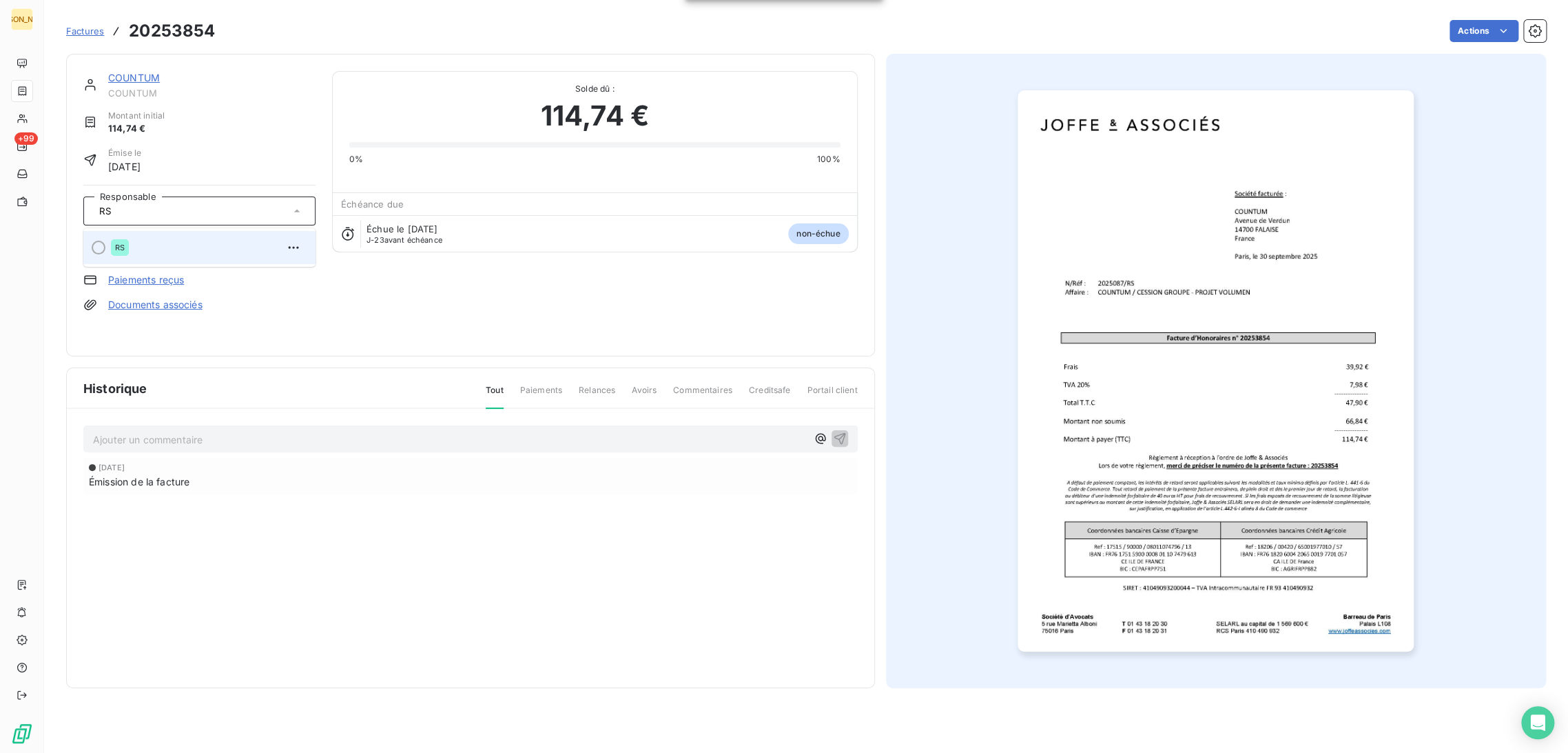
type input "RS"
click at [174, 243] on div "RS" at bounding box center [207, 248] width 194 height 22
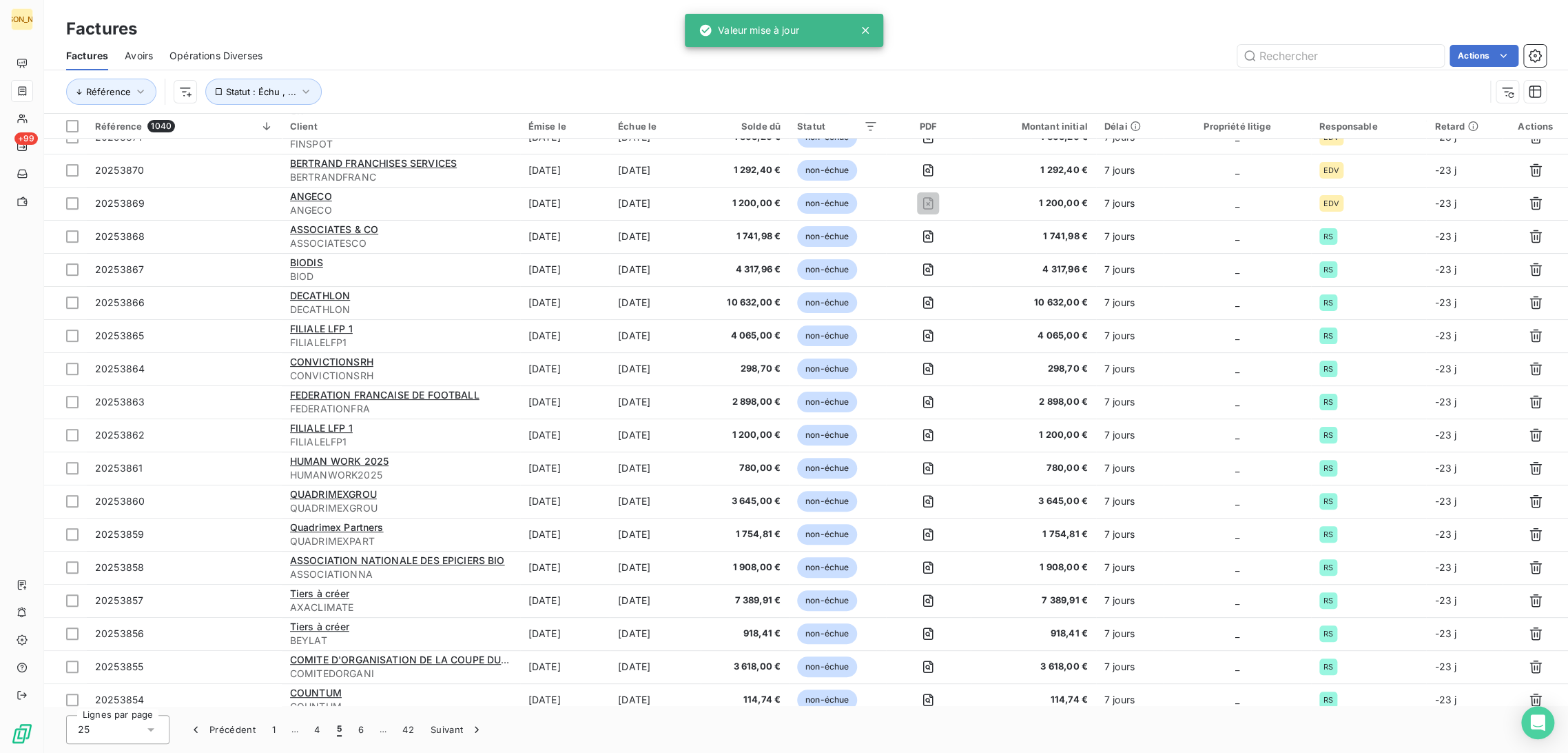
scroll to position [259, 0]
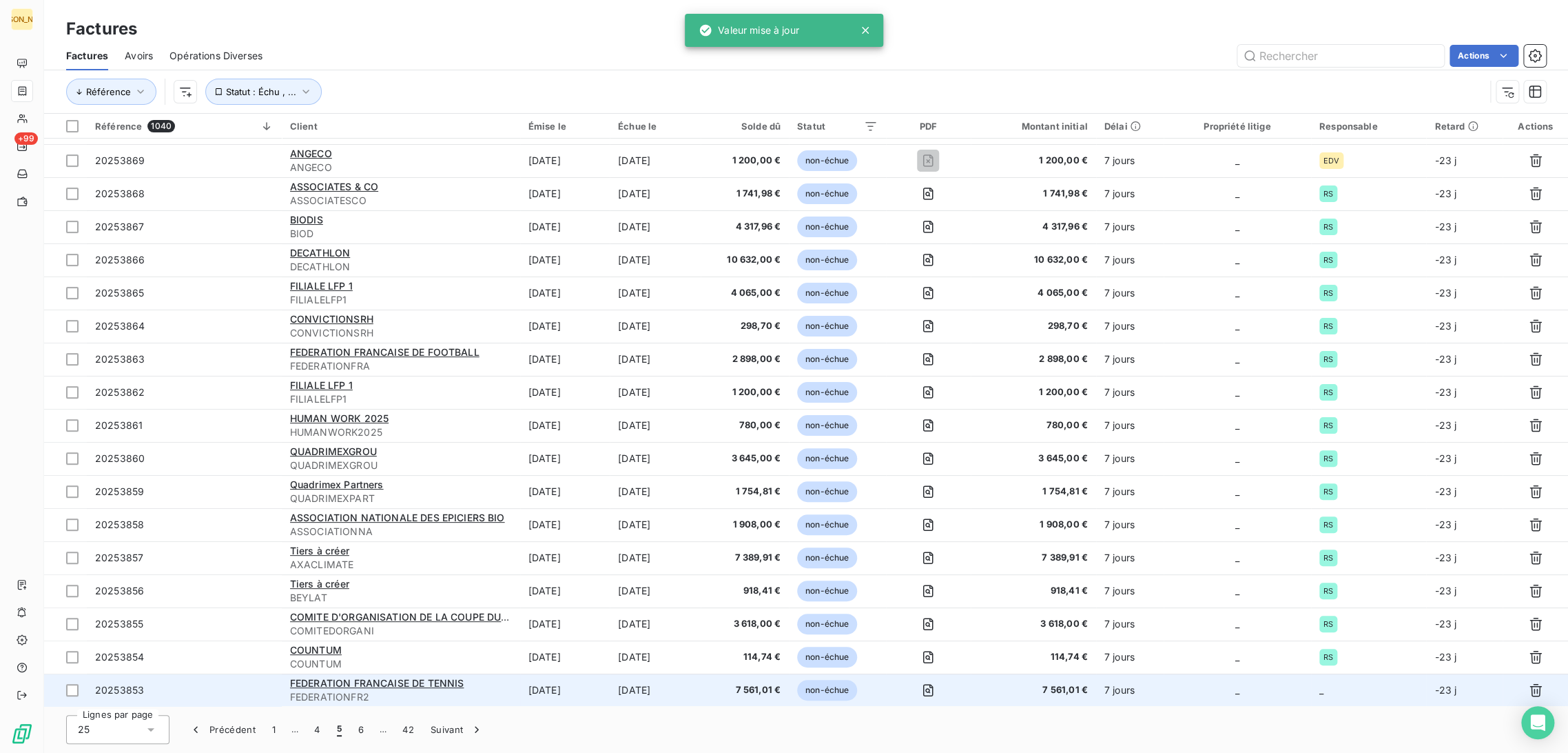
click at [558, 699] on td "[DATE]" at bounding box center [565, 690] width 90 height 33
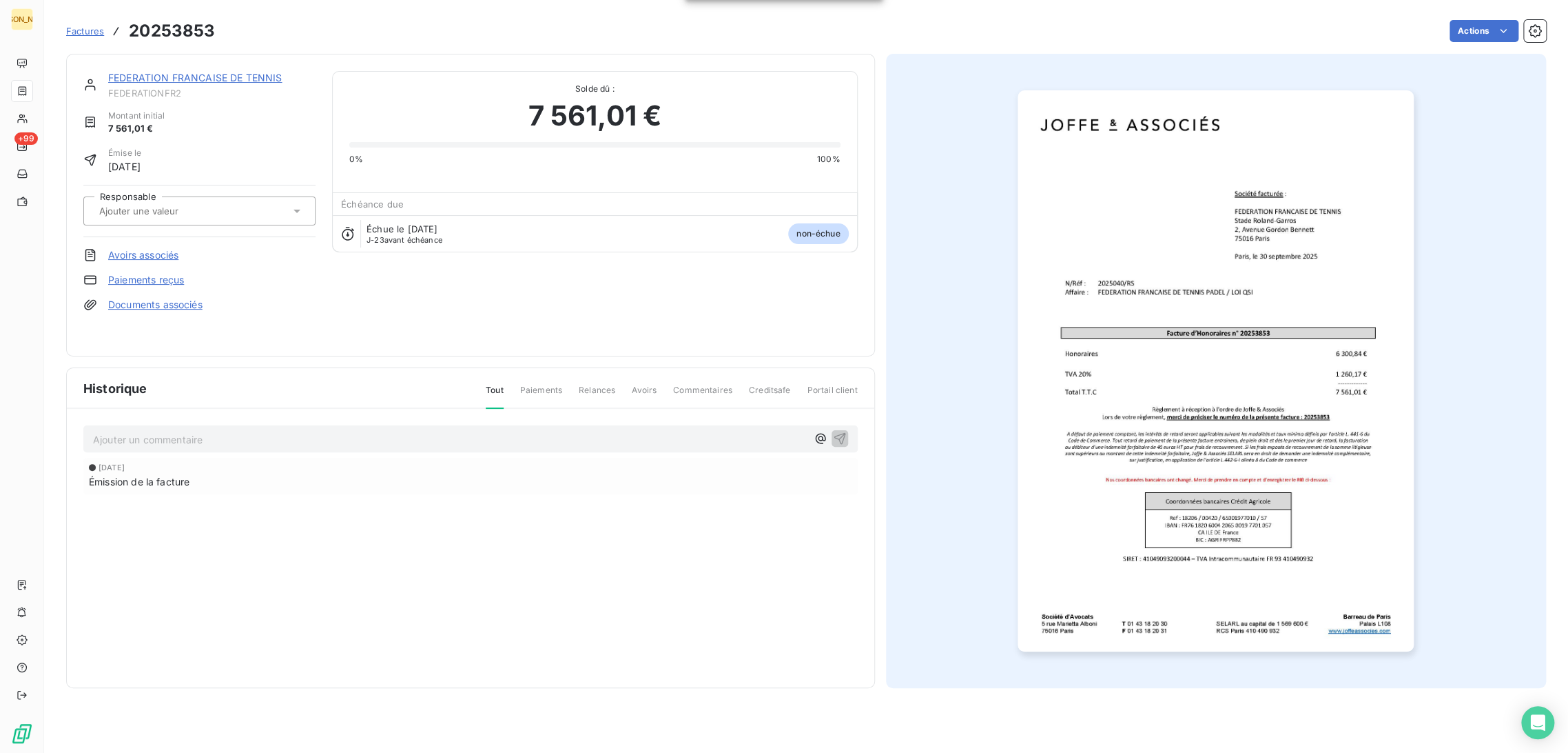
click at [175, 204] on input "text" at bounding box center [167, 210] width 138 height 13
type input "RS"
click at [181, 239] on div "RS" at bounding box center [207, 248] width 194 height 22
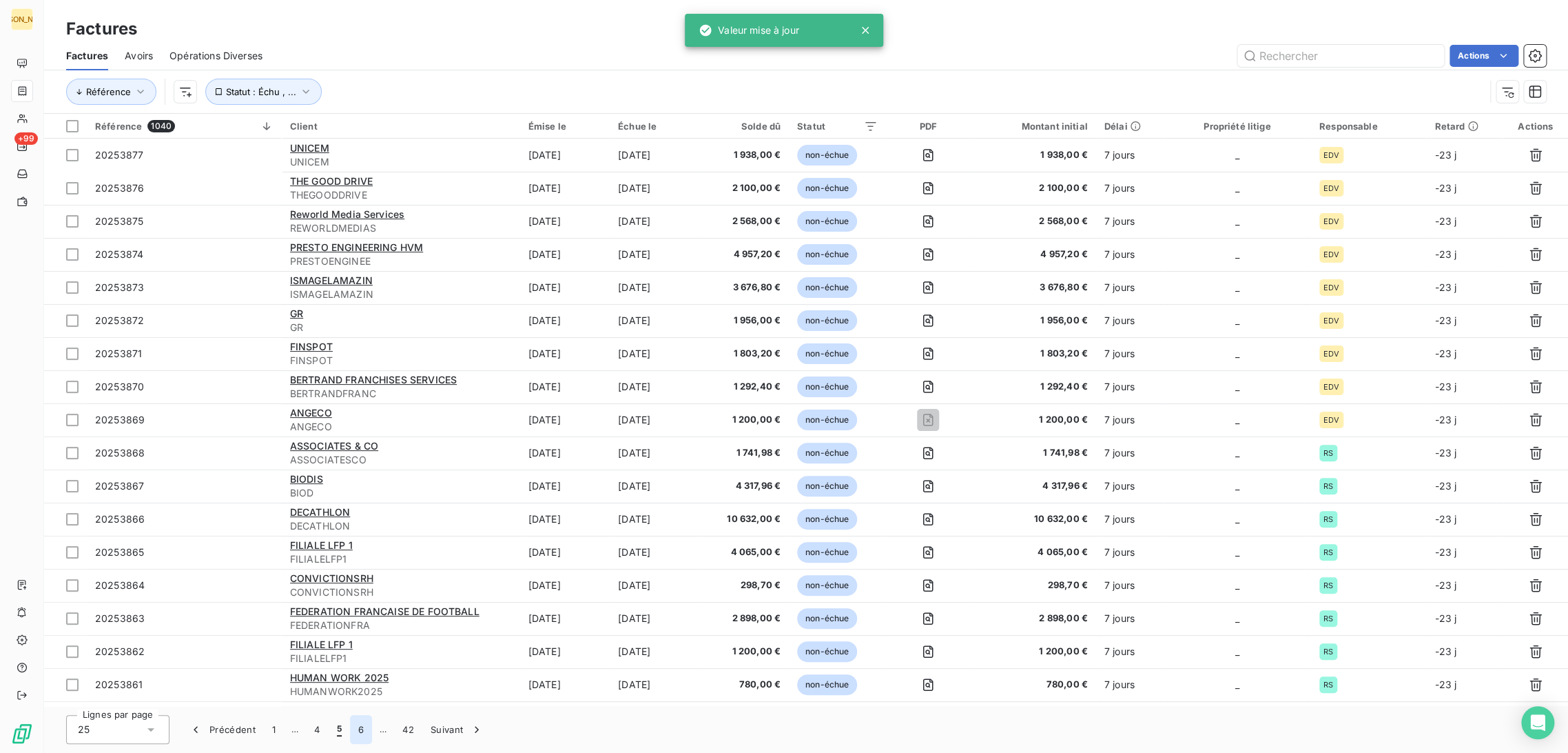
click at [364, 727] on button "6" at bounding box center [361, 729] width 22 height 29
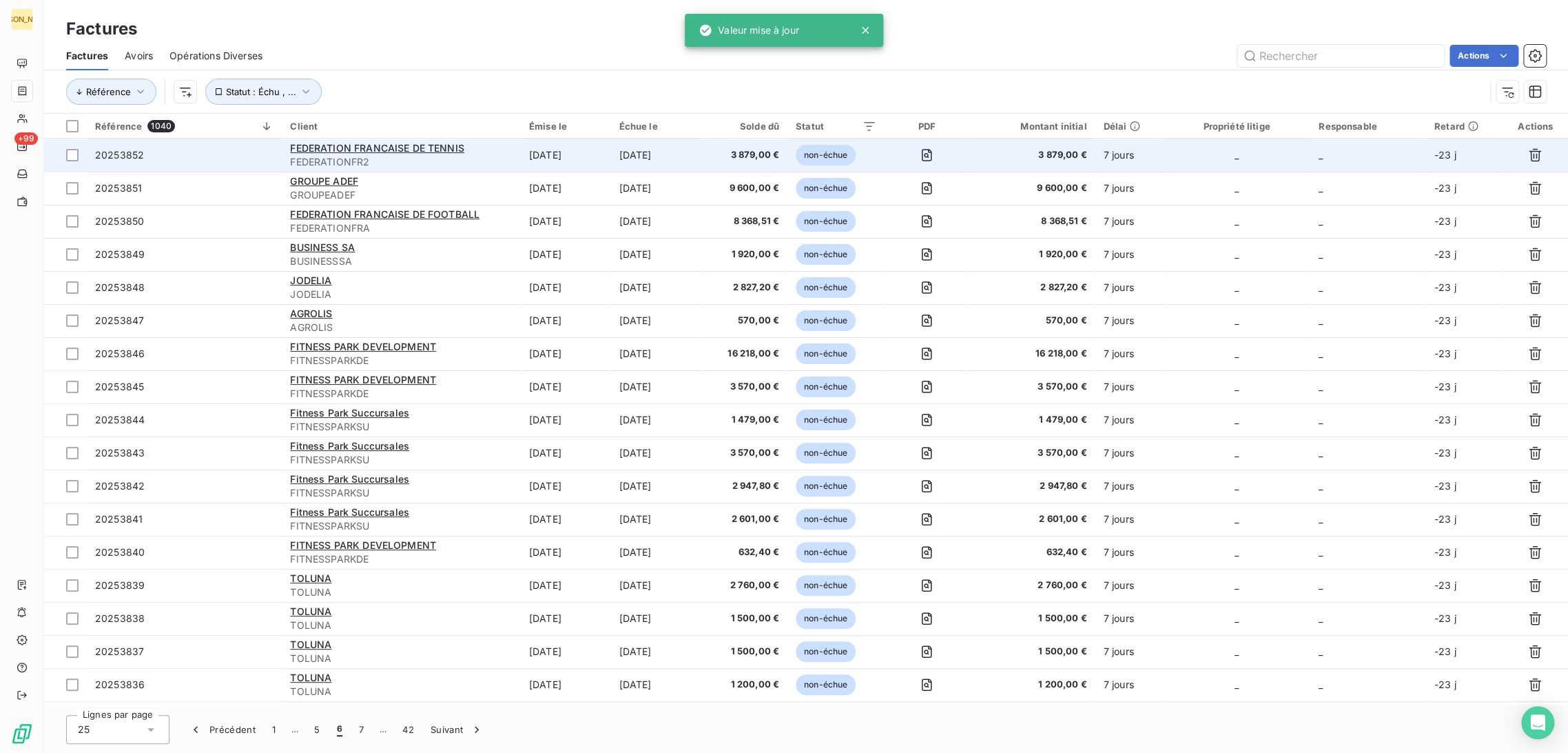
click at [504, 149] on div "FEDERATION FRANCAISE DE TENNIS" at bounding box center [401, 148] width 223 height 14
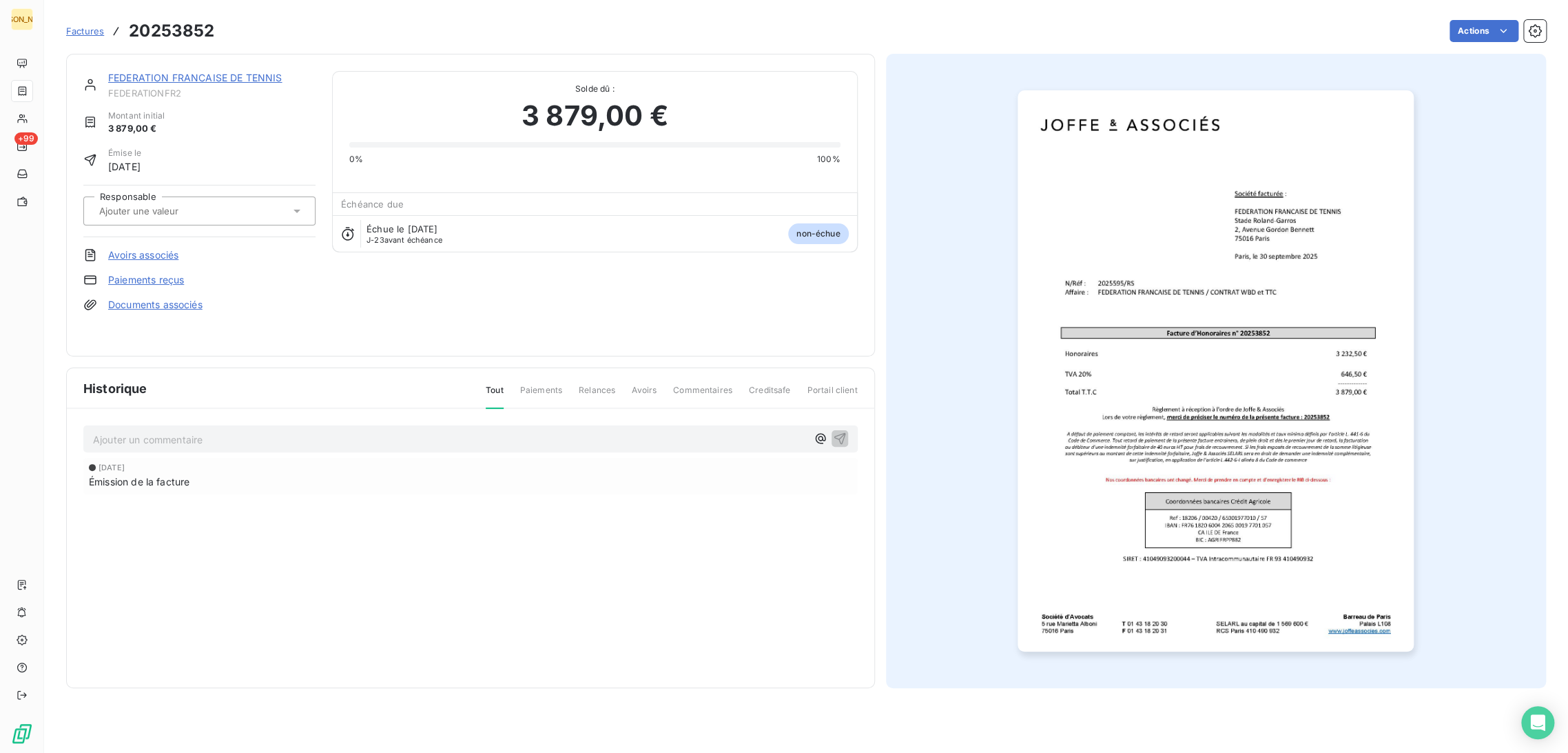
drag, startPoint x: 226, startPoint y: 211, endPoint x: 214, endPoint y: 219, distance: 14.4
click at [224, 211] on div at bounding box center [192, 211] width 195 height 18
type input "RS"
click at [187, 239] on div "RS" at bounding box center [207, 248] width 194 height 22
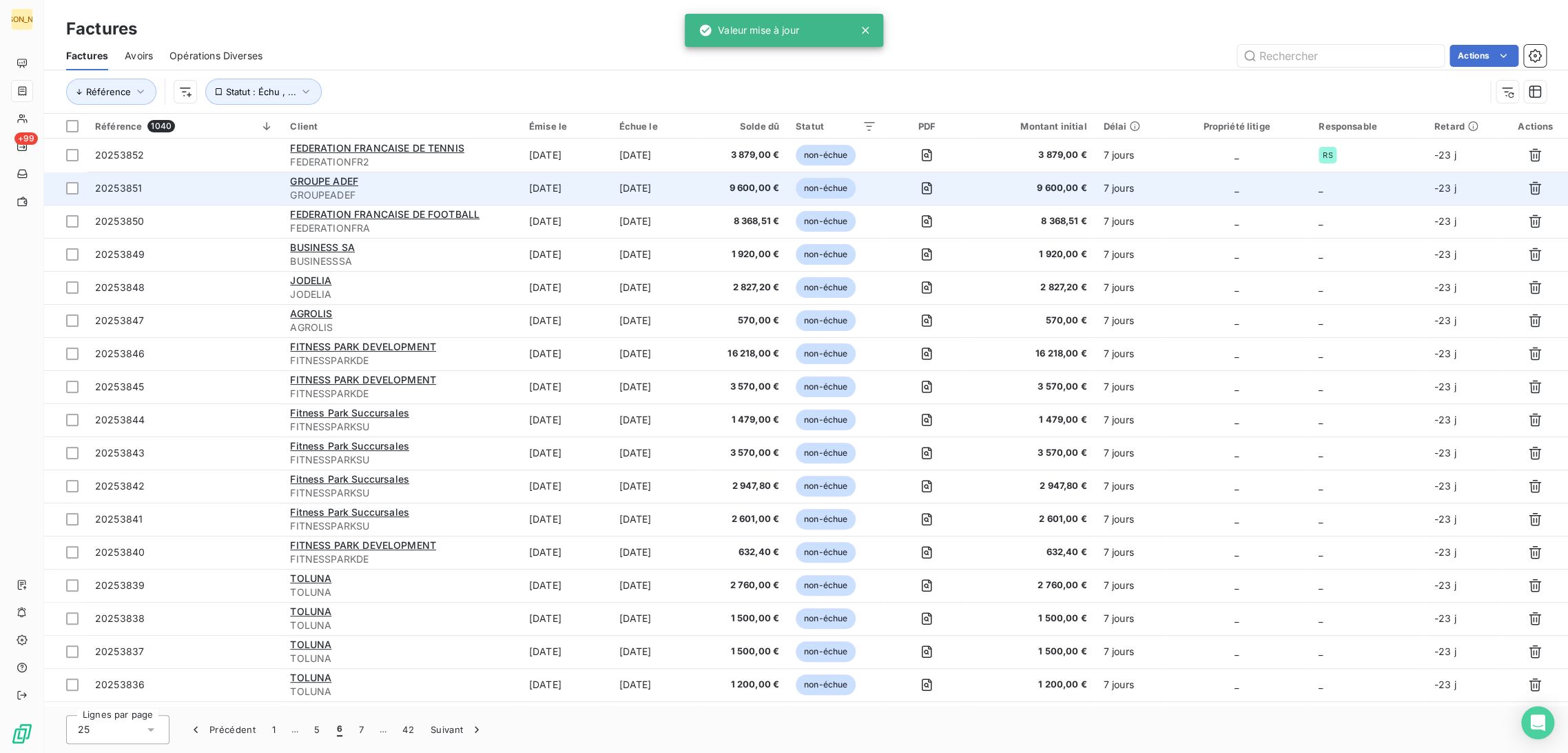
click at [725, 195] on td "9 600,00 €" at bounding box center [745, 188] width 86 height 33
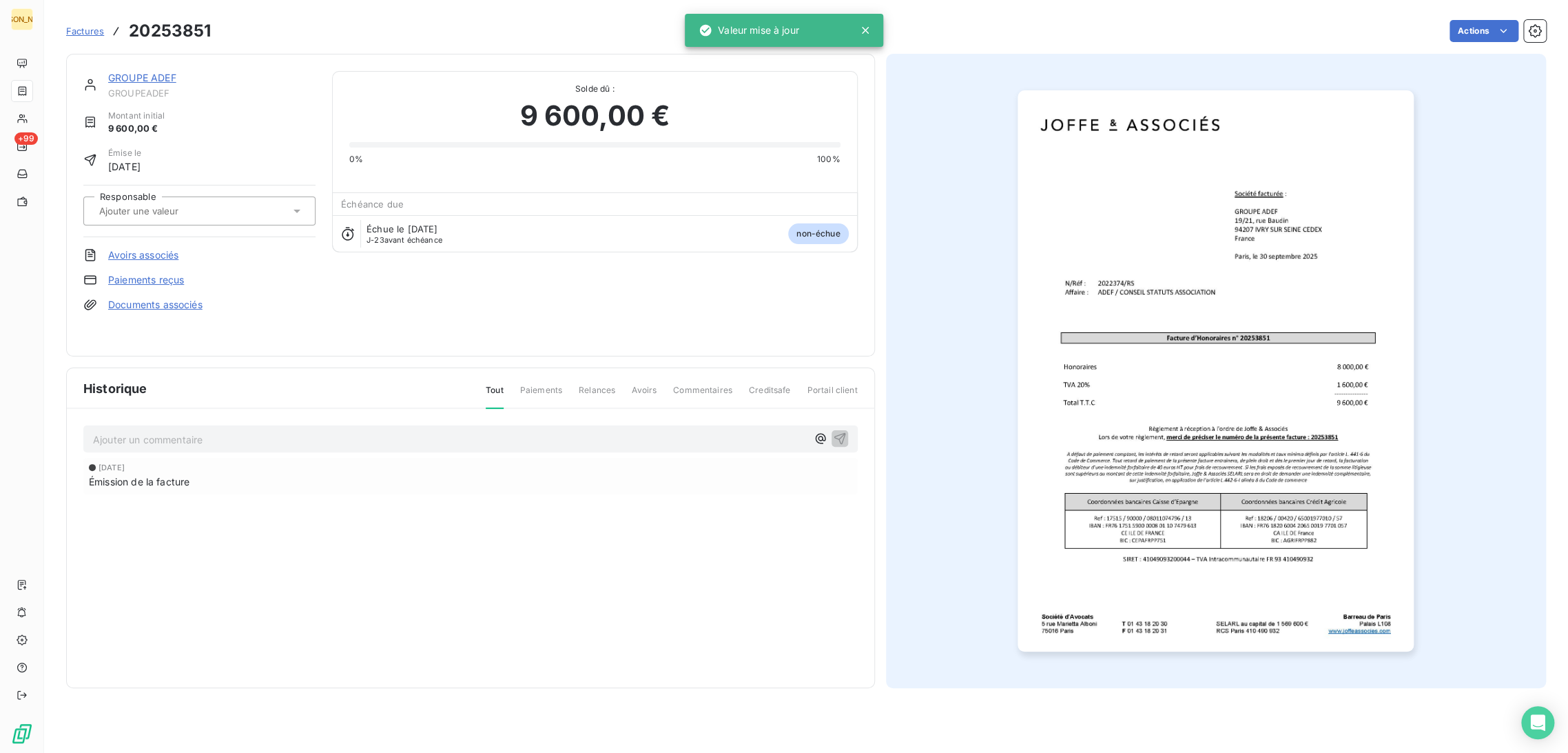
click at [218, 203] on div at bounding box center [192, 211] width 195 height 18
type input "RS"
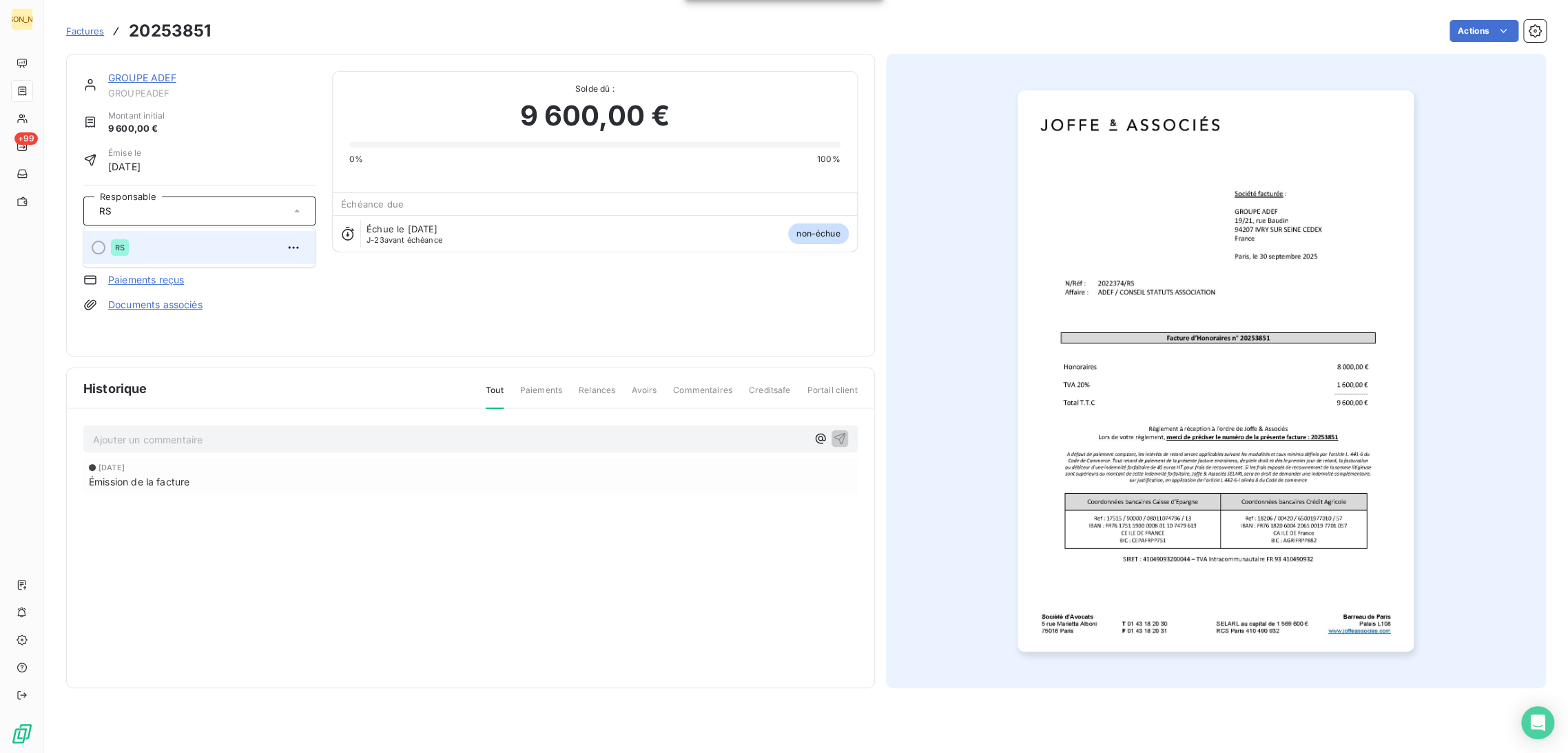
click at [155, 231] on li "RS" at bounding box center [199, 248] width 232 height 33
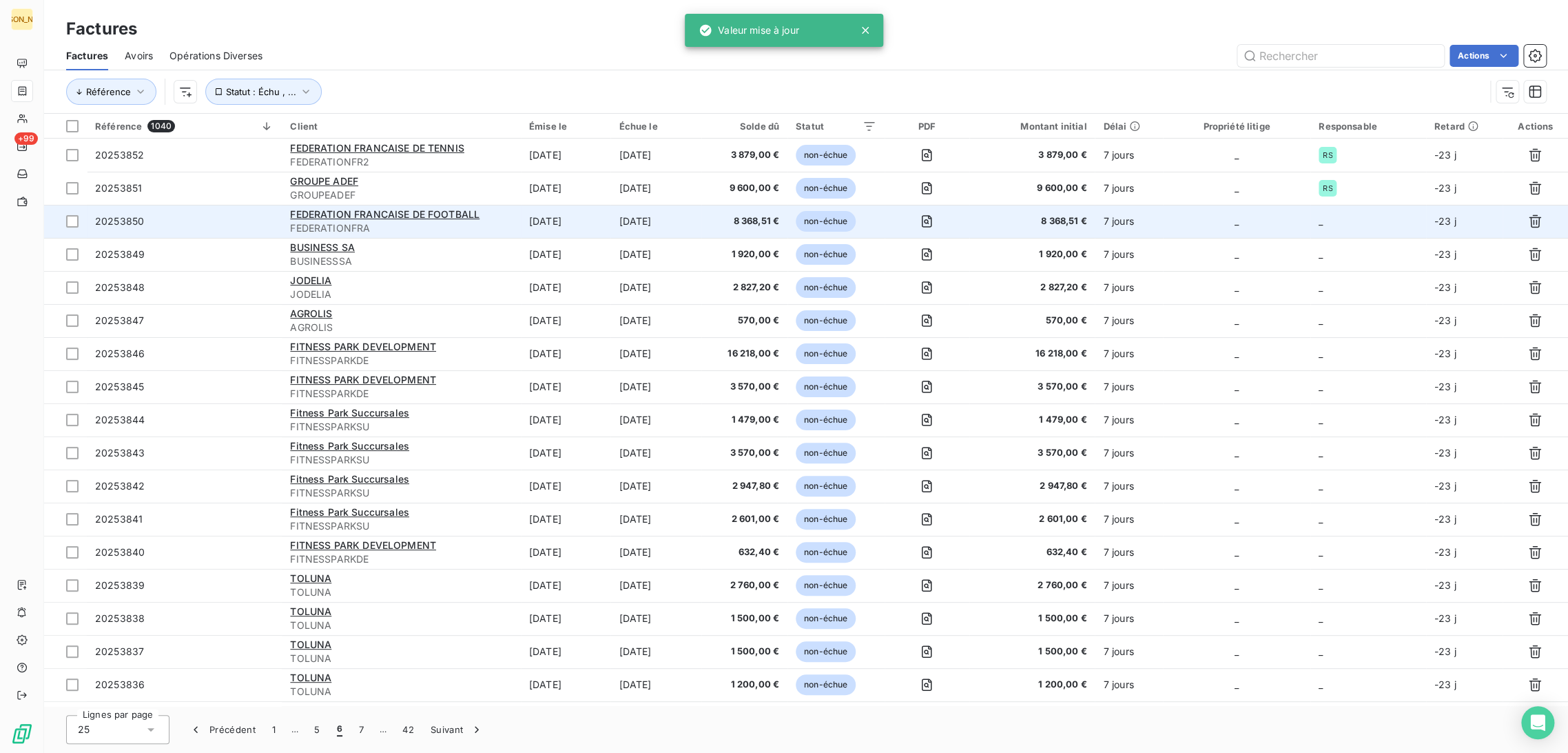
click at [697, 210] on td "[DATE]" at bounding box center [656, 221] width 91 height 33
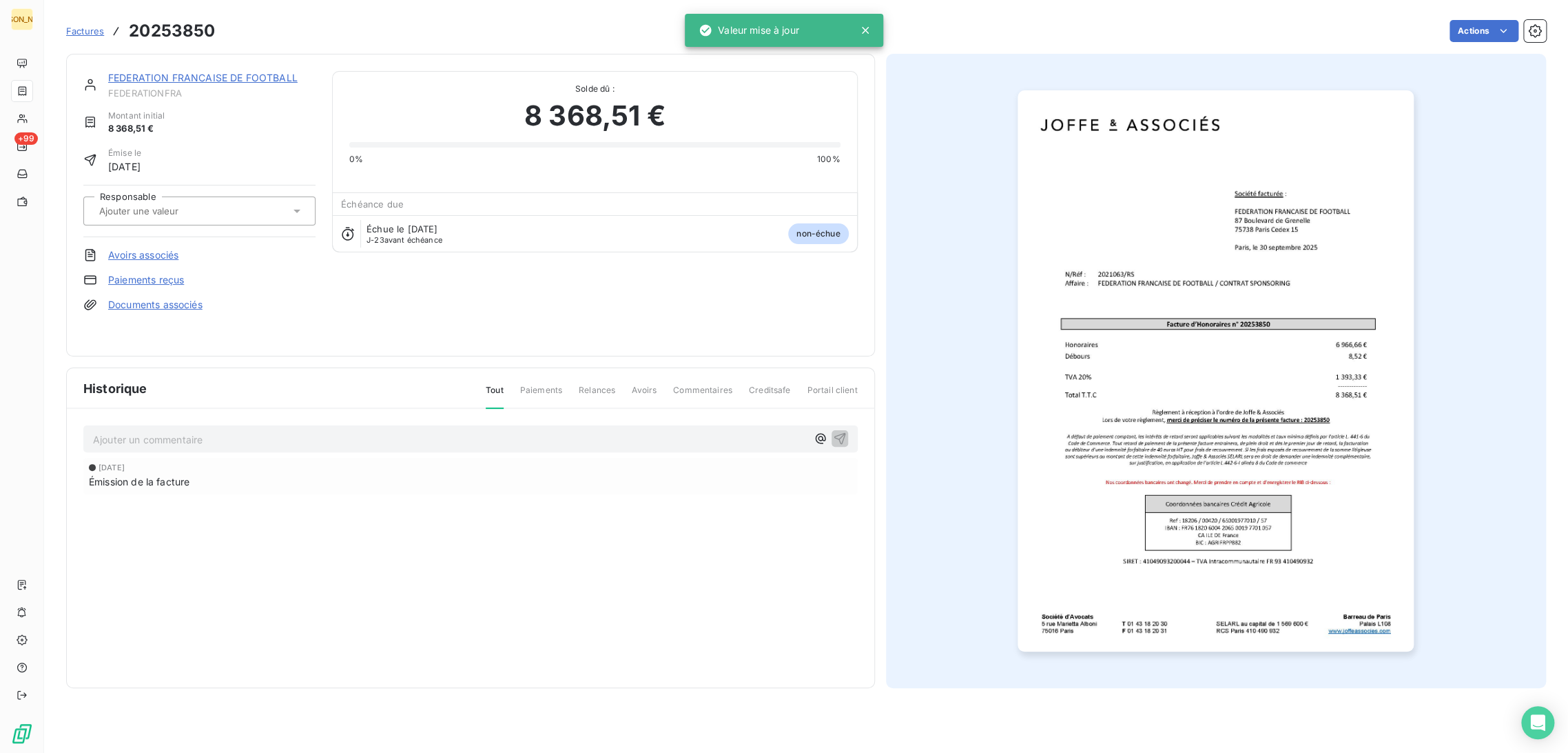
click at [213, 213] on div at bounding box center [192, 211] width 195 height 18
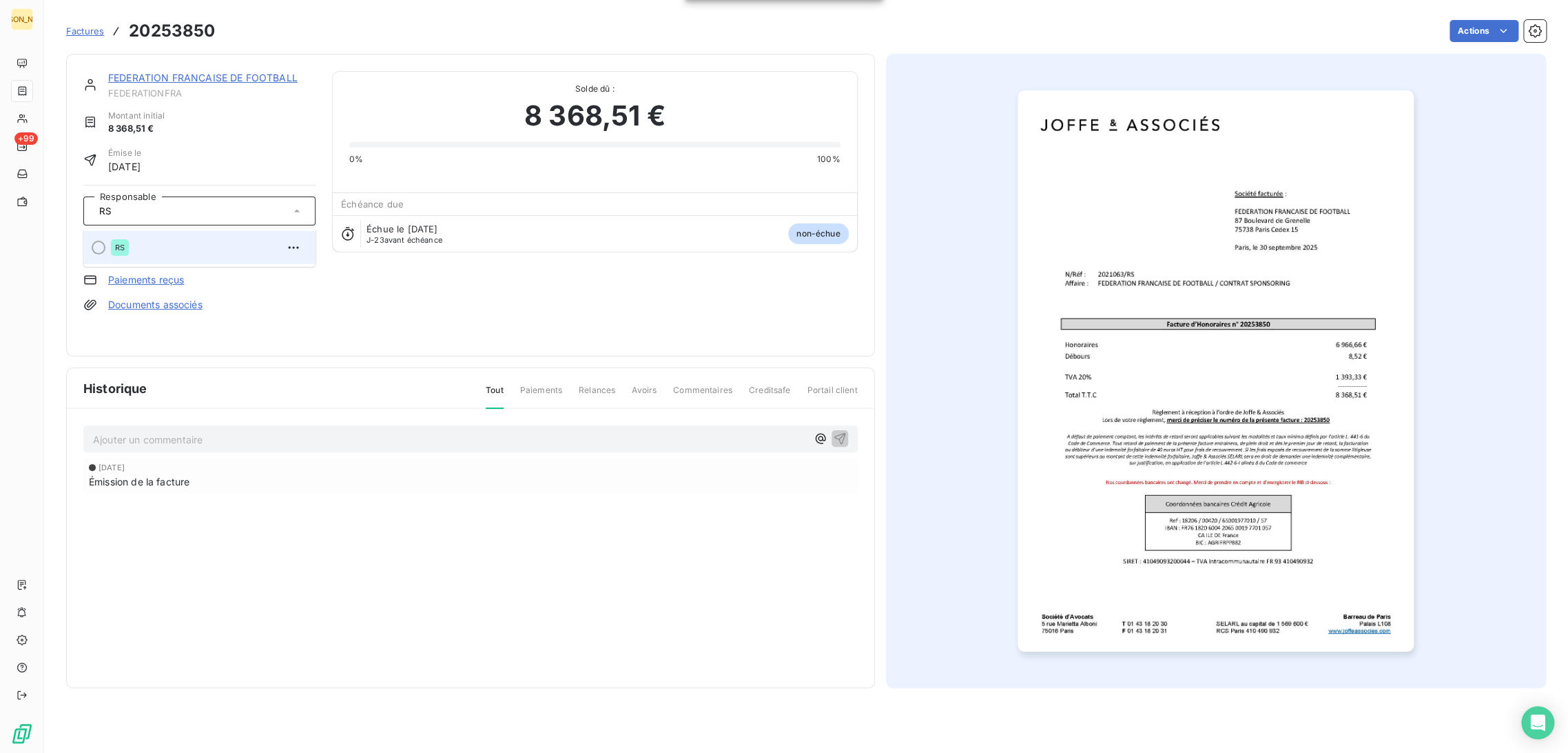
type input "RS"
click at [178, 253] on div "RS" at bounding box center [207, 248] width 194 height 22
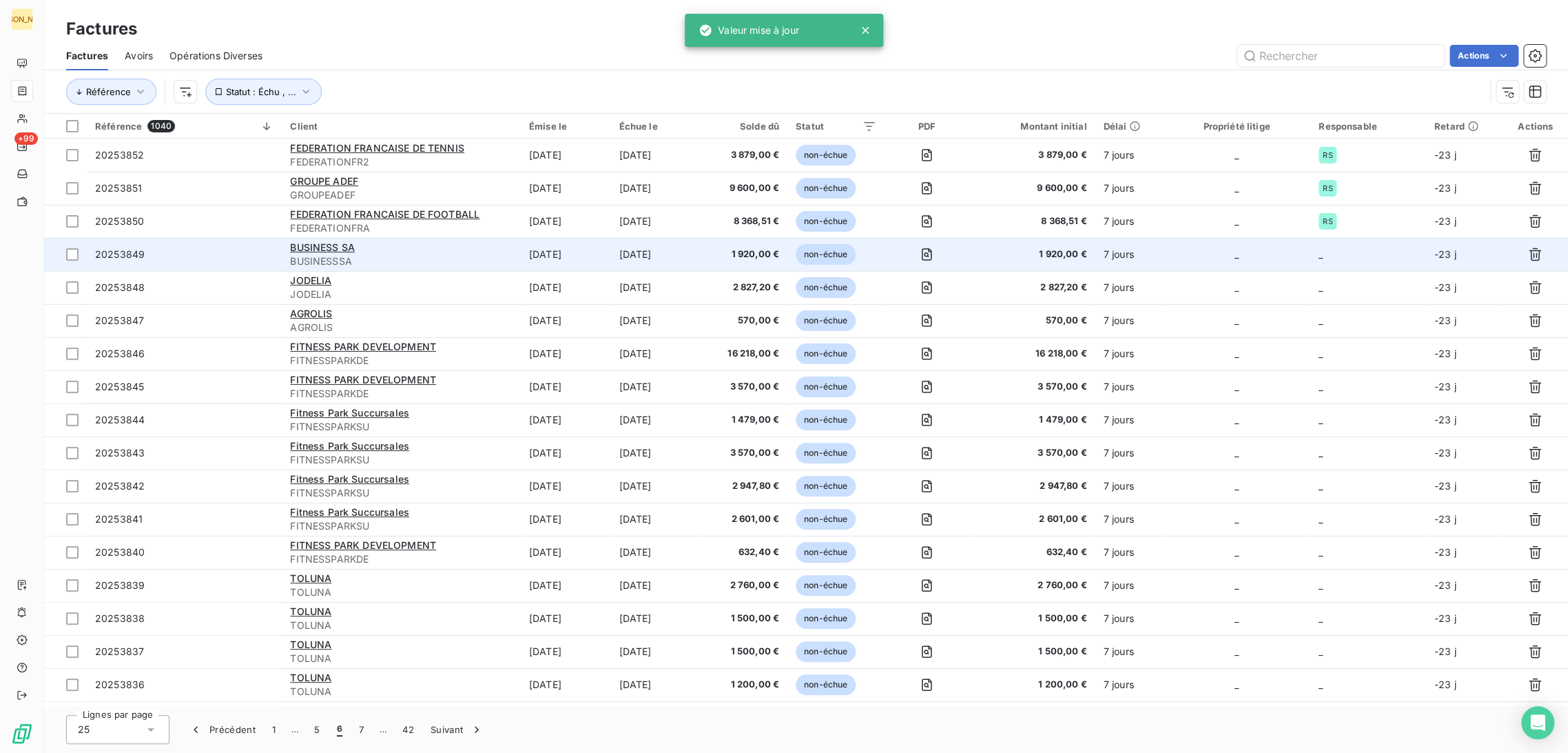
click at [647, 252] on td "[DATE]" at bounding box center [656, 254] width 91 height 33
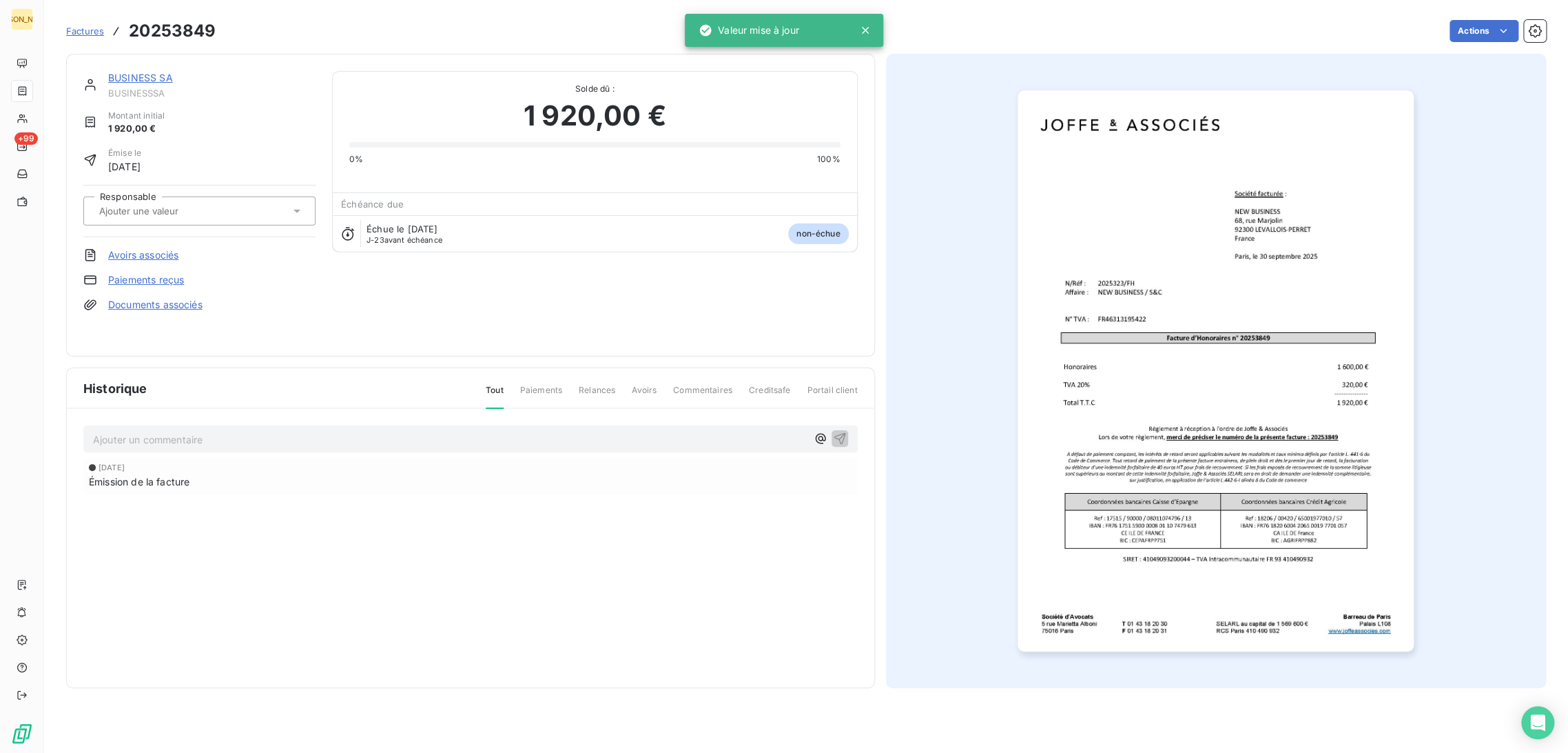
click at [172, 213] on input "text" at bounding box center [167, 210] width 138 height 13
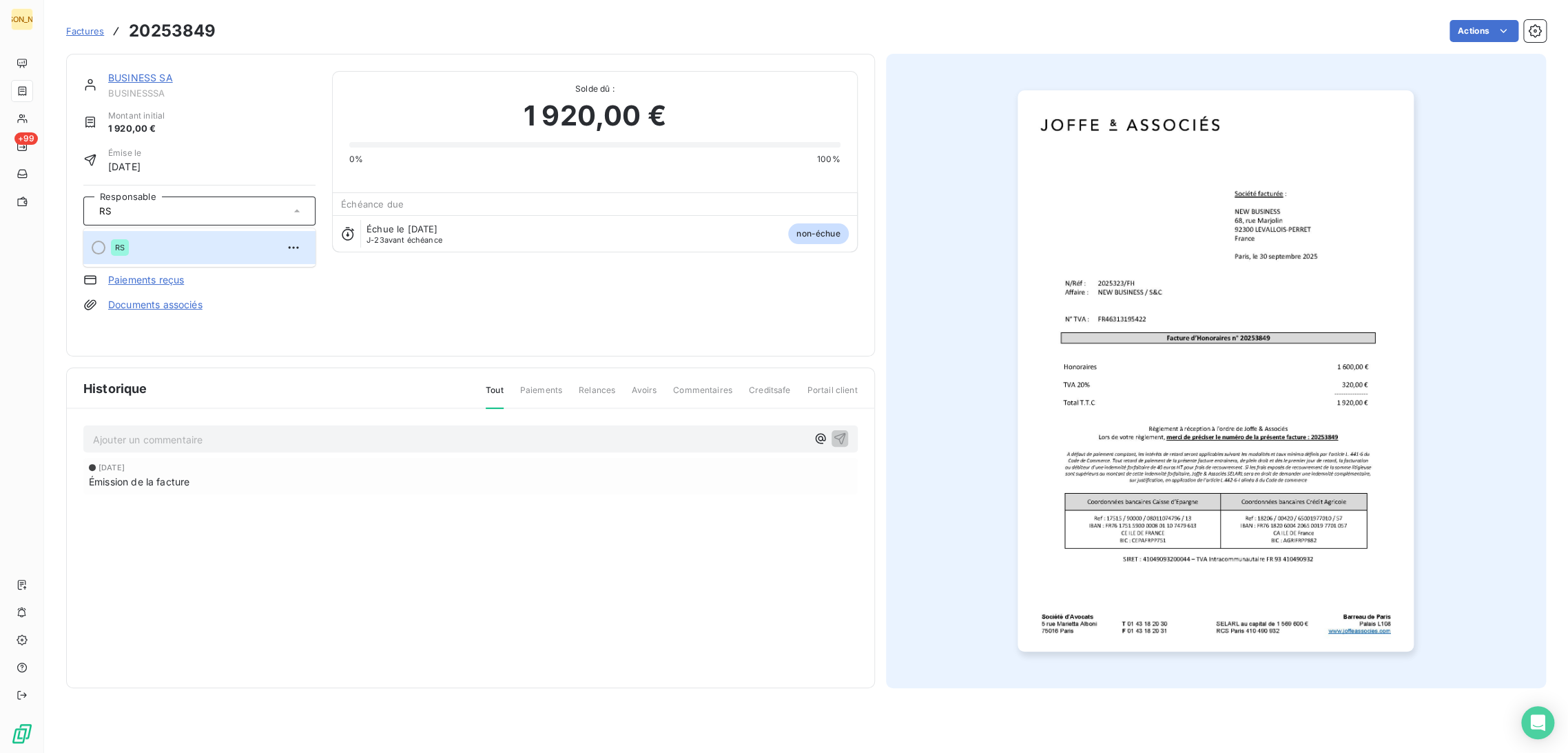
type input "R"
type input "F"
drag, startPoint x: 149, startPoint y: 259, endPoint x: 196, endPoint y: 343, distance: 96.3
click at [150, 259] on li "FH" at bounding box center [199, 248] width 232 height 33
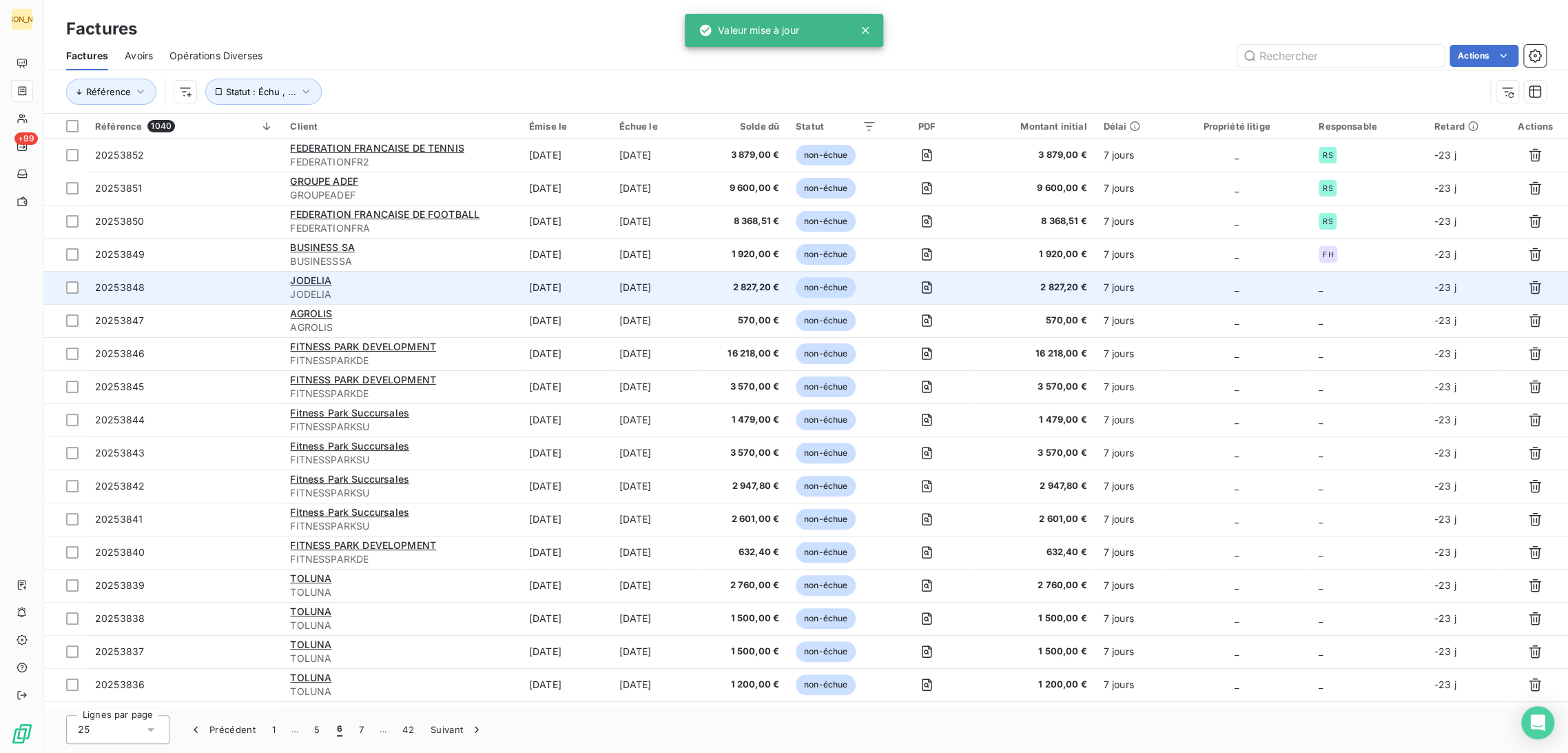
click at [445, 291] on span "JODELIA" at bounding box center [401, 294] width 223 height 14
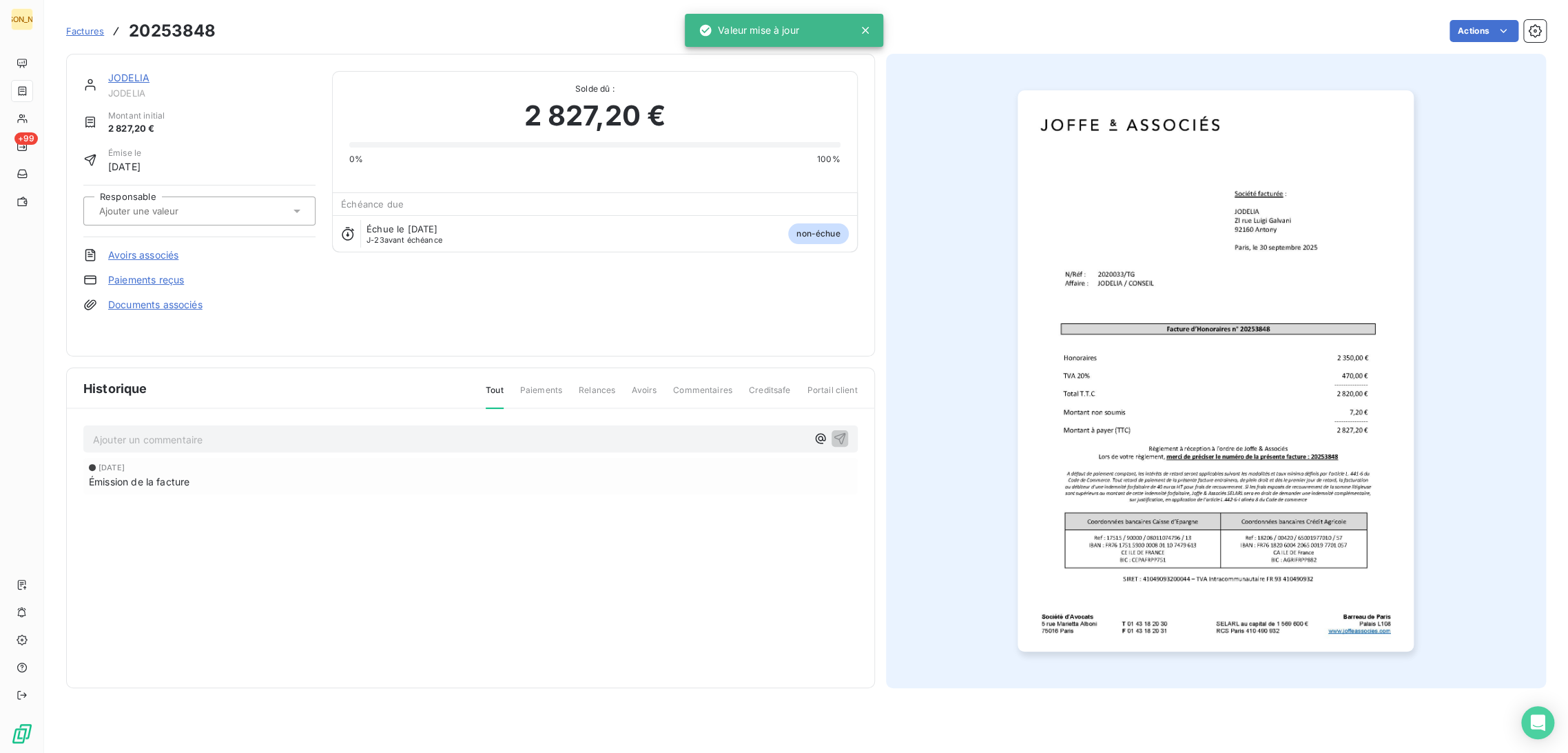
click at [165, 206] on input "text" at bounding box center [167, 210] width 138 height 13
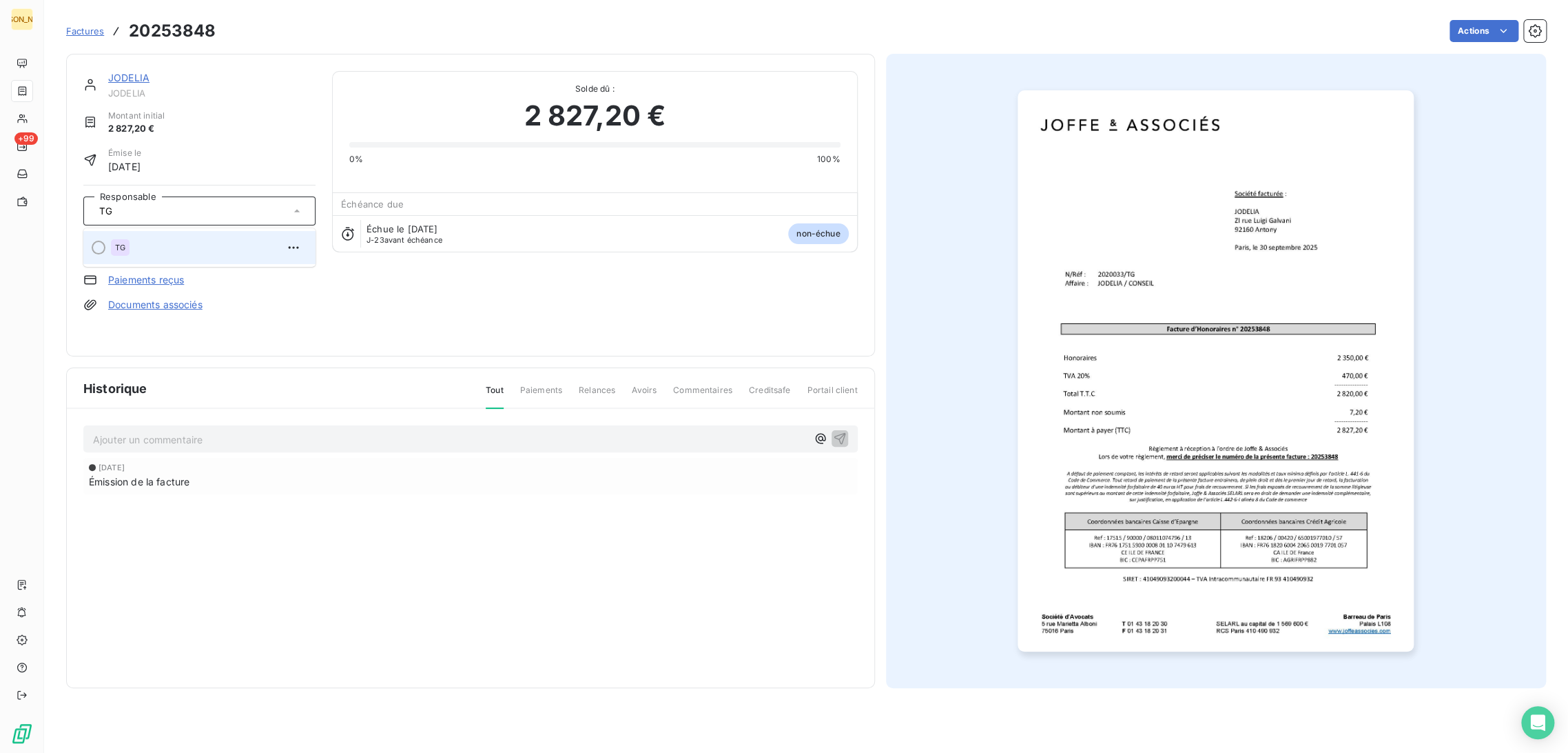
type input "TG"
click at [137, 252] on div "TG" at bounding box center [207, 248] width 194 height 22
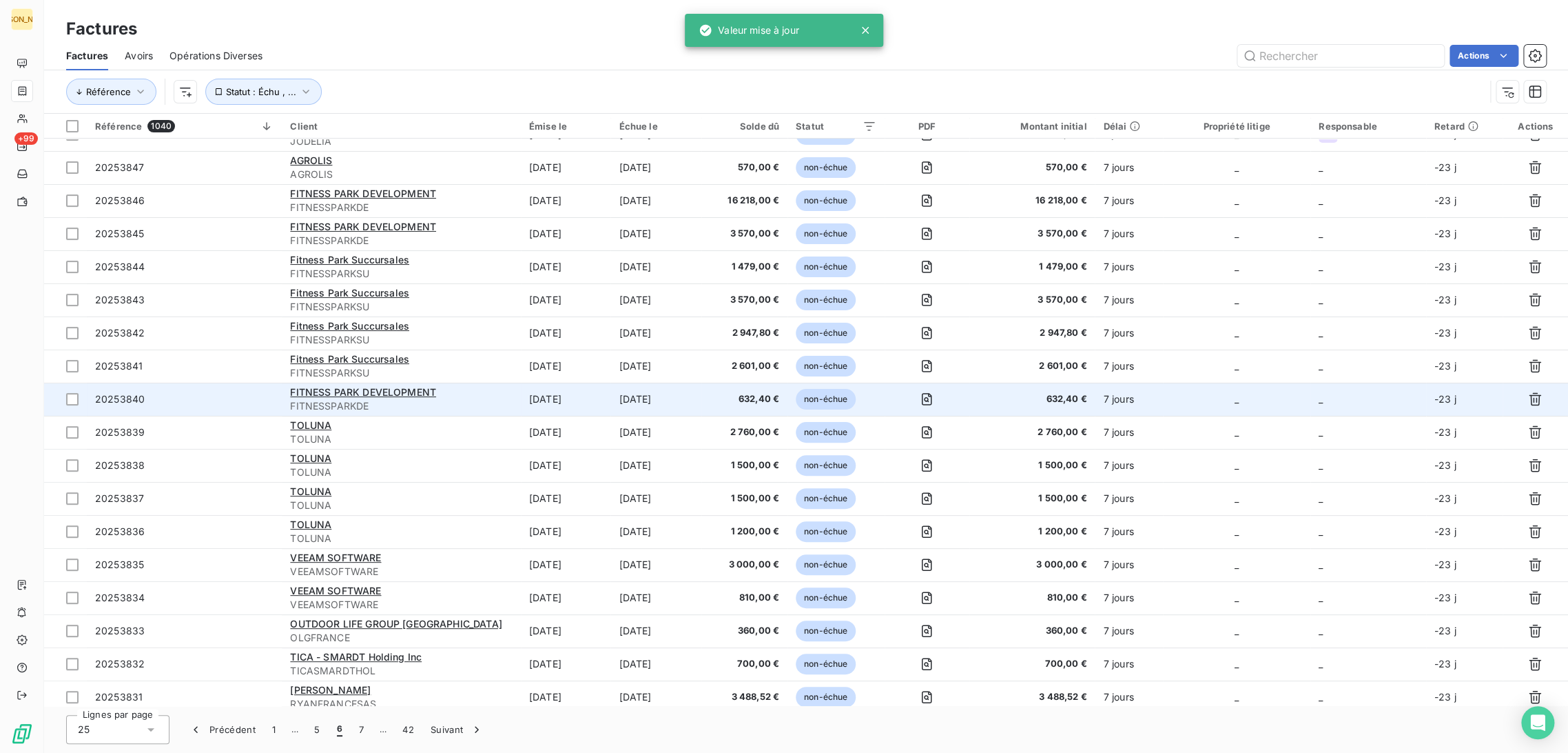
scroll to position [77, 0]
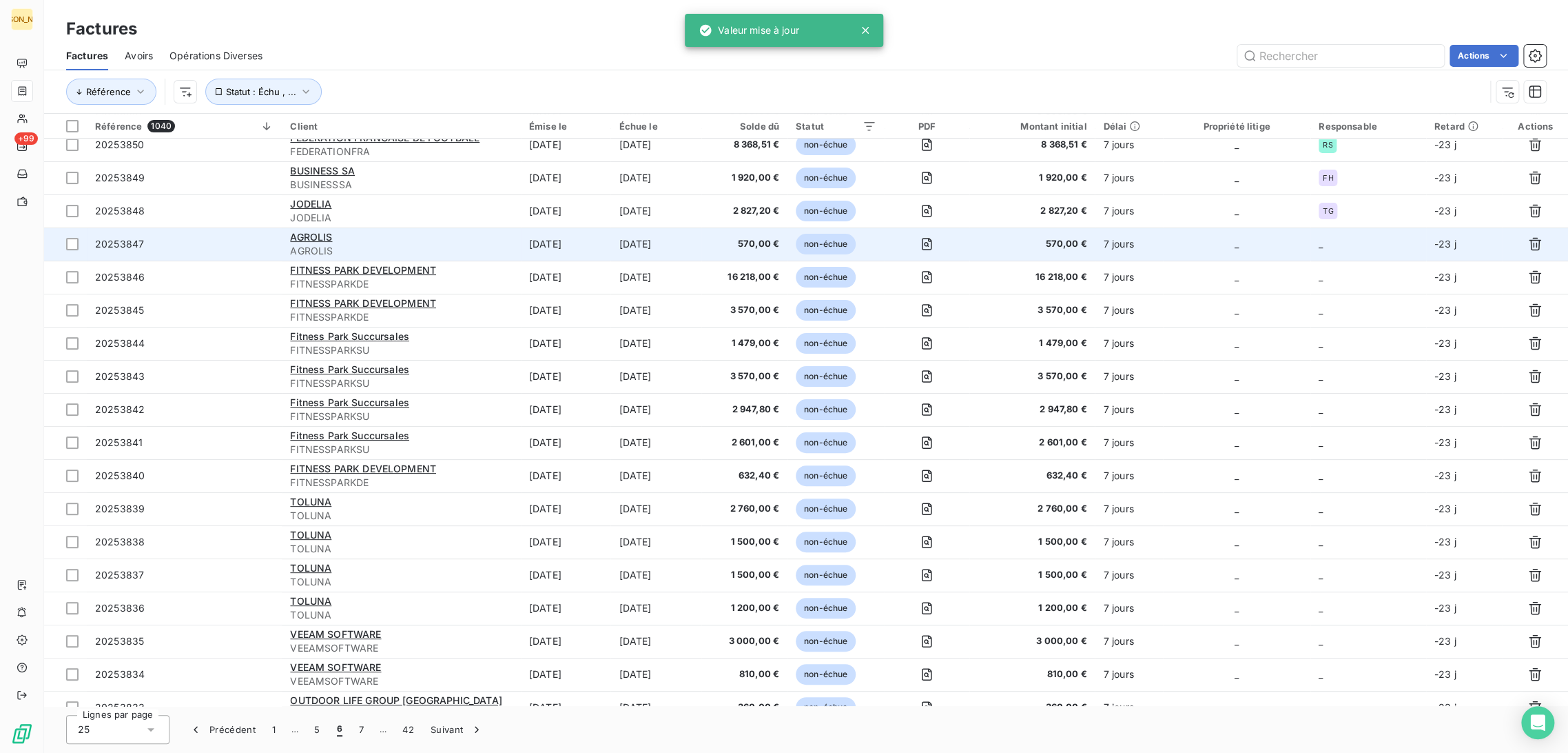
click at [572, 243] on td "[DATE]" at bounding box center [566, 244] width 90 height 33
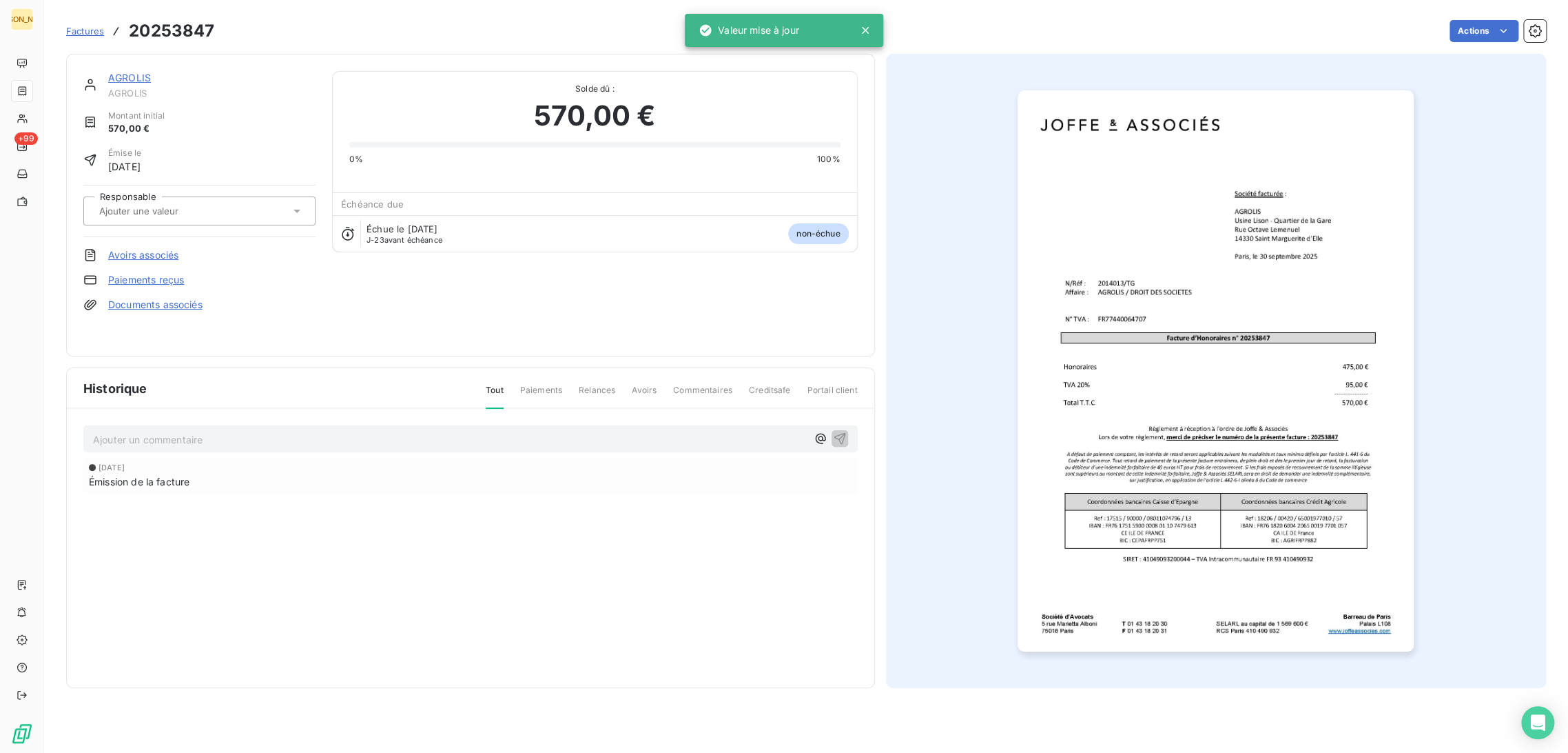
click at [162, 198] on div at bounding box center [199, 210] width 232 height 29
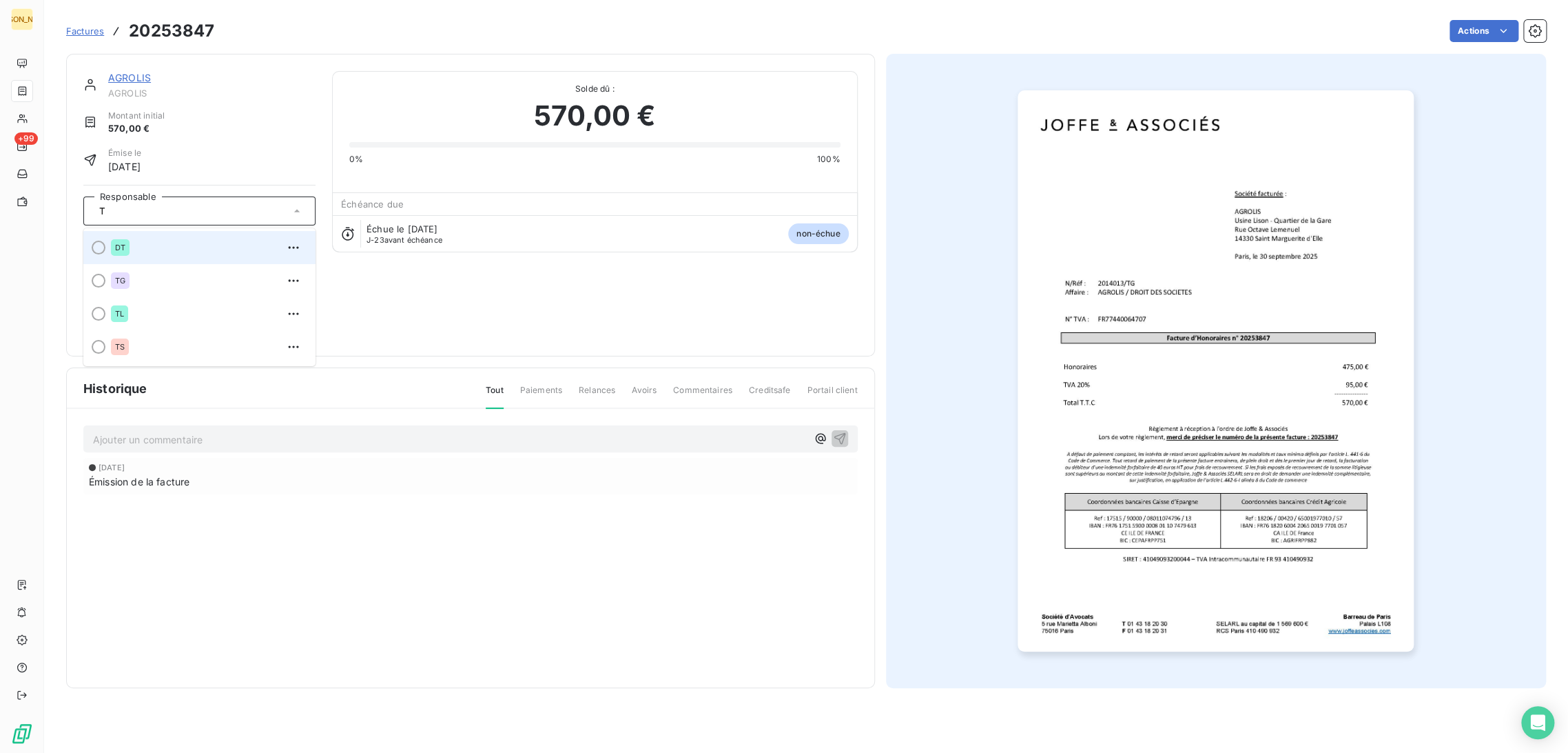
type input "T"
click at [155, 251] on div "DT" at bounding box center [207, 248] width 194 height 22
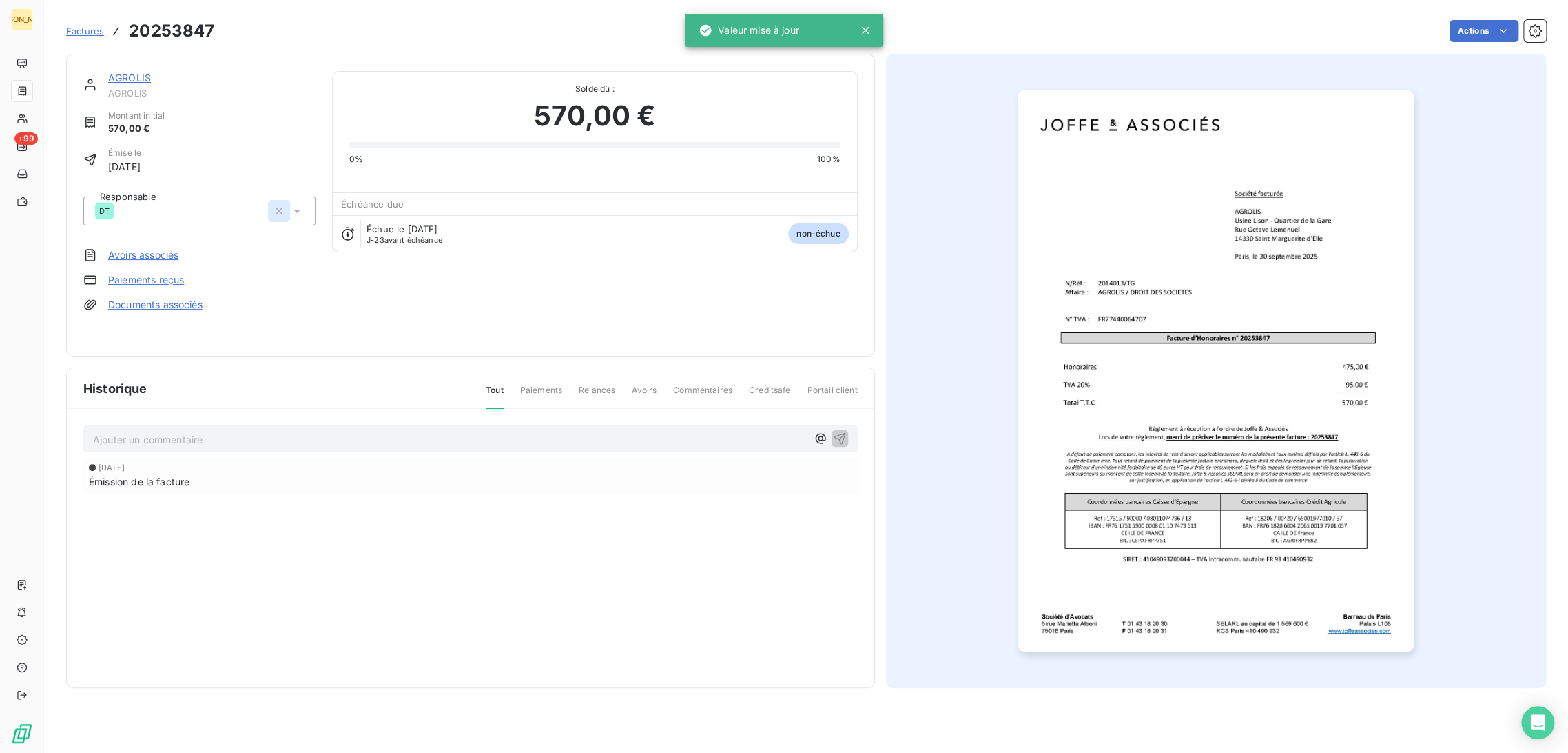
click at [279, 212] on icon "button" at bounding box center [279, 210] width 7 height 7
click at [184, 213] on input "text" at bounding box center [167, 210] width 138 height 13
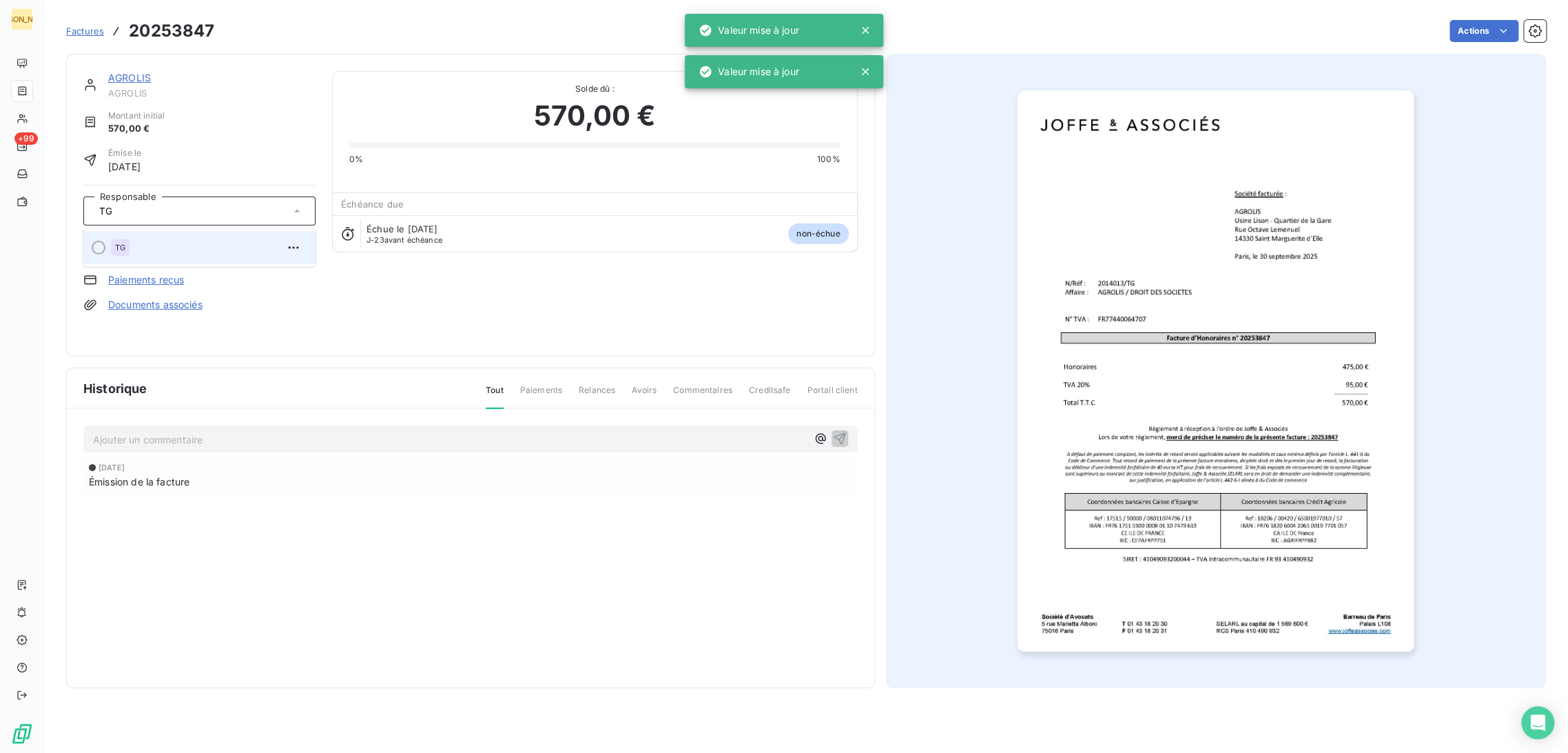
type input "TG"
click at [166, 249] on div "TG" at bounding box center [207, 248] width 194 height 22
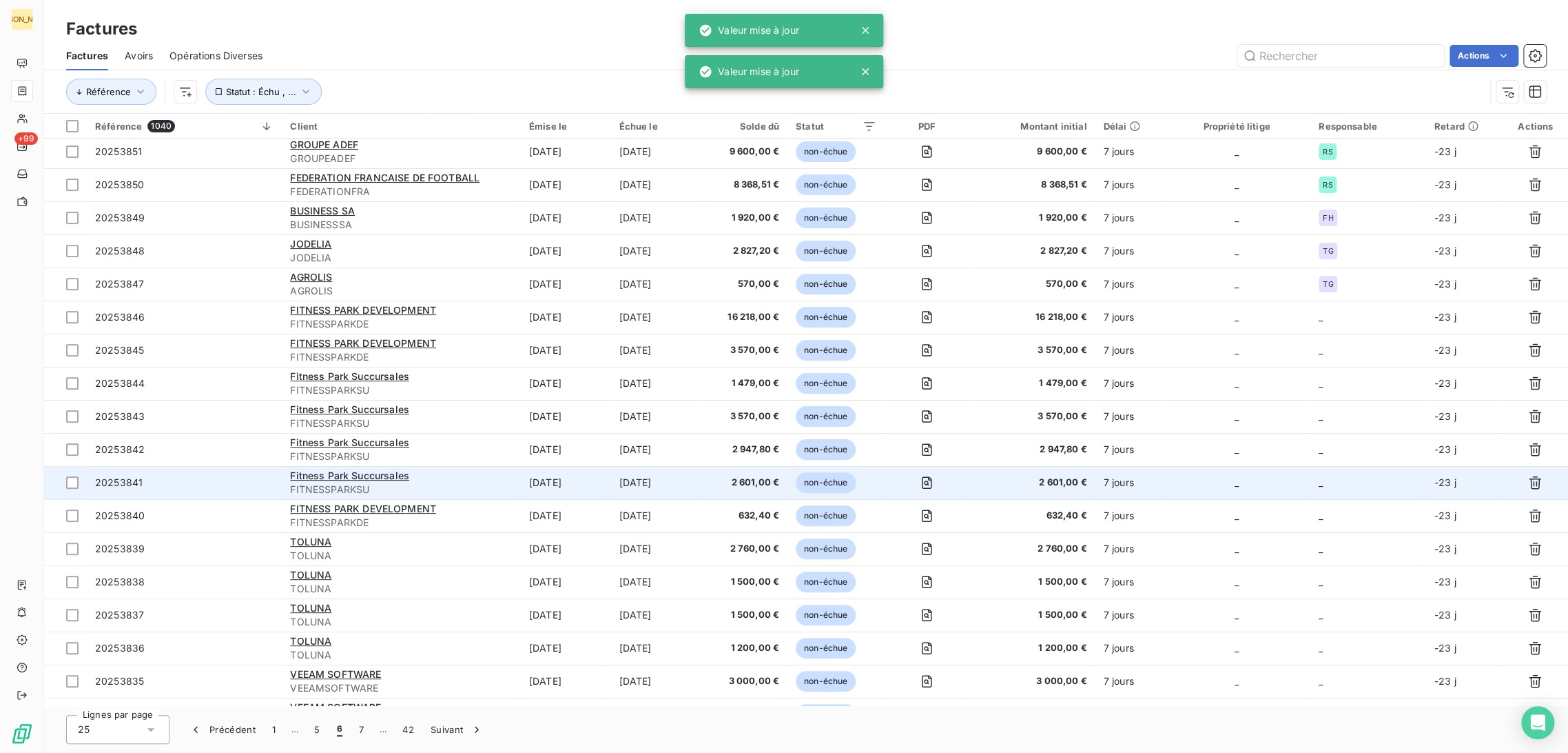
scroll to position [77, 0]
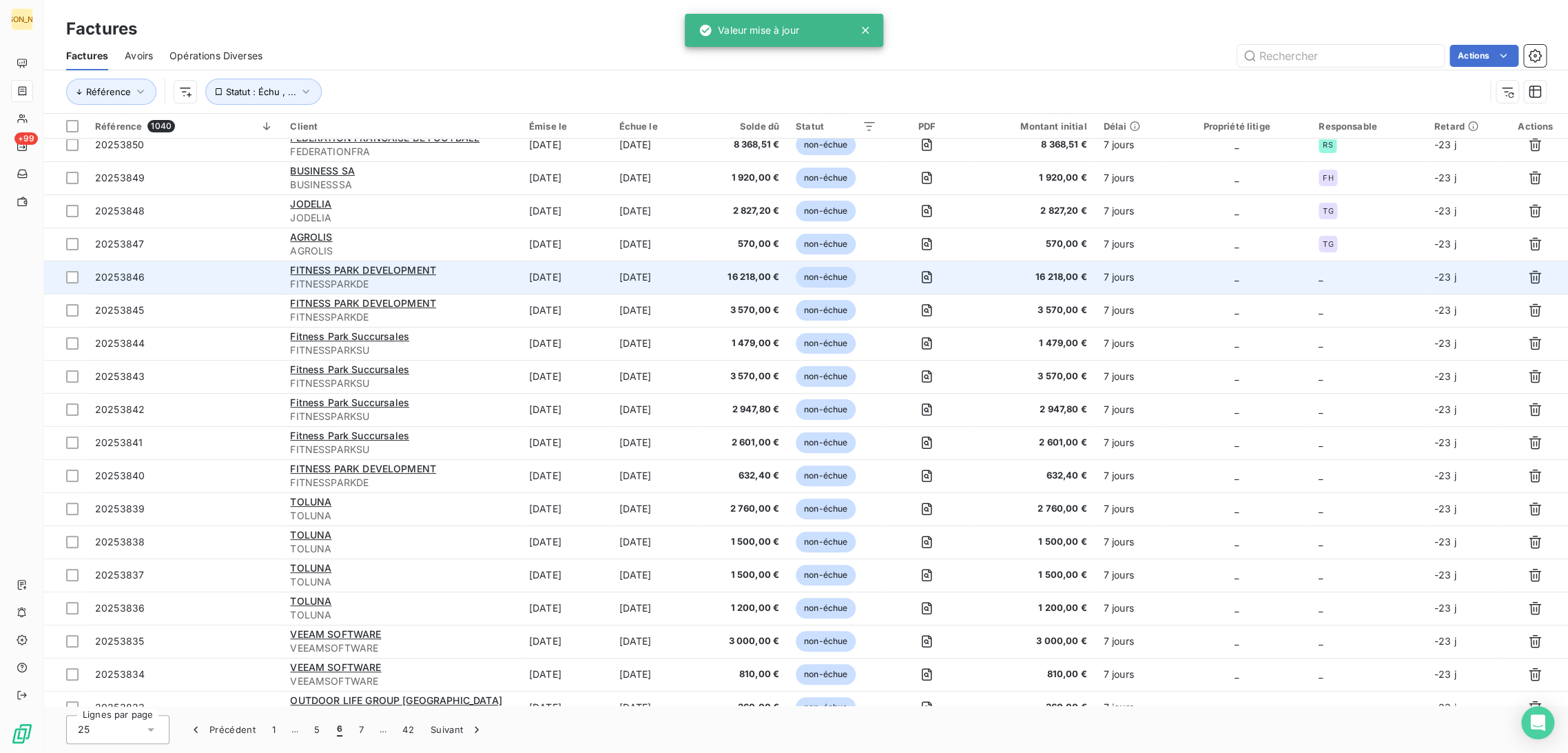
click at [611, 279] on td "[DATE]" at bounding box center [566, 277] width 90 height 33
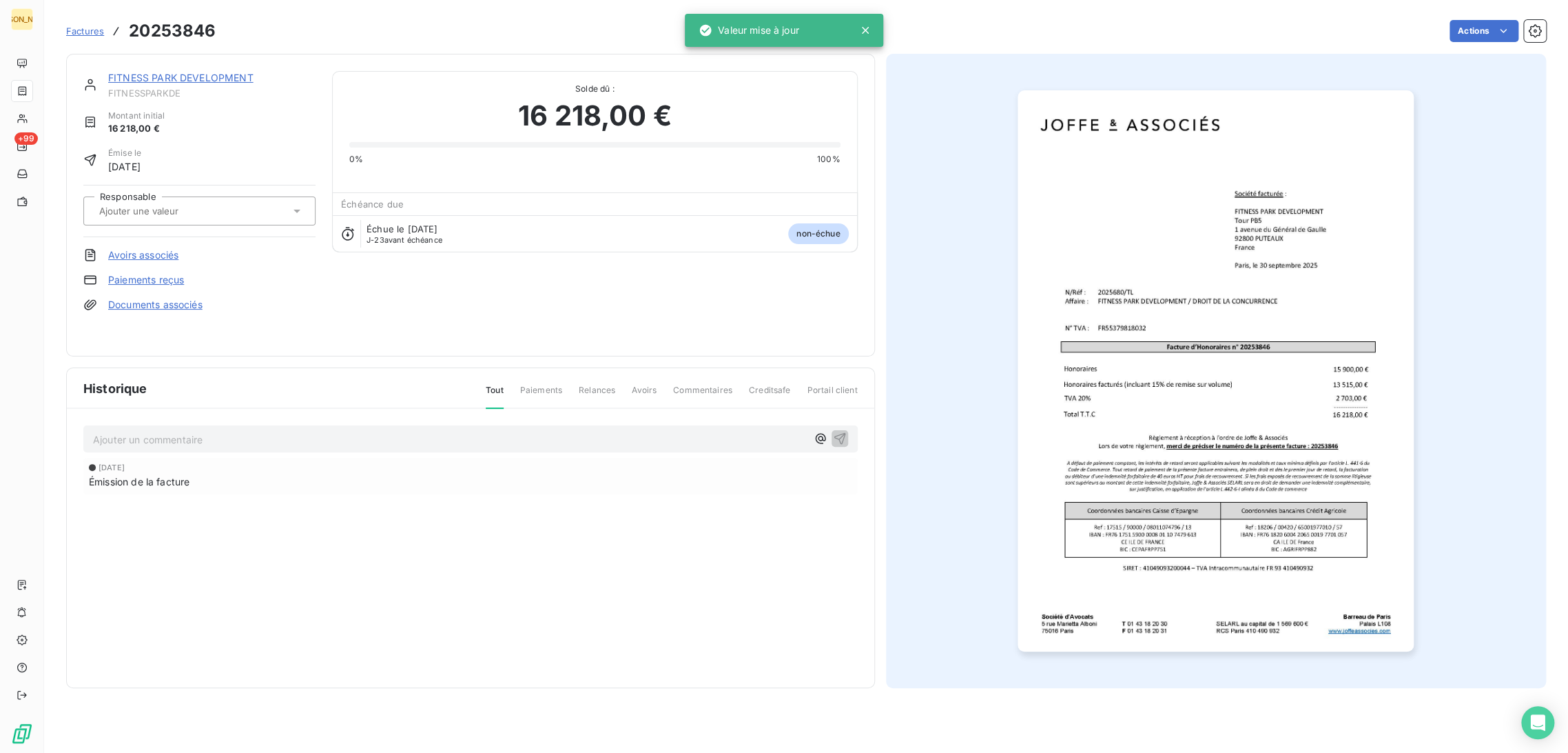
click at [181, 204] on input "text" at bounding box center [167, 210] width 138 height 13
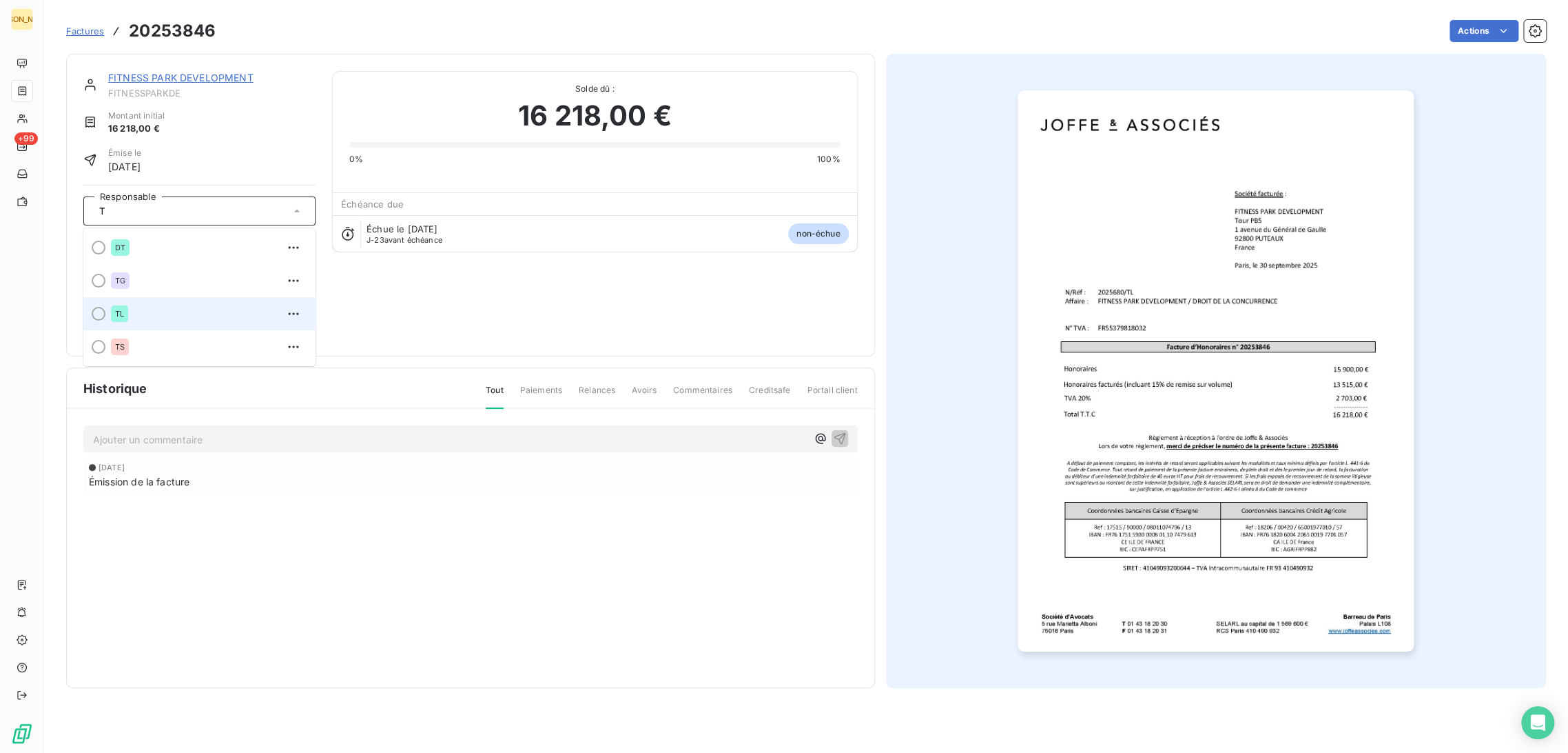
type input "T"
click at [155, 316] on div "TL" at bounding box center [207, 314] width 194 height 22
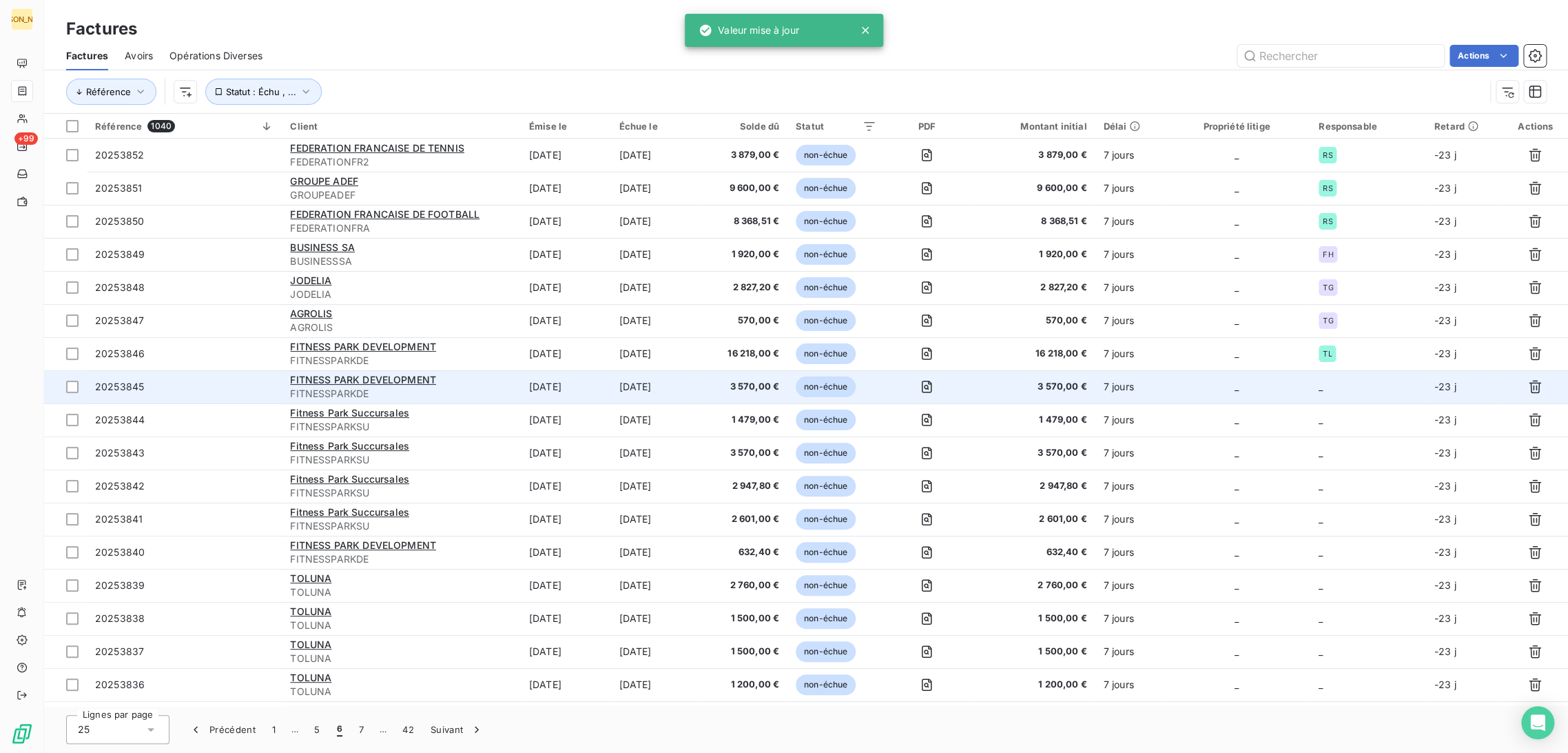
click at [557, 392] on td "[DATE]" at bounding box center [566, 387] width 90 height 33
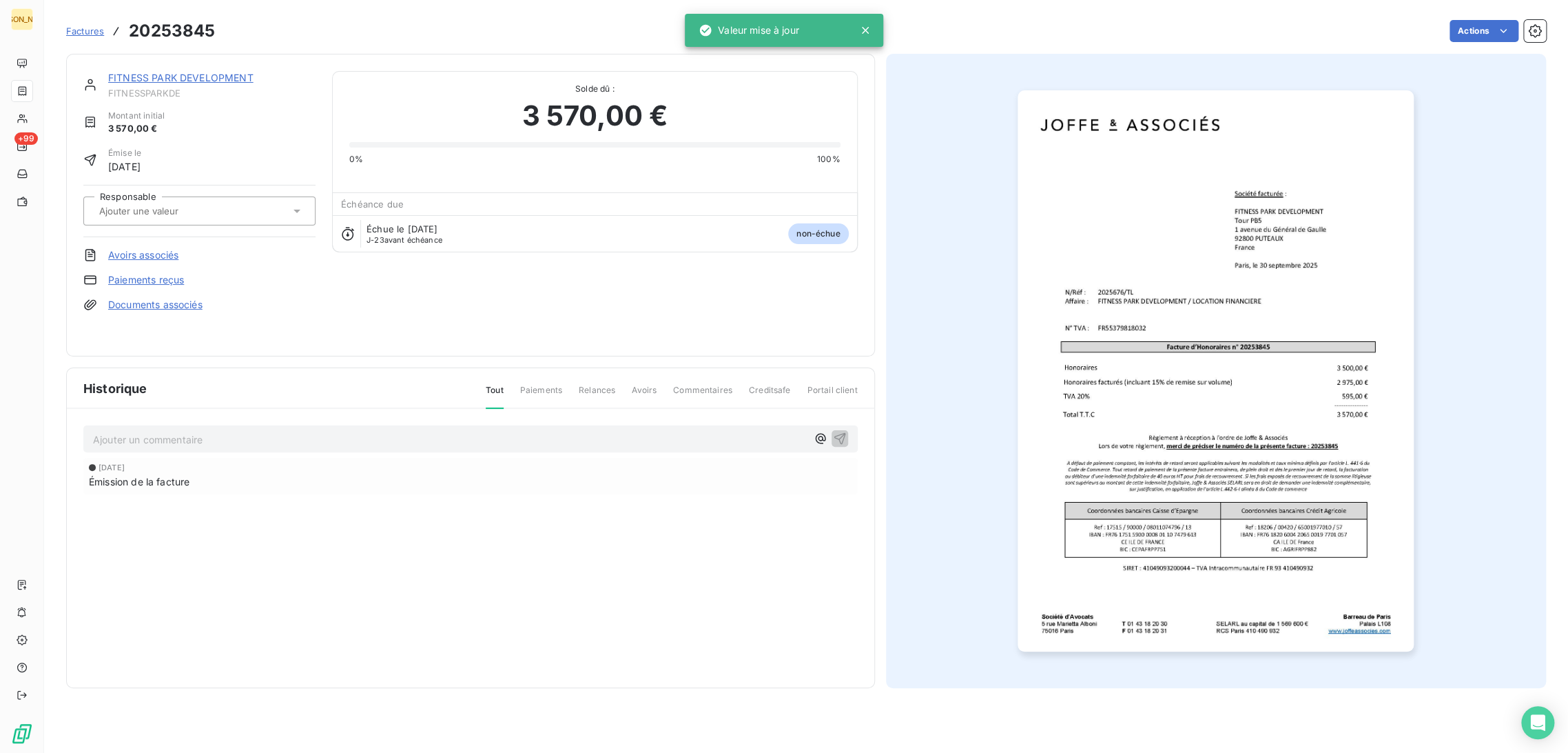
click at [181, 212] on input "text" at bounding box center [167, 210] width 138 height 13
type input "R"
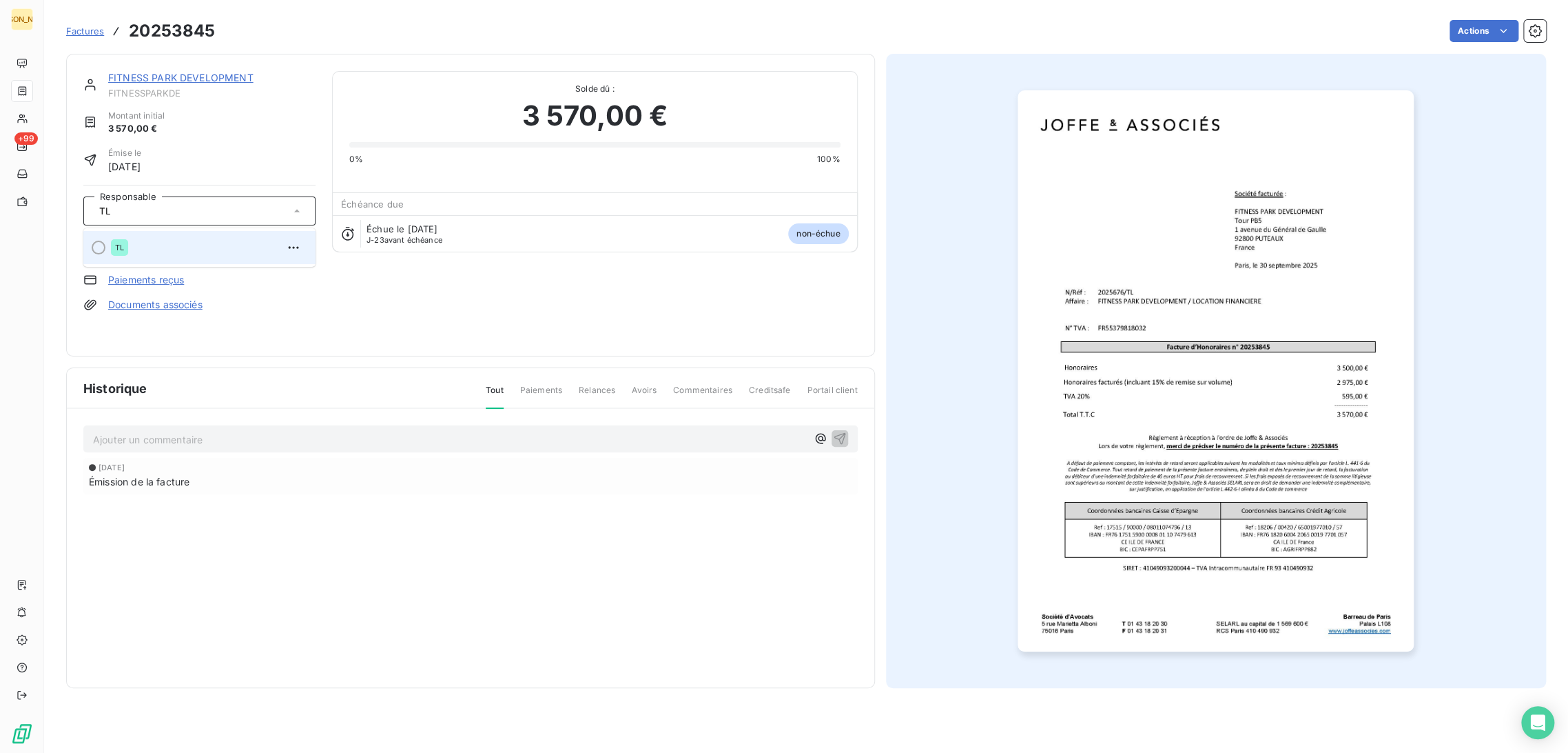
type input "TL"
drag, startPoint x: 189, startPoint y: 242, endPoint x: 200, endPoint y: 257, distance: 18.6
click at [195, 239] on div "TL" at bounding box center [207, 248] width 194 height 22
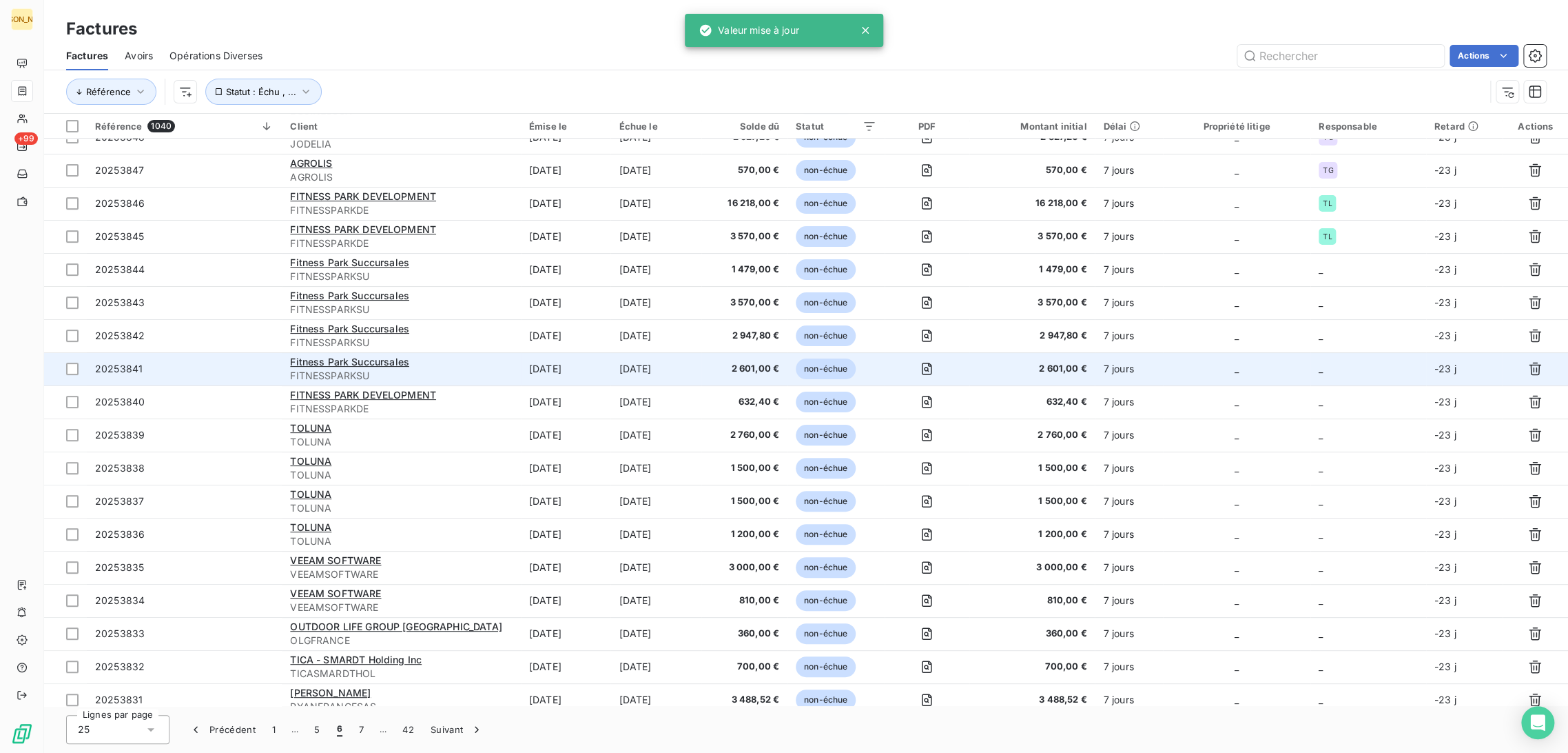
scroll to position [153, 0]
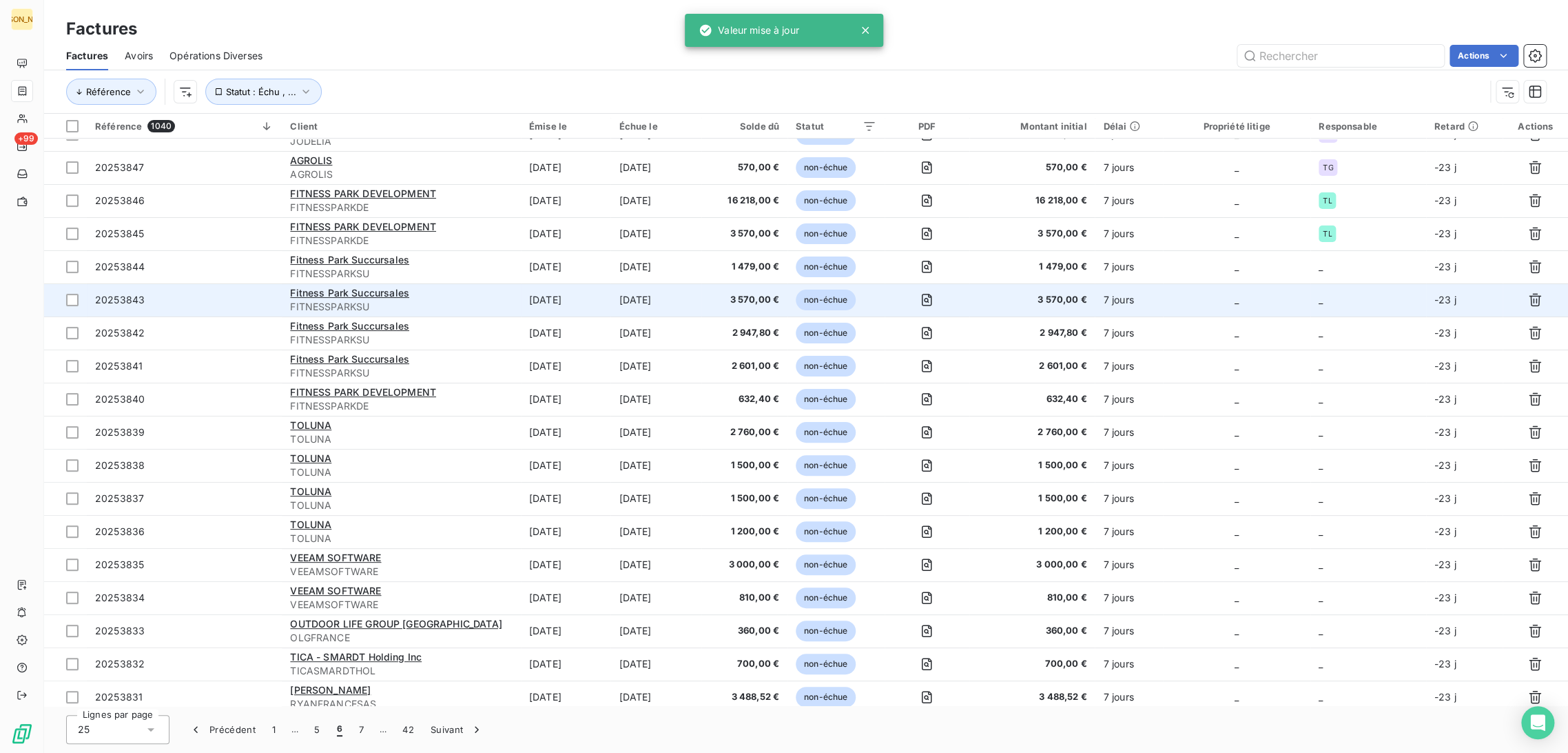
click at [571, 289] on td "[DATE]" at bounding box center [566, 300] width 90 height 33
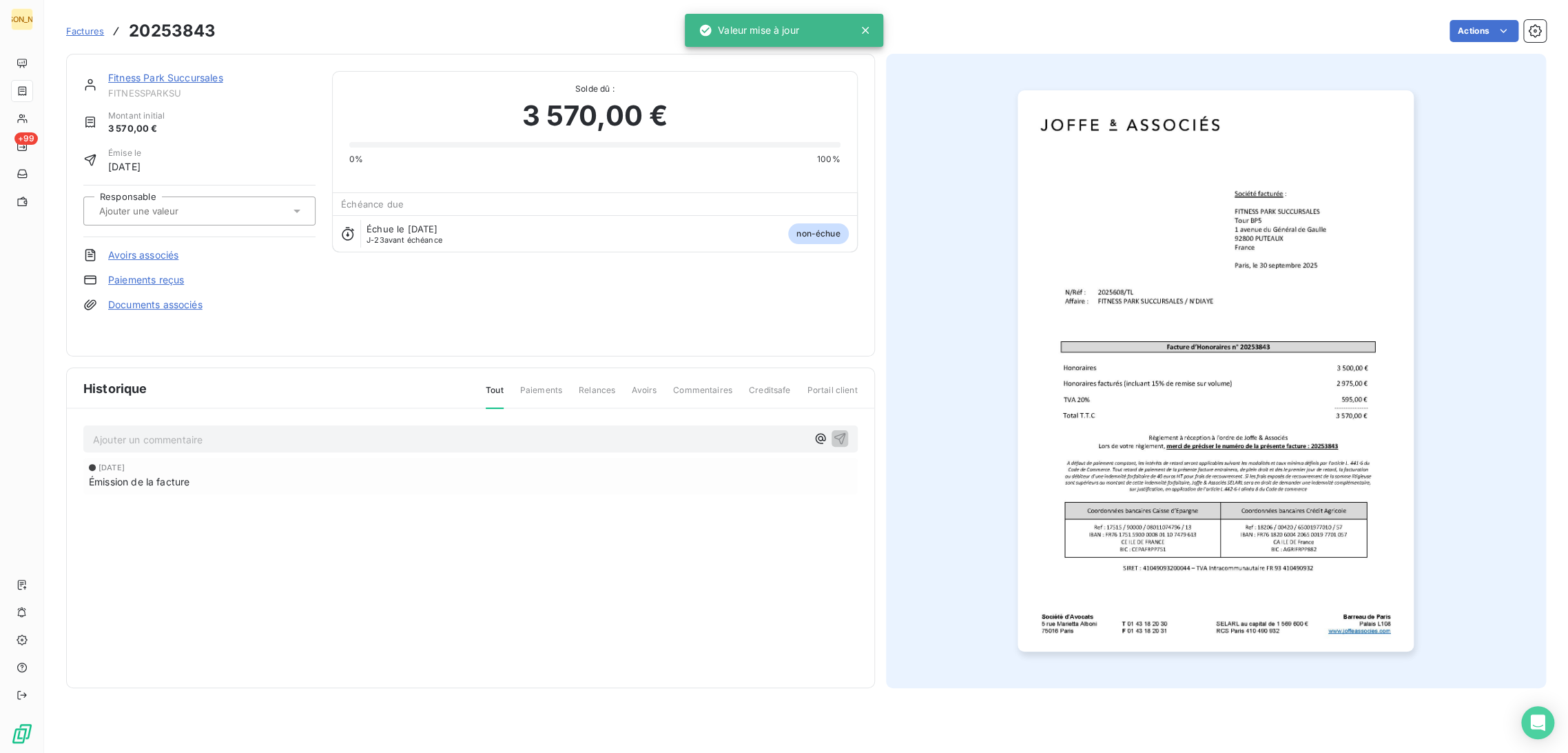
click at [166, 197] on div at bounding box center [199, 210] width 232 height 29
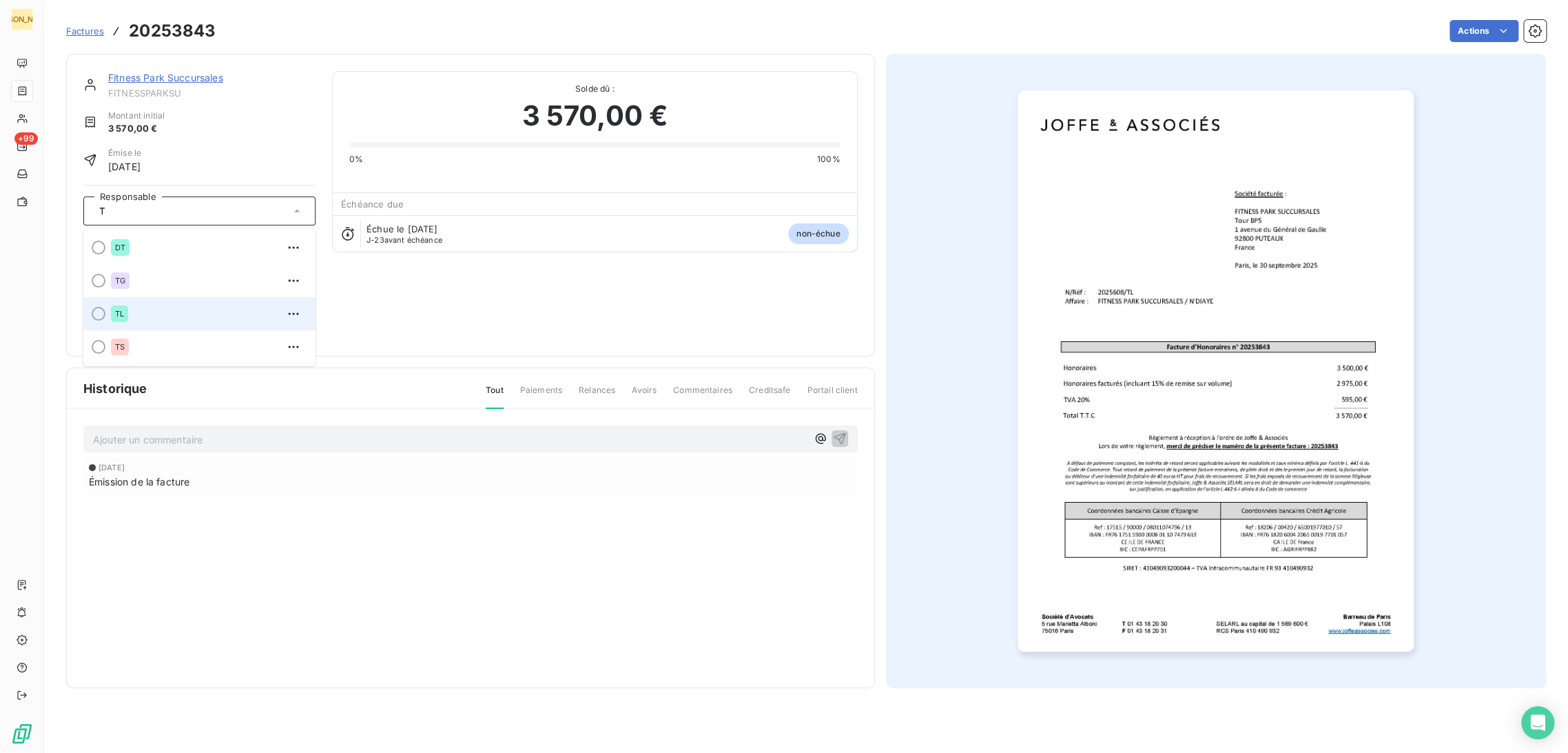
type input "T"
click at [136, 317] on div "TL" at bounding box center [207, 314] width 194 height 22
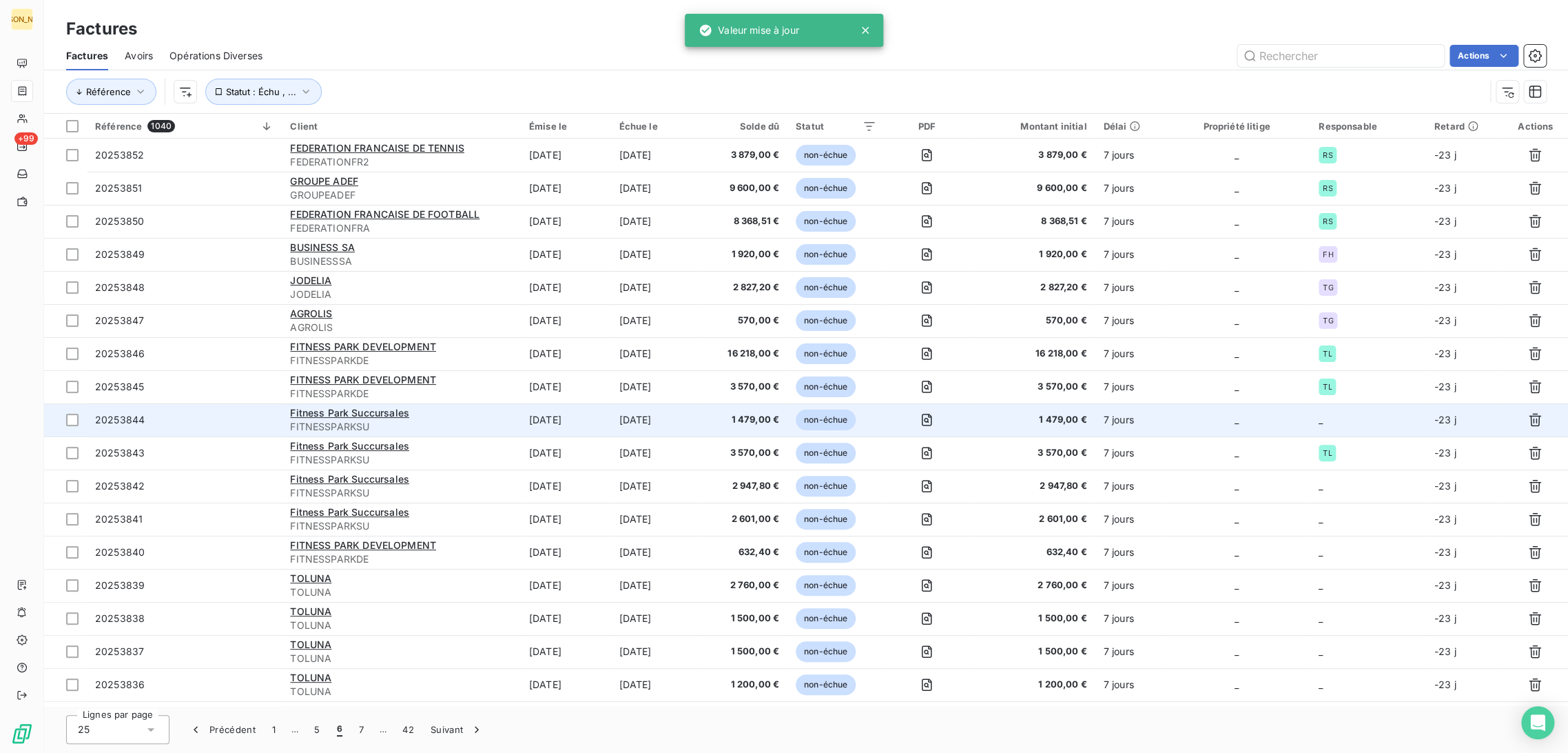
click at [521, 421] on td "[DATE]" at bounding box center [566, 419] width 90 height 33
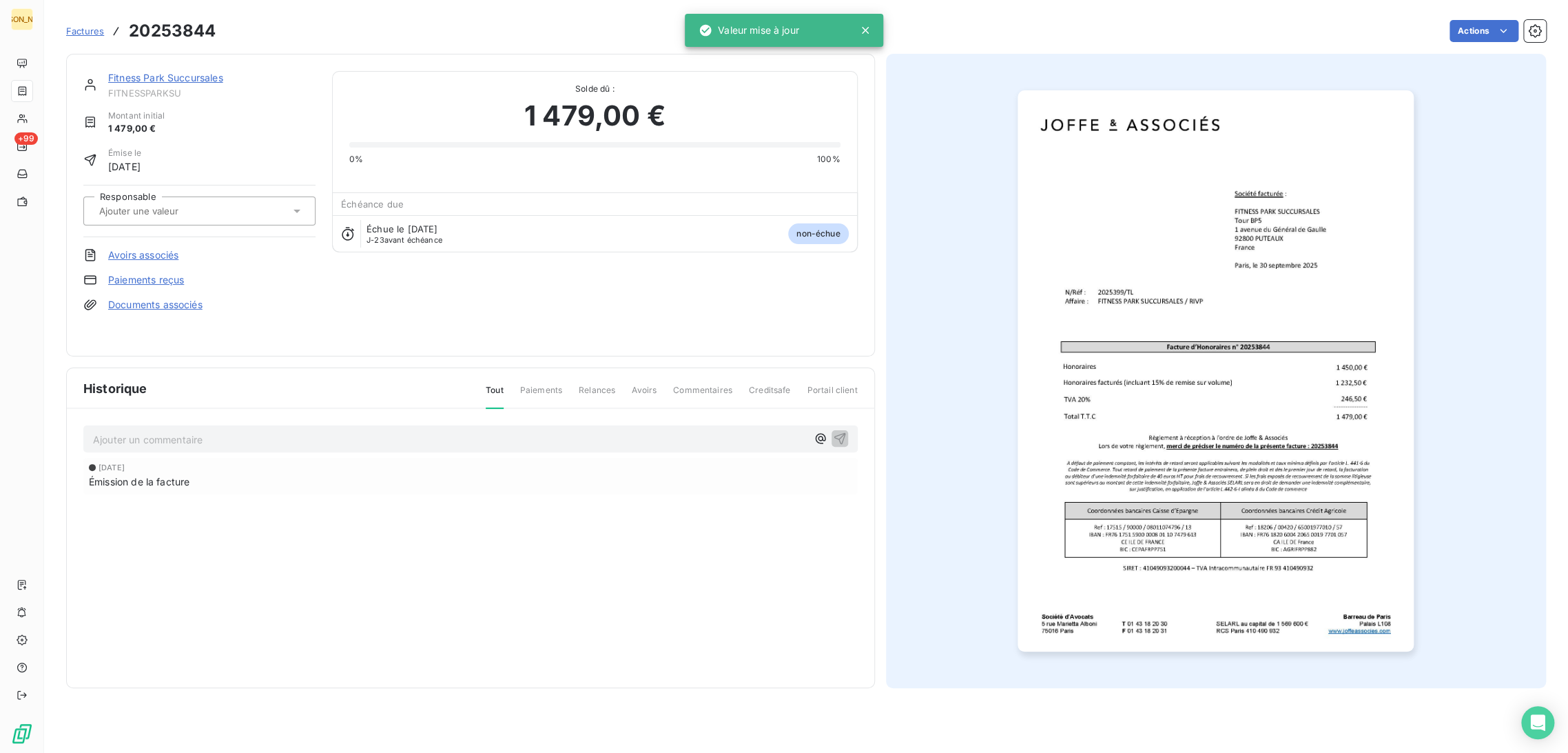
click at [160, 204] on input "text" at bounding box center [167, 210] width 138 height 13
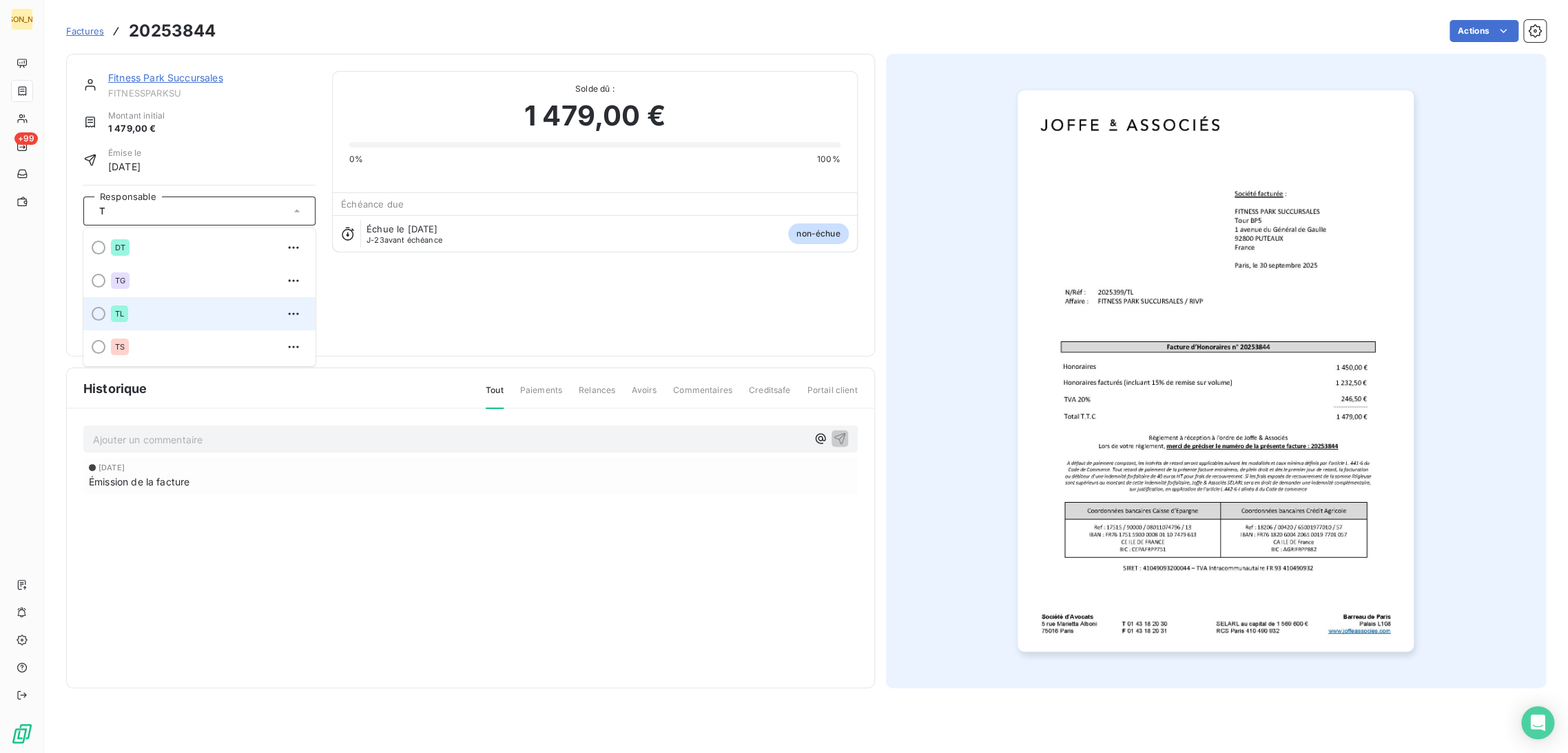
type input "T"
click at [143, 310] on div "TL" at bounding box center [207, 314] width 194 height 22
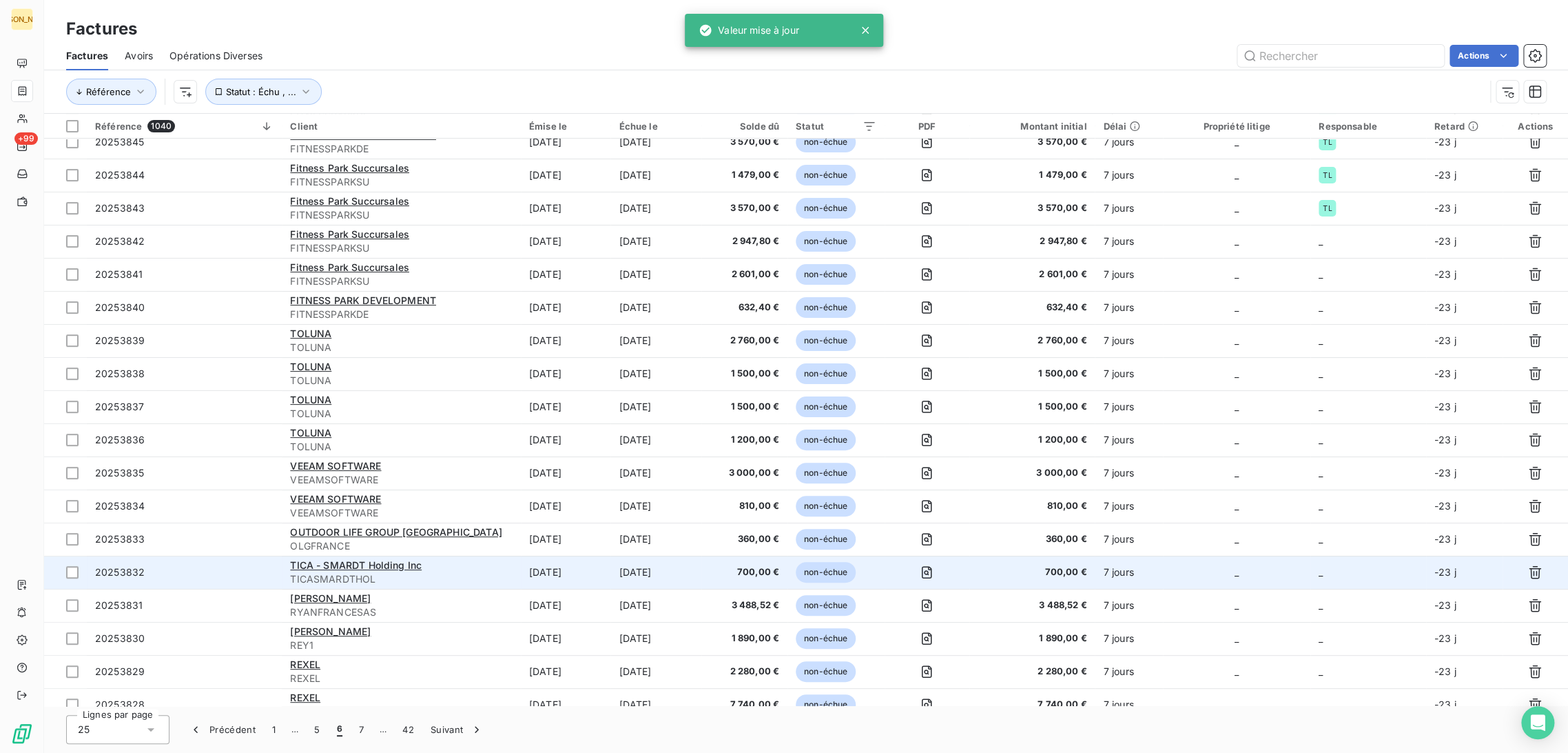
scroll to position [259, 0]
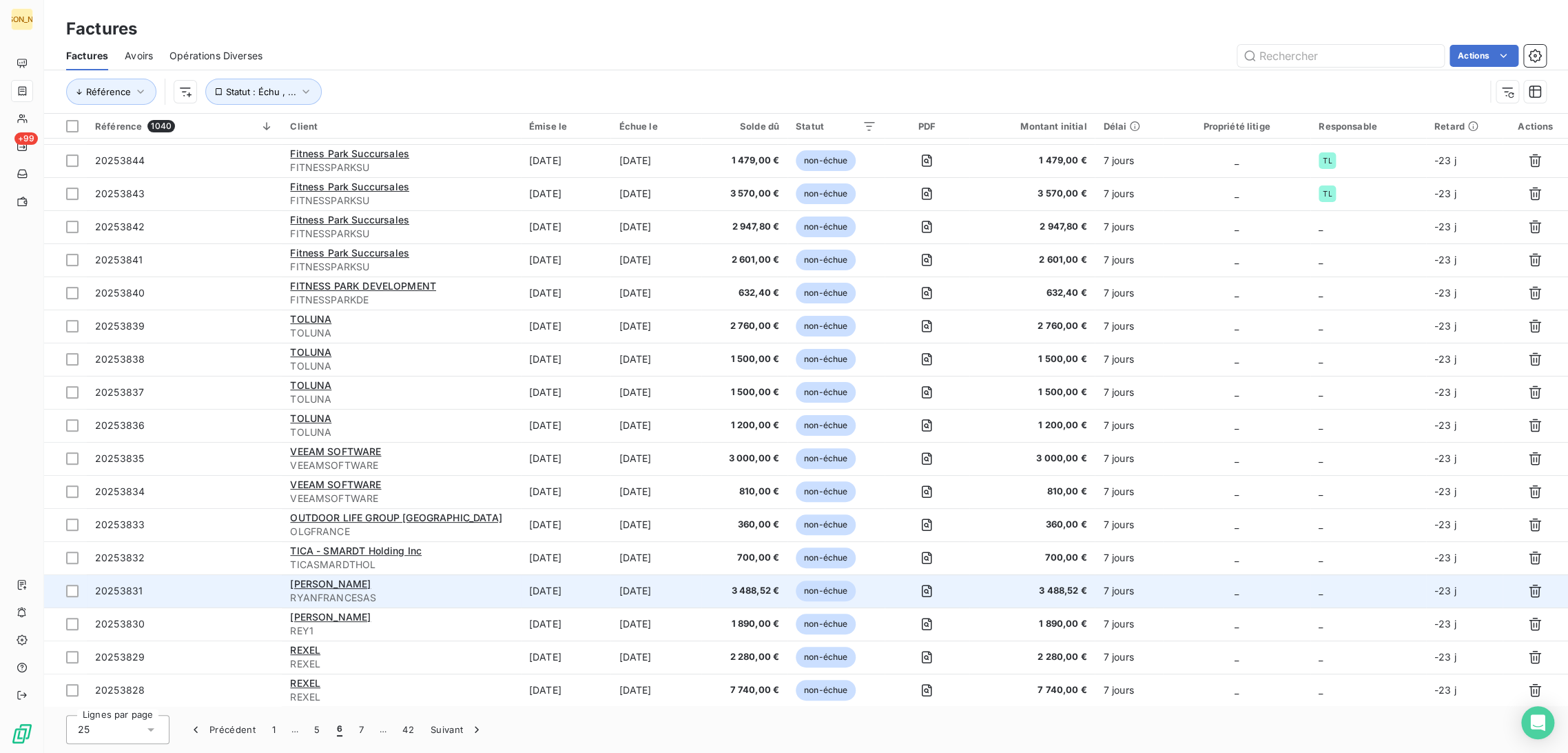
click at [541, 583] on td "[DATE]" at bounding box center [566, 590] width 90 height 33
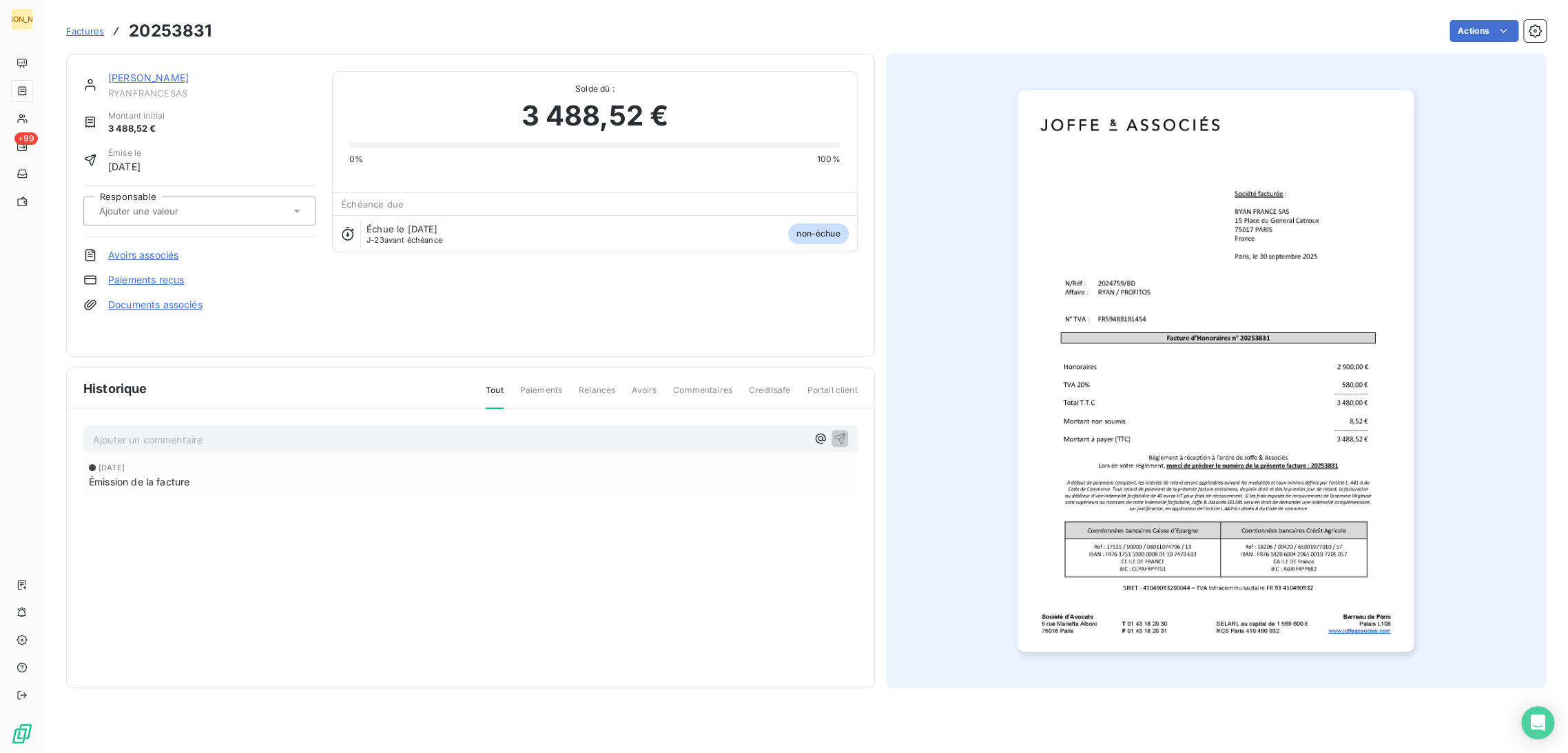
click at [166, 200] on div at bounding box center [199, 210] width 232 height 29
type input "BD"
click at [160, 253] on div "BD" at bounding box center [207, 248] width 194 height 22
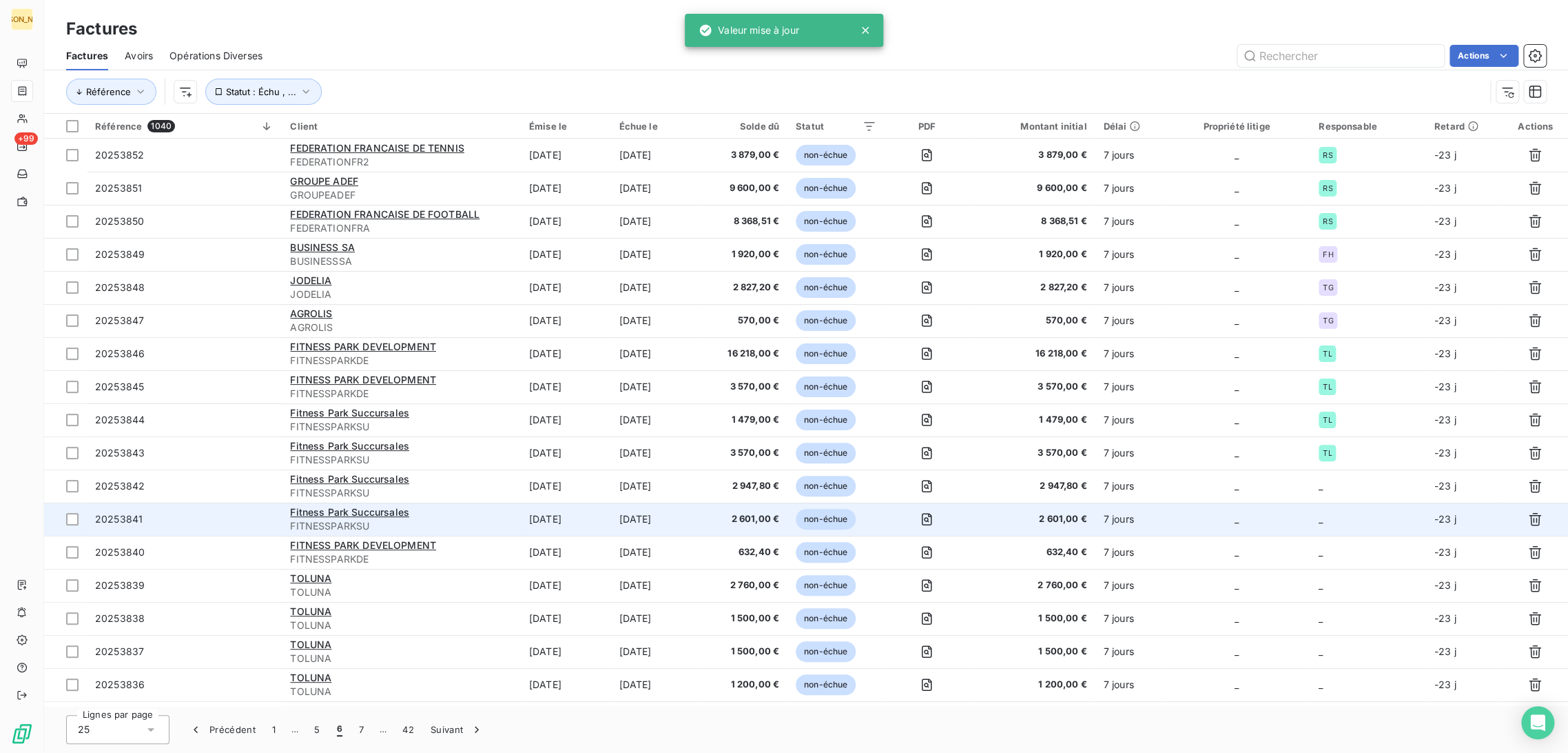
click at [635, 523] on td "[DATE]" at bounding box center [656, 519] width 91 height 33
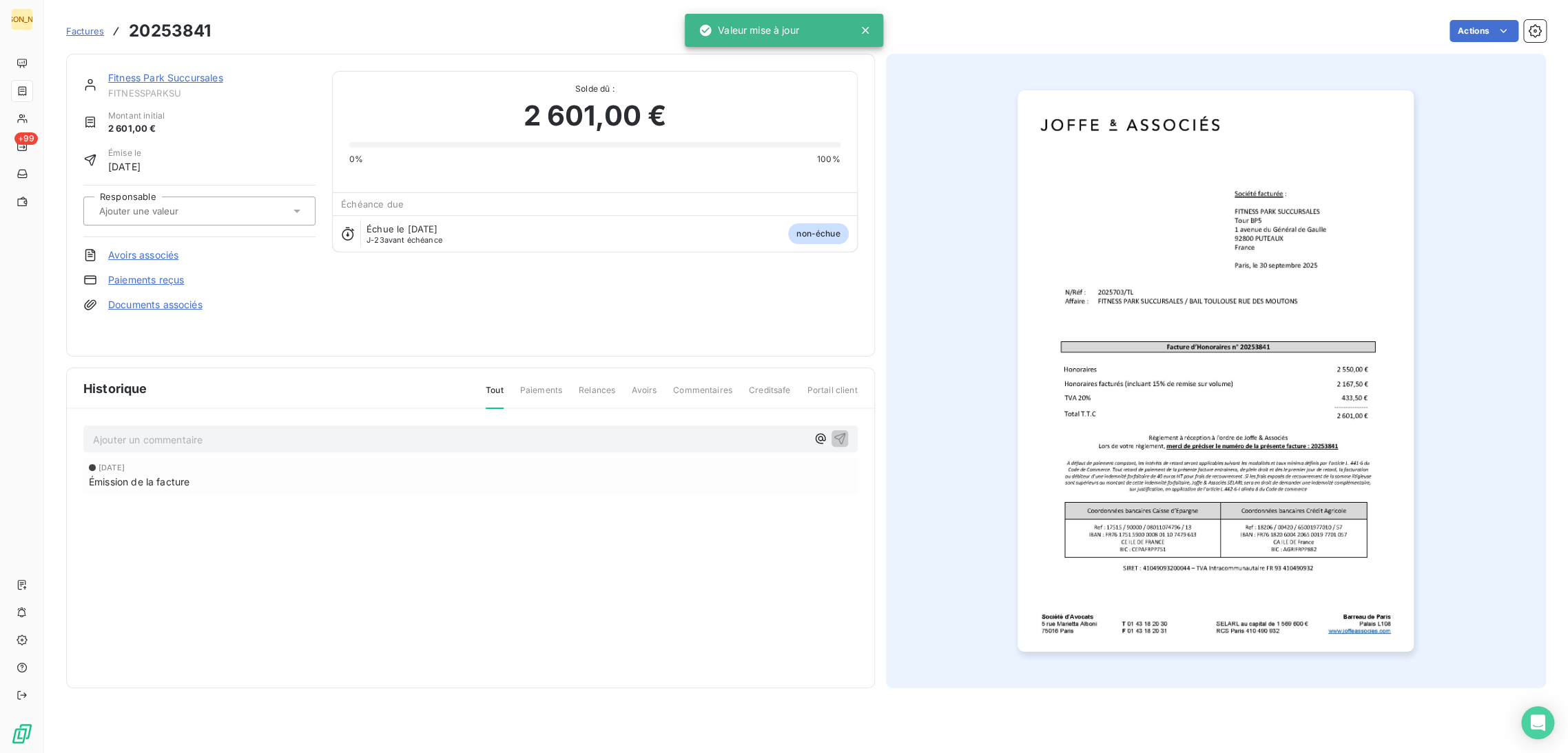
click at [195, 210] on input "text" at bounding box center [167, 210] width 138 height 13
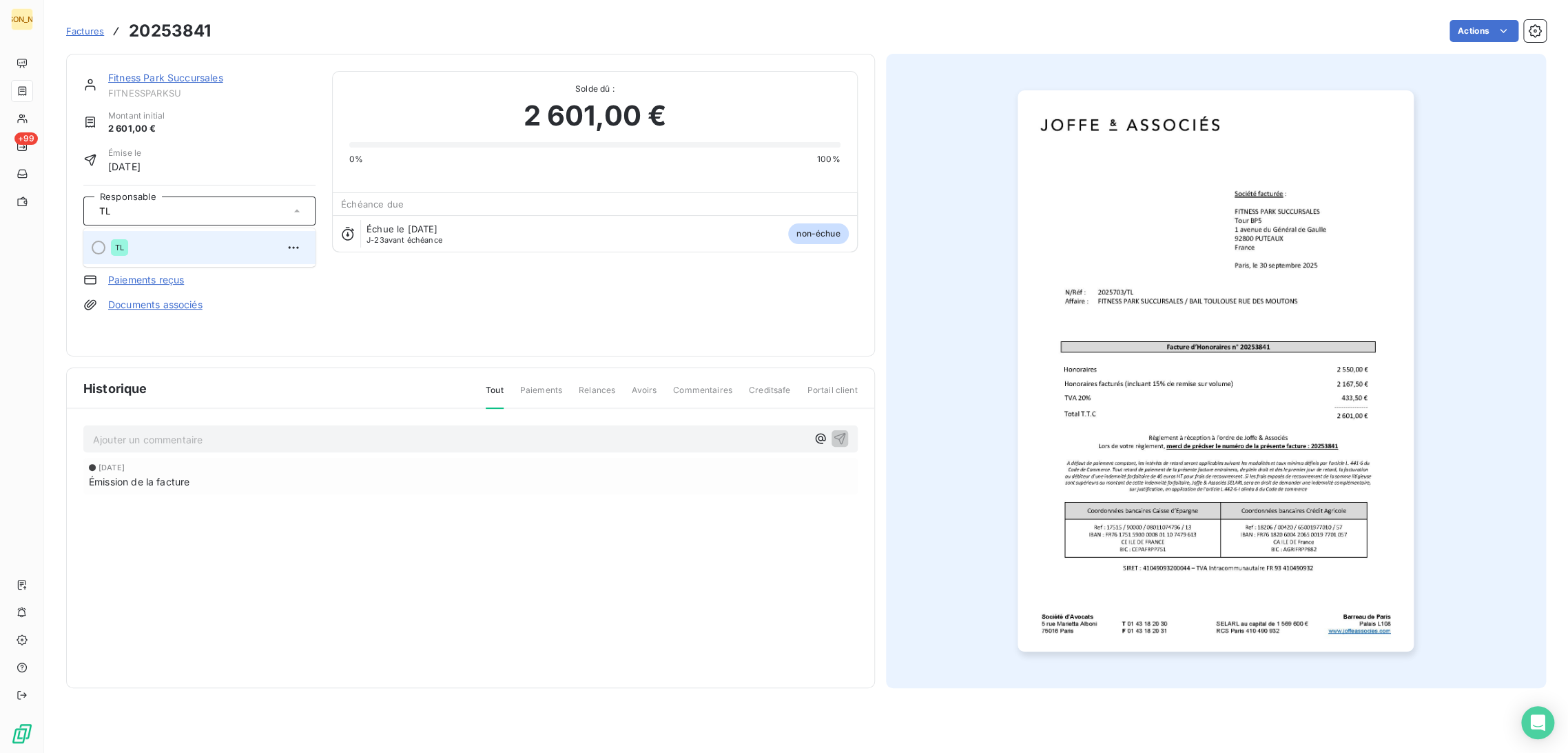
type input "TL"
click at [180, 249] on div "TL" at bounding box center [207, 248] width 194 height 22
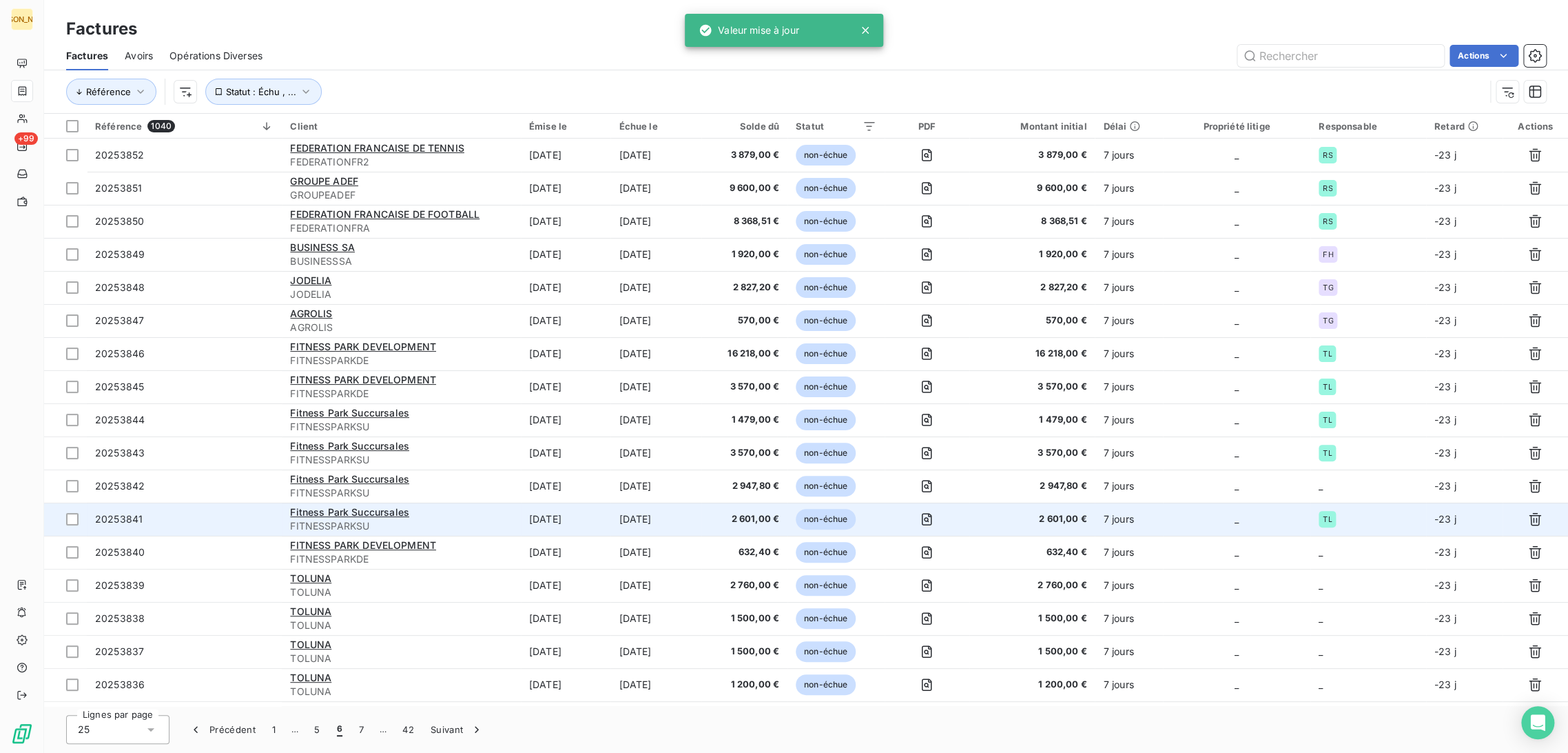
click at [625, 507] on td "[DATE]" at bounding box center [656, 519] width 91 height 33
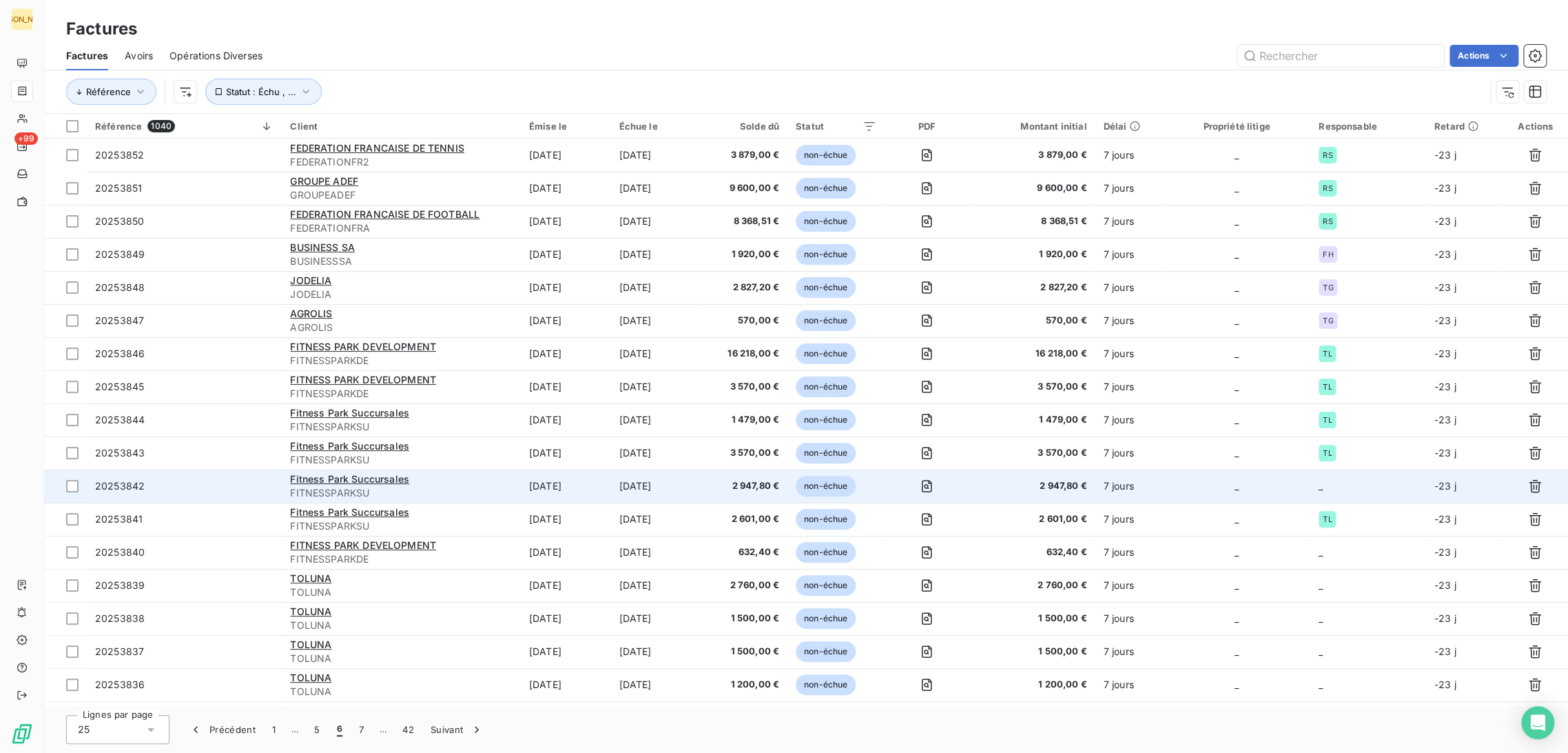
click at [716, 491] on td "2 947,80 €" at bounding box center [745, 485] width 86 height 33
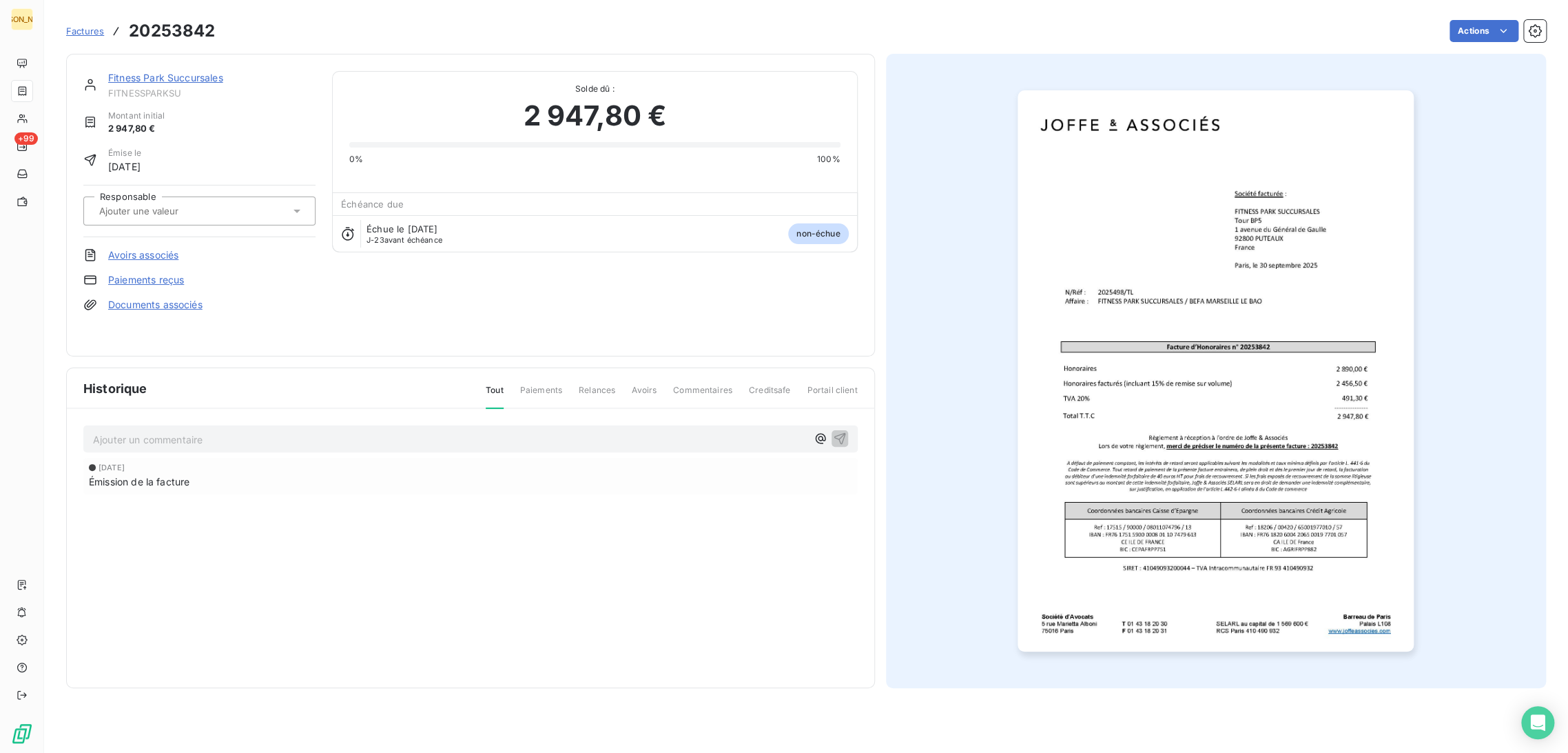
click at [190, 204] on input "text" at bounding box center [167, 210] width 138 height 13
type input "TL"
click at [172, 243] on div "TL" at bounding box center [207, 248] width 194 height 22
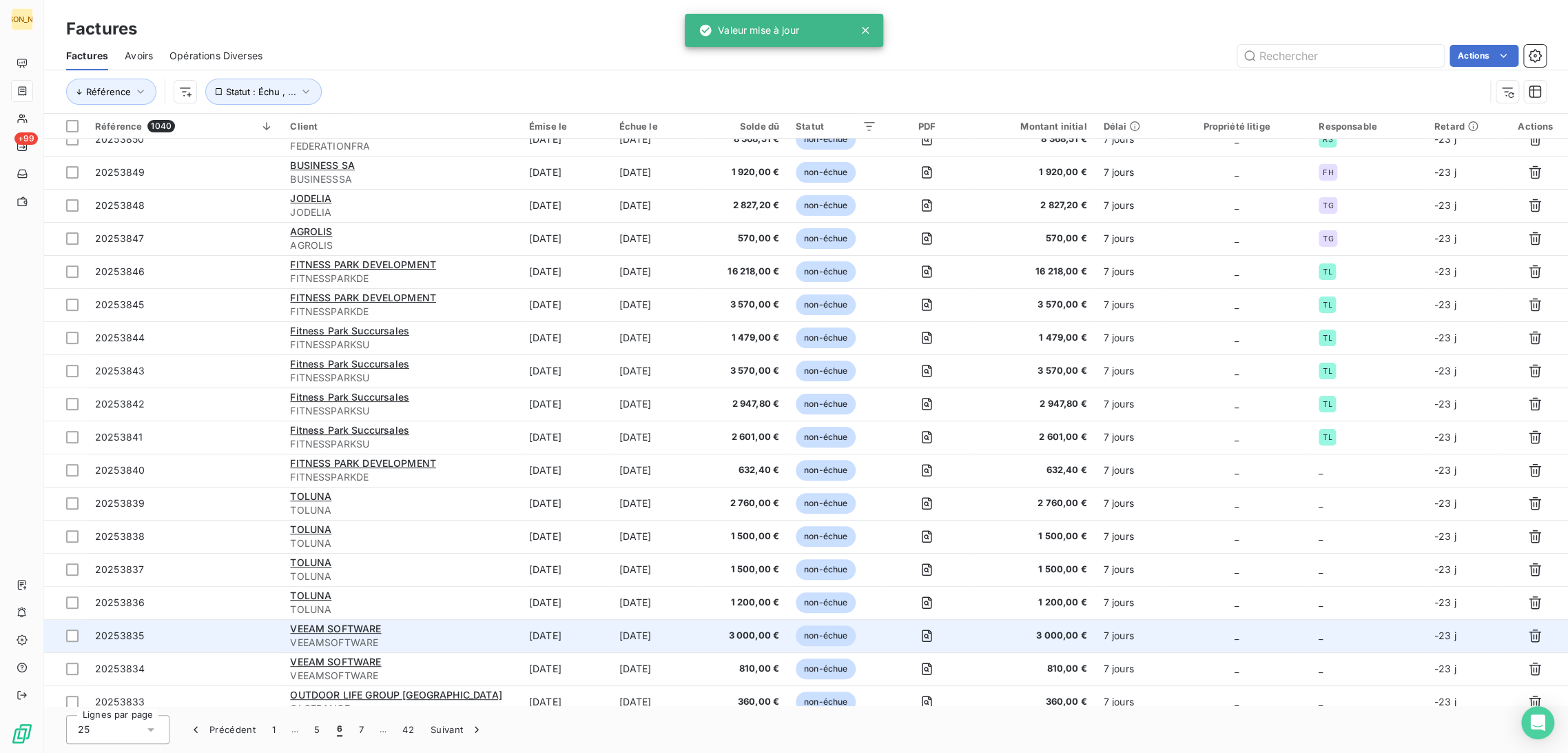
scroll to position [230, 0]
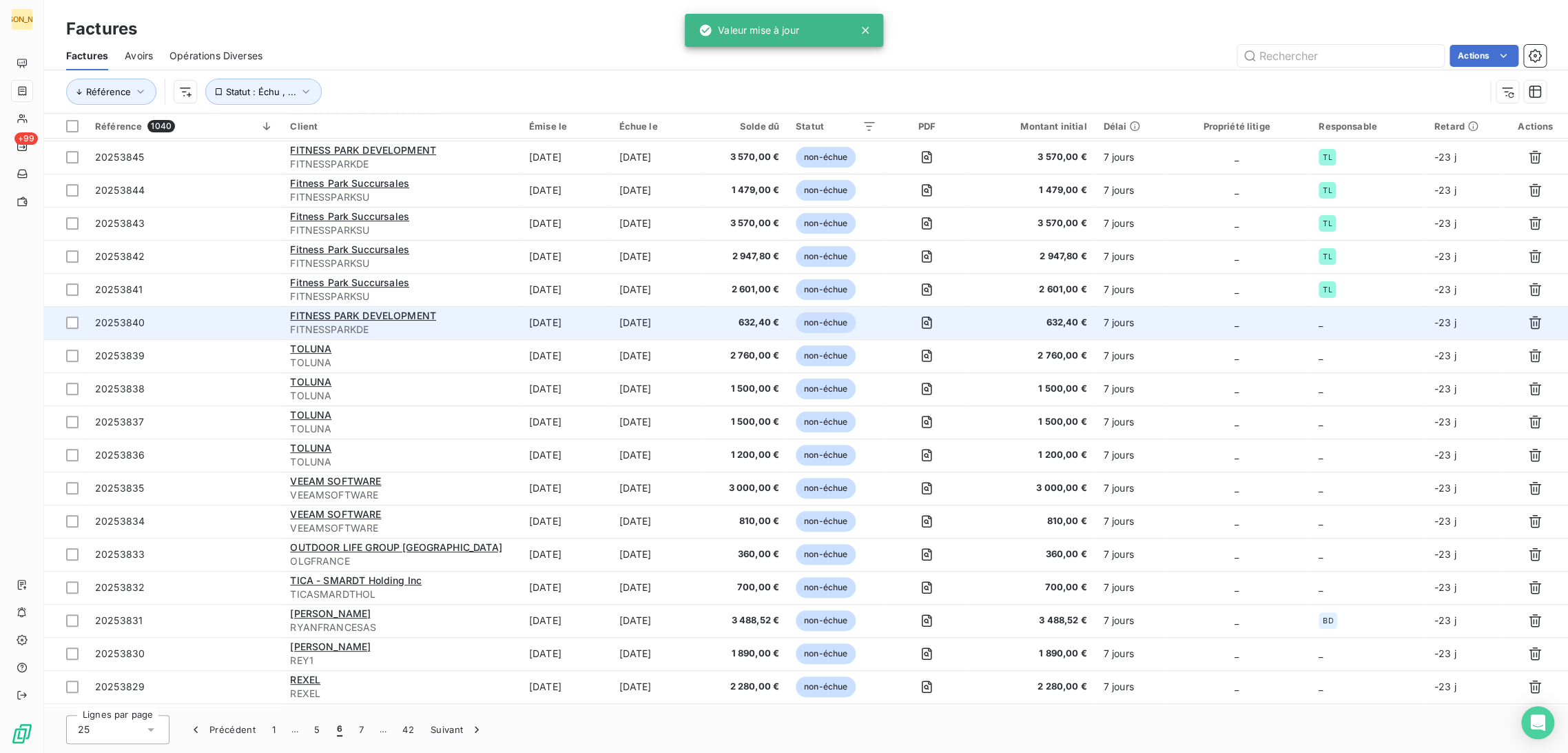
click at [673, 328] on td "[DATE]" at bounding box center [656, 323] width 91 height 33
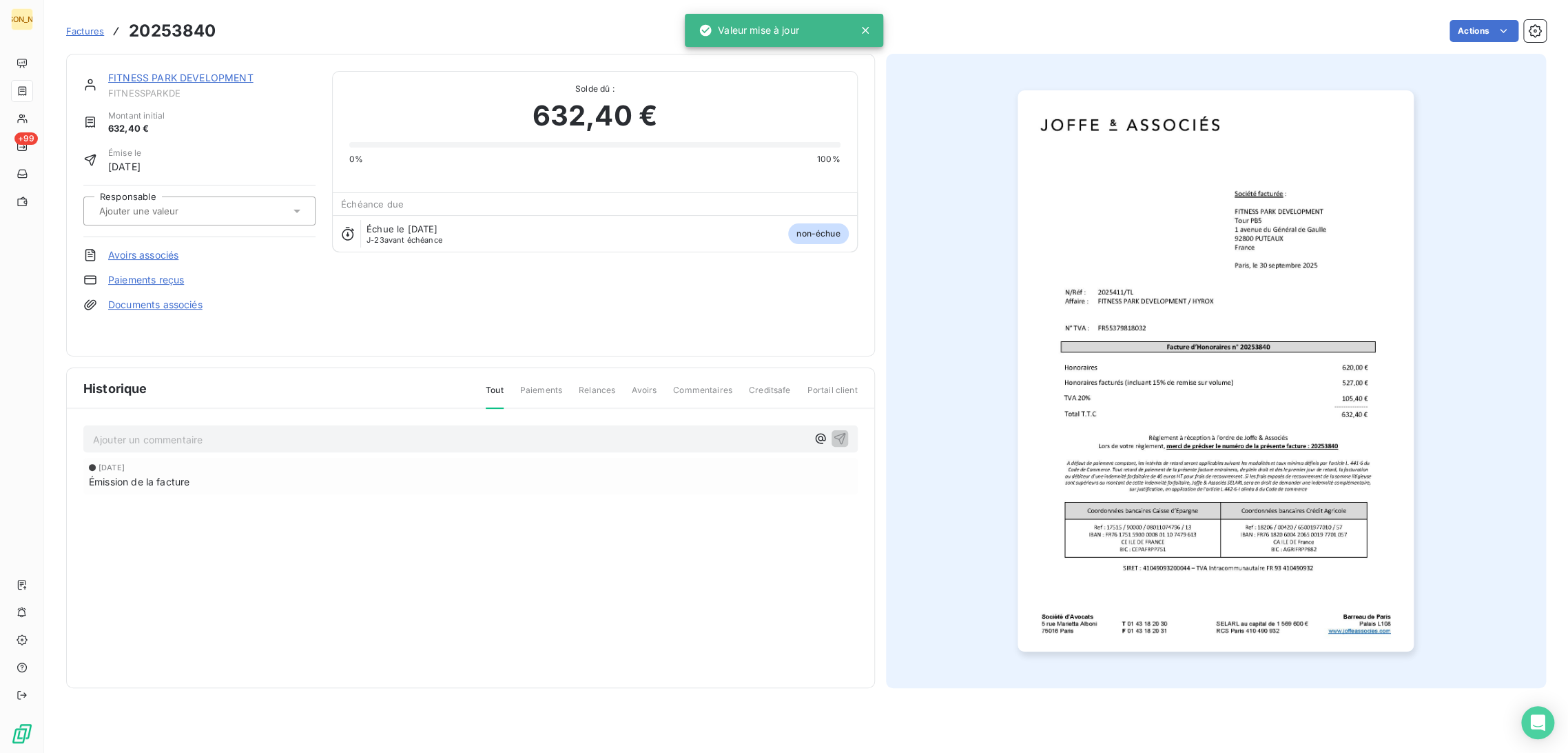
click at [195, 204] on input "text" at bounding box center [167, 210] width 138 height 13
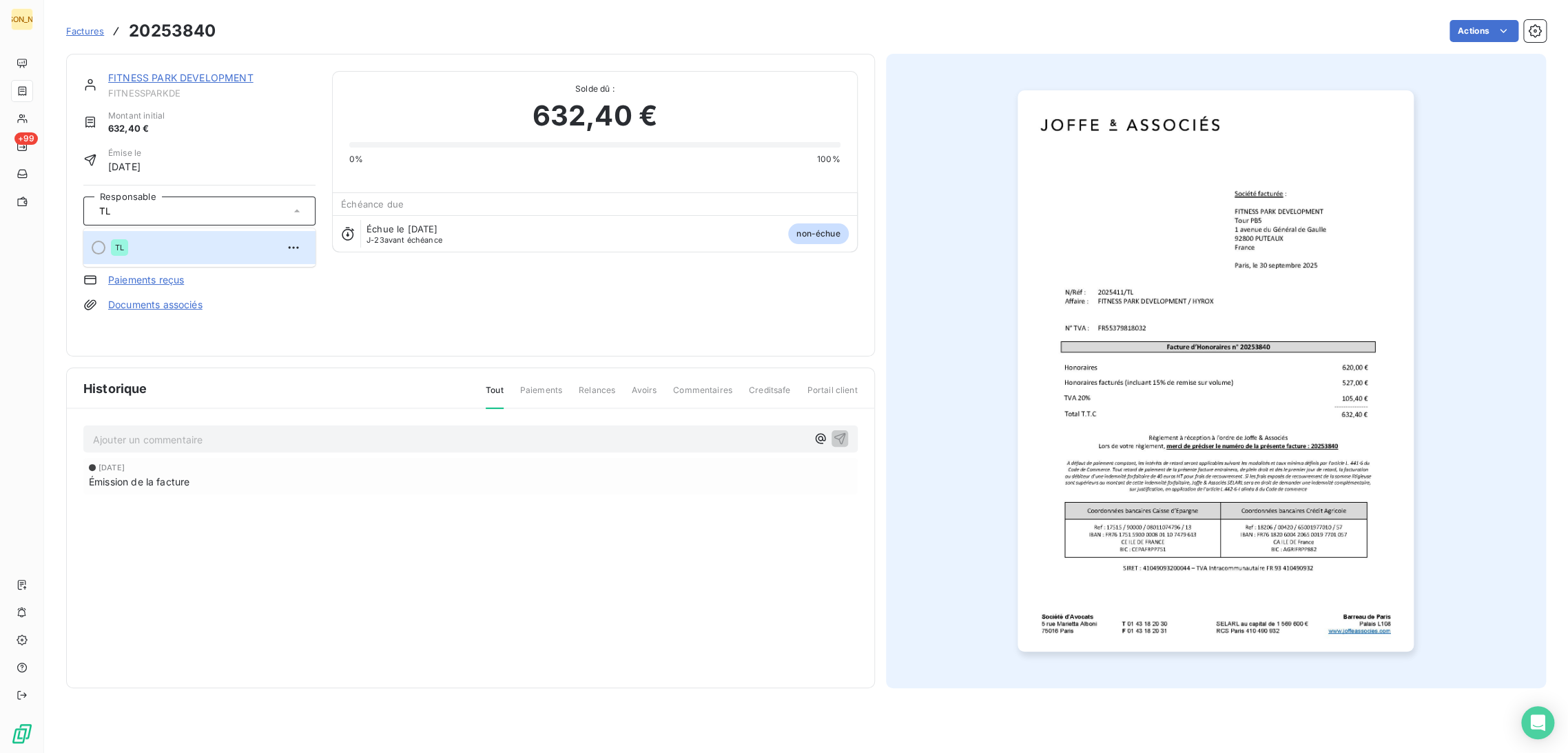
type input "TL"
click at [162, 242] on div "TL" at bounding box center [207, 248] width 194 height 22
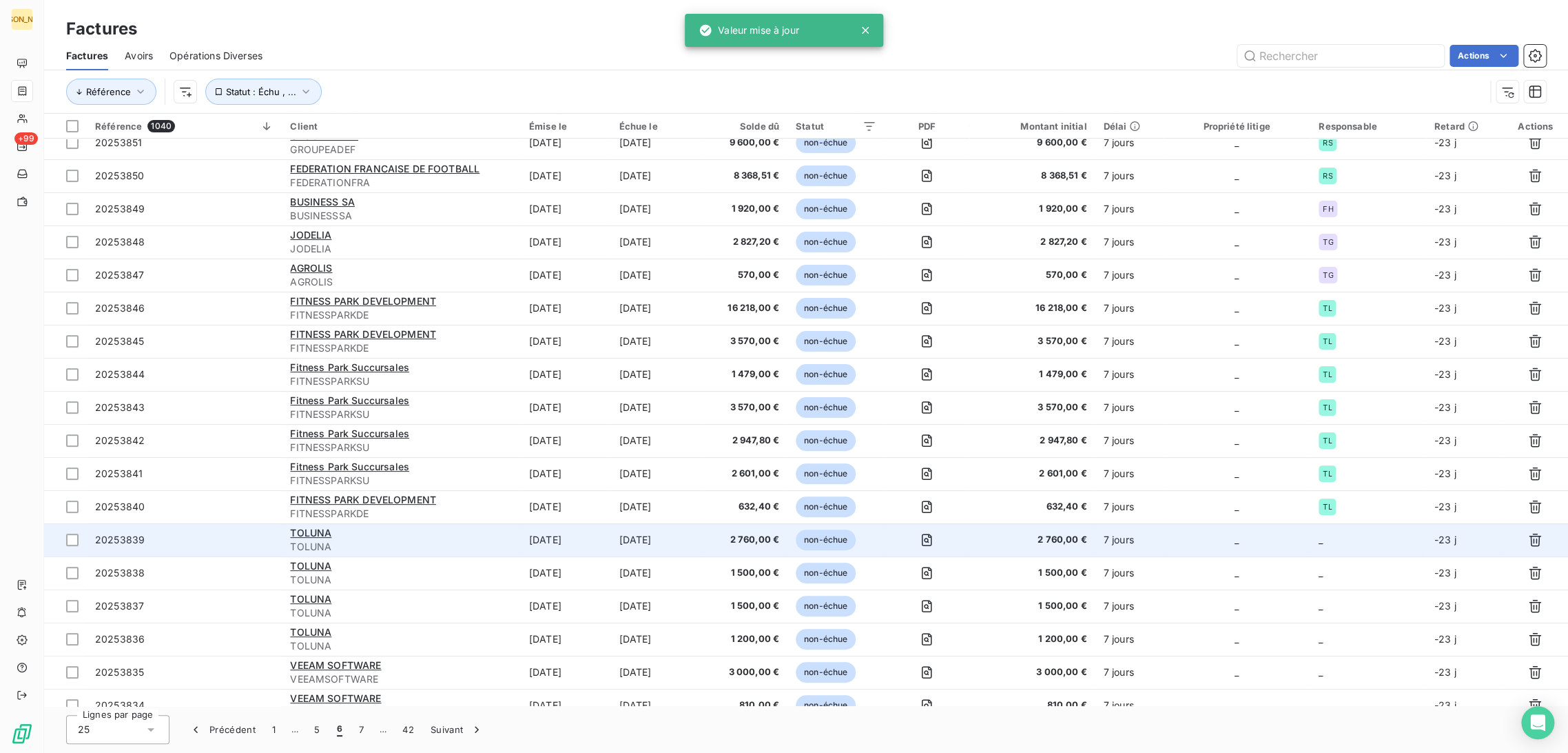
scroll to position [77, 0]
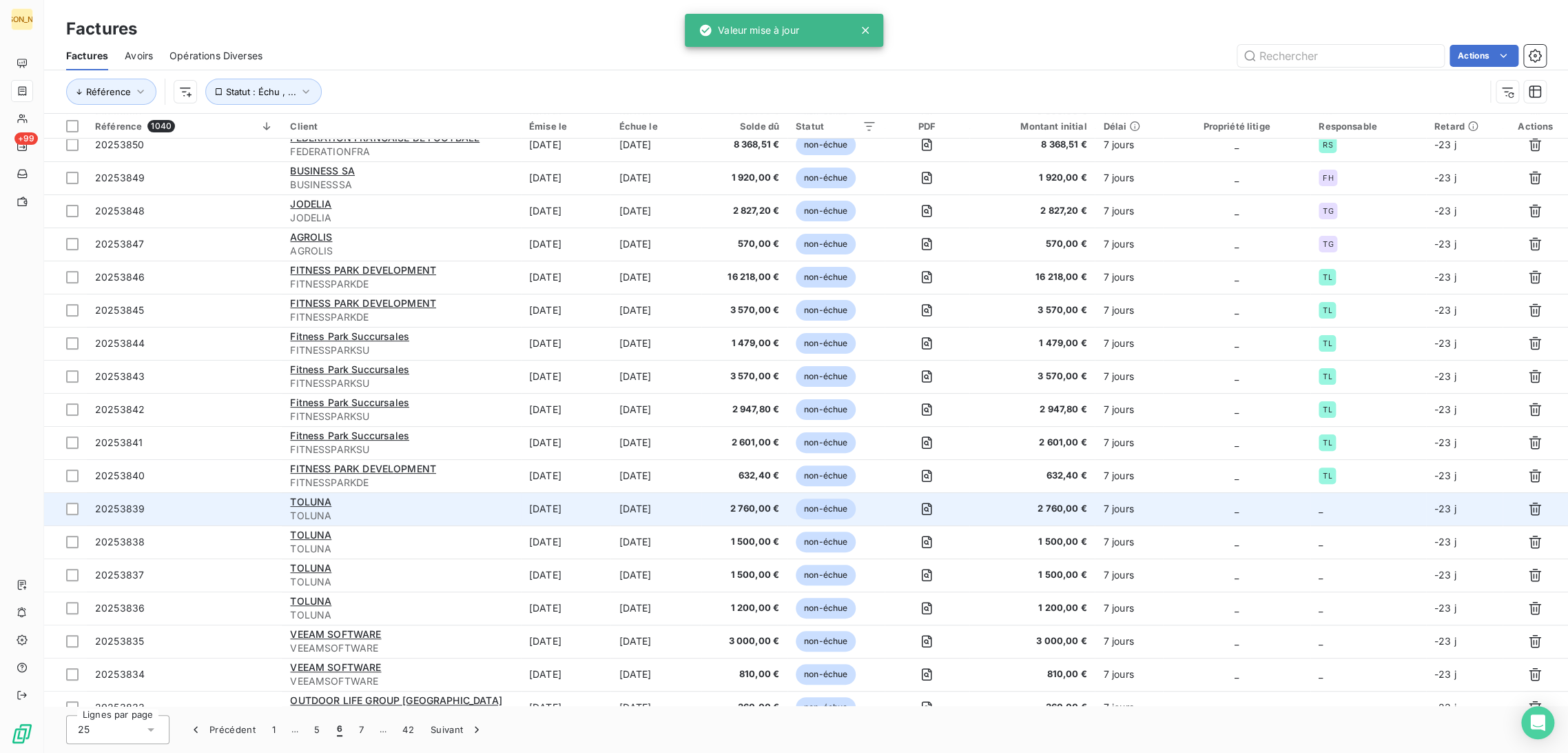
click at [675, 517] on td "[DATE]" at bounding box center [656, 508] width 91 height 33
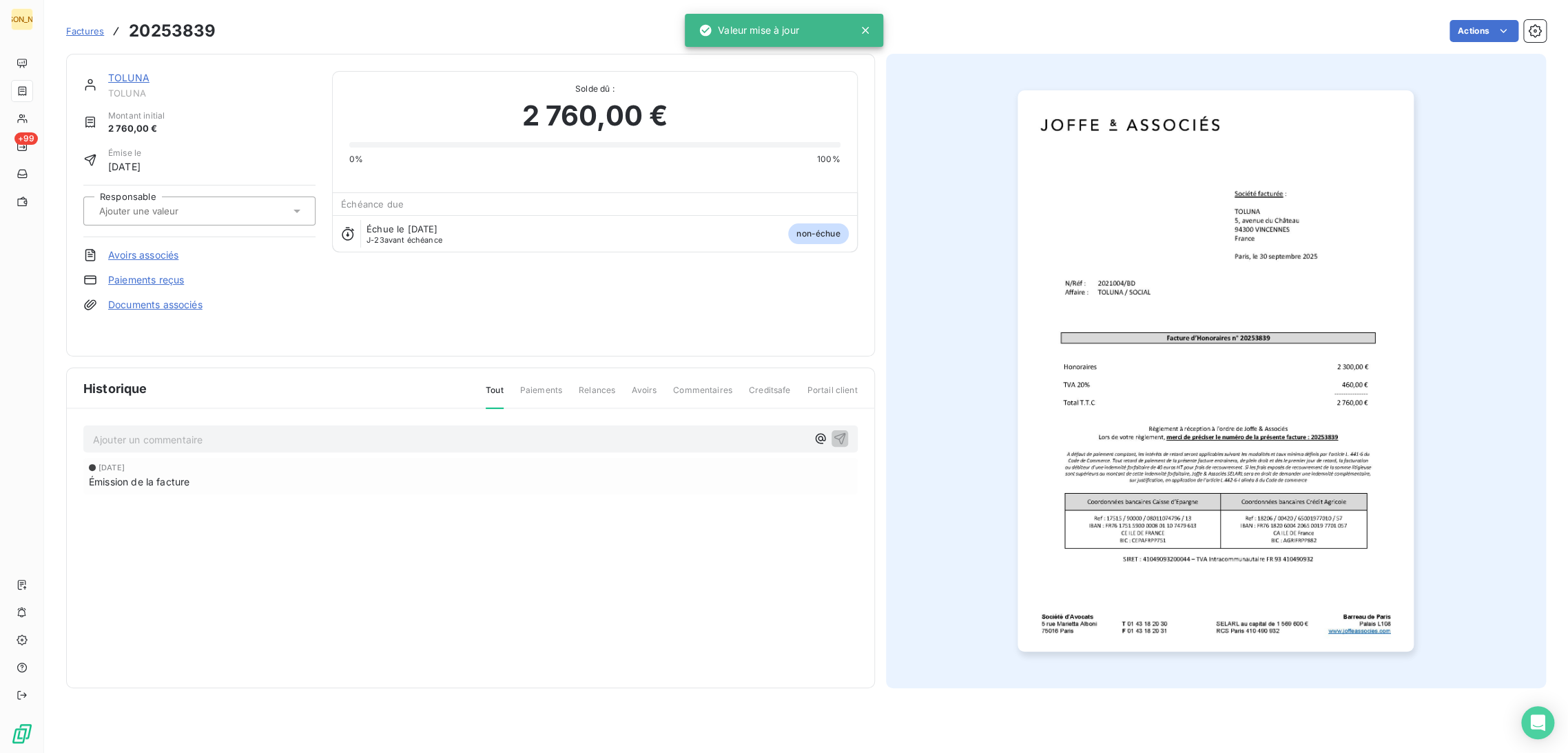
click at [199, 207] on input "text" at bounding box center [167, 210] width 138 height 13
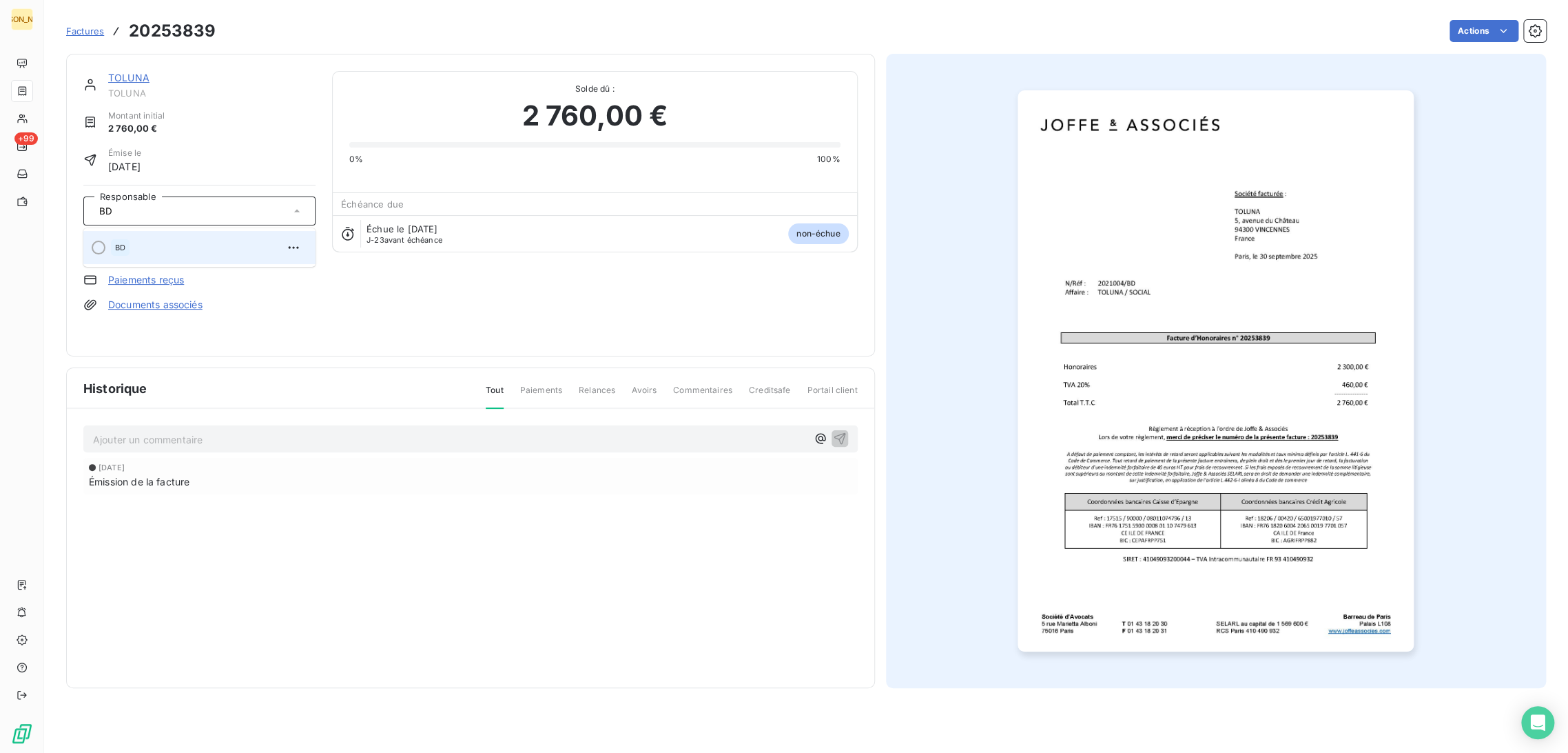
type input "BD"
click at [185, 261] on li "BD" at bounding box center [199, 248] width 232 height 33
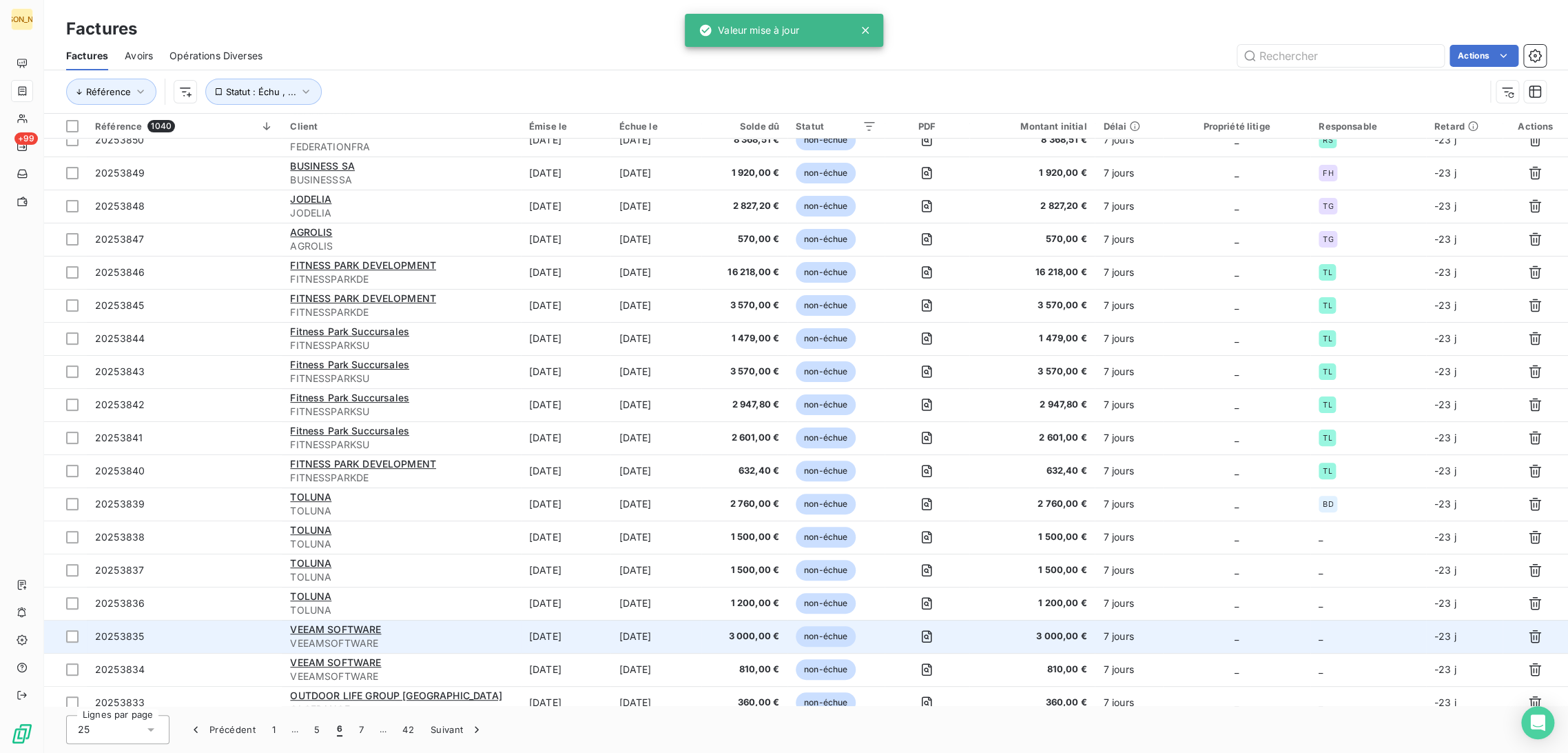
scroll to position [153, 0]
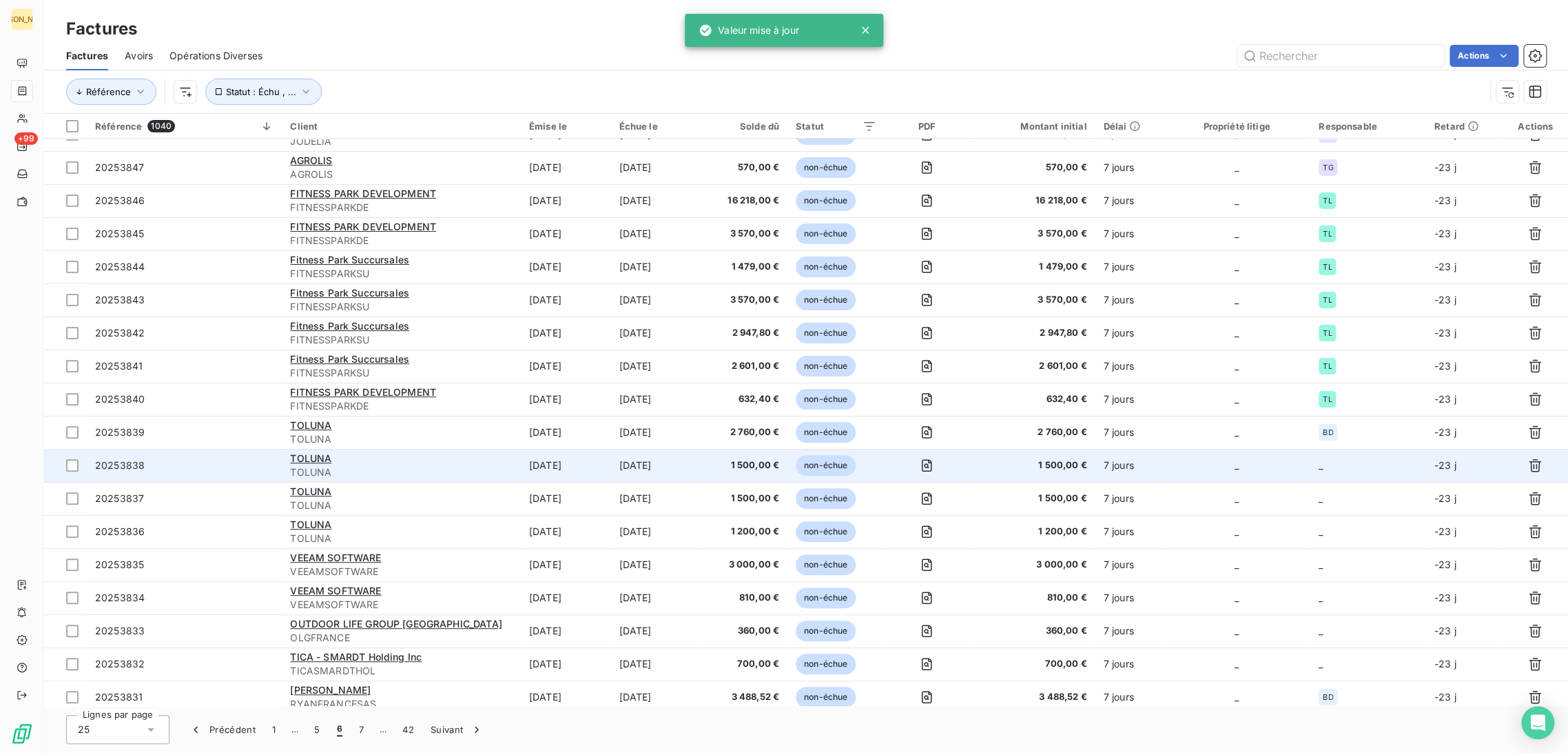
click at [621, 472] on td "[DATE]" at bounding box center [656, 465] width 91 height 33
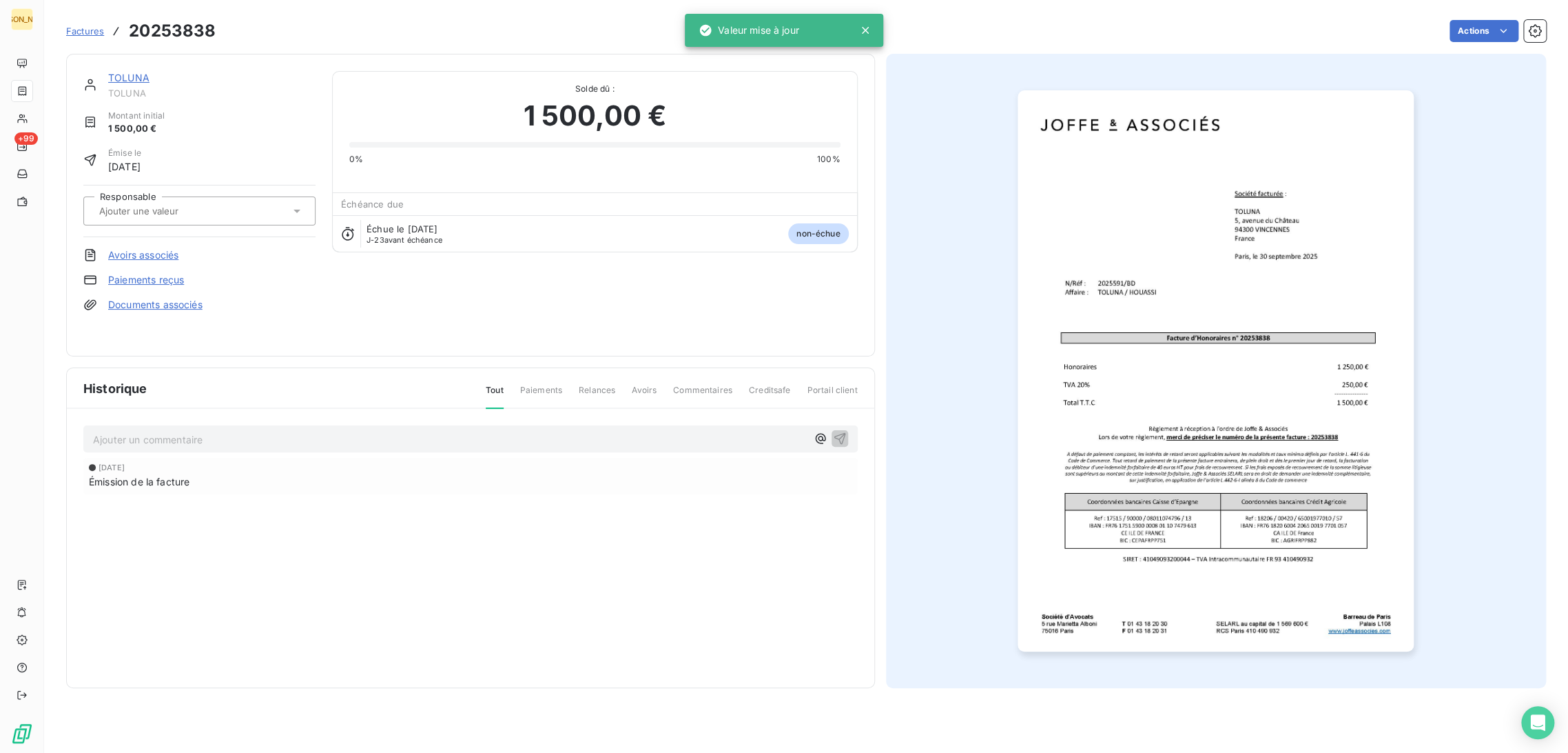
click at [170, 211] on input "text" at bounding box center [167, 210] width 138 height 13
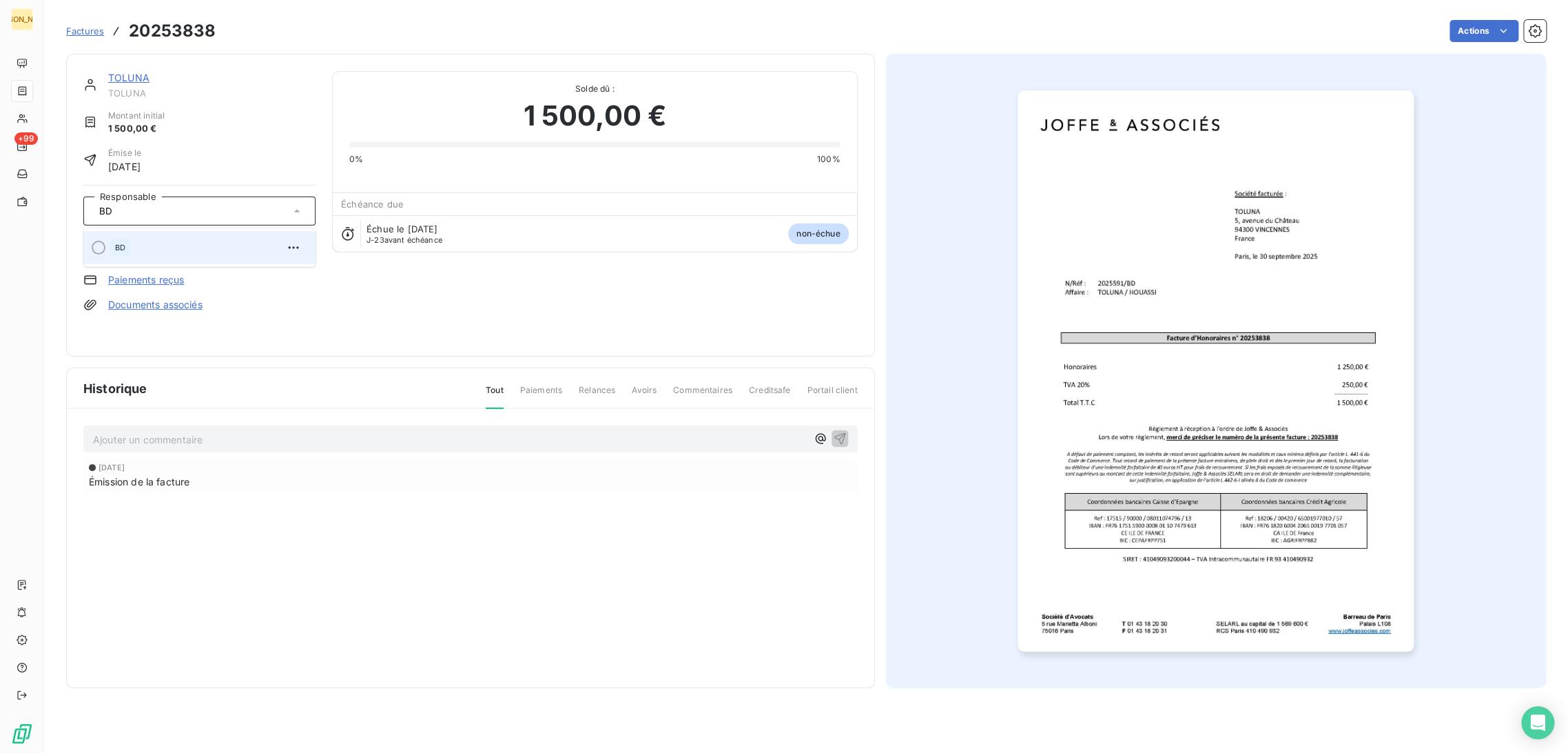
type input "BD"
click at [188, 245] on div "BD" at bounding box center [207, 248] width 194 height 22
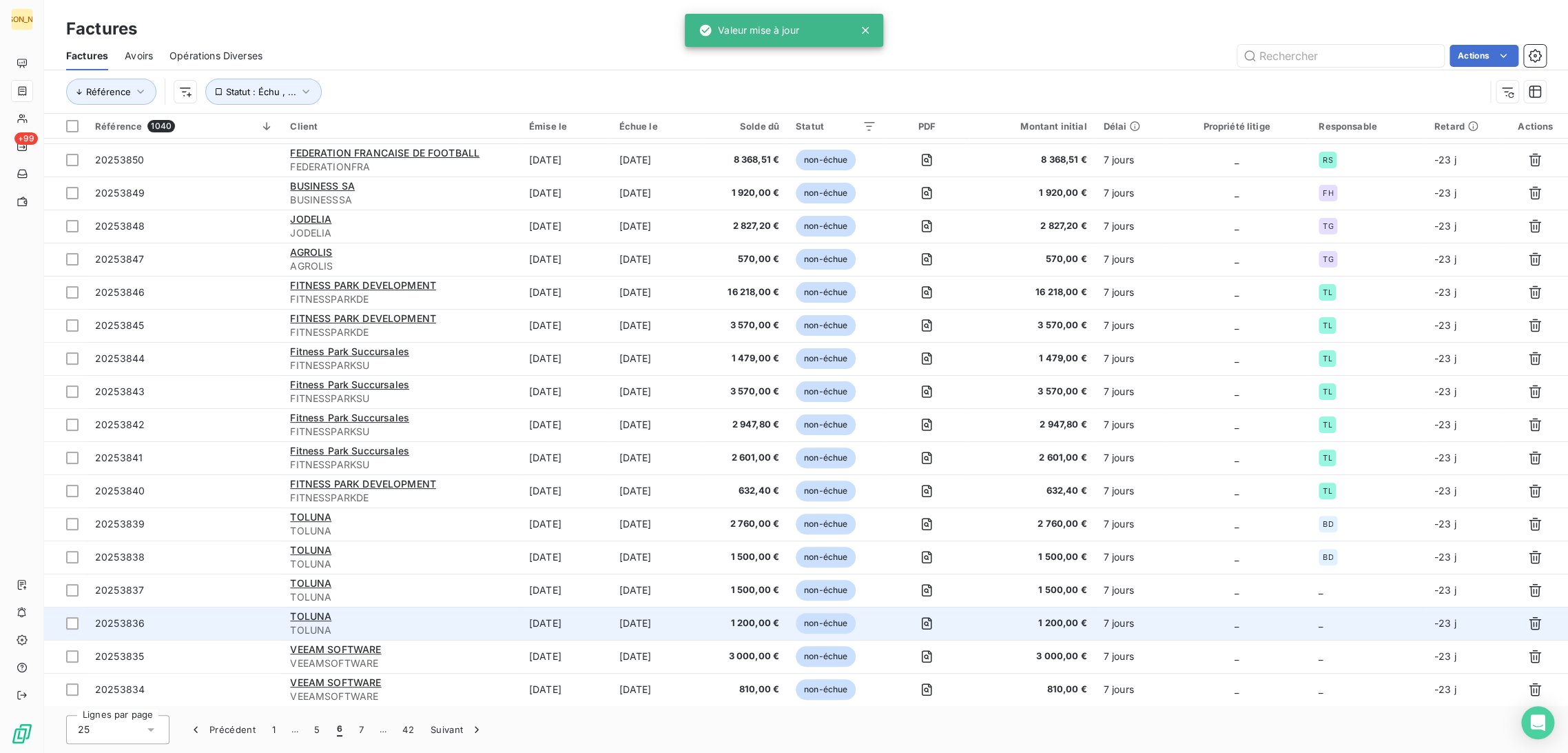
scroll to position [153, 0]
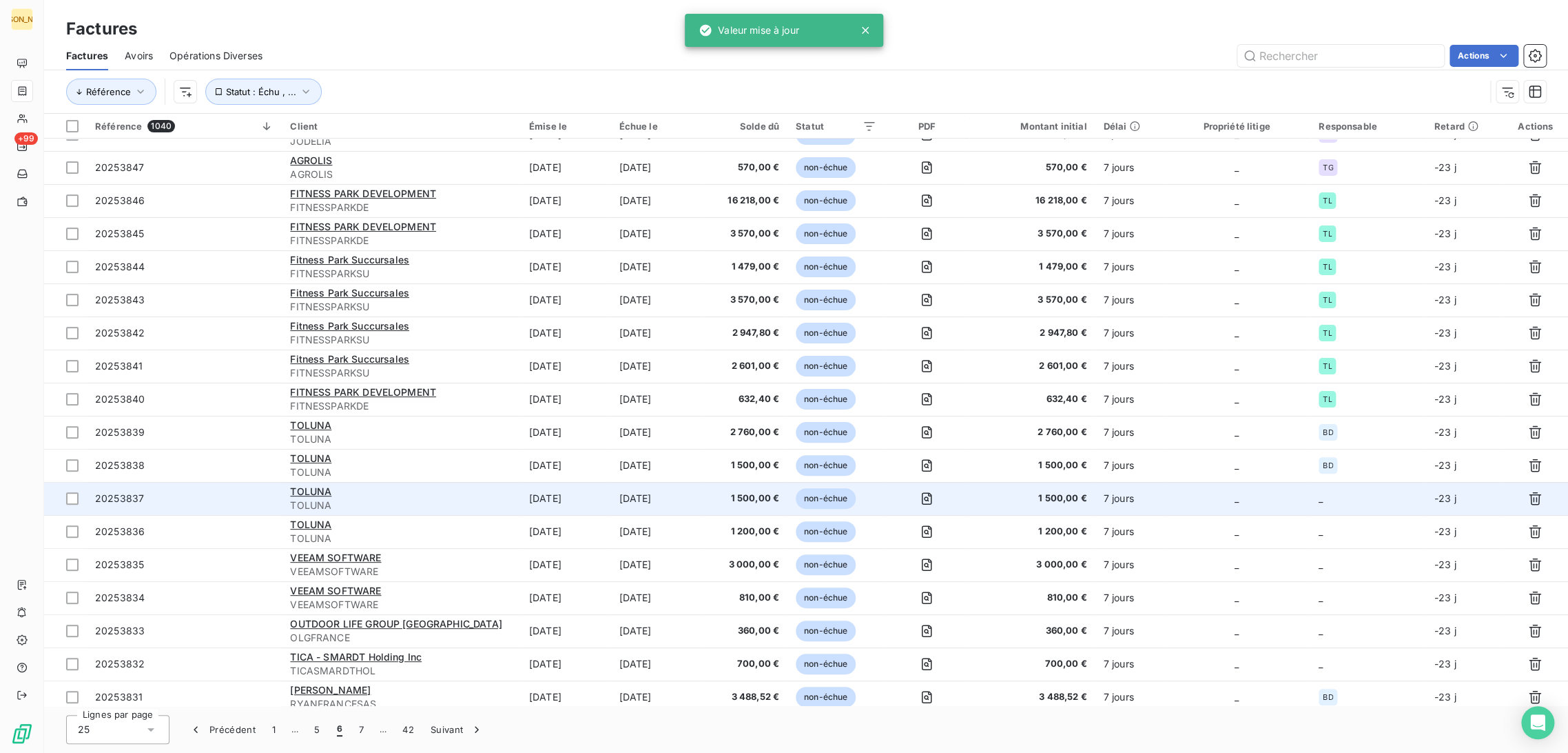
click at [651, 497] on td "[DATE]" at bounding box center [656, 498] width 91 height 33
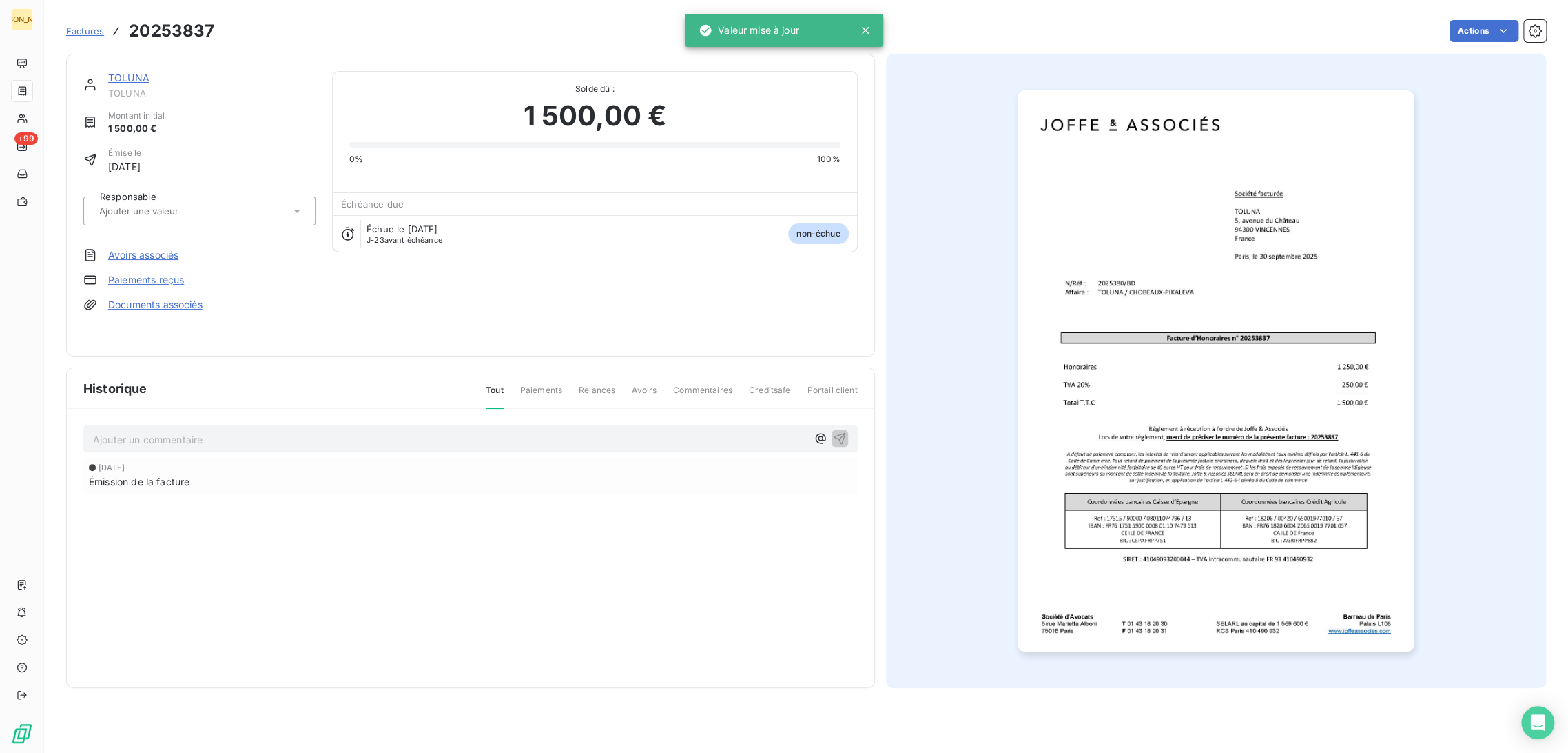
click at [213, 210] on div at bounding box center [192, 211] width 195 height 18
type input "B"
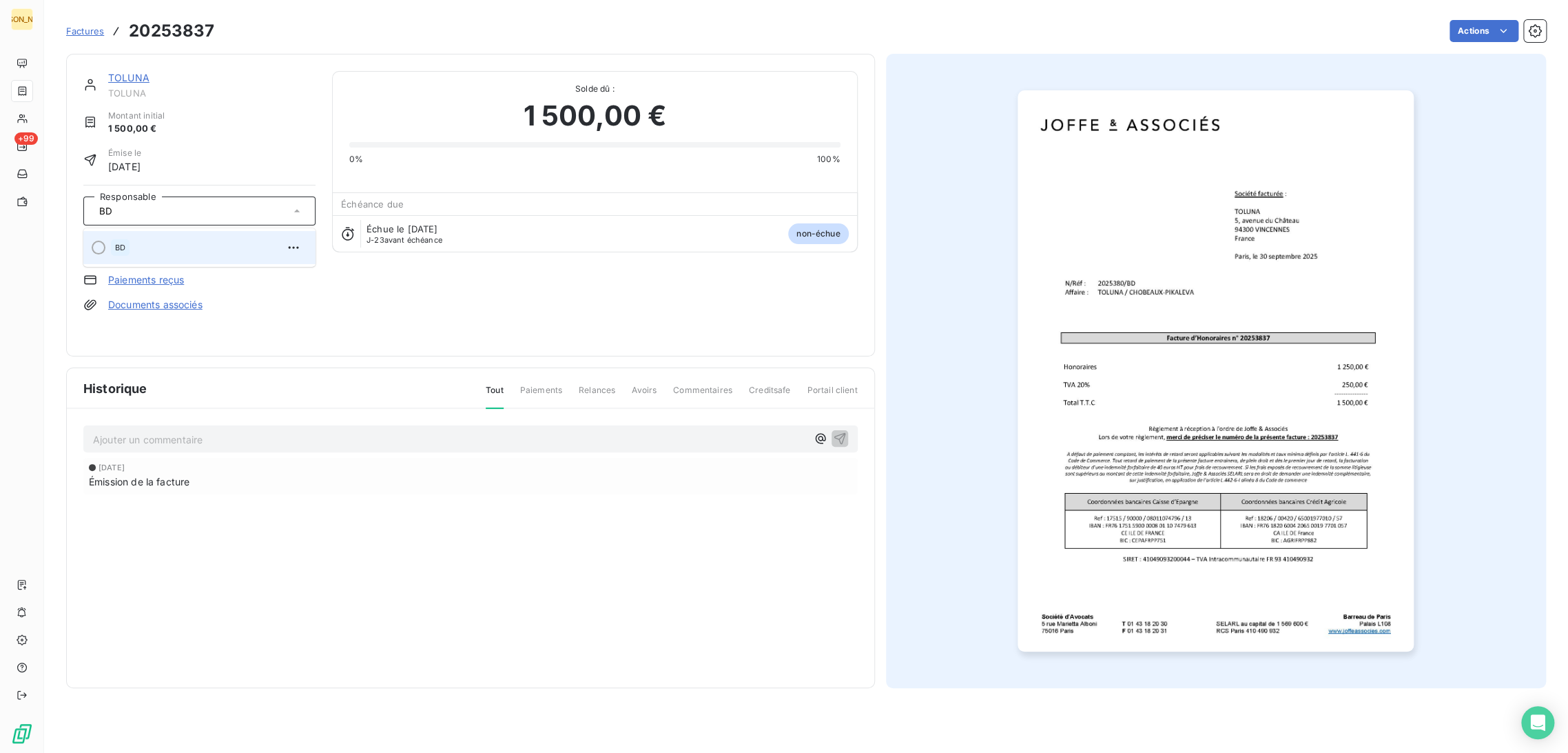
type input "BD"
click at [203, 256] on div "BD" at bounding box center [207, 248] width 194 height 22
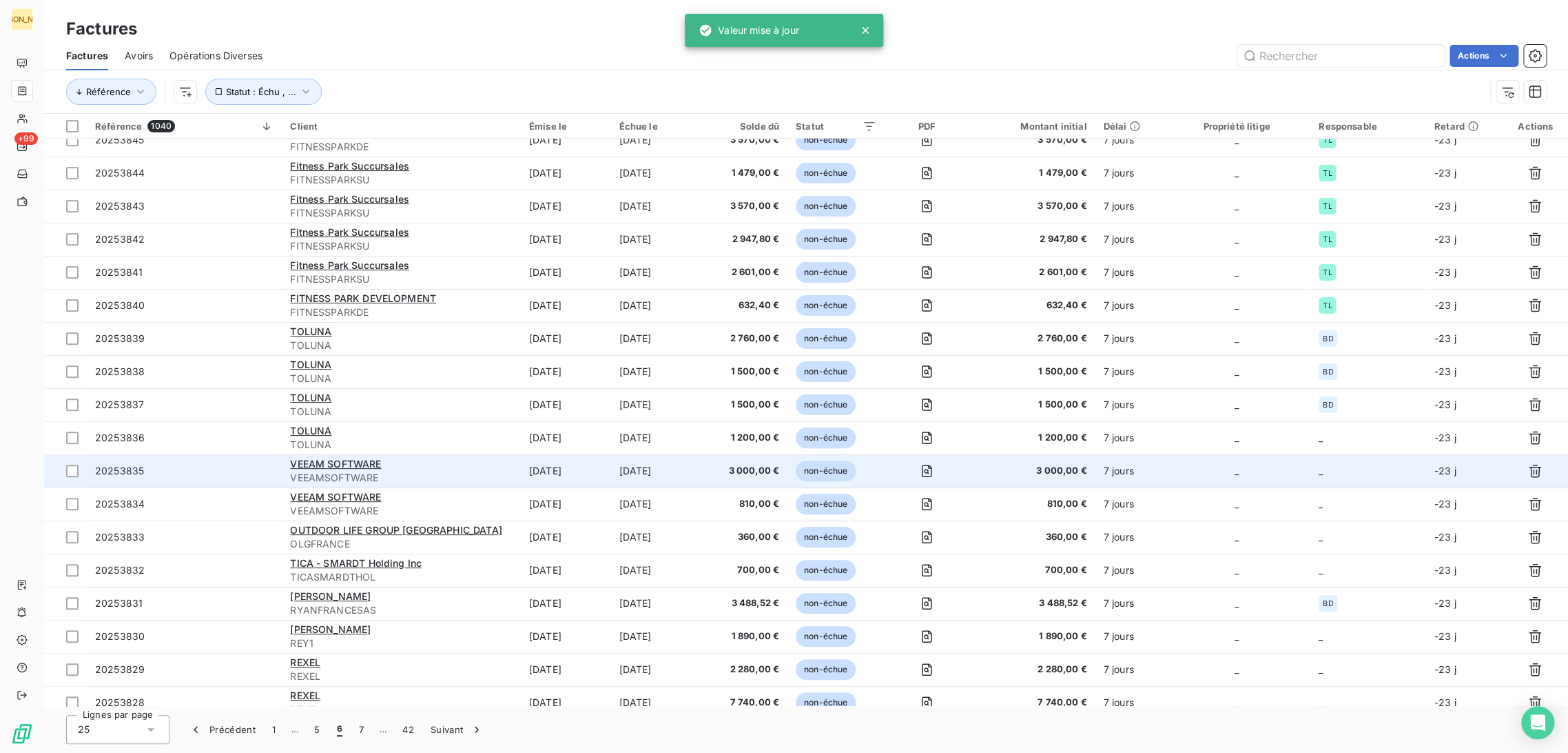
scroll to position [259, 0]
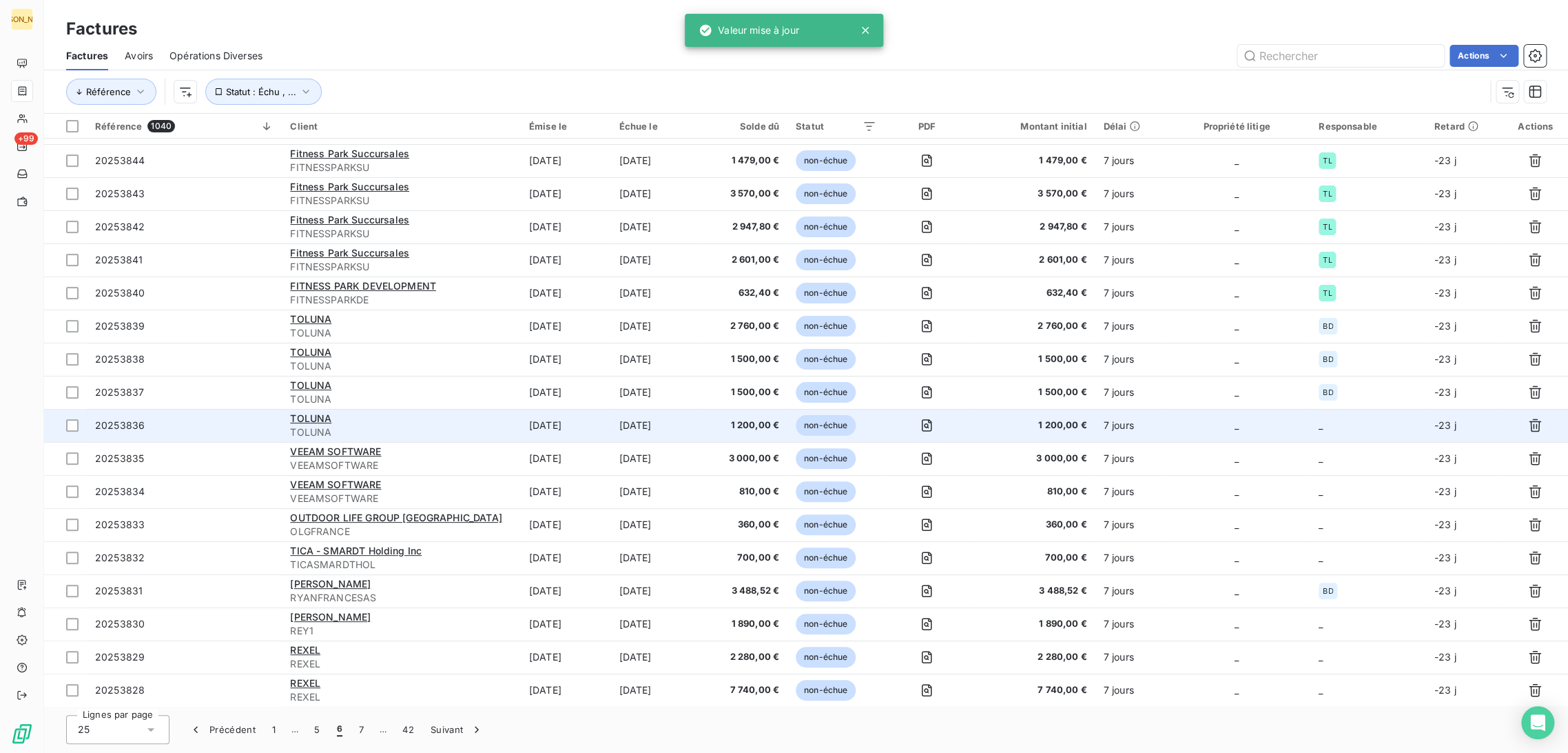
click at [640, 427] on td "[DATE]" at bounding box center [656, 425] width 91 height 33
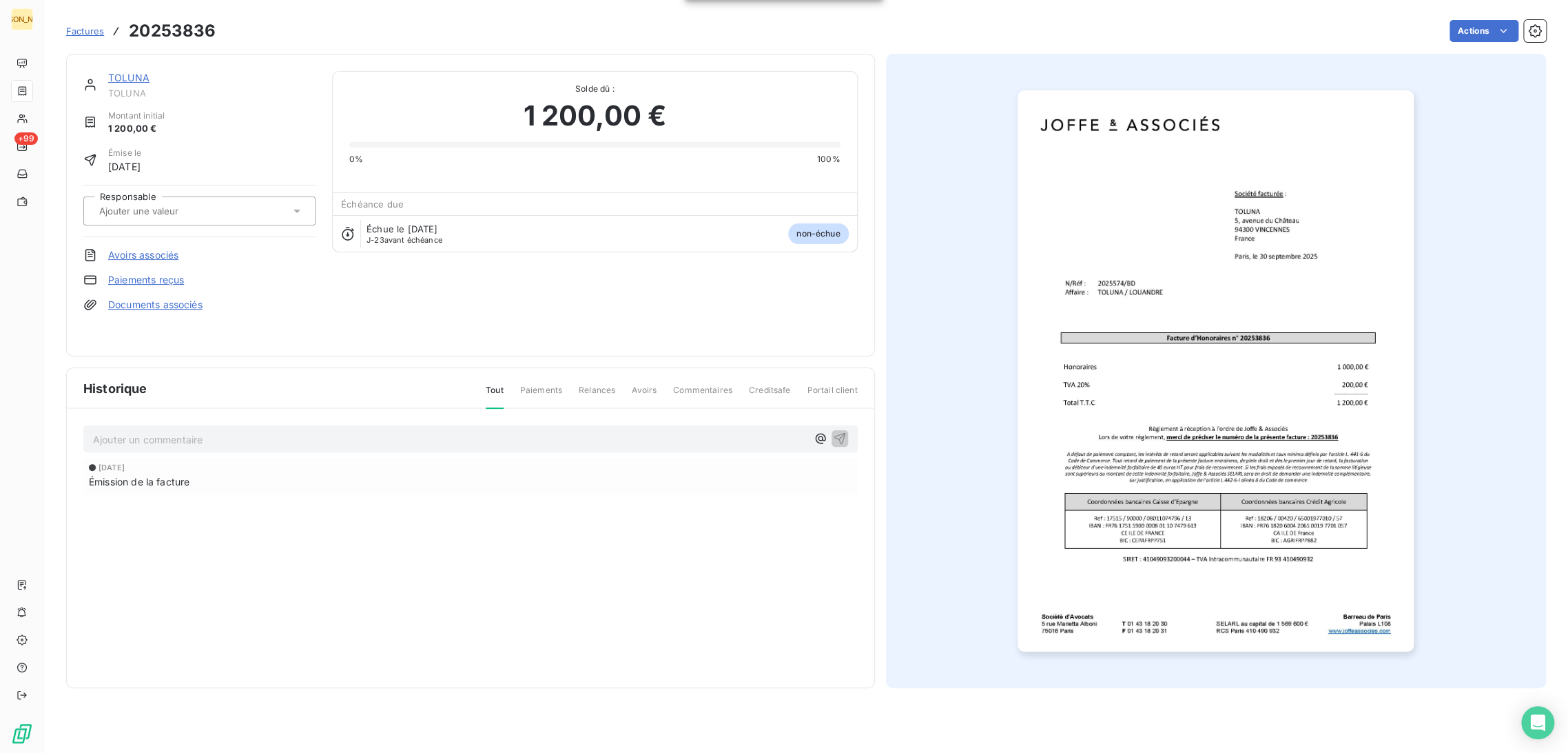
click at [166, 205] on input "text" at bounding box center [167, 210] width 138 height 13
type input "BD"
click at [137, 246] on div "BD" at bounding box center [207, 248] width 194 height 22
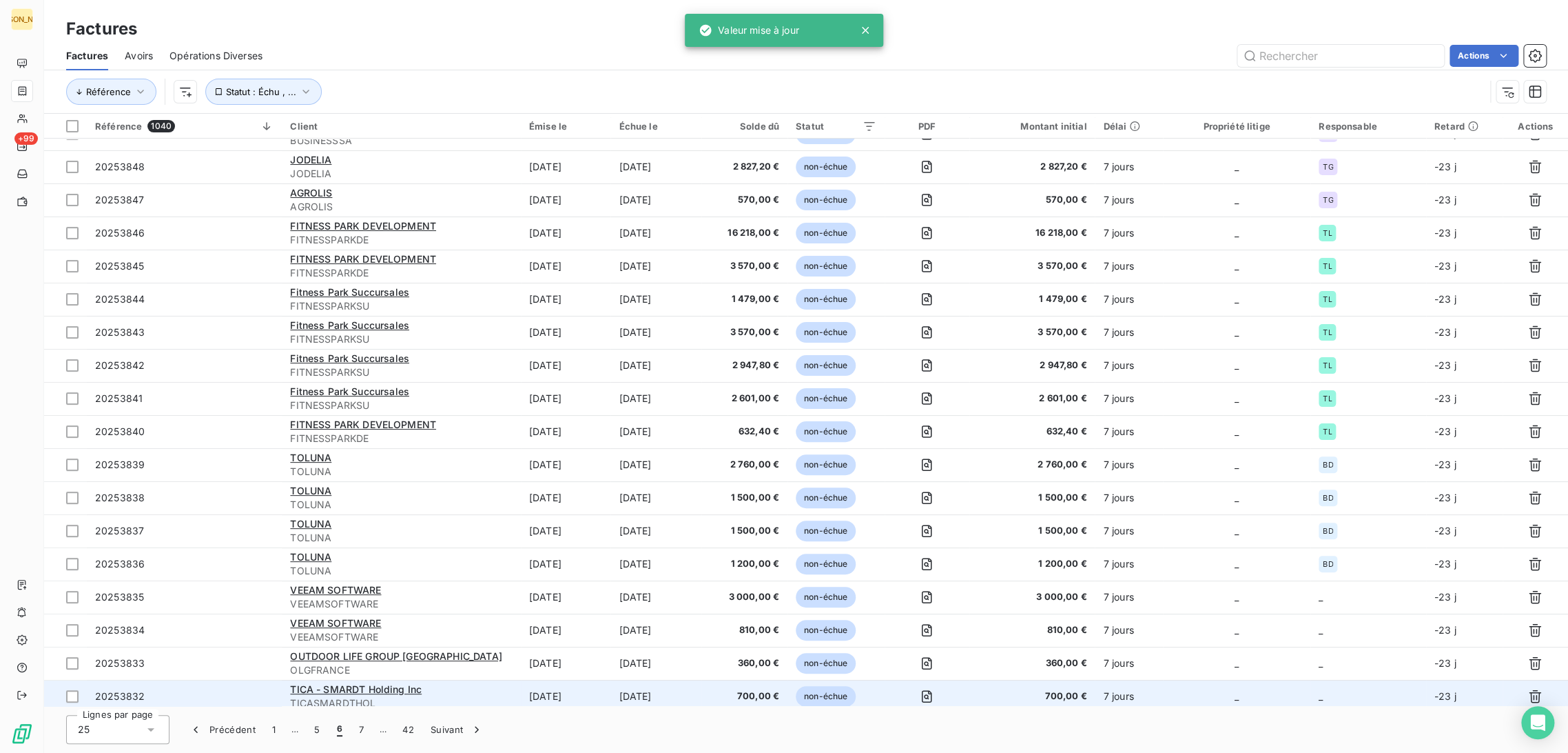
scroll to position [248, 0]
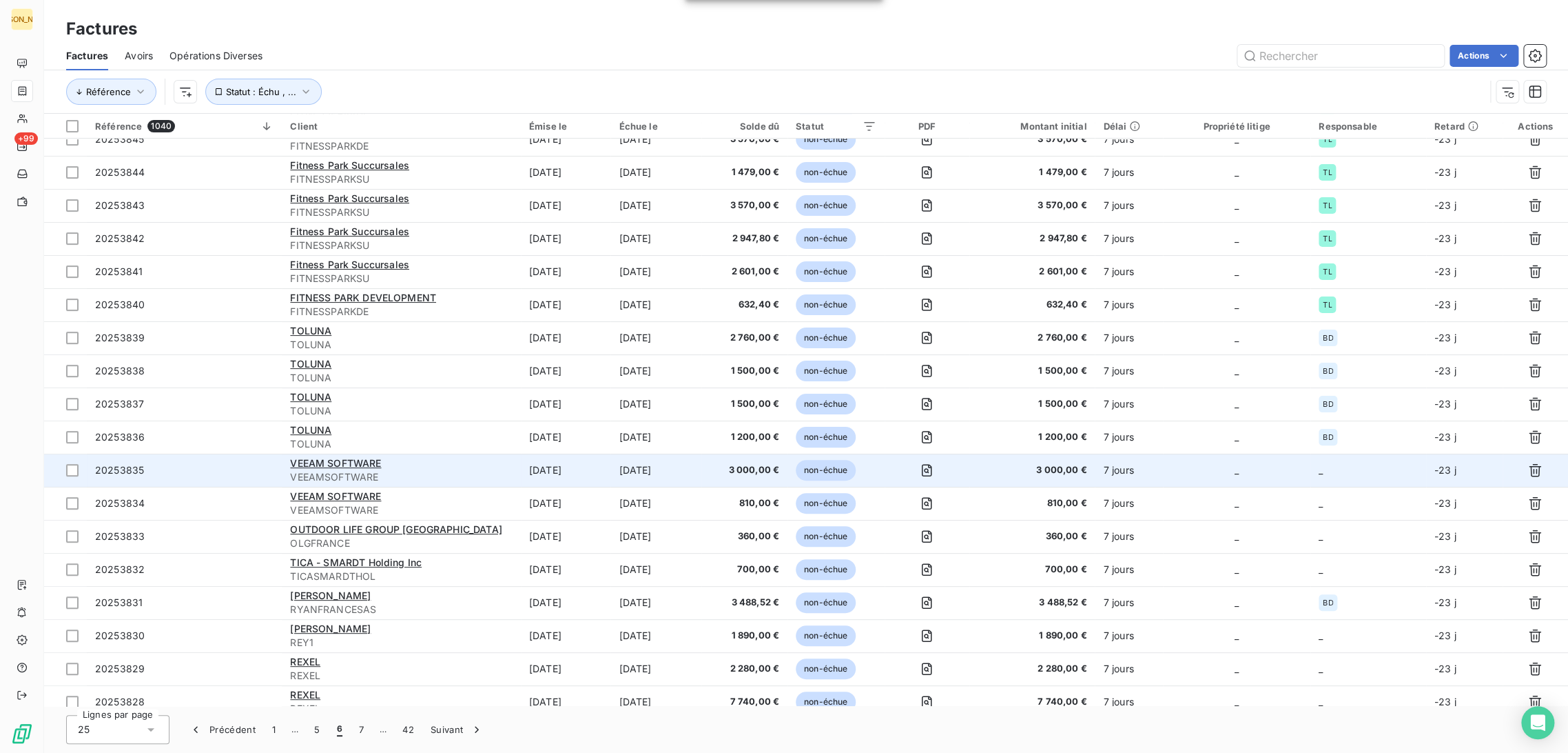
click at [589, 473] on td "[DATE]" at bounding box center [566, 470] width 90 height 33
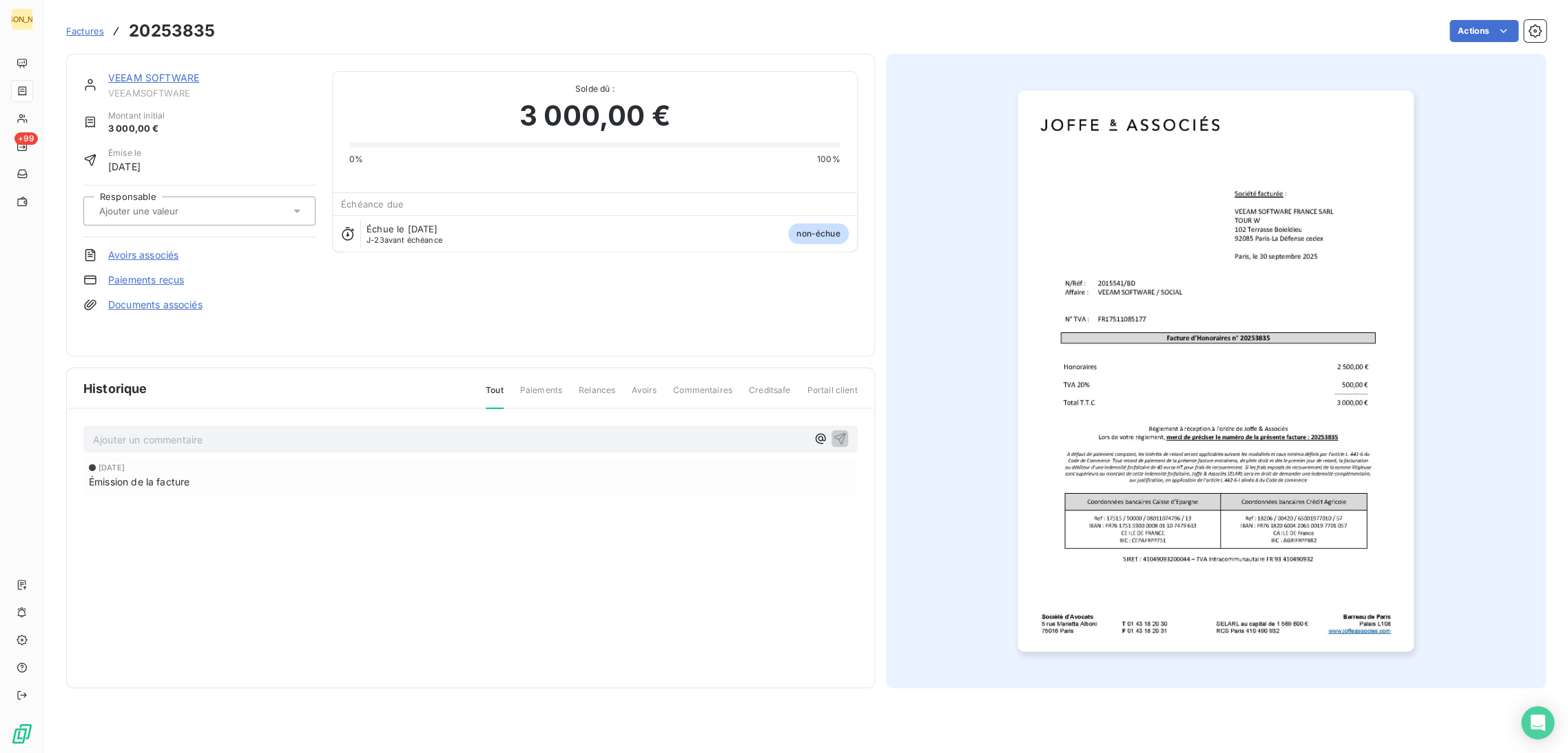
click at [204, 209] on input "text" at bounding box center [167, 210] width 138 height 13
type input "BD"
click at [193, 244] on div "BD" at bounding box center [207, 248] width 194 height 22
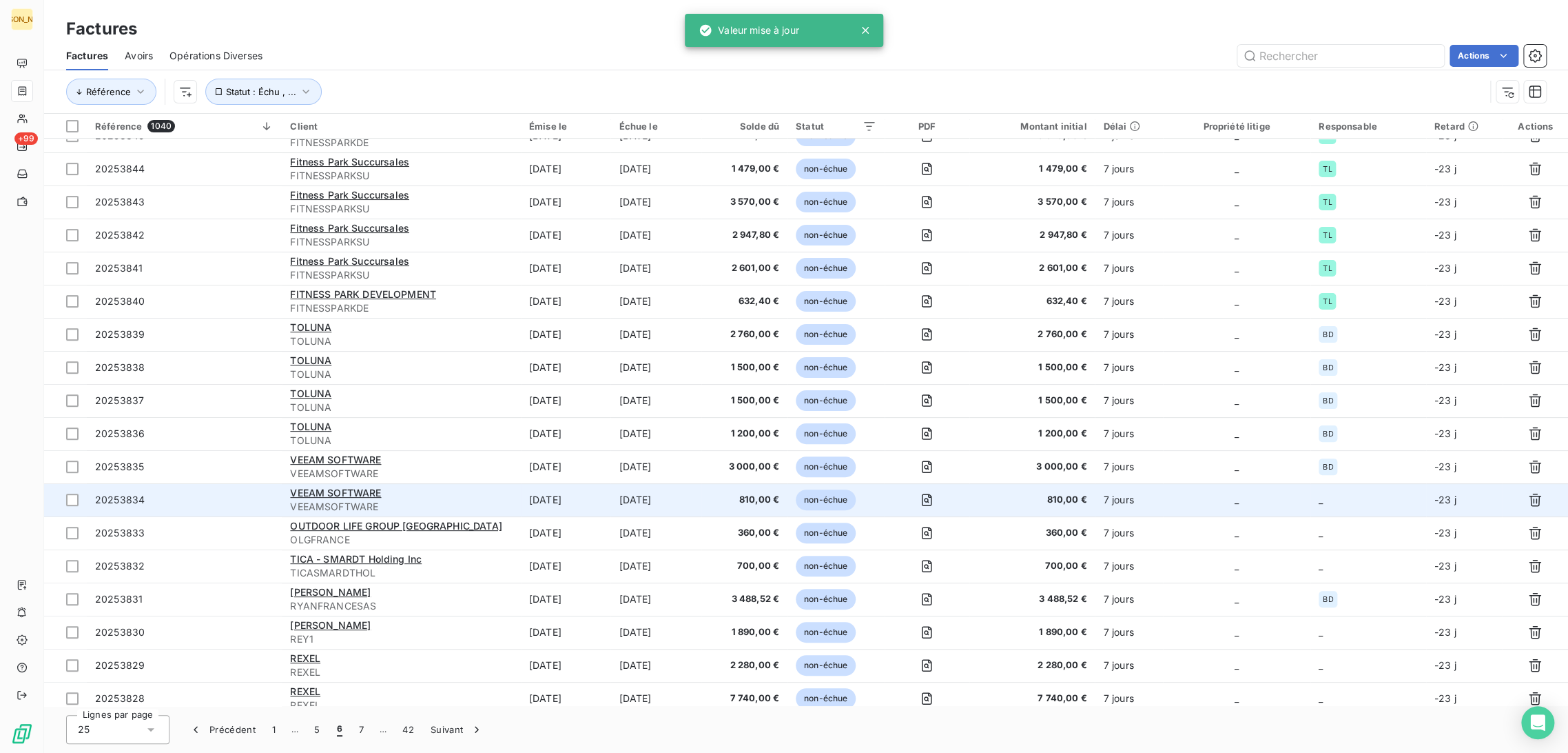
scroll to position [259, 0]
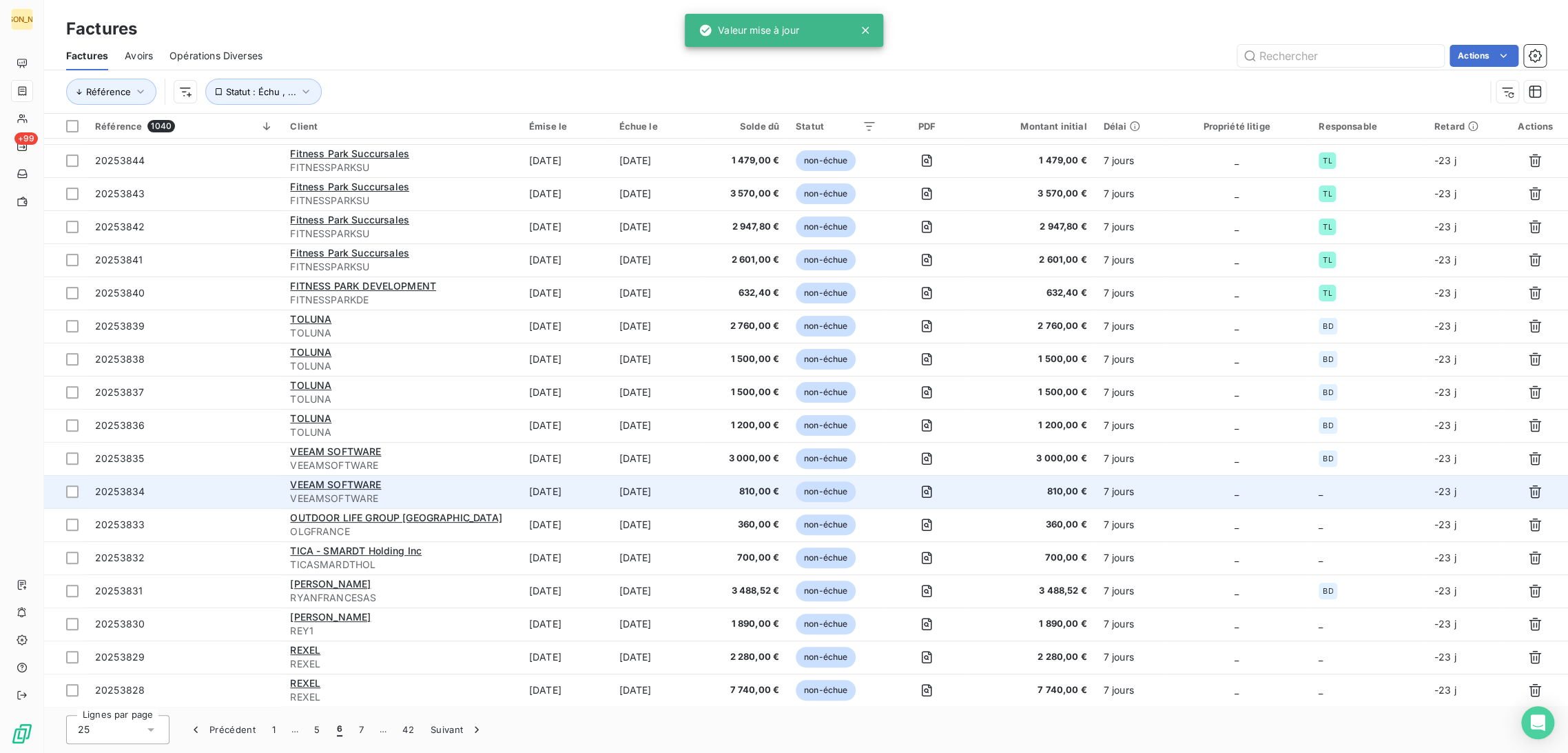
click at [621, 488] on td "[DATE]" at bounding box center [656, 491] width 91 height 33
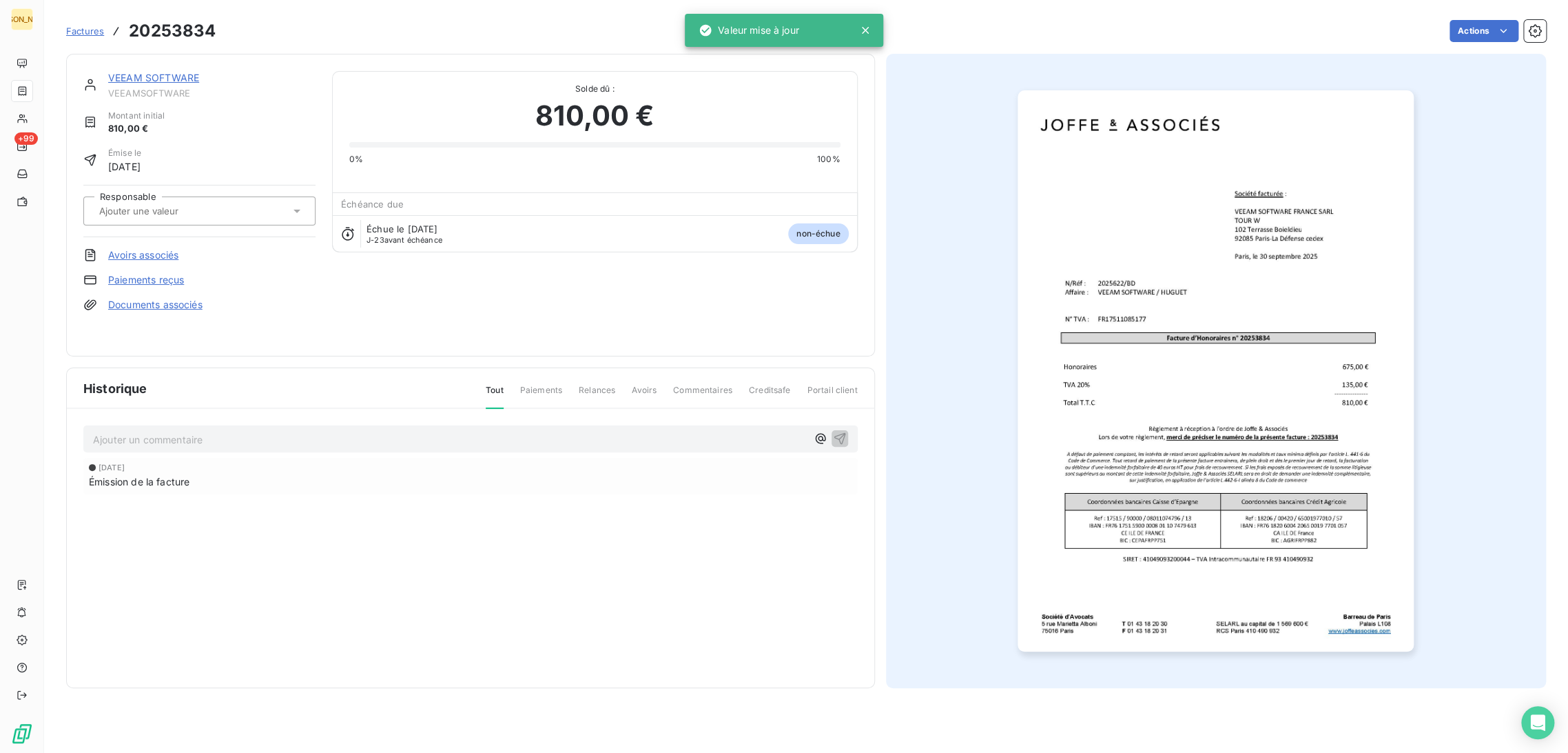
click at [214, 210] on div at bounding box center [192, 211] width 195 height 18
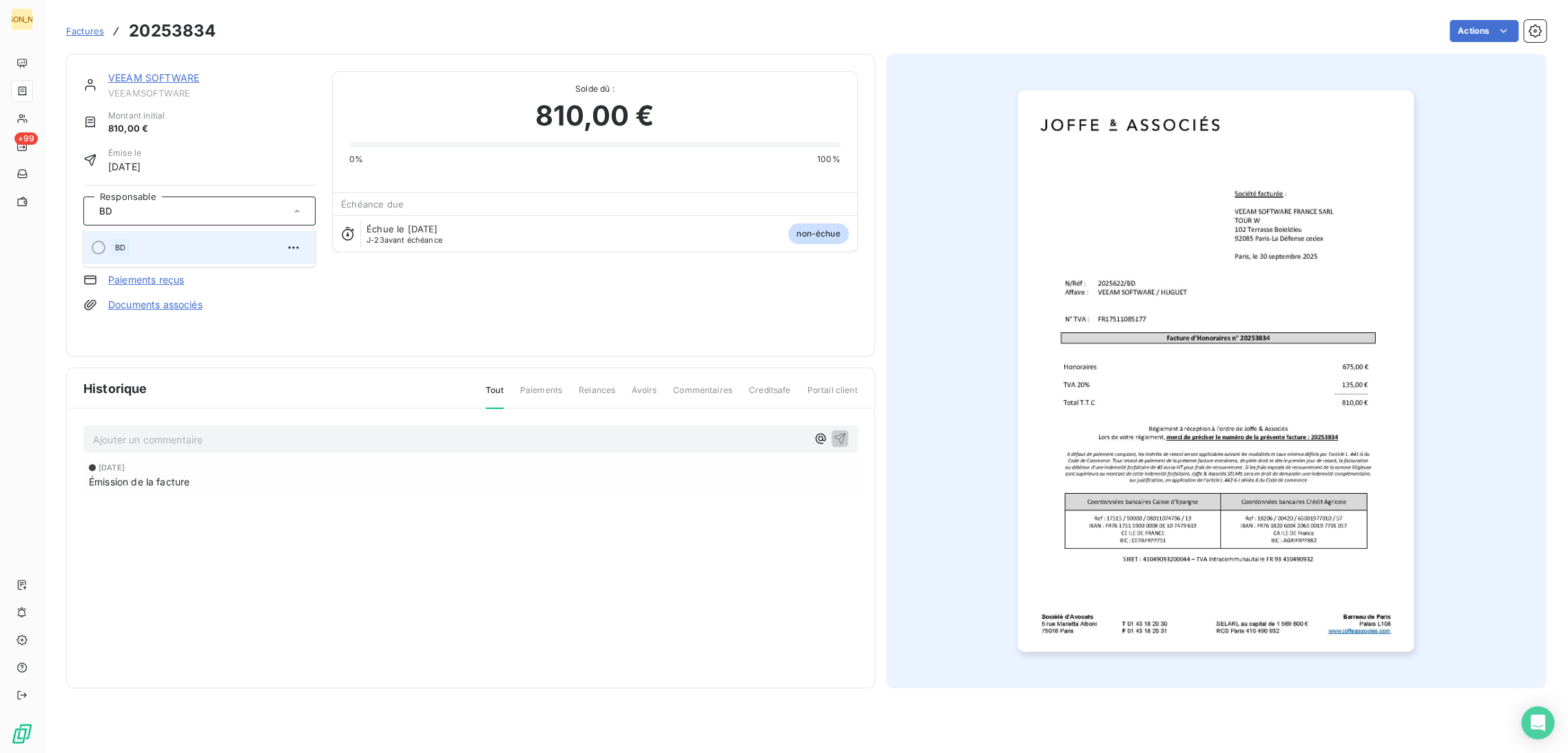
type input "BD"
click at [181, 236] on div "BD" at bounding box center [207, 248] width 194 height 22
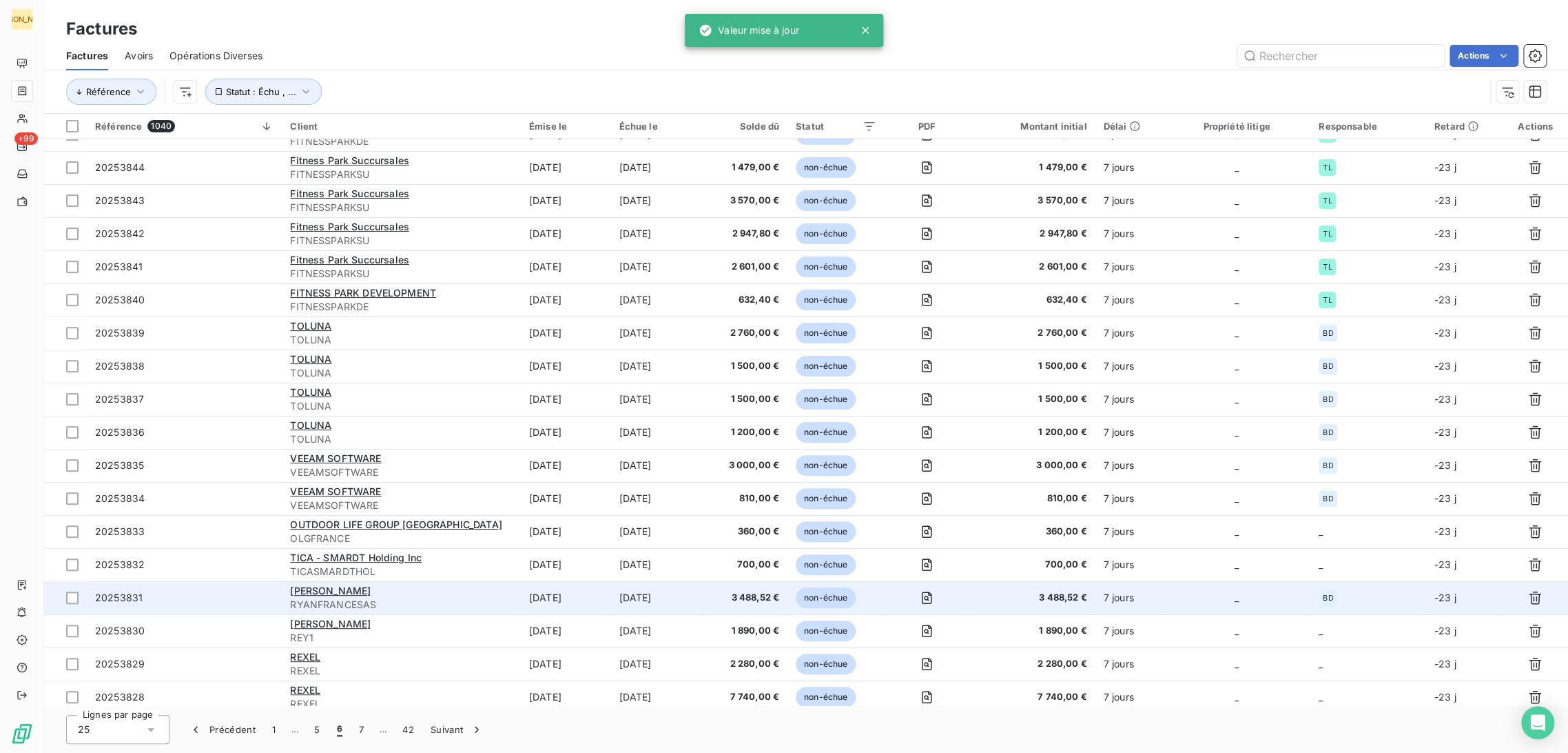
scroll to position [259, 0]
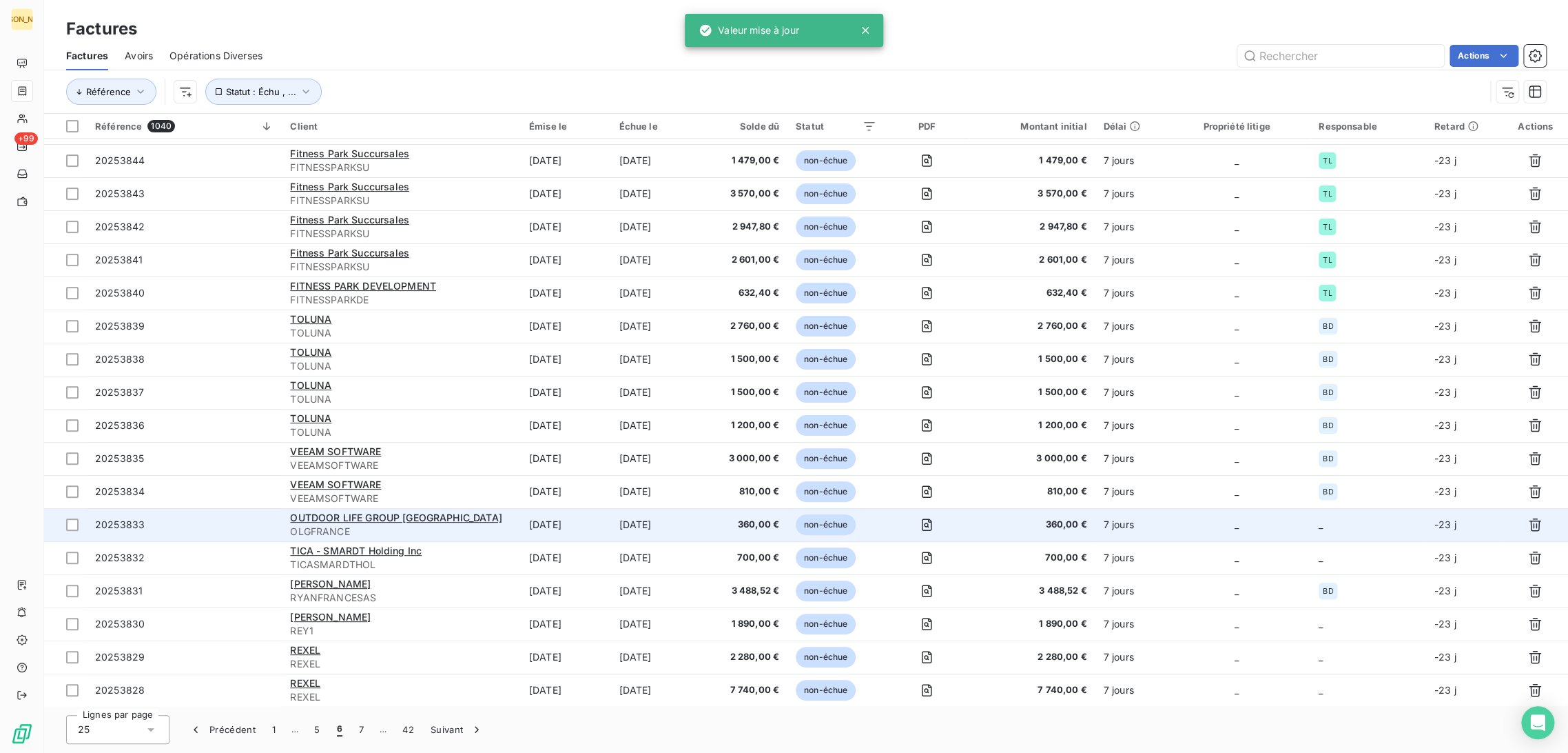
click at [632, 529] on td "[DATE]" at bounding box center [656, 524] width 91 height 33
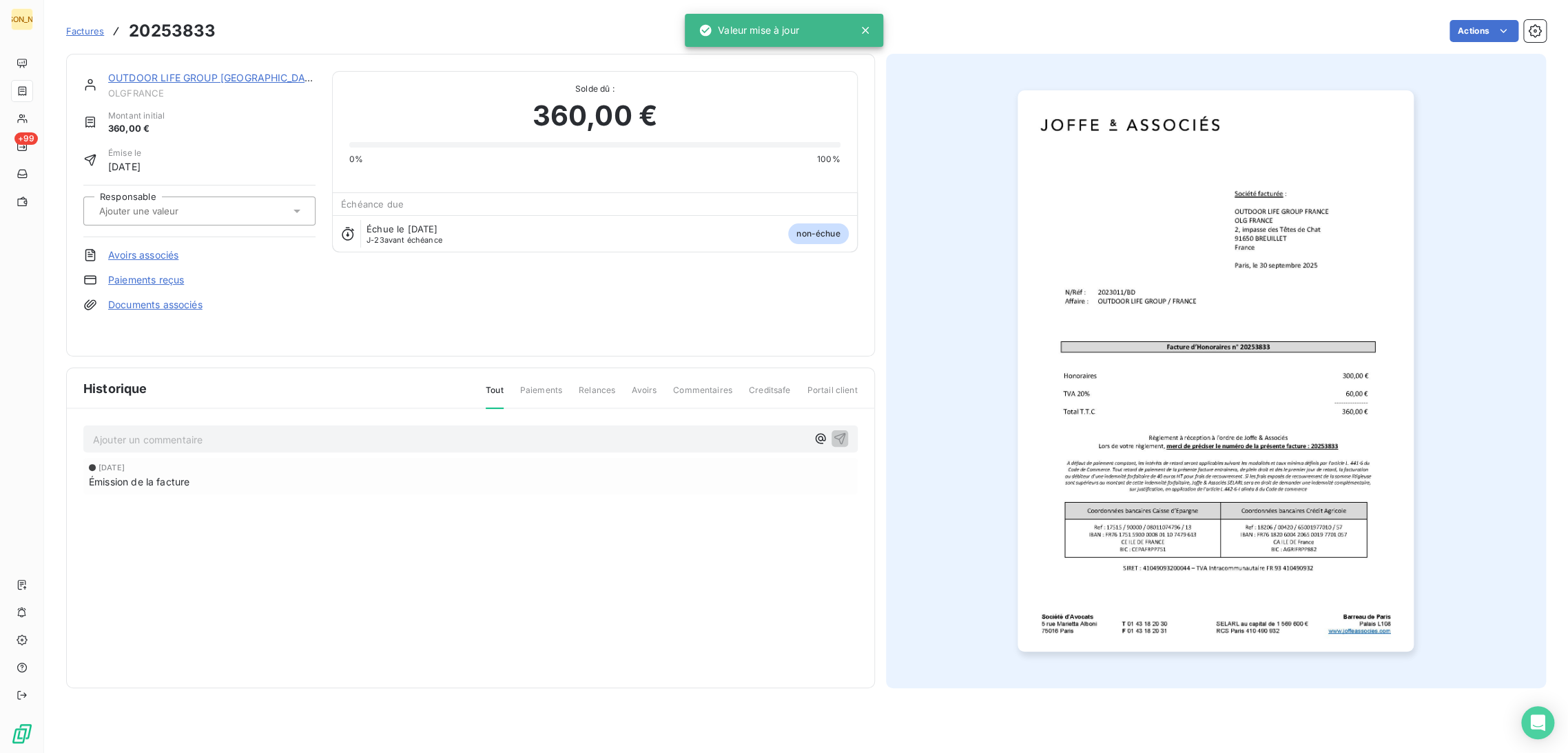
click at [215, 216] on div at bounding box center [192, 211] width 195 height 18
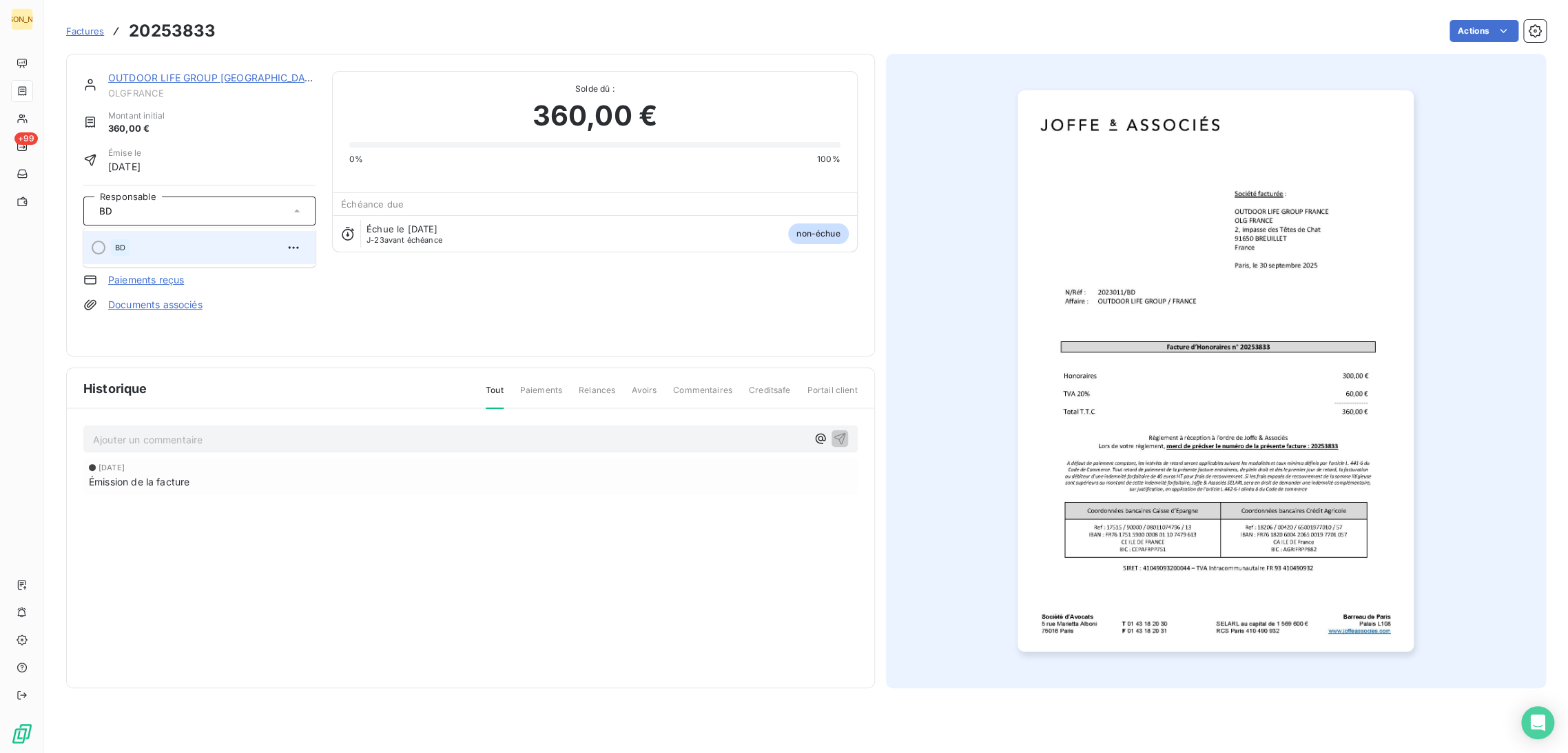
type input "BD"
click at [146, 251] on div "BD" at bounding box center [207, 248] width 194 height 22
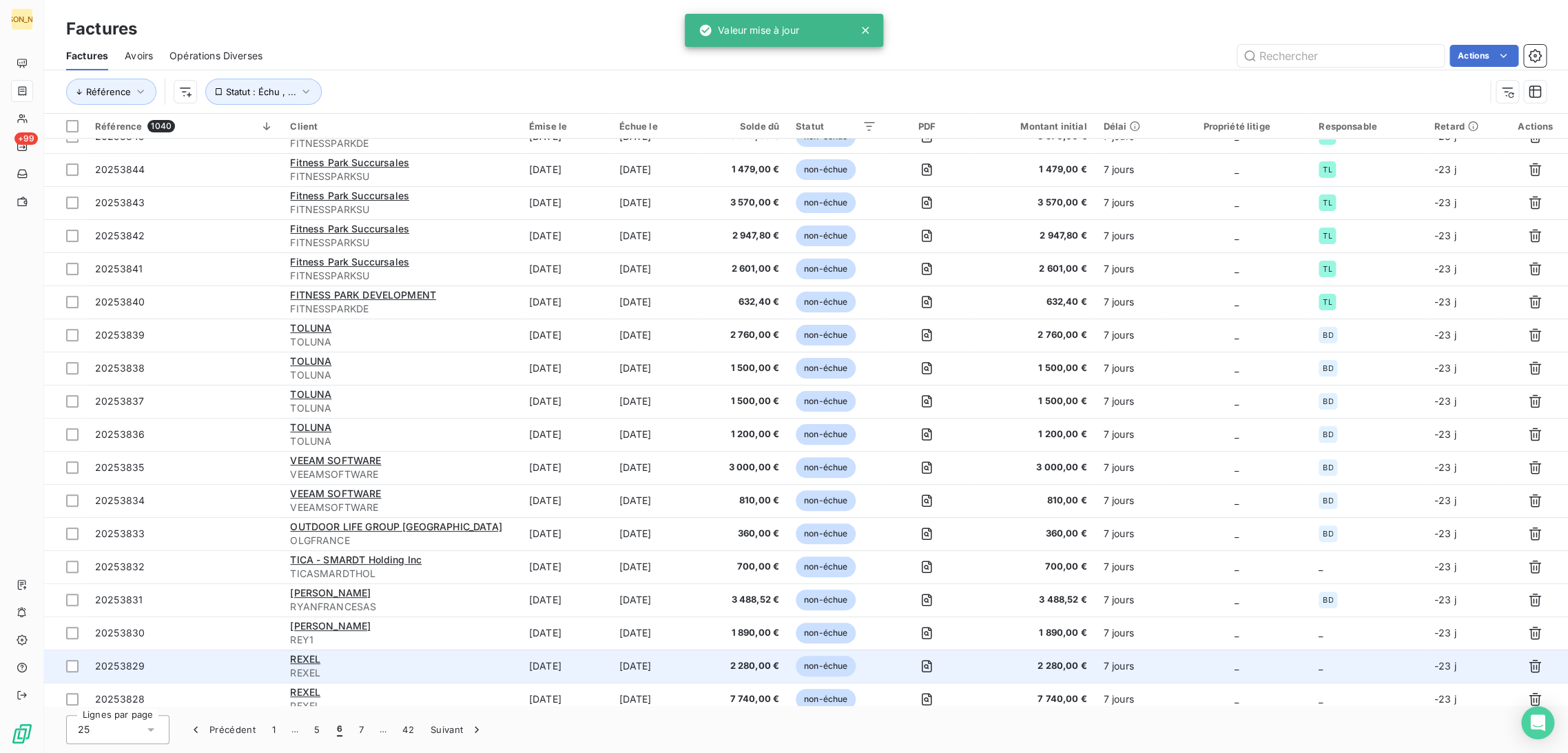
scroll to position [259, 0]
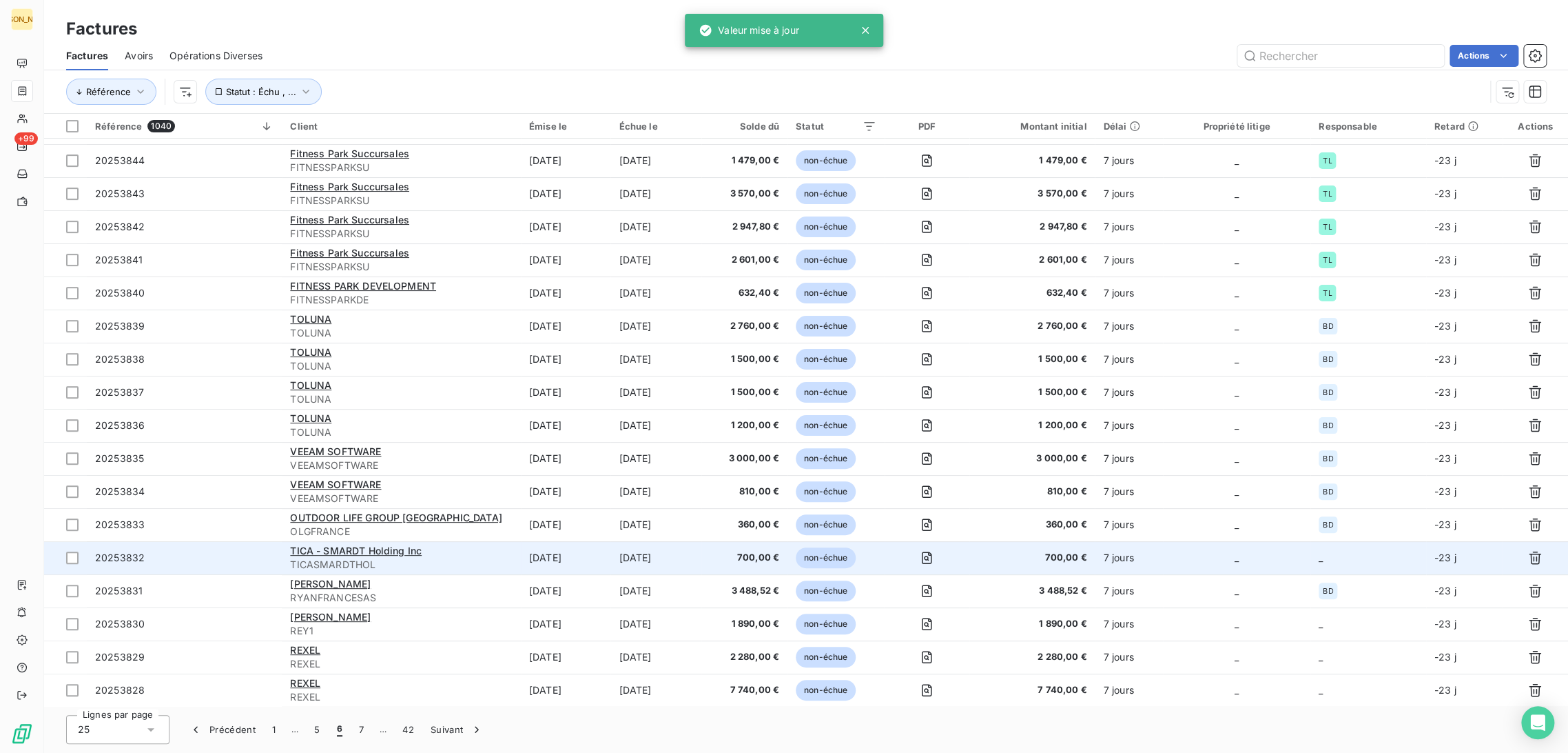
click at [611, 559] on td "[DATE]" at bounding box center [566, 558] width 90 height 33
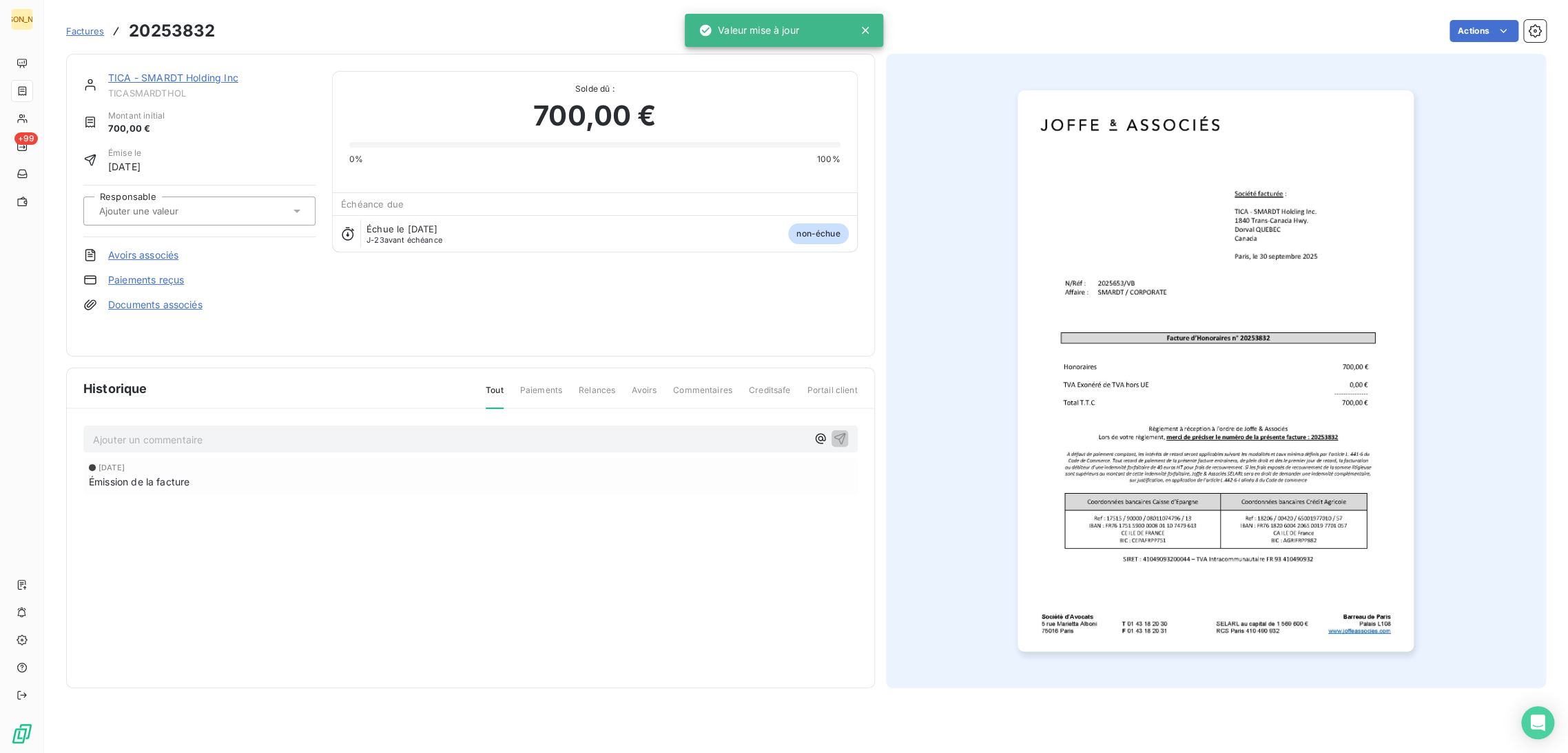
click at [185, 194] on div "Responsable" at bounding box center [199, 211] width 232 height 52
click at [188, 209] on input "text" at bounding box center [167, 210] width 138 height 13
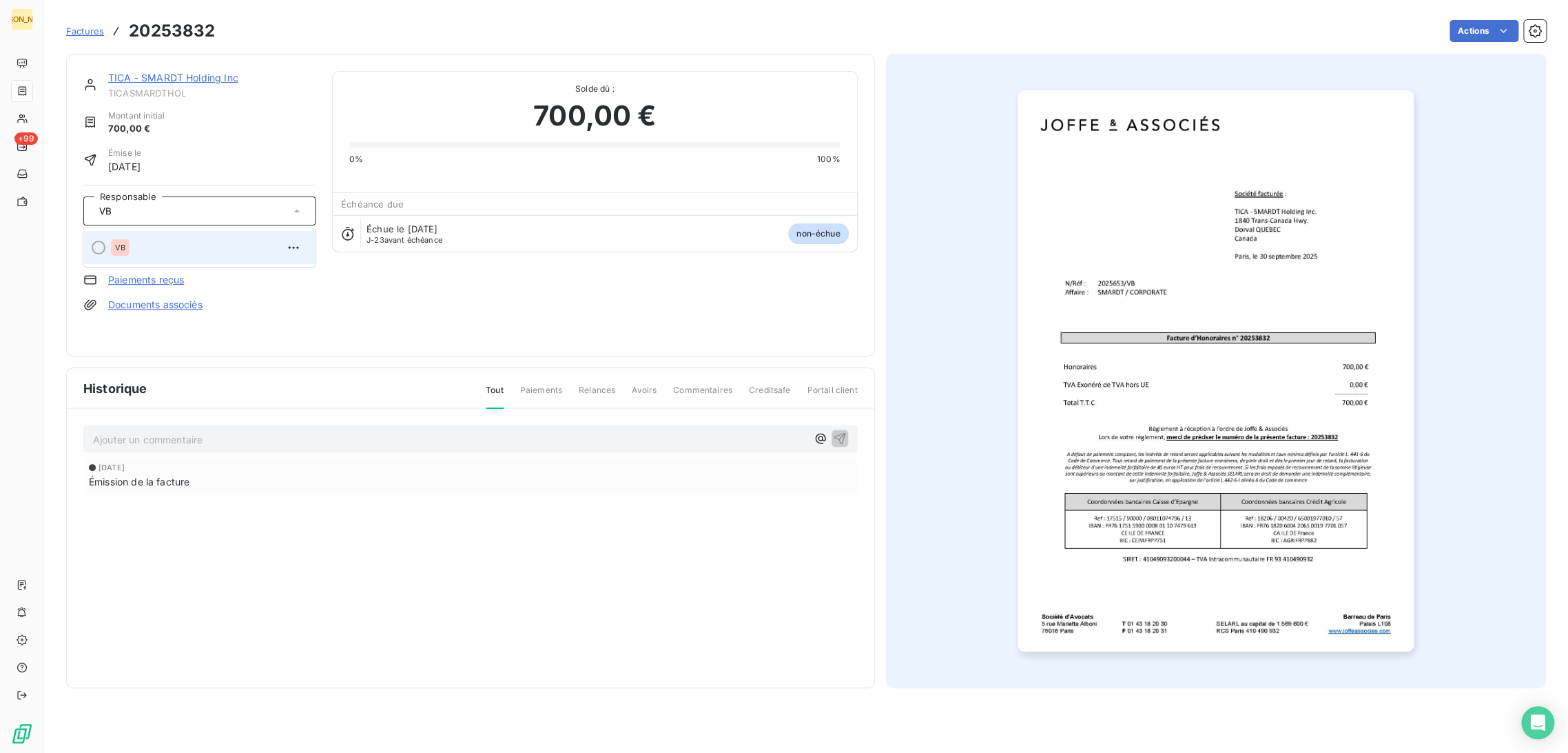
type input "VB"
click at [175, 249] on div "VB" at bounding box center [207, 248] width 194 height 22
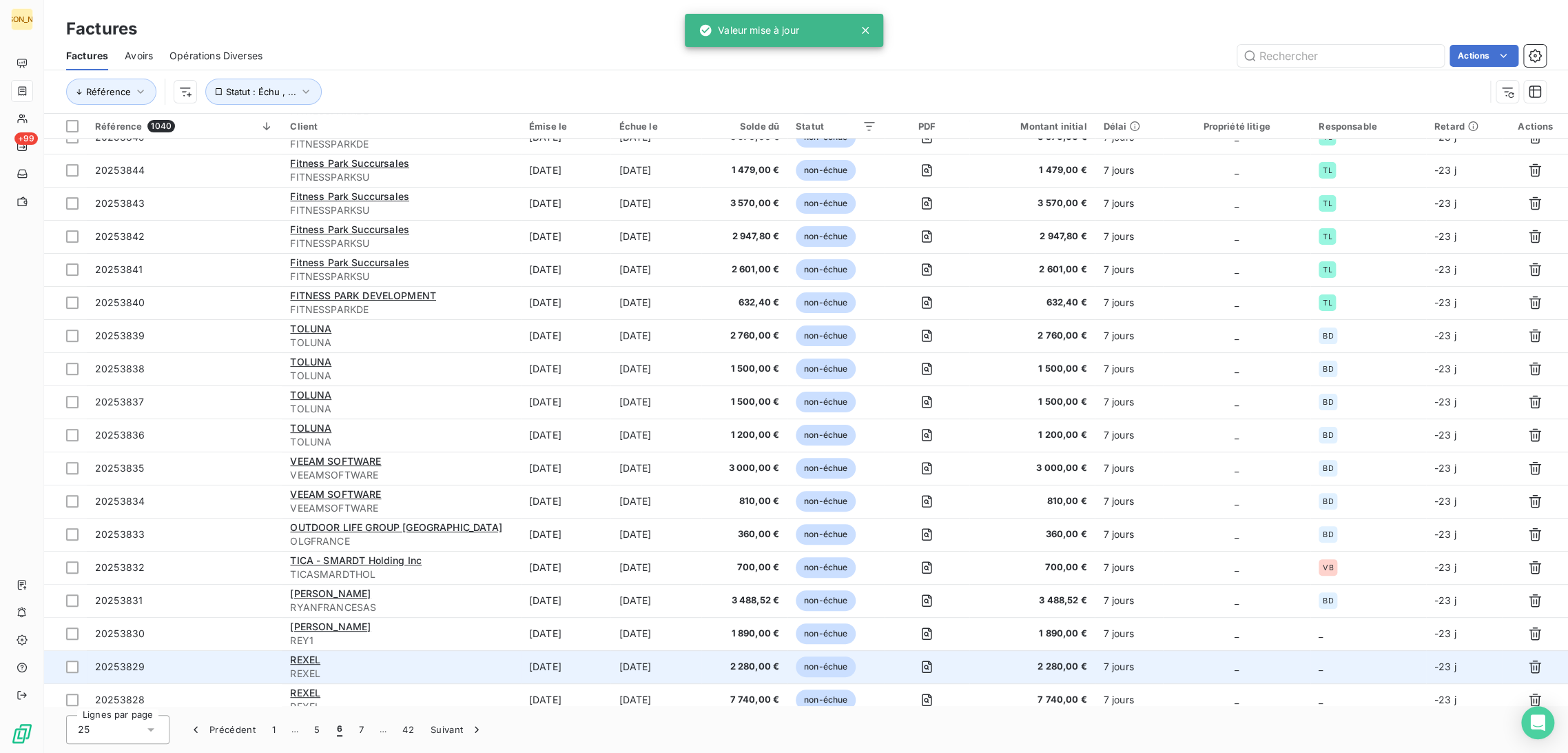
scroll to position [259, 0]
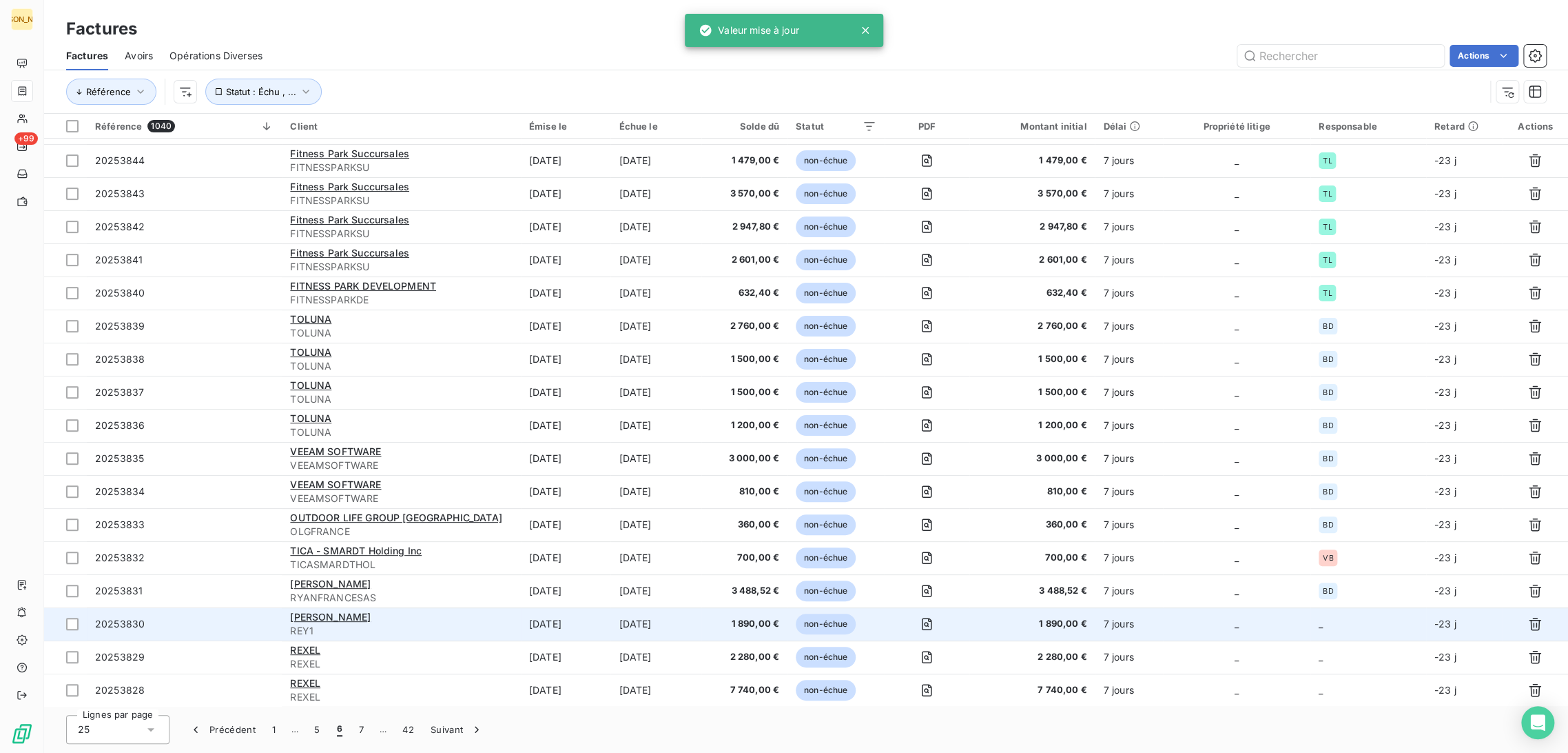
click at [581, 629] on td "[DATE]" at bounding box center [566, 624] width 90 height 33
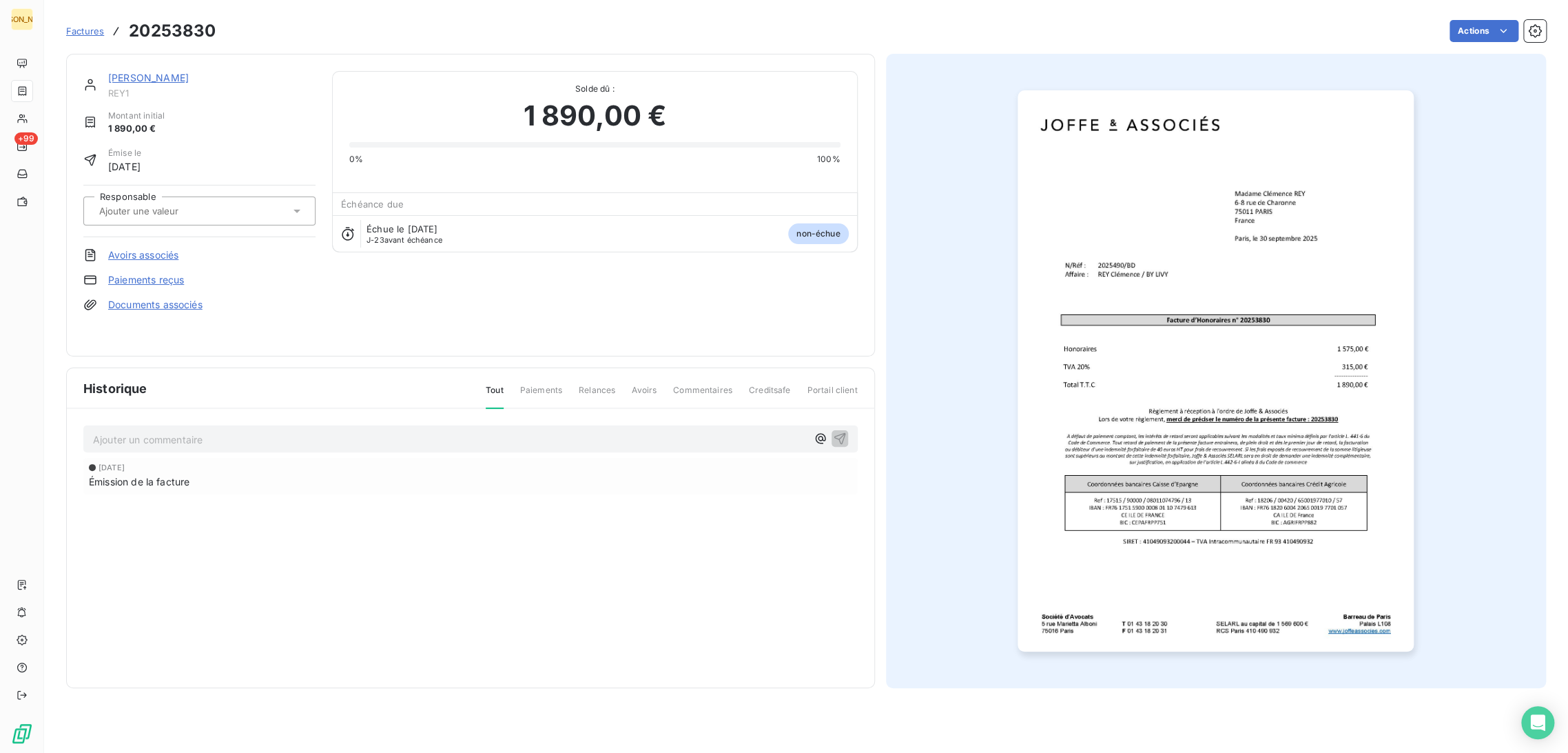
click at [171, 211] on input "text" at bounding box center [167, 210] width 138 height 13
type input "BD"
click at [176, 259] on li "BD" at bounding box center [199, 248] width 232 height 33
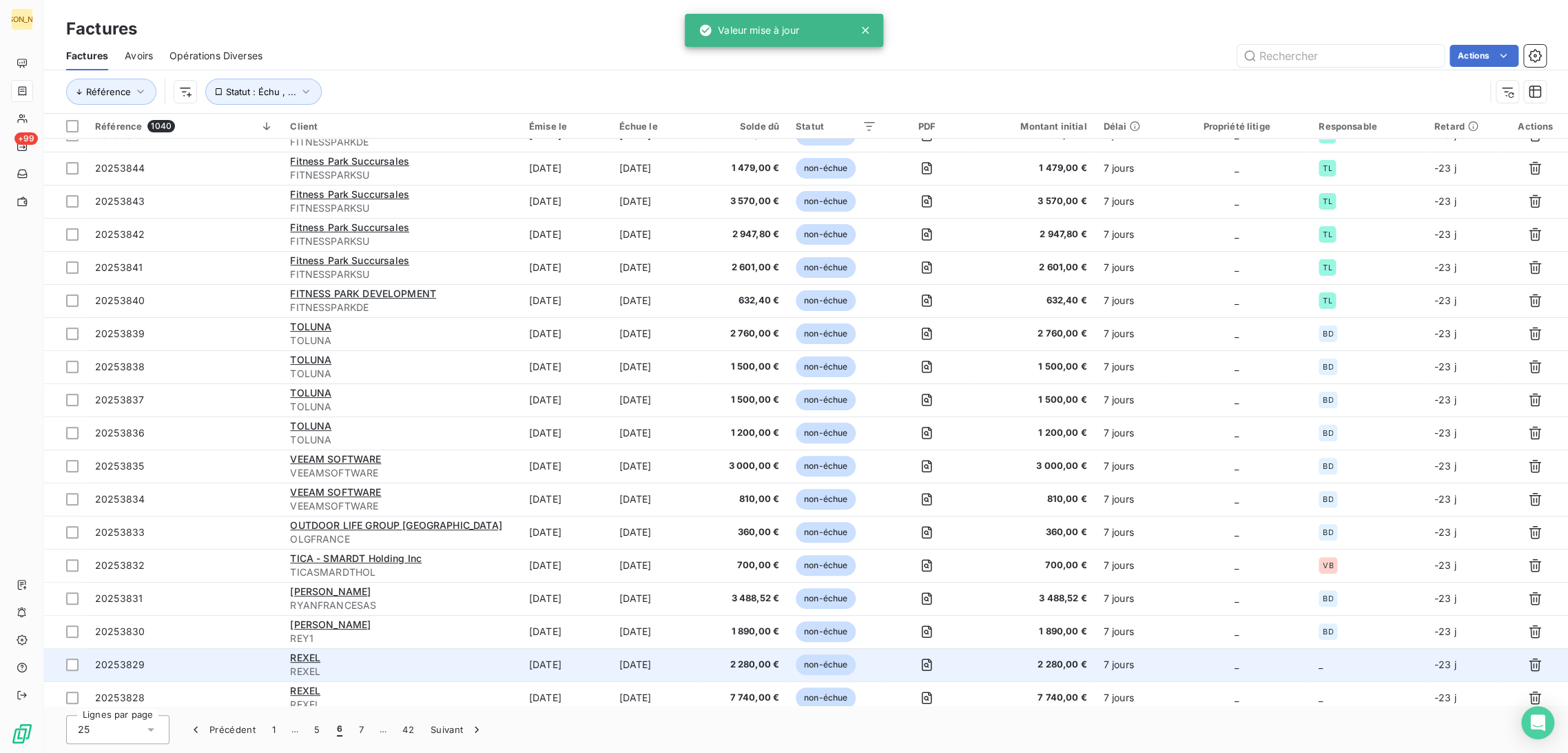
scroll to position [259, 0]
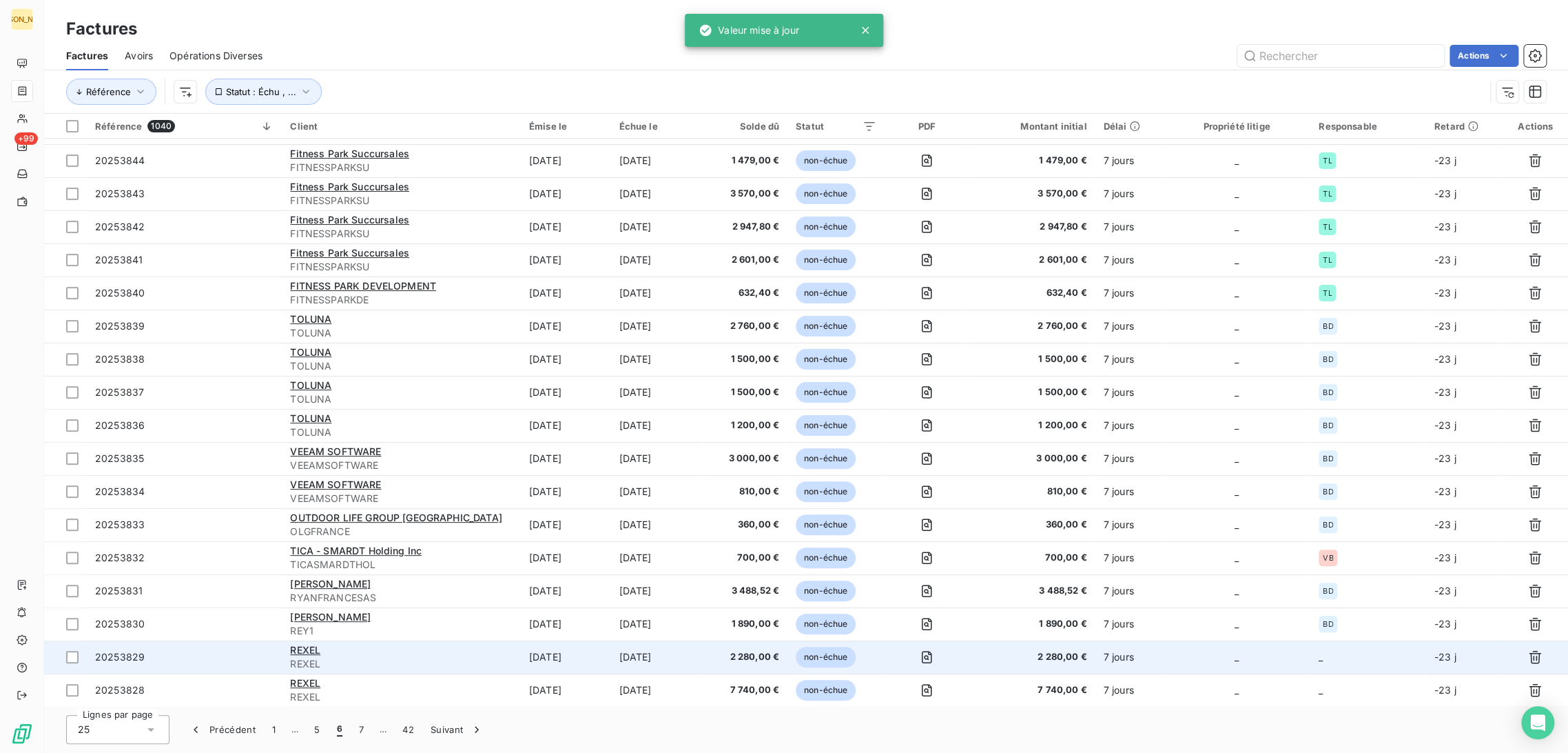
click at [661, 657] on td "[DATE]" at bounding box center [656, 656] width 91 height 33
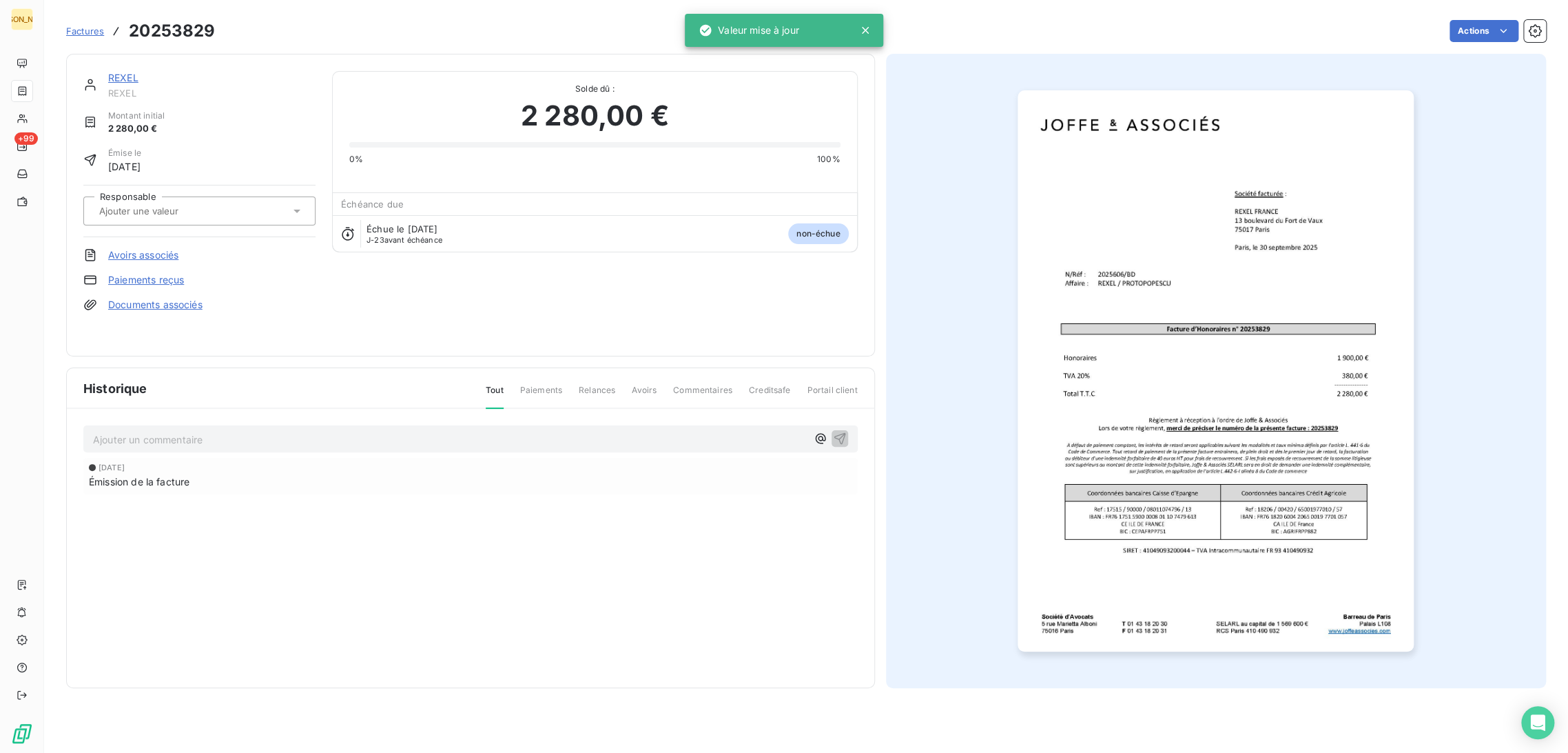
drag, startPoint x: 178, startPoint y: 213, endPoint x: 185, endPoint y: 216, distance: 7.6
click at [177, 213] on input "text" at bounding box center [167, 210] width 138 height 13
type input "BD"
click at [164, 250] on div "BD" at bounding box center [207, 248] width 194 height 22
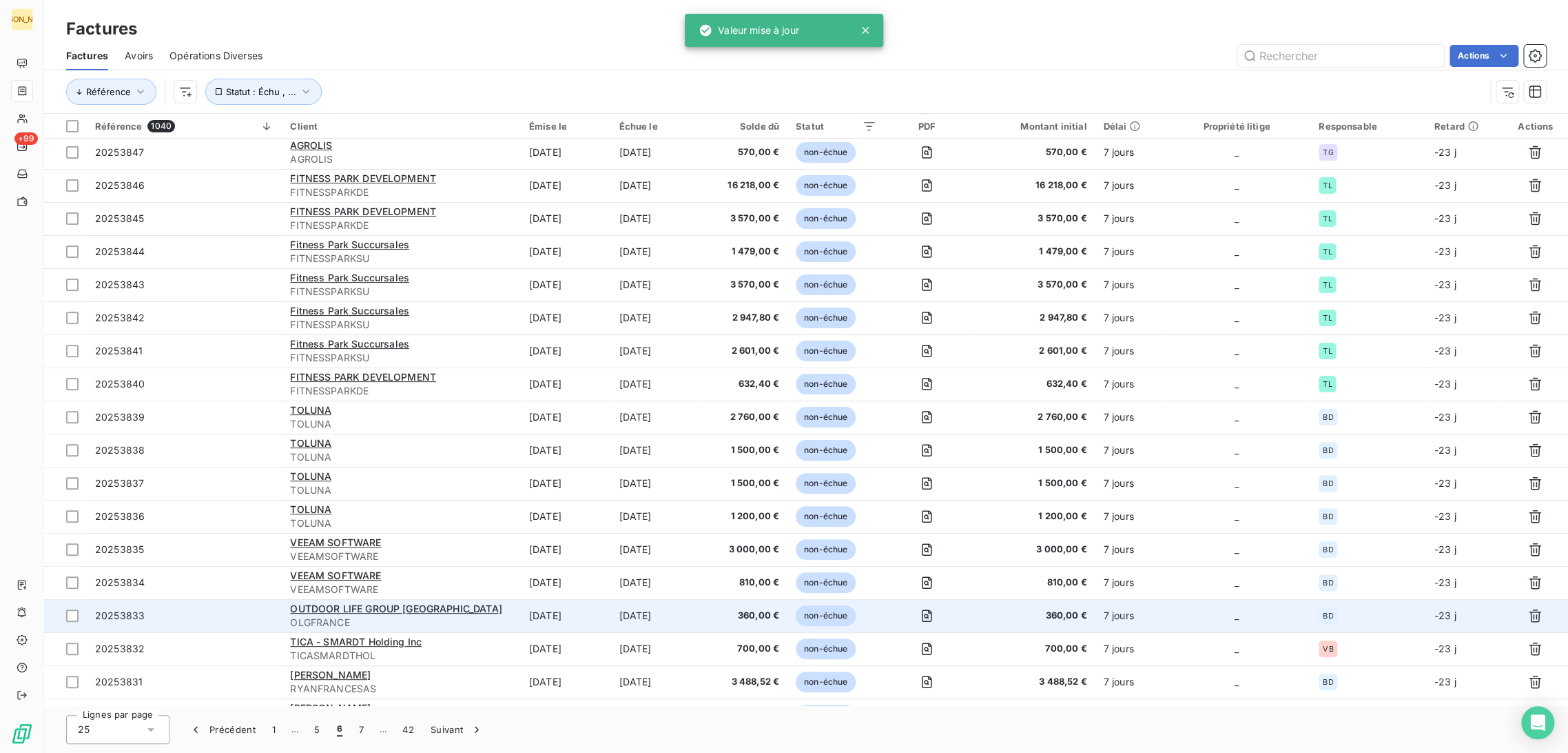
scroll to position [259, 0]
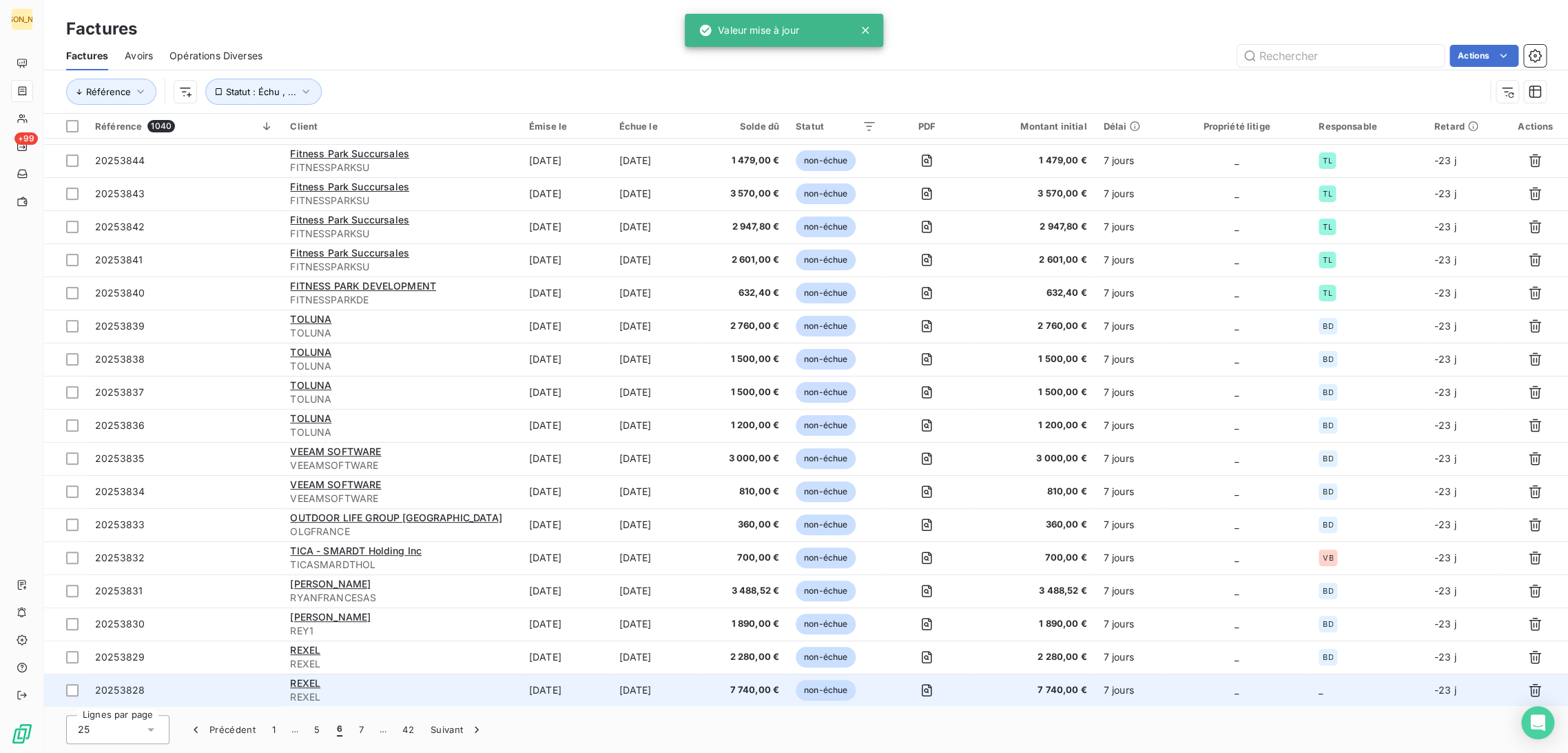
click at [525, 682] on td "[DATE]" at bounding box center [566, 690] width 90 height 33
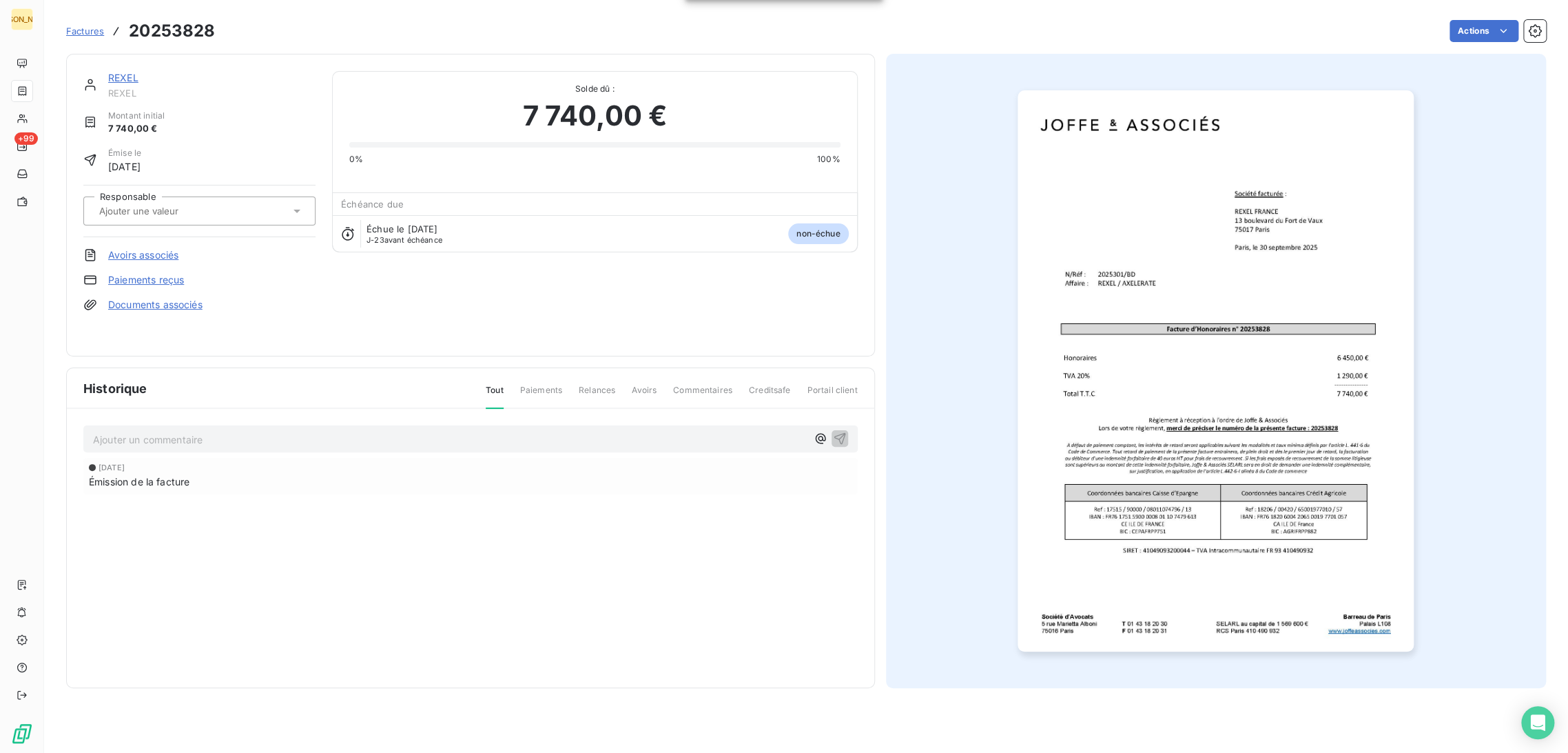
click at [191, 178] on div "REXEL REXEL Montant initial 7 740,00 € Émise le [DATE] Responsable Avoirs assoc…" at bounding box center [199, 205] width 232 height 268
click at [137, 213] on input "text" at bounding box center [167, 210] width 138 height 13
type input "BD"
click at [137, 247] on div "BD" at bounding box center [207, 248] width 194 height 22
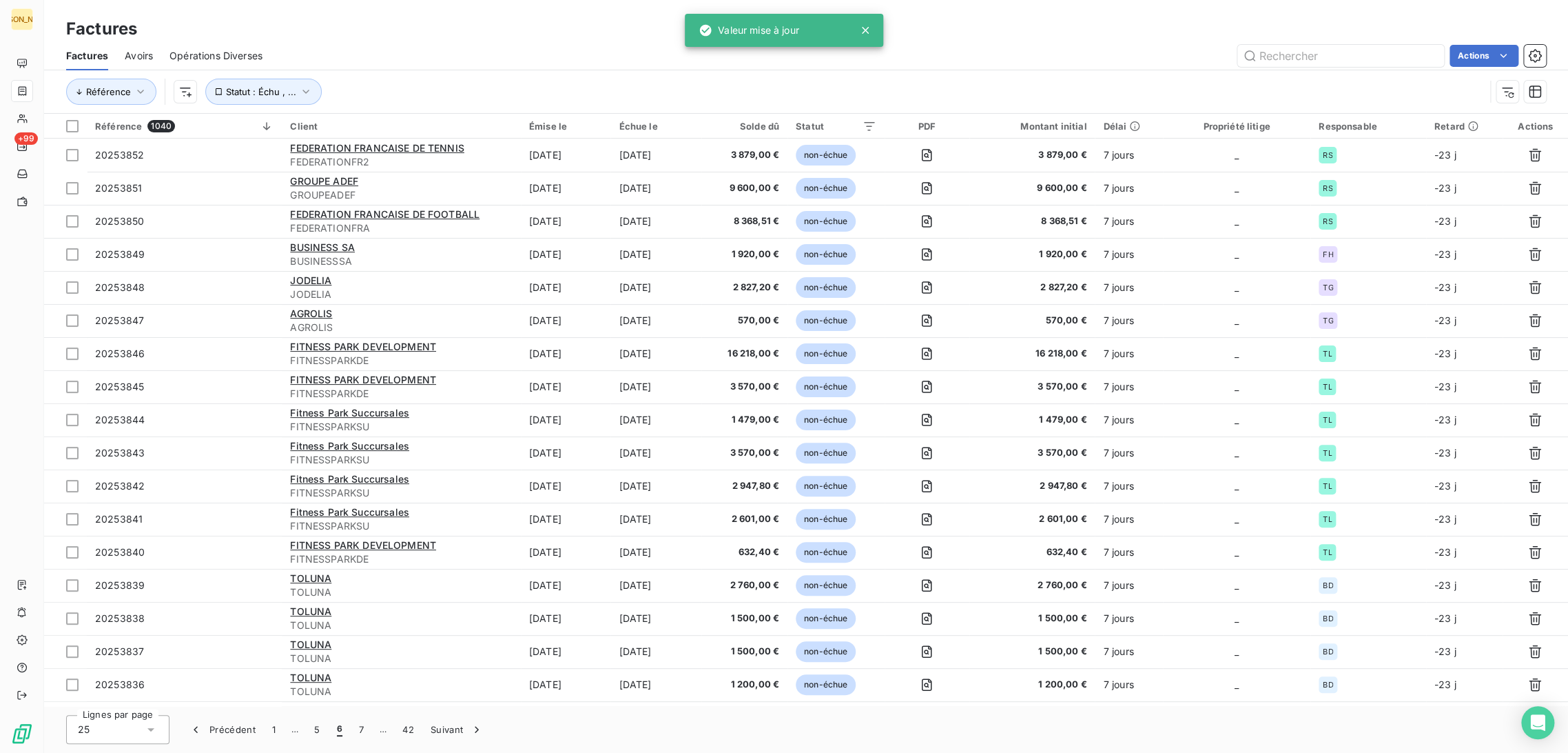
drag, startPoint x: 360, startPoint y: 726, endPoint x: 375, endPoint y: 710, distance: 21.9
click at [360, 727] on button "7" at bounding box center [361, 729] width 22 height 29
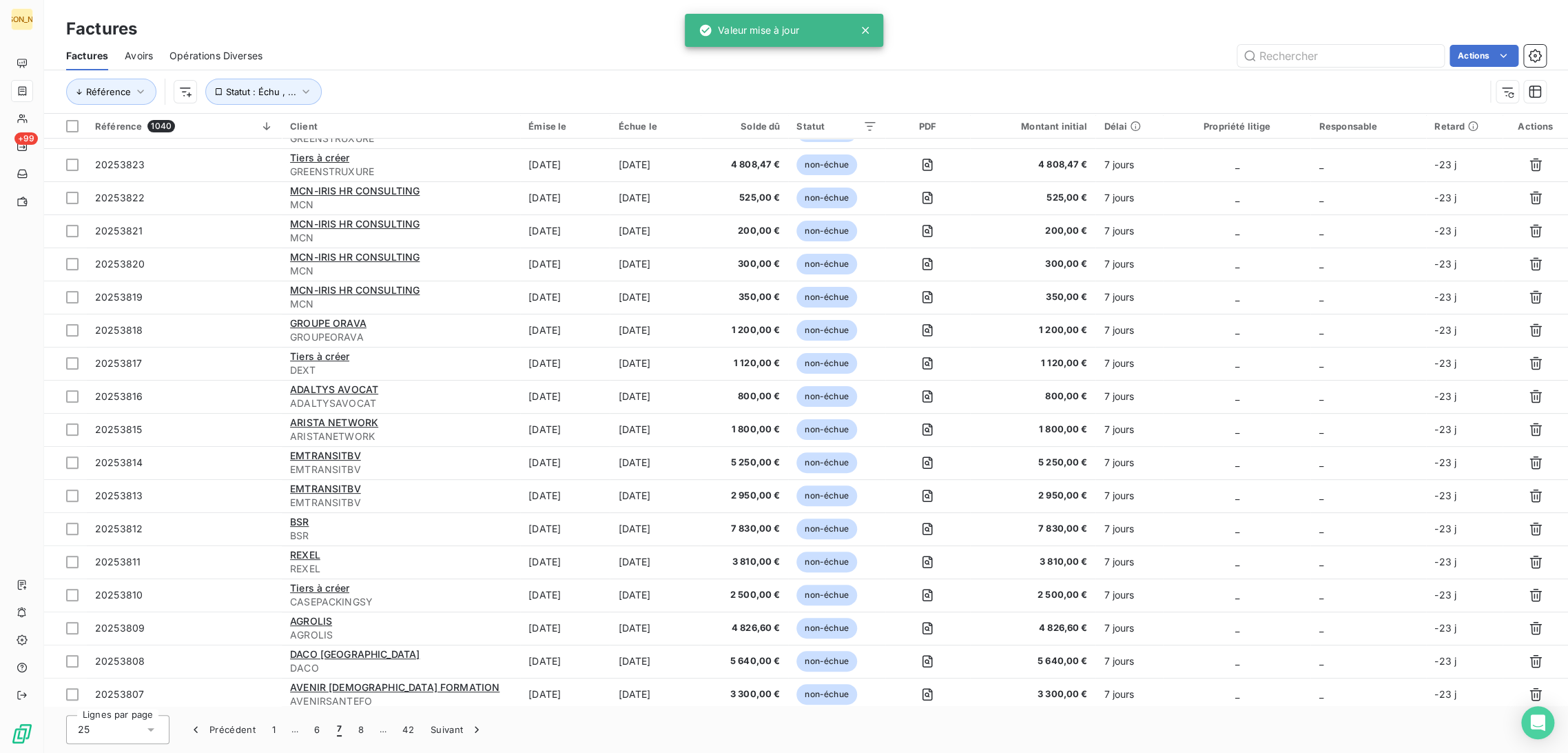
scroll to position [259, 0]
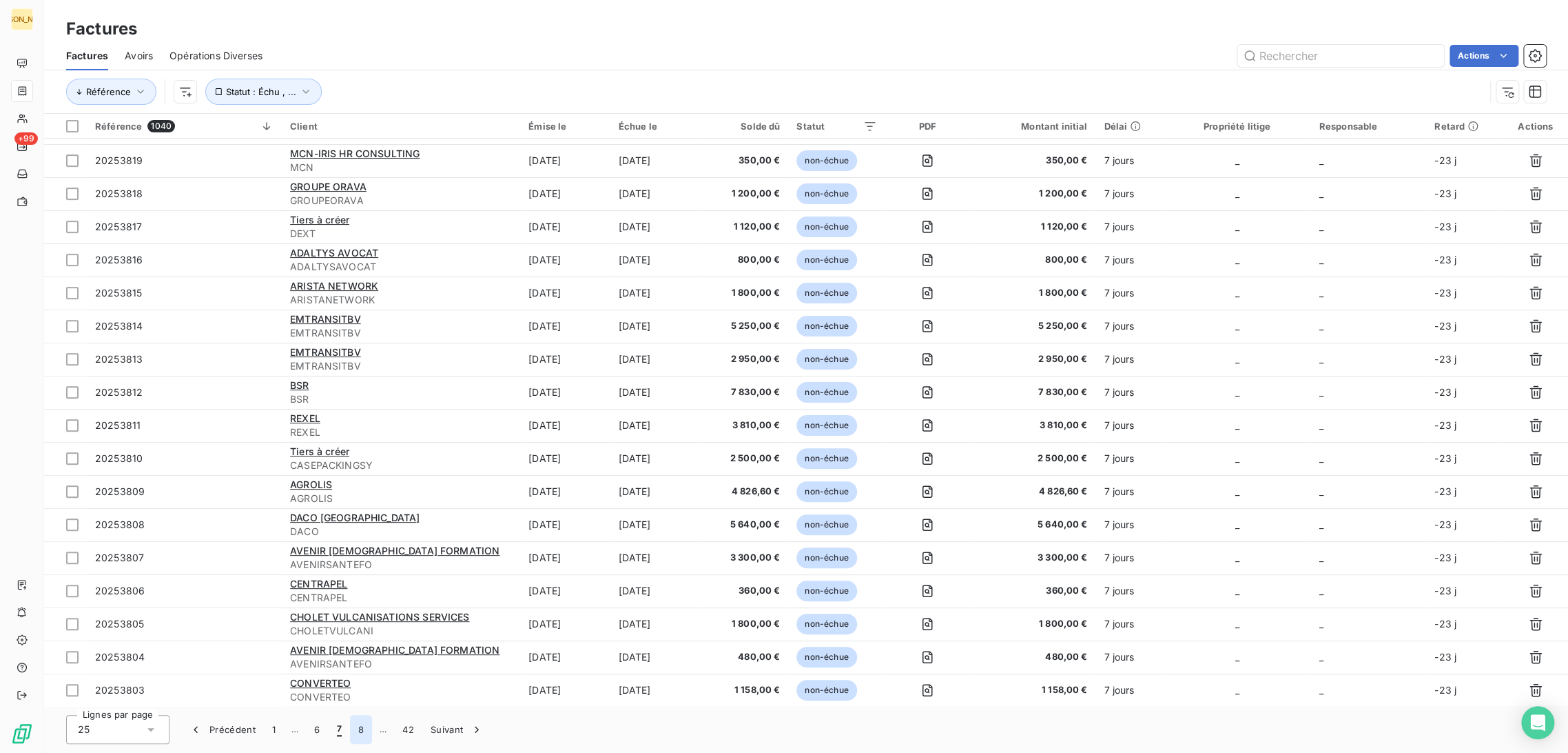
click at [361, 735] on button "8" at bounding box center [361, 729] width 22 height 29
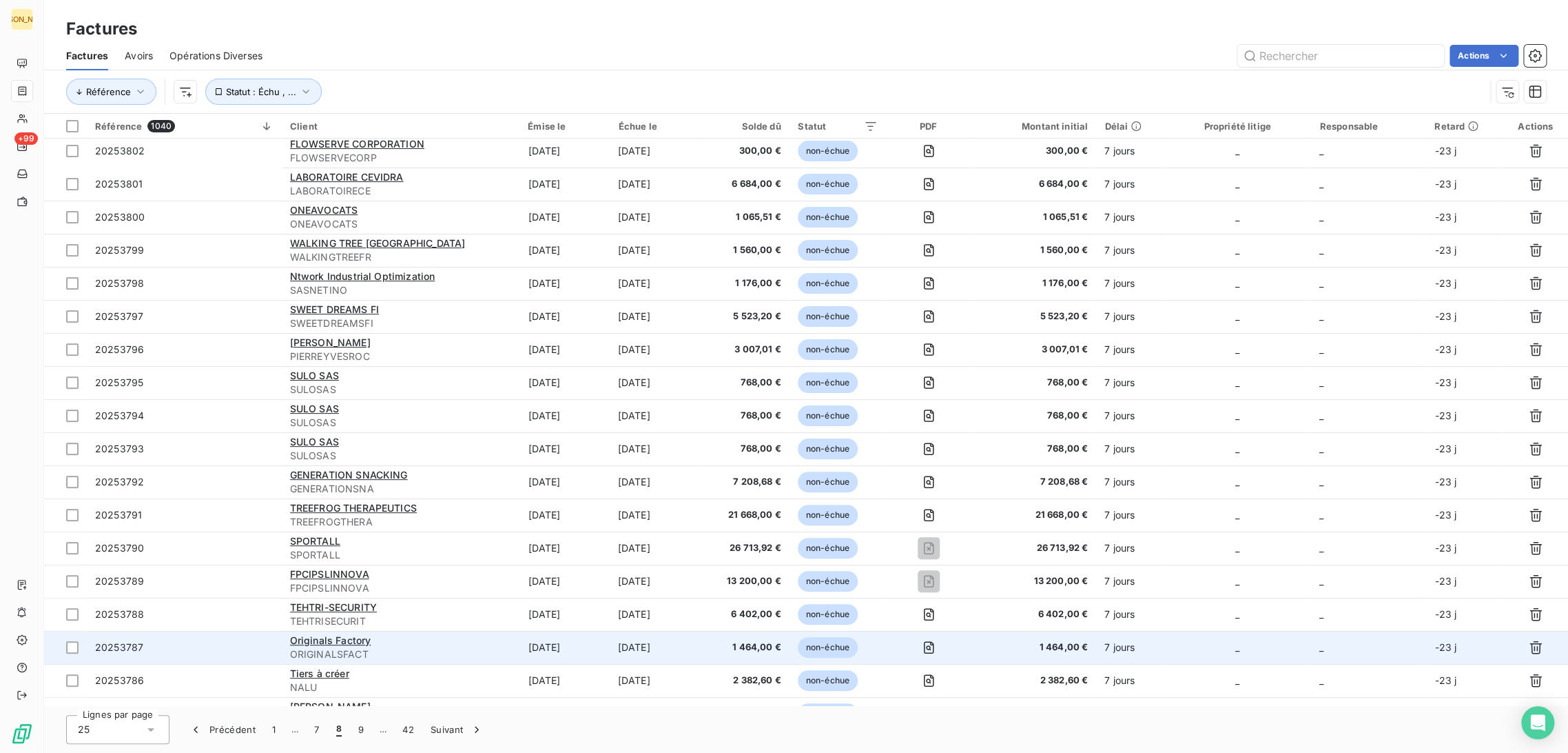
scroll to position [0, 0]
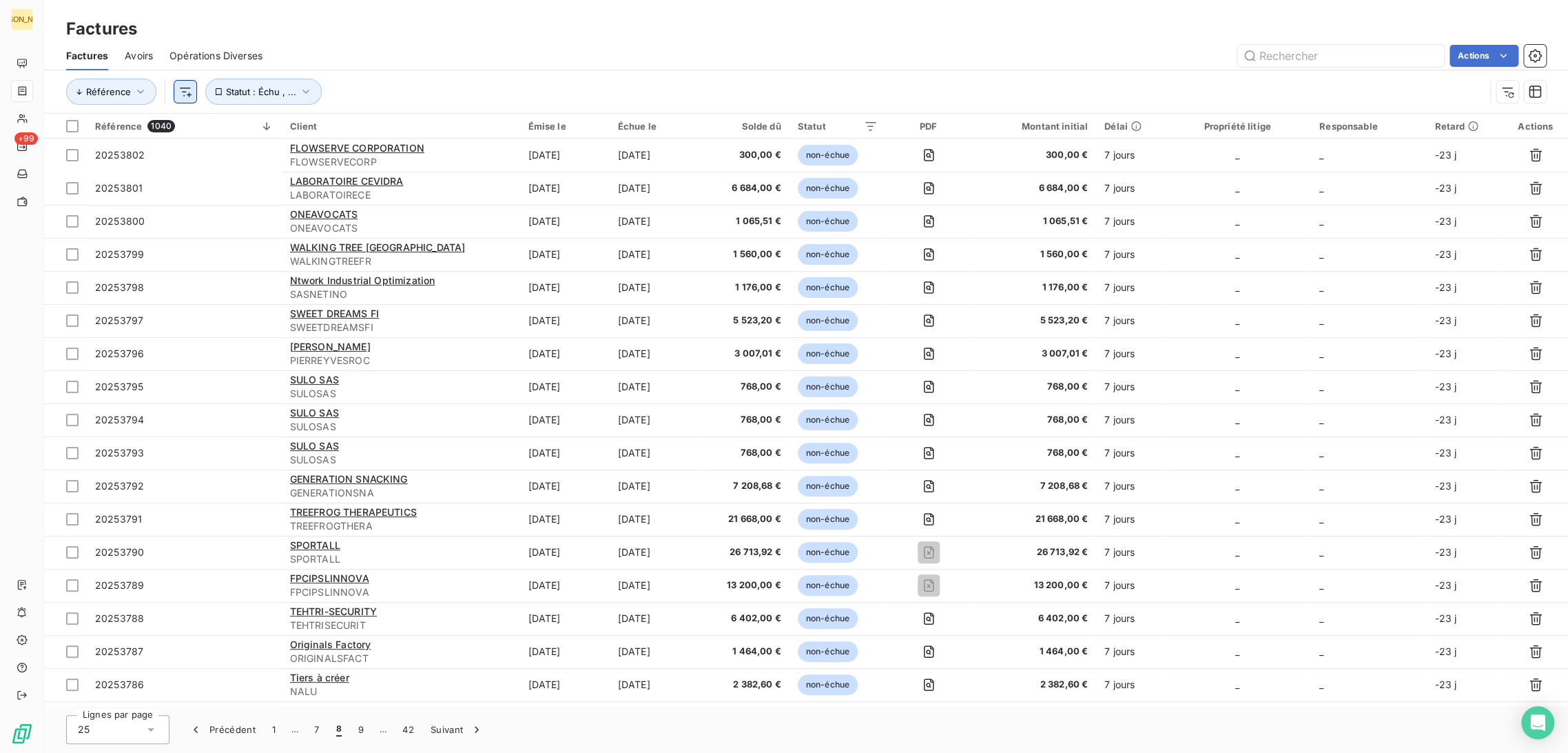
click at [187, 94] on html "JA +99 Factures Factures Avoirs Opérations Diverses Actions Référence Statut : …" at bounding box center [784, 376] width 1568 height 753
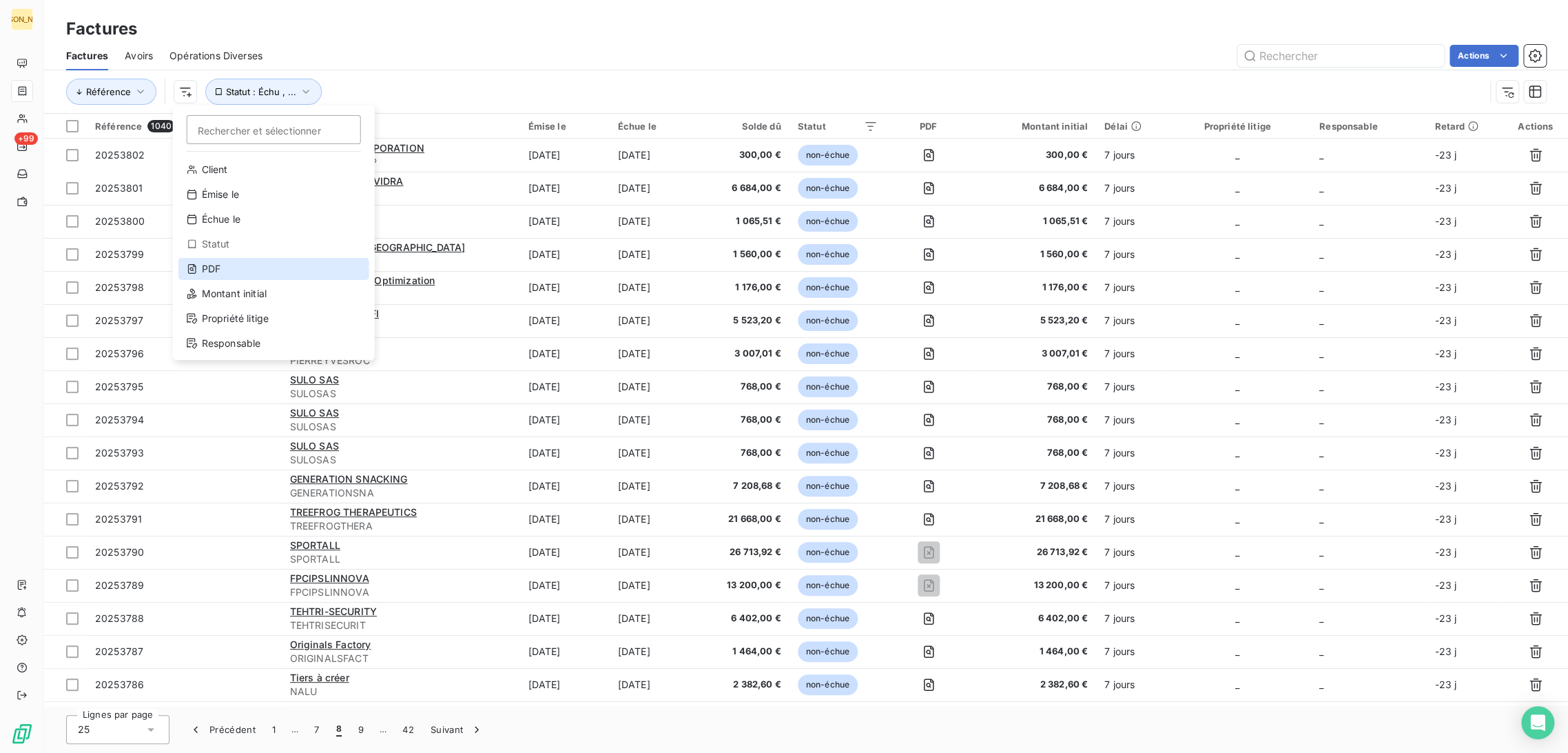
click at [227, 264] on div "PDF" at bounding box center [273, 269] width 191 height 22
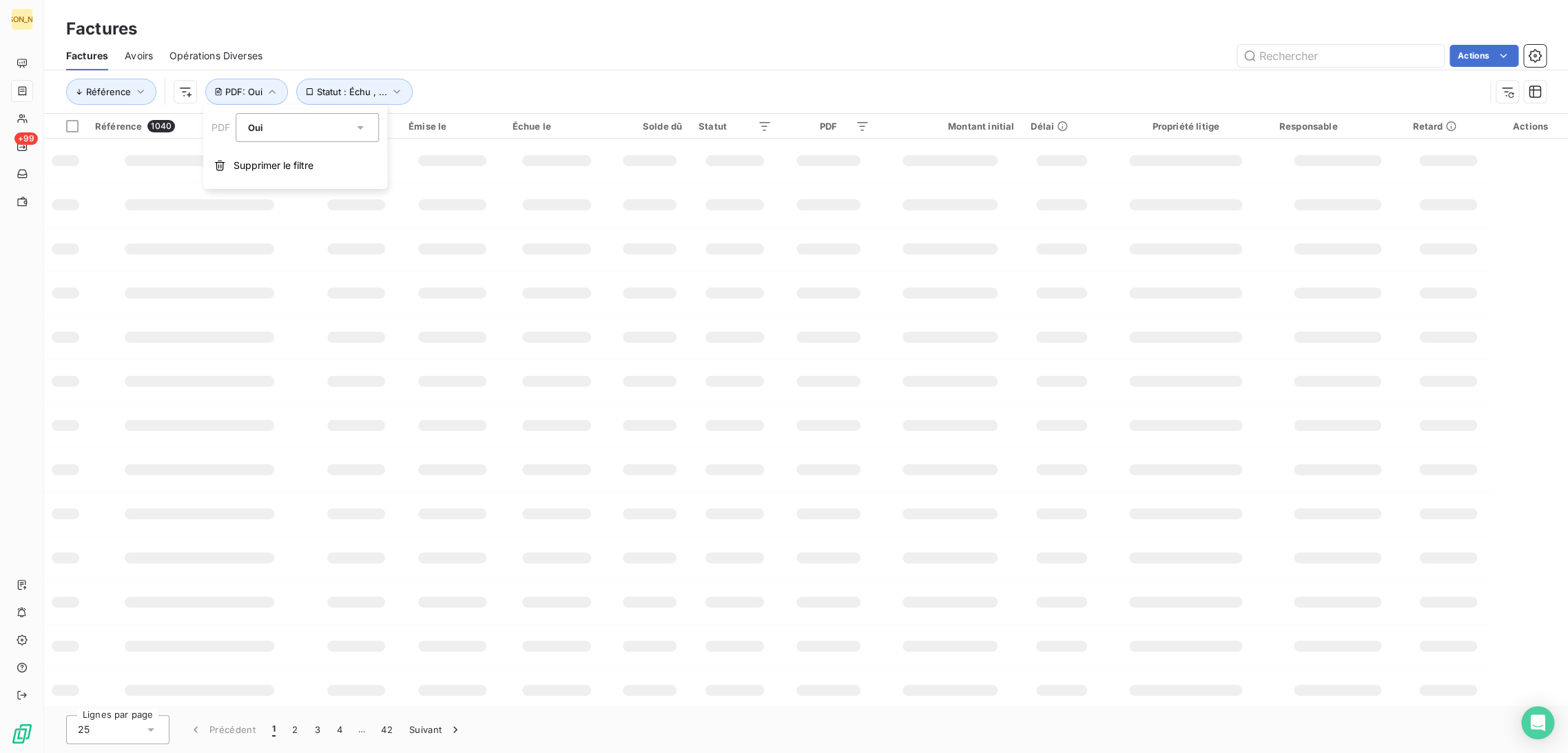
click at [265, 129] on div "Oui" at bounding box center [301, 128] width 106 height 19
click at [268, 181] on li "Non" at bounding box center [308, 184] width 143 height 25
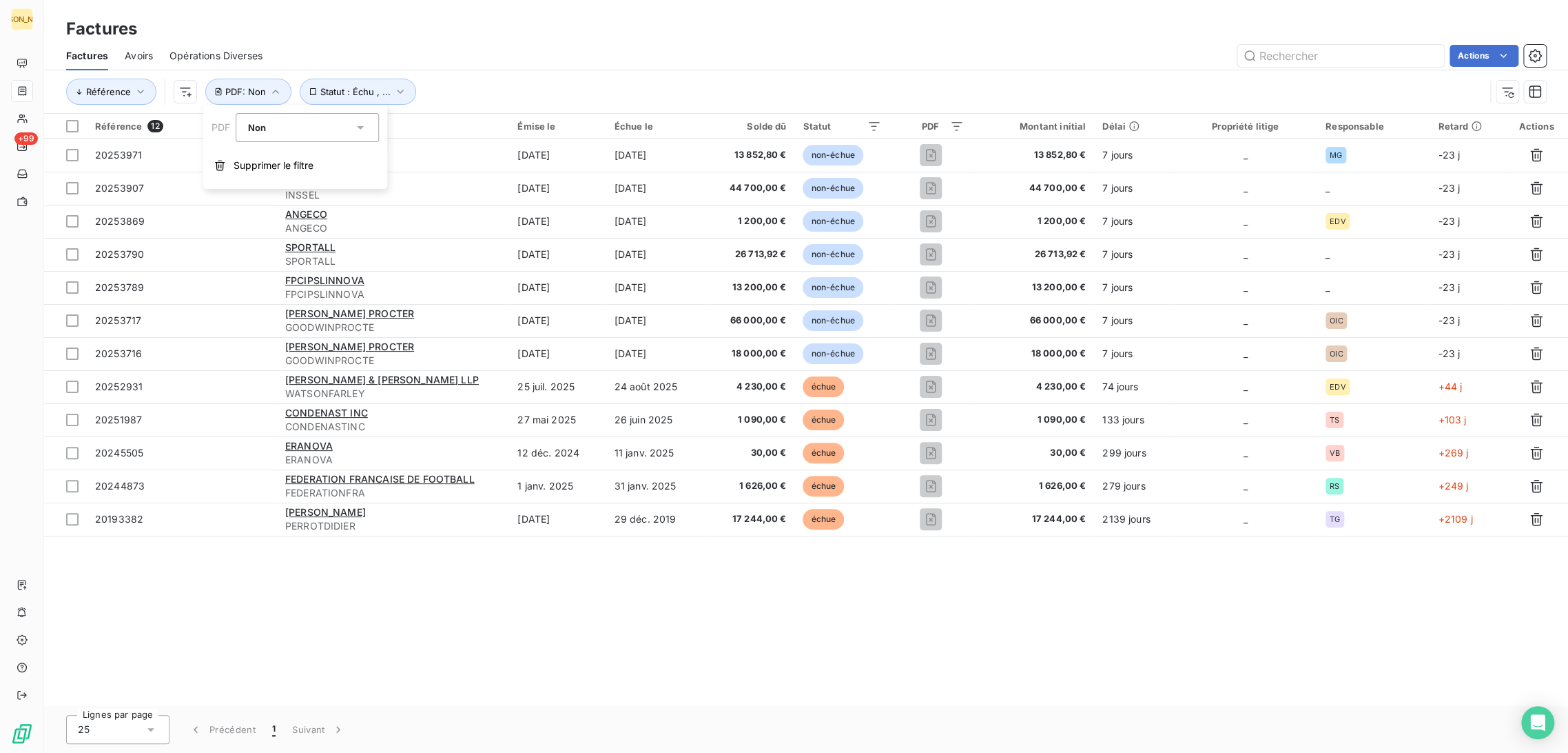
click at [418, 623] on div "Référence 12 Client Émise le Échue le Solde dû Statut PDF Montant initial Délai…" at bounding box center [806, 410] width 1524 height 592
click at [254, 91] on span "PDF : Non" at bounding box center [245, 91] width 41 height 11
click at [259, 138] on div "Non is_false" at bounding box center [308, 127] width 143 height 29
click at [261, 161] on li "Oui" at bounding box center [308, 159] width 143 height 25
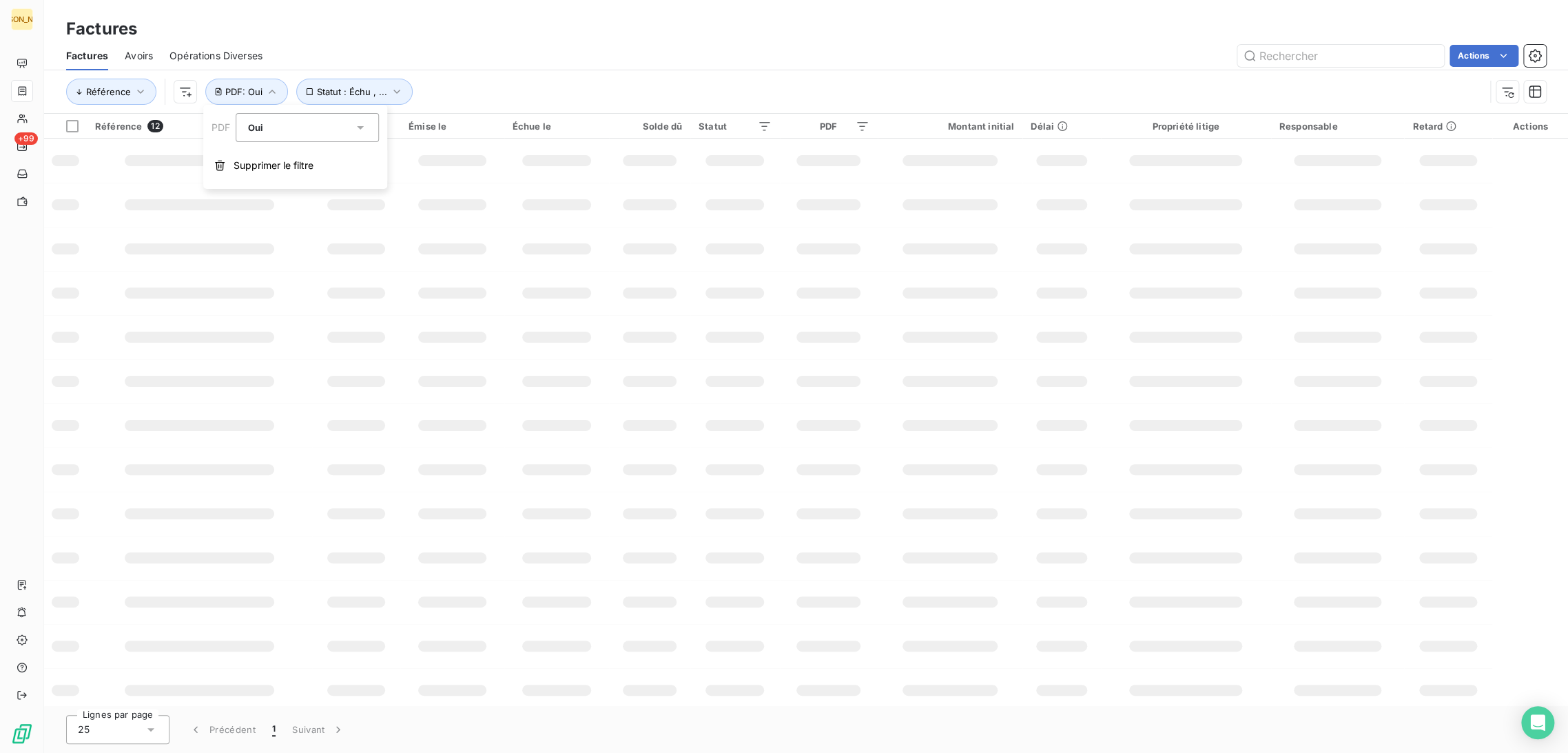
click at [149, 726] on icon at bounding box center [151, 729] width 14 height 14
click at [118, 699] on li "100" at bounding box center [117, 699] width 103 height 25
click at [419, 71] on div "Référence Statut : Échu , ... PDF : Oui" at bounding box center [806, 91] width 1480 height 42
